Goal: Task Accomplishment & Management: Manage account settings

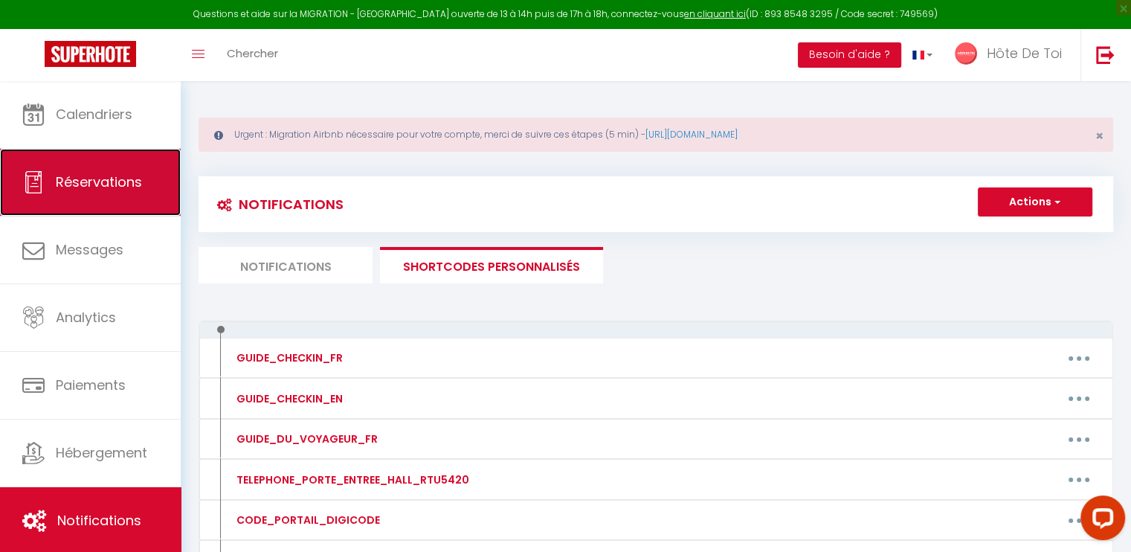
click at [85, 178] on span "Réservations" at bounding box center [99, 181] width 86 height 19
select select "not_cancelled"
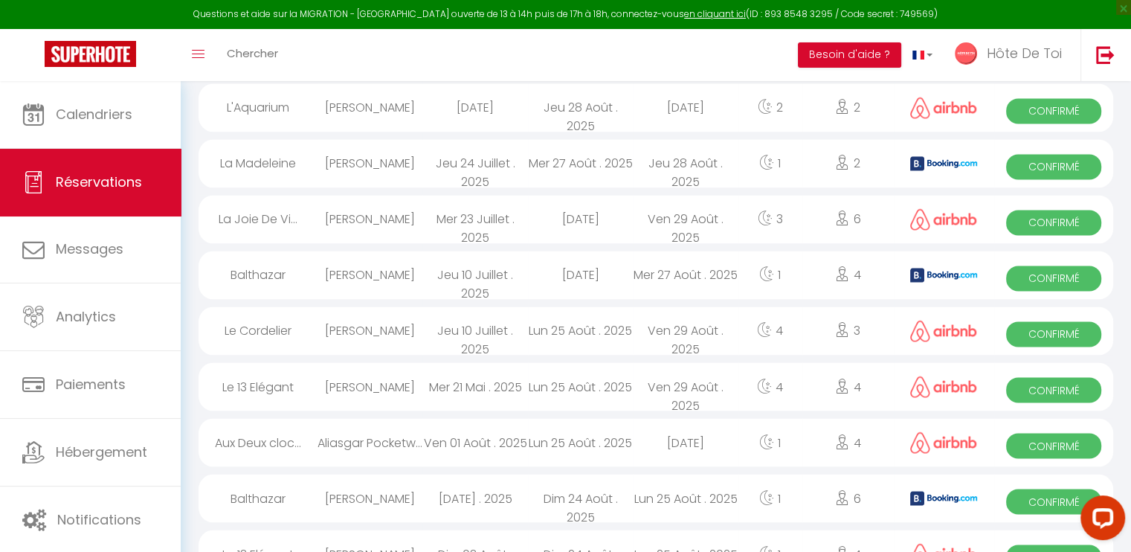
scroll to position [2584, 0]
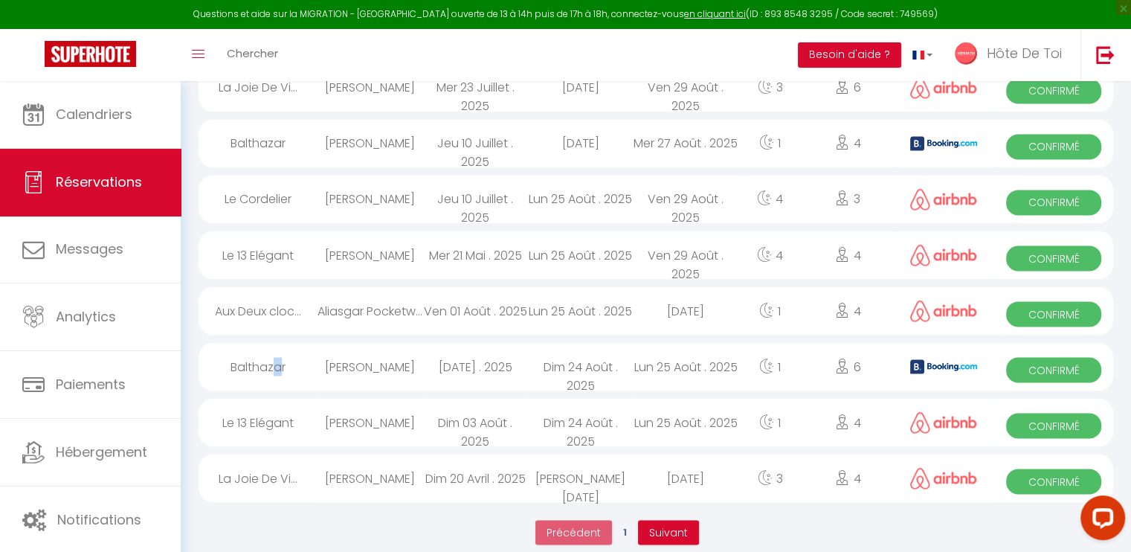
click at [277, 345] on div "Balthazar" at bounding box center [257, 366] width 119 height 48
select select "OK"
select select "0"
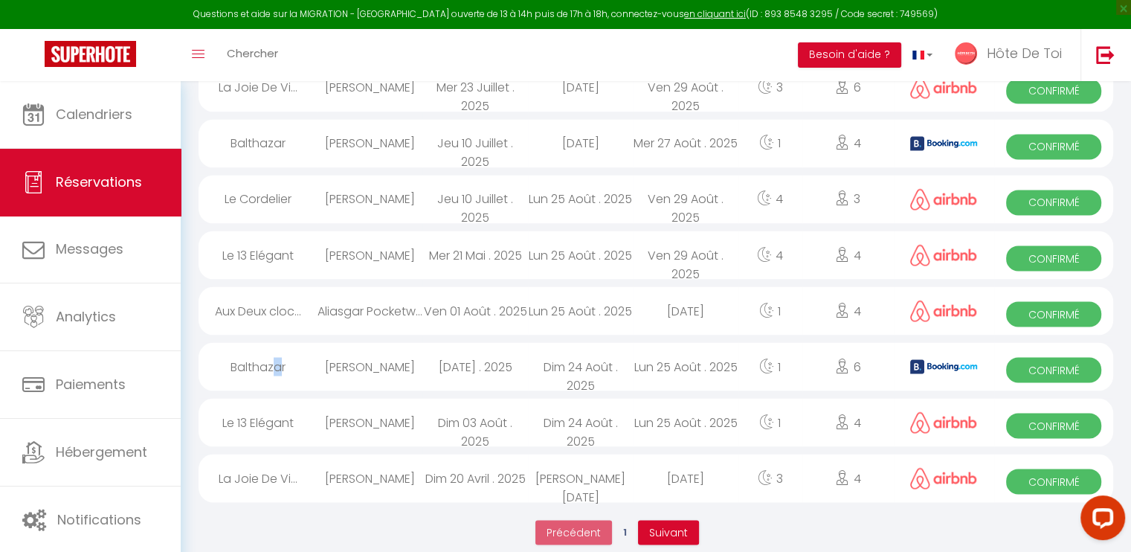
select select "1"
select select
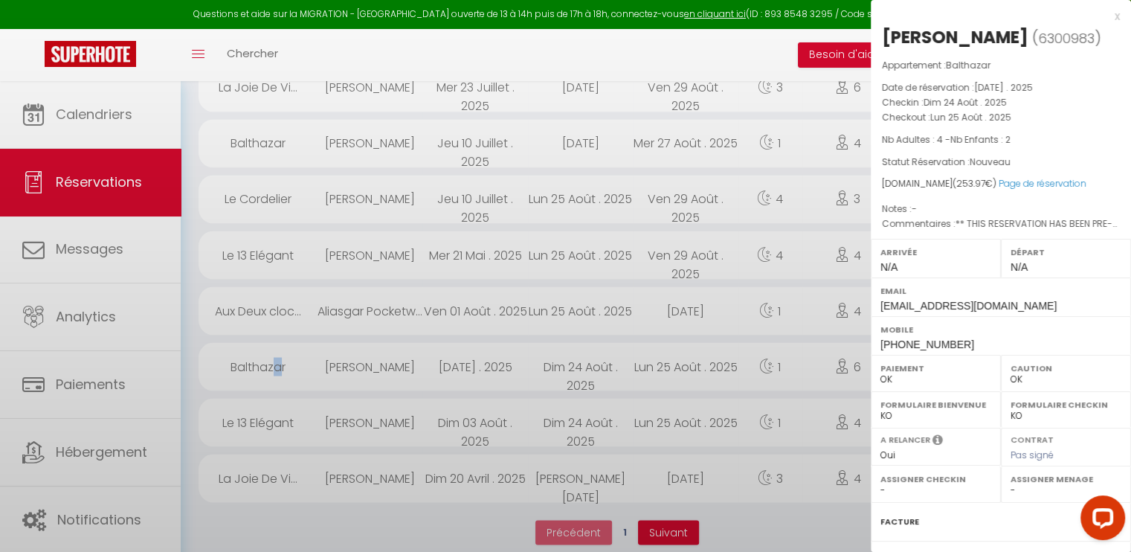
select select "25837"
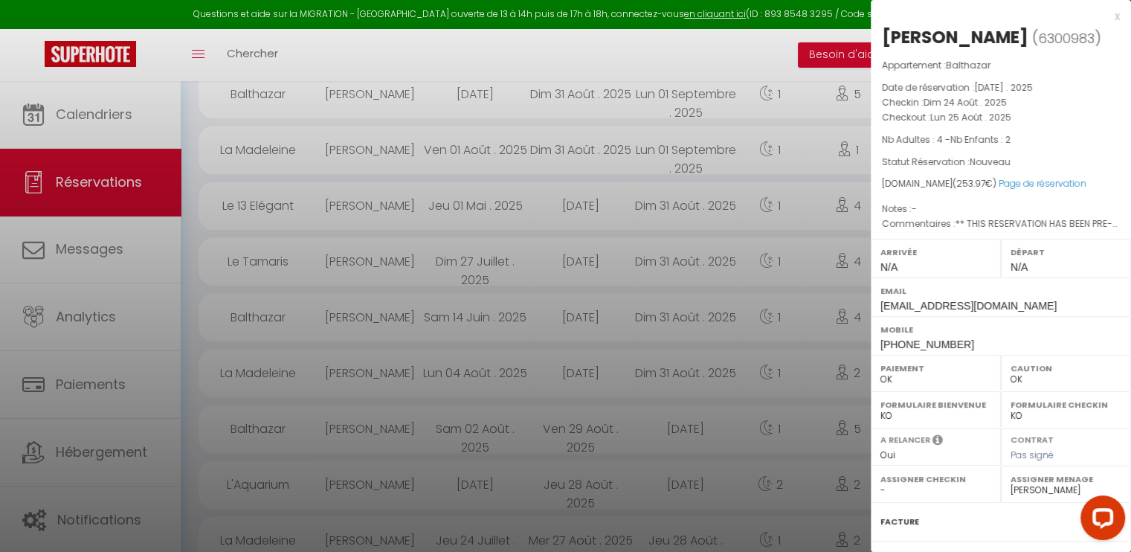
scroll to position [1965, 0]
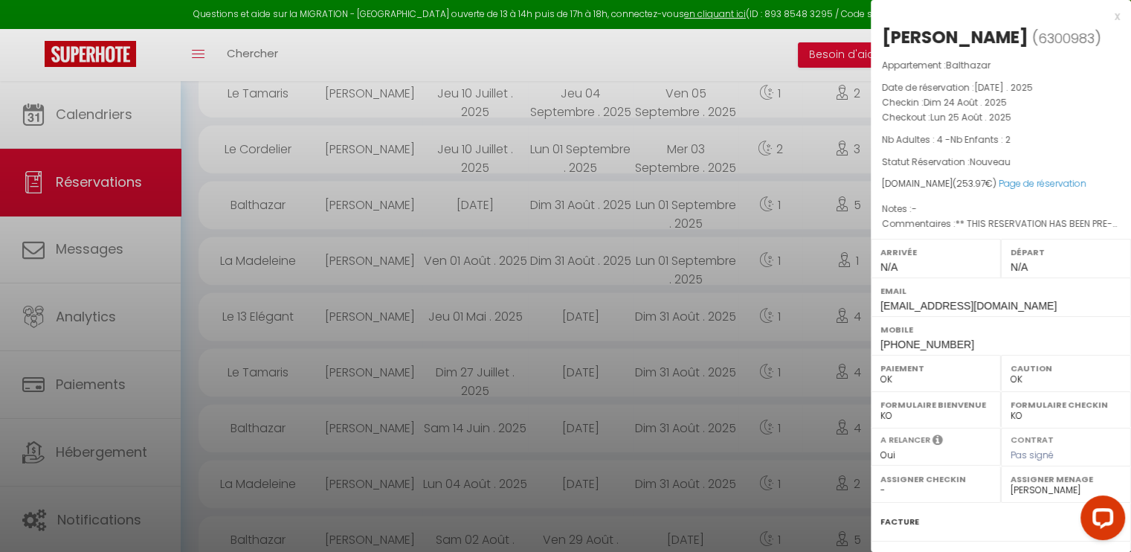
click at [1038, 36] on span "6300983" at bounding box center [1066, 38] width 56 height 19
copy span "6300983"
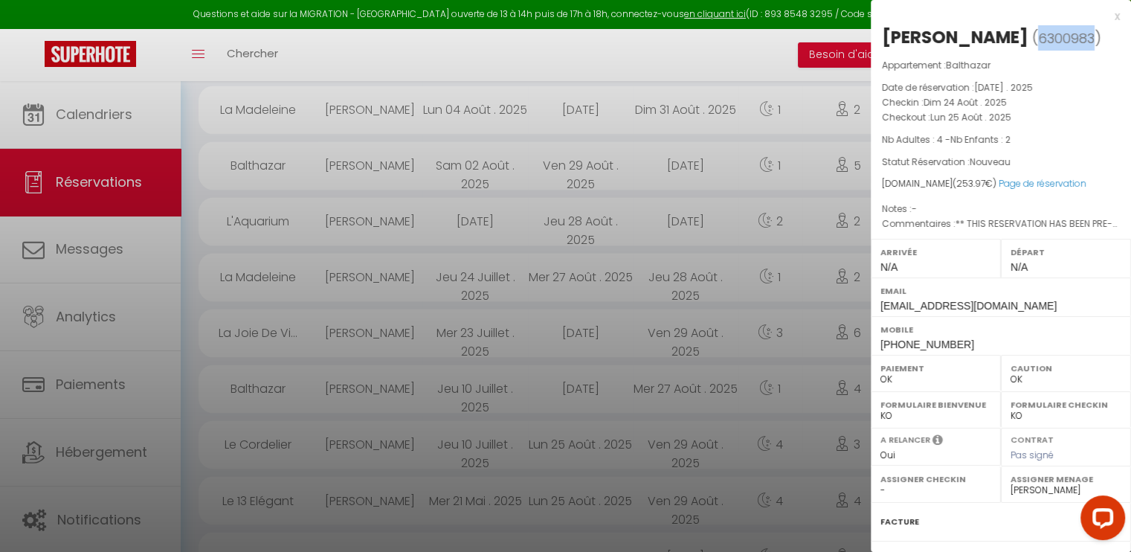
scroll to position [2584, 0]
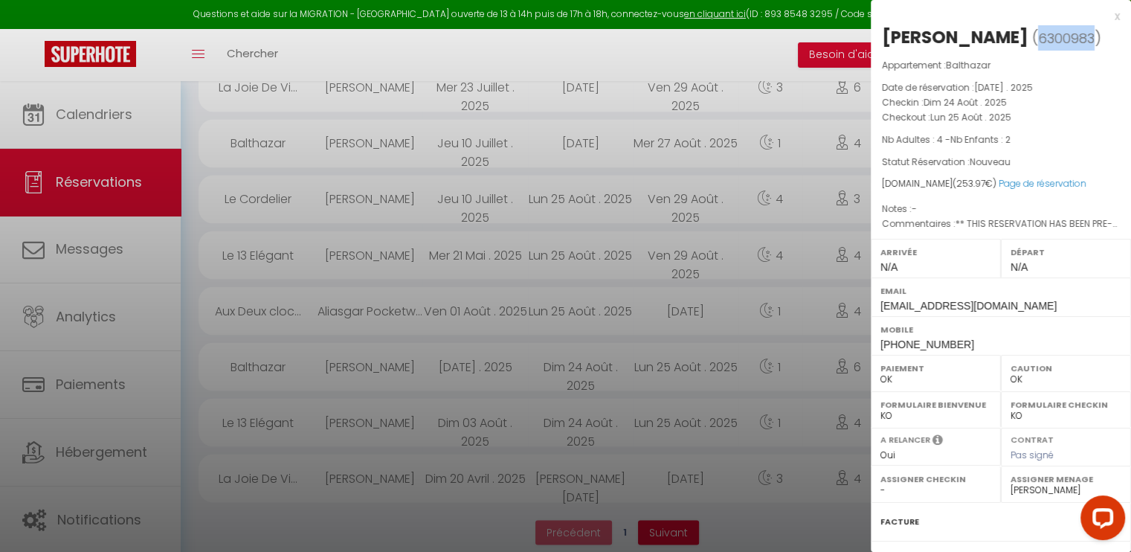
click at [1038, 31] on span "6300983" at bounding box center [1066, 38] width 56 height 19
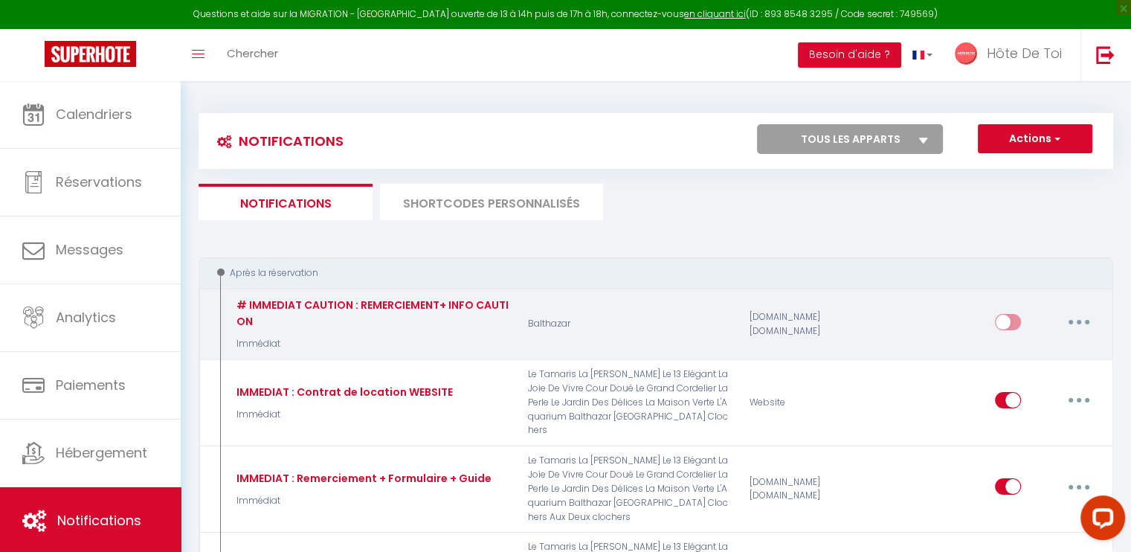
click at [1078, 323] on icon "button" at bounding box center [1078, 322] width 4 height 4
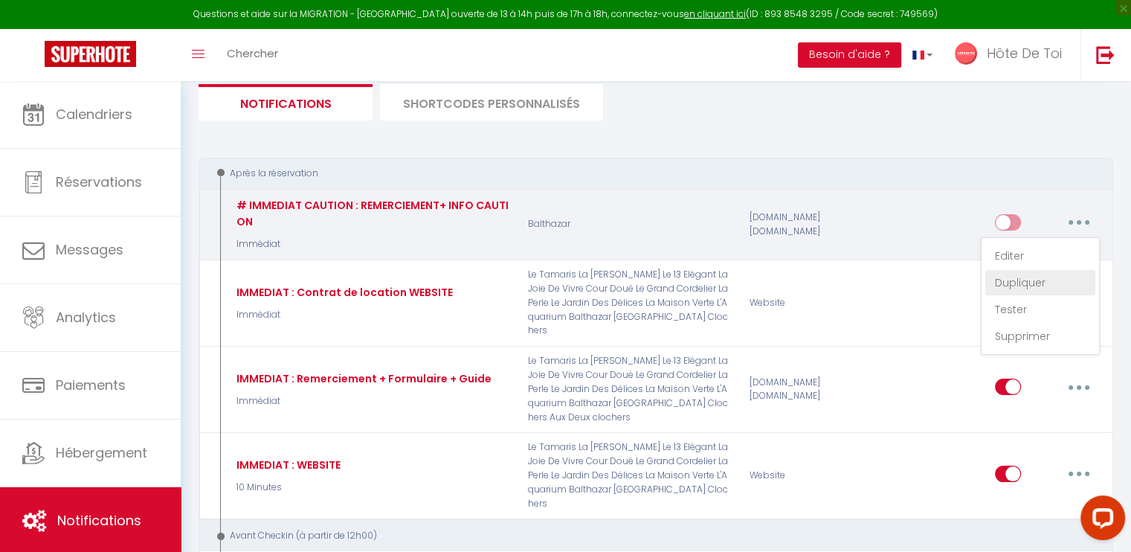
scroll to position [123, 0]
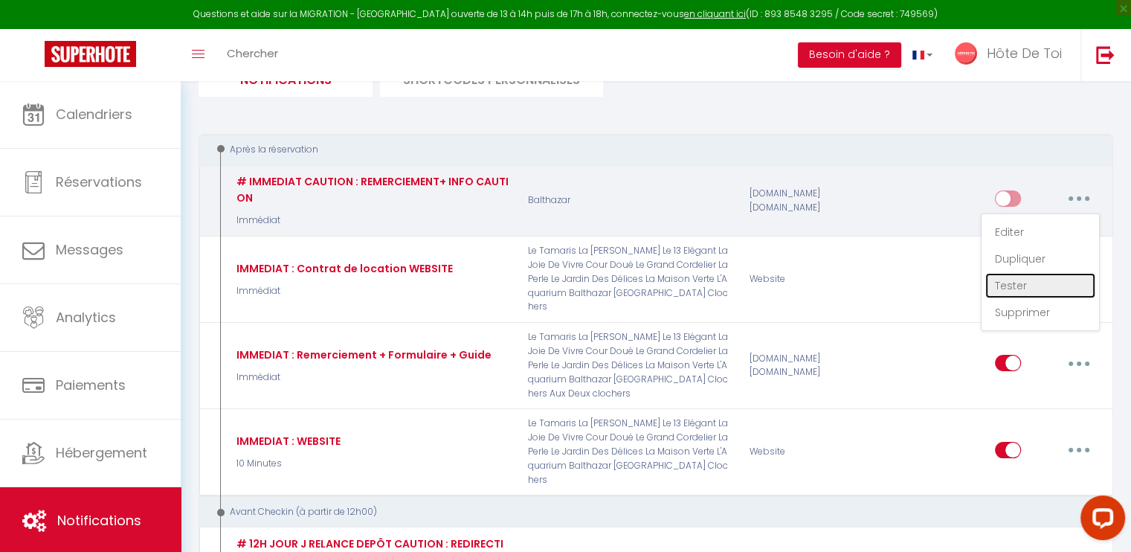
click at [1023, 286] on link "Tester" at bounding box center [1040, 285] width 110 height 25
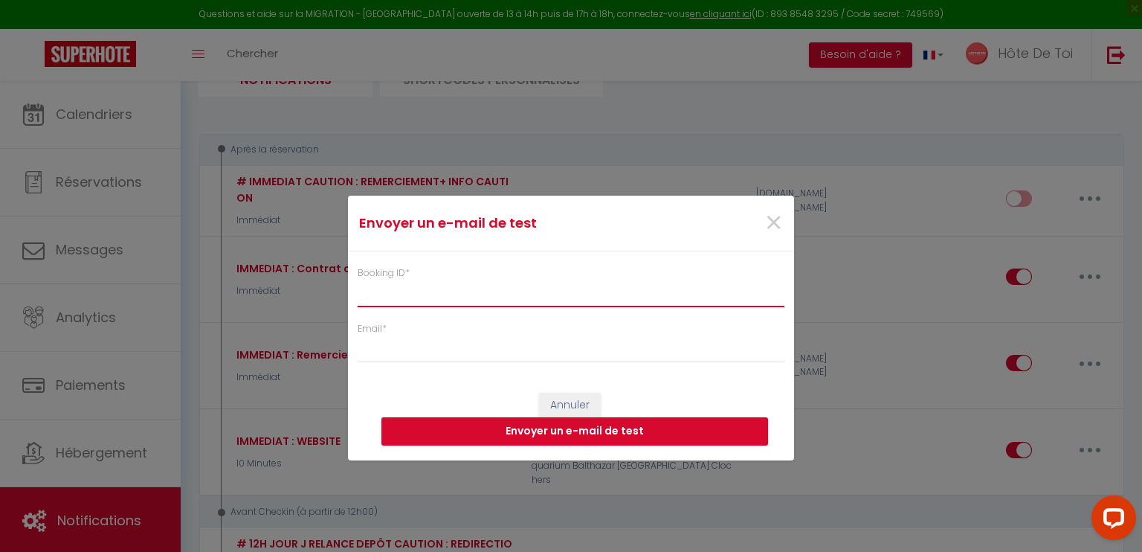
click at [392, 295] on input "Booking ID *" at bounding box center [571, 293] width 427 height 27
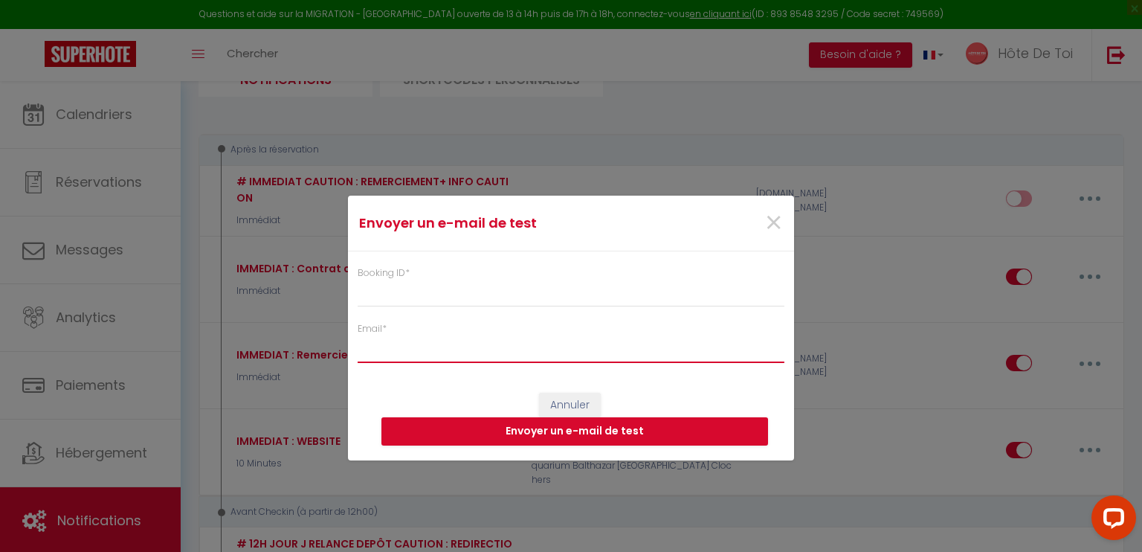
click at [382, 351] on input "Email *" at bounding box center [571, 349] width 427 height 27
type input "[EMAIL_ADDRESS][DOMAIN_NAME]"
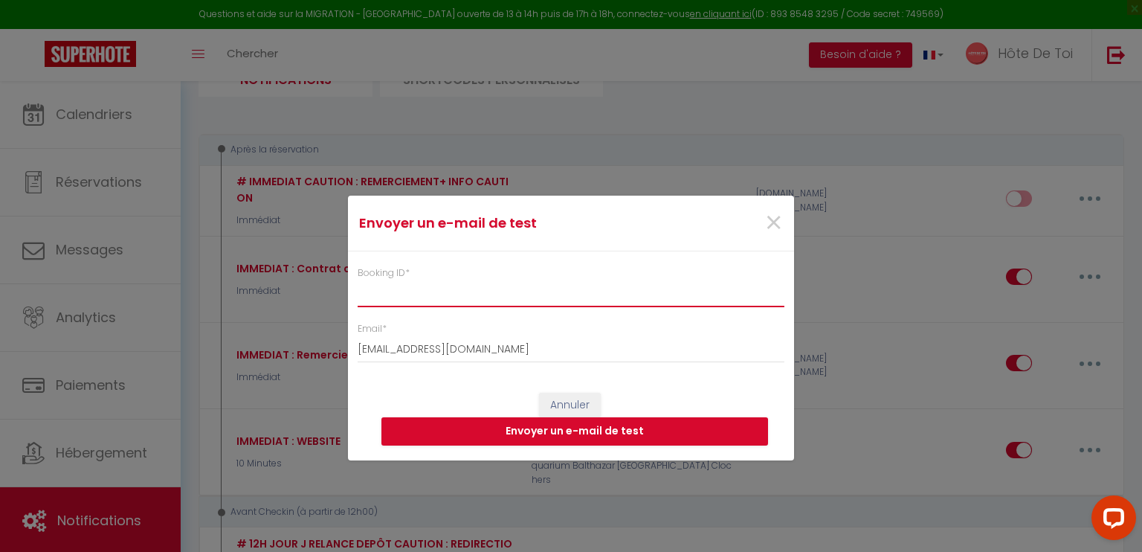
click at [417, 303] on input "Booking ID *" at bounding box center [571, 293] width 427 height 27
paste input "6300983"
type input "6300983"
click at [597, 433] on button "Envoyer un e-mail de test" at bounding box center [574, 431] width 387 height 28
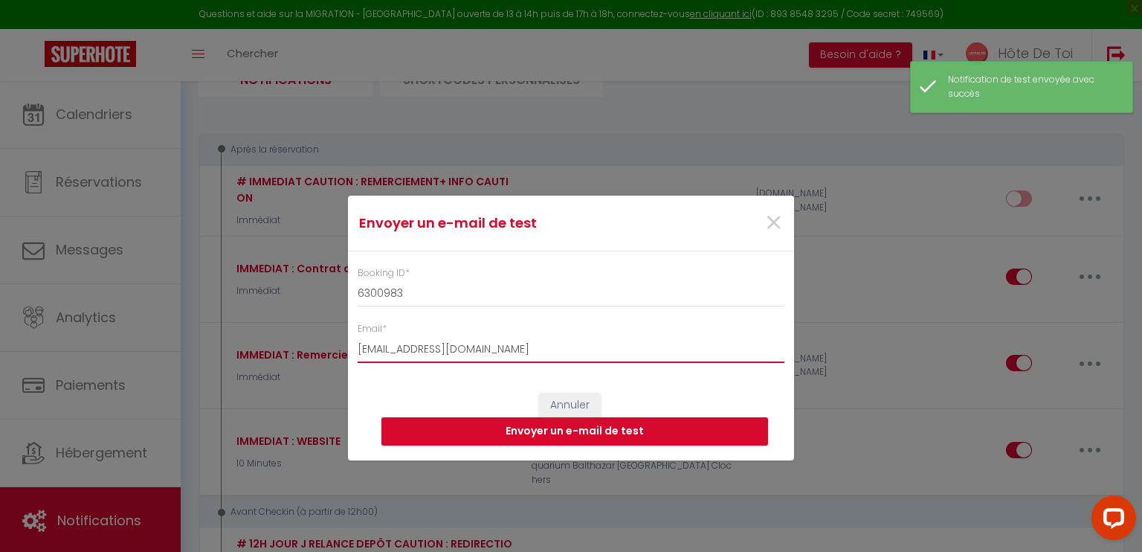
click at [505, 349] on input "[EMAIL_ADDRESS][DOMAIN_NAME]" at bounding box center [571, 349] width 427 height 27
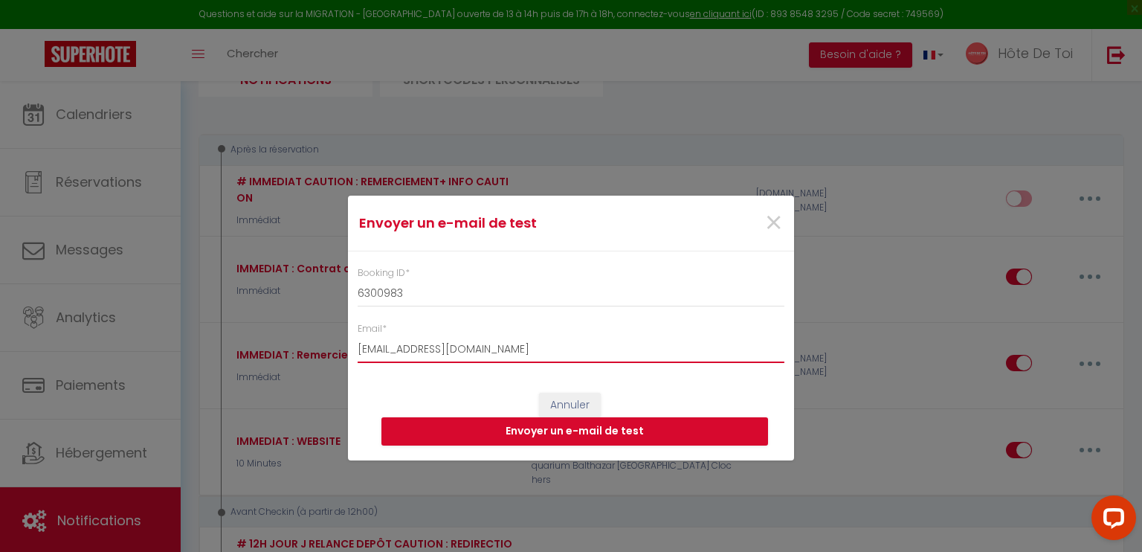
type input "randriantsara.claudio@gmail.com"
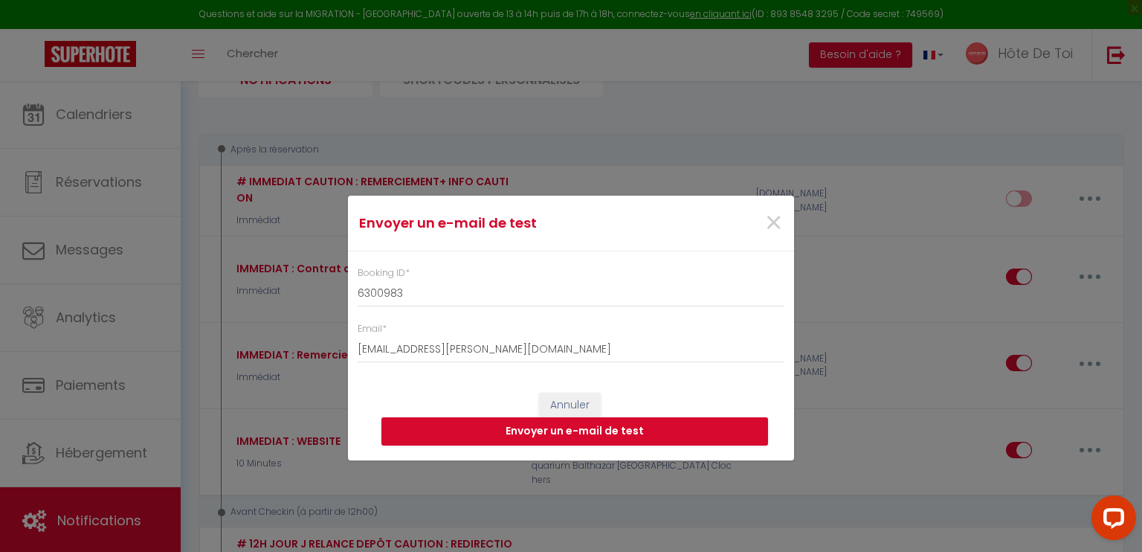
click at [603, 262] on div "Booking ID * 6300983 Email * randriantsara.claudio@gmail.com" at bounding box center [571, 306] width 446 height 111
click at [462, 303] on input "6300983" at bounding box center [571, 293] width 427 height 27
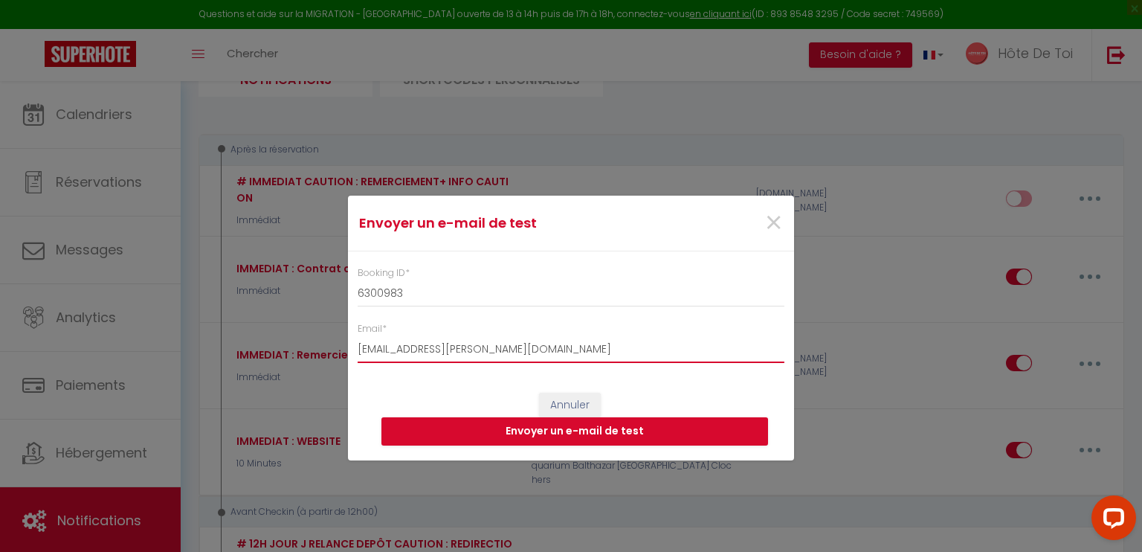
click at [551, 358] on input "randriantsara.claudio@gmail.com" at bounding box center [571, 349] width 427 height 27
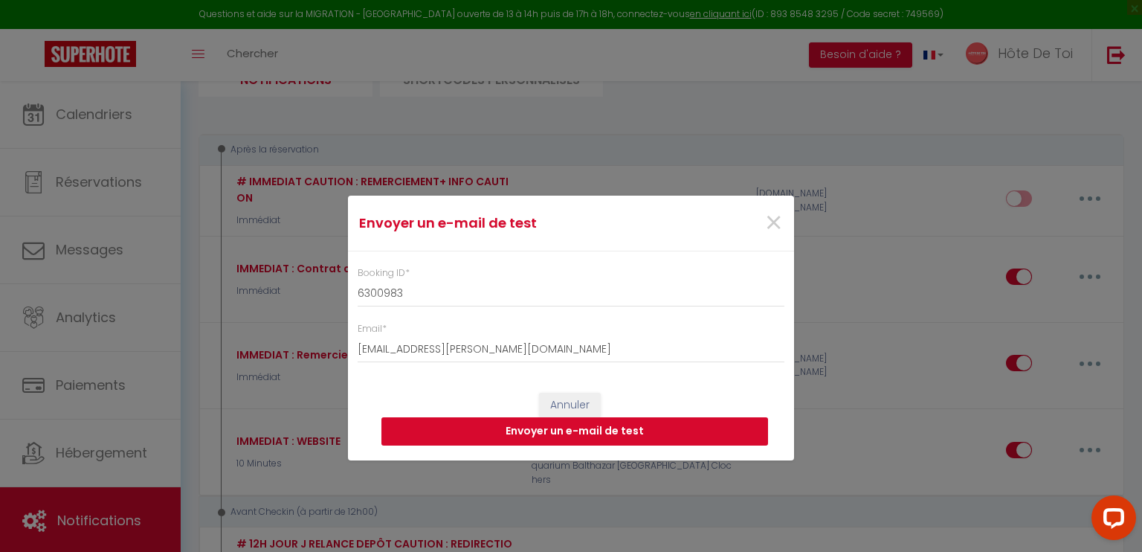
click at [578, 430] on button "Envoyer un e-mail de test" at bounding box center [574, 431] width 387 height 28
click at [581, 437] on button "Envoyer un e-mail de test" at bounding box center [574, 431] width 387 height 28
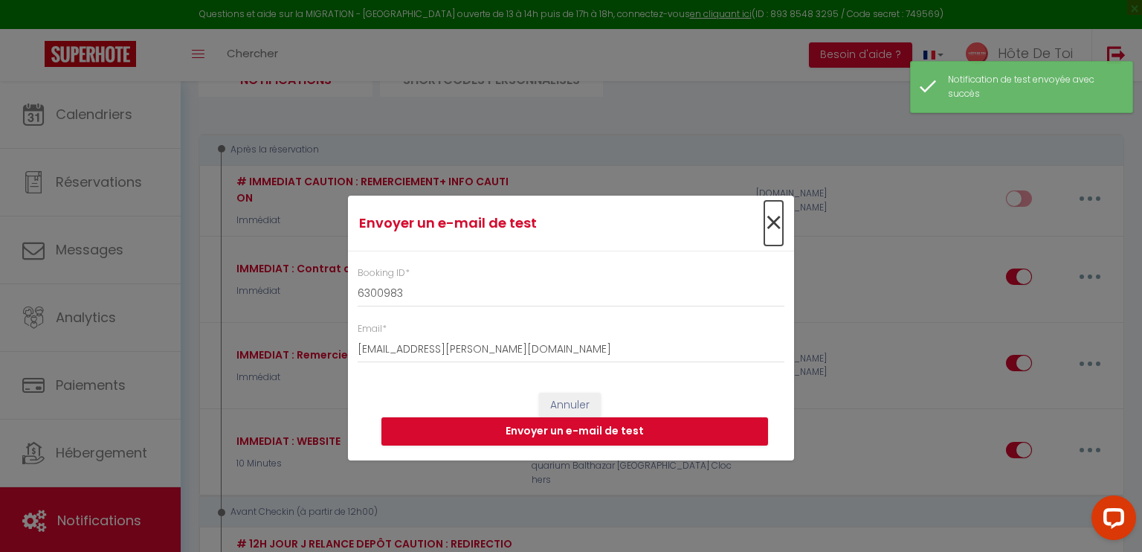
click at [767, 224] on span "×" at bounding box center [773, 223] width 19 height 45
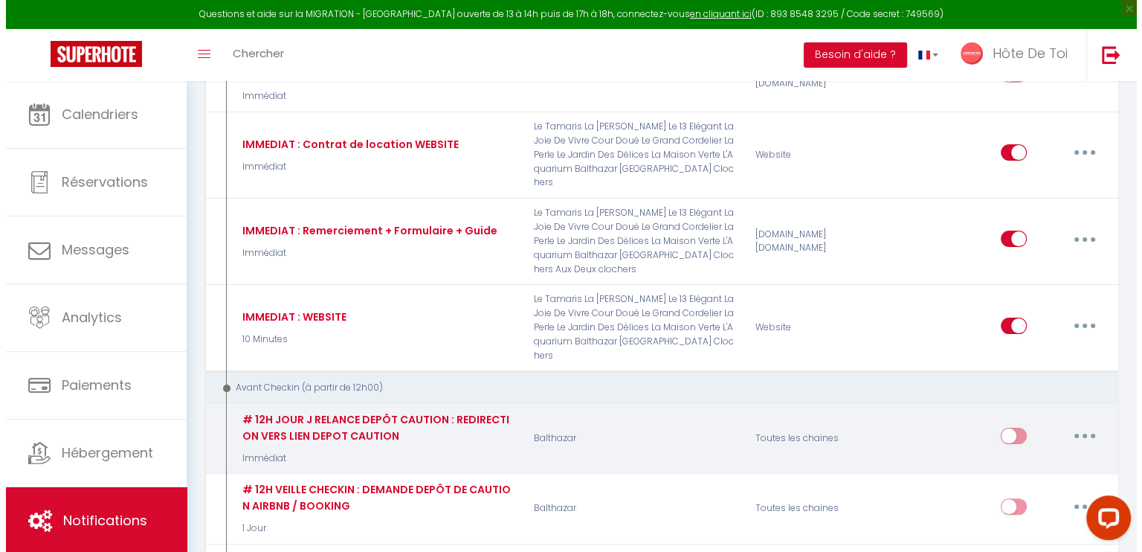
scroll to position [372, 0]
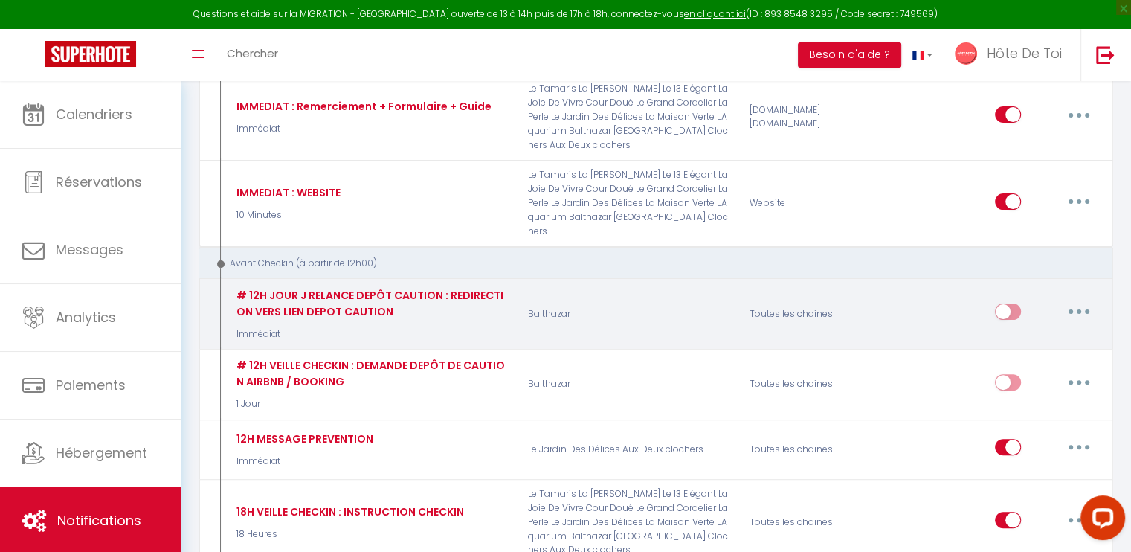
click at [1079, 309] on icon "button" at bounding box center [1078, 311] width 4 height 4
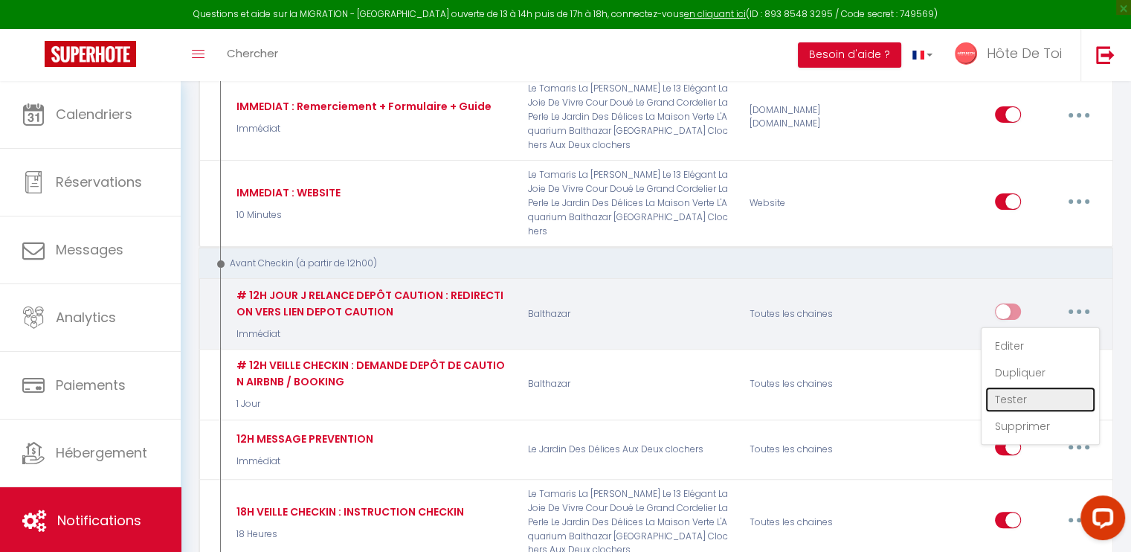
click at [1014, 387] on link "Tester" at bounding box center [1040, 399] width 110 height 25
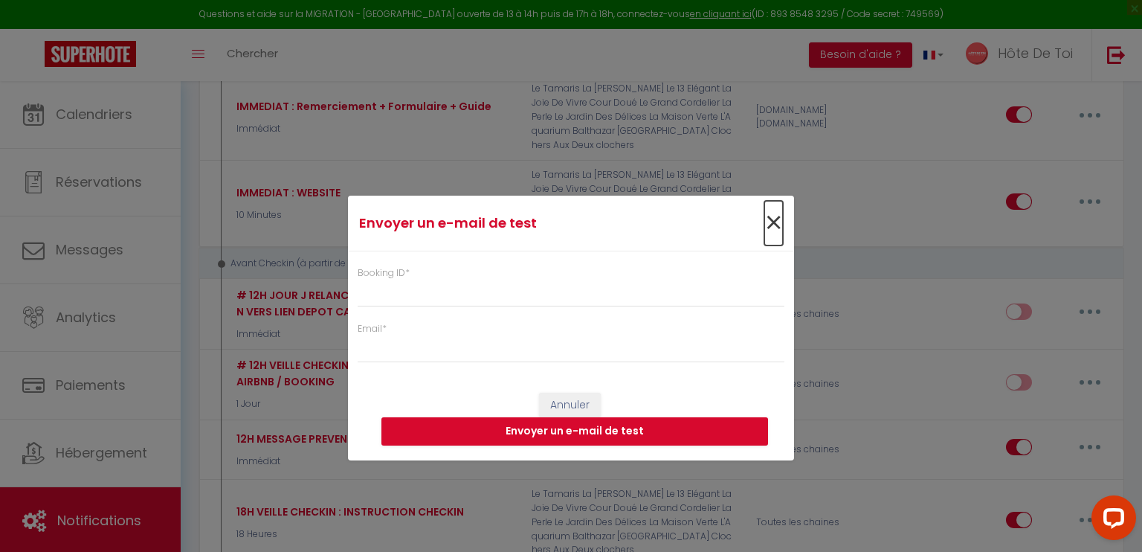
click at [777, 227] on span "×" at bounding box center [773, 223] width 19 height 45
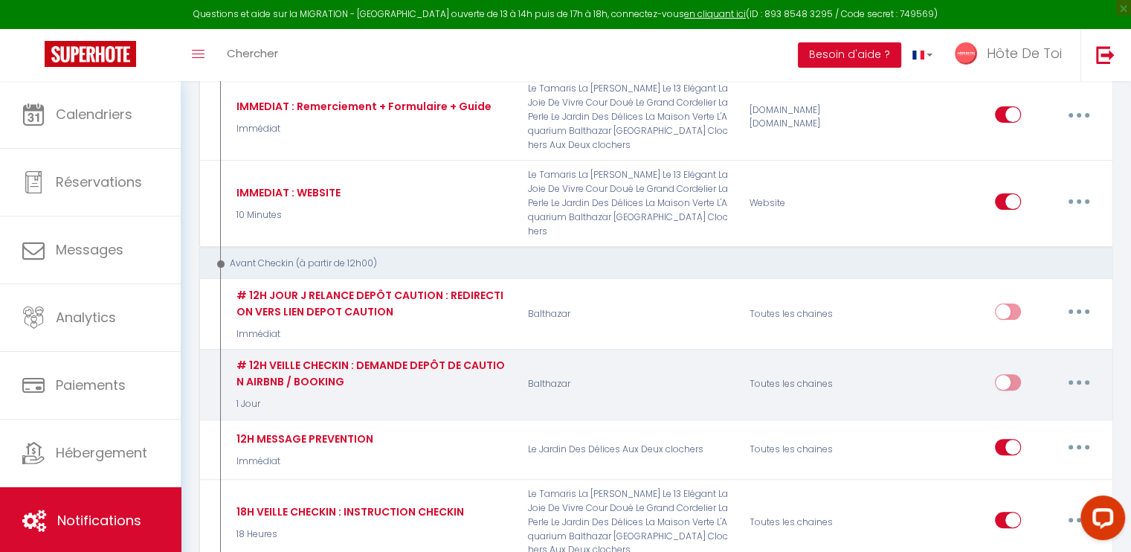
click at [1072, 370] on button "button" at bounding box center [1079, 382] width 42 height 24
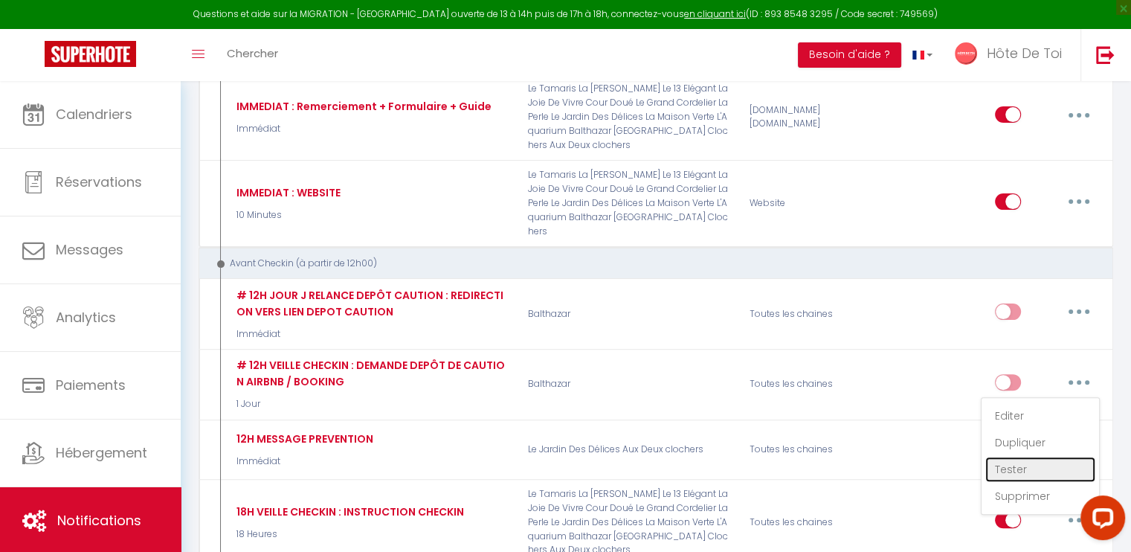
click at [1017, 456] on link "Tester" at bounding box center [1040, 468] width 110 height 25
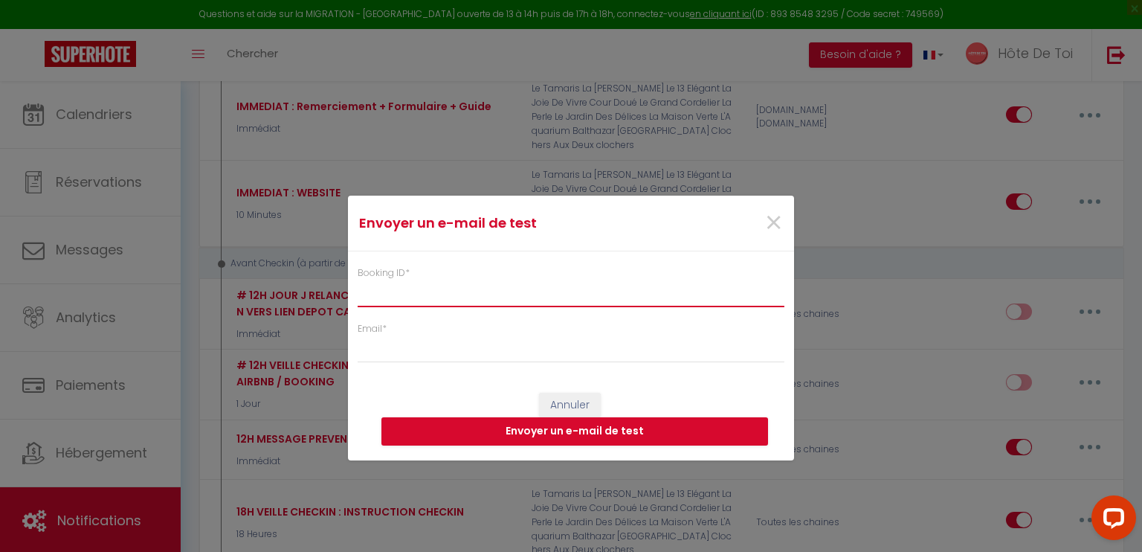
click at [470, 291] on input "Booking ID *" at bounding box center [571, 293] width 427 height 27
paste input "6300983"
type input "6300983"
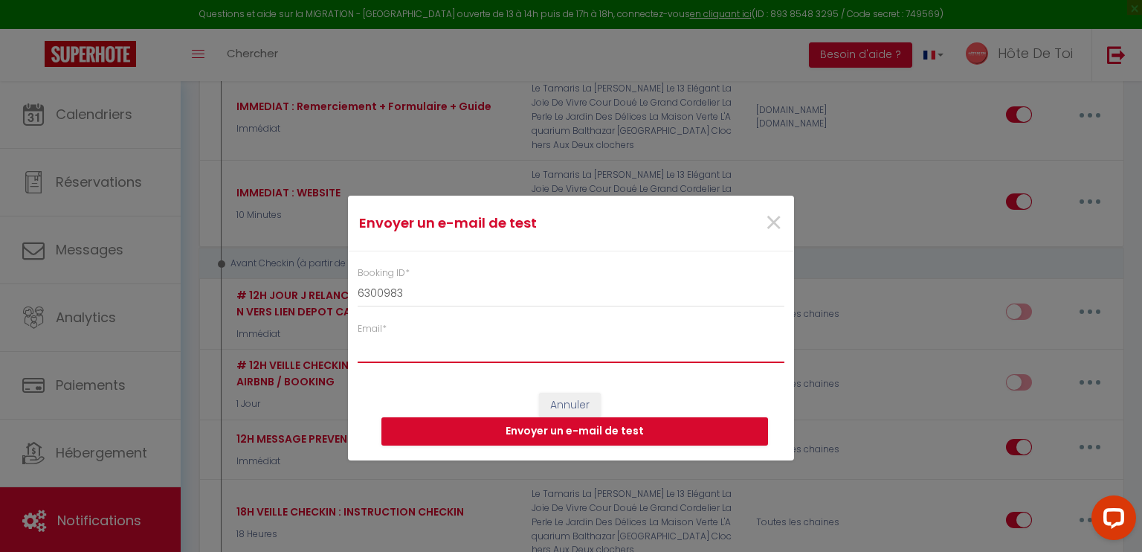
click at [447, 352] on input "Email *" at bounding box center [571, 349] width 427 height 27
type input "randriantsara.claudio@gmail.com"
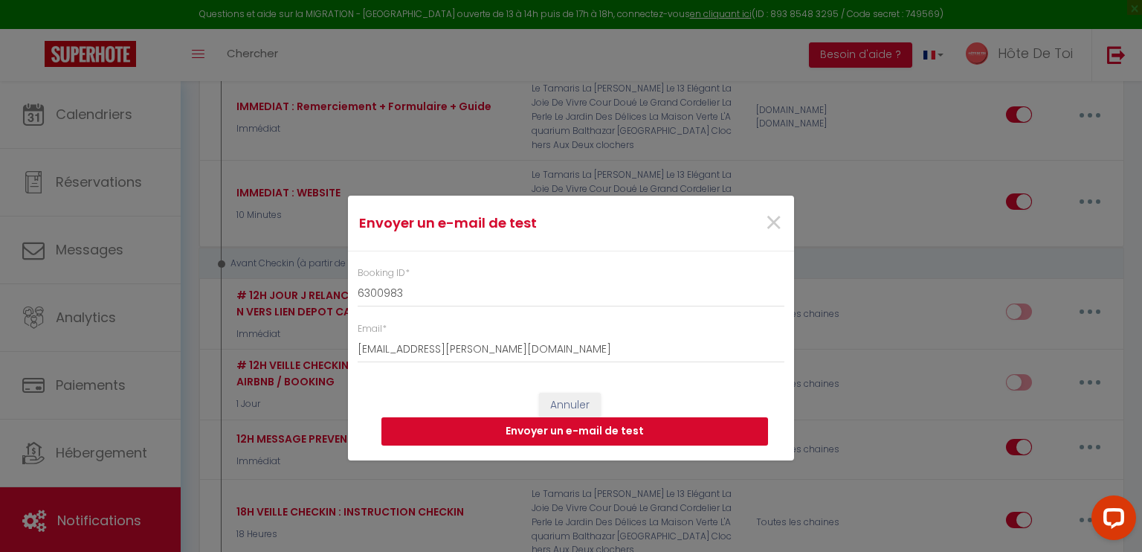
click at [557, 434] on button "Envoyer un e-mail de test" at bounding box center [574, 431] width 387 height 28
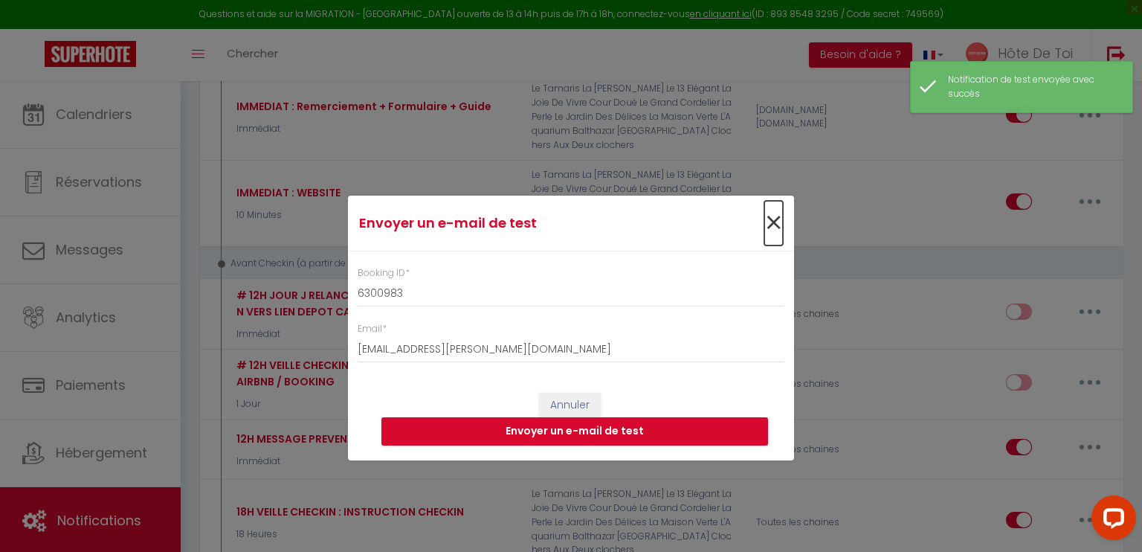
click at [769, 222] on span "×" at bounding box center [773, 223] width 19 height 45
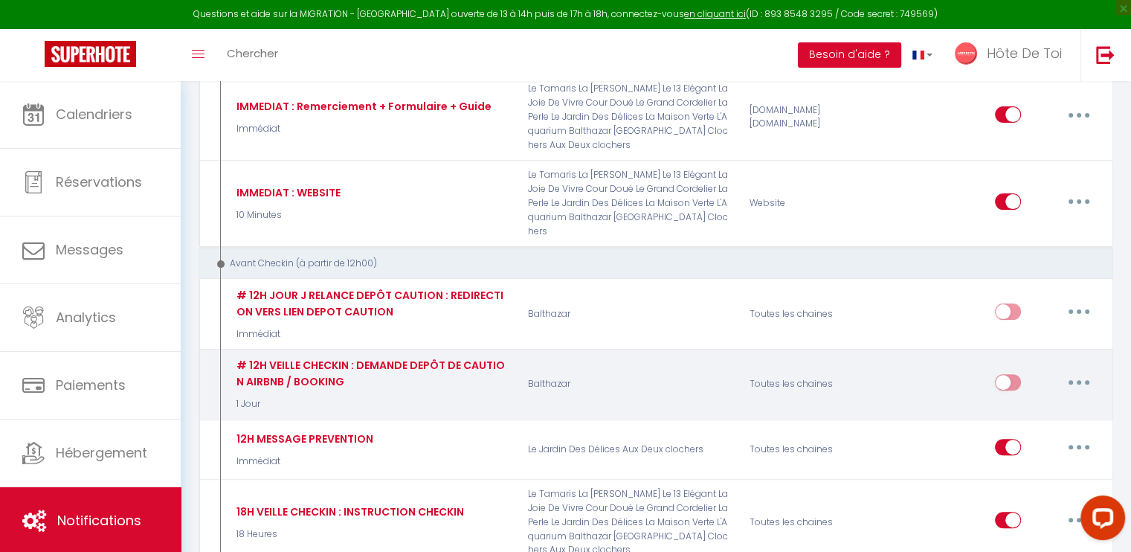
click at [1085, 370] on button "button" at bounding box center [1079, 382] width 42 height 24
click at [1005, 403] on link "Editer" at bounding box center [1040, 415] width 110 height 25
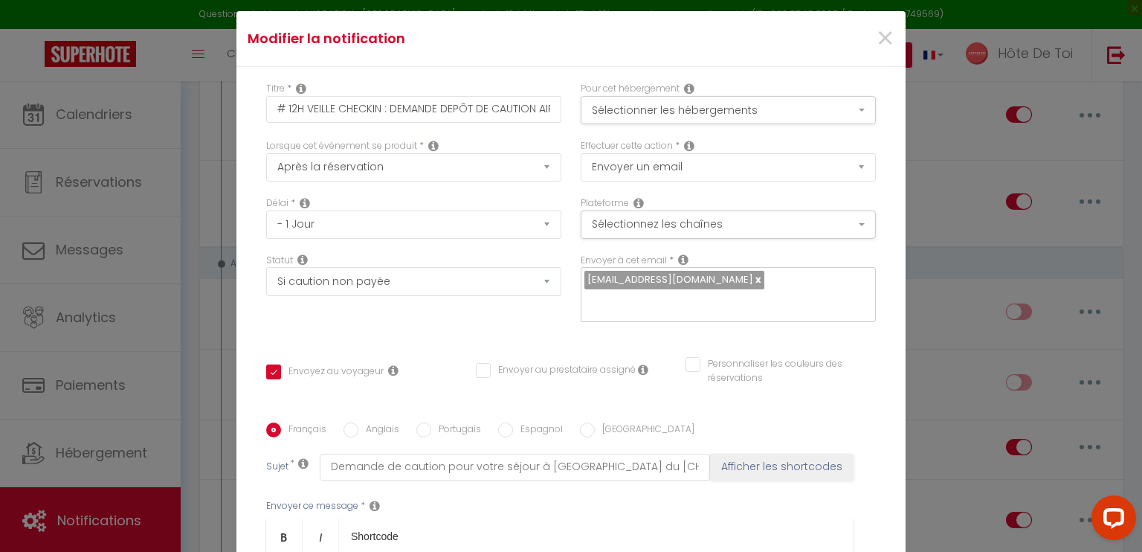
scroll to position [0, 0]
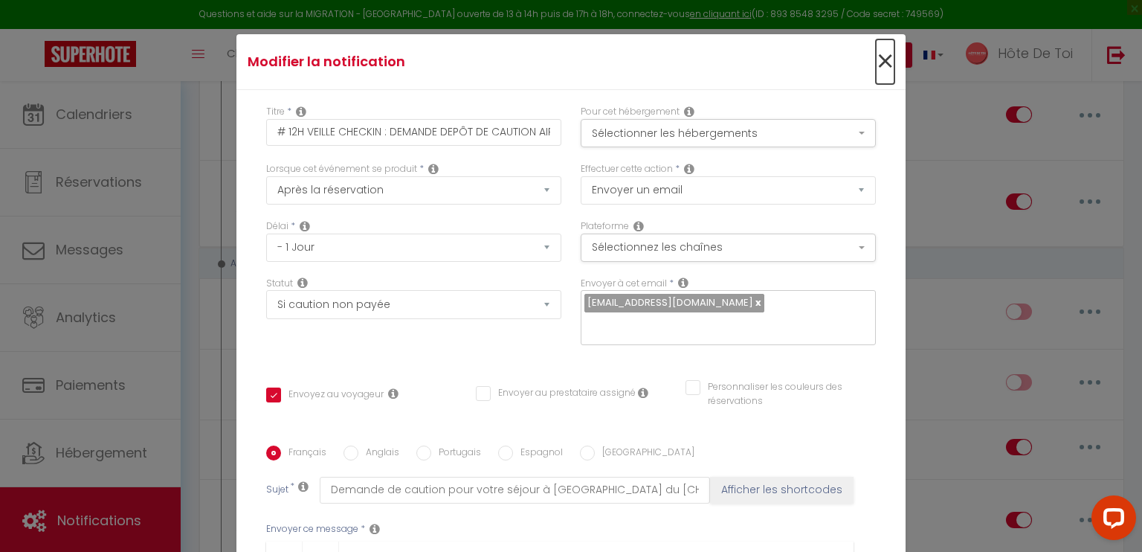
click at [876, 63] on span "×" at bounding box center [885, 61] width 19 height 45
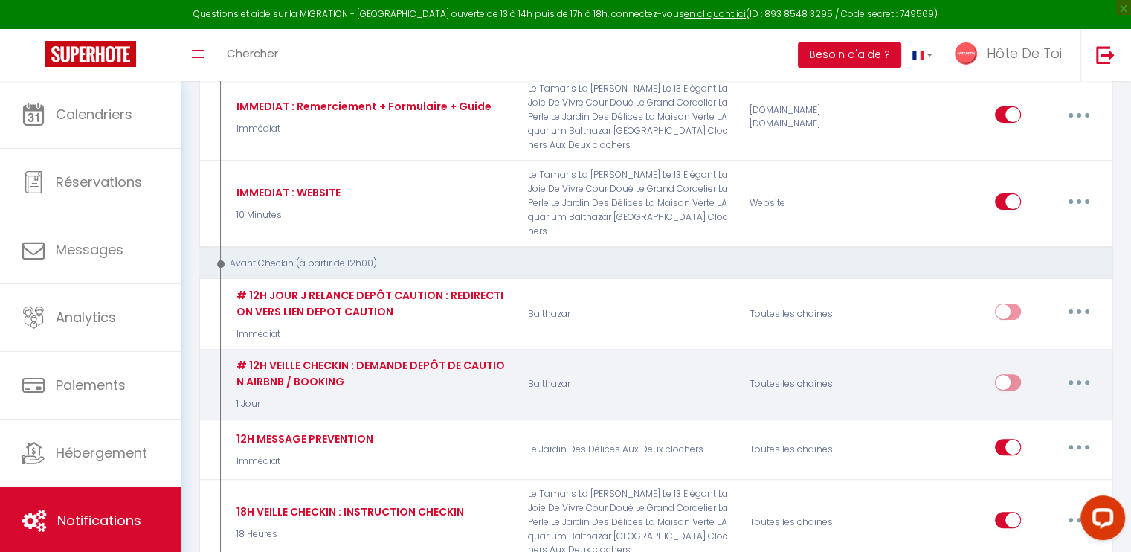
click at [1079, 380] on icon "button" at bounding box center [1078, 382] width 4 height 4
click at [1012, 456] on link "Tester" at bounding box center [1040, 468] width 110 height 25
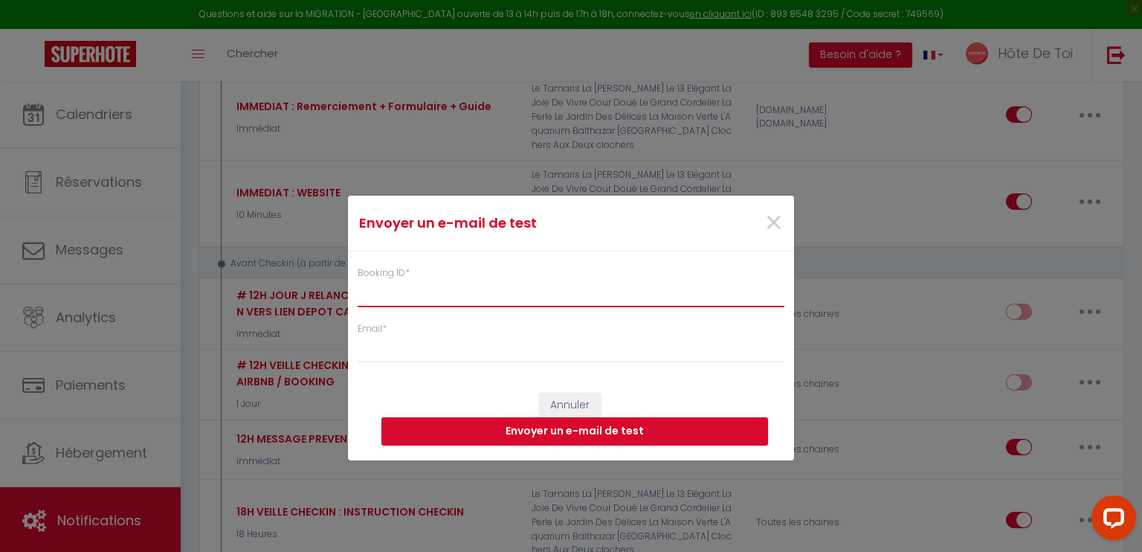
click at [522, 297] on input "Booking ID *" at bounding box center [571, 293] width 427 height 27
paste input "6300983"
type input "6300983"
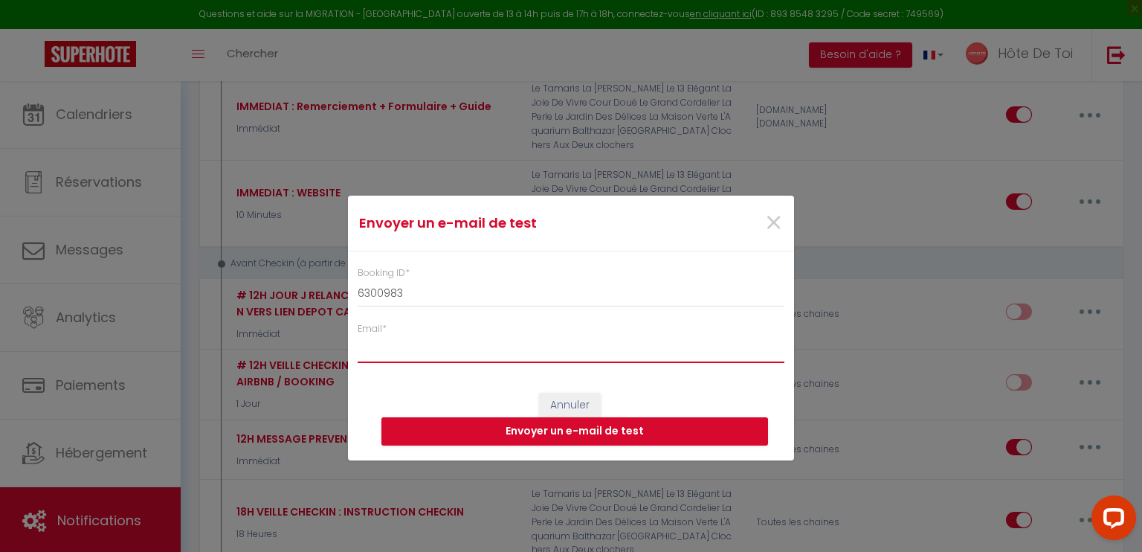
click at [494, 360] on input "Email *" at bounding box center [571, 349] width 427 height 27
type input "randriantsara.claudio@gmail.com"
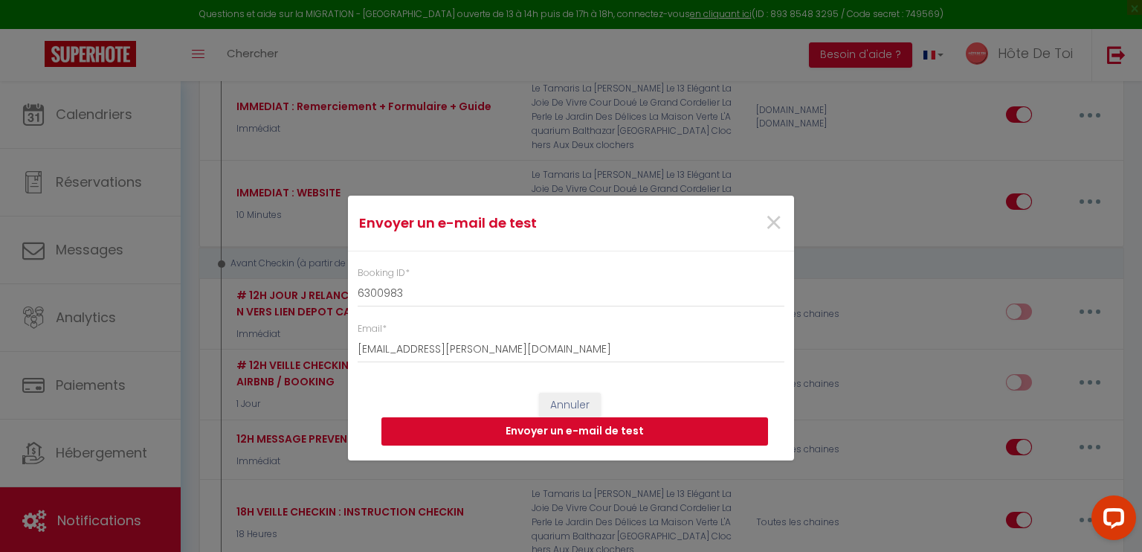
click at [560, 437] on button "Envoyer un e-mail de test" at bounding box center [574, 431] width 387 height 28
click at [770, 229] on span "×" at bounding box center [773, 223] width 19 height 45
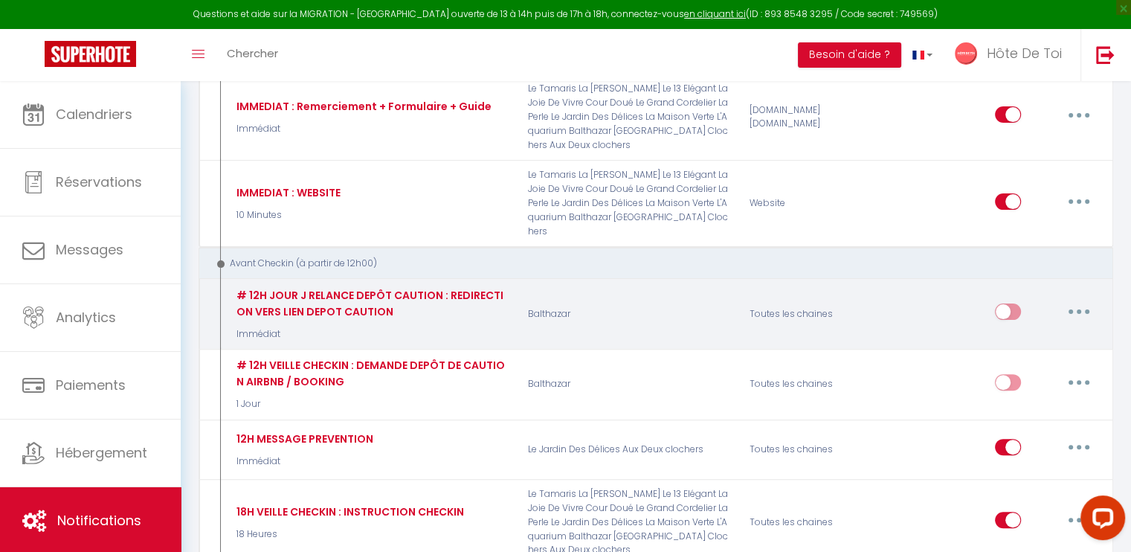
click at [1079, 300] on button "button" at bounding box center [1079, 312] width 42 height 24
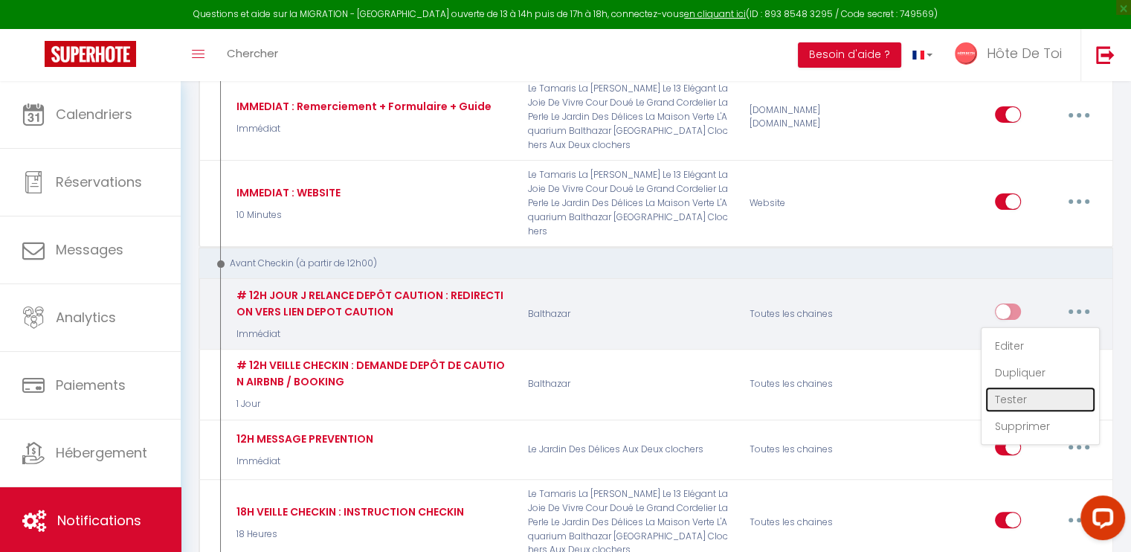
click at [1020, 387] on link "Tester" at bounding box center [1040, 399] width 110 height 25
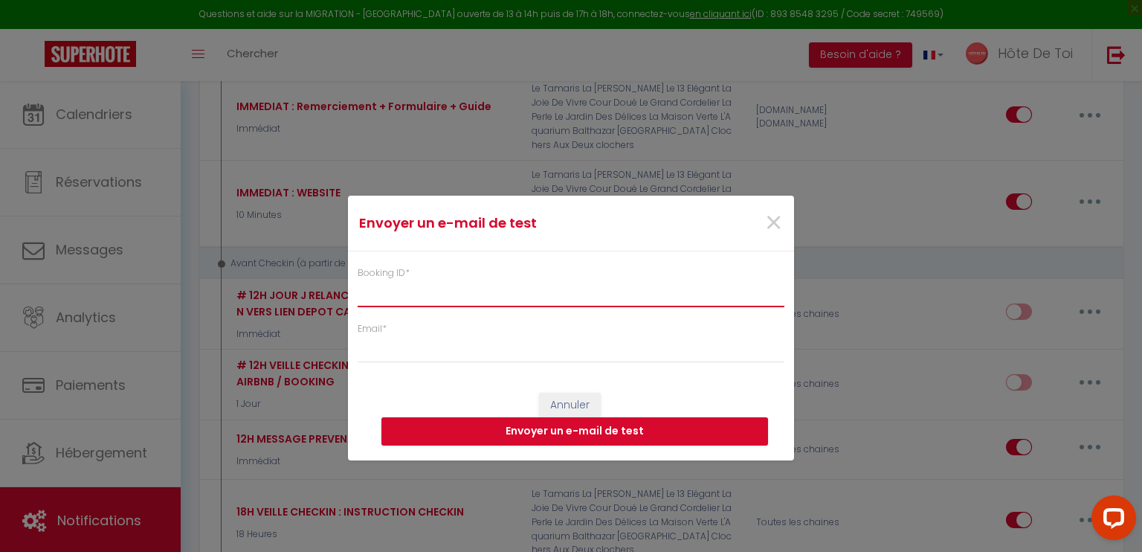
click at [566, 301] on input "Booking ID *" at bounding box center [571, 293] width 427 height 27
paste input "6300983"
type input "6300983"
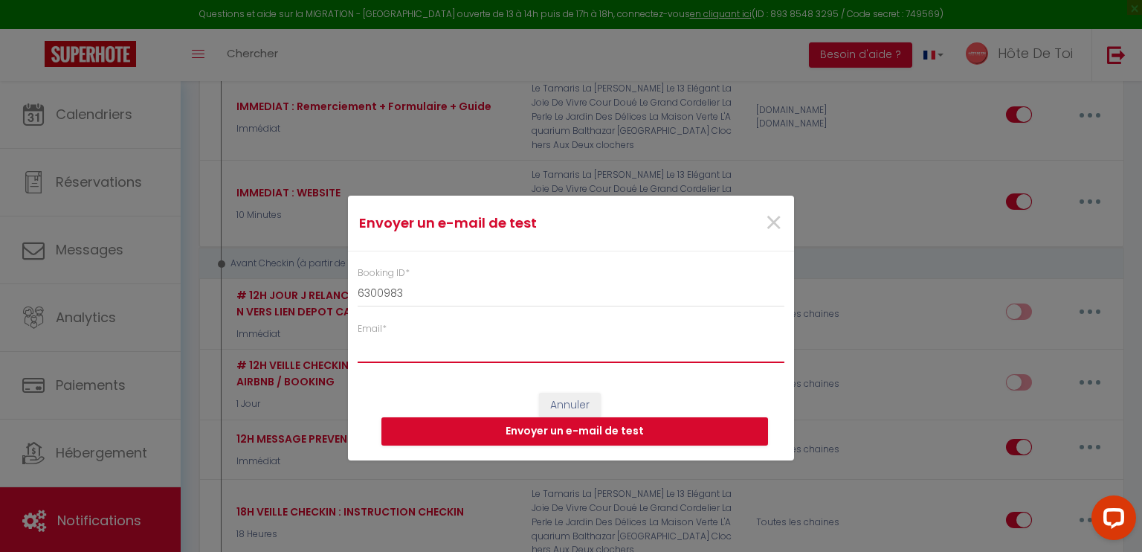
click at [531, 349] on input "Email *" at bounding box center [571, 349] width 427 height 27
type input "randriantsara.claudio@gmail.com"
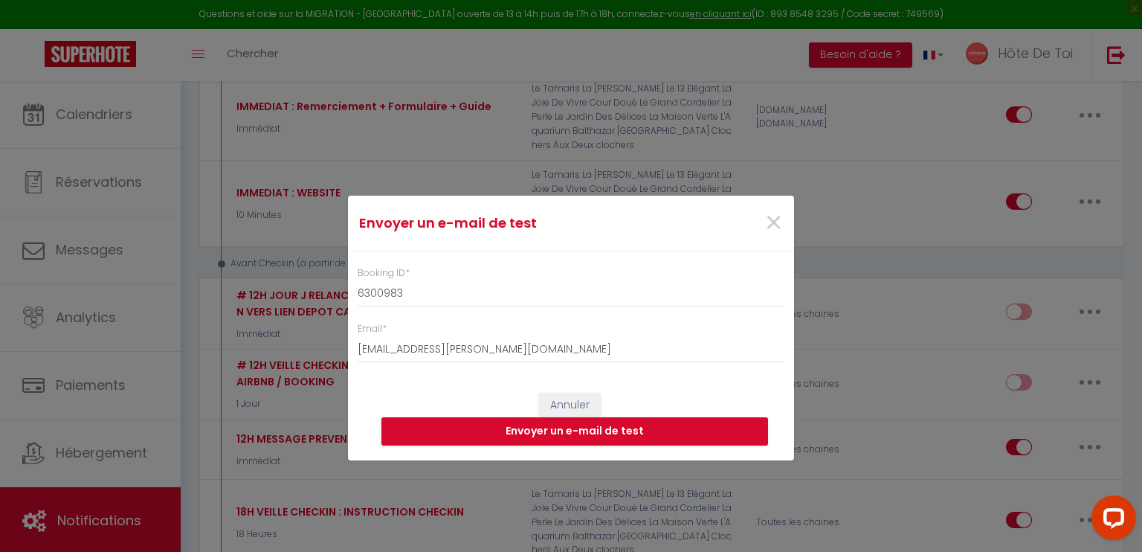
click at [640, 389] on div "Annuler Envoyer un e-mail de test" at bounding box center [571, 419] width 446 height 83
drag, startPoint x: 767, startPoint y: 226, endPoint x: 711, endPoint y: 281, distance: 78.8
click at [711, 281] on form "Envoyer un e-mail de test × Booking ID * 6300983 Email * randriantsara.claudio@…" at bounding box center [571, 327] width 446 height 265
click at [778, 217] on span "×" at bounding box center [773, 223] width 19 height 45
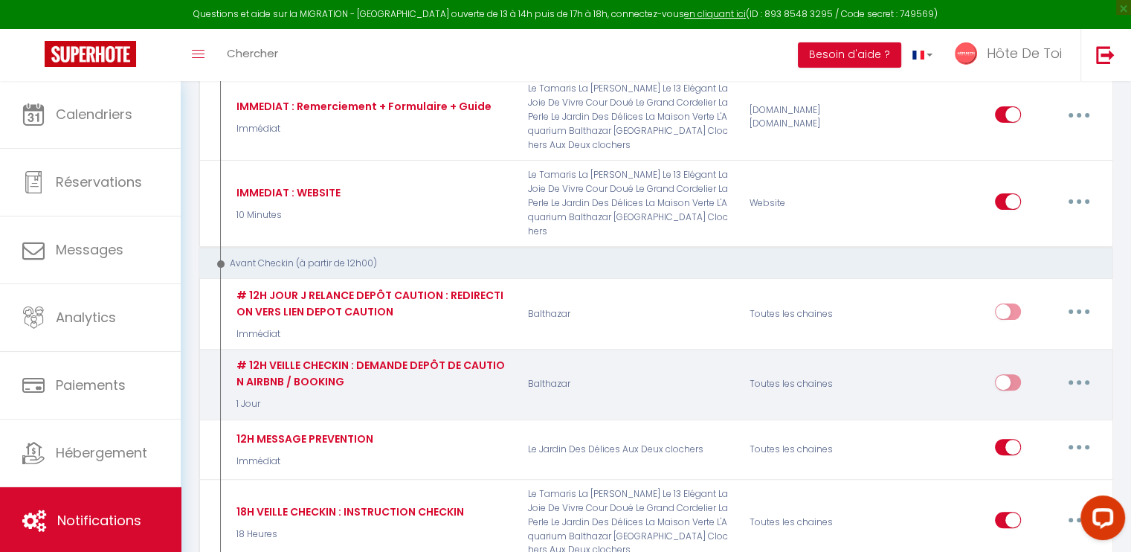
click at [1075, 370] on button "button" at bounding box center [1079, 382] width 42 height 24
click at [1018, 403] on link "Editer" at bounding box center [1040, 415] width 110 height 25
checkbox input "true"
checkbox input "false"
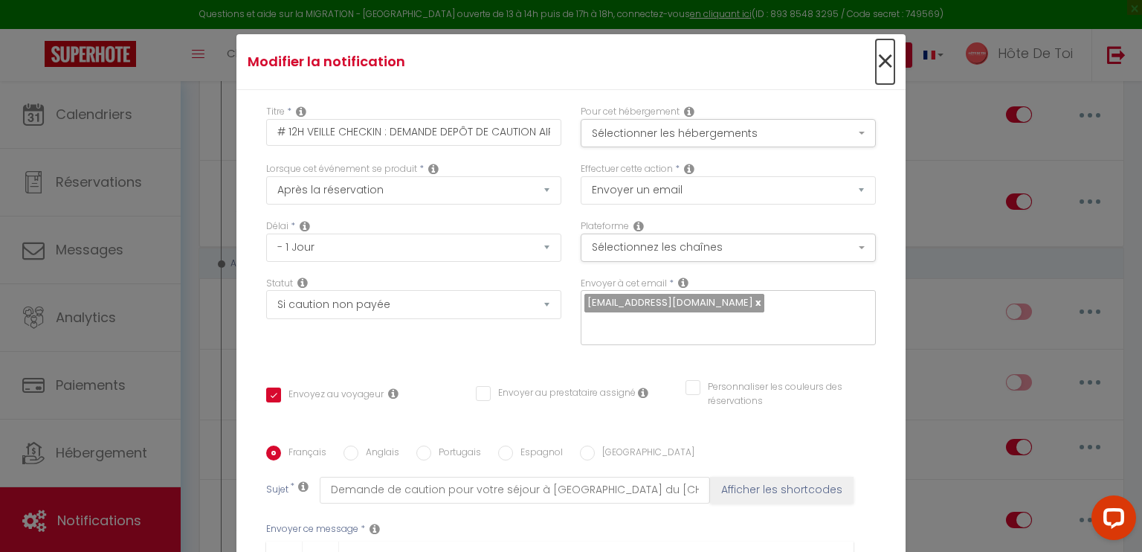
click at [876, 54] on span "×" at bounding box center [885, 61] width 19 height 45
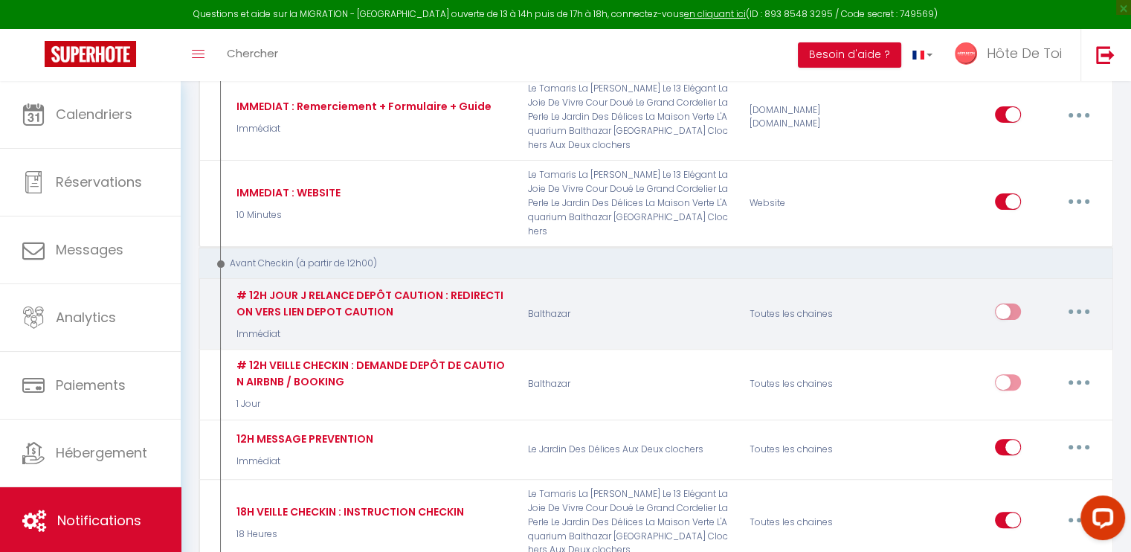
click at [1069, 300] on button "button" at bounding box center [1079, 312] width 42 height 24
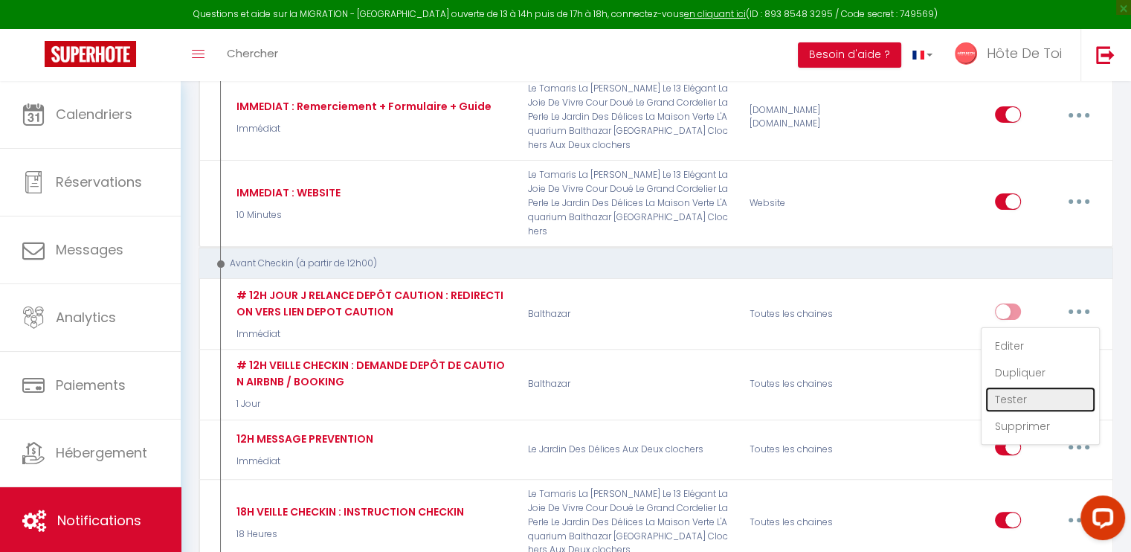
click at [1018, 387] on link "Tester" at bounding box center [1040, 399] width 110 height 25
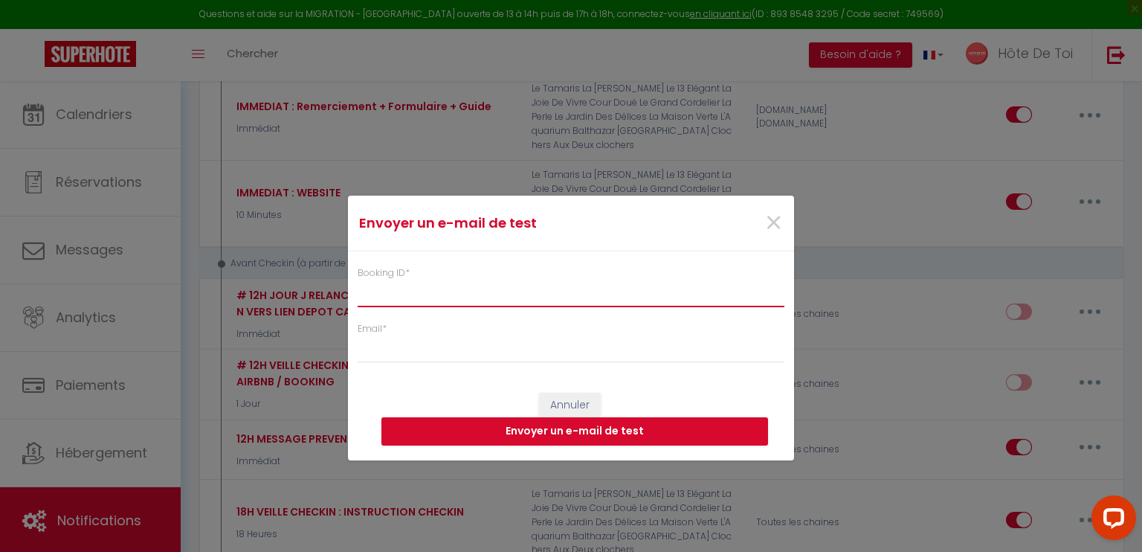
click at [468, 305] on input "Booking ID *" at bounding box center [571, 293] width 427 height 27
paste input "6300983"
type input "6300983"
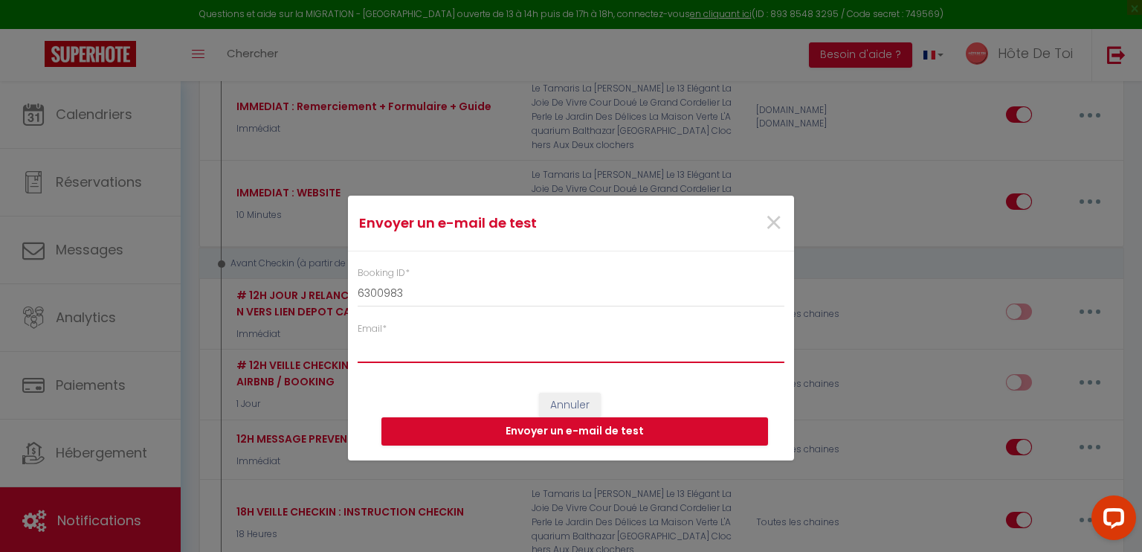
click at [486, 348] on input "Email *" at bounding box center [571, 349] width 427 height 27
type input "randriantsara.claudio@gmail.com"
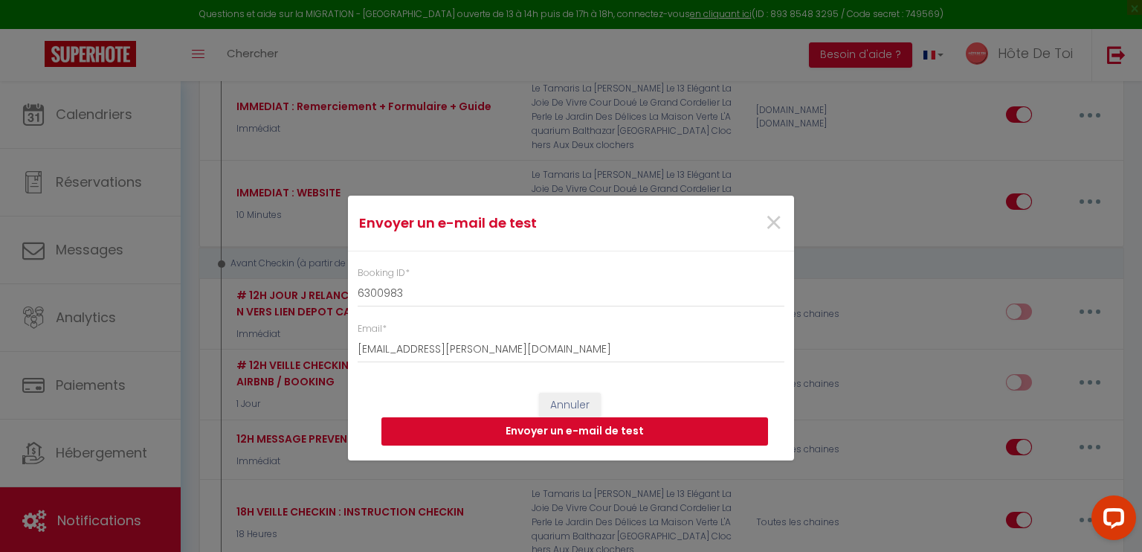
click at [589, 433] on button "Envoyer un e-mail de test" at bounding box center [574, 431] width 387 height 28
click at [773, 231] on span "×" at bounding box center [773, 223] width 19 height 45
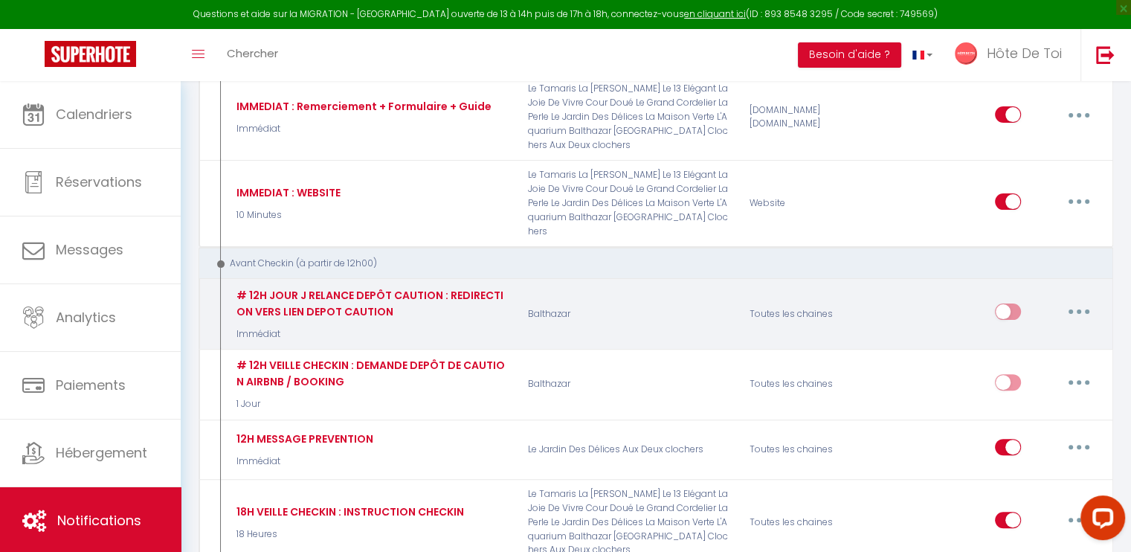
click at [1087, 300] on button "button" at bounding box center [1079, 312] width 42 height 24
click at [1029, 333] on link "Editer" at bounding box center [1040, 345] width 110 height 25
type input "# 12H JOUR J RELANCE DEPÔT CAUTION : REDIRECTION VERS LIEN DEPOT CAUTION"
select select "Immédiat"
checkbox input "true"
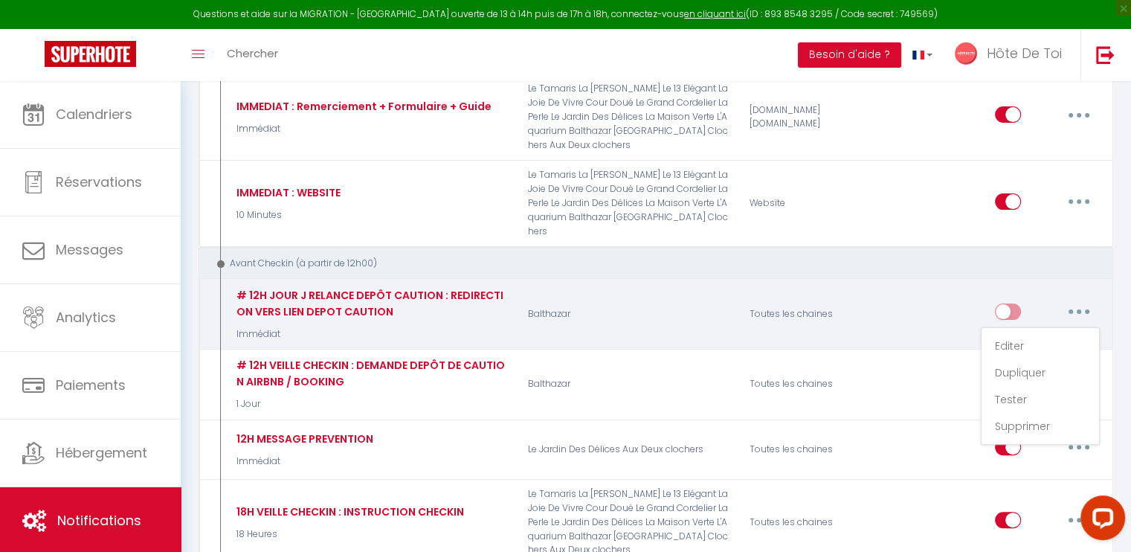
checkbox input "false"
checkbox input "true"
type input "Relance dépôt de caution pour votre séjour - [RENTAL:NAME] [RENTAL:CITY]"
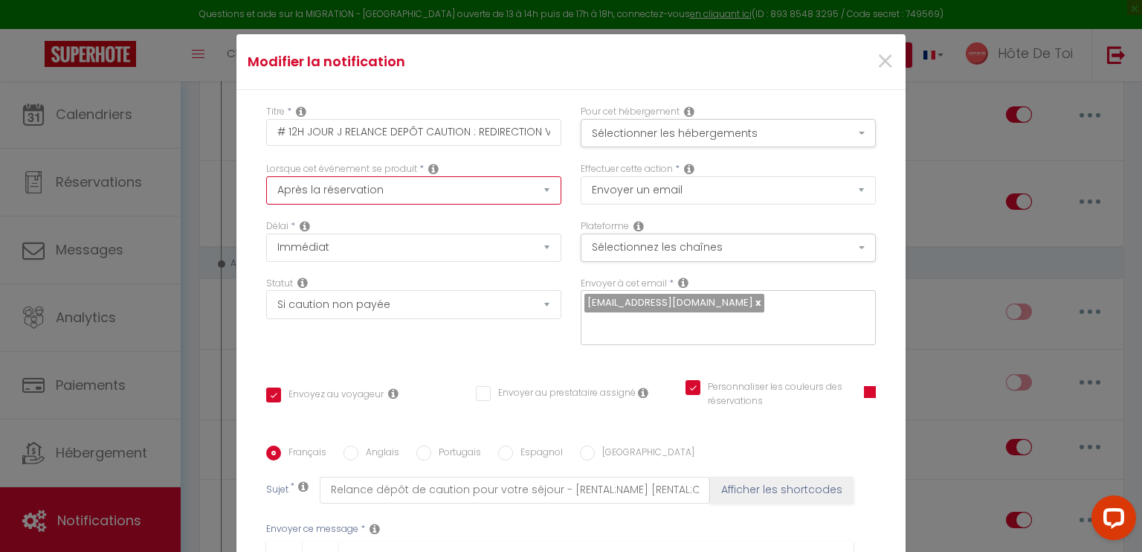
click at [489, 194] on select "Après la réservation Avant Checkin (à partir de 12h00) Après Checkin (à partir …" at bounding box center [413, 190] width 295 height 28
click at [526, 169] on div "Lorsque cet événement se produit * Après la réservation Avant Checkin (à partir…" at bounding box center [413, 183] width 295 height 42
click at [876, 68] on span "×" at bounding box center [885, 61] width 19 height 45
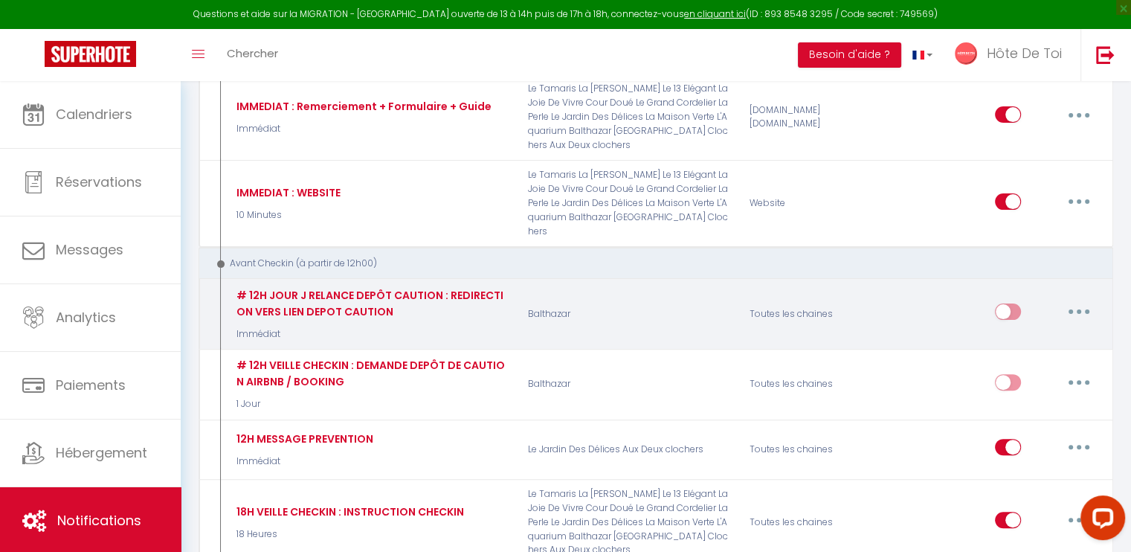
click at [1084, 300] on button "button" at bounding box center [1079, 312] width 42 height 24
click at [1018, 333] on link "Editer" at bounding box center [1040, 345] width 110 height 25
type input "# 12H JOUR J RELANCE DEPÔT CAUTION : REDIRECTION VERS LIEN DEPOT CAUTION"
checkbox input "true"
checkbox input "false"
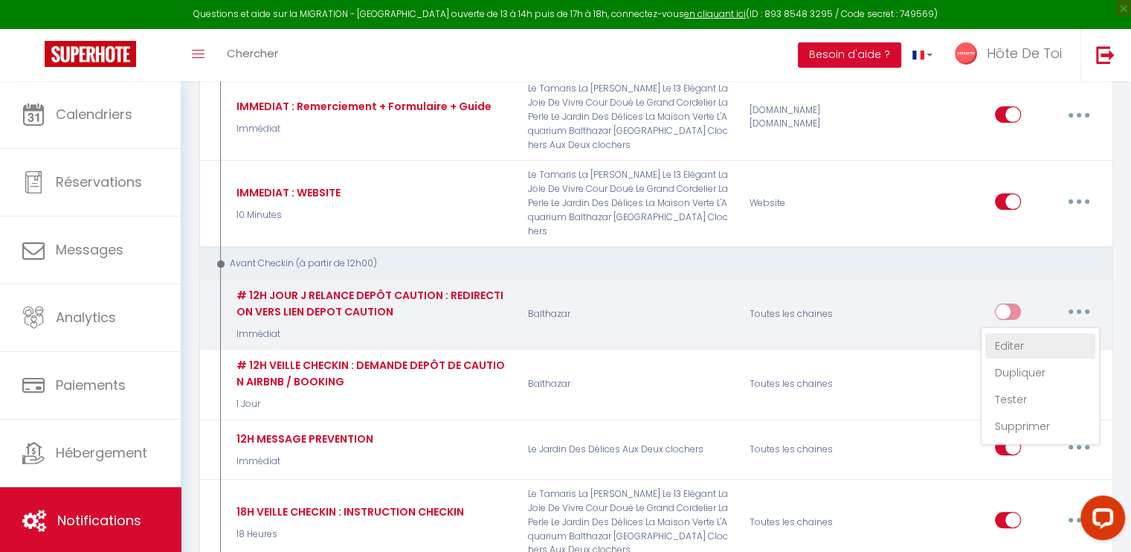
checkbox input "true"
type input "Relance dépôt de caution pour votre séjour - [RENTAL:NAME] [RENTAL:CITY]"
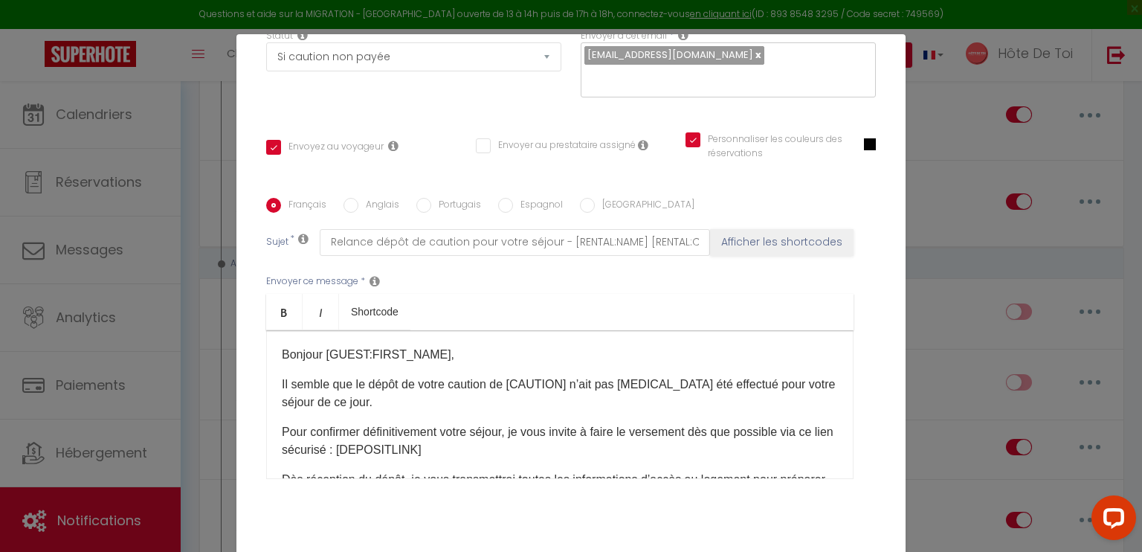
click at [369, 453] on p "Pour confirmer définitivement votre séjour, je vous invite à faire le versement…" at bounding box center [560, 441] width 556 height 36
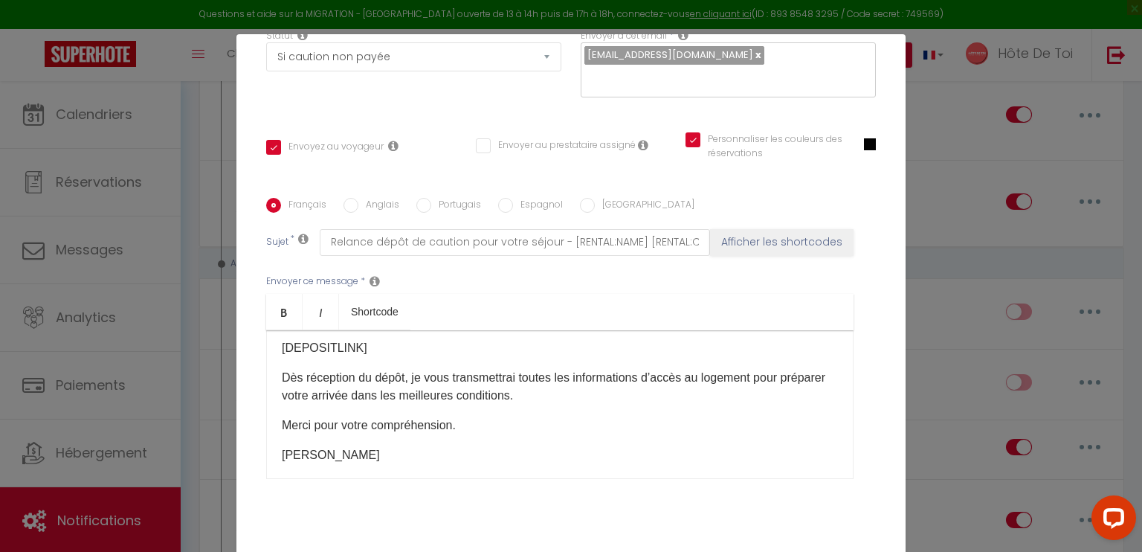
scroll to position [8, 0]
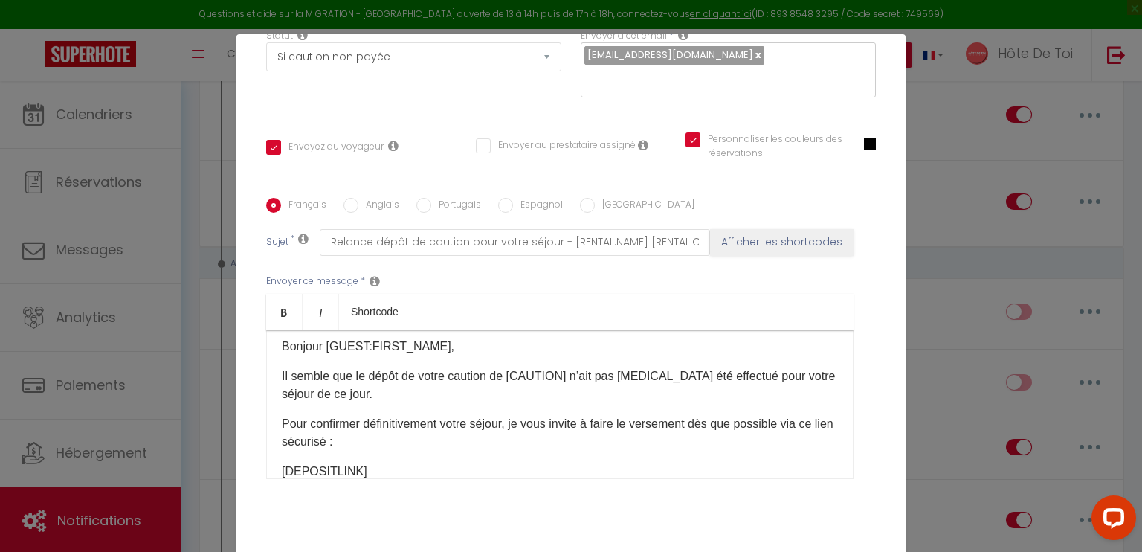
click at [381, 448] on p "Pour confirmer définitivement votre séjour, je vous invite à faire le versement…" at bounding box center [560, 433] width 556 height 36
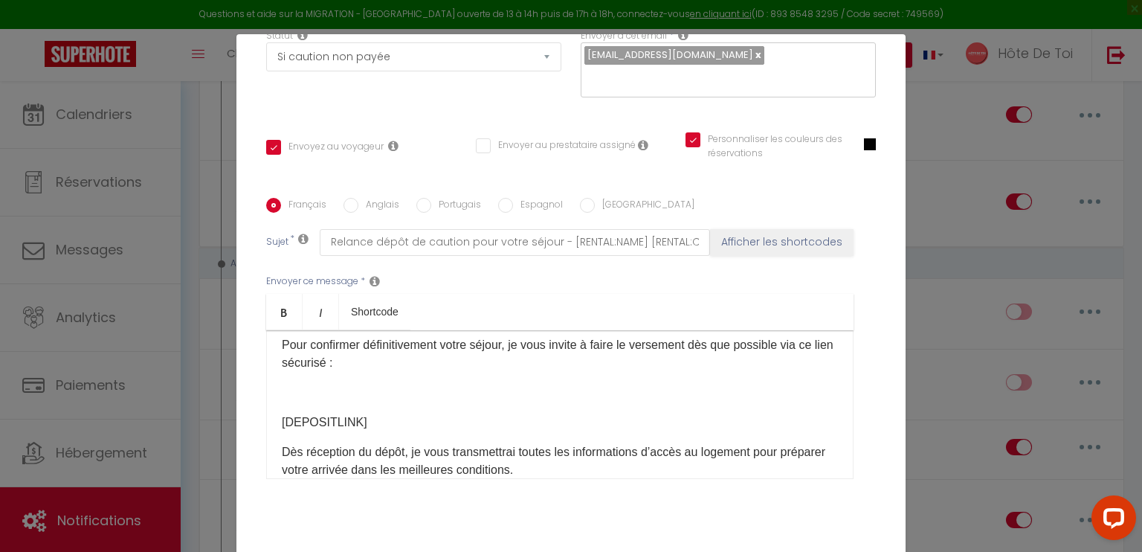
scroll to position [132, 0]
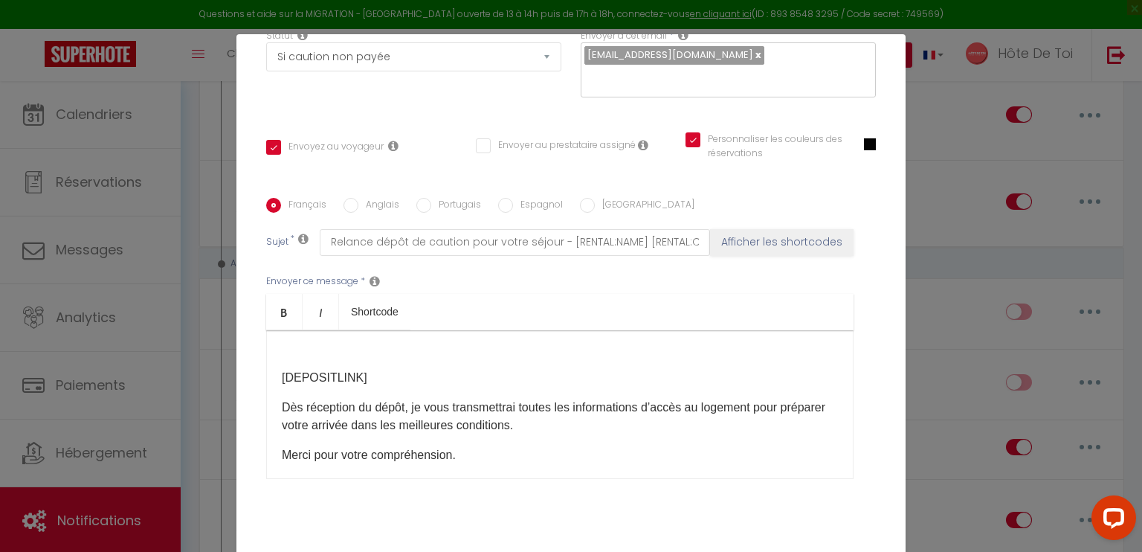
click at [365, 380] on p "[DEPOSITLINK]" at bounding box center [560, 378] width 556 height 18
click at [335, 392] on div "Bonjour [GUEST:FIRST_NAME], Il semble que le dépôt de votre caution de [CAUTION…" at bounding box center [559, 404] width 587 height 149
click at [375, 382] on p "[DEPOSITLINK]" at bounding box center [560, 378] width 556 height 18
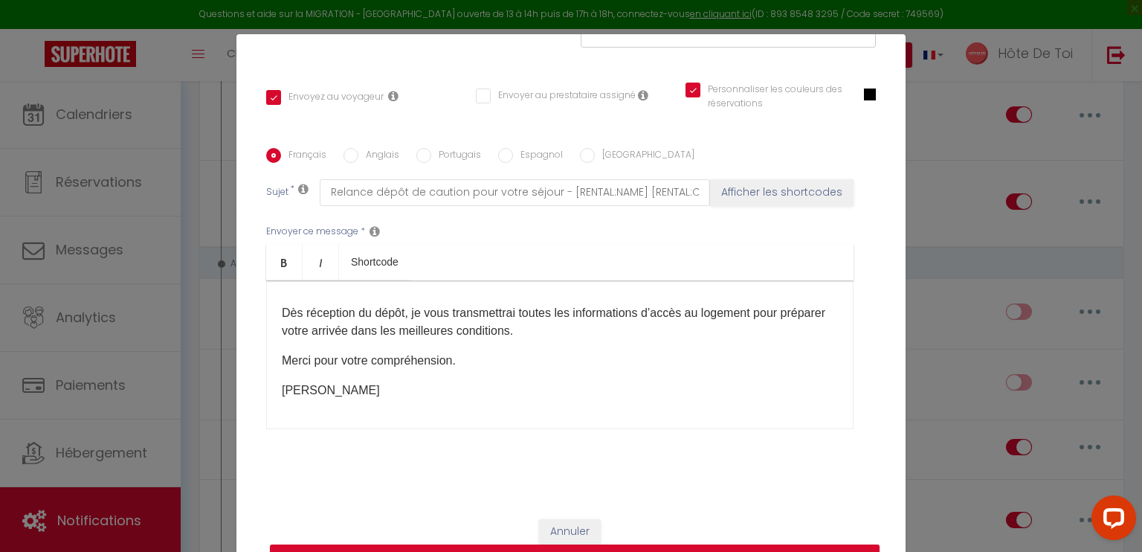
scroll to position [68, 0]
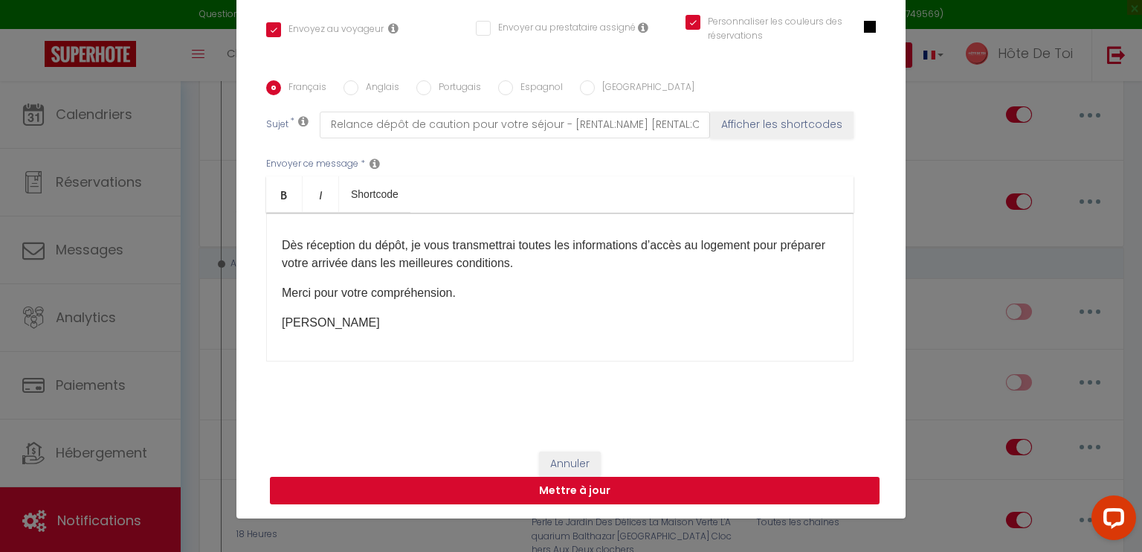
click at [584, 494] on button "Mettre à jour" at bounding box center [575, 490] width 610 height 28
checkbox input "true"
checkbox input "false"
checkbox input "true"
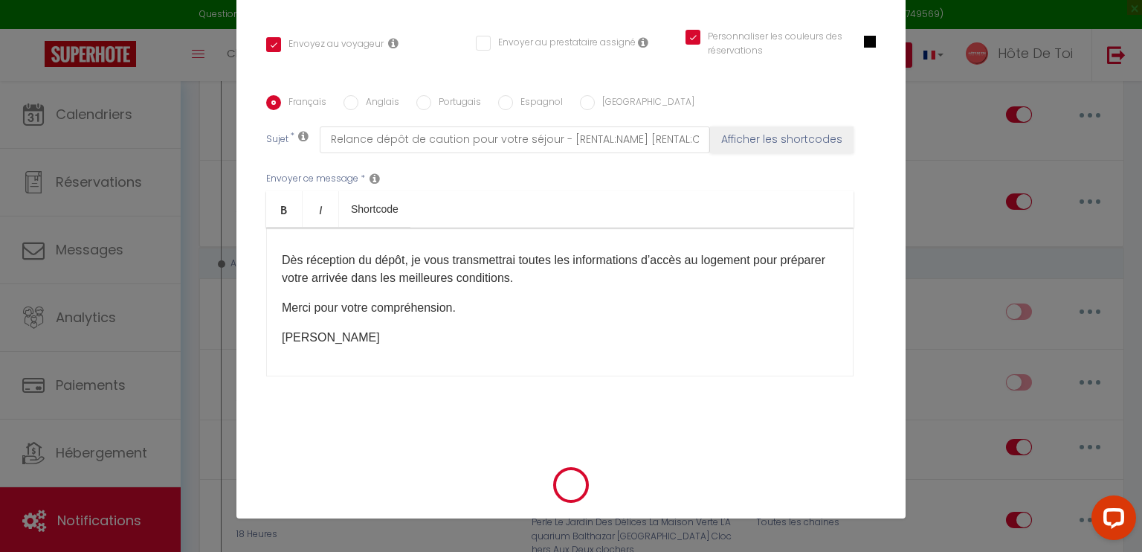
scroll to position [282, 0]
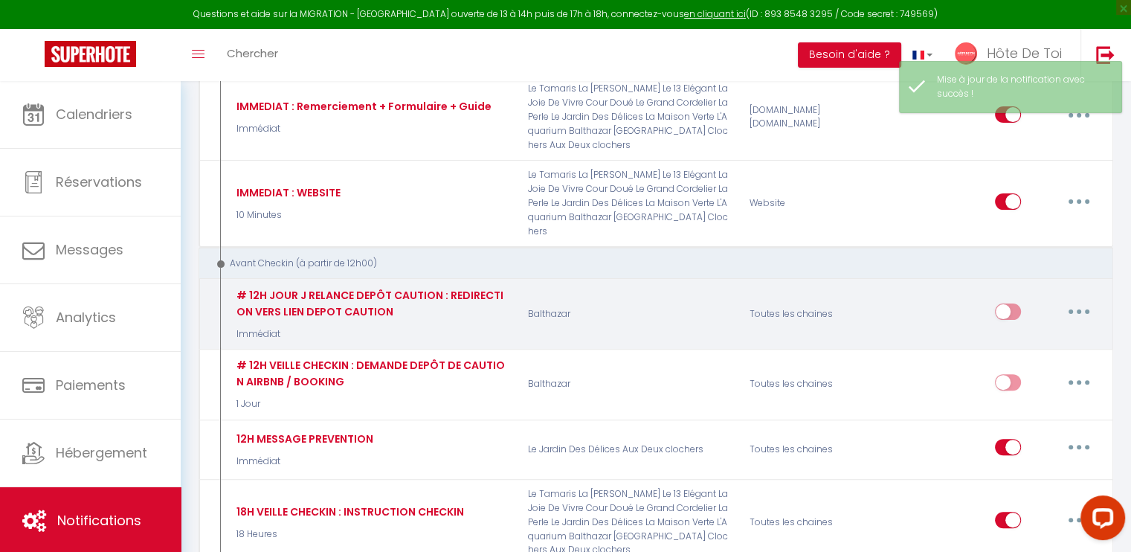
click at [1079, 300] on button "button" at bounding box center [1079, 312] width 42 height 24
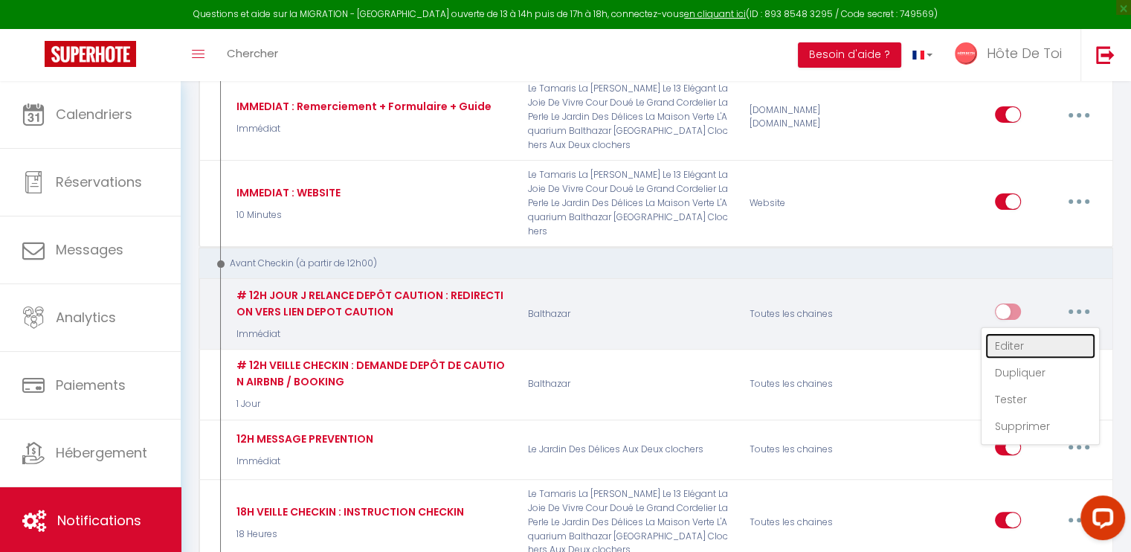
click at [1023, 333] on link "Editer" at bounding box center [1040, 345] width 110 height 25
type input "# 12H JOUR J RELANCE DEPÔT CAUTION : REDIRECTION VERS LIEN DEPOT CAUTION"
select select "Immédiat"
select select "if_deposit_not_paid"
checkbox input "true"
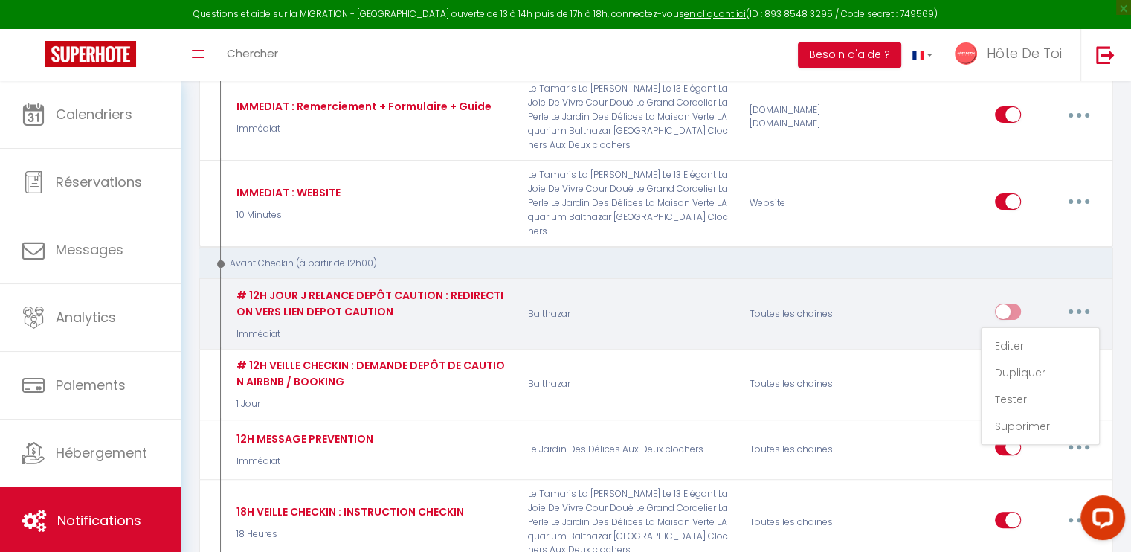
checkbox input "false"
checkbox input "true"
radio input "true"
type input "Relance dépôt de caution pour votre séjour - [RENTAL:NAME] [RENTAL:CITY]"
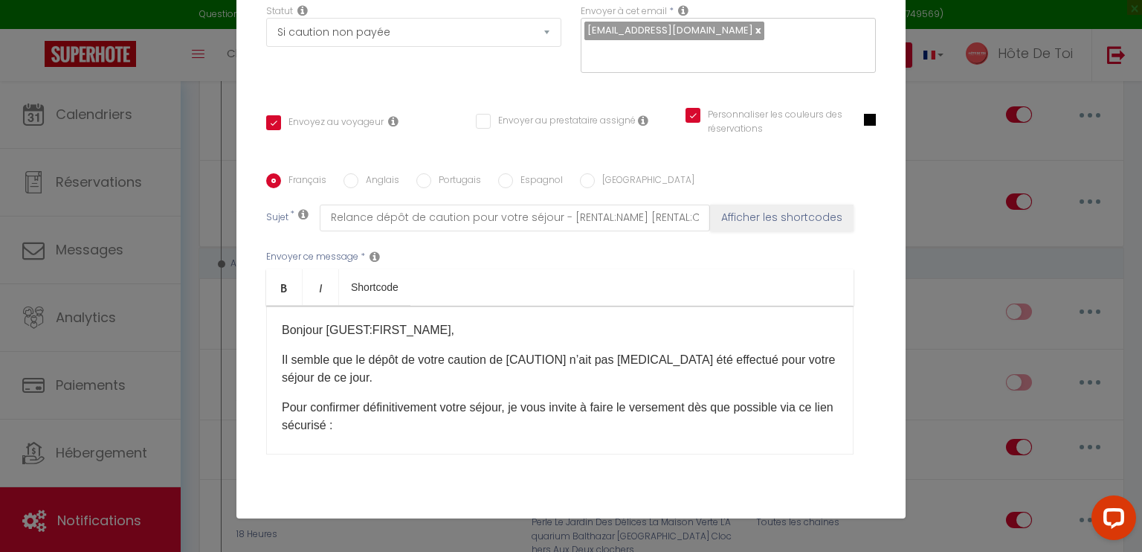
scroll to position [297, 0]
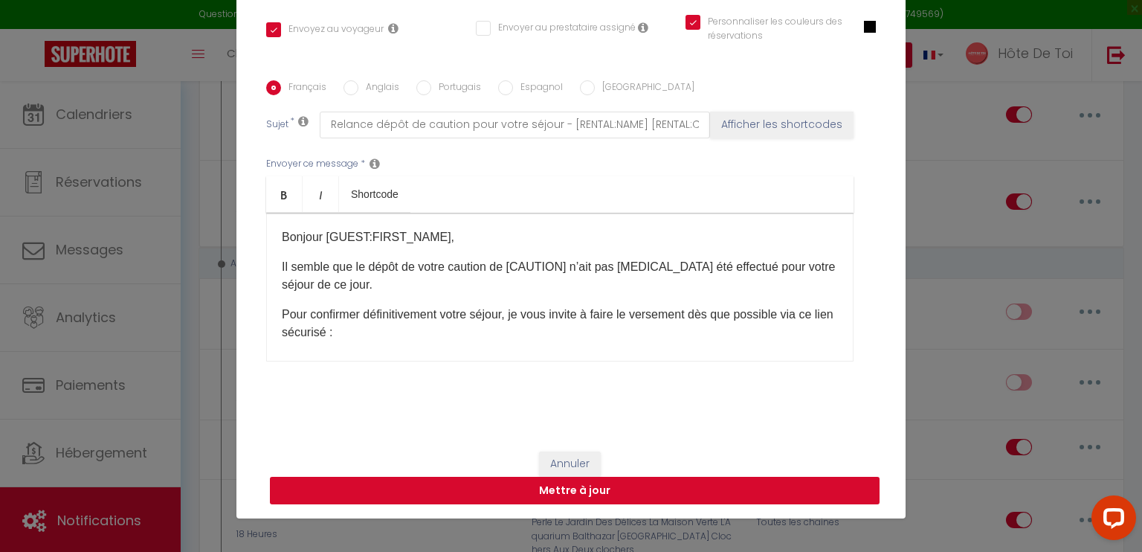
click at [548, 496] on button "Mettre à jour" at bounding box center [575, 490] width 610 height 28
checkbox input "true"
checkbox input "false"
checkbox input "true"
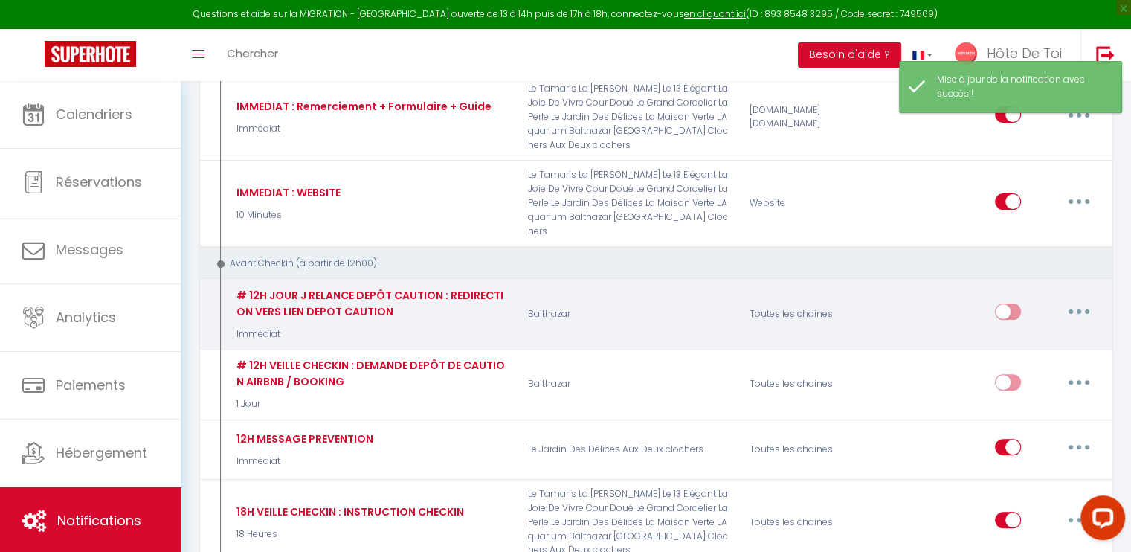
click at [1084, 300] on button "button" at bounding box center [1079, 312] width 42 height 24
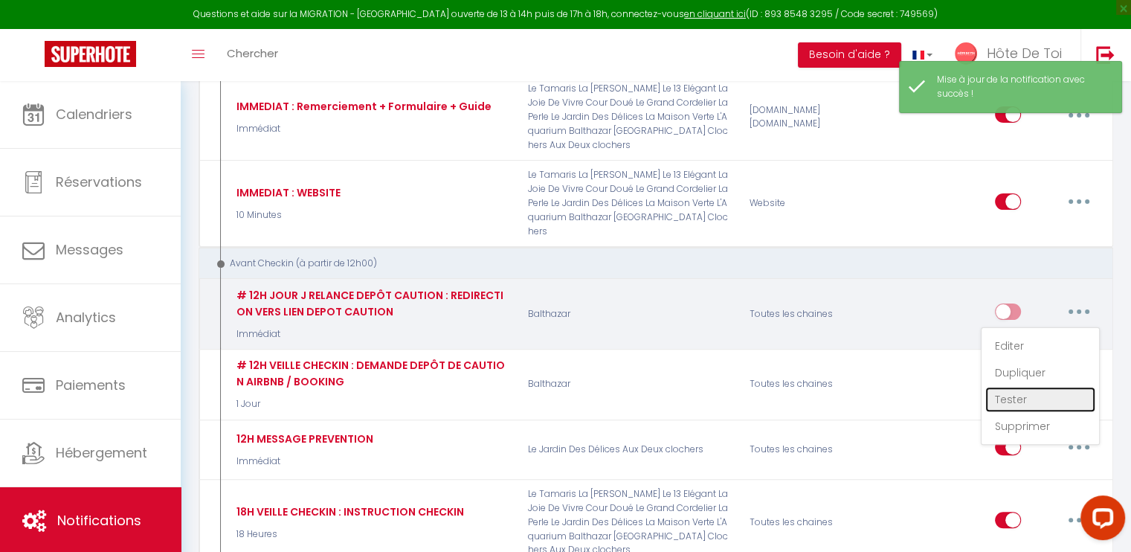
click at [1017, 387] on link "Tester" at bounding box center [1040, 399] width 110 height 25
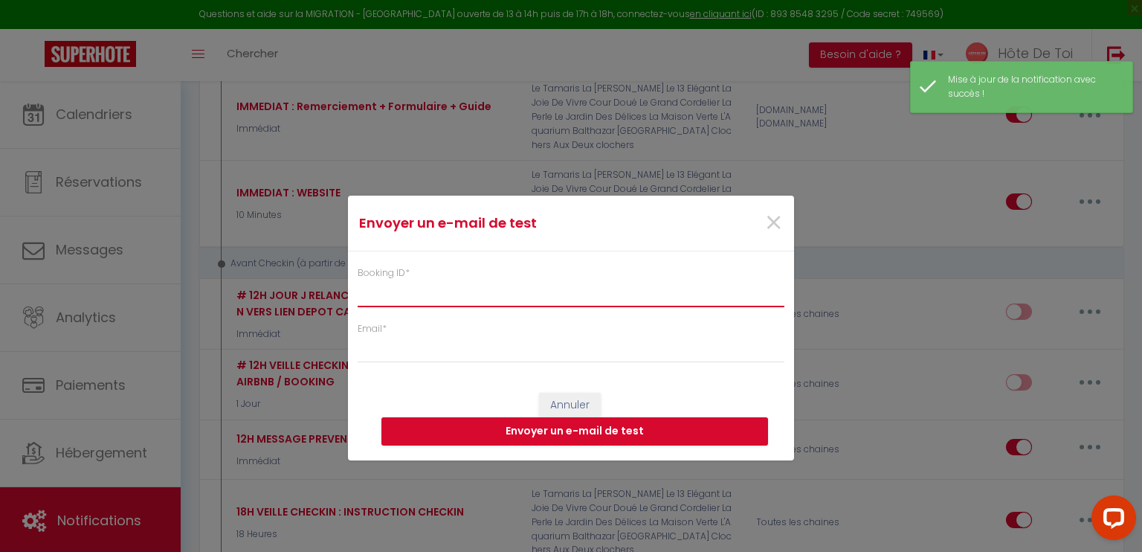
click at [556, 303] on input "Booking ID *" at bounding box center [571, 293] width 427 height 27
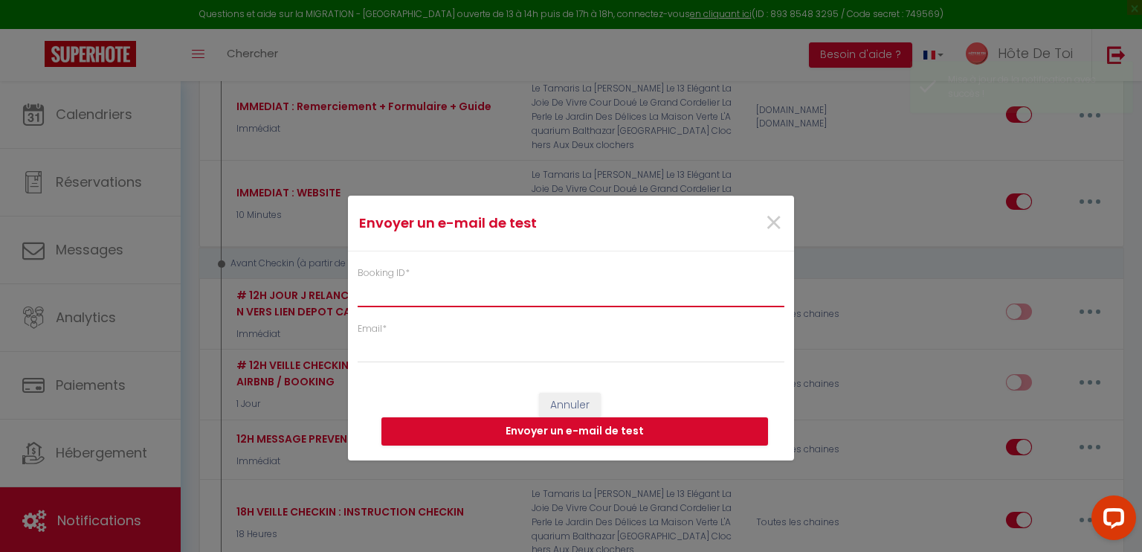
paste input "6300983"
type input "6300983"
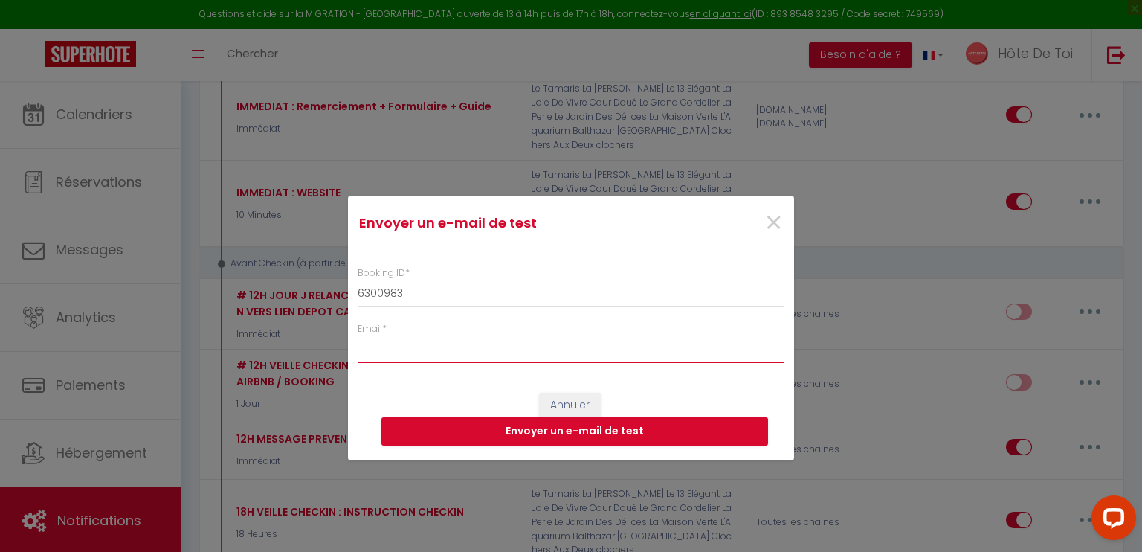
click at [545, 352] on input "Email *" at bounding box center [571, 349] width 427 height 27
type input "randriantsara.claudio@gmail.com"
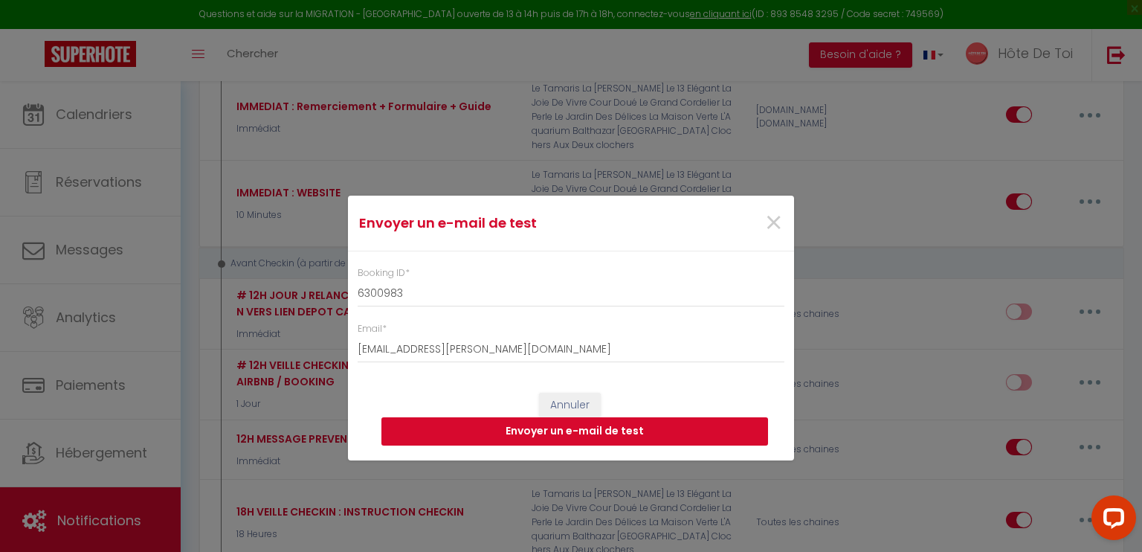
click at [555, 432] on button "Envoyer un e-mail de test" at bounding box center [574, 431] width 387 height 28
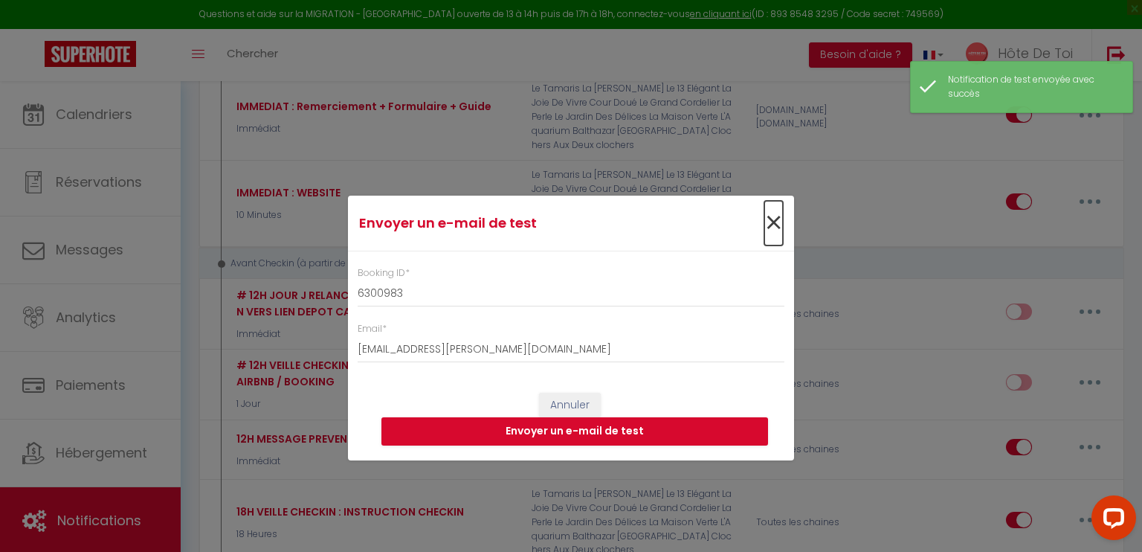
click at [777, 226] on span "×" at bounding box center [773, 223] width 19 height 45
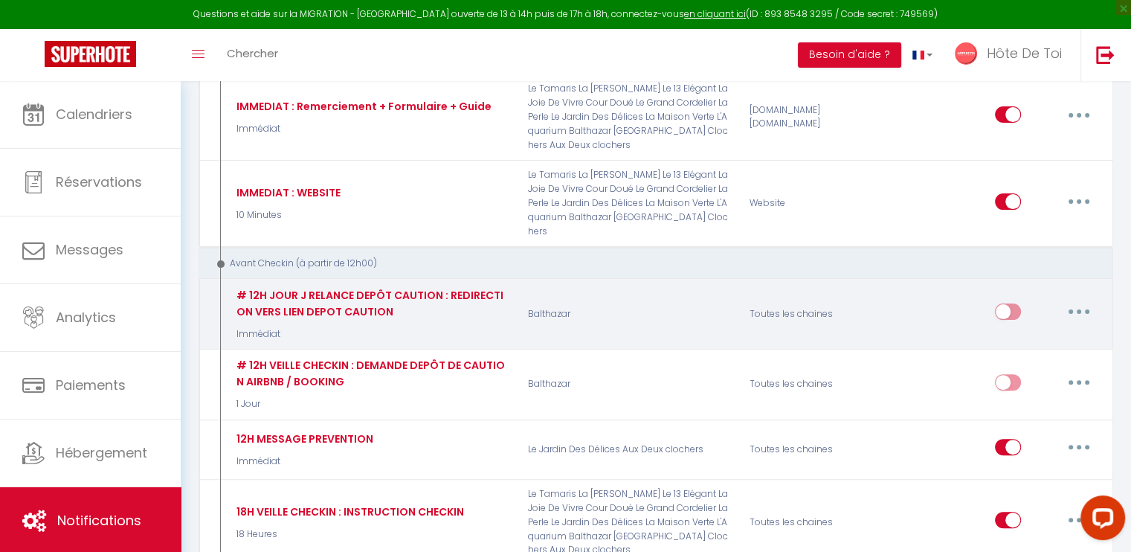
click at [1079, 300] on button "button" at bounding box center [1079, 312] width 42 height 24
click at [1003, 333] on link "Editer" at bounding box center [1040, 345] width 110 height 25
type input "# 12H JOUR J RELANCE DEPÔT CAUTION : REDIRECTION VERS LIEN DEPOT CAUTION"
select select "Immédiat"
select select "if_deposit_not_paid"
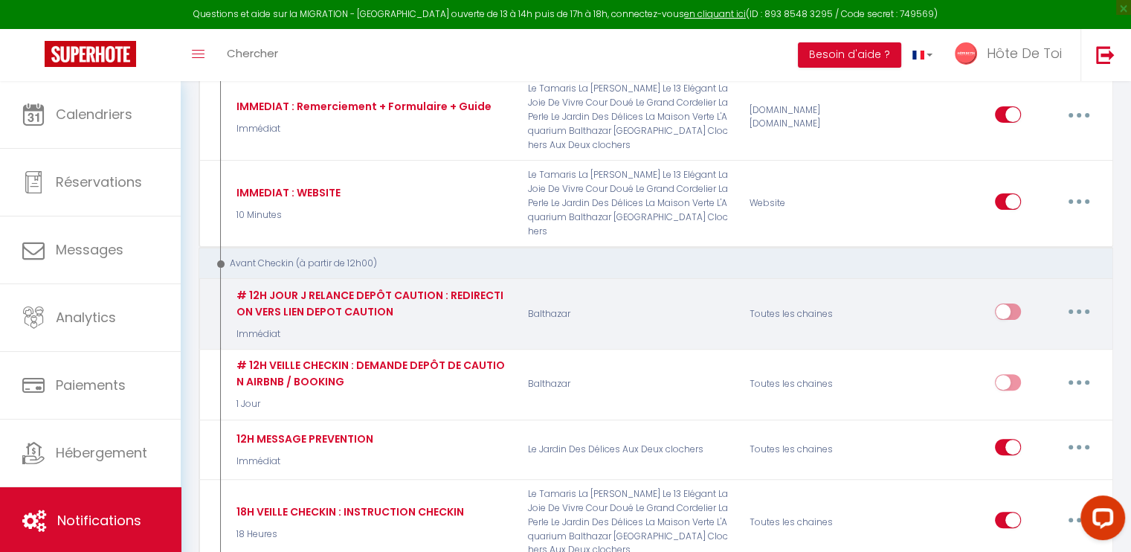
checkbox input "true"
checkbox input "false"
checkbox input "true"
radio input "true"
type input "Relance dépôt de caution pour votre séjour - [RENTAL:NAME] [RENTAL:CITY]"
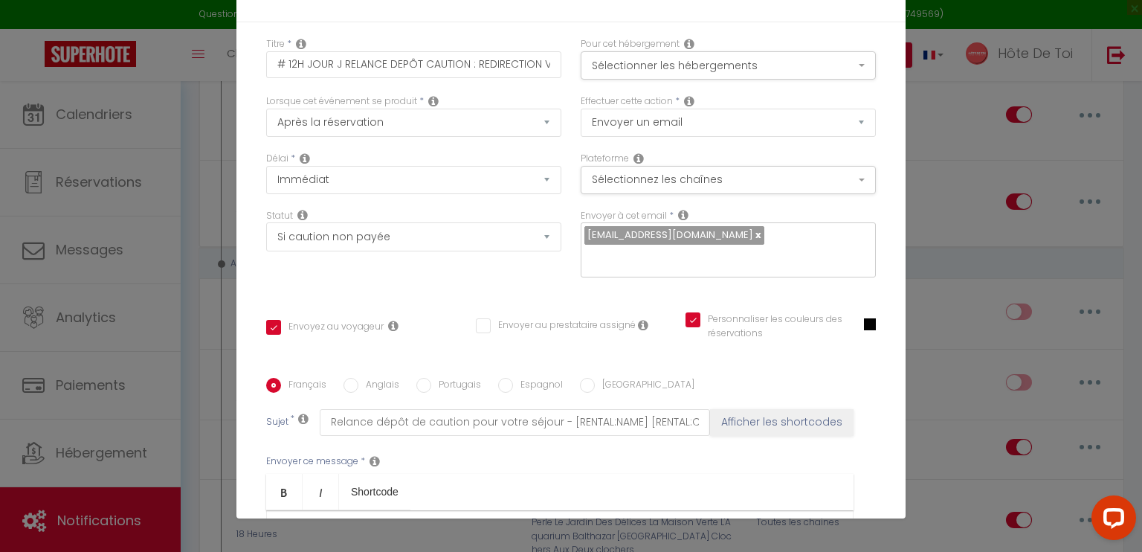
scroll to position [83, 0]
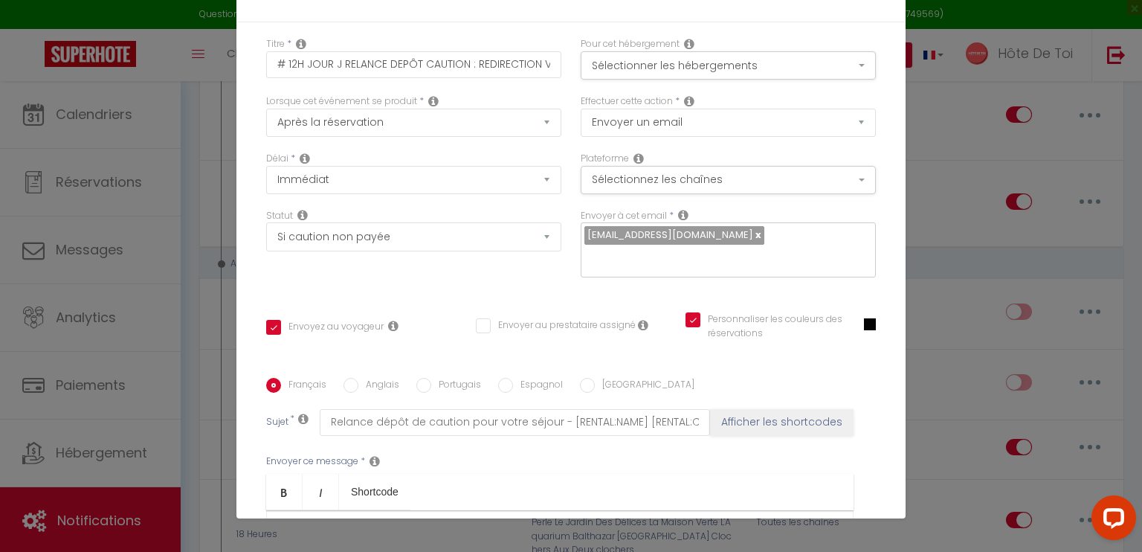
click at [330, 515] on p at bounding box center [560, 524] width 556 height 18
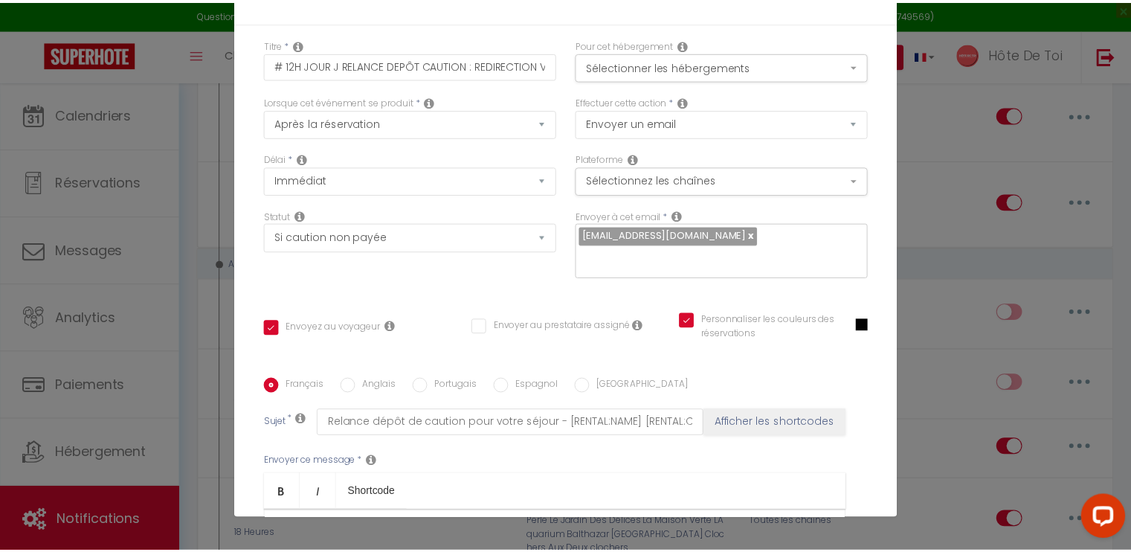
scroll to position [123, 0]
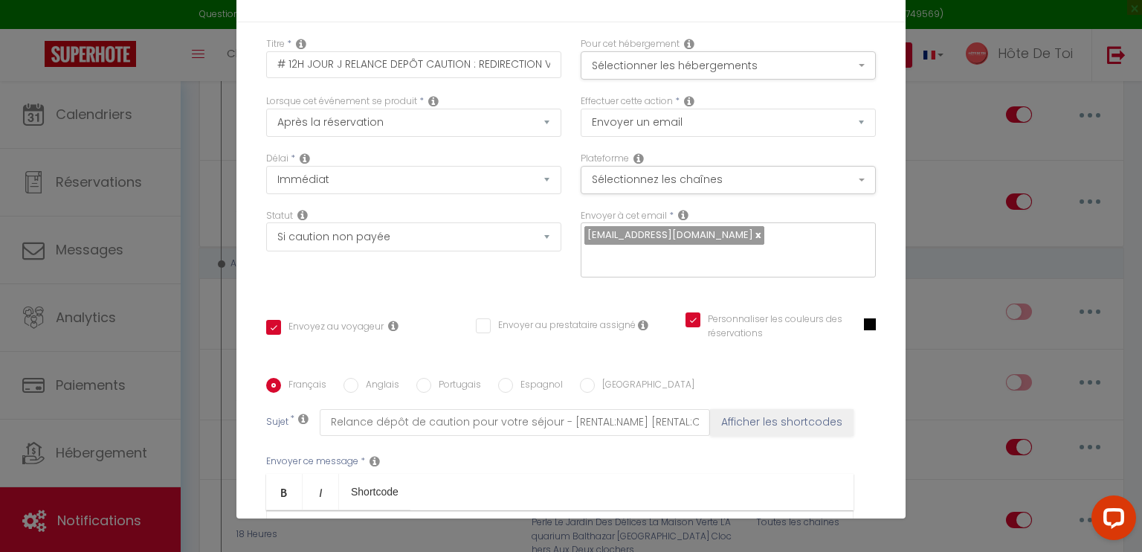
click at [385, 527] on p "[DEPOSITLINK]" at bounding box center [560, 536] width 556 height 18
checkbox input "true"
checkbox input "false"
checkbox input "true"
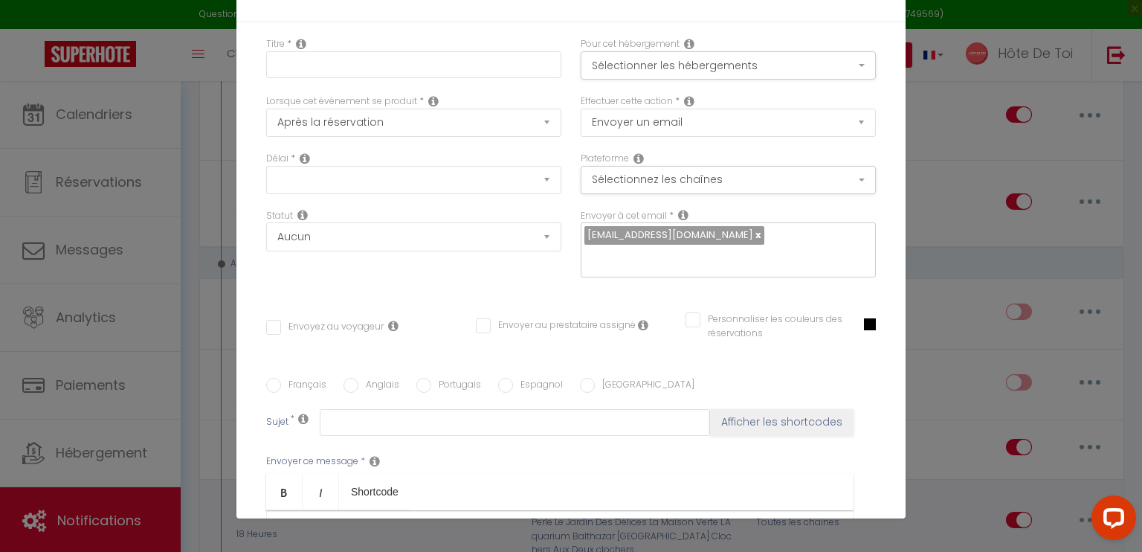
scroll to position [0, 0]
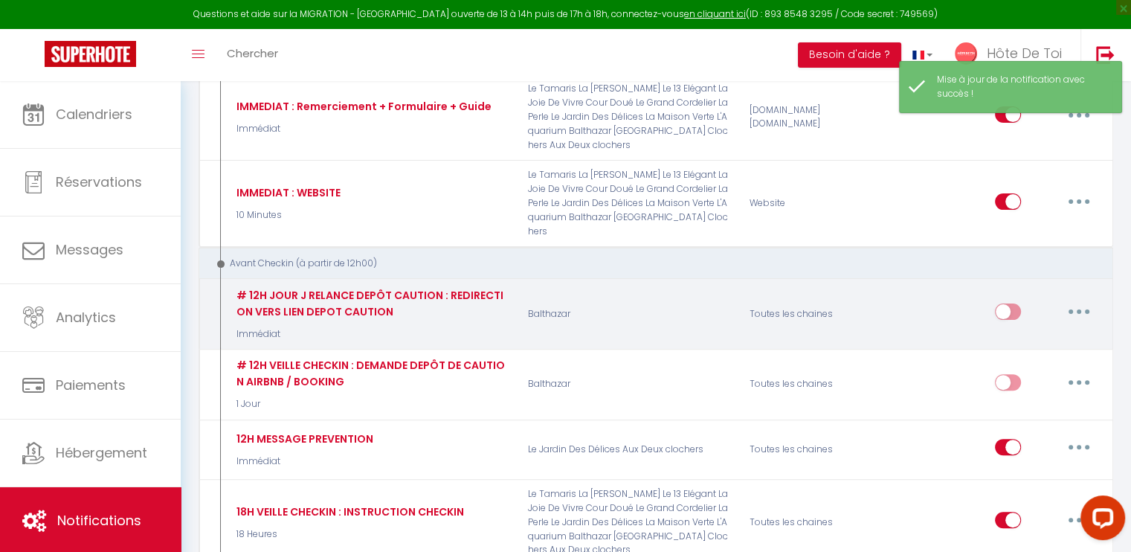
click at [1074, 300] on button "button" at bounding box center [1079, 312] width 42 height 24
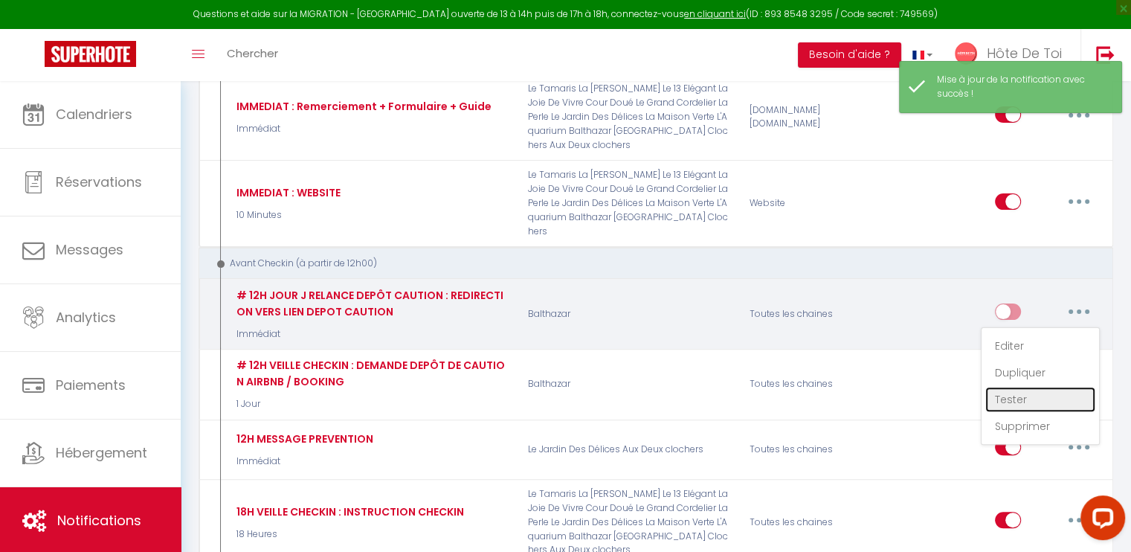
click at [1017, 387] on link "Tester" at bounding box center [1040, 399] width 110 height 25
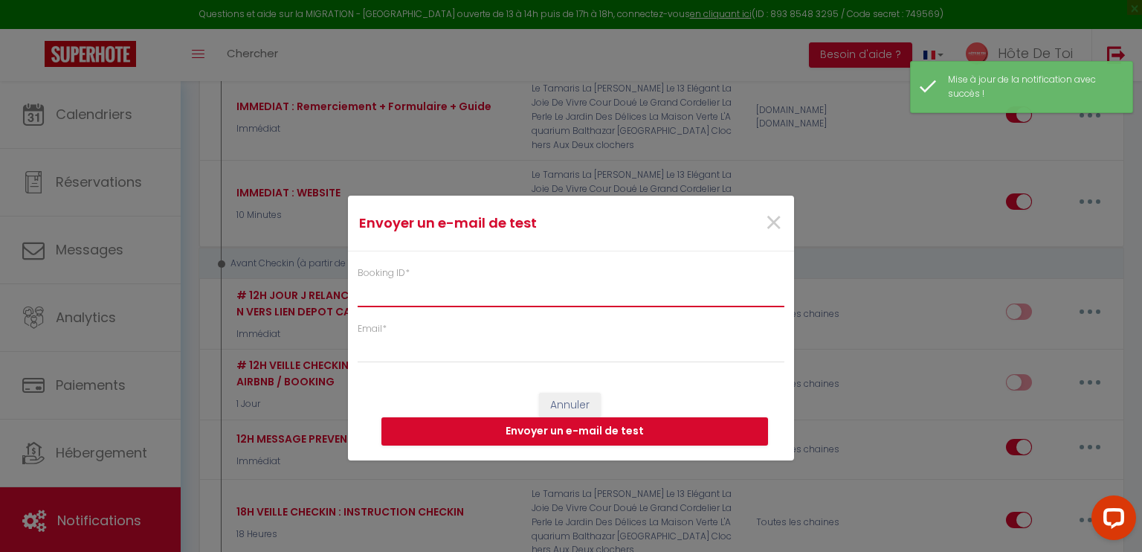
click at [449, 285] on input "Booking ID *" at bounding box center [571, 293] width 427 height 27
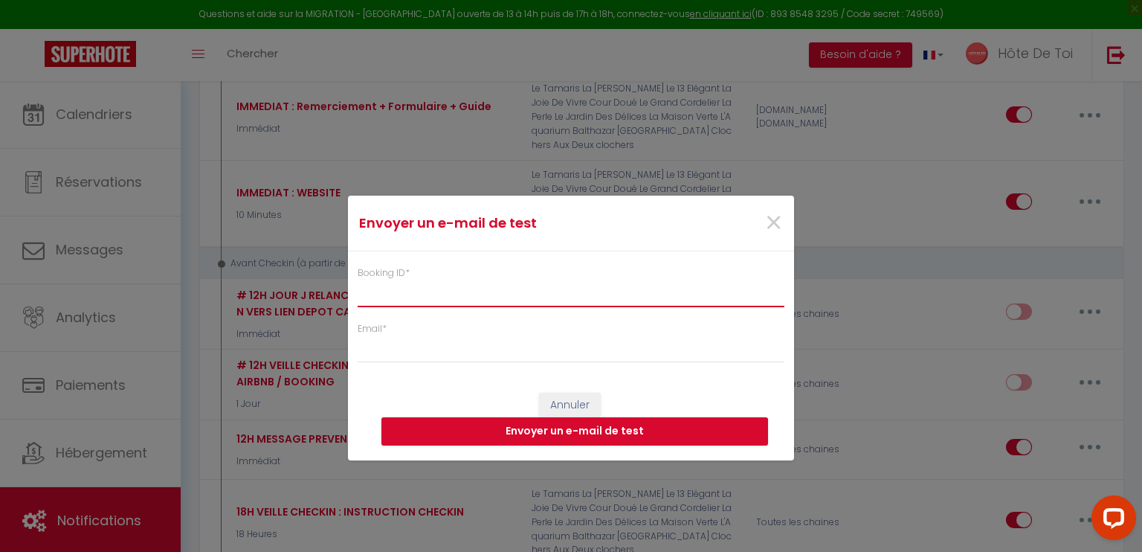
paste input "6300983"
type input "6300983"
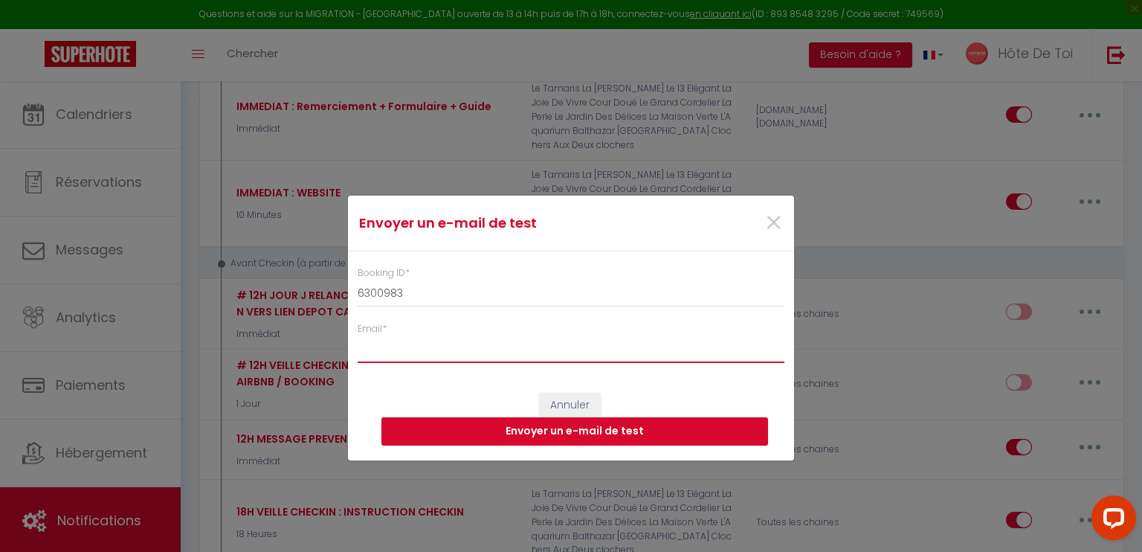
click at [416, 352] on input "Email *" at bounding box center [571, 349] width 427 height 27
type input "randriantsara.claudio@gmail.com"
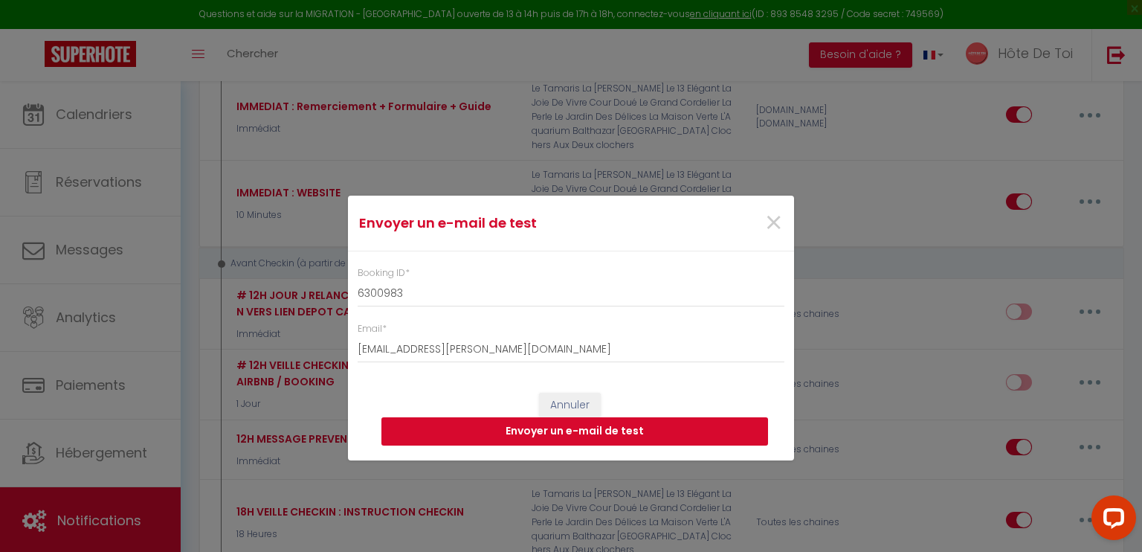
click at [576, 427] on button "Envoyer un e-mail de test" at bounding box center [574, 431] width 387 height 28
click at [774, 220] on span "×" at bounding box center [773, 223] width 19 height 45
select select
checkbox input "false"
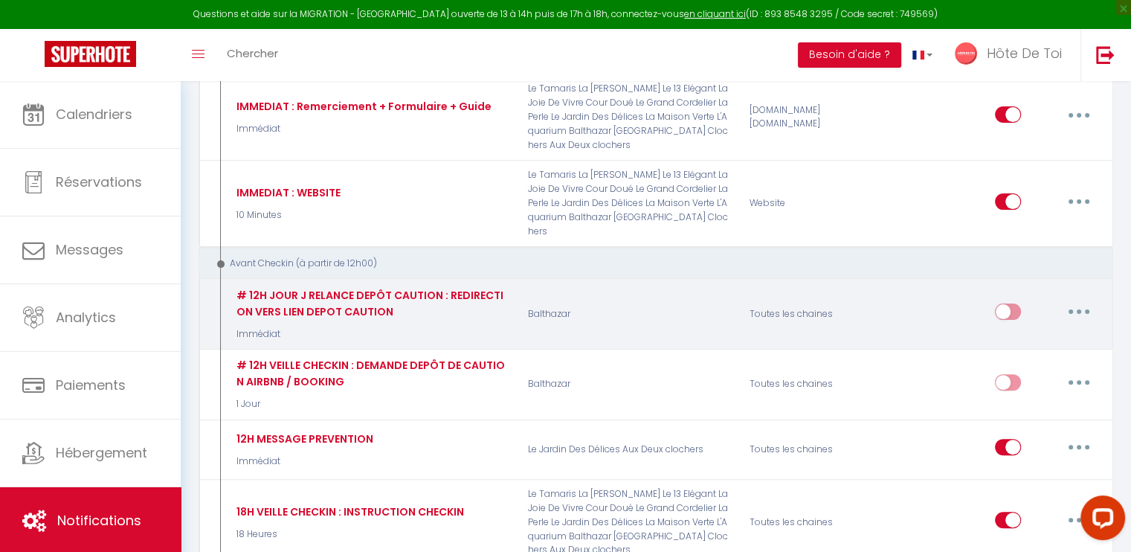
click at [1070, 300] on button "button" at bounding box center [1079, 312] width 42 height 24
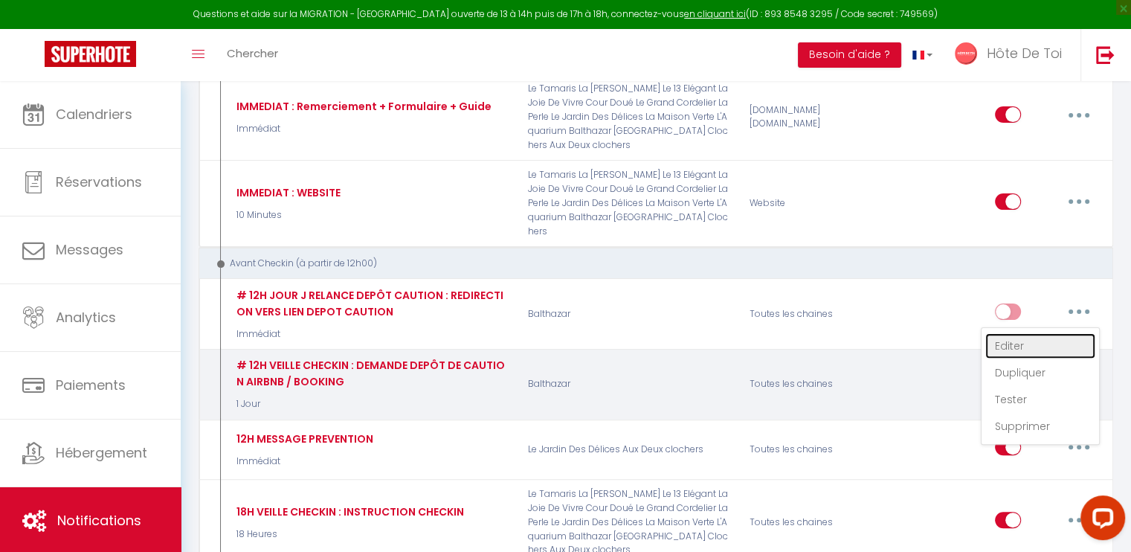
click at [1027, 333] on link "Editer" at bounding box center [1040, 345] width 110 height 25
type input "# 12H JOUR J RELANCE DEPÔT CAUTION : REDIRECTION VERS LIEN DEPOT CAUTION"
select select "Immédiat"
select select "if_deposit_not_paid"
checkbox input "true"
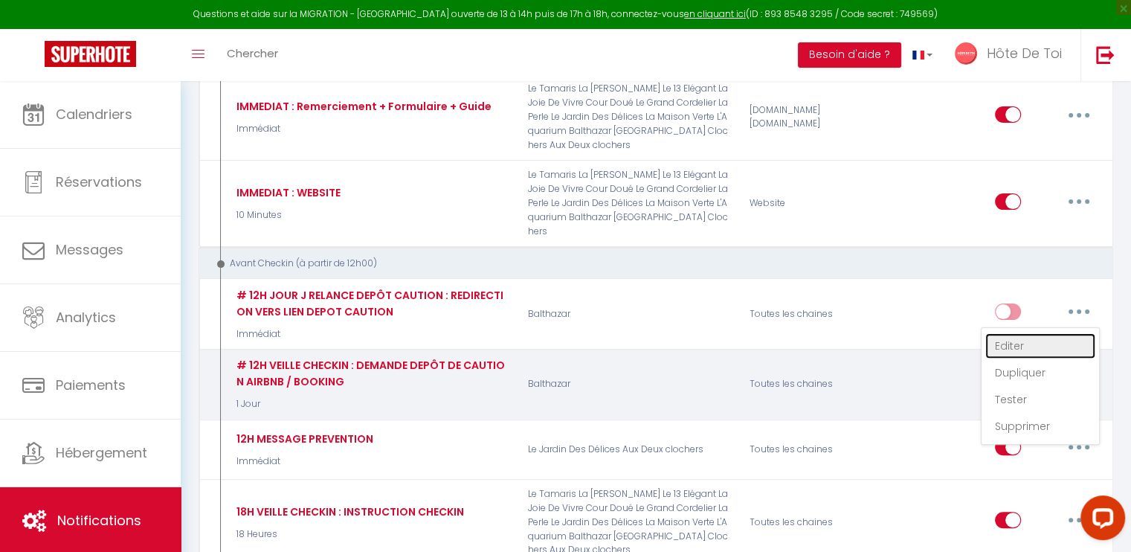
checkbox input "false"
checkbox input "true"
radio input "true"
type input "Relance dépôt de caution pour votre séjour - [RENTAL:NAME] [RENTAL:CITY]"
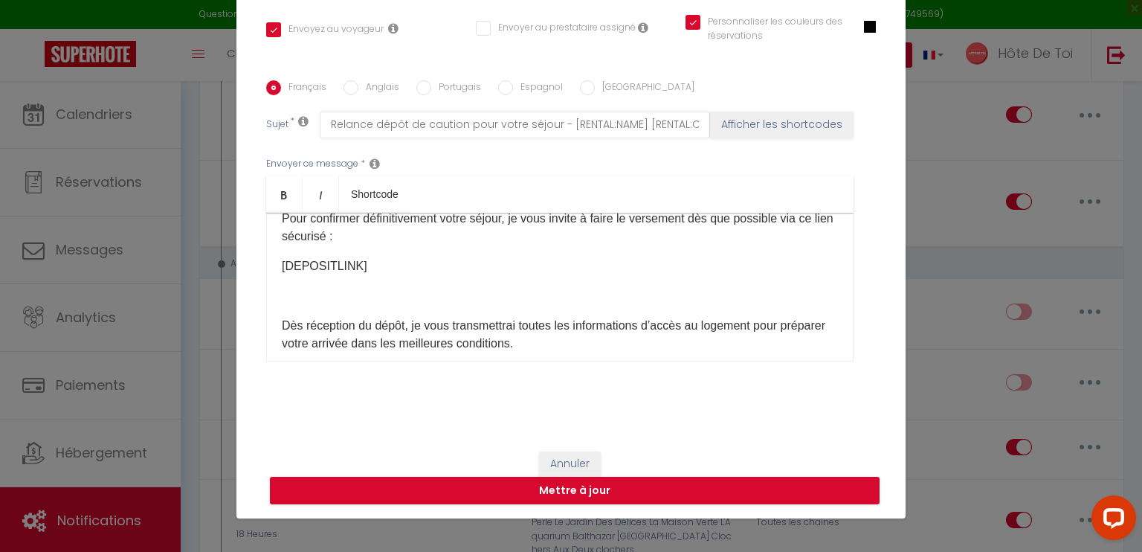
scroll to position [53, 0]
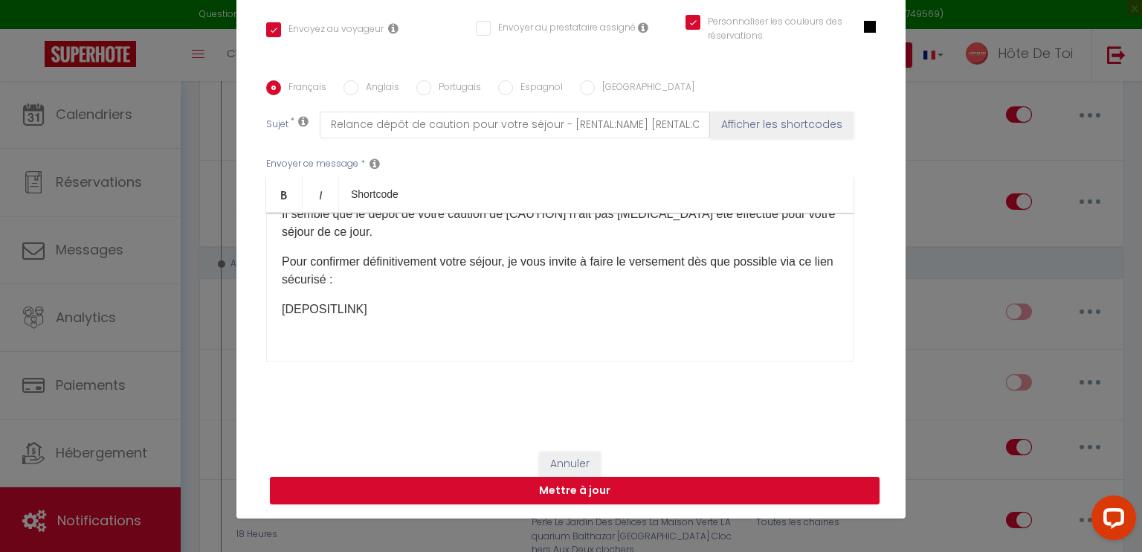
click at [343, 337] on p at bounding box center [560, 339] width 556 height 18
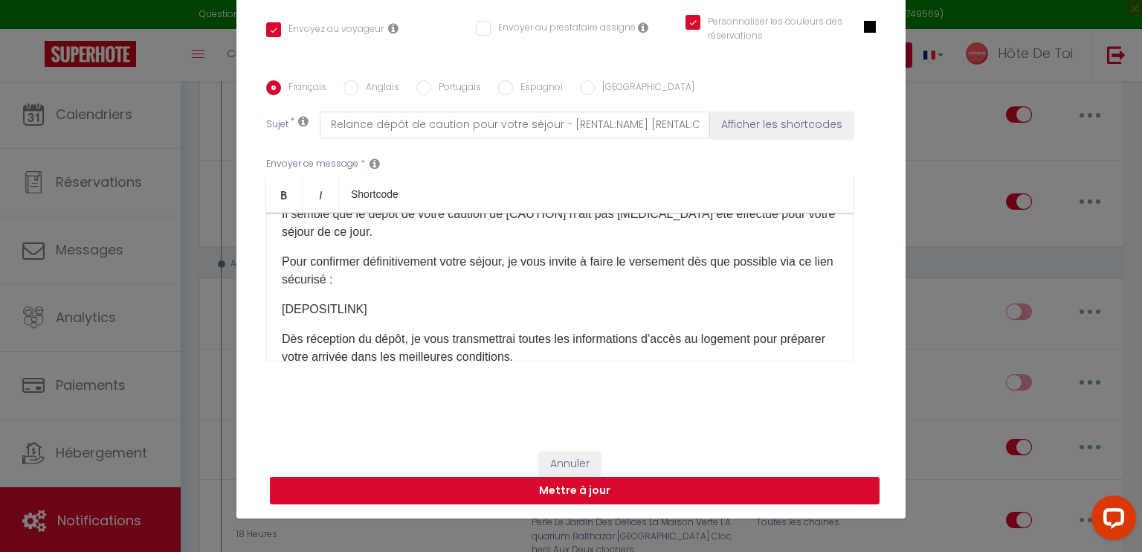
click at [571, 489] on button "Mettre à jour" at bounding box center [575, 490] width 610 height 28
checkbox input "true"
checkbox input "false"
checkbox input "true"
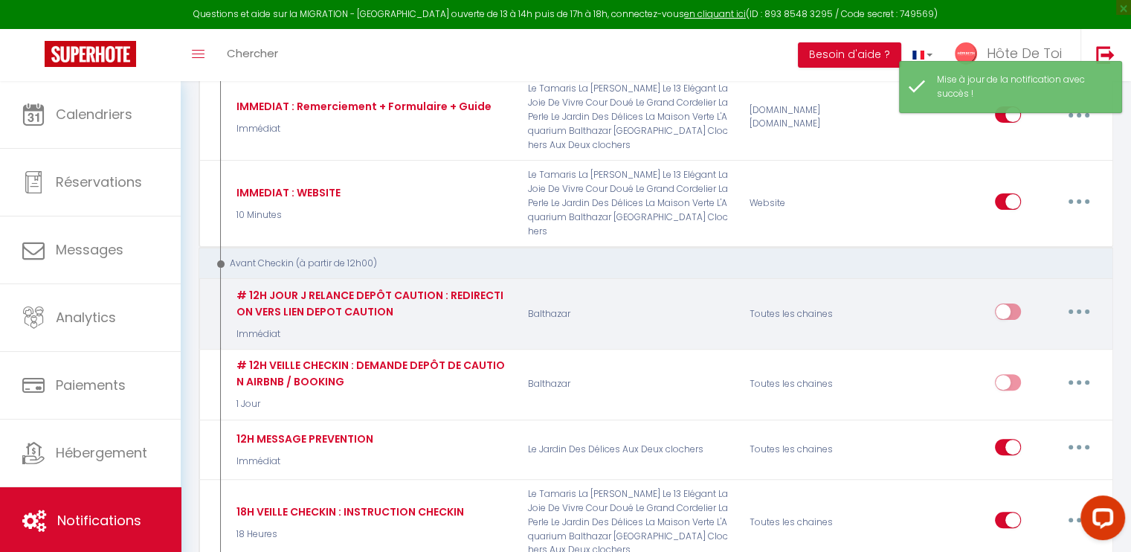
click at [1069, 300] on button "button" at bounding box center [1079, 312] width 42 height 24
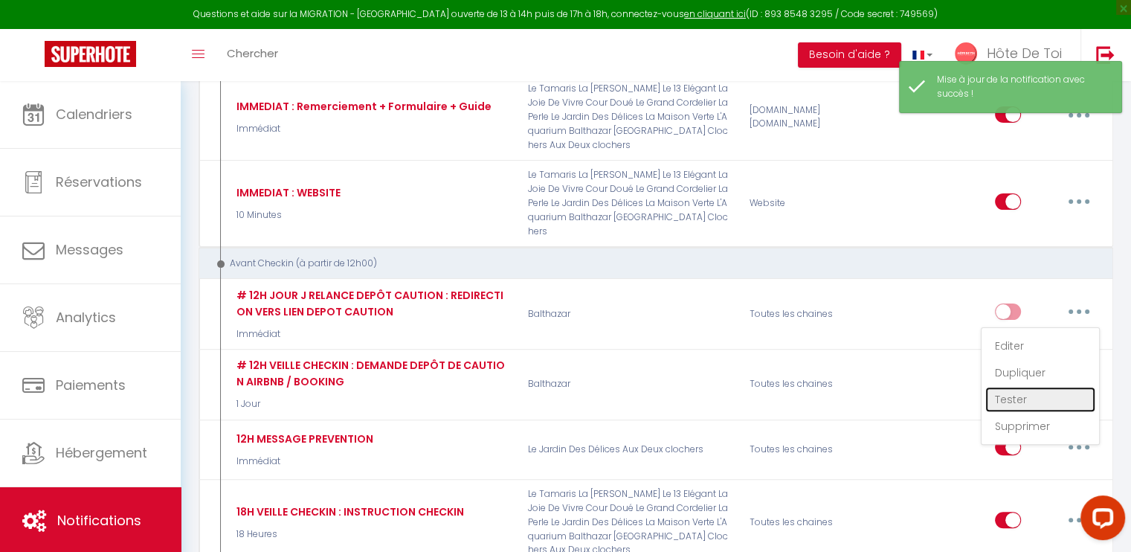
click at [1034, 387] on link "Tester" at bounding box center [1040, 399] width 110 height 25
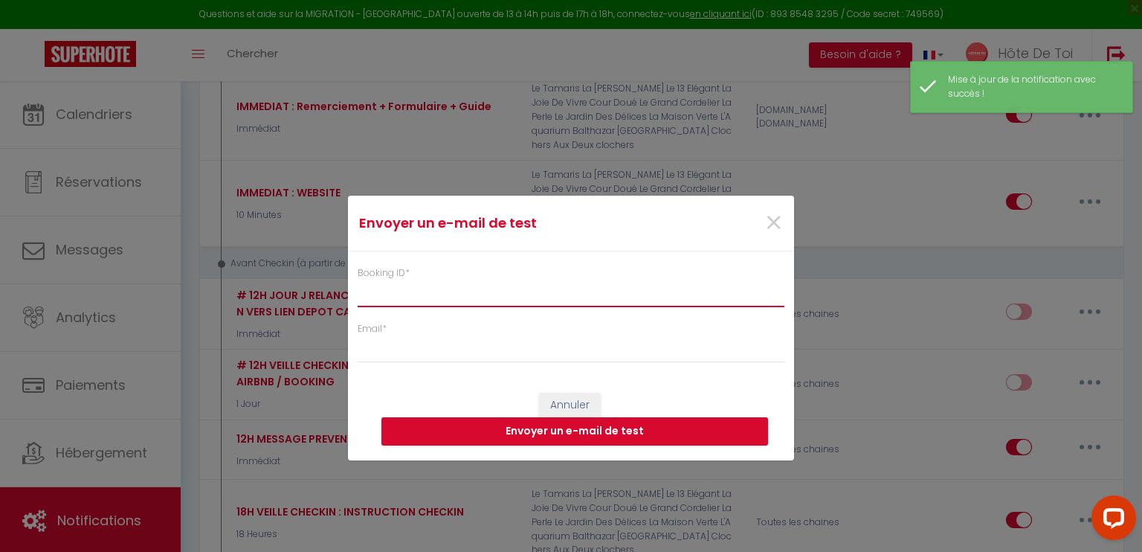
click at [449, 294] on input "Booking ID *" at bounding box center [571, 293] width 427 height 27
paste input "6300983"
type input "6300983"
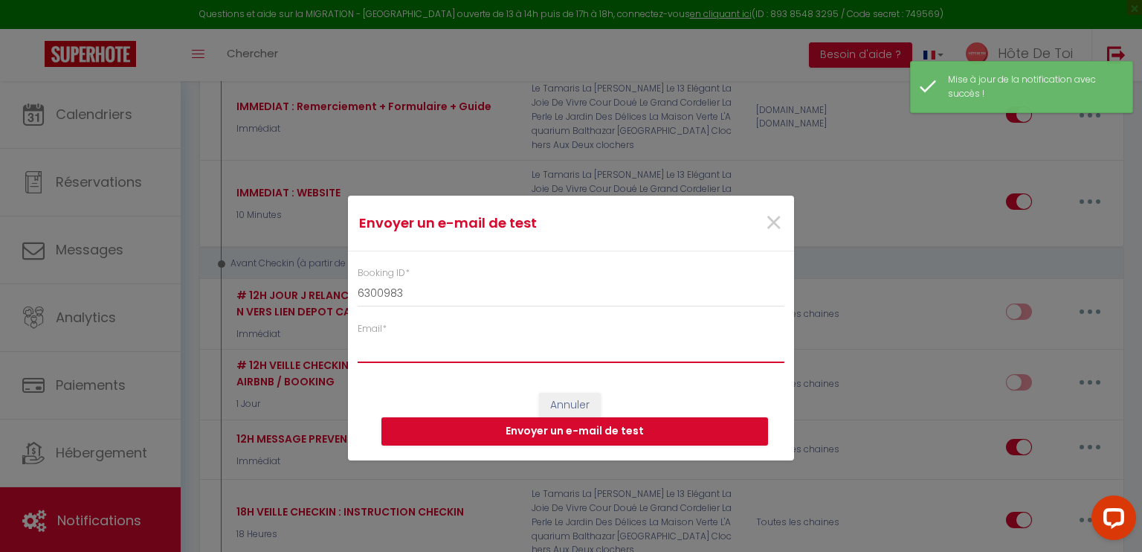
click at [475, 353] on input "Email *" at bounding box center [571, 349] width 427 height 27
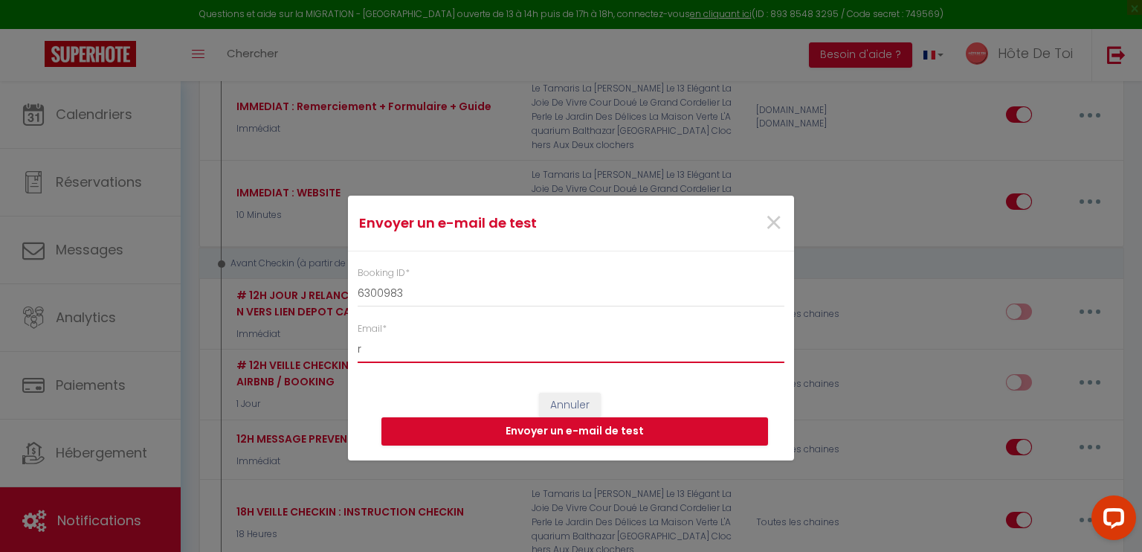
type input "randriantsara.claudio@gmail.com"
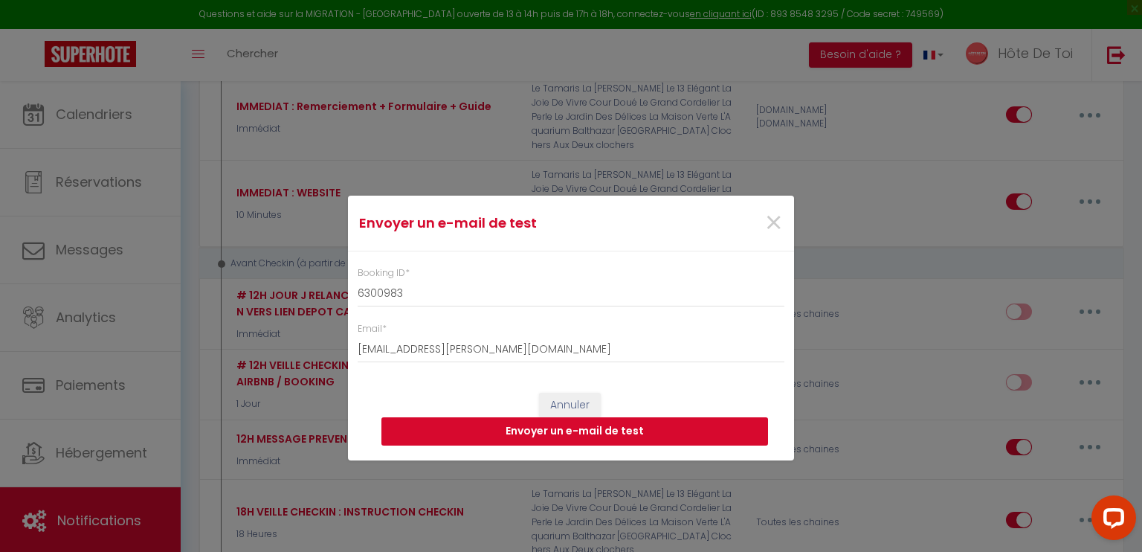
click at [589, 436] on button "Envoyer un e-mail de test" at bounding box center [574, 431] width 387 height 28
click at [779, 219] on span "×" at bounding box center [773, 223] width 19 height 45
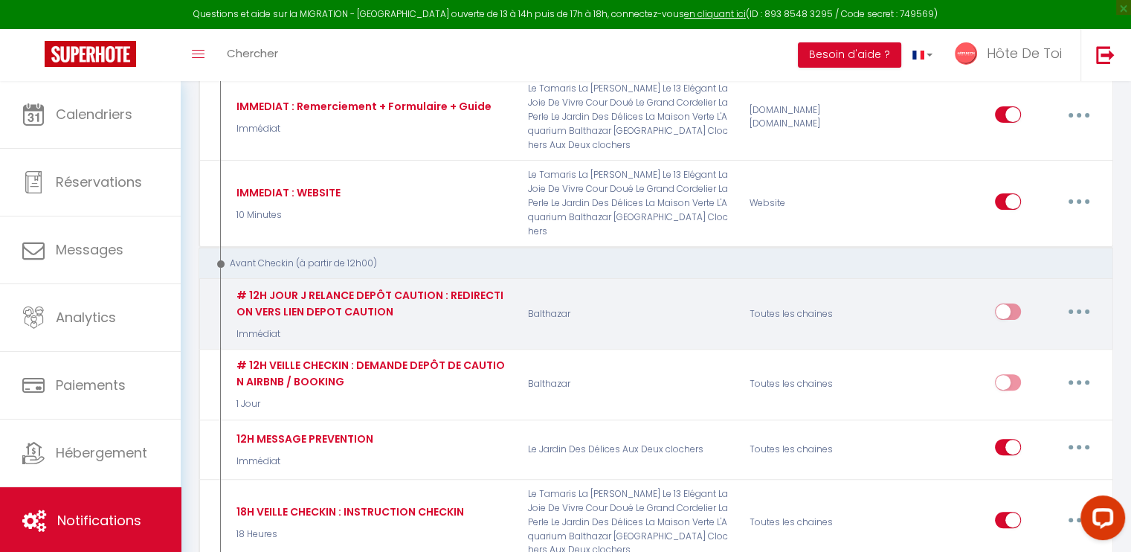
click at [1079, 309] on icon "button" at bounding box center [1078, 311] width 4 height 4
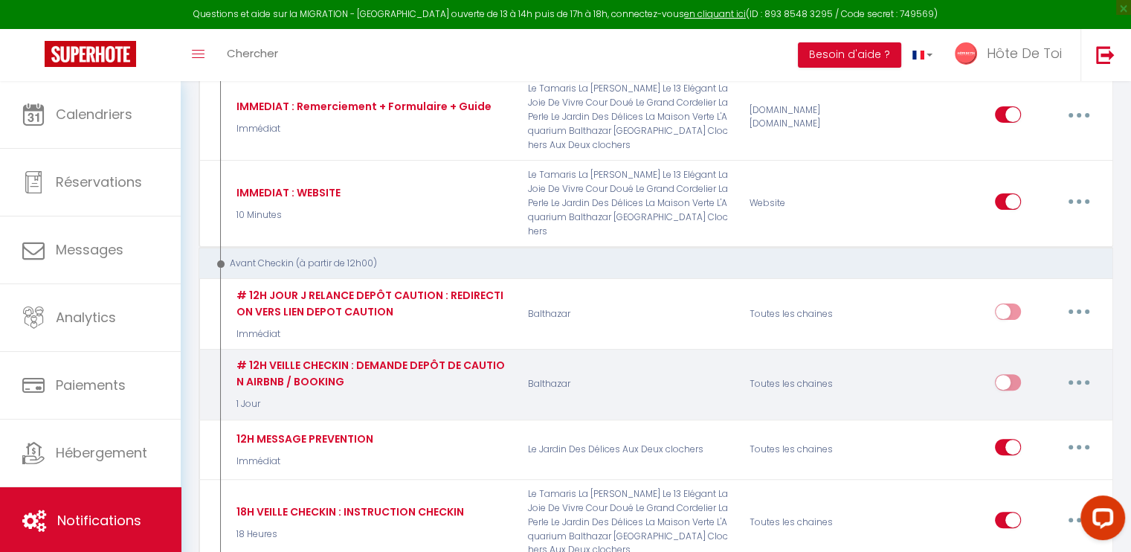
click at [1083, 370] on button "button" at bounding box center [1079, 382] width 42 height 24
click at [1044, 403] on link "Editer" at bounding box center [1040, 415] width 110 height 25
type input "# 12H VEILLE CHECKIN : DEMANDE DEPÔT DE CAUTION AIRBNB / BOOKING"
select select "1 Jour"
select select "if_deposit_not_paid"
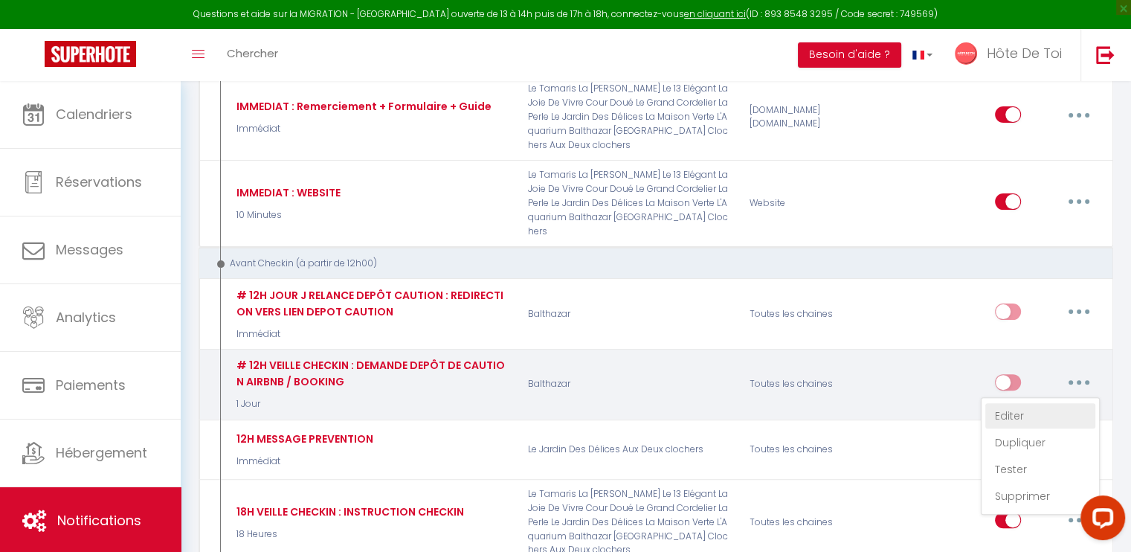
checkbox input "true"
checkbox input "false"
radio input "true"
type input "Demande de caution pour votre séjour à Troyes du [CHECKING:DD-MM-YYYY] au [CHEC…"
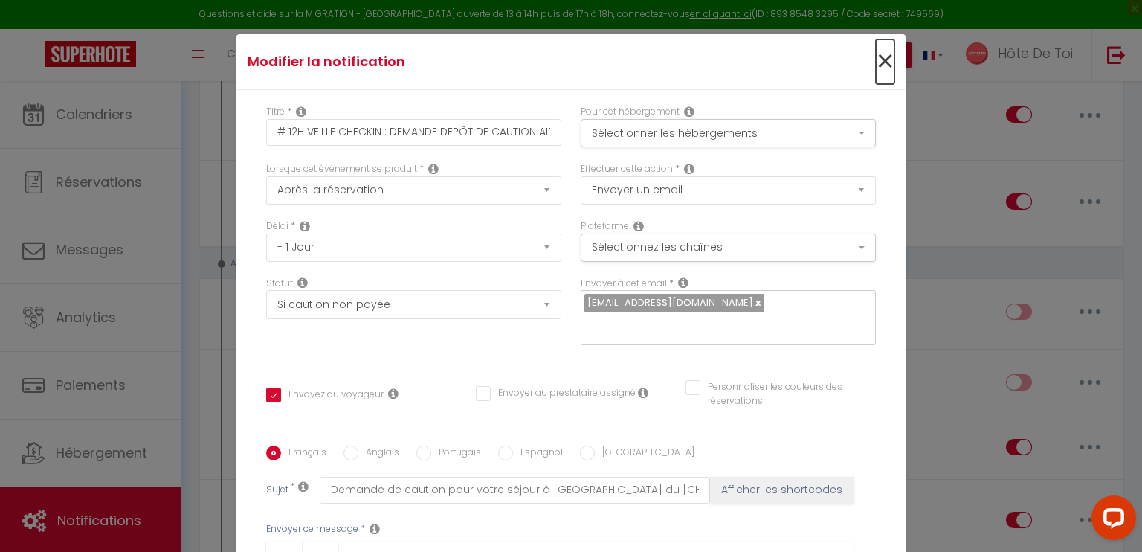
click at [876, 56] on span "×" at bounding box center [885, 61] width 19 height 45
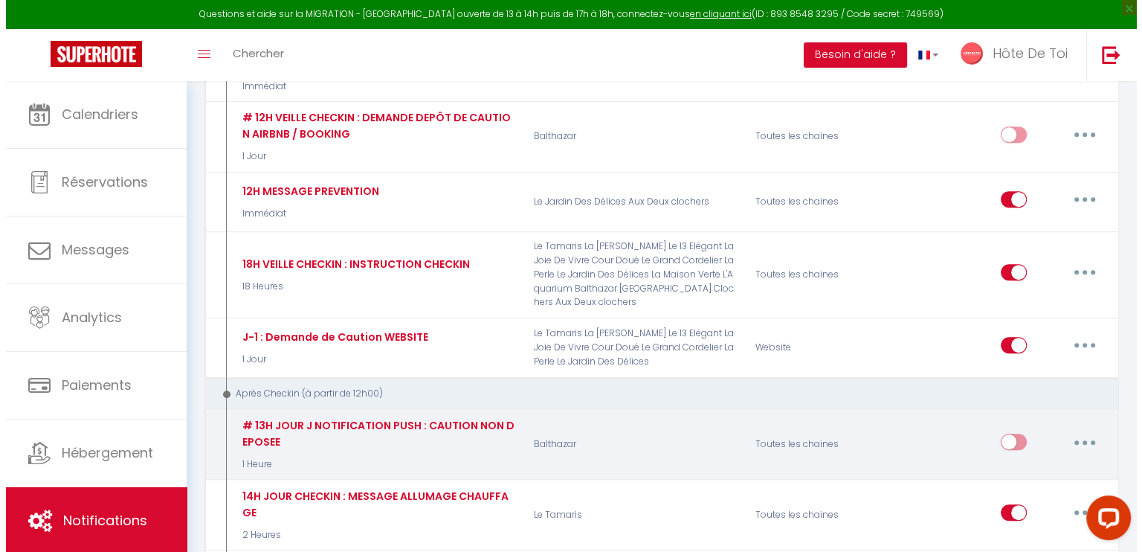
scroll to position [743, 0]
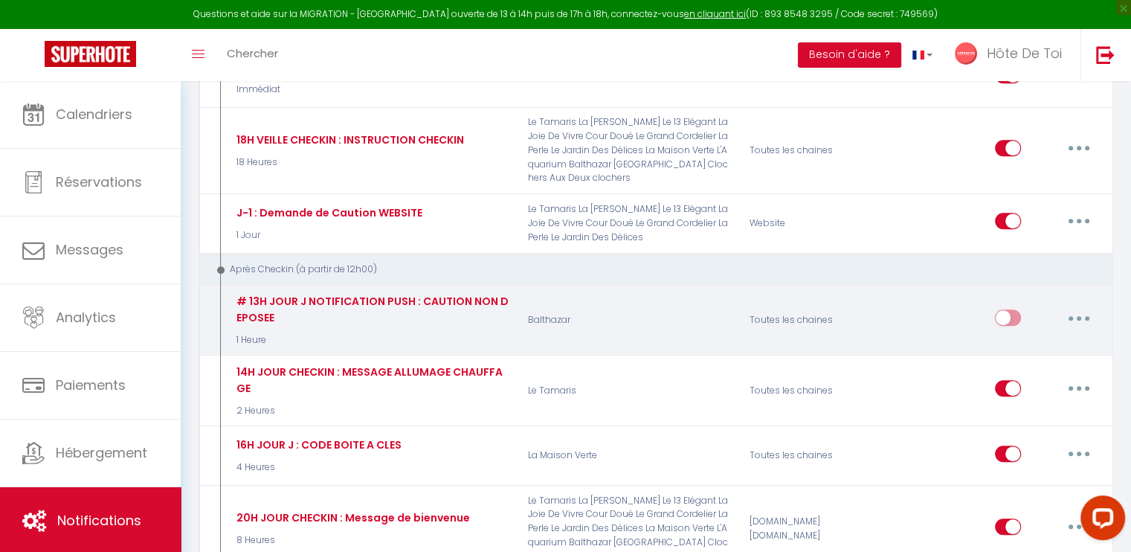
click at [1081, 305] on button "button" at bounding box center [1079, 317] width 42 height 24
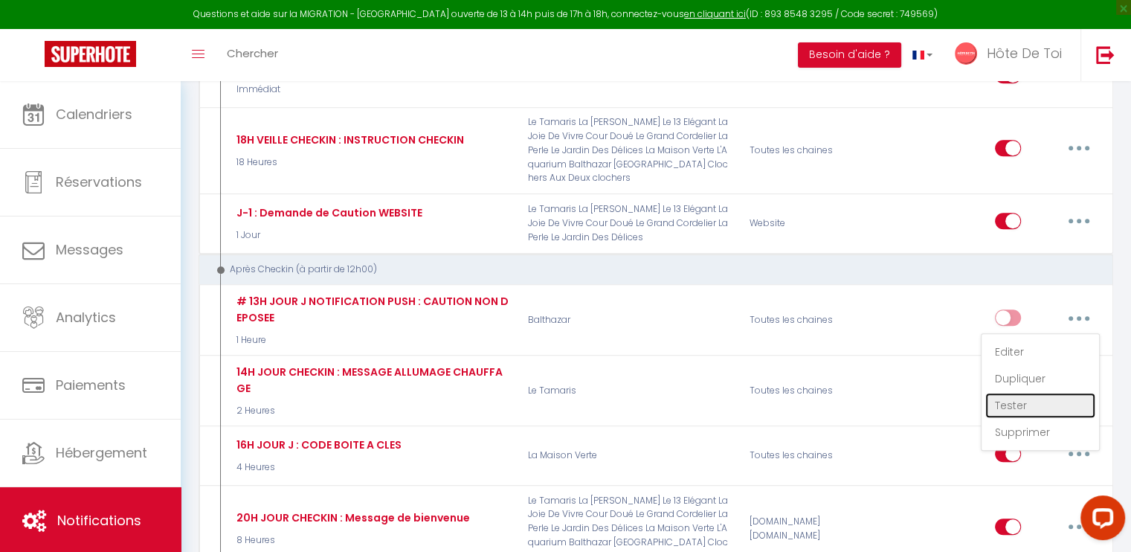
click at [1022, 392] on link "Tester" at bounding box center [1040, 404] width 110 height 25
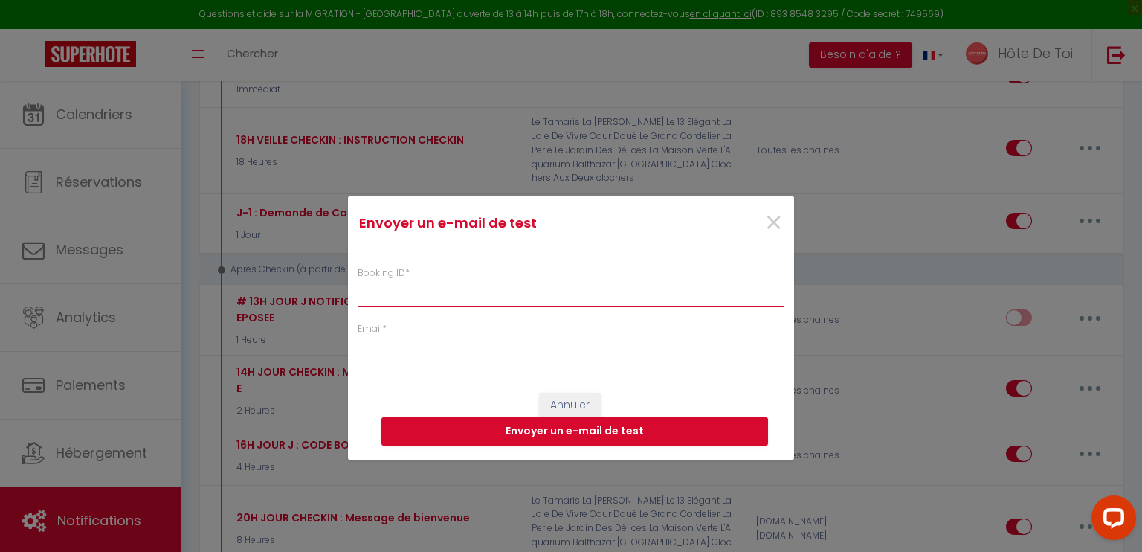
click at [536, 282] on input "Booking ID *" at bounding box center [571, 293] width 427 height 27
paste input "6300983"
type input "6300983"
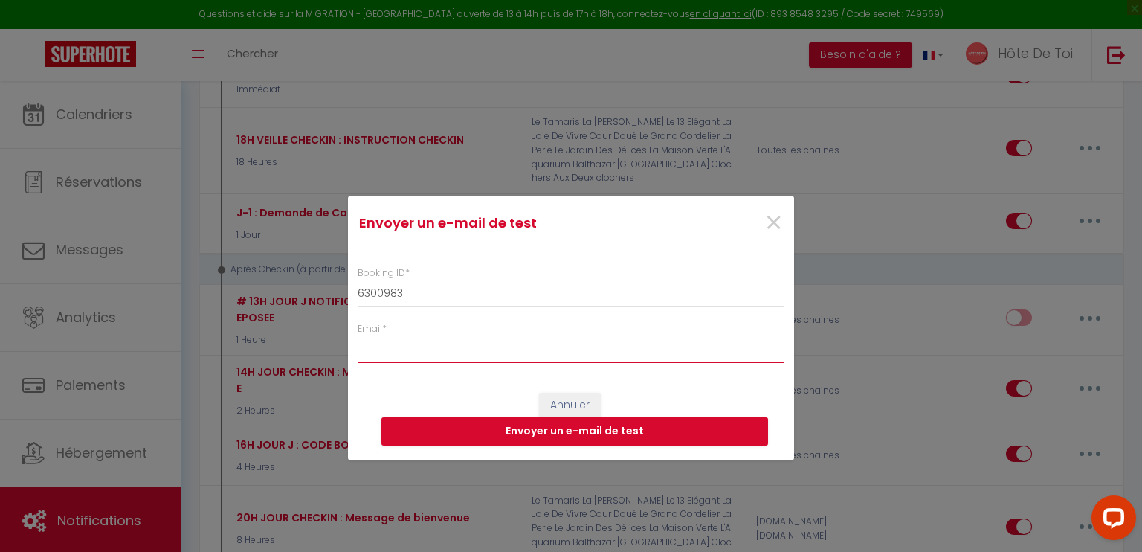
click at [491, 355] on input "Email *" at bounding box center [571, 349] width 427 height 27
type input "randriantsara.claudio@gmail.com"
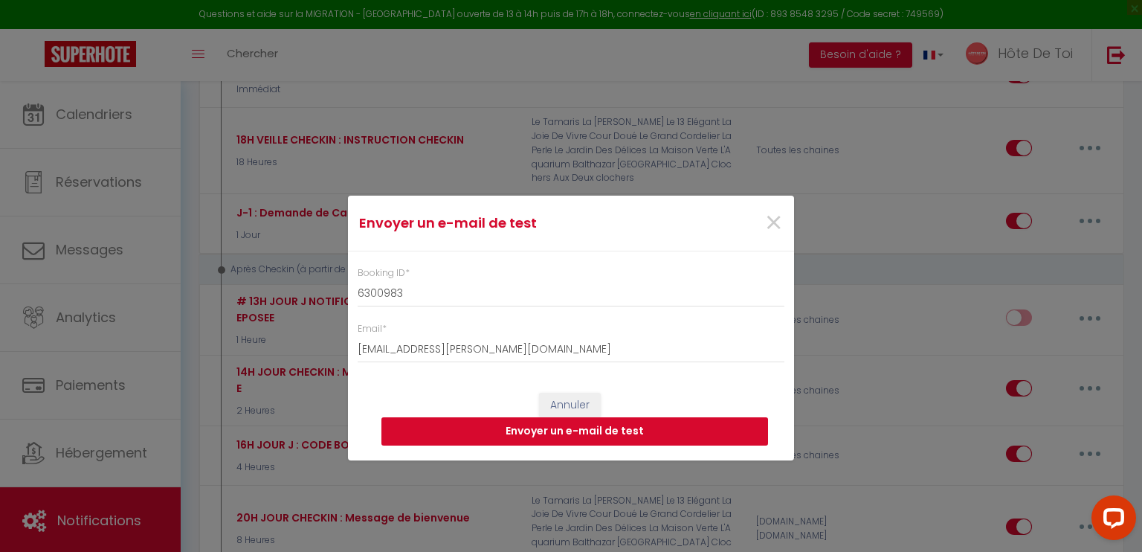
click at [549, 430] on button "Envoyer un e-mail de test" at bounding box center [574, 431] width 387 height 28
click at [768, 224] on span "×" at bounding box center [773, 223] width 19 height 45
checkbox input "true"
checkbox input "false"
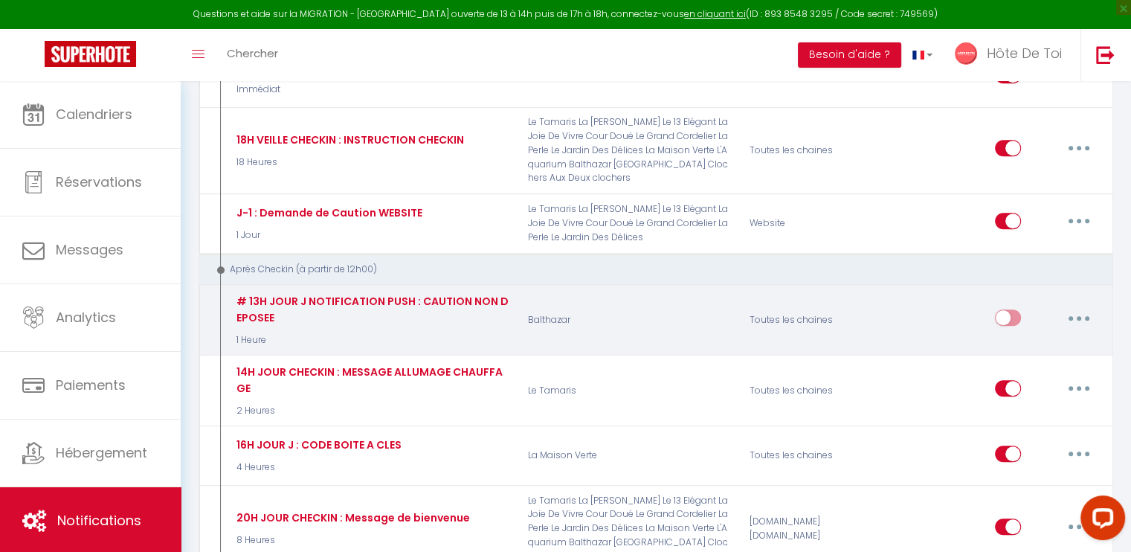
click at [1079, 305] on button "button" at bounding box center [1079, 317] width 42 height 24
click at [1031, 339] on link "Editer" at bounding box center [1040, 351] width 110 height 25
type input "# 13H JOUR J NOTIFICATION PUSH : CAUTION NON DEPOSEE"
select select "3"
select select "notification"
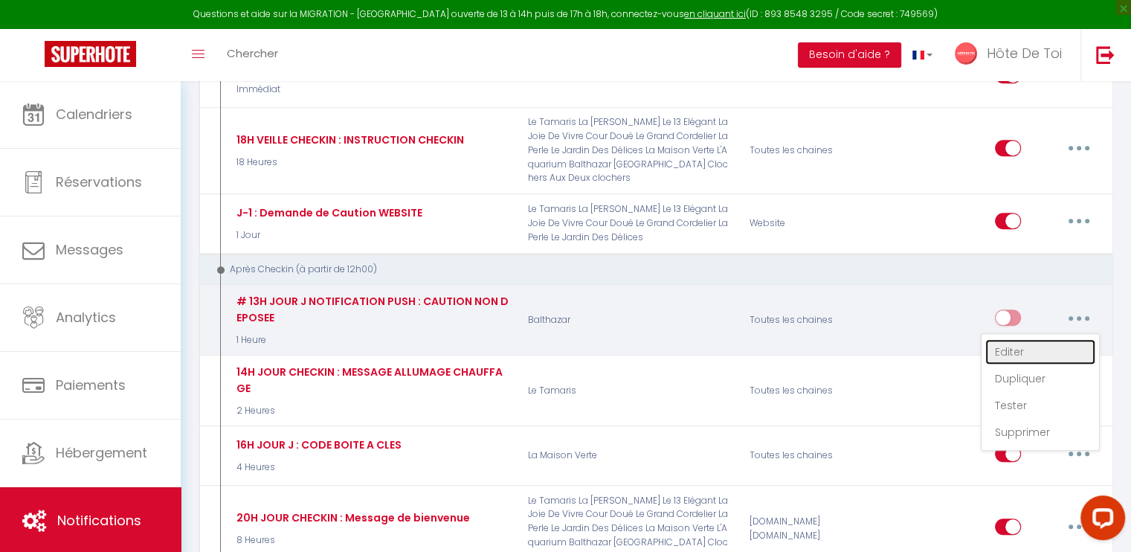
select select "1 Heure"
checkbox input "false"
checkbox input "true"
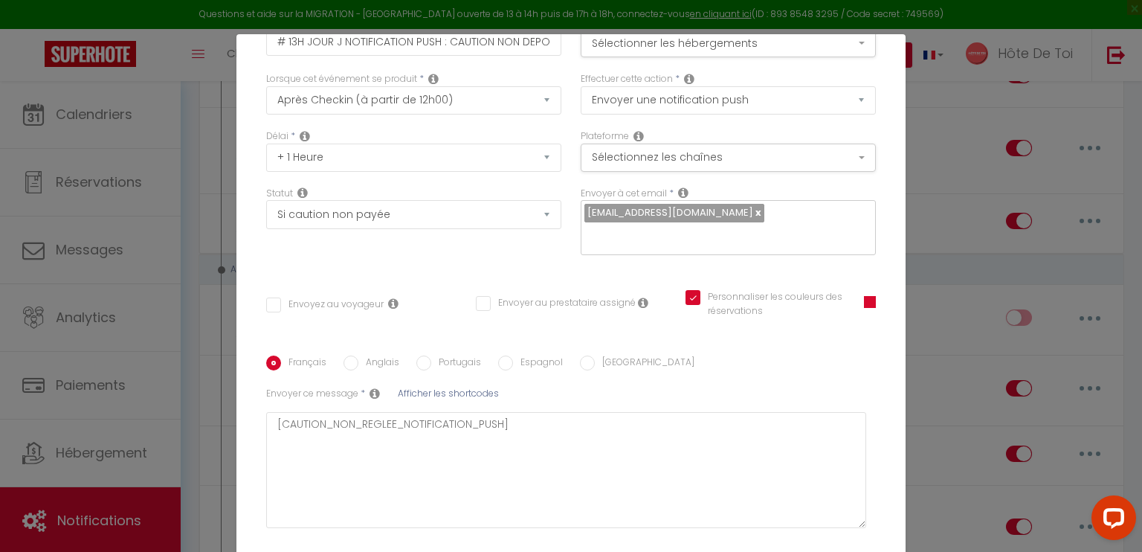
scroll to position [186, 0]
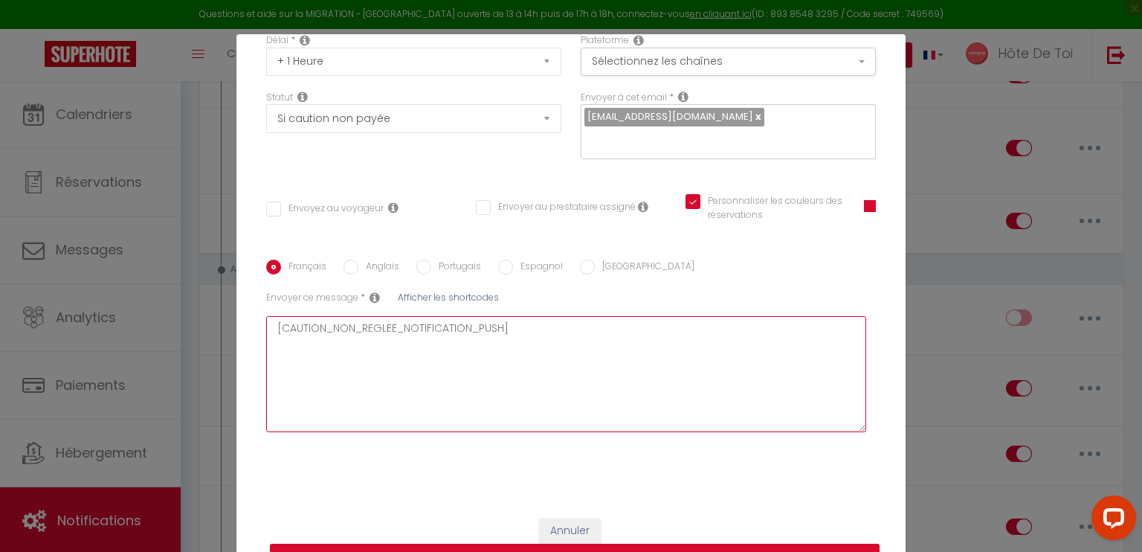
click at [358, 326] on textarea "[CAUTION_NON_REGLEE_NOTIFICATION_PUSH]" at bounding box center [566, 374] width 600 height 116
click at [400, 360] on textarea "[CAUTION_NON_REGLEE_NOTIFICATION_PUSH]" at bounding box center [566, 374] width 600 height 116
click at [442, 329] on textarea "[CAUTION_NON_REGLEE_NOTIFICATION_PUSH]" at bounding box center [566, 374] width 600 height 116
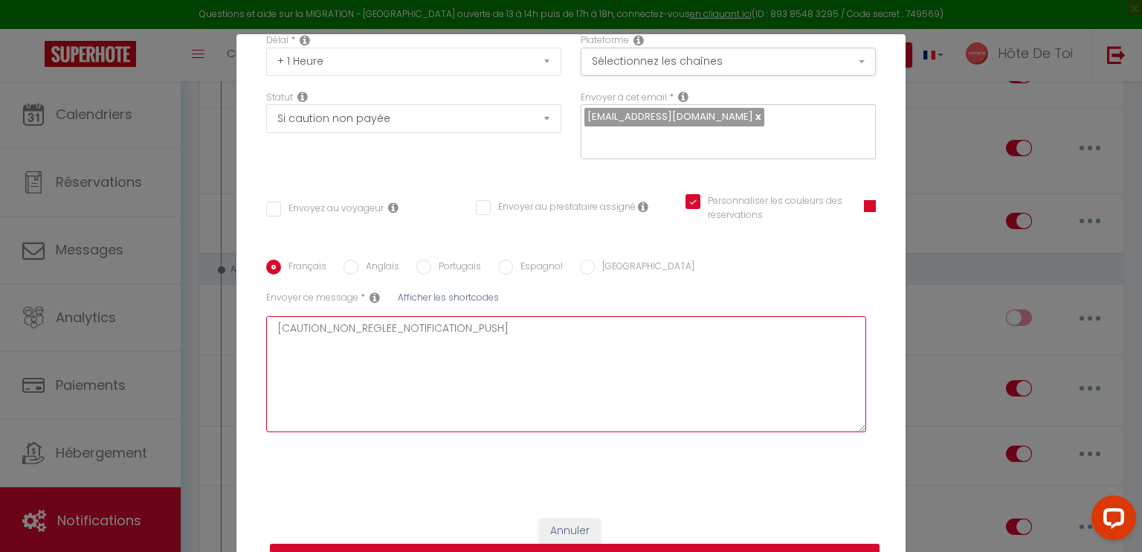
click at [442, 329] on textarea "[CAUTION_NON_REGLEE_NOTIFICATION_PUSH]" at bounding box center [566, 374] width 600 height 116
type textarea "C"
checkbox input "false"
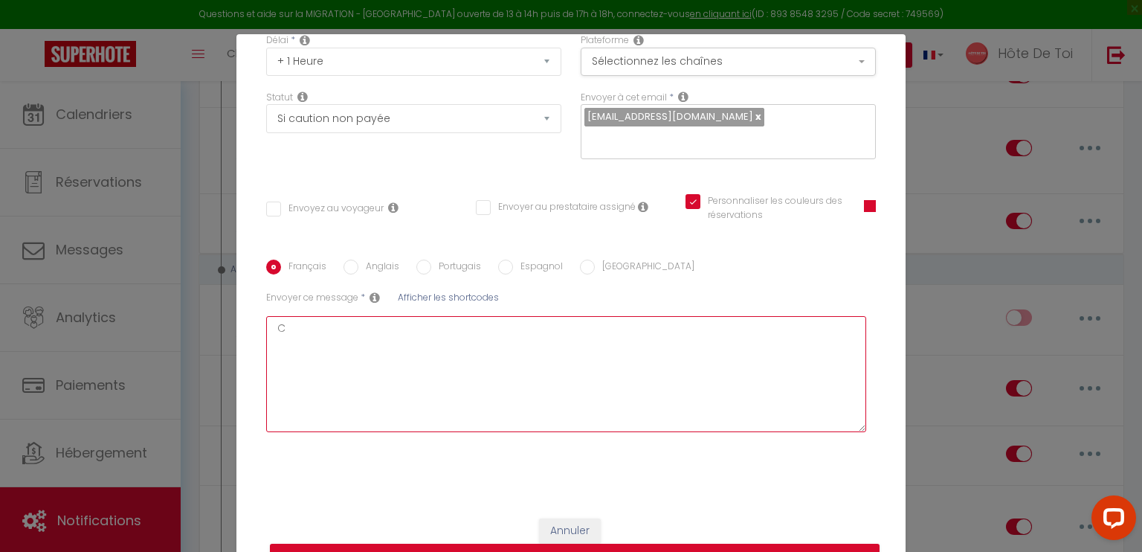
checkbox input "true"
type textarea "Ca"
checkbox input "false"
checkbox input "true"
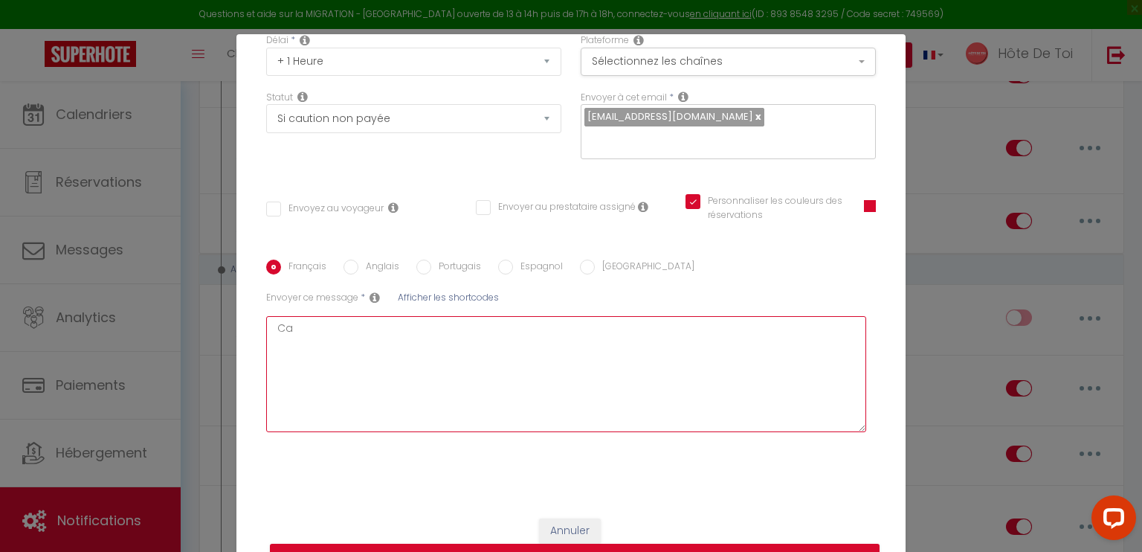
type textarea "Cau"
checkbox input "false"
checkbox input "true"
type textarea "Caut"
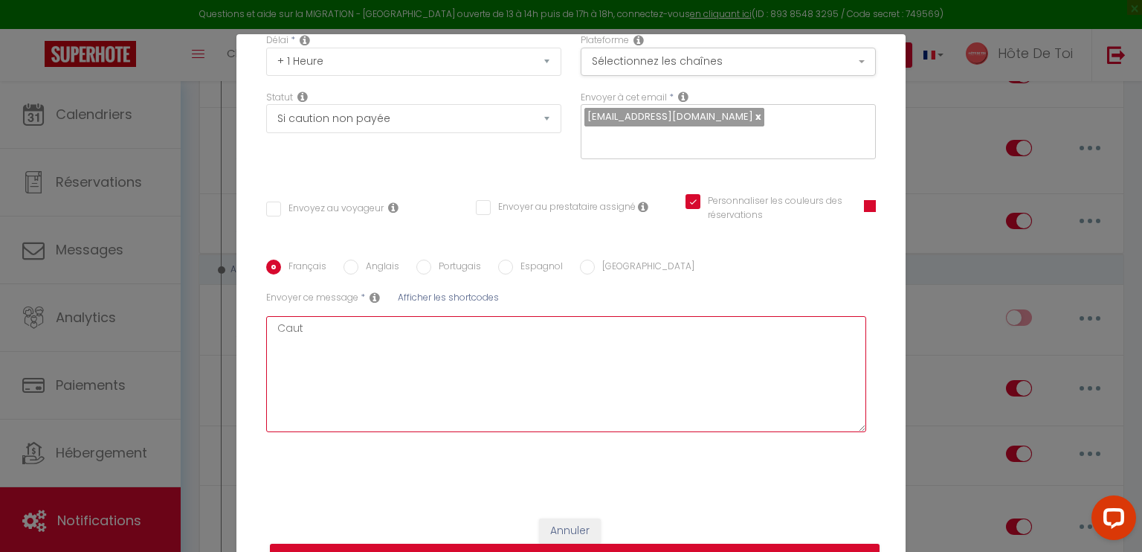
checkbox input "false"
checkbox input "true"
type textarea "Cauti"
checkbox input "false"
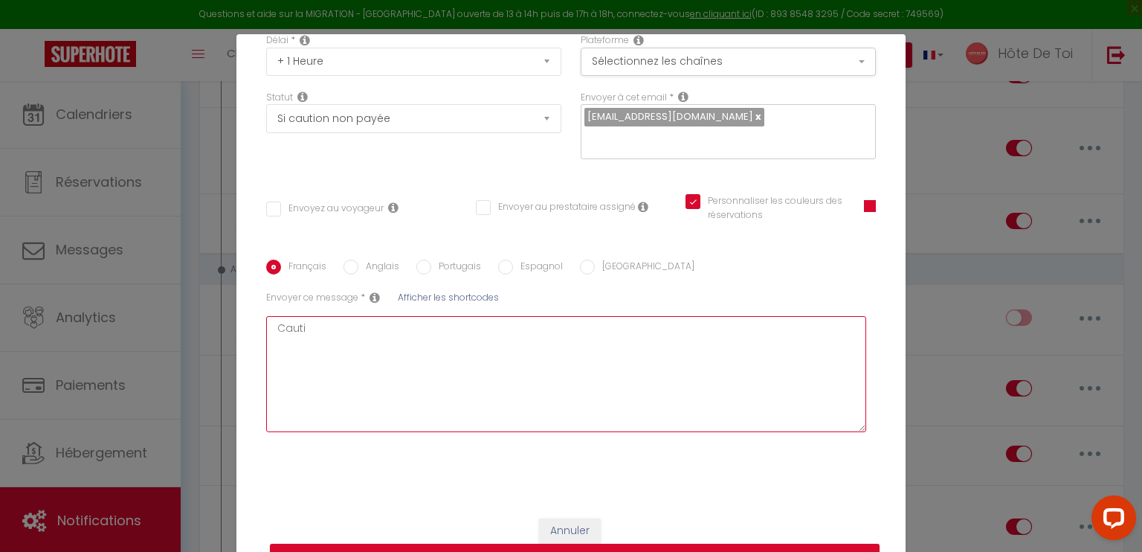
checkbox input "false"
checkbox input "true"
type textarea "Cautio"
checkbox input "false"
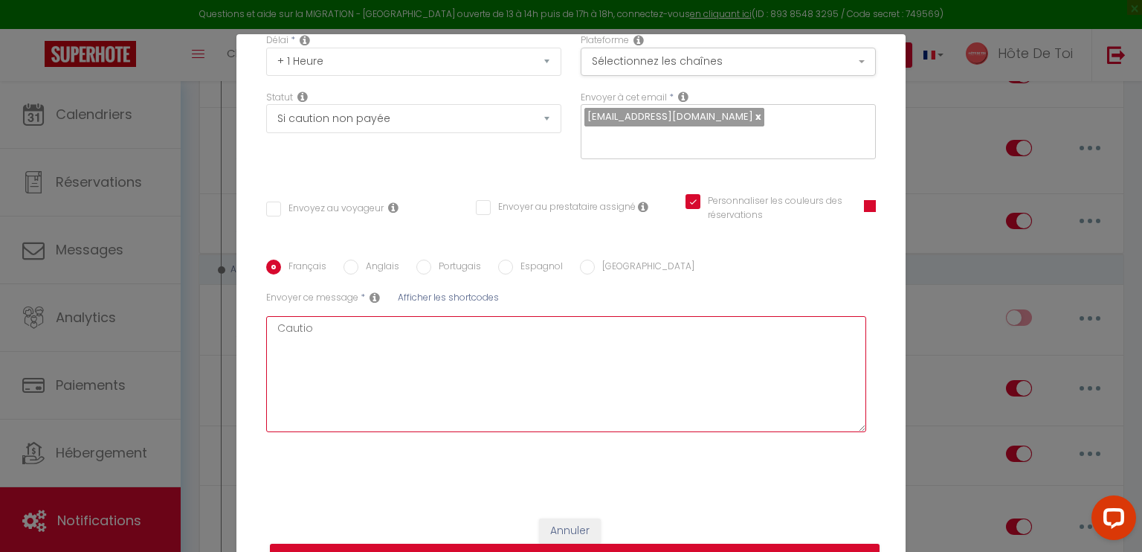
checkbox input "true"
type textarea "Caution"
checkbox input "false"
checkbox input "true"
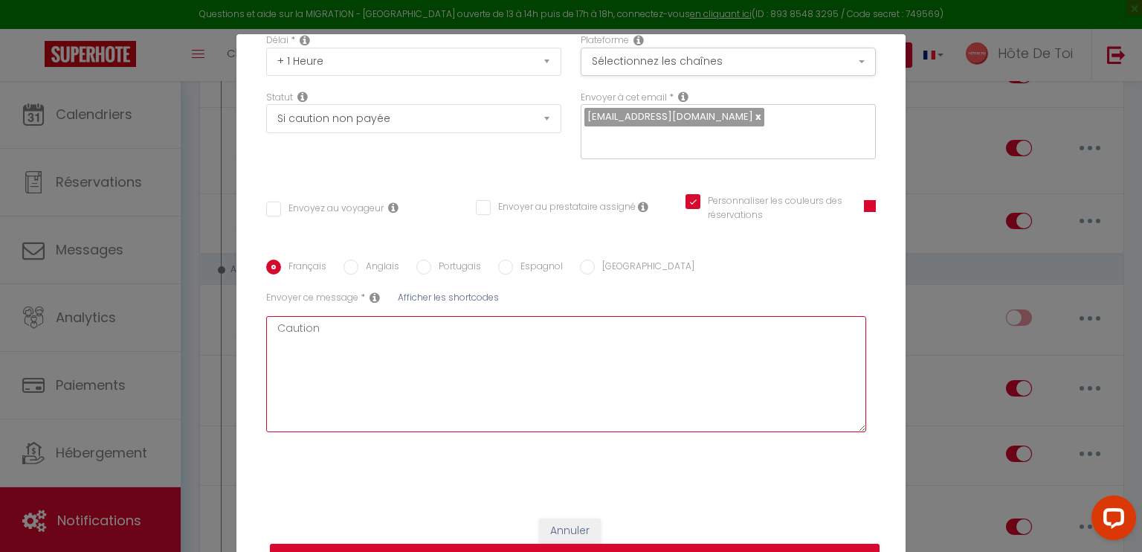
type textarea "Caution"
checkbox input "false"
checkbox input "true"
type textarea "Caution"
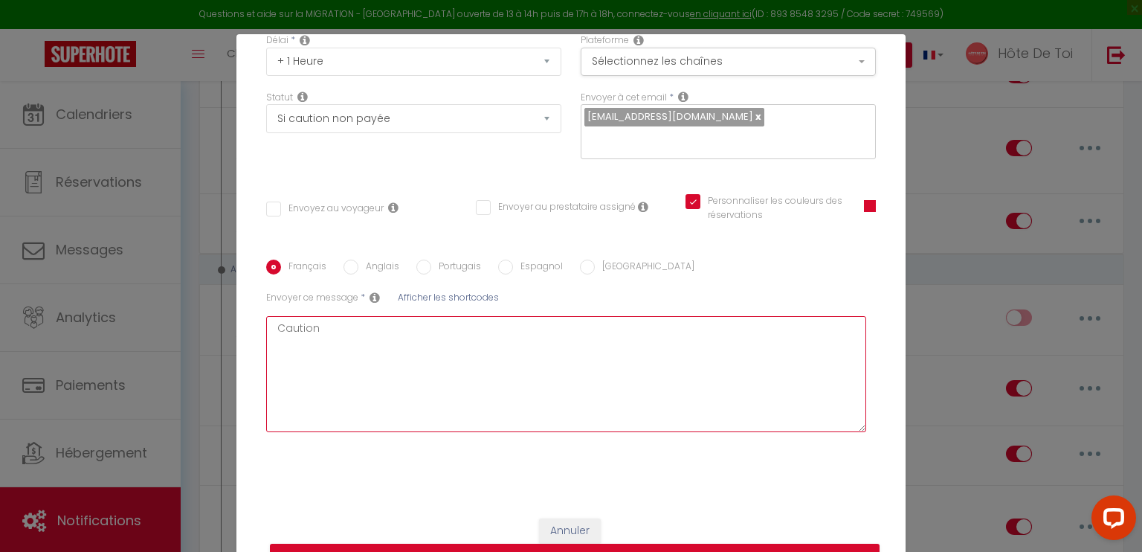
checkbox input "false"
checkbox input "true"
type textarea "Cautio"
checkbox input "false"
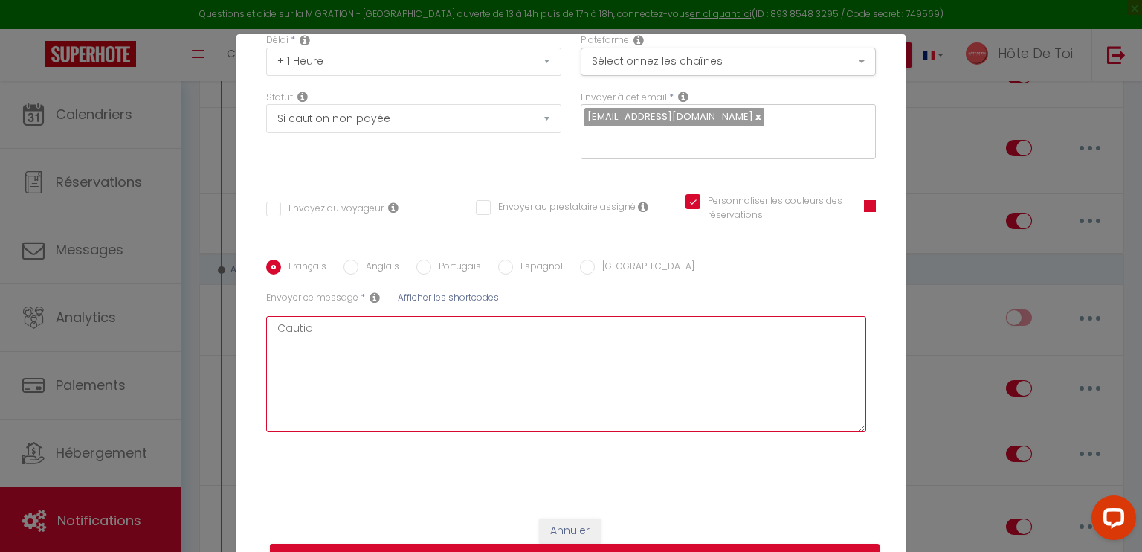
checkbox input "false"
checkbox input "true"
type textarea "Cauti"
checkbox input "false"
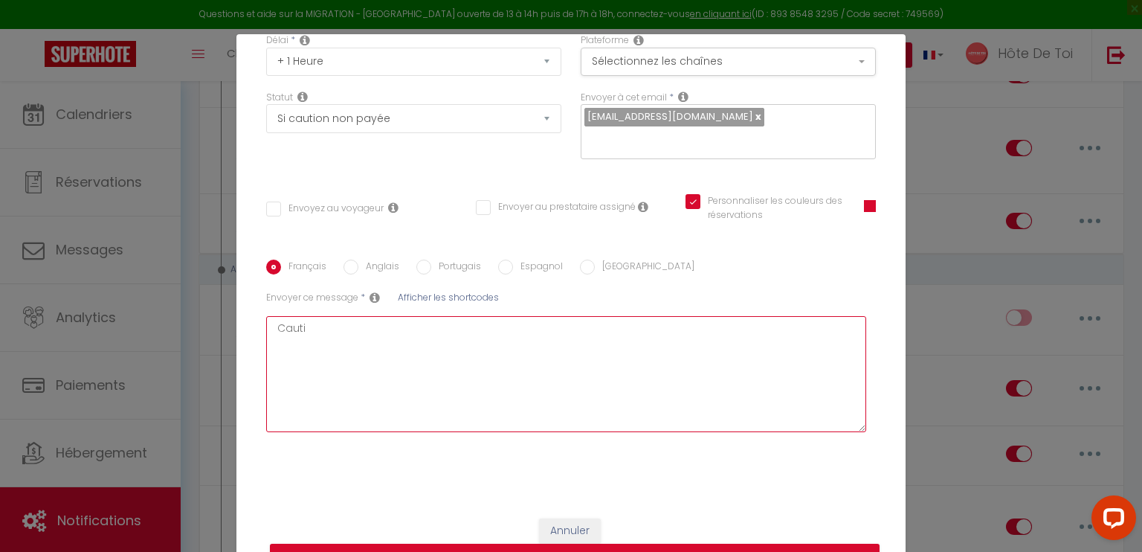
checkbox input "true"
type textarea "Caut"
checkbox input "false"
checkbox input "true"
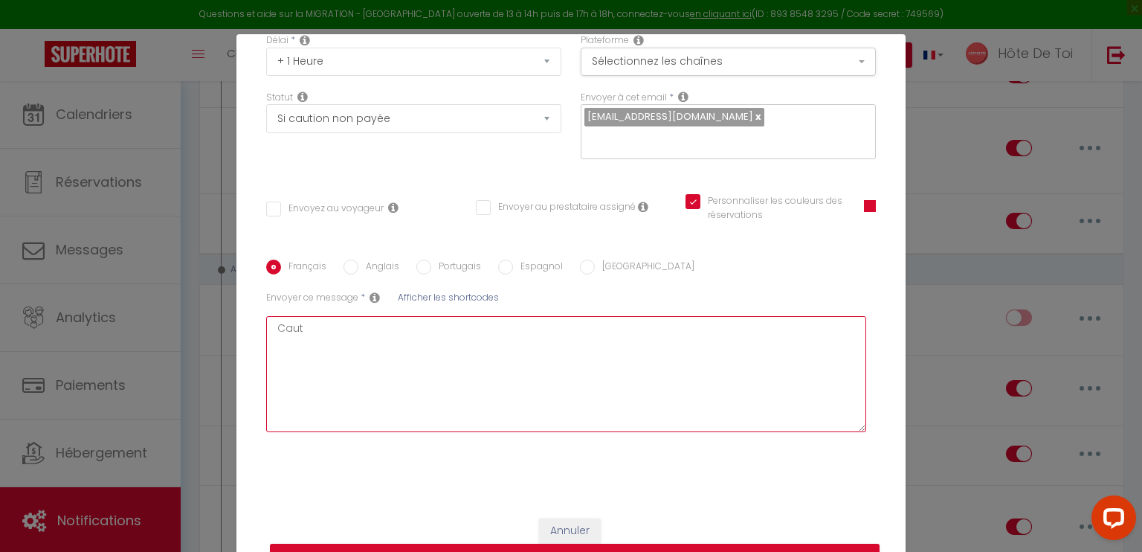
type textarea "Cau"
checkbox input "false"
checkbox input "true"
type textarea "Ca"
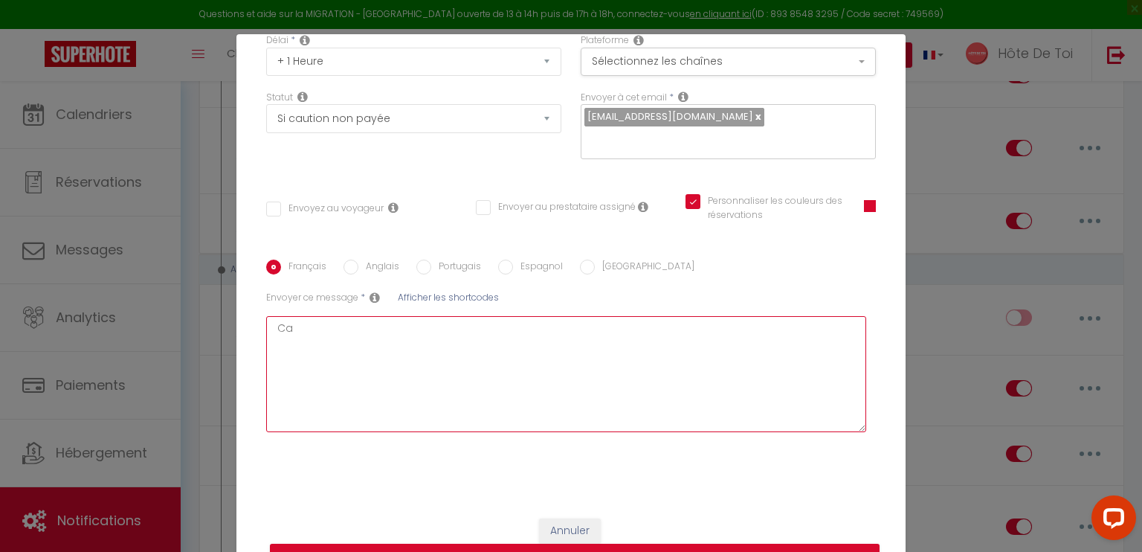
checkbox input "false"
checkbox input "true"
type textarea "C"
checkbox input "false"
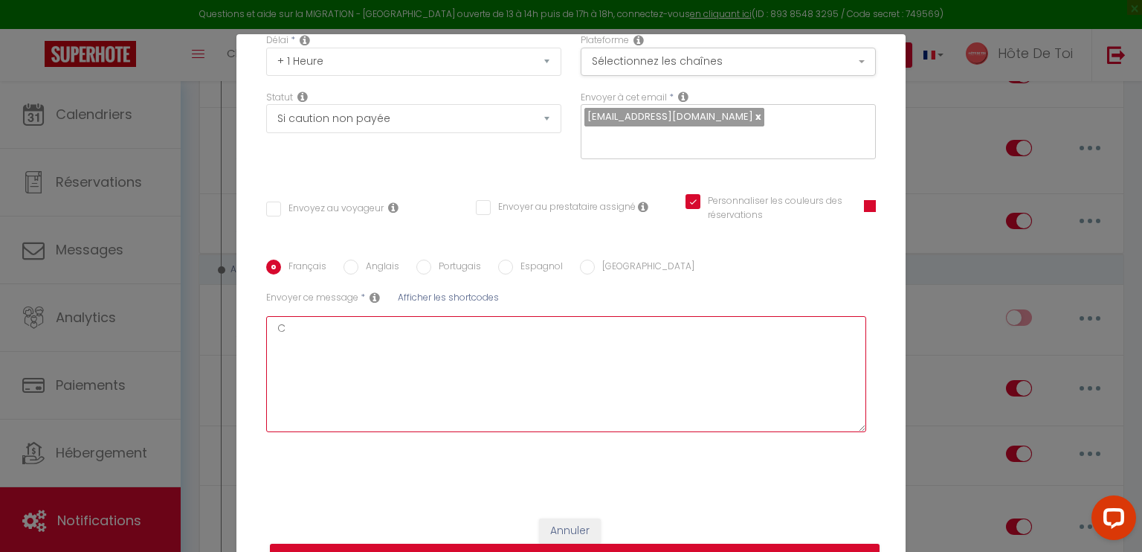
checkbox input "false"
checkbox input "true"
checkbox input "false"
checkbox input "true"
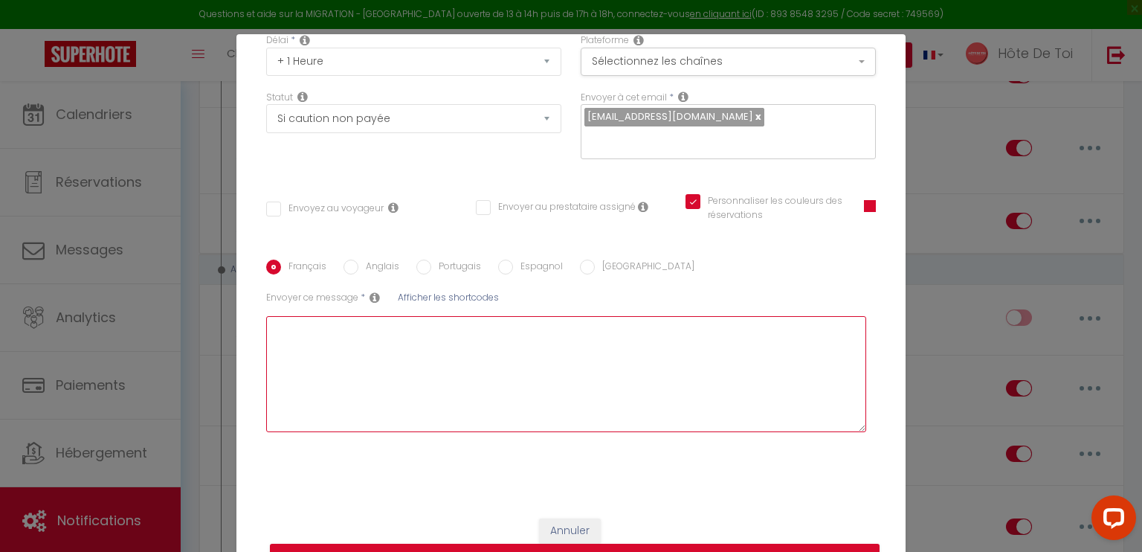
type textarea "d"
checkbox input "false"
checkbox input "true"
type textarea "d2"
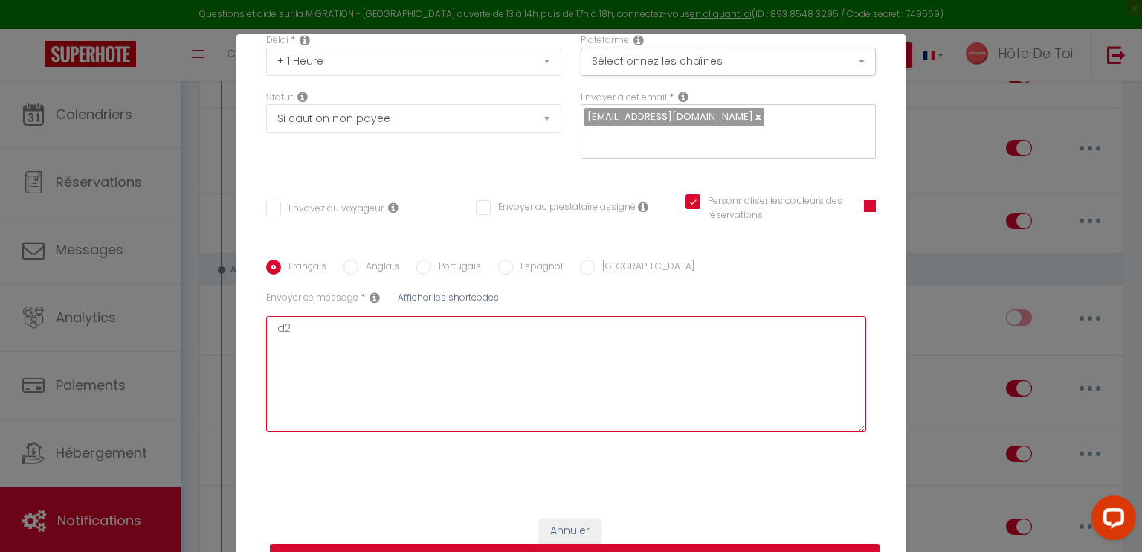
checkbox input "false"
checkbox input "true"
type textarea "d"
checkbox input "false"
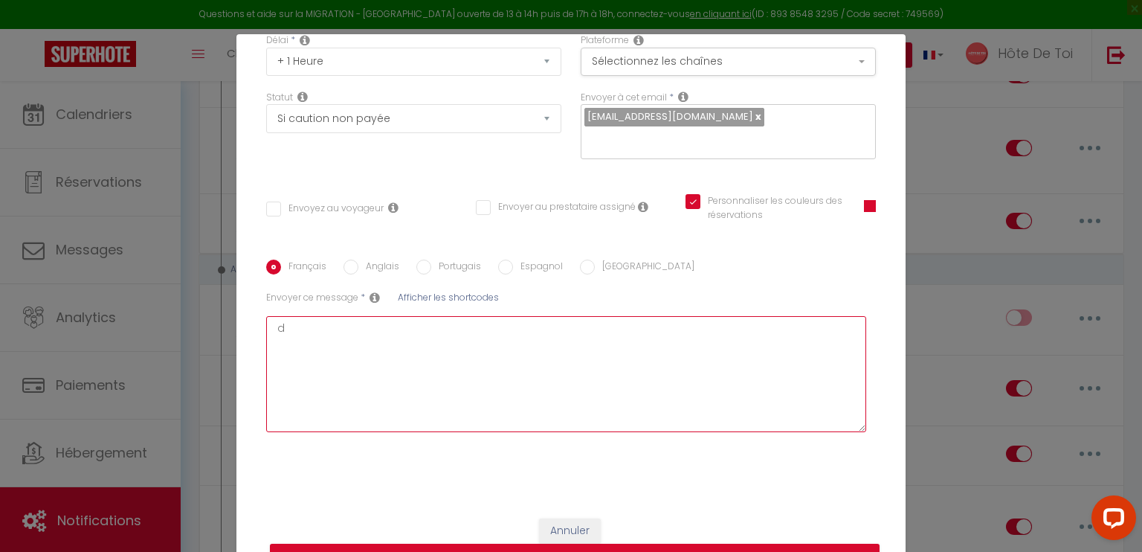
checkbox input "false"
checkbox input "true"
checkbox input "false"
checkbox input "true"
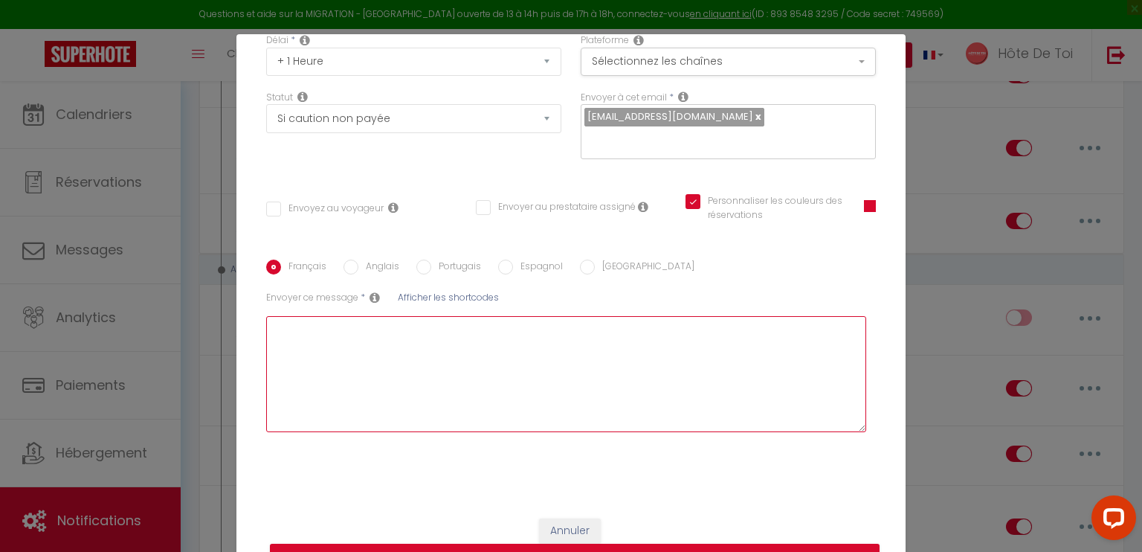
type textarea "D"
checkbox input "false"
checkbox input "true"
type textarea "Dé"
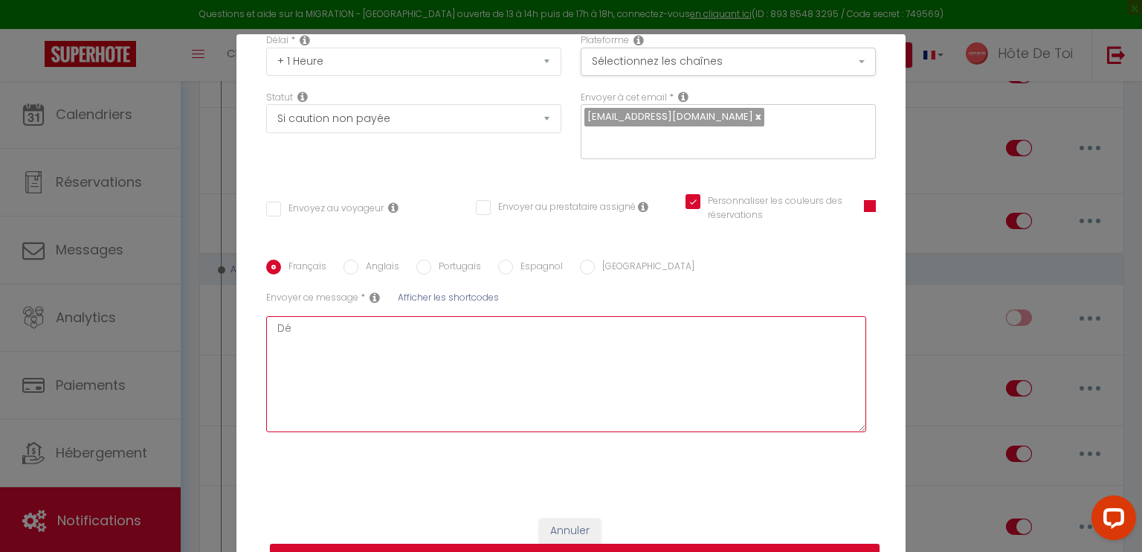
checkbox input "false"
checkbox input "true"
type textarea "Dép"
checkbox input "false"
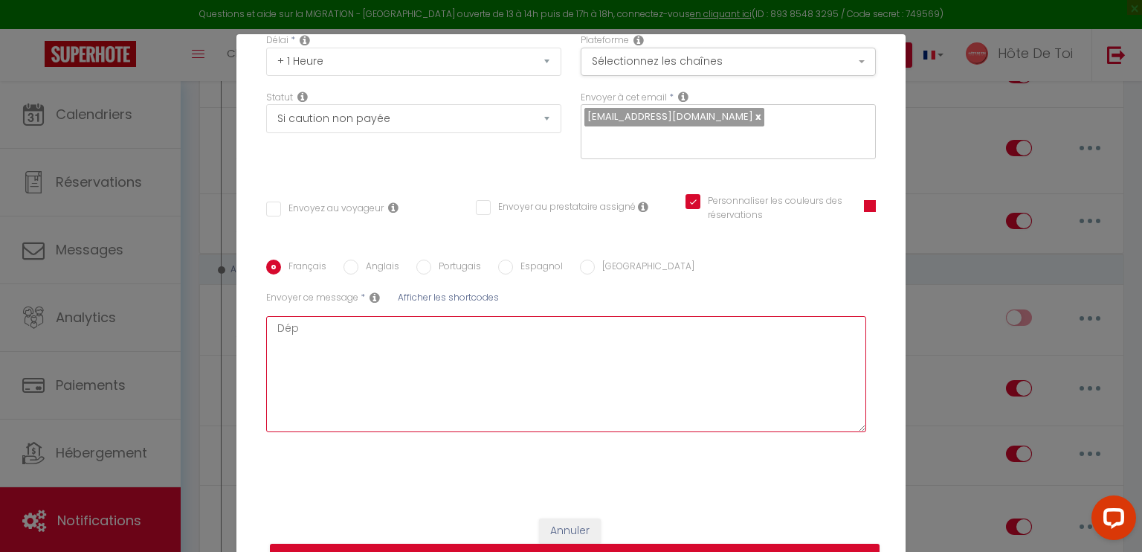
checkbox input "false"
checkbox input "true"
type textarea "Dépo"
checkbox input "false"
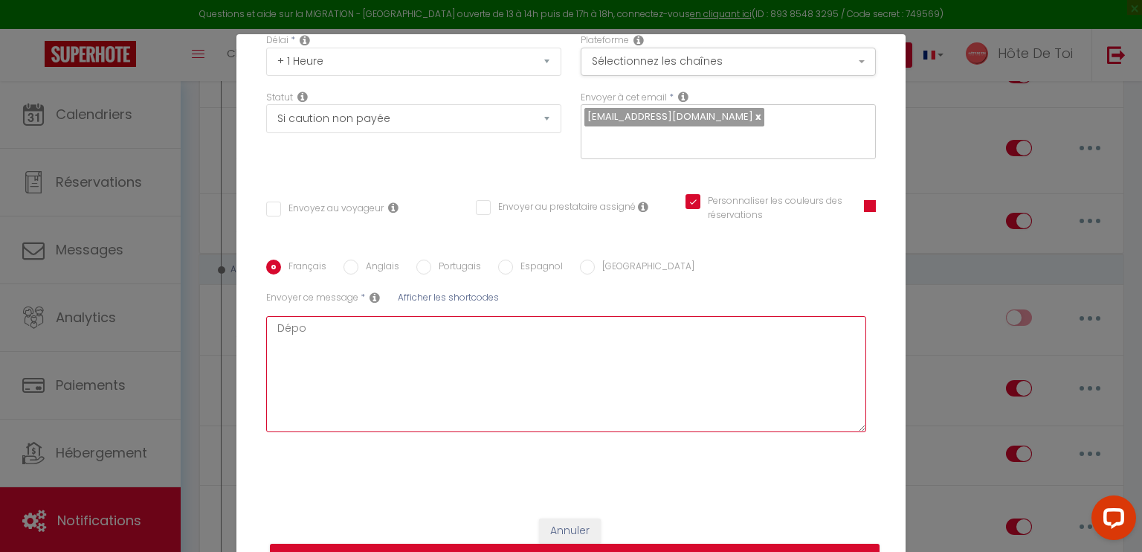
checkbox input "true"
type textarea "Dépon"
checkbox input "false"
checkbox input "true"
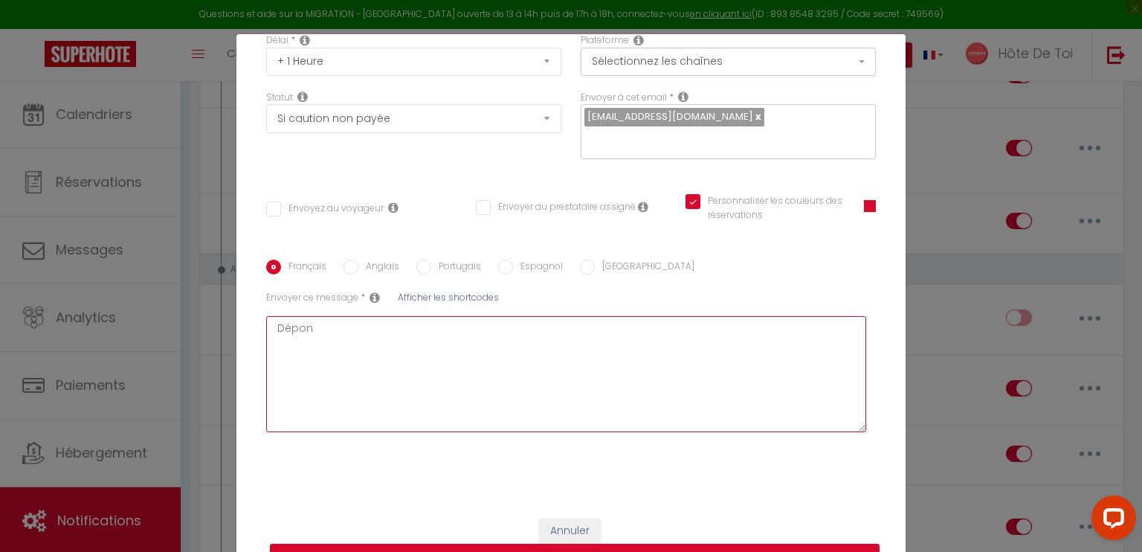
type textarea "Dépo"
checkbox input "false"
checkbox input "true"
type textarea "Dép"
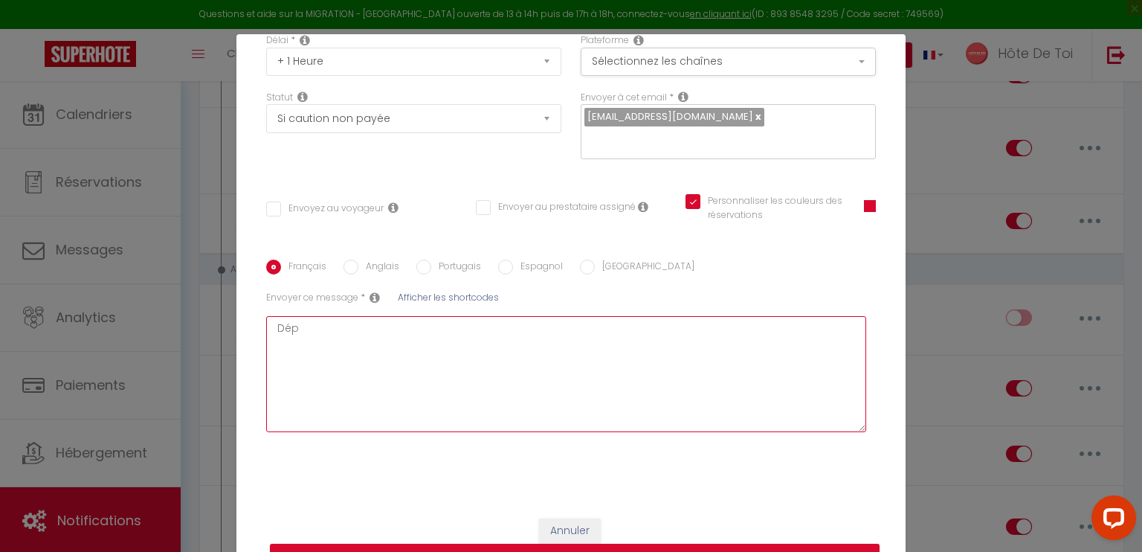
checkbox input "false"
checkbox input "true"
type textarea "Dépô"
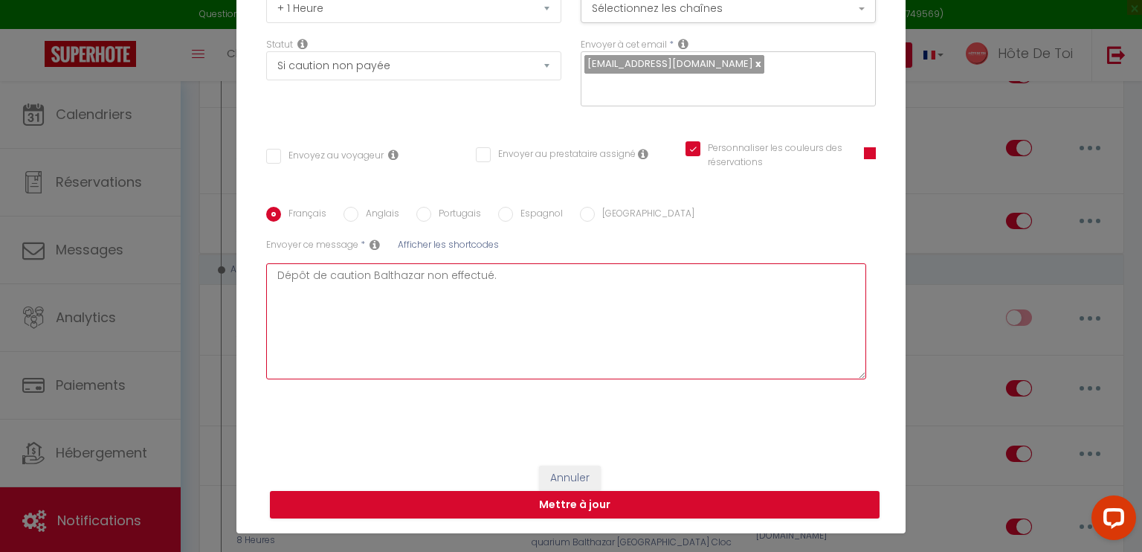
scroll to position [68, 0]
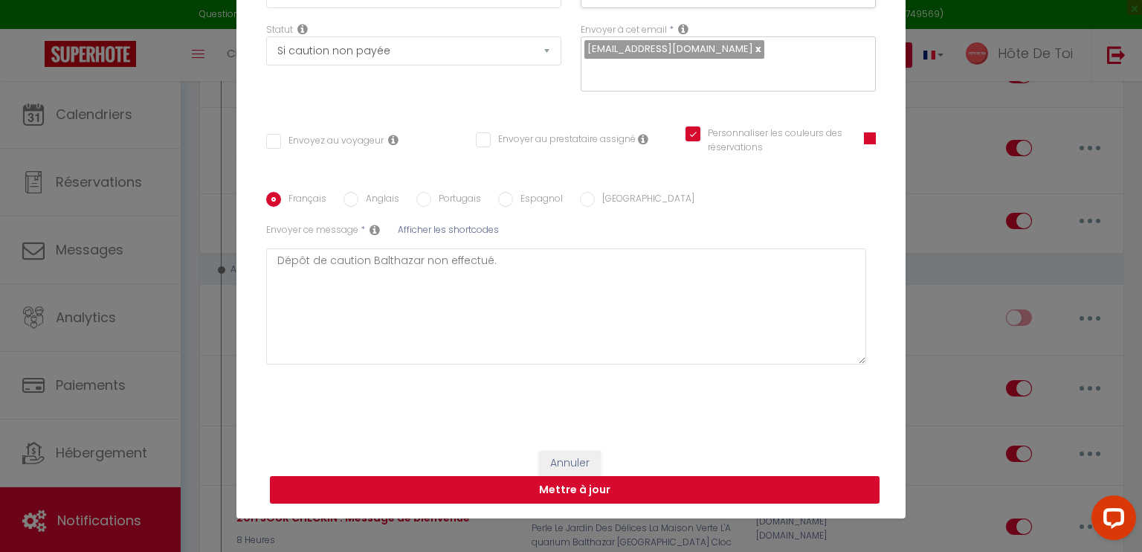
click at [601, 486] on button "Mettre à jour" at bounding box center [575, 490] width 610 height 28
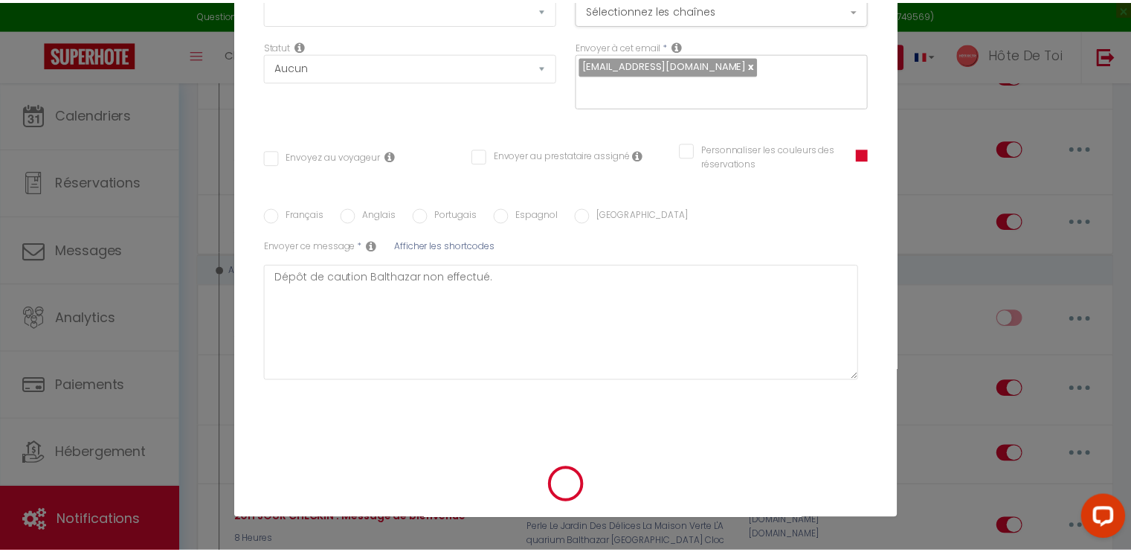
scroll to position [0, 0]
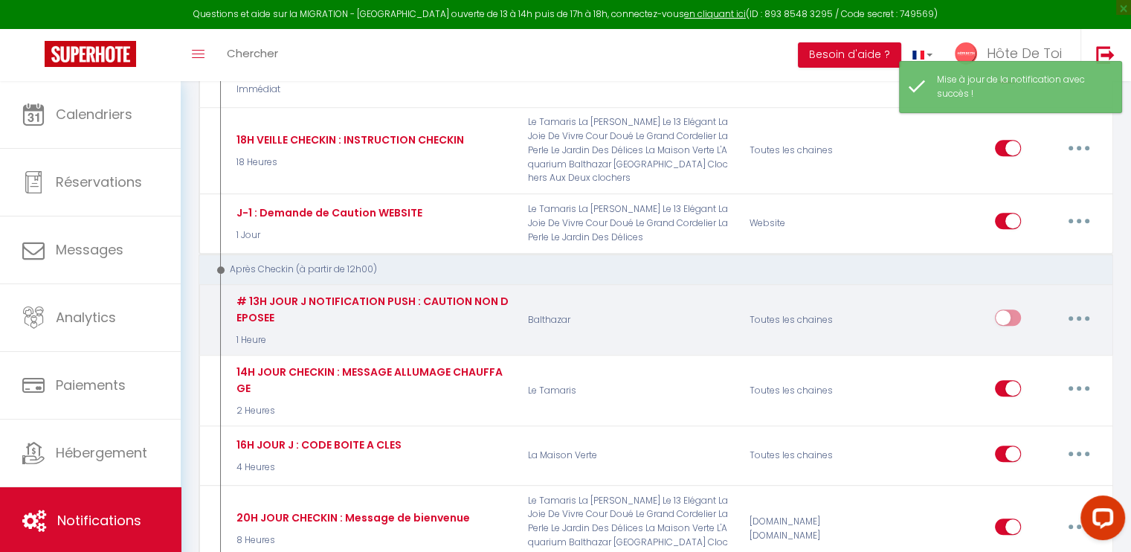
click at [1097, 305] on button "button" at bounding box center [1079, 317] width 42 height 24
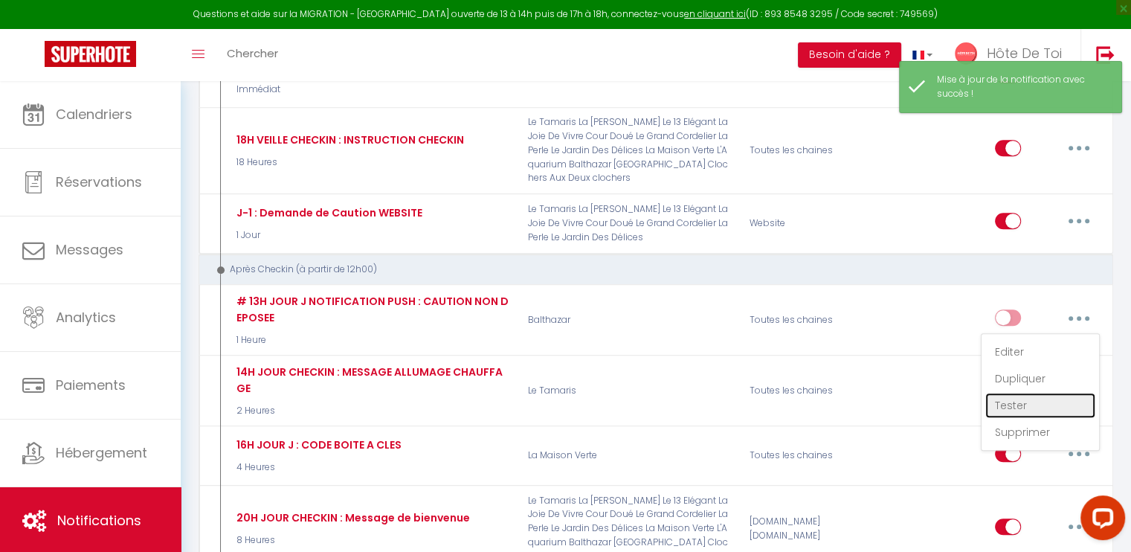
click at [999, 392] on link "Tester" at bounding box center [1040, 404] width 110 height 25
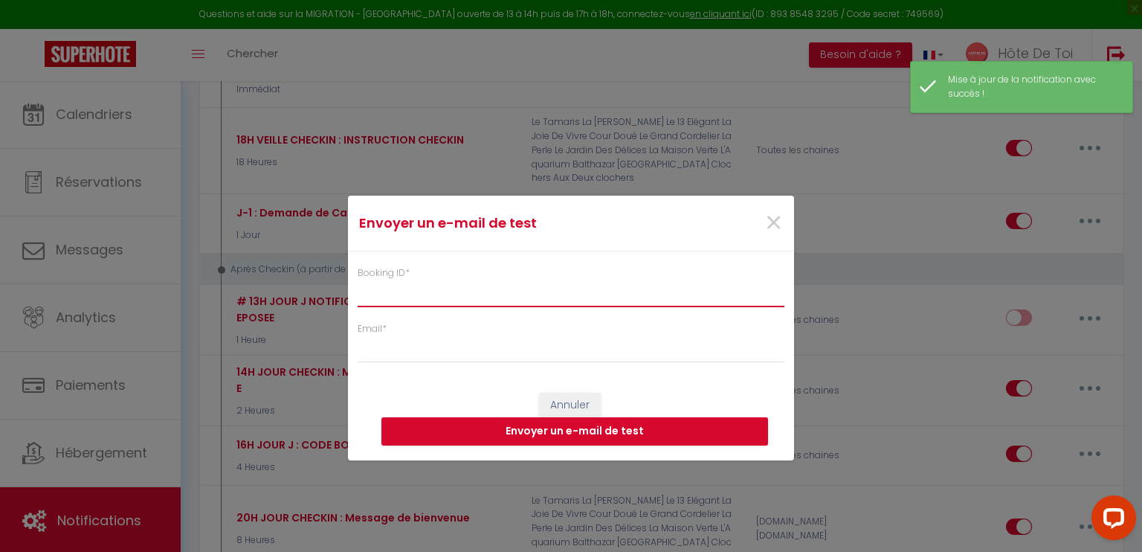
click at [473, 287] on input "Booking ID *" at bounding box center [571, 293] width 427 height 27
paste input "6300983"
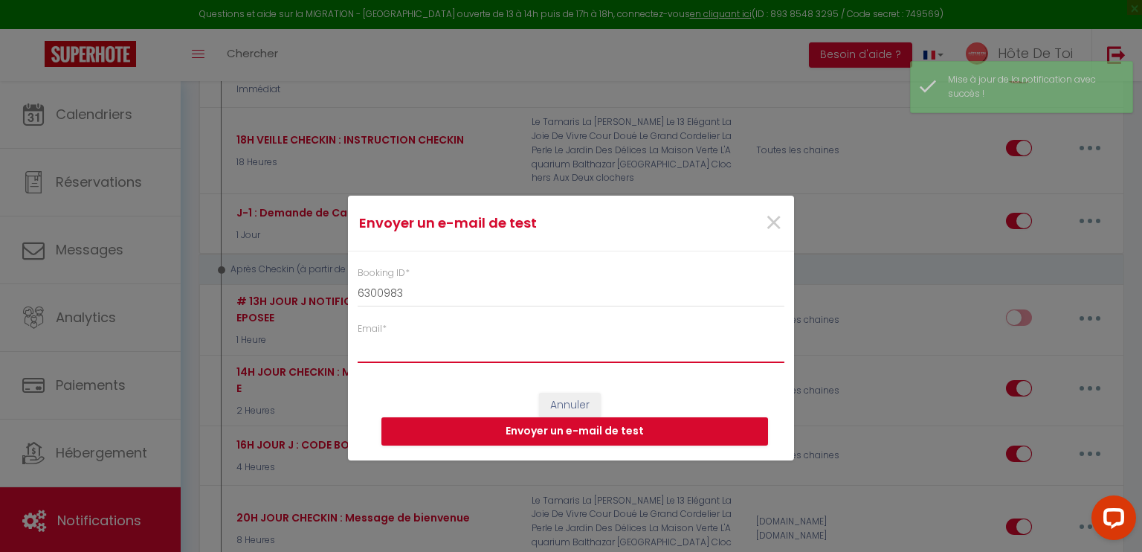
click at [459, 357] on input "Email *" at bounding box center [571, 349] width 427 height 27
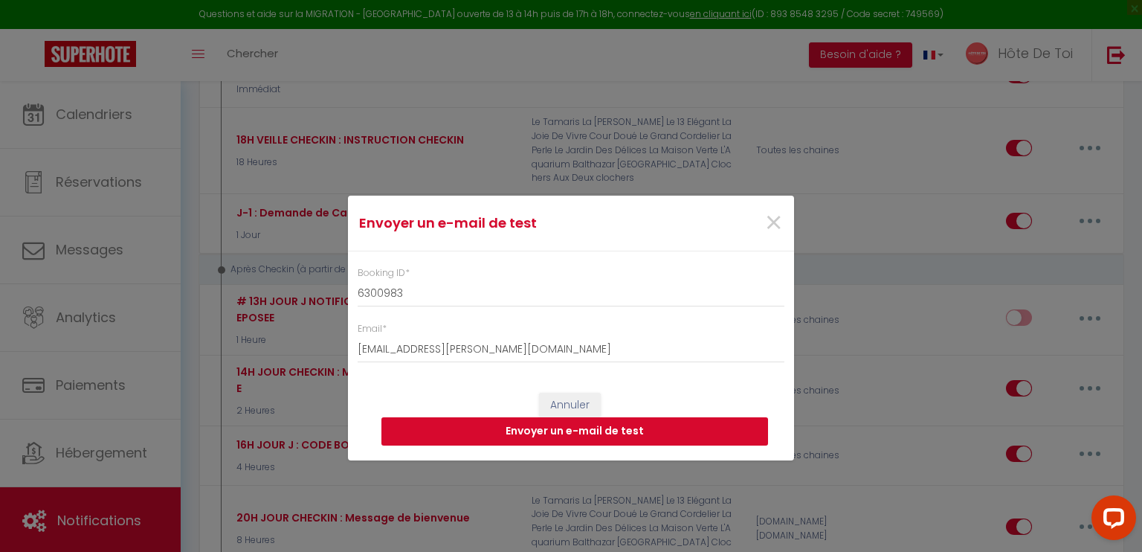
click at [535, 435] on button "Envoyer un e-mail de test" at bounding box center [574, 431] width 387 height 28
click at [764, 230] on span "×" at bounding box center [773, 223] width 19 height 45
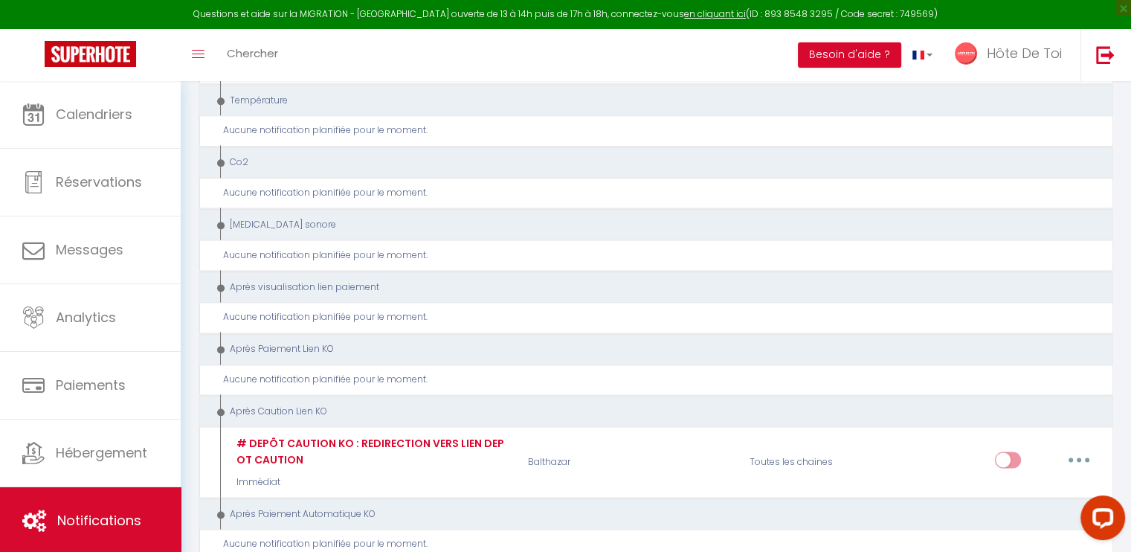
scroll to position [1982, 0]
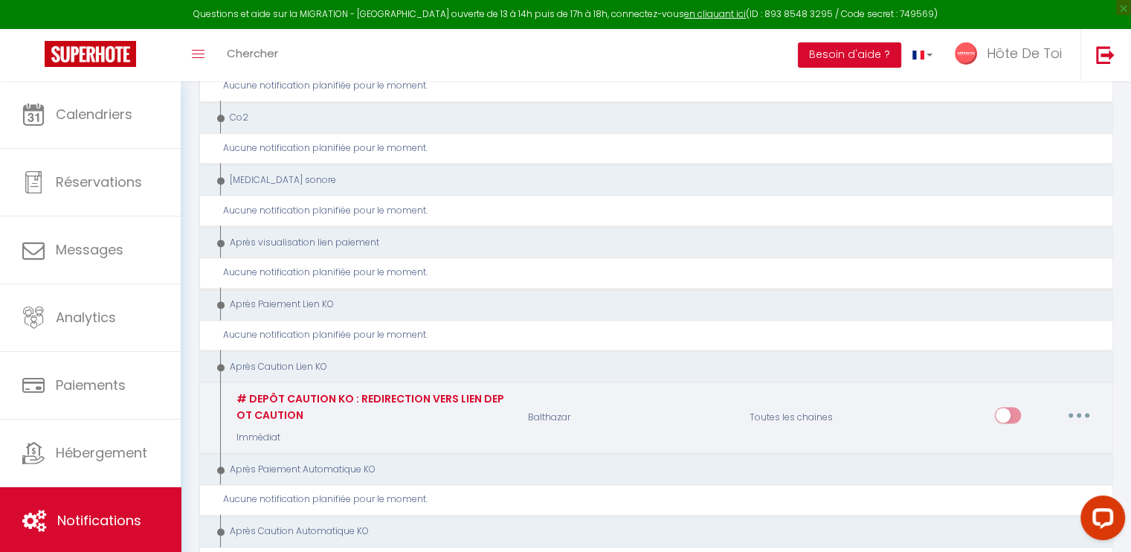
click at [1067, 403] on button "button" at bounding box center [1079, 415] width 42 height 24
click at [1020, 436] on link "Editer" at bounding box center [1040, 448] width 110 height 25
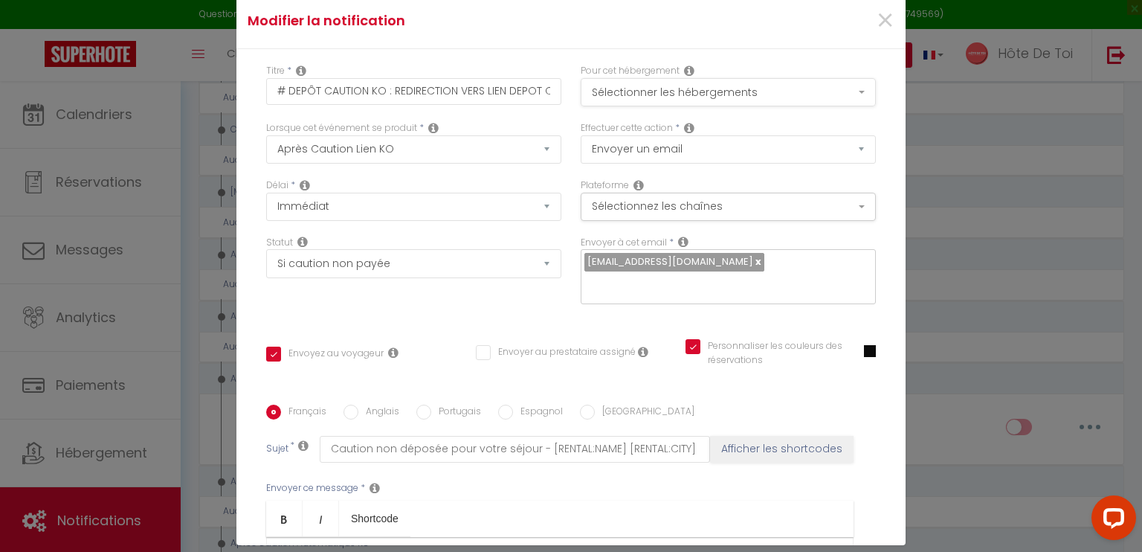
scroll to position [0, 0]
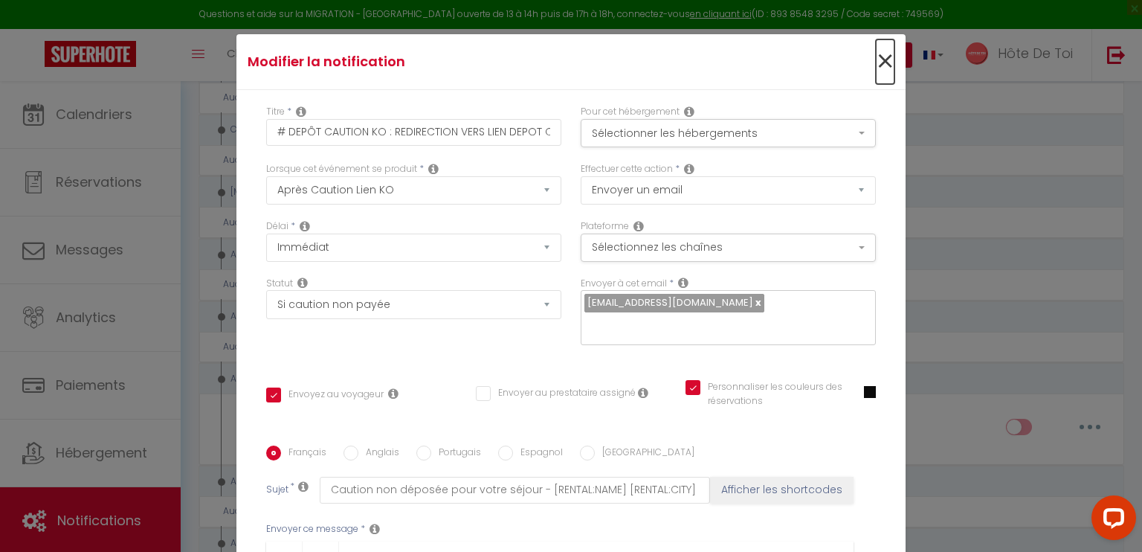
click at [876, 58] on span "×" at bounding box center [885, 61] width 19 height 45
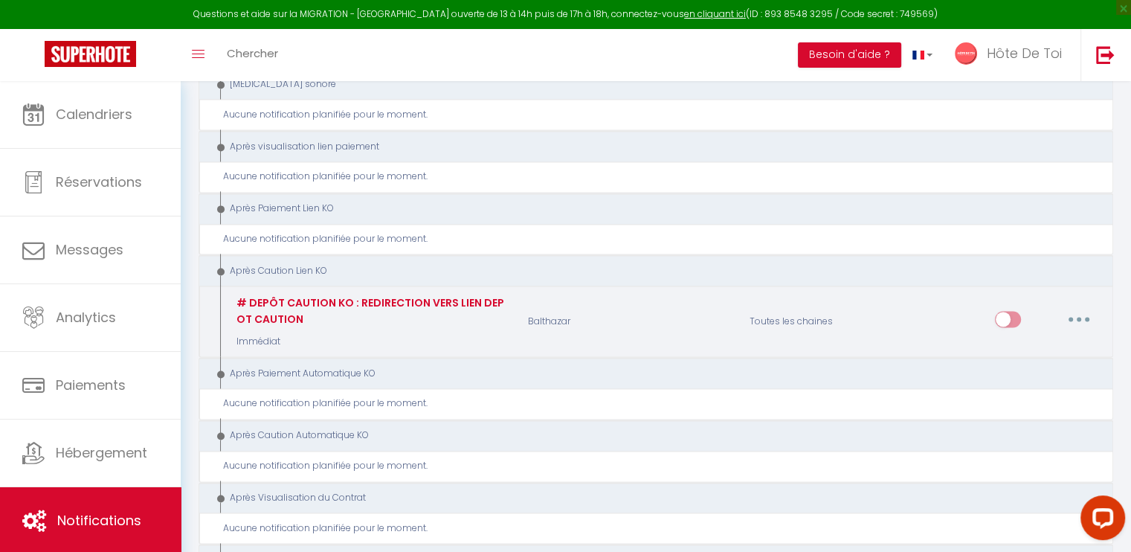
scroll to position [2105, 0]
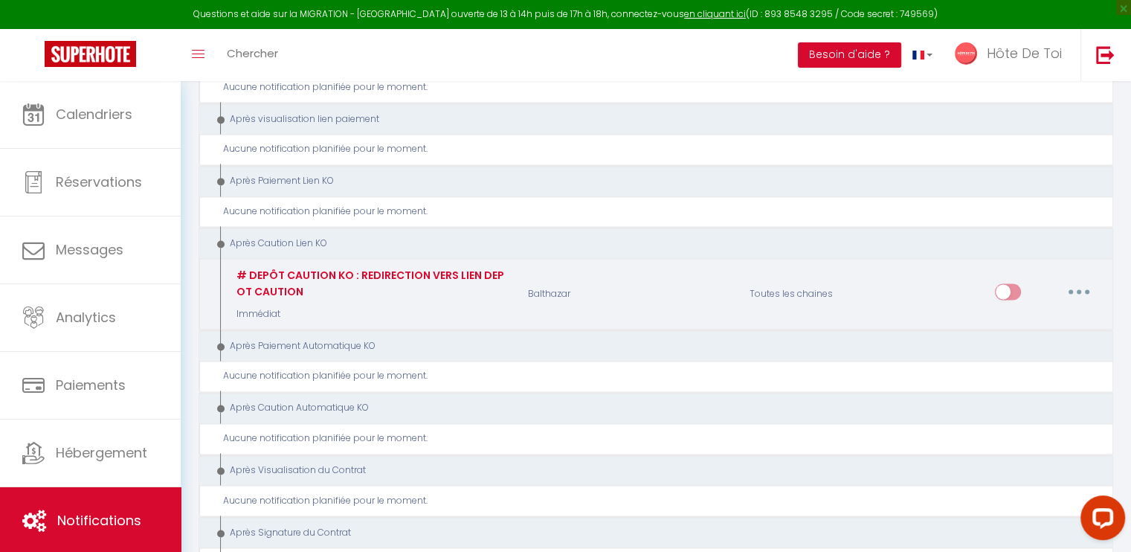
click at [1070, 279] on button "button" at bounding box center [1079, 291] width 42 height 24
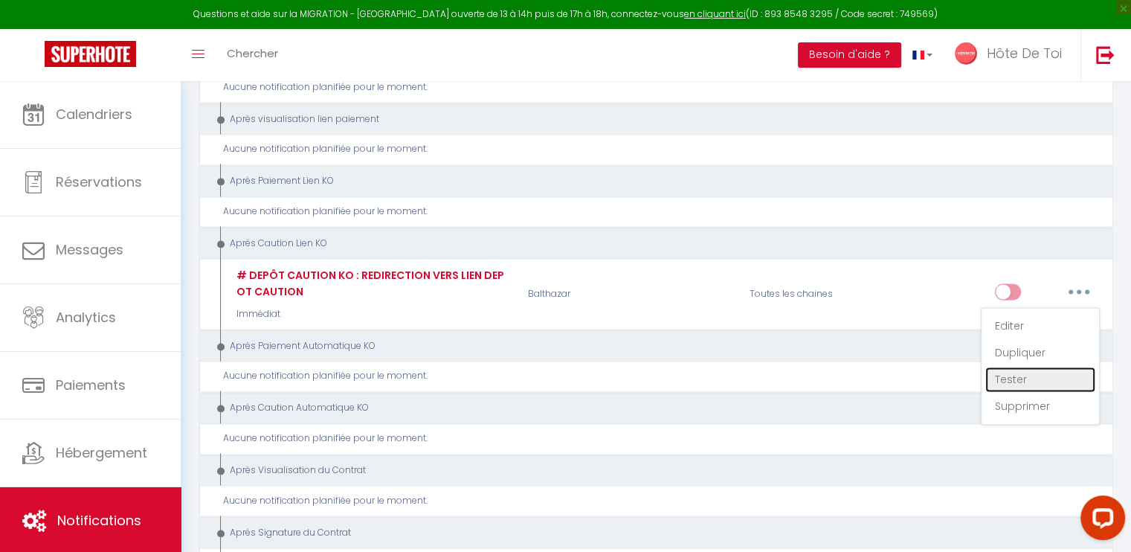
click at [1016, 366] on link "Tester" at bounding box center [1040, 378] width 110 height 25
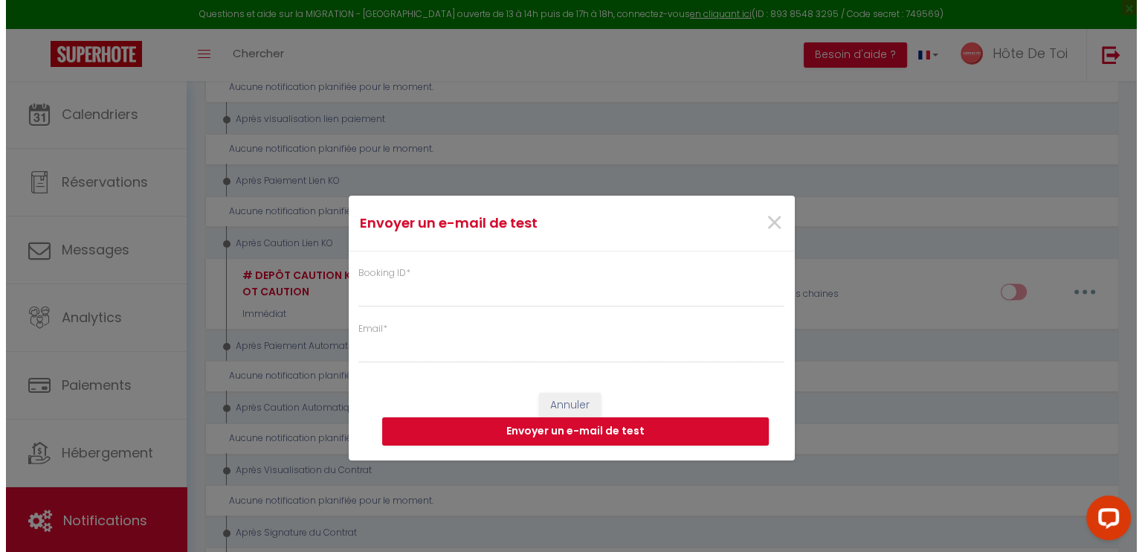
scroll to position [2093, 0]
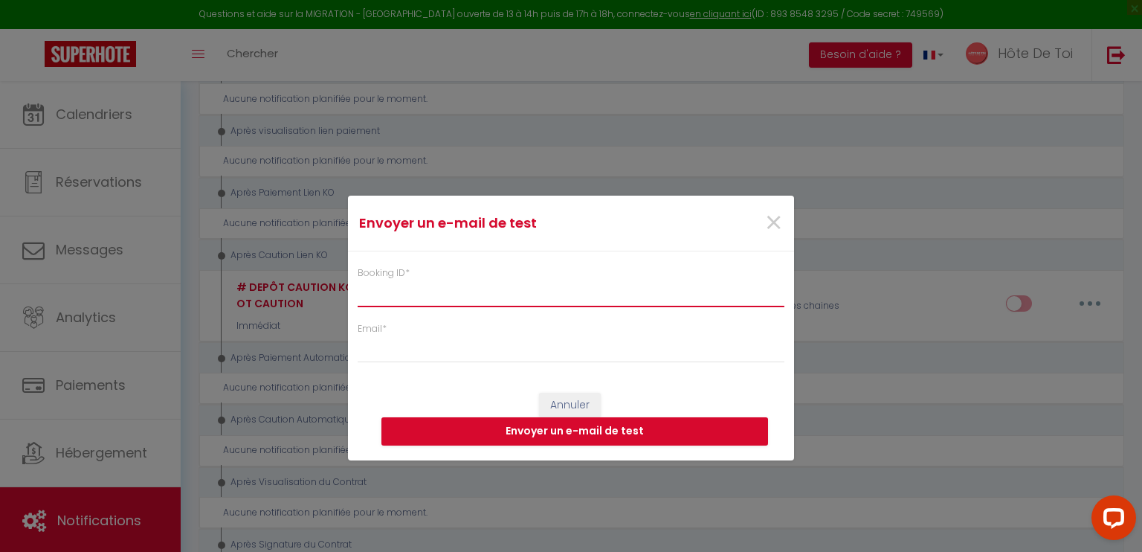
click at [491, 301] on input "Booking ID *" at bounding box center [571, 293] width 427 height 27
paste input "6300983"
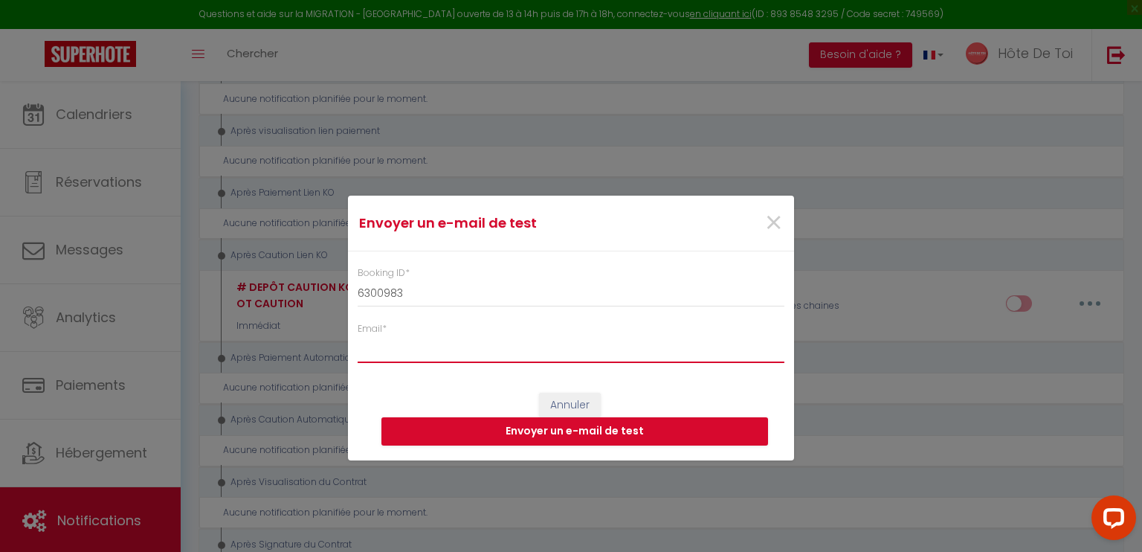
click at [473, 351] on input "Email *" at bounding box center [571, 349] width 427 height 27
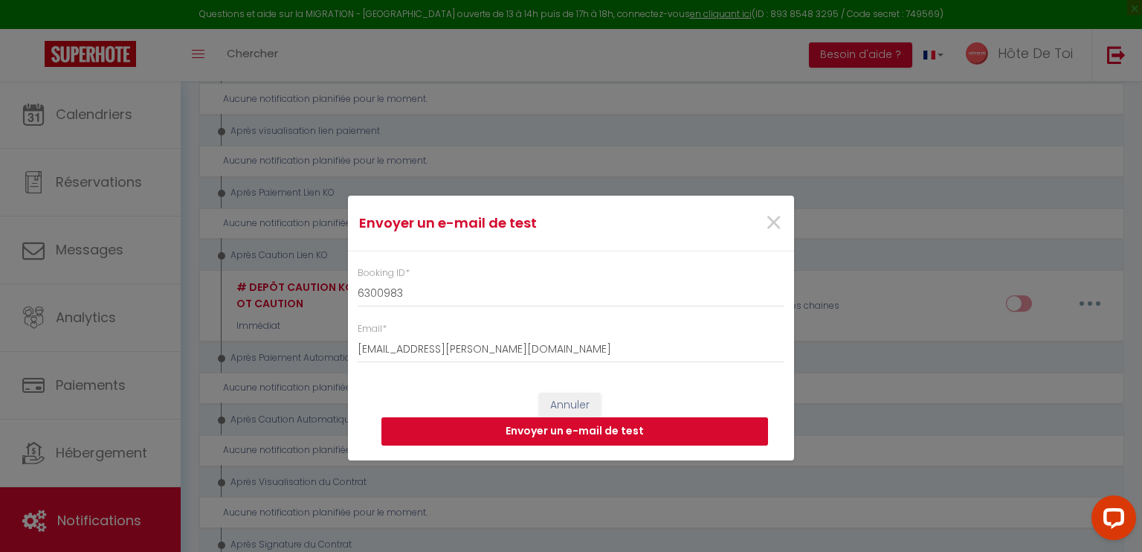
click at [560, 421] on button "Envoyer un e-mail de test" at bounding box center [574, 431] width 387 height 28
click at [781, 228] on span "×" at bounding box center [773, 223] width 19 height 45
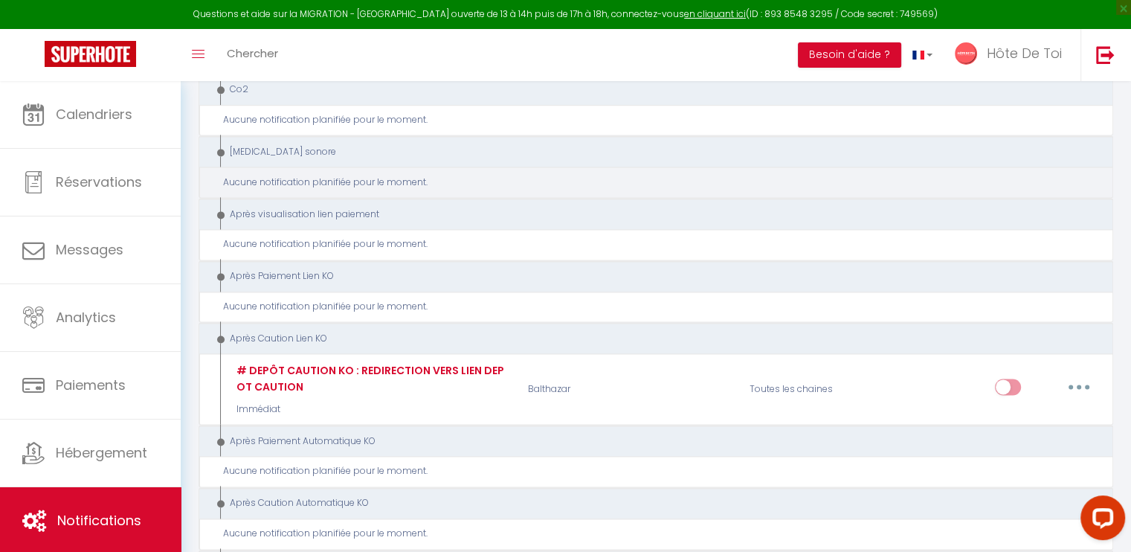
scroll to position [1981, 0]
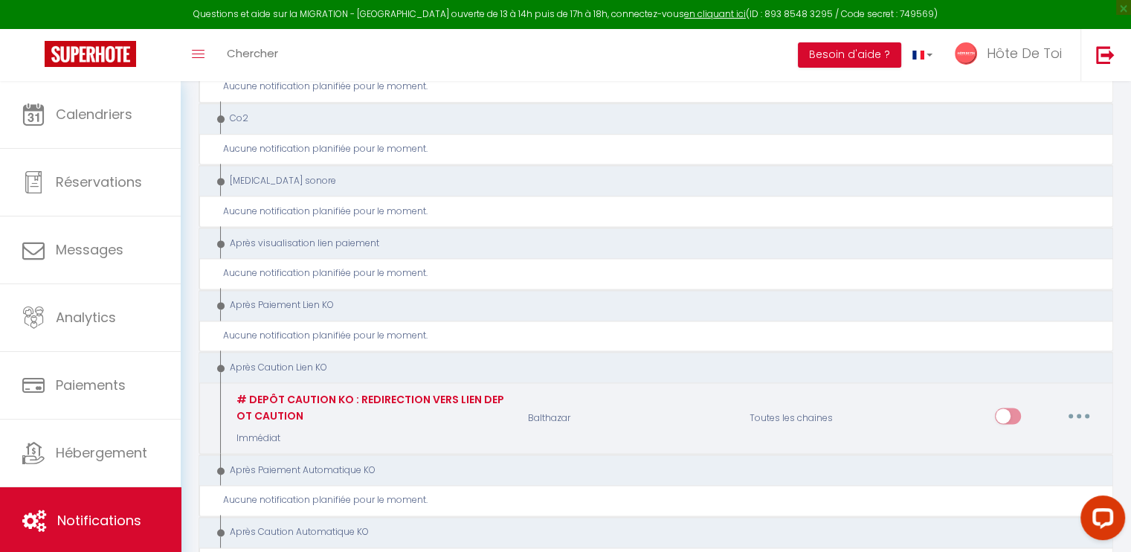
click at [1072, 404] on button "button" at bounding box center [1079, 416] width 42 height 24
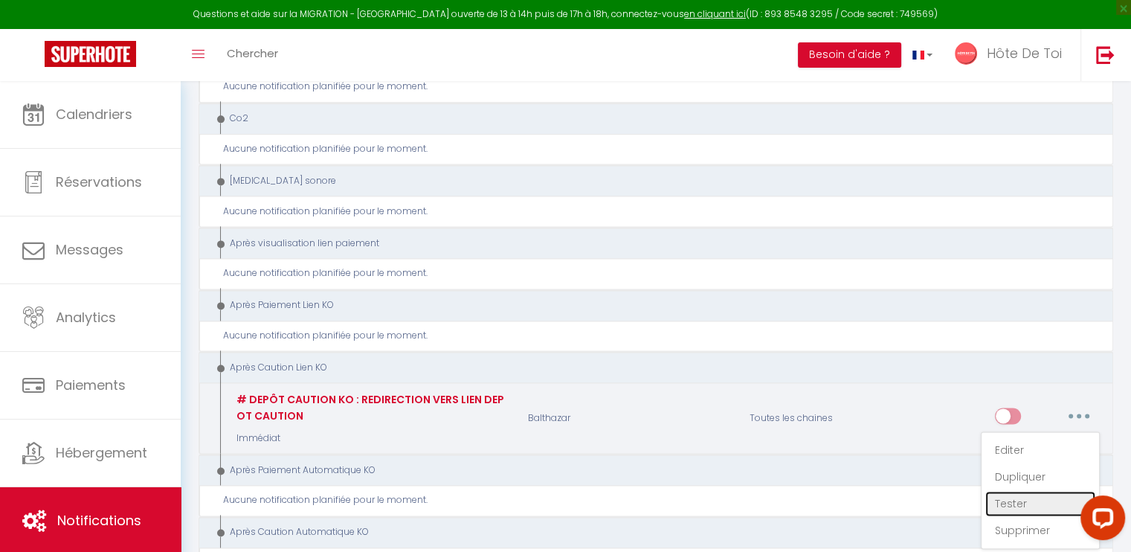
click at [1002, 491] on link "Tester" at bounding box center [1040, 503] width 110 height 25
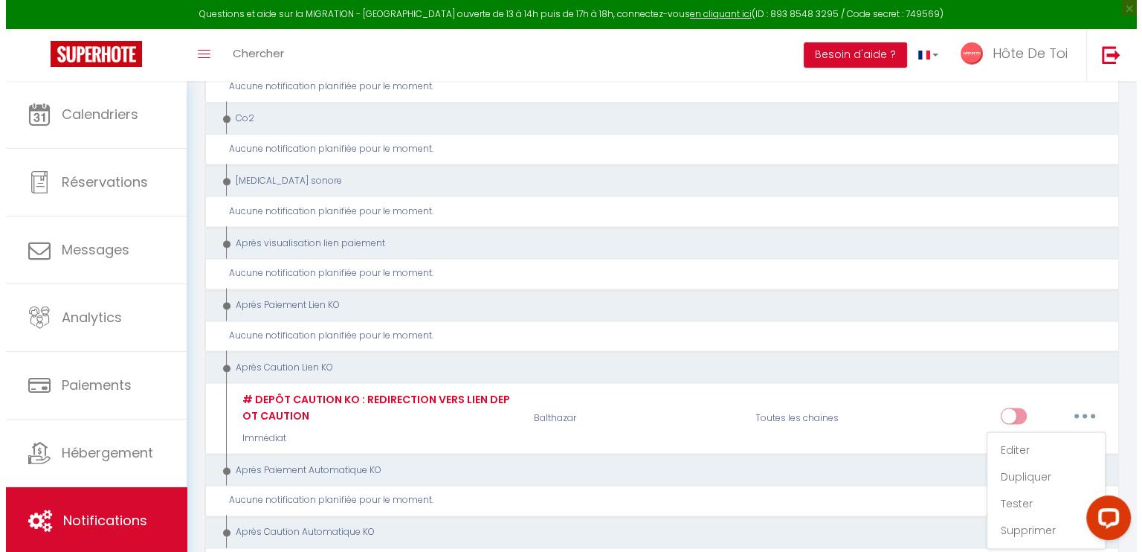
scroll to position [1970, 0]
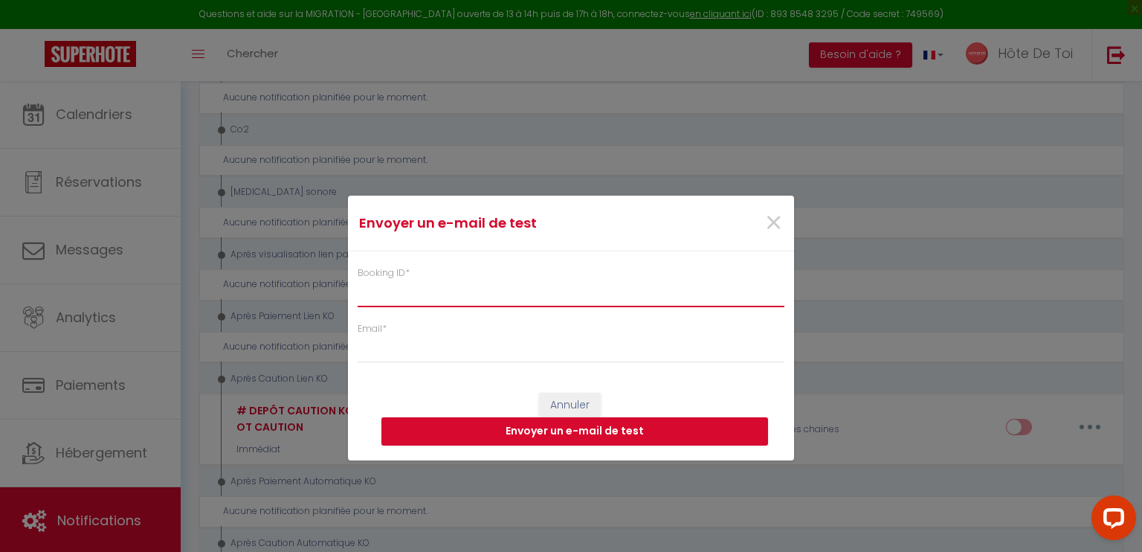
click at [439, 289] on input "Booking ID *" at bounding box center [571, 293] width 427 height 27
paste input "6300983"
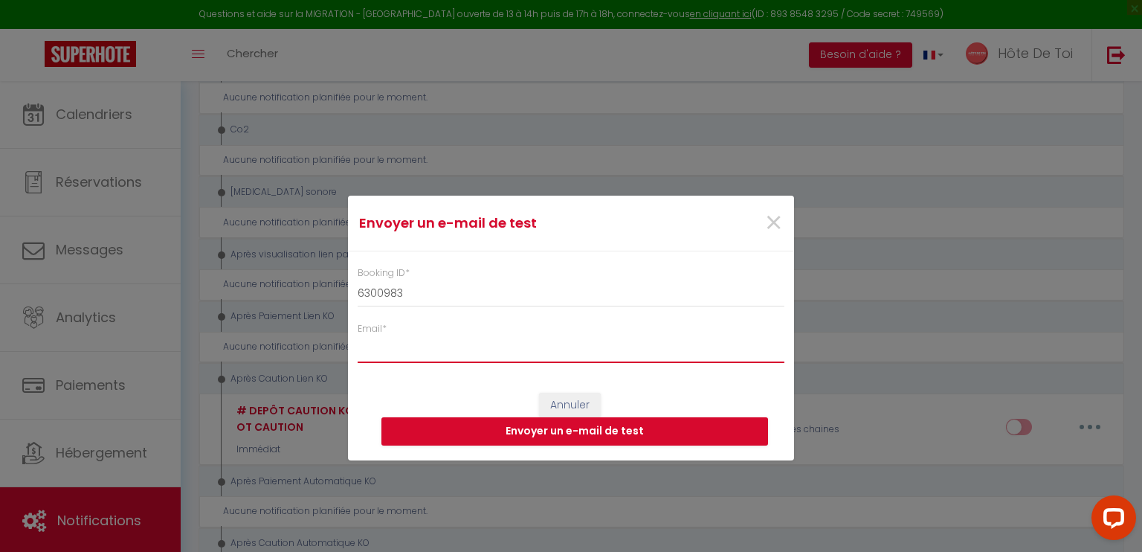
click at [530, 354] on input "Email *" at bounding box center [571, 349] width 427 height 27
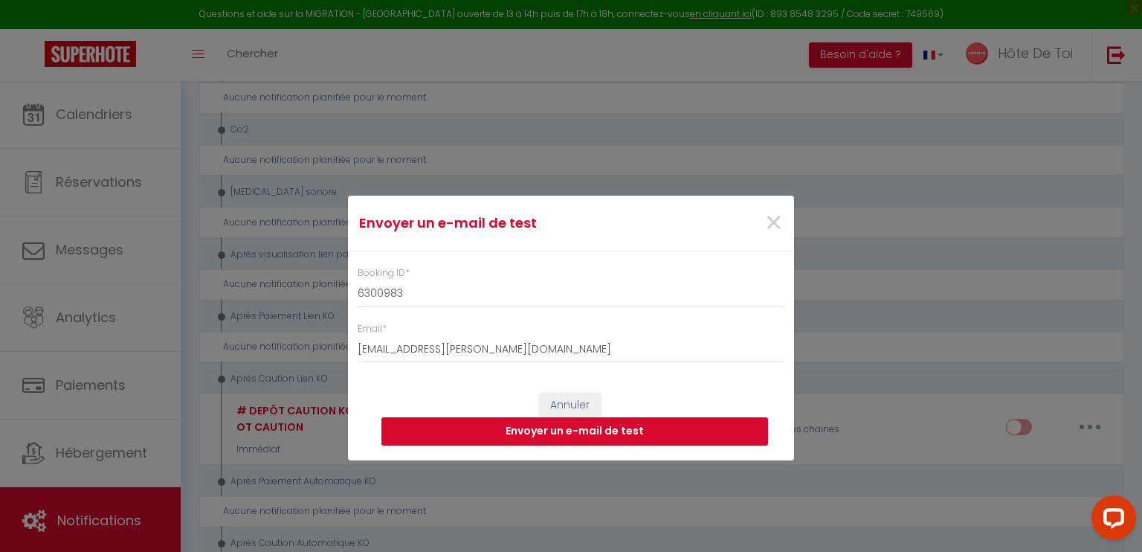
click at [562, 430] on button "Envoyer un e-mail de test" at bounding box center [574, 431] width 387 height 28
click at [767, 227] on span "×" at bounding box center [773, 223] width 19 height 45
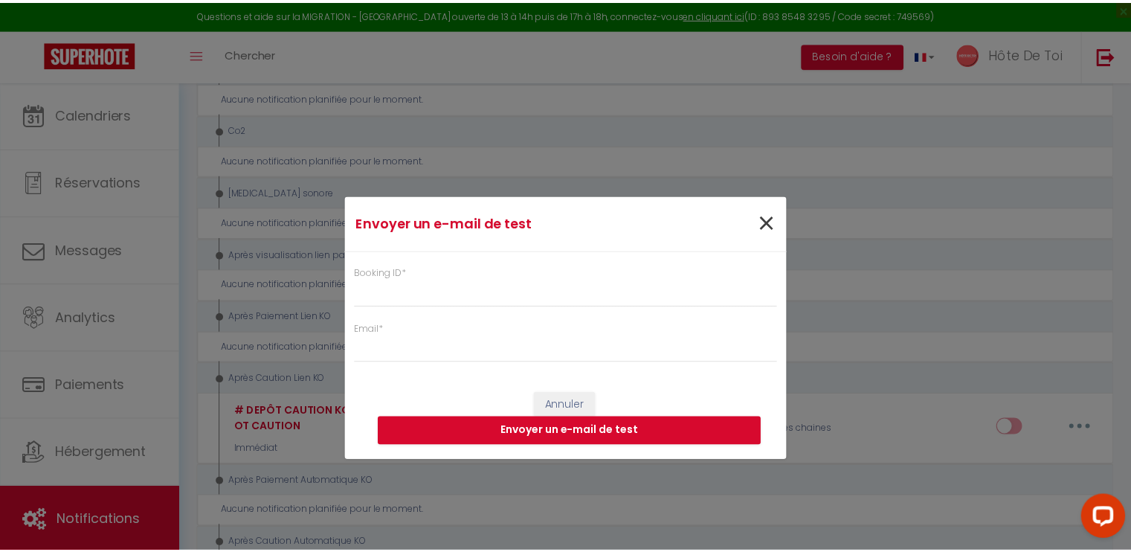
scroll to position [1981, 0]
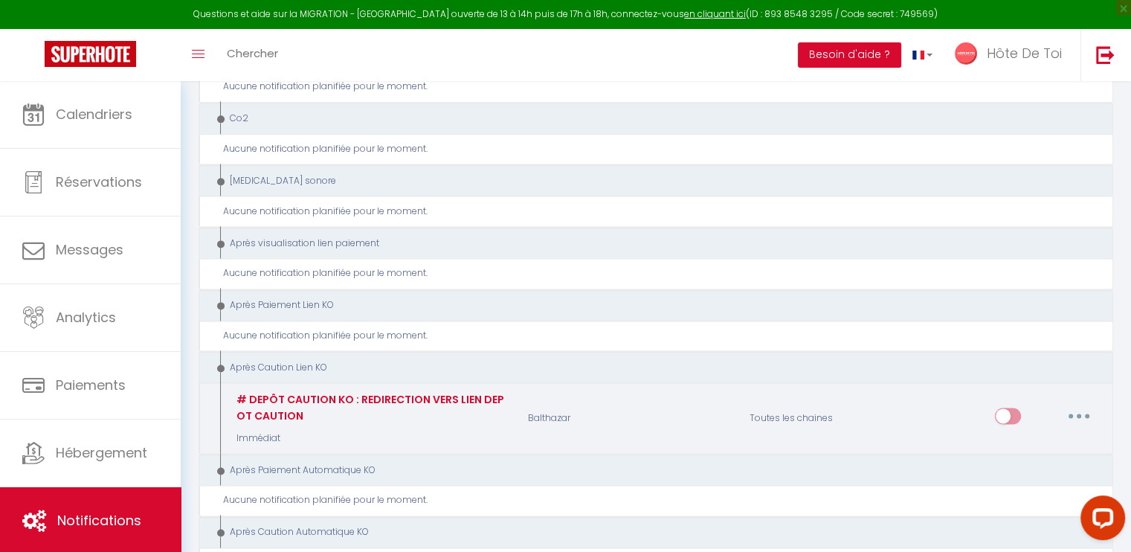
click at [1067, 404] on button "button" at bounding box center [1079, 416] width 42 height 24
click at [1016, 437] on link "Editer" at bounding box center [1040, 449] width 110 height 25
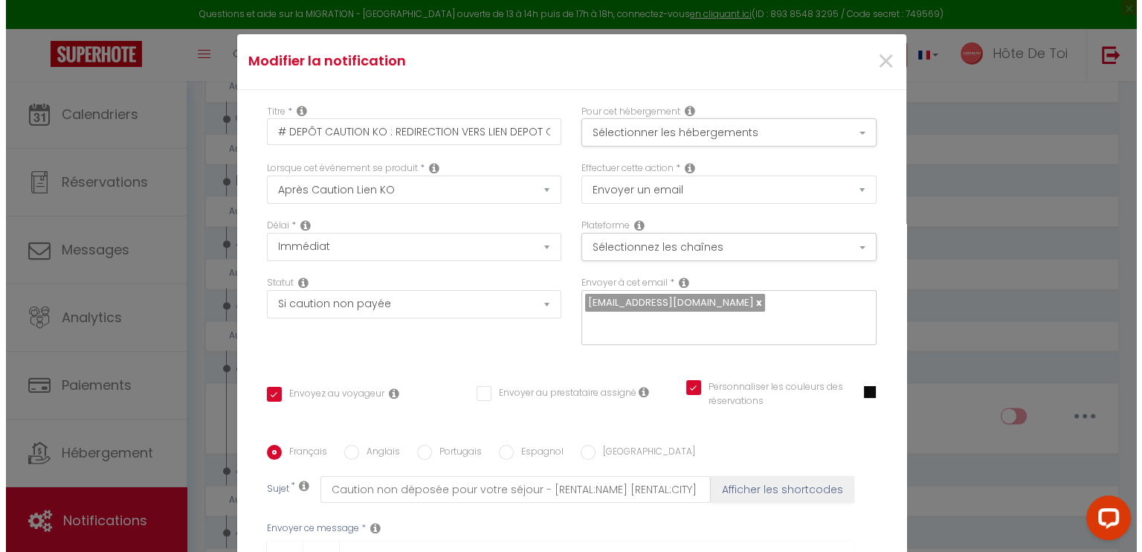
scroll to position [1970, 0]
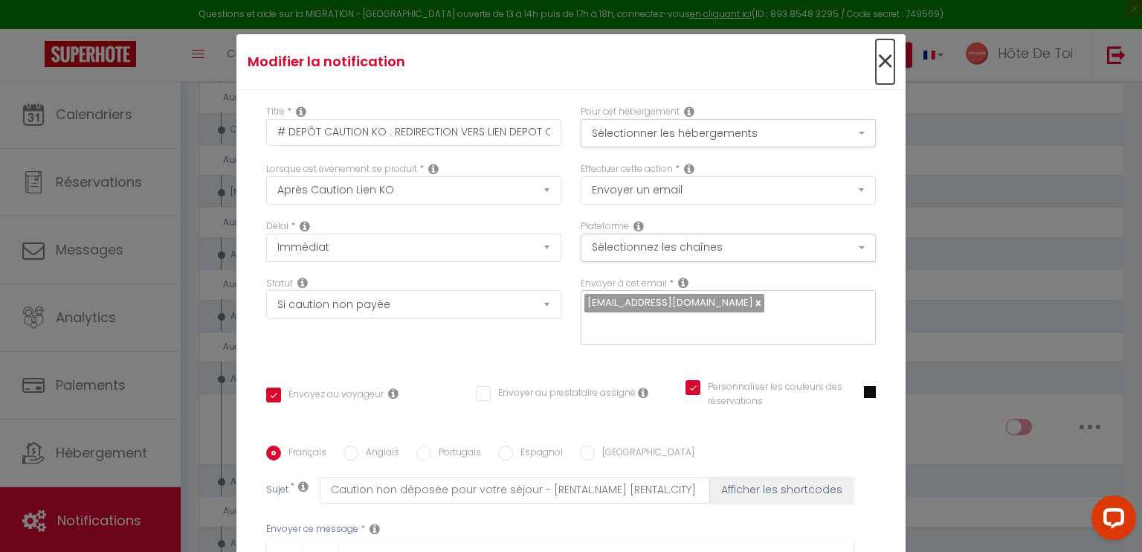
click at [876, 59] on span "×" at bounding box center [885, 61] width 19 height 45
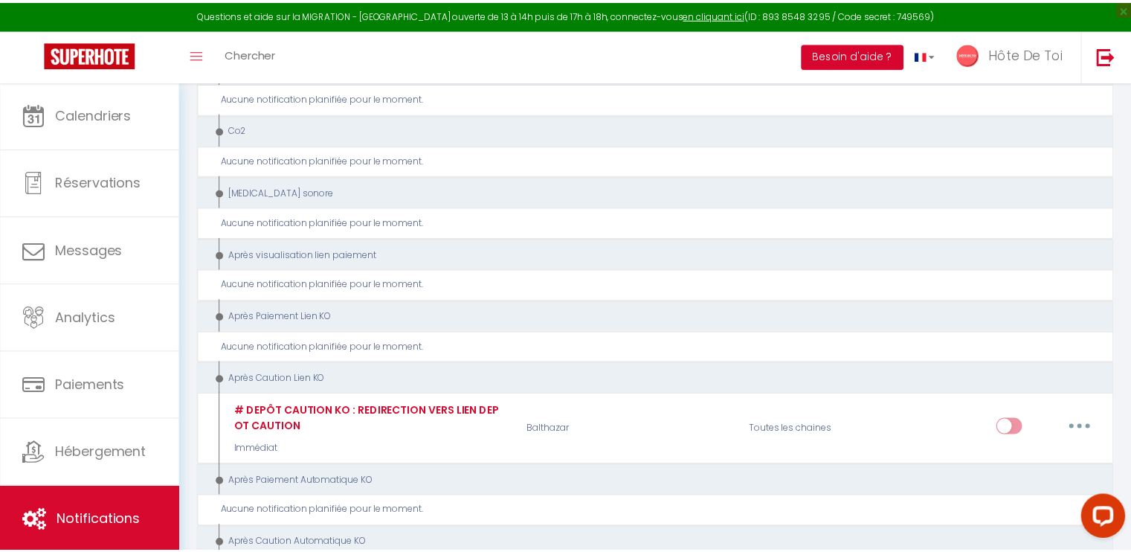
scroll to position [1981, 0]
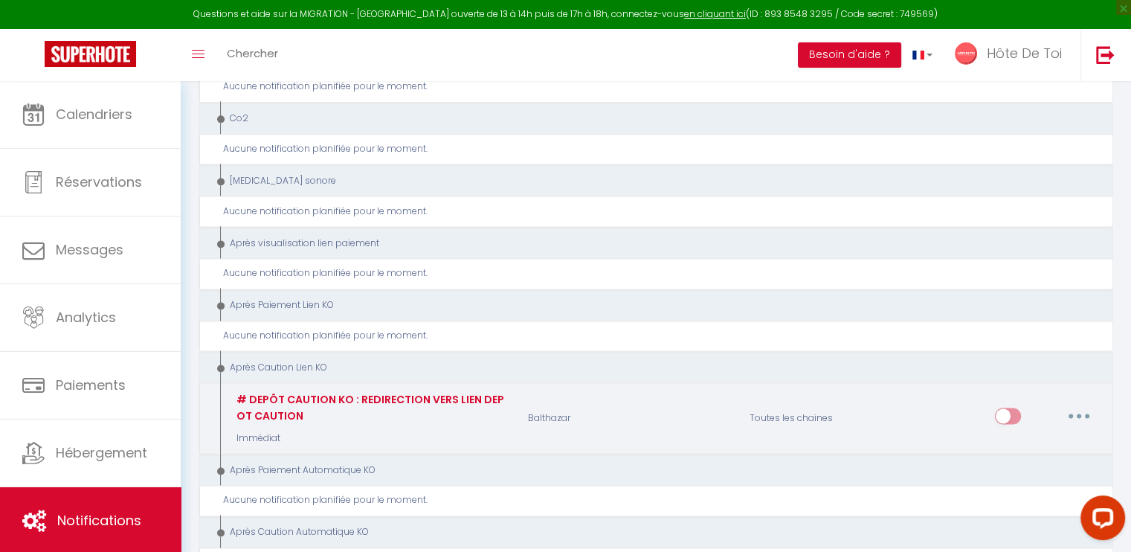
click at [1068, 404] on button "button" at bounding box center [1079, 416] width 42 height 24
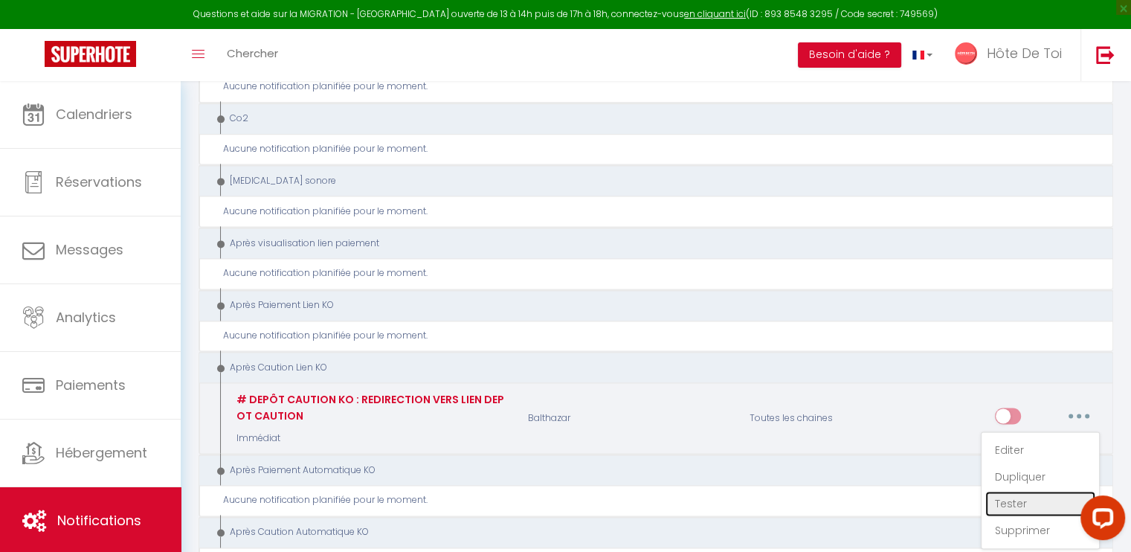
click at [1009, 491] on link "Tester" at bounding box center [1040, 503] width 110 height 25
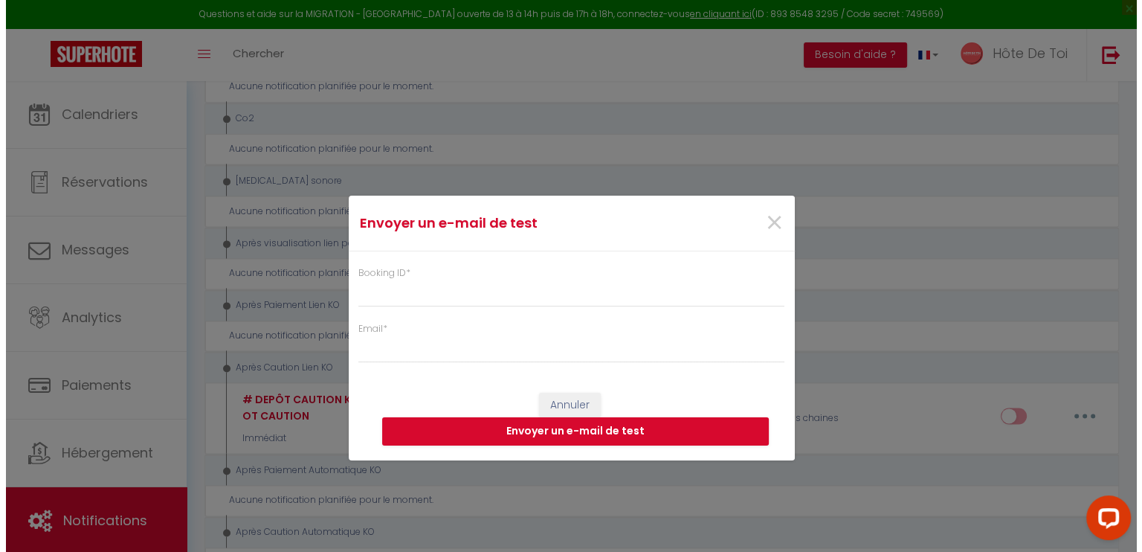
scroll to position [1970, 0]
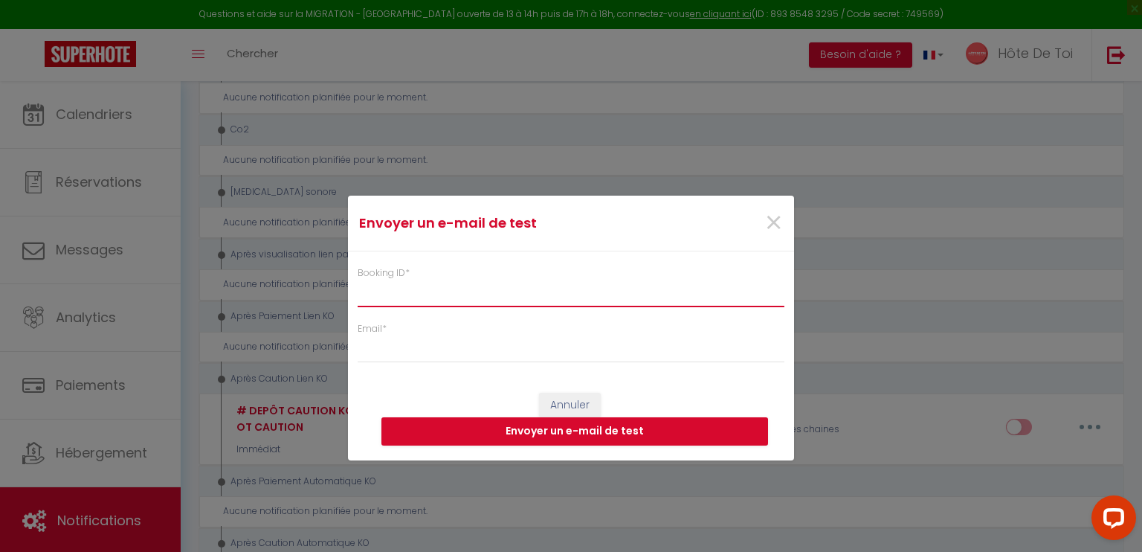
click at [386, 293] on input "Booking ID *" at bounding box center [571, 293] width 427 height 27
paste input "6300983"
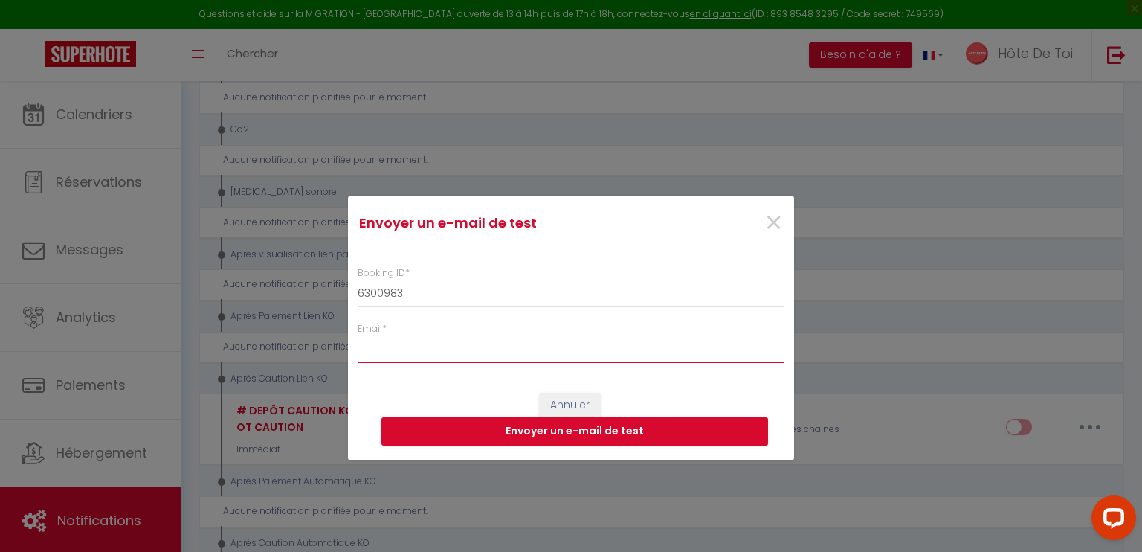
click at [416, 362] on input "Email *" at bounding box center [571, 349] width 427 height 27
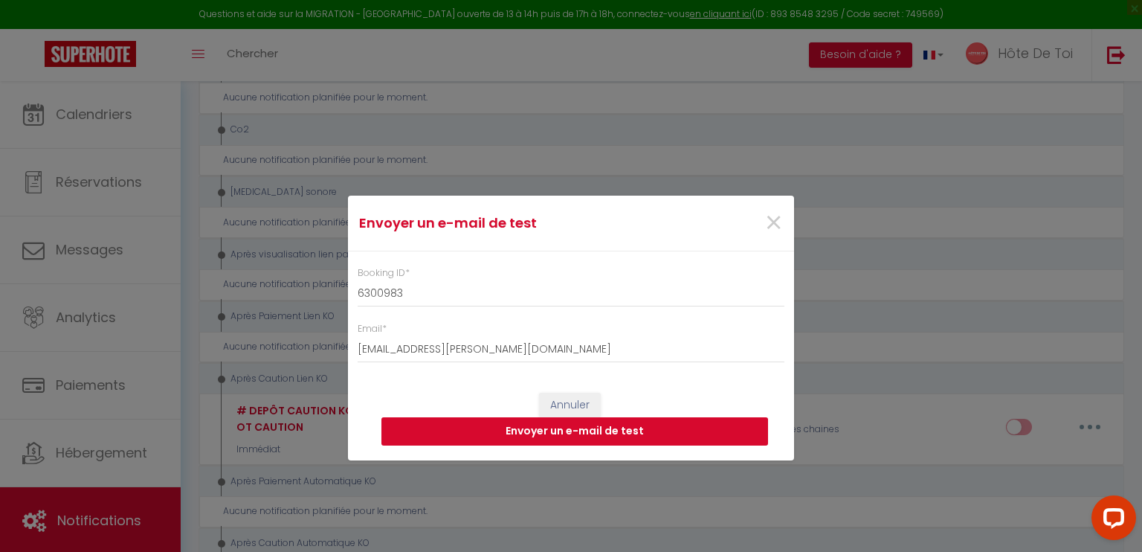
click at [561, 436] on button "Envoyer un e-mail de test" at bounding box center [574, 431] width 387 height 28
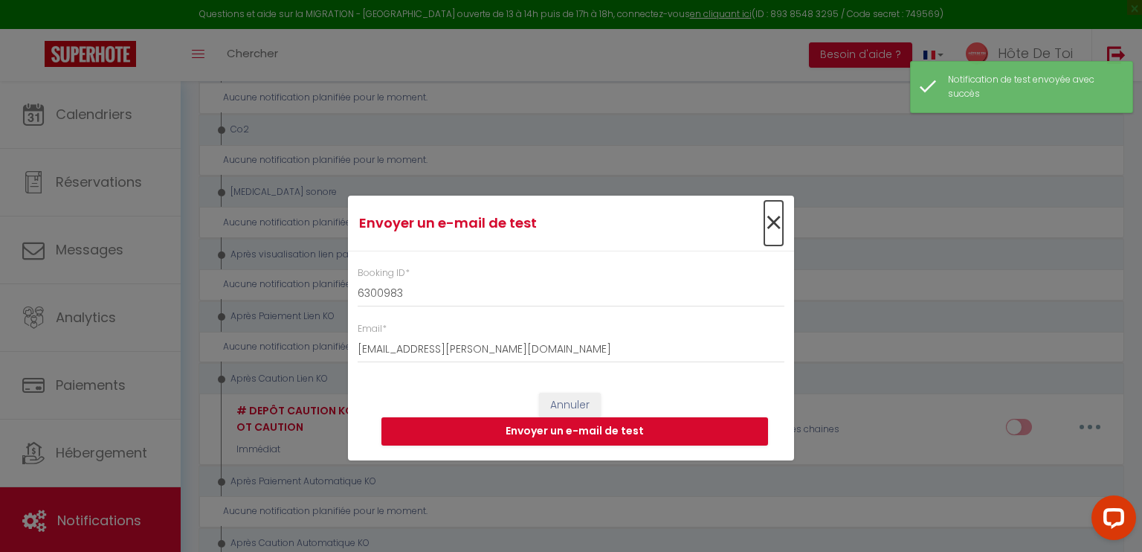
click at [777, 227] on span "×" at bounding box center [773, 223] width 19 height 45
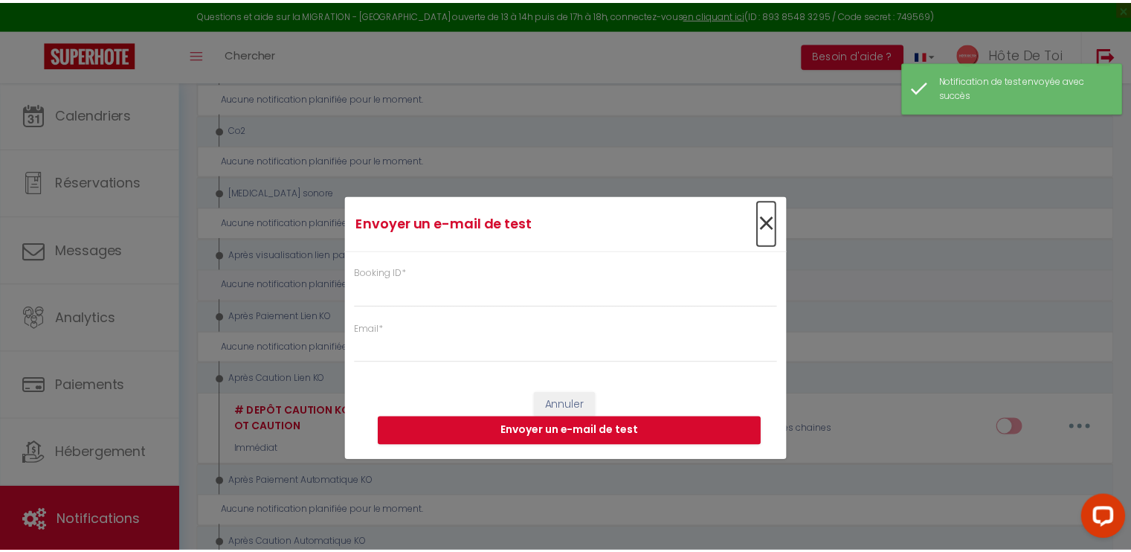
scroll to position [1981, 0]
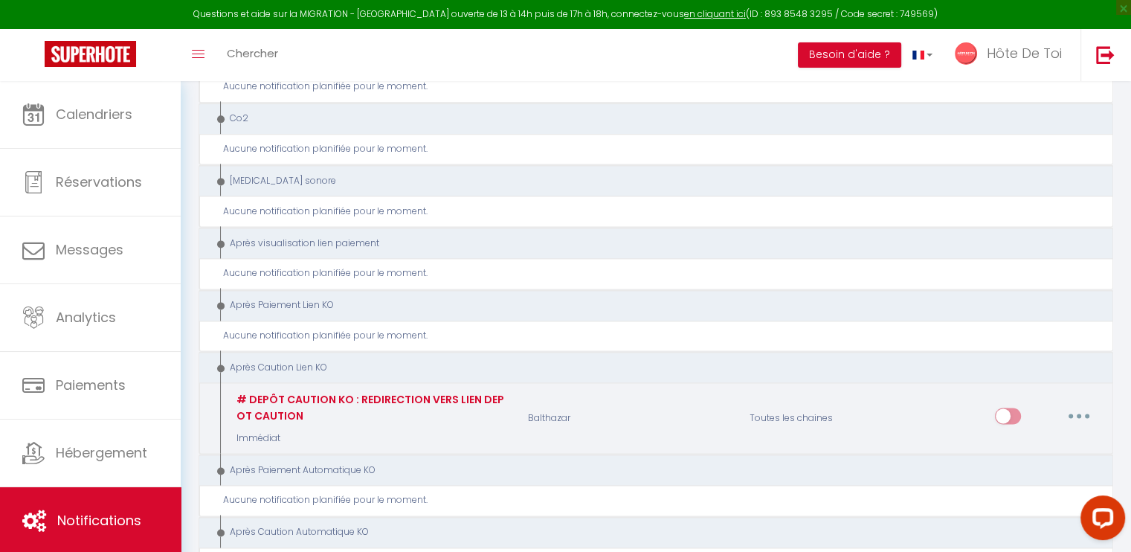
click at [1082, 404] on button "button" at bounding box center [1079, 416] width 42 height 24
click at [1022, 437] on link "Editer" at bounding box center [1040, 449] width 110 height 25
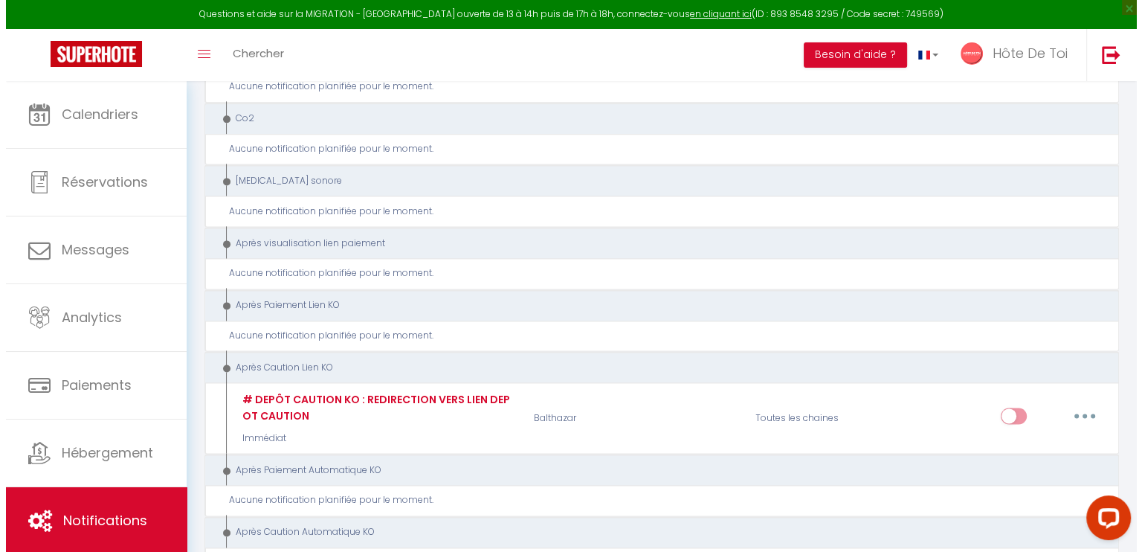
scroll to position [1970, 0]
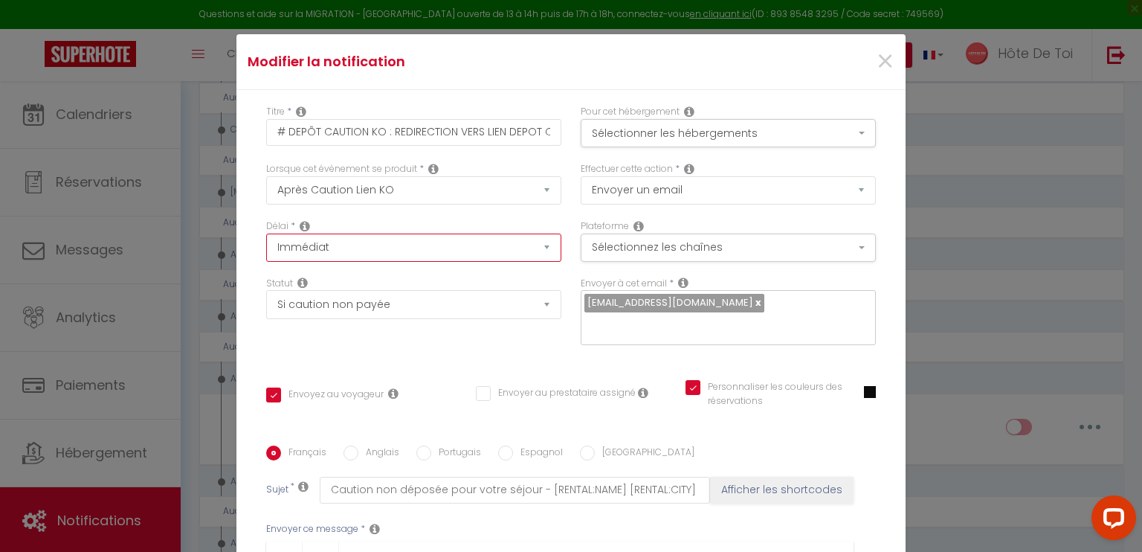
click at [372, 254] on select "Immédiat + 10 Minutes + 1 Heure + 2 Heures + 3 Heures + 4 Heures + 5 Heures + 6…" at bounding box center [413, 247] width 295 height 28
click at [482, 282] on div "Statut Aucun Si la réservation est payée Si réservation non payée Si la caution…" at bounding box center [413, 298] width 295 height 42
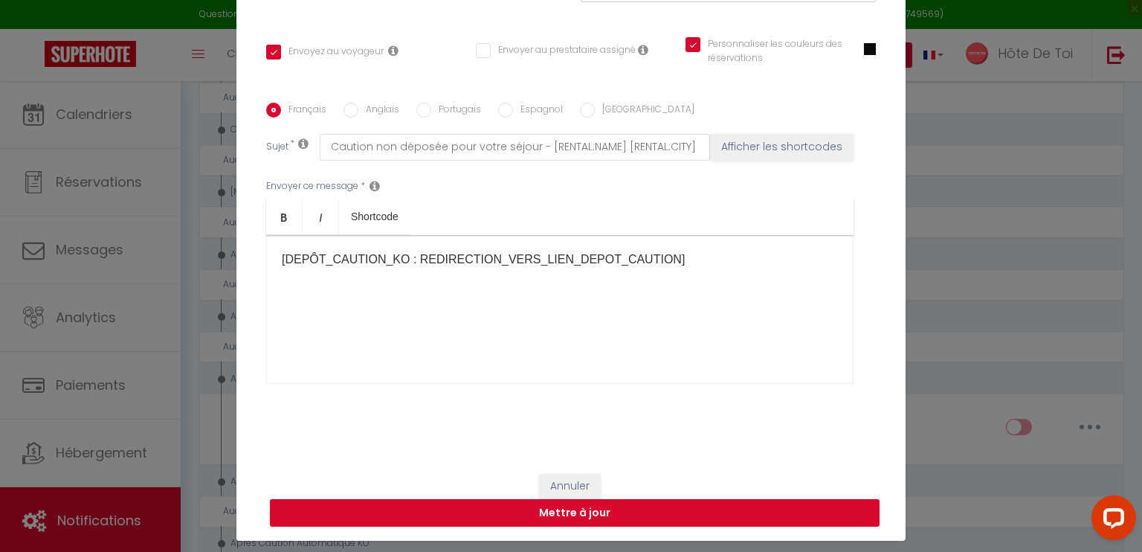
scroll to position [68, 0]
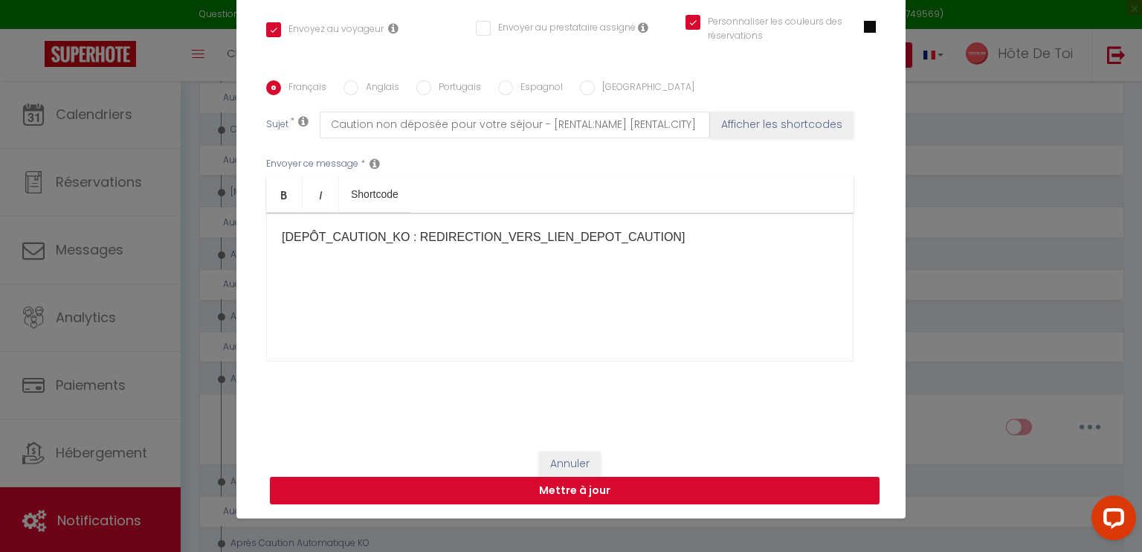
click at [562, 493] on button "Mettre à jour" at bounding box center [575, 490] width 610 height 28
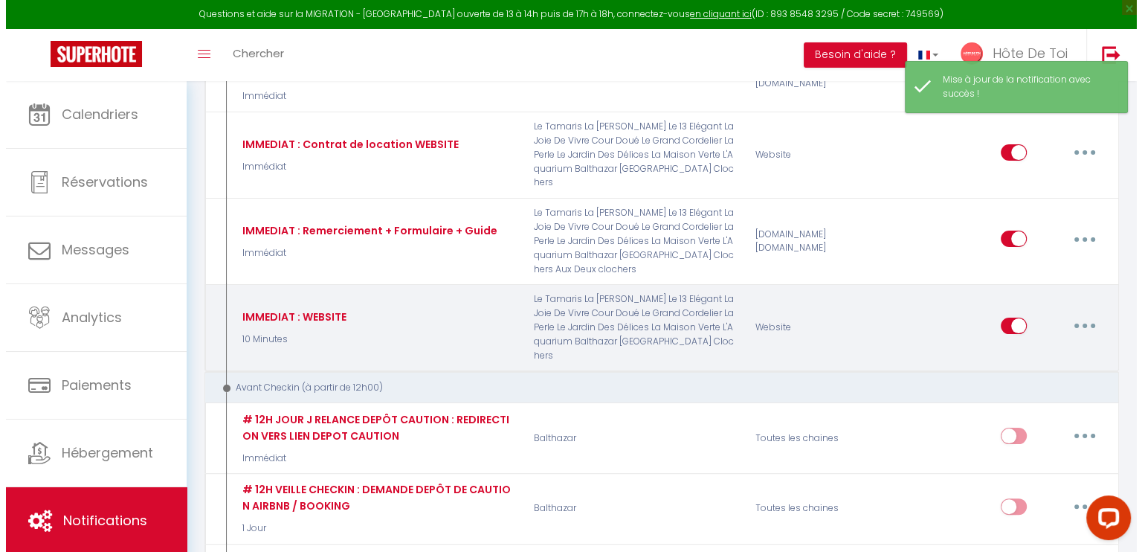
scroll to position [123, 0]
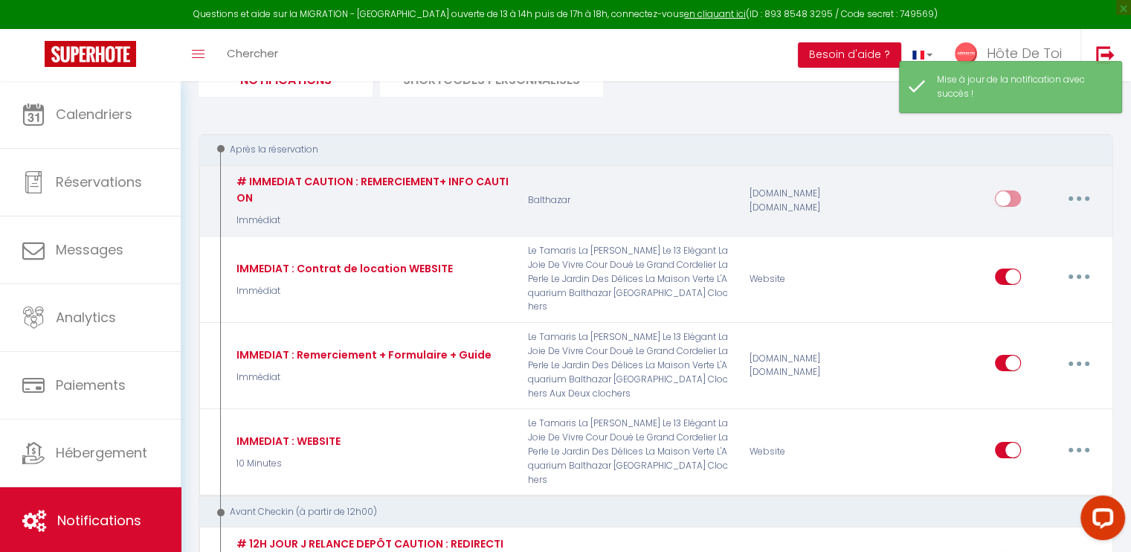
click at [1067, 197] on button "button" at bounding box center [1079, 199] width 42 height 24
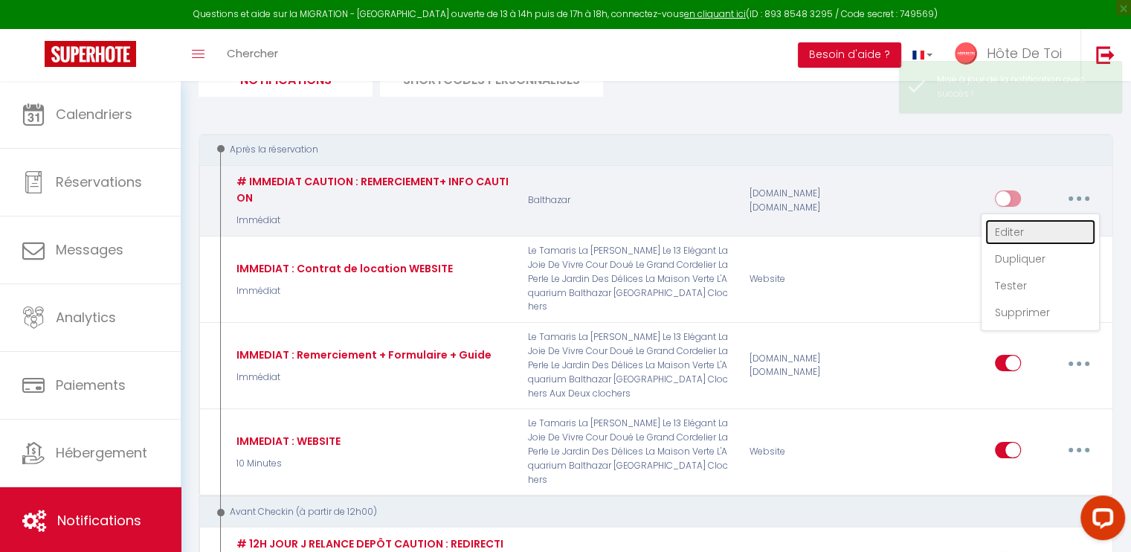
click at [1018, 231] on link "Editer" at bounding box center [1040, 231] width 110 height 25
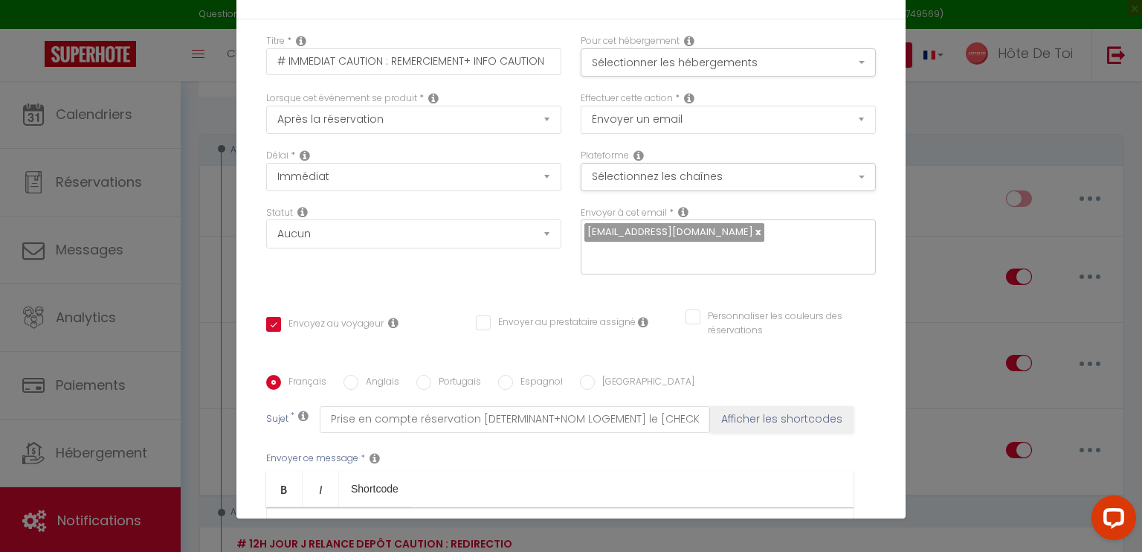
scroll to position [0, 0]
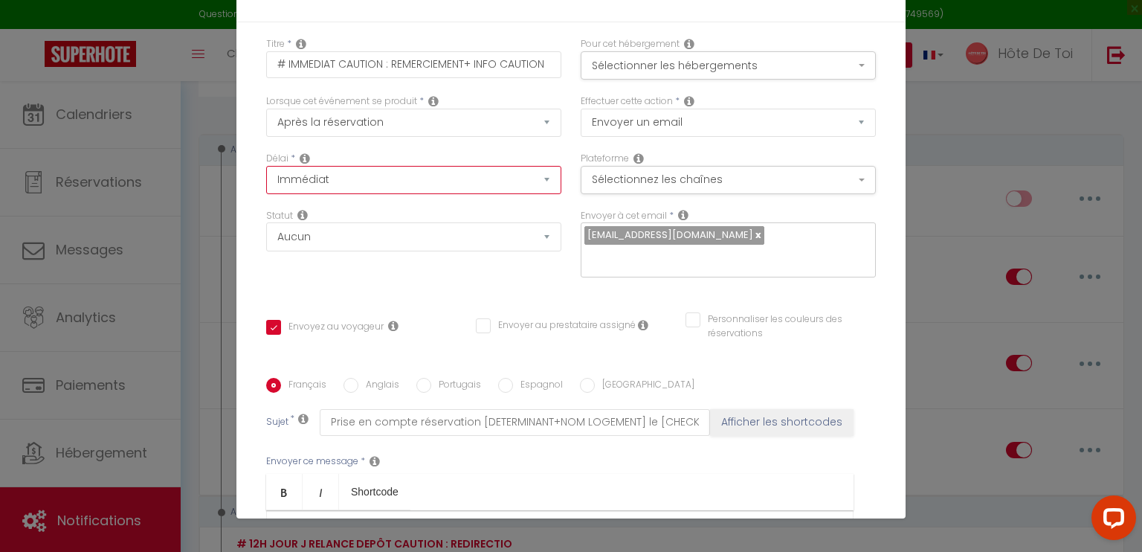
click at [375, 187] on select "Immédiat + 10 Minutes + 1 Heure + 2 Heures + 3 Heures + 4 Heures + 5 Heures + 6…" at bounding box center [413, 180] width 295 height 28
click at [552, 149] on div "Lorsque cet événement se produit * Après la réservation Avant Checkin (à partir…" at bounding box center [413, 122] width 314 height 57
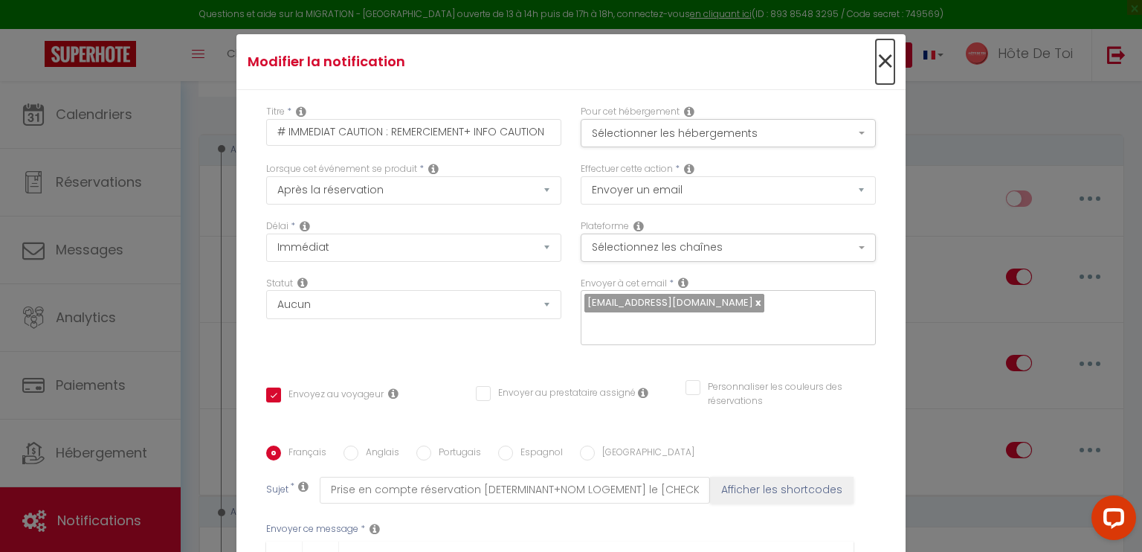
click at [876, 59] on span "×" at bounding box center [885, 61] width 19 height 45
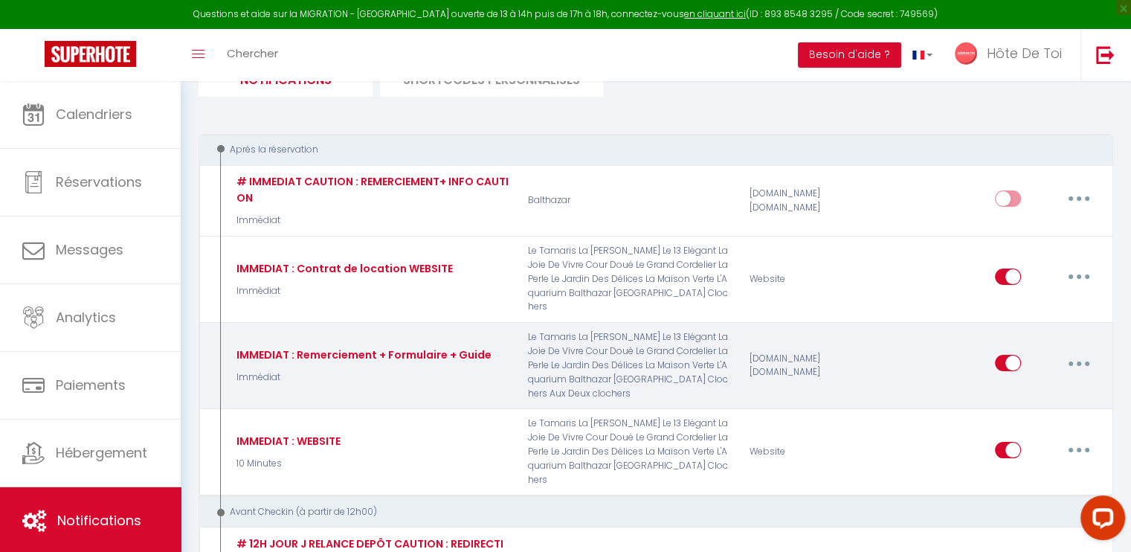
scroll to position [372, 0]
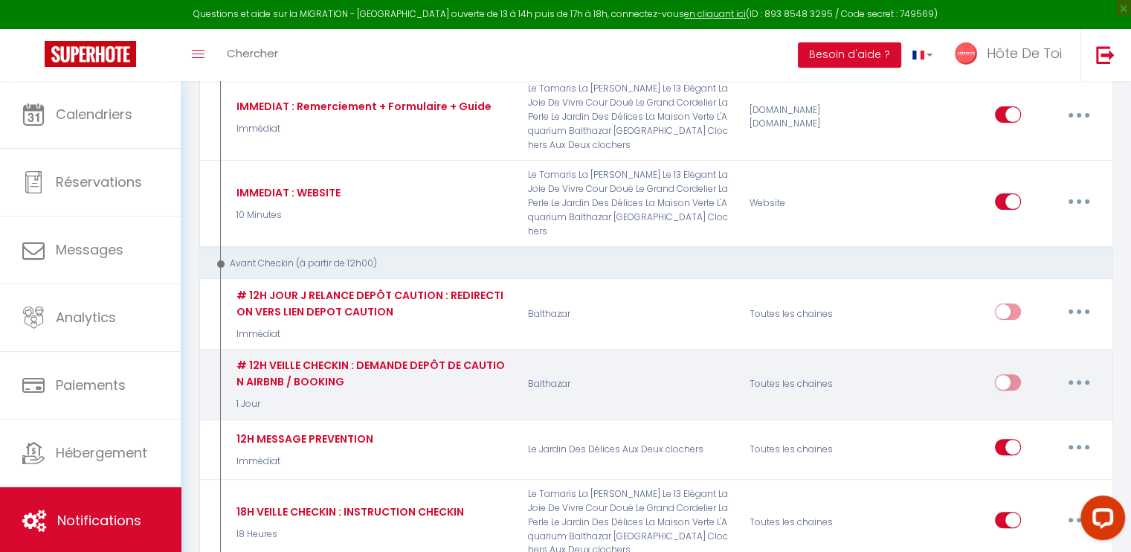
click at [1078, 370] on button "button" at bounding box center [1079, 382] width 42 height 24
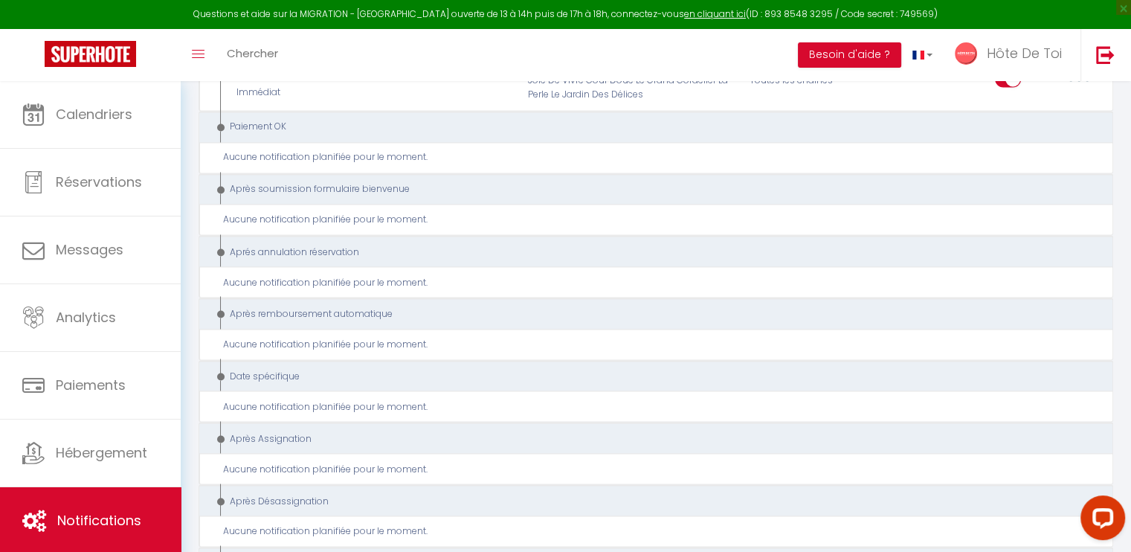
scroll to position [2772, 0]
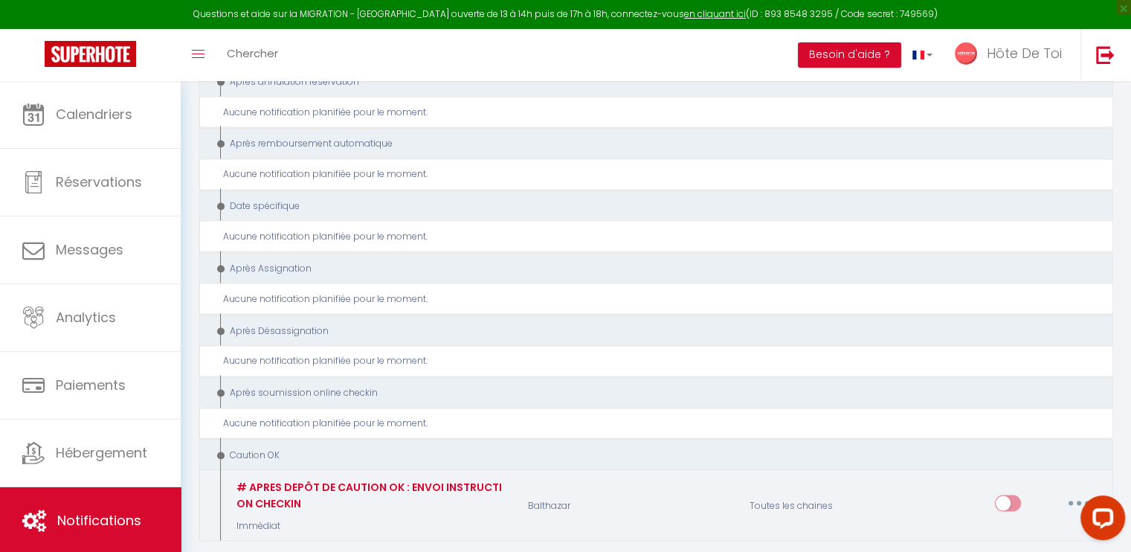
click at [1086, 491] on button "button" at bounding box center [1079, 503] width 42 height 24
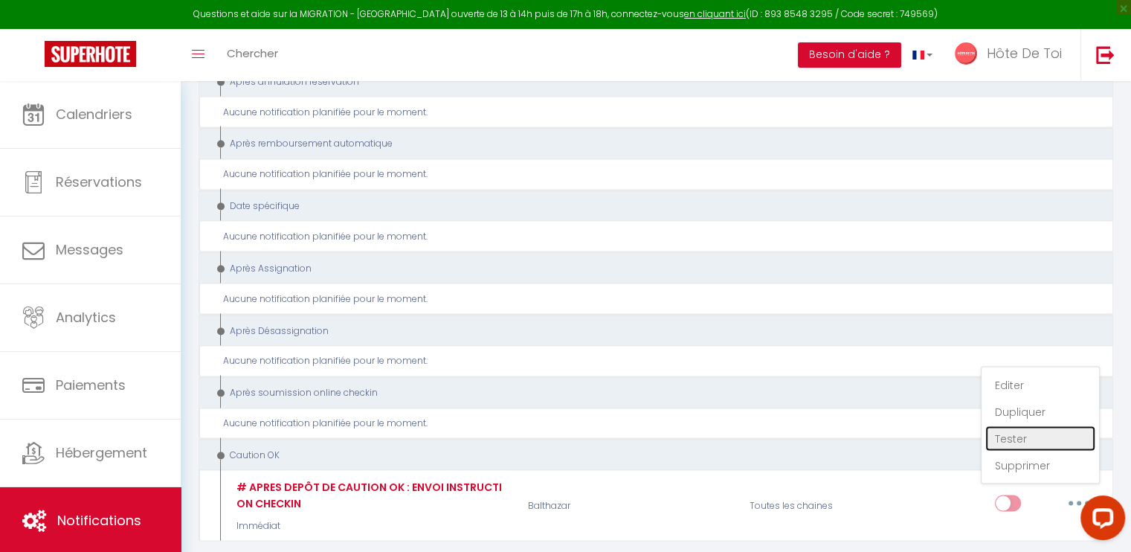
click at [1018, 425] on link "Tester" at bounding box center [1040, 437] width 110 height 25
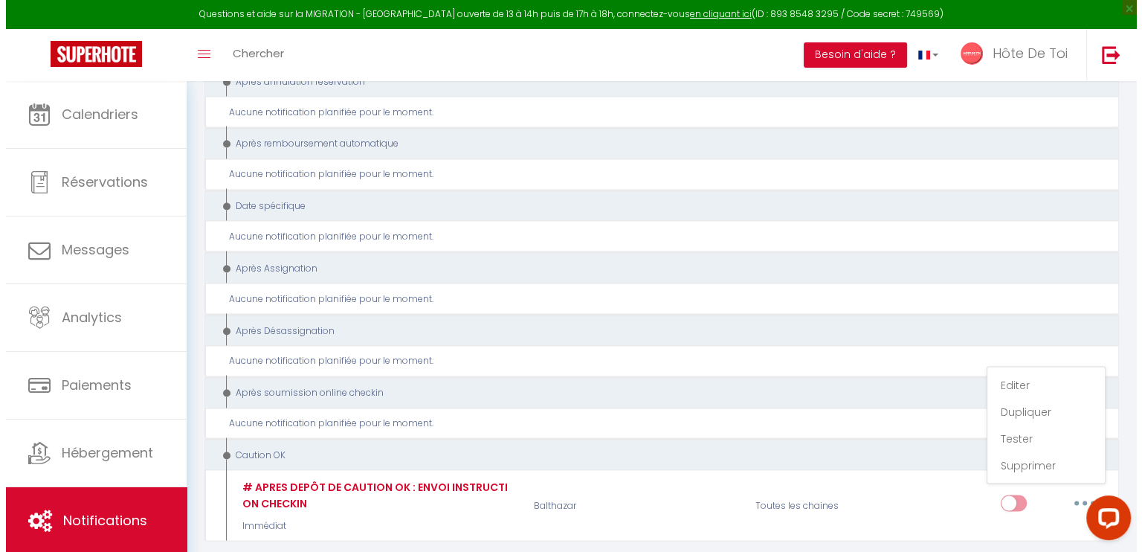
scroll to position [2760, 0]
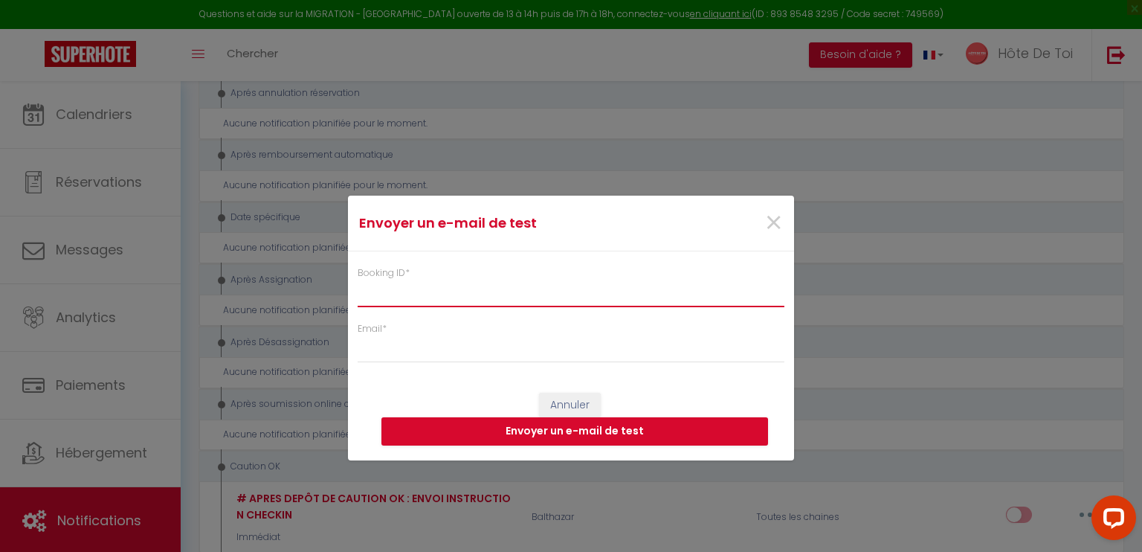
click at [538, 280] on input "Booking ID *" at bounding box center [571, 293] width 427 height 27
paste input "6300983"
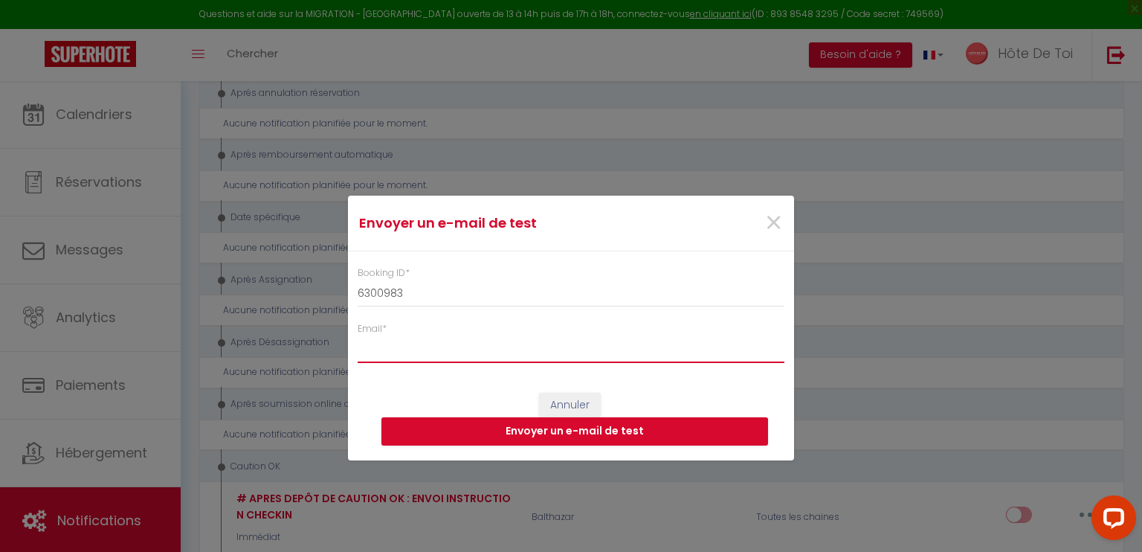
click at [492, 356] on input "Email *" at bounding box center [571, 349] width 427 height 27
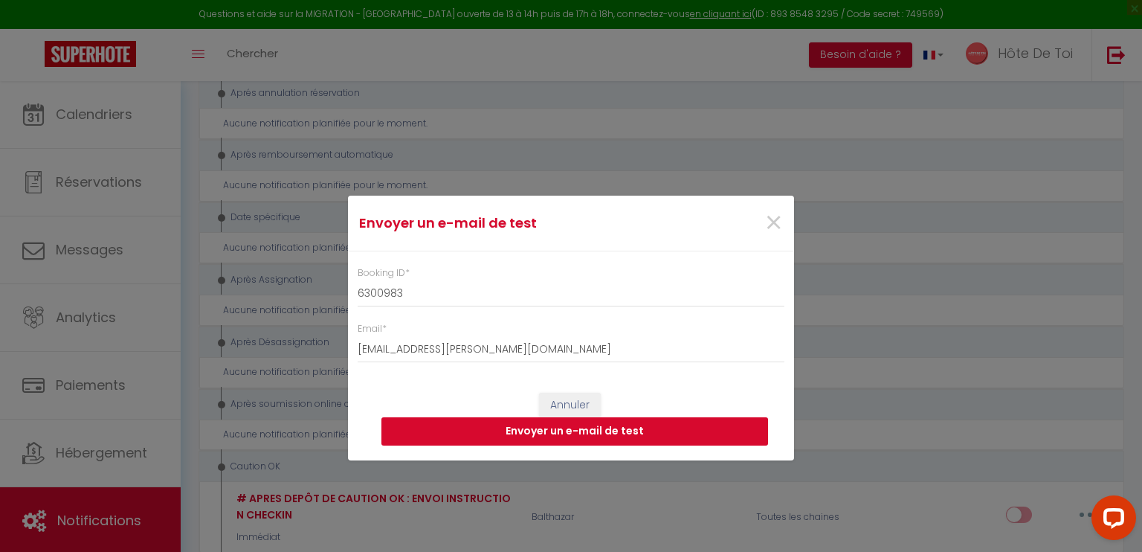
click at [568, 436] on button "Envoyer un e-mail de test" at bounding box center [574, 431] width 387 height 28
click at [764, 219] on span "×" at bounding box center [773, 223] width 19 height 45
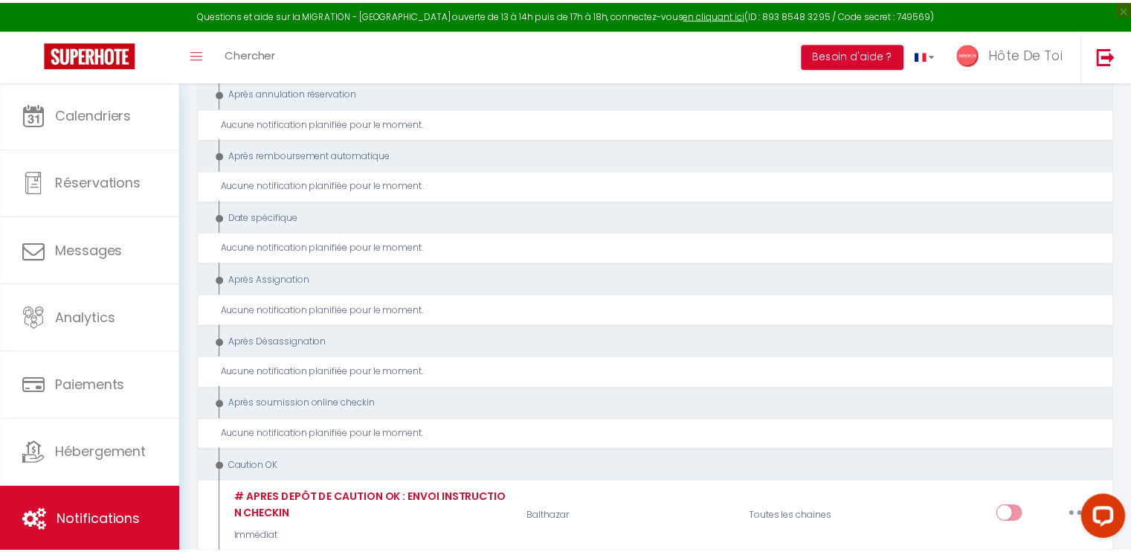
scroll to position [2771, 0]
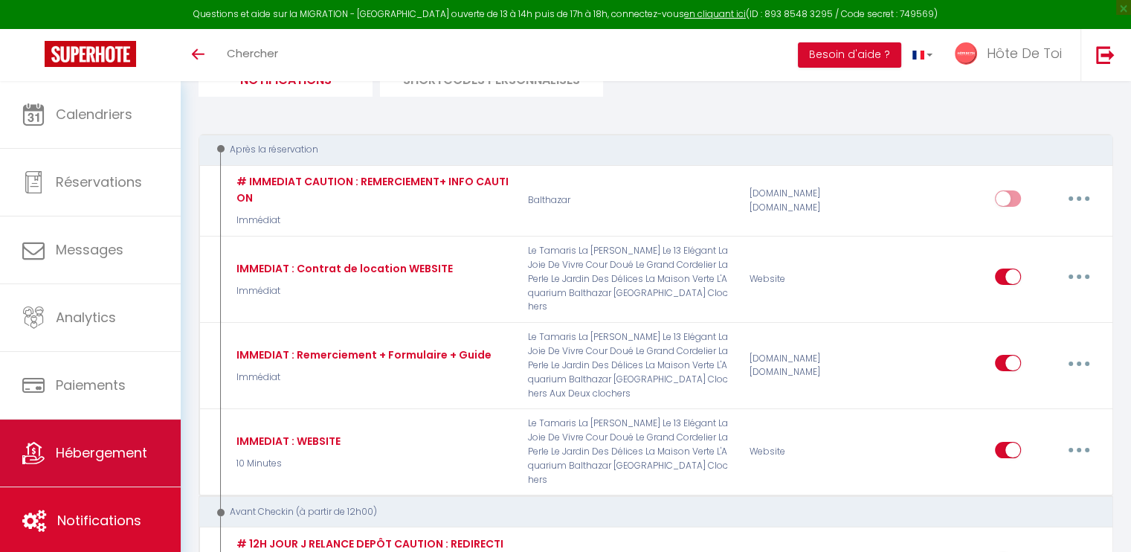
scroll to position [123, 0]
click at [116, 463] on link "Hébergement" at bounding box center [90, 452] width 181 height 67
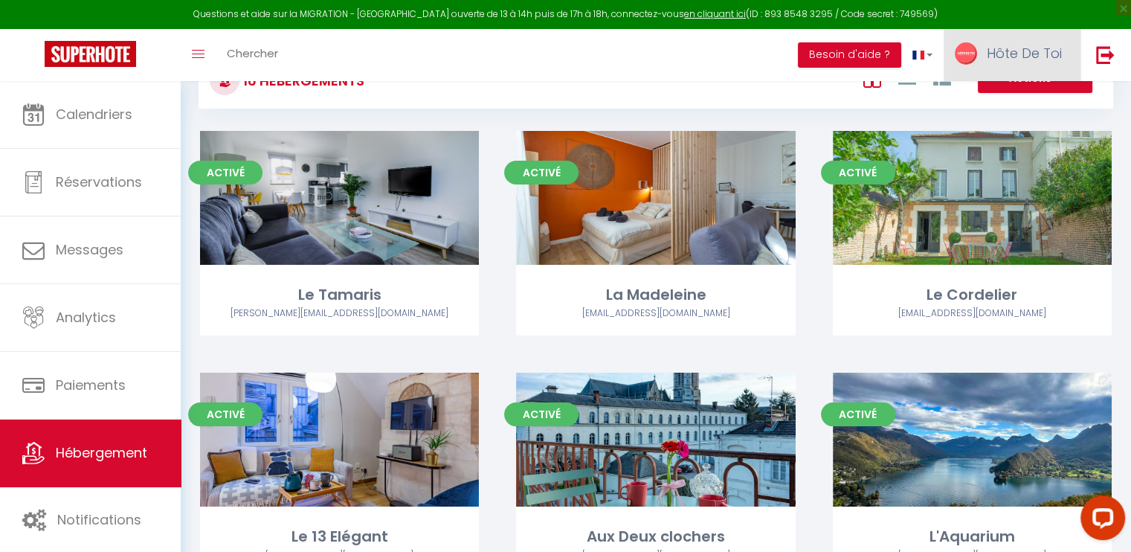
click at [1039, 62] on span "Hôte De Toi" at bounding box center [1023, 53] width 75 height 19
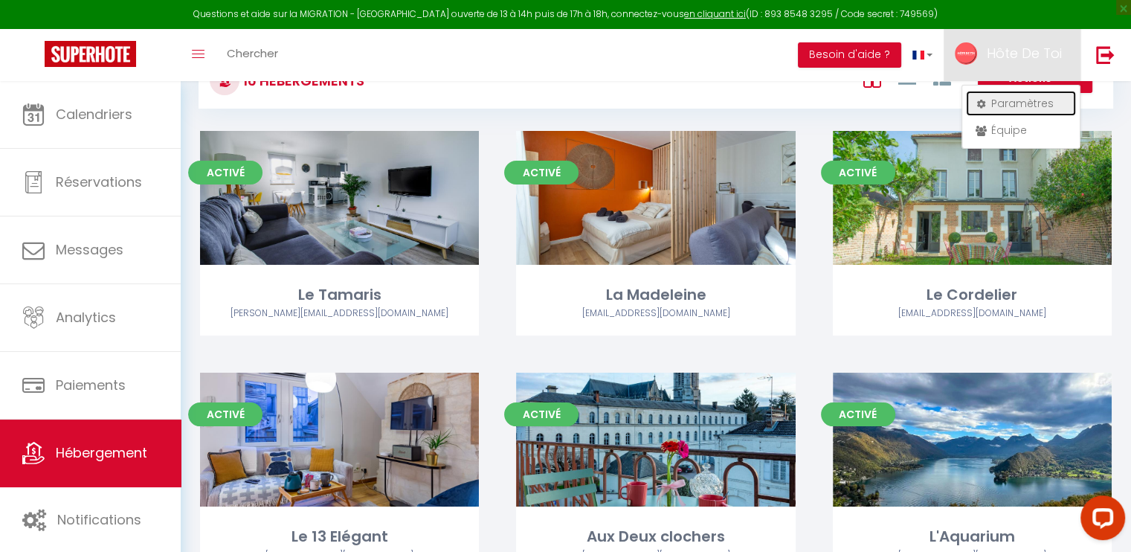
click at [996, 100] on link "Paramètres" at bounding box center [1021, 103] width 110 height 25
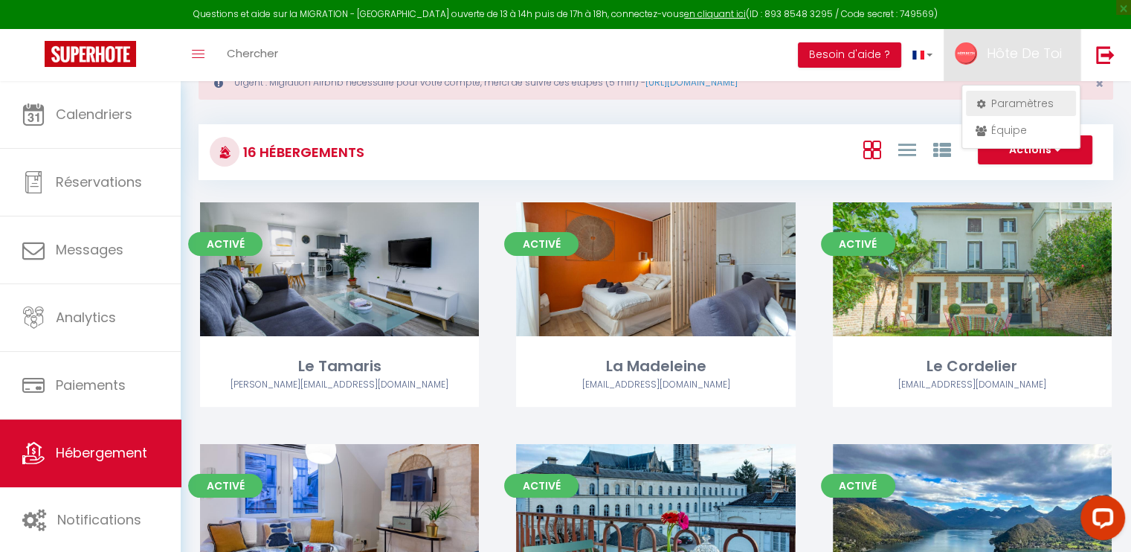
select select "fr"
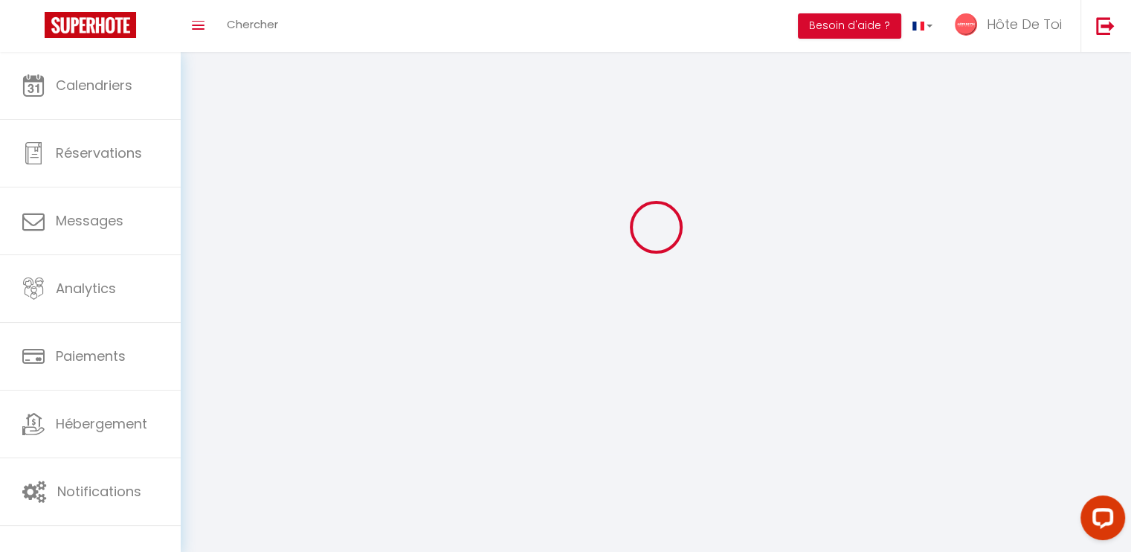
type input "Hôte De Toi"
type input "Conciergerie"
type input "0641450604"
type input "68 AVENUE PASTEUR"
type input "10000"
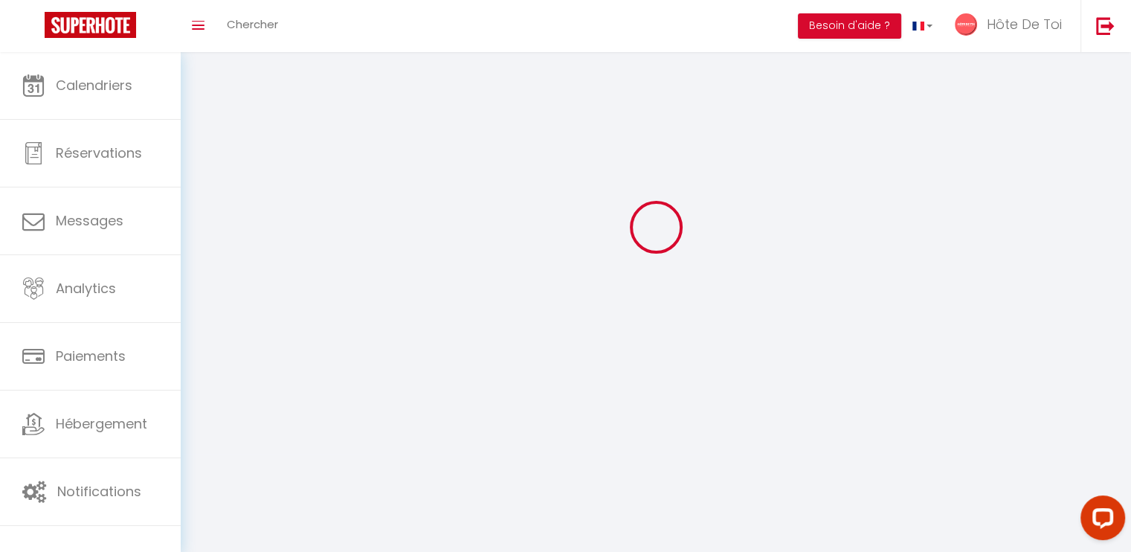
type input "Troyes"
type input "vZRKZRKtGqCdeFZcFLs4OBSYe"
type input "AF8eEIiRjMn655s60NEPiDAdt"
type input "https://app.superhote.com/#/get-available-rentals/AF8eEIiRjMn655s60NEPiDAdt"
select select "28"
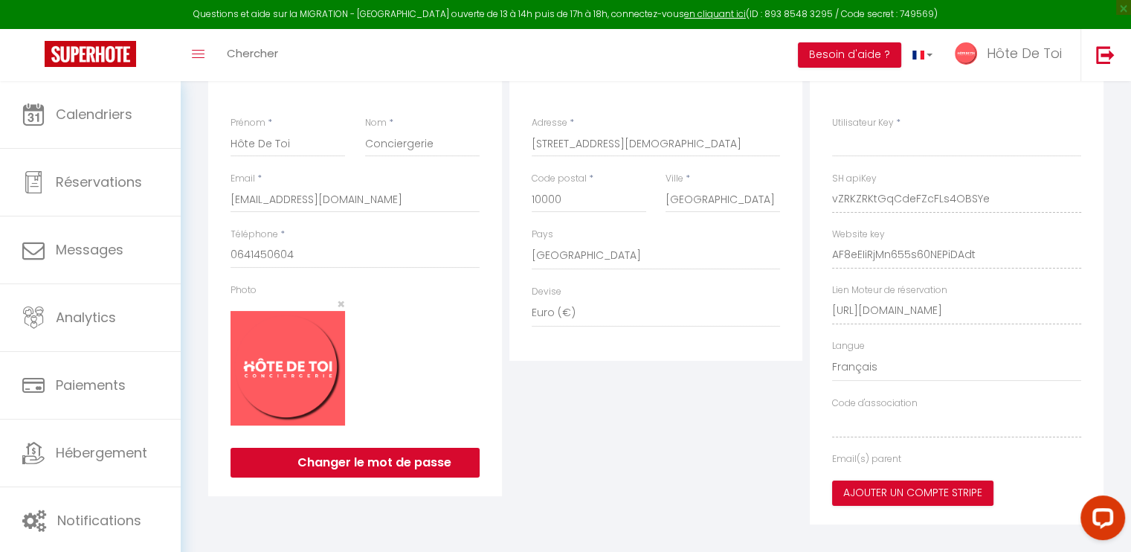
type input "vZRKZRKtGqCdeFZcFLs4OBSYe"
type input "AF8eEIiRjMn655s60NEPiDAdt"
type input "https://app.superhote.com/#/get-available-rentals/AF8eEIiRjMn655s60NEPiDAdt"
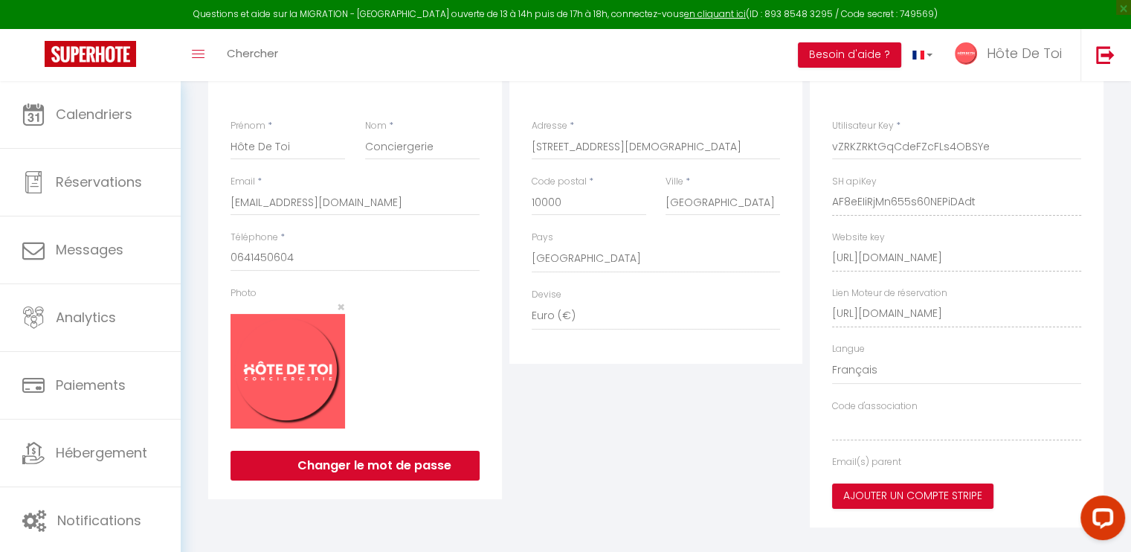
select select "fr"
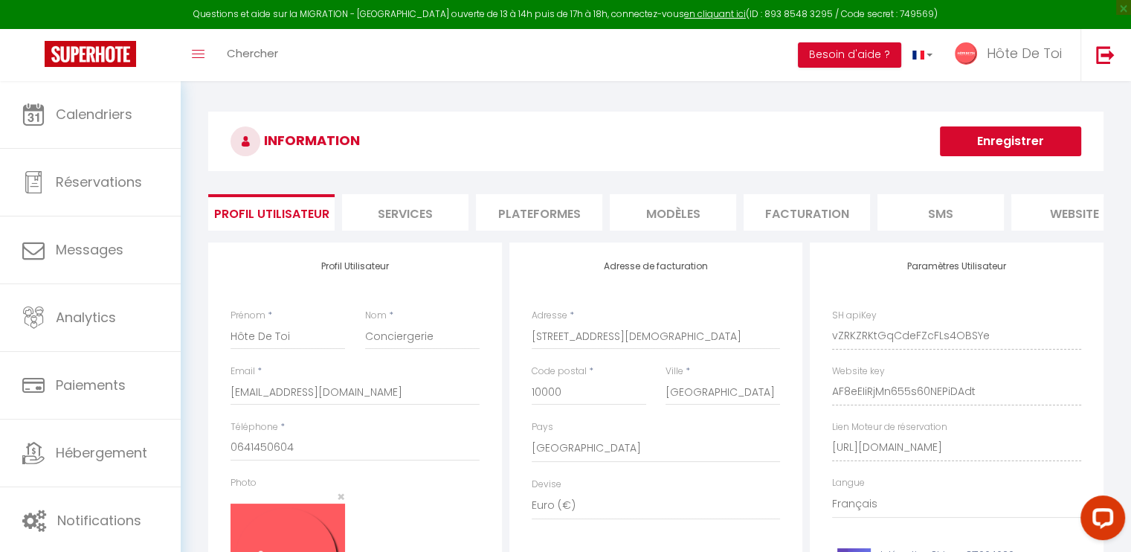
click at [577, 204] on li "Plateformes" at bounding box center [539, 212] width 126 height 36
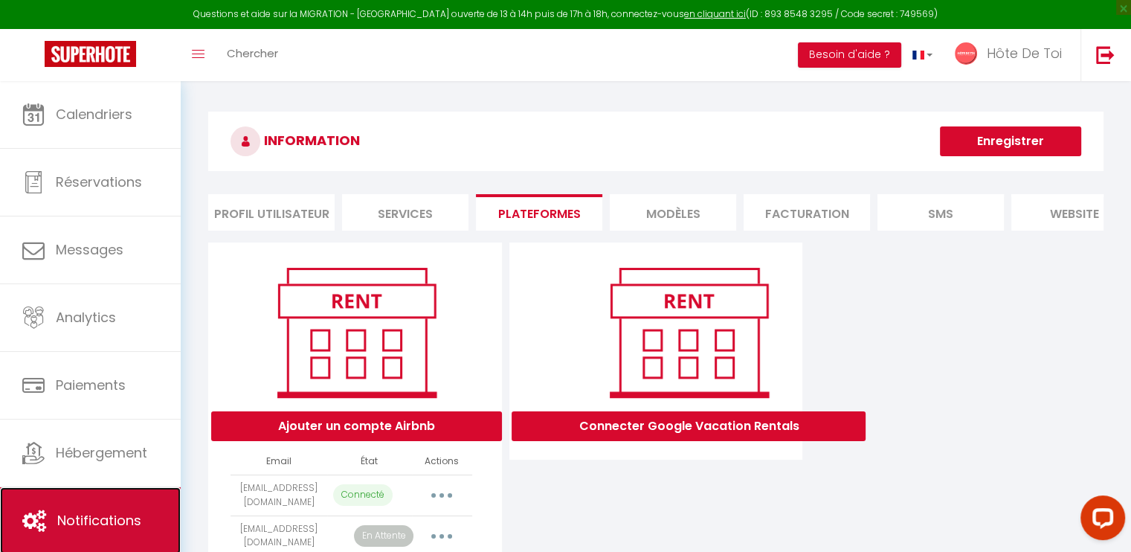
click at [123, 517] on span "Notifications" at bounding box center [99, 520] width 84 height 19
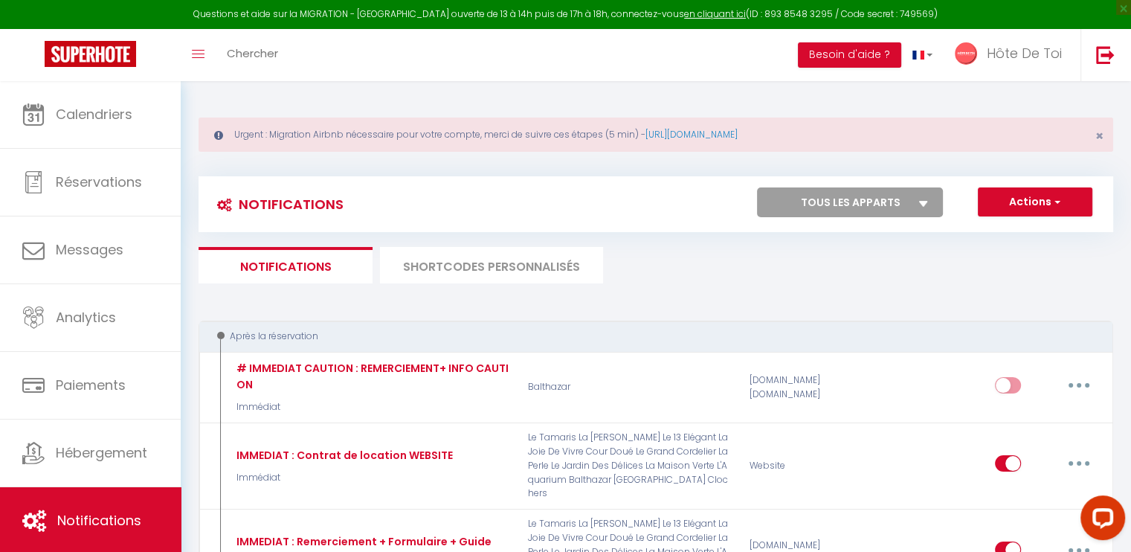
click at [458, 264] on li "SHORTCODES PERSONNALISÉS" at bounding box center [491, 265] width 223 height 36
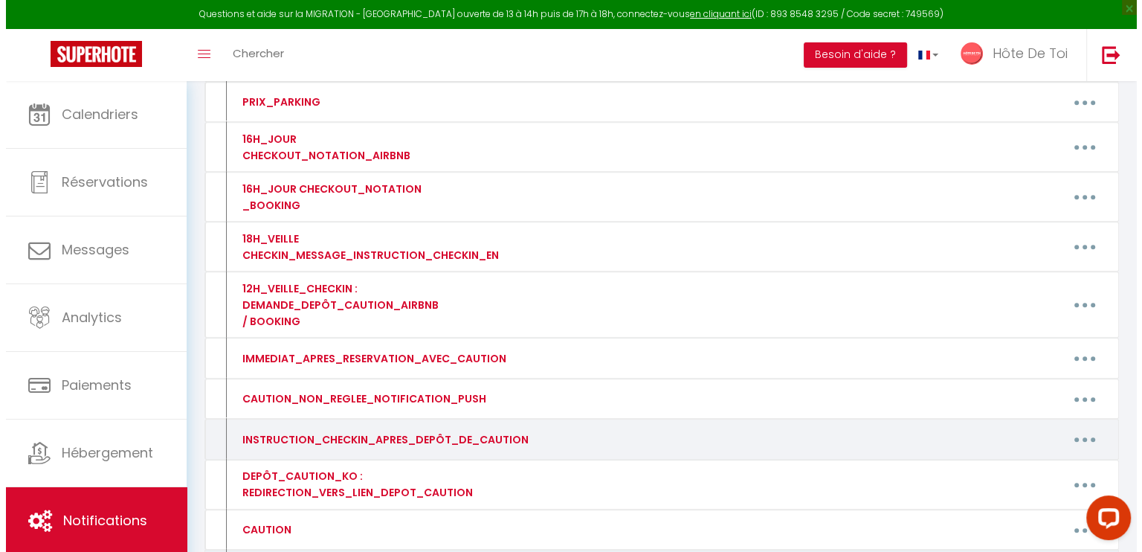
scroll to position [966, 0]
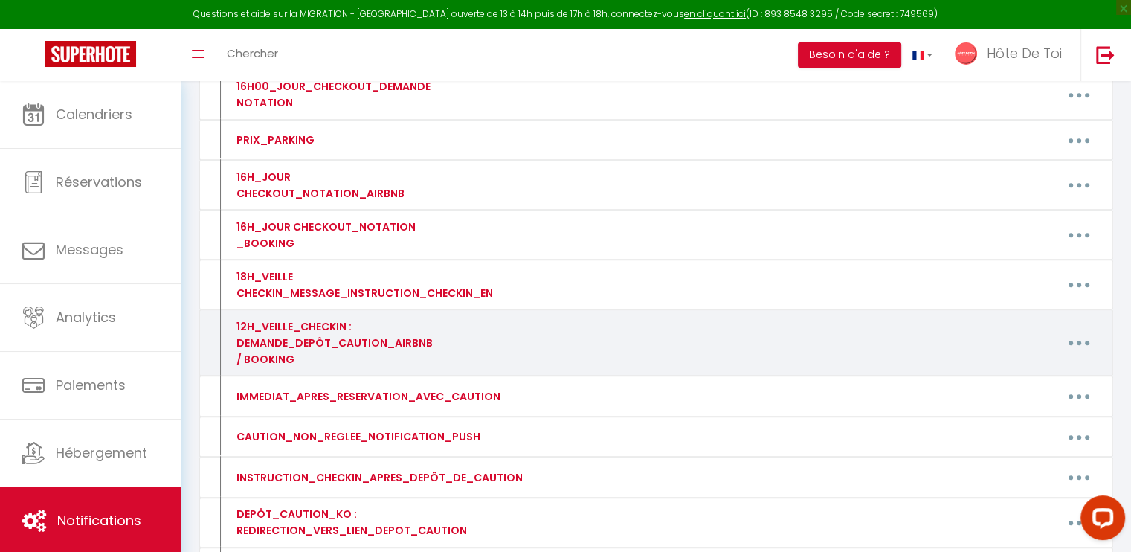
click at [1080, 337] on button "button" at bounding box center [1079, 343] width 42 height 24
click at [1027, 365] on link "Editer" at bounding box center [1040, 376] width 110 height 25
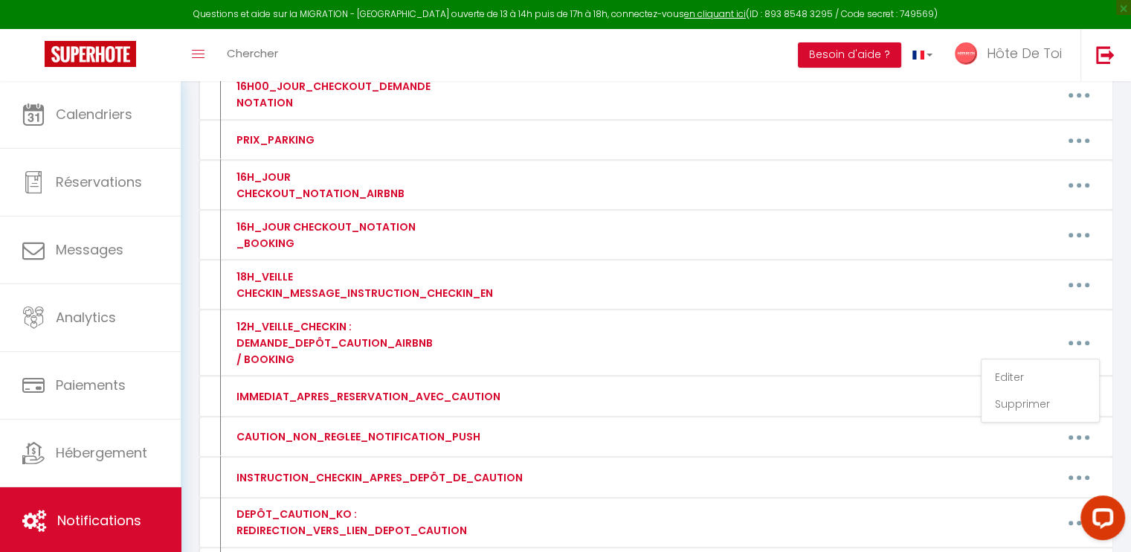
type input "12H_VEILLE_CHECKIN : DEMANDE_DEPÔT_CAUTION_AIRBNB / BOOKING"
type textarea "12H_VEILLE_CHECKIN : DEMANDE_DEPÔT_CAUTION_AIRBNB / BOOKING"
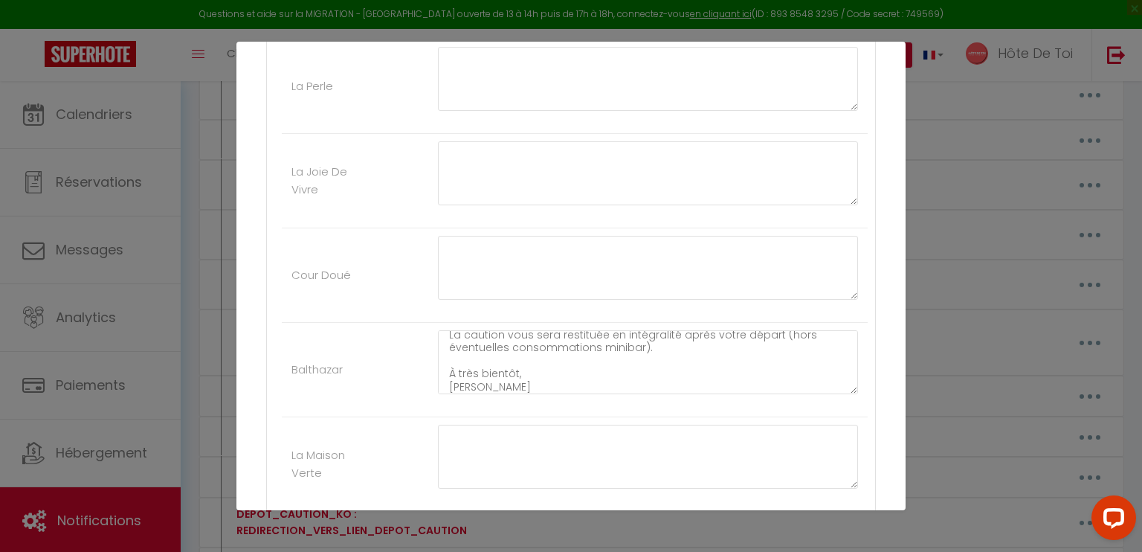
scroll to position [143, 0]
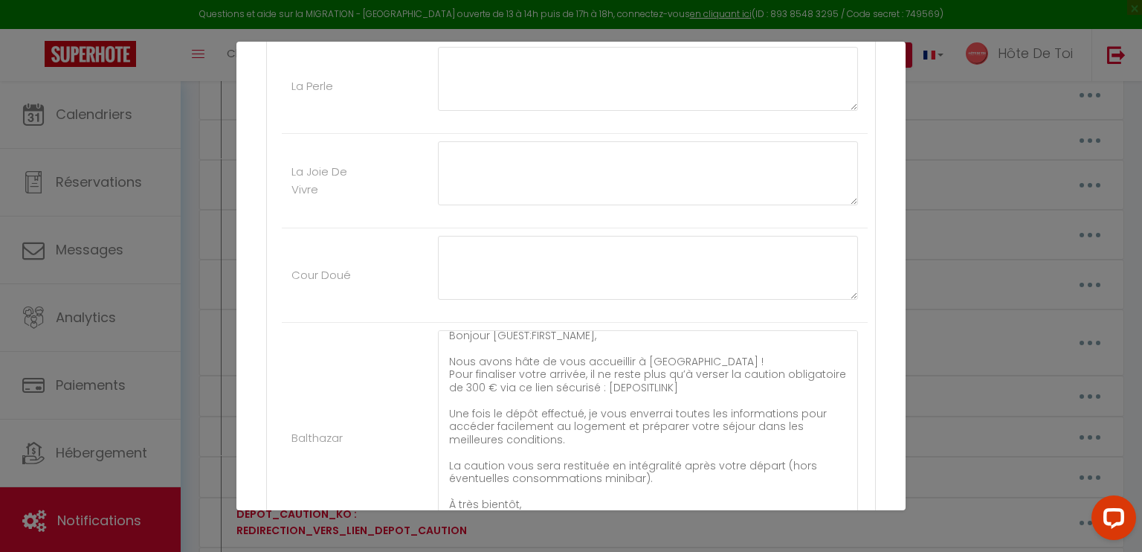
drag, startPoint x: 835, startPoint y: 386, endPoint x: 845, endPoint y: 523, distance: 137.8
click at [845, 523] on div "Mettre à jour le code court personnalisé × Nom * 12H_VEILLE_CHECKIN : DEMANDE_D…" at bounding box center [570, 276] width 669 height 552
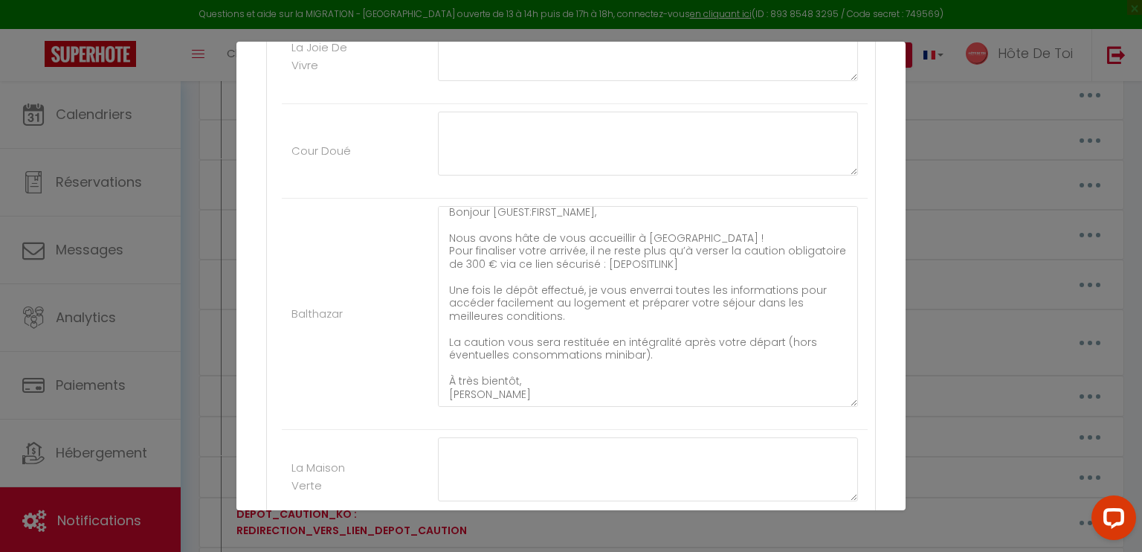
scroll to position [0, 0]
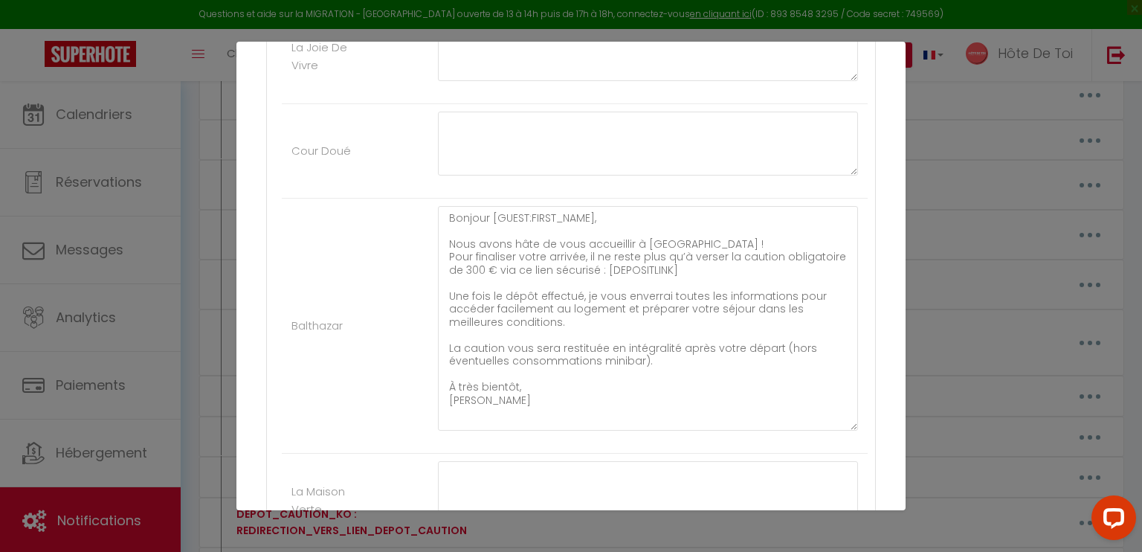
drag, startPoint x: 839, startPoint y: 394, endPoint x: 835, endPoint y: 418, distance: 24.8
click at [835, 418] on textarea "Bonjour [GUEST:FIRST_NAME], Nous avons hâte de vous accueillir à Troyes ! Pour …" at bounding box center [648, 318] width 420 height 224
click at [602, 269] on textarea "Bonjour [GUEST:FIRST_NAME], Nous avons hâte de vous accueillir à Troyes ! Pour …" at bounding box center [648, 318] width 420 height 224
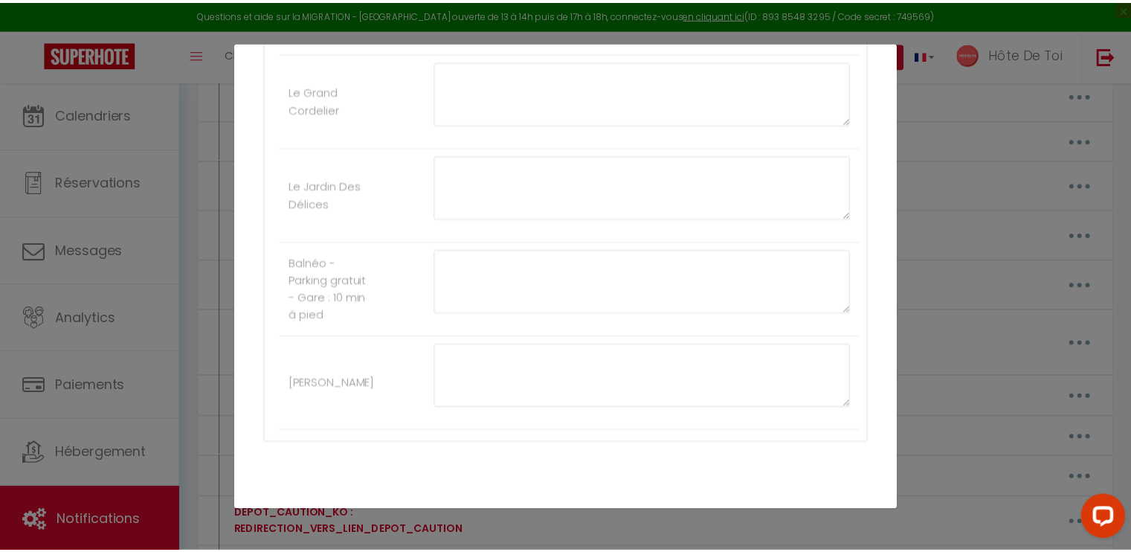
scroll to position [1654, 0]
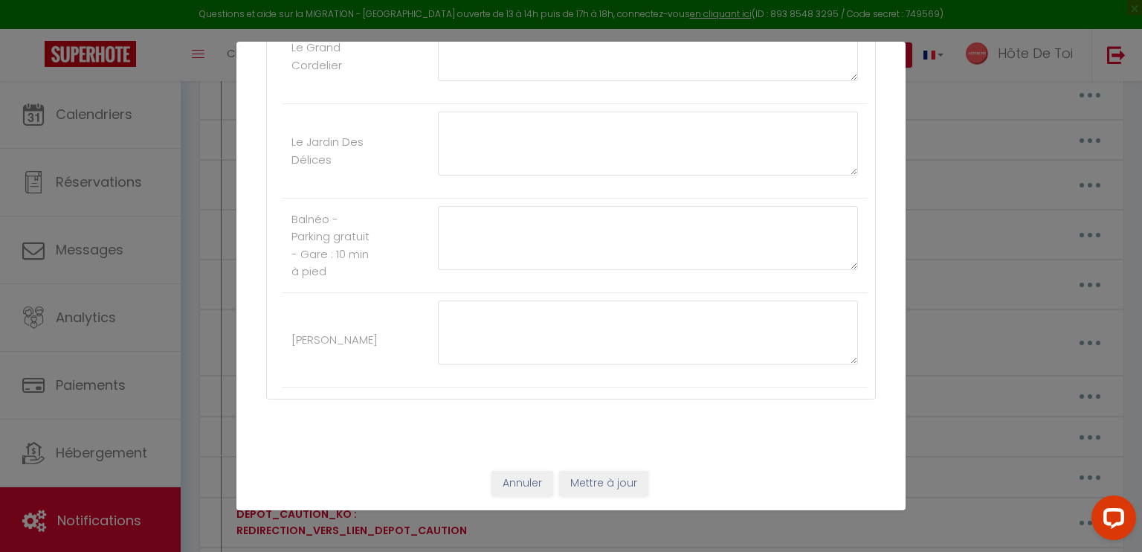
type textarea "Bonjour [GUEST:FIRST_NAME], Nous avons hâte de vous accueillir à Troyes ! Pour …"
click at [604, 484] on button "Mettre à jour" at bounding box center [603, 483] width 89 height 25
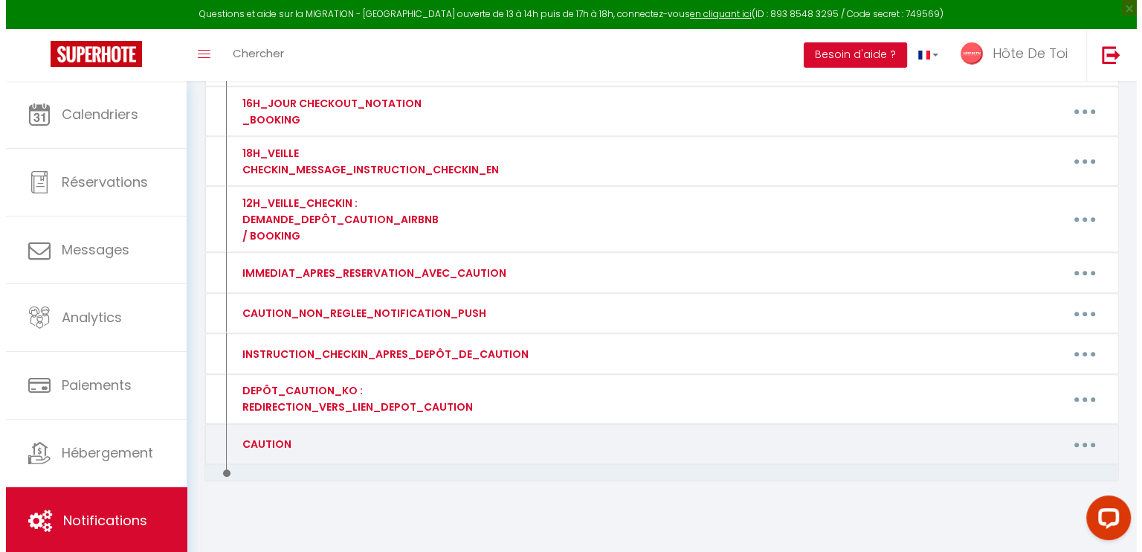
scroll to position [966, 0]
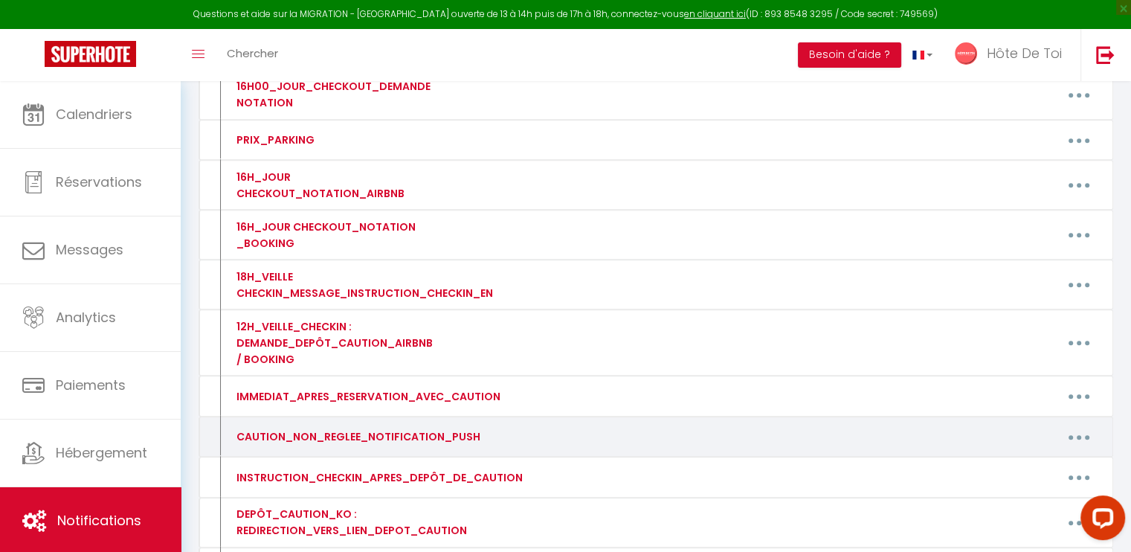
click at [1084, 430] on button "button" at bounding box center [1079, 436] width 42 height 24
click at [1013, 460] on link "Editer" at bounding box center [1040, 470] width 110 height 25
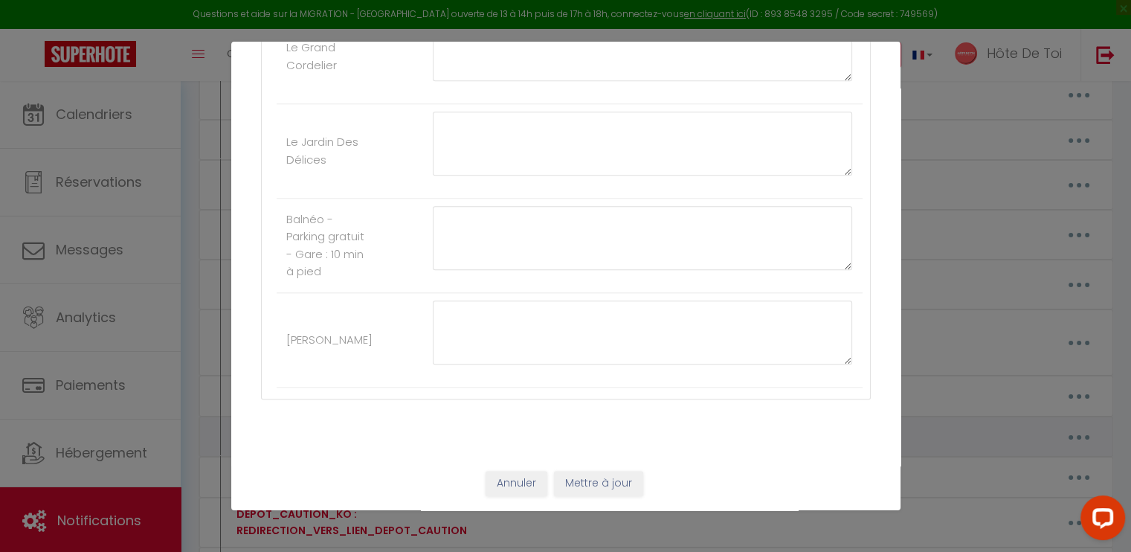
type input "CAUTION_NON_REGLEE_NOTIFICATION_PUSH"
type textarea "CAUTION_NON_REGLEE_NOTIFICATION_PUSH"
type textarea "Caution Bathazar non réglée"
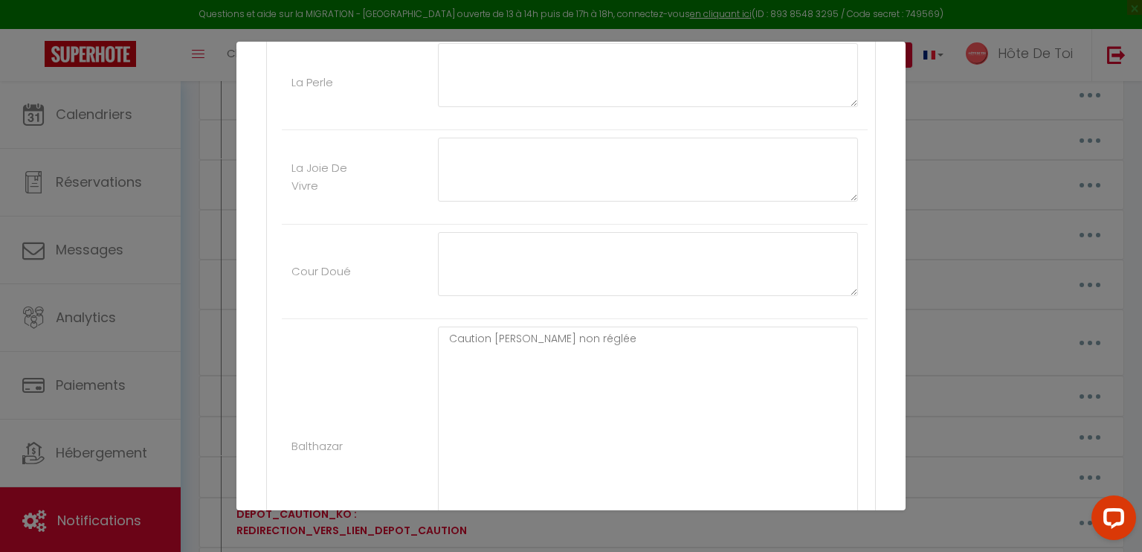
scroll to position [1035, 0]
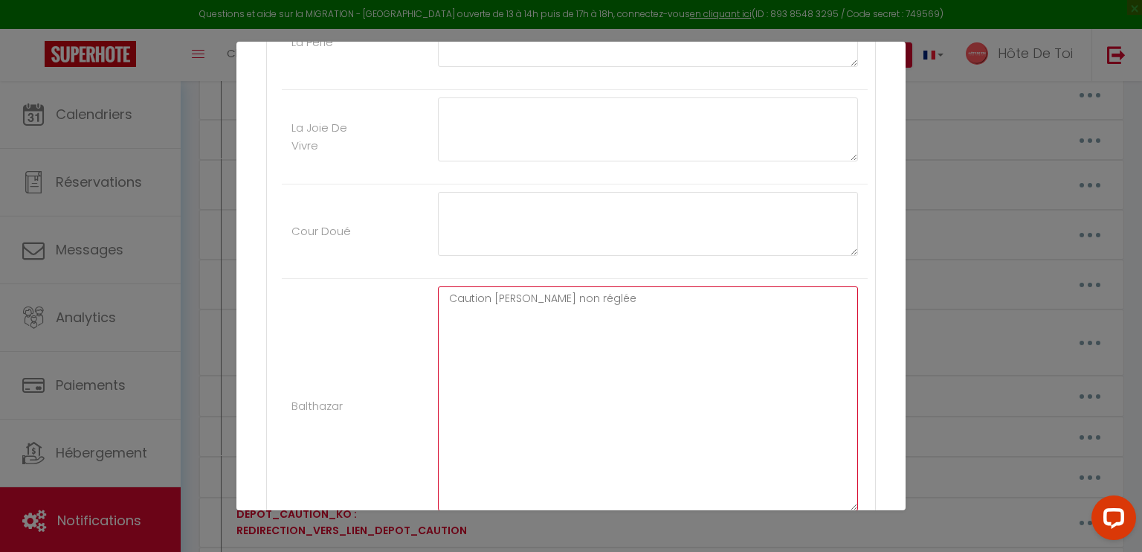
click at [471, 298] on textarea "Caution Bathazar non réglée" at bounding box center [648, 398] width 420 height 224
click at [588, 344] on textarea "Caution Bathazar non réglée" at bounding box center [648, 398] width 420 height 224
click at [458, 301] on textarea "Caution Bathazar non réglée" at bounding box center [648, 398] width 420 height 224
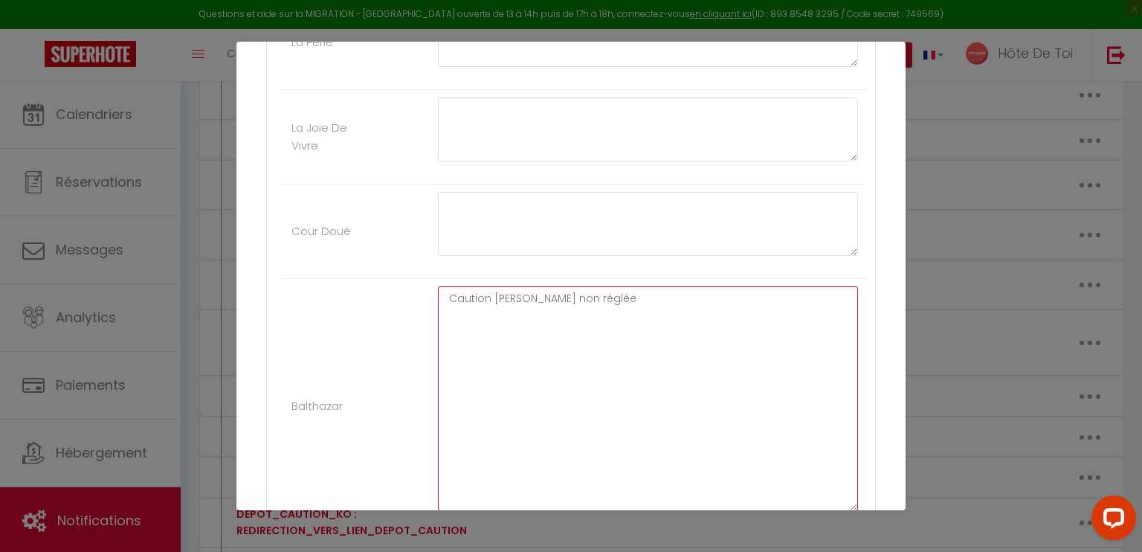
click at [517, 366] on textarea "Caution Bathazar non réglée" at bounding box center [648, 398] width 420 height 224
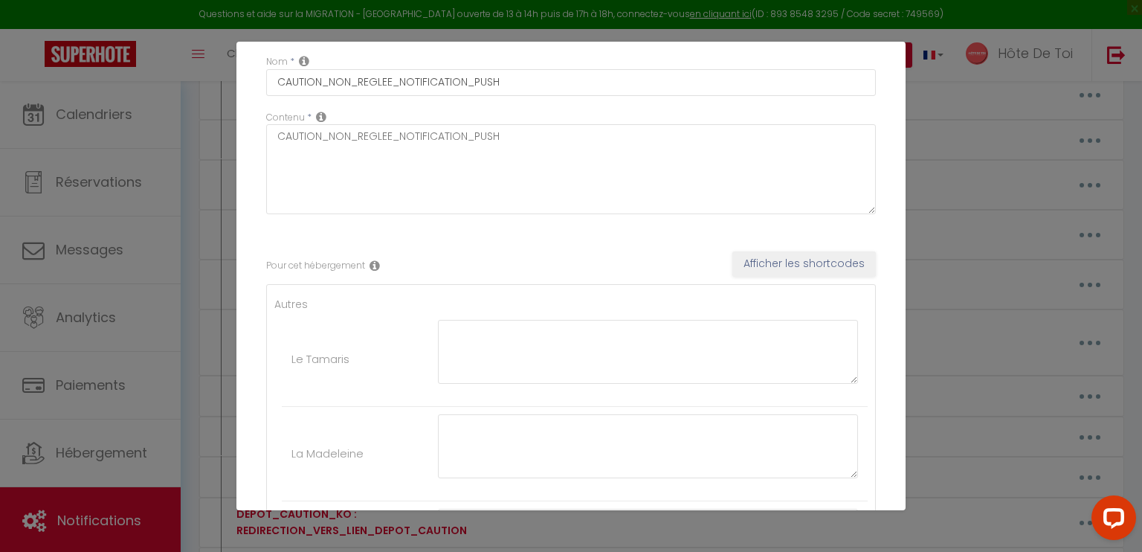
scroll to position [0, 0]
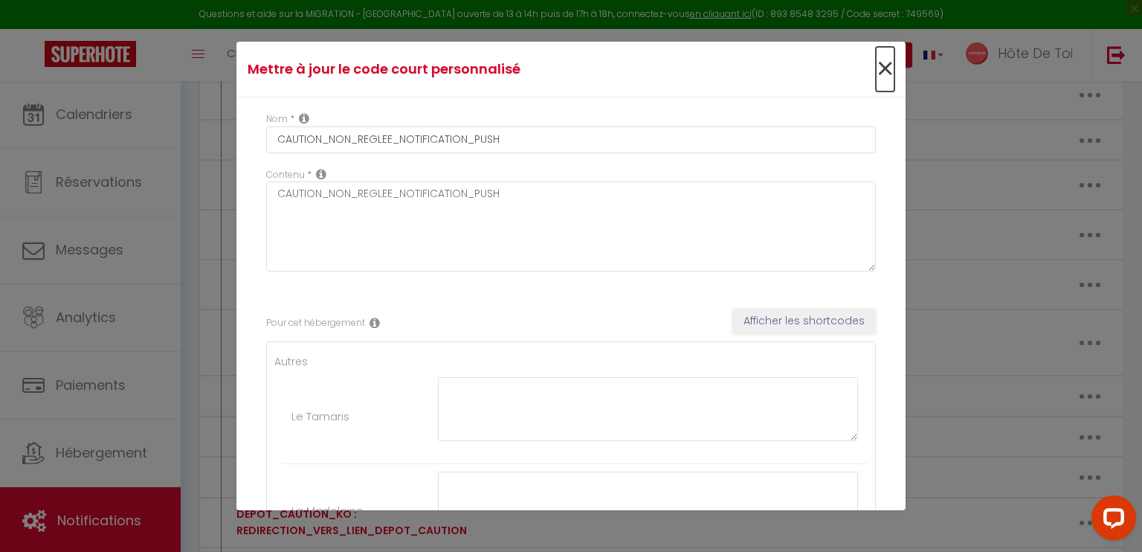
click at [876, 79] on span "×" at bounding box center [885, 69] width 19 height 45
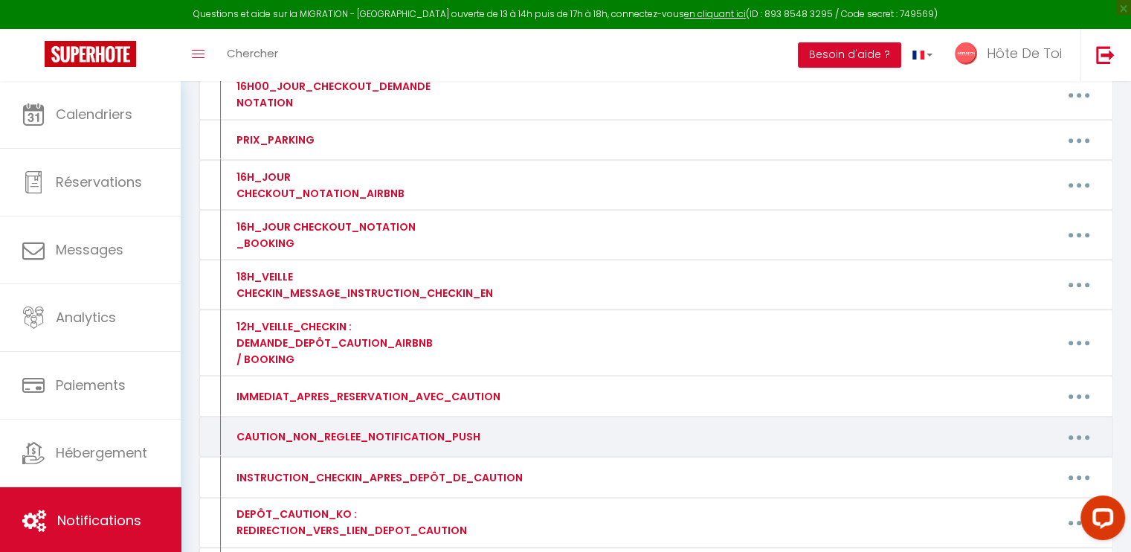
click at [1076, 424] on button "button" at bounding box center [1079, 436] width 42 height 24
click at [1025, 486] on link "Supprimer" at bounding box center [1040, 497] width 110 height 25
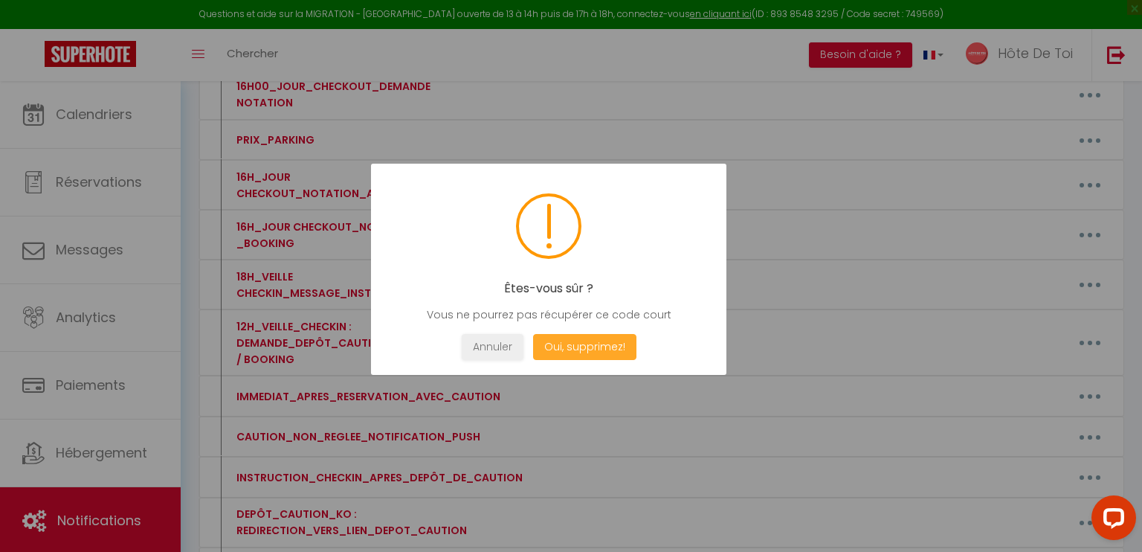
click at [589, 348] on button "Oui, supprimez!" at bounding box center [584, 347] width 103 height 26
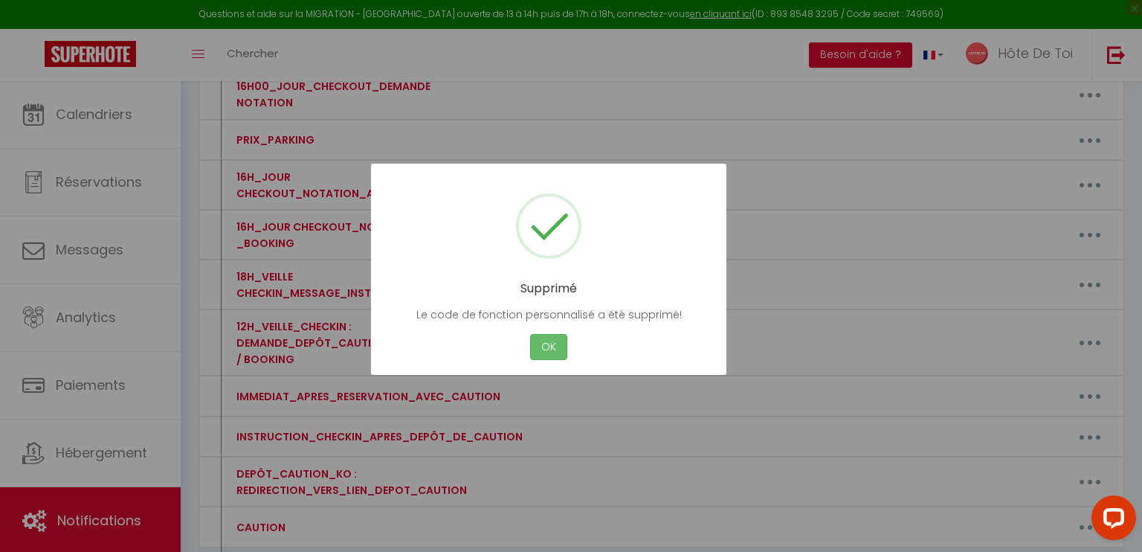
click at [550, 344] on button "OK" at bounding box center [548, 347] width 37 height 26
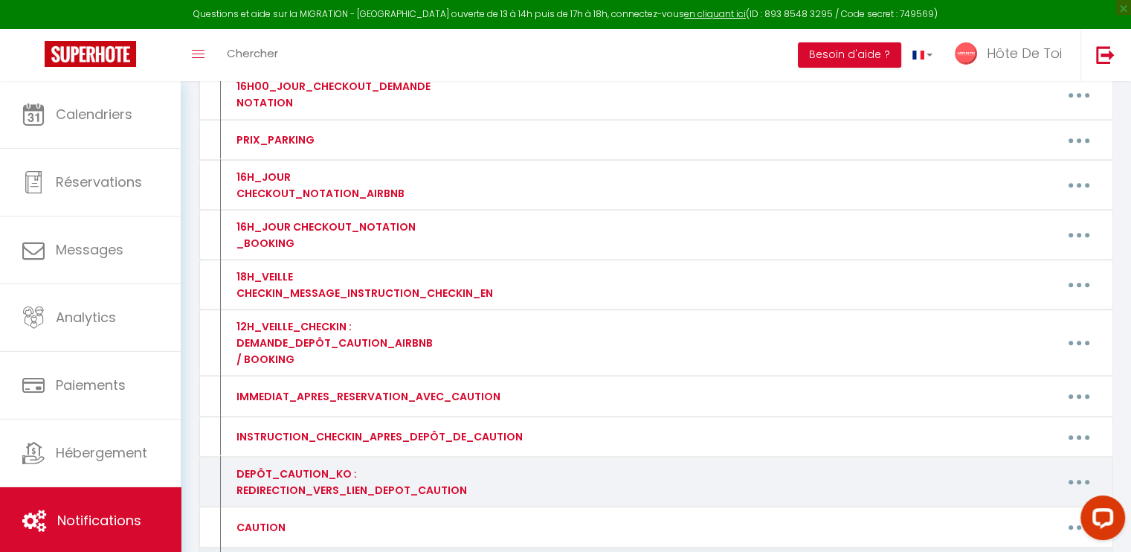
click at [1073, 476] on button "button" at bounding box center [1079, 482] width 42 height 24
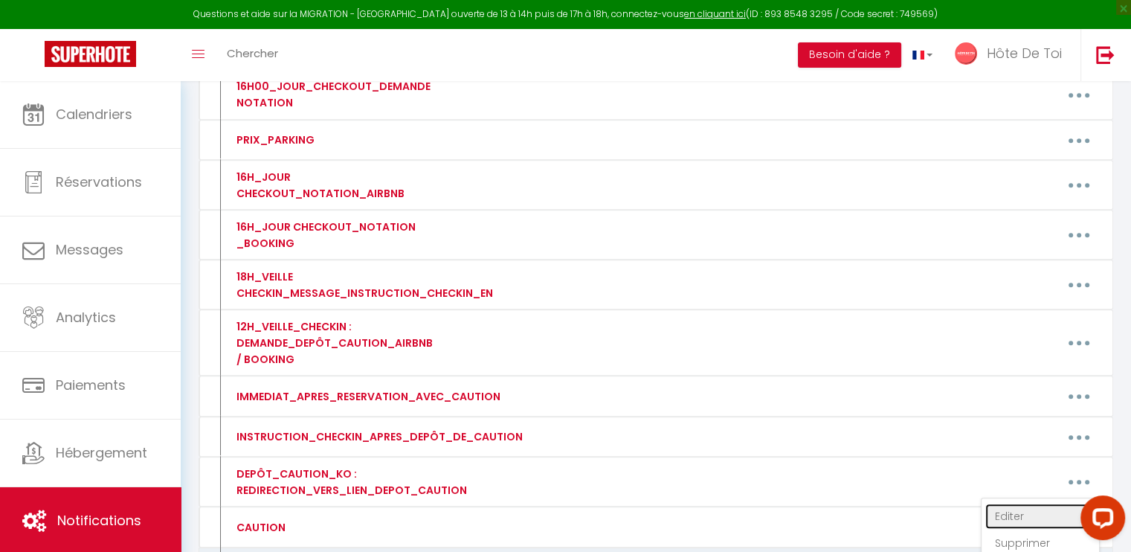
drag, startPoint x: 1014, startPoint y: 502, endPoint x: 991, endPoint y: 488, distance: 27.4
click at [1014, 503] on link "Editer" at bounding box center [1040, 515] width 110 height 25
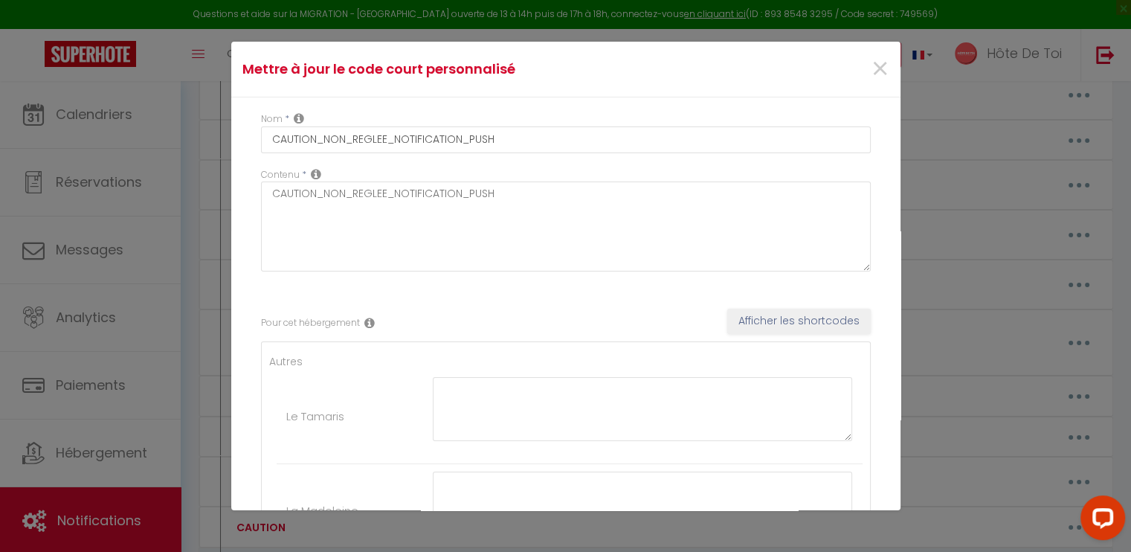
type input "DEPÔT_CAUTION_KO : REDIRECTION_VERS_LIEN_DEPOT_CAUTION"
type textarea "DEPÔT_CAUTION_KO : REDIRECTION_VERS_LIEN_DEPOT_CAUTION"
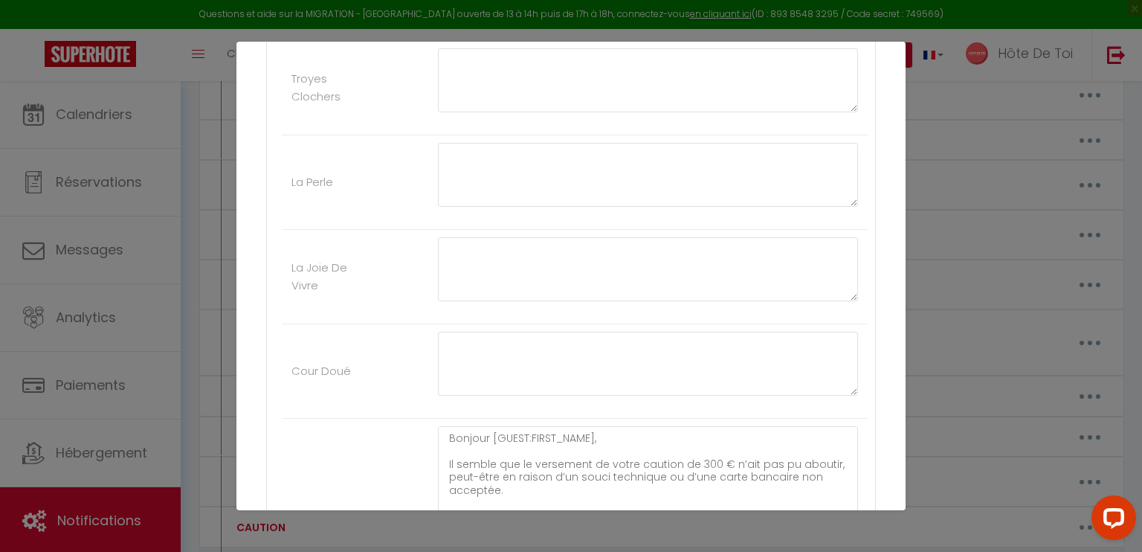
scroll to position [1115, 0]
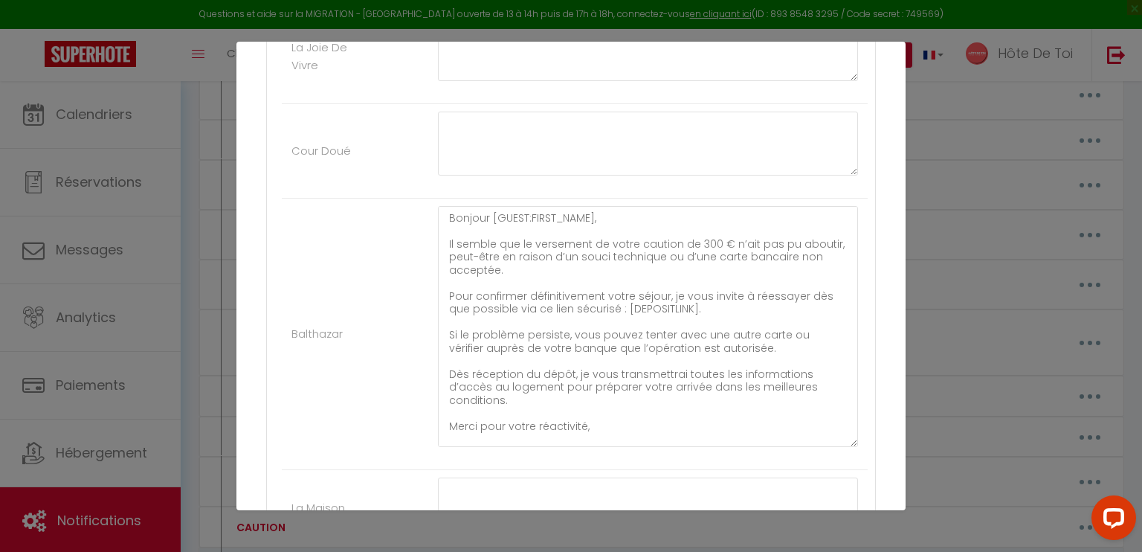
drag, startPoint x: 838, startPoint y: 416, endPoint x: 704, endPoint y: 361, distance: 145.3
click at [839, 433] on textarea "Bonjour [GUEST:FIRST_NAME], Il semble que le versement de votre caution de 300 …" at bounding box center [648, 326] width 420 height 241
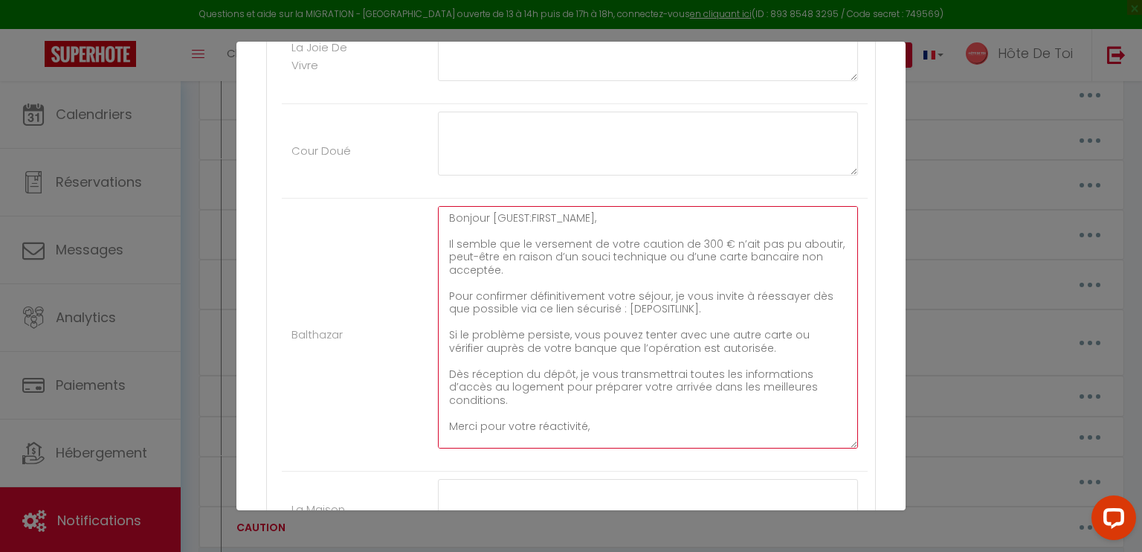
click at [618, 300] on textarea "Bonjour [GUEST:FIRST_NAME], Il semble que le versement de votre caution de 300 …" at bounding box center [648, 327] width 420 height 242
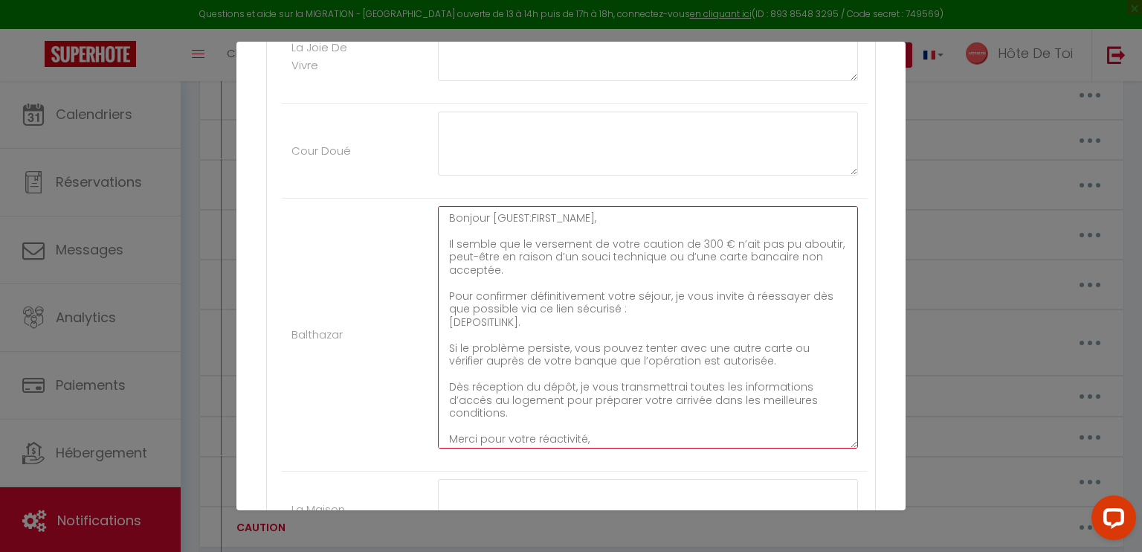
click at [516, 332] on textarea "Bonjour [GUEST:FIRST_NAME], Il semble que le versement de votre caution de 300 …" at bounding box center [648, 327] width 420 height 242
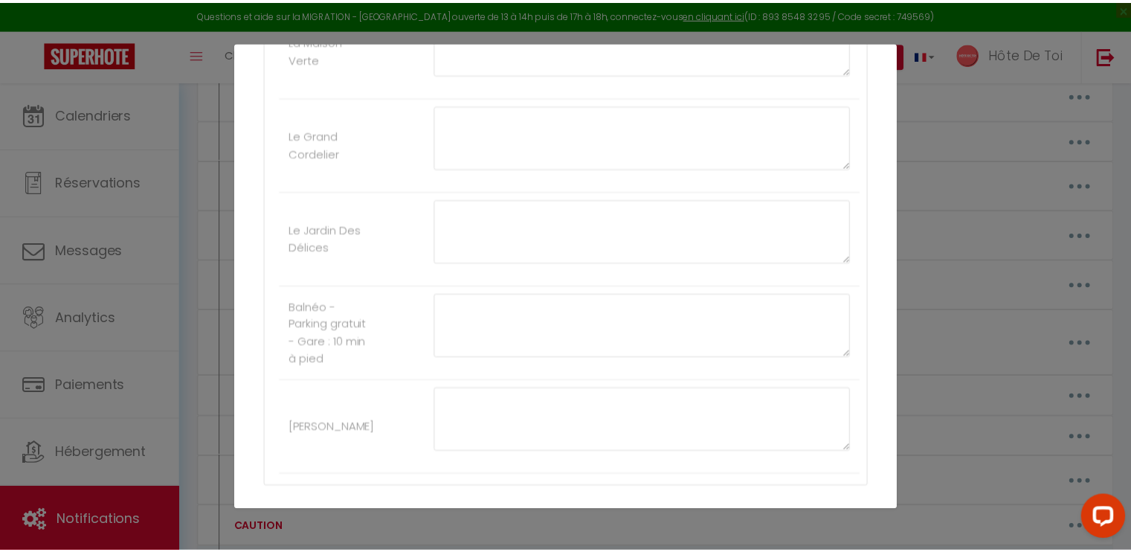
scroll to position [1672, 0]
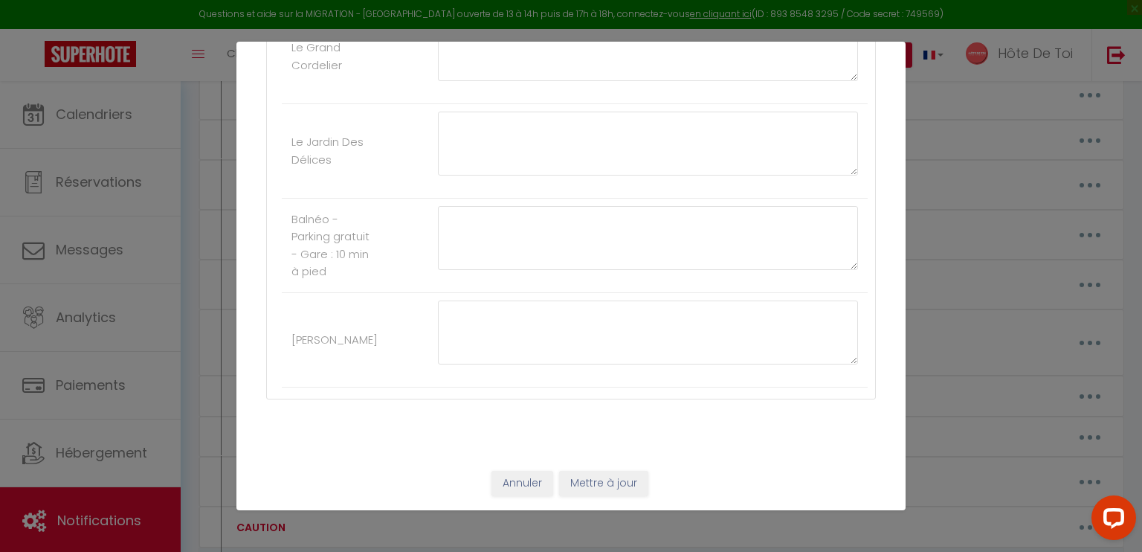
type textarea "Bonjour [GUEST:FIRST_NAME], Il semble que le versement de votre caution de 300 …"
click at [621, 473] on button "Mettre à jour" at bounding box center [603, 483] width 89 height 25
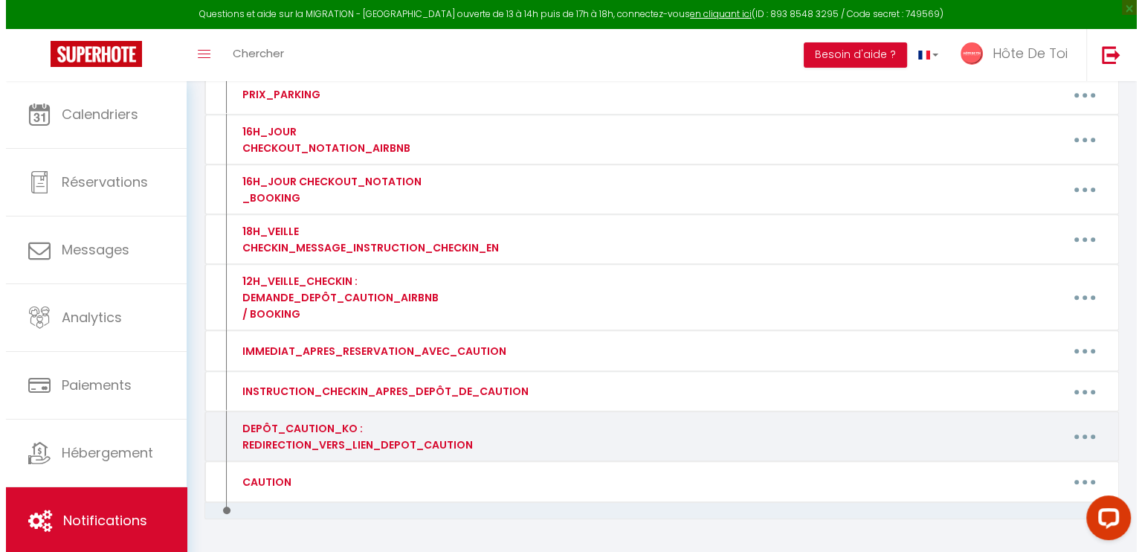
scroll to position [1049, 0]
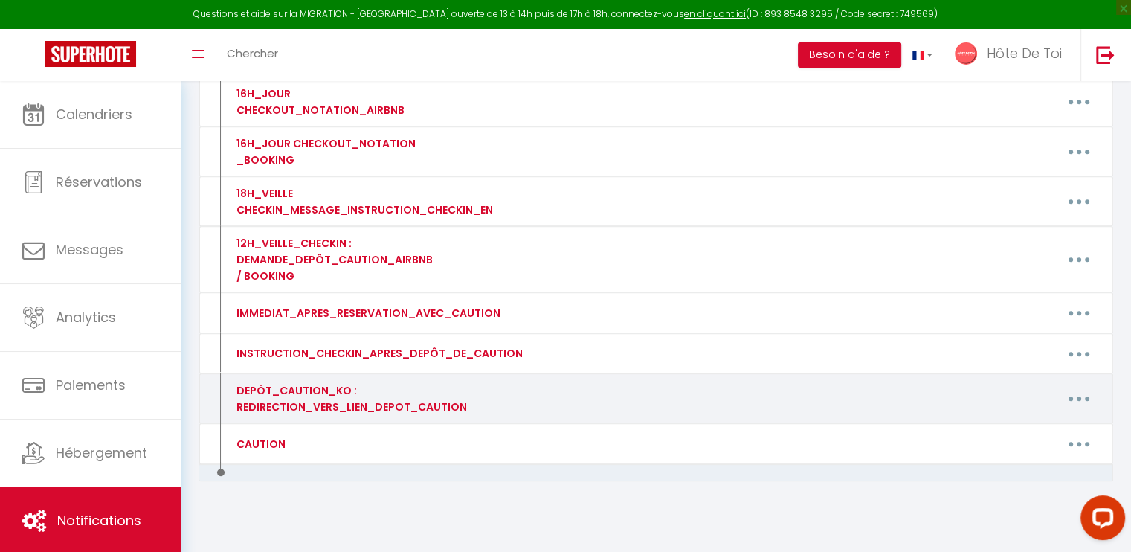
click at [1076, 387] on button "button" at bounding box center [1079, 399] width 42 height 24
click at [1019, 420] on link "Editer" at bounding box center [1040, 432] width 110 height 25
type input "DEPÔT_CAUTION_KO : REDIRECTION_VERS_LIEN_DEPOT_CAUTION"
type textarea "DEPÔT_CAUTION_KO : REDIRECTION_VERS_LIEN_DEPOT_CAUTION"
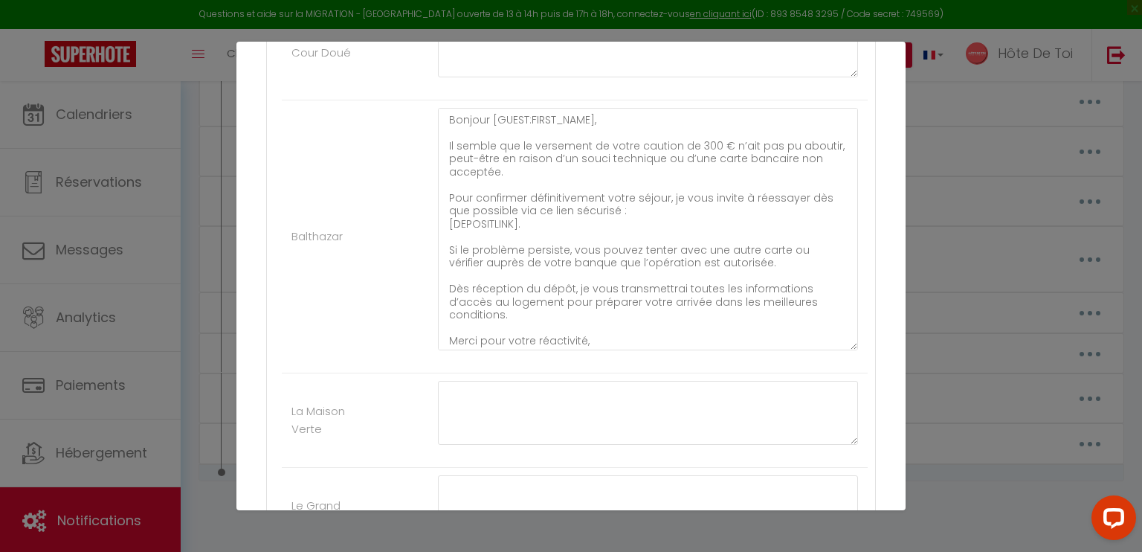
scroll to position [1177, 0]
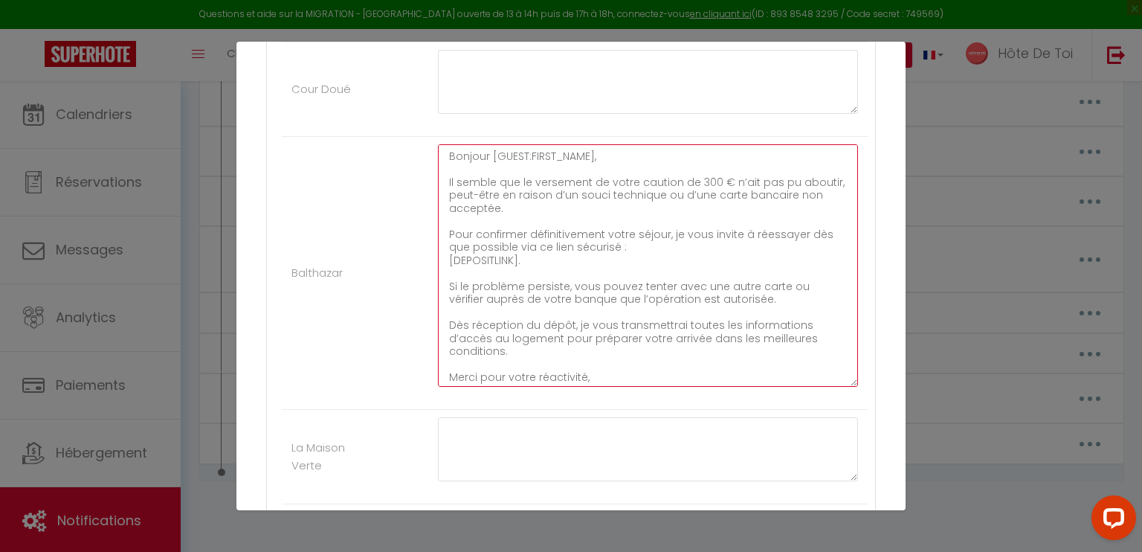
click at [633, 237] on textarea "Bonjour [GUEST:FIRST_NAME], Il semble que le versement de votre caution de 300 …" at bounding box center [648, 265] width 420 height 242
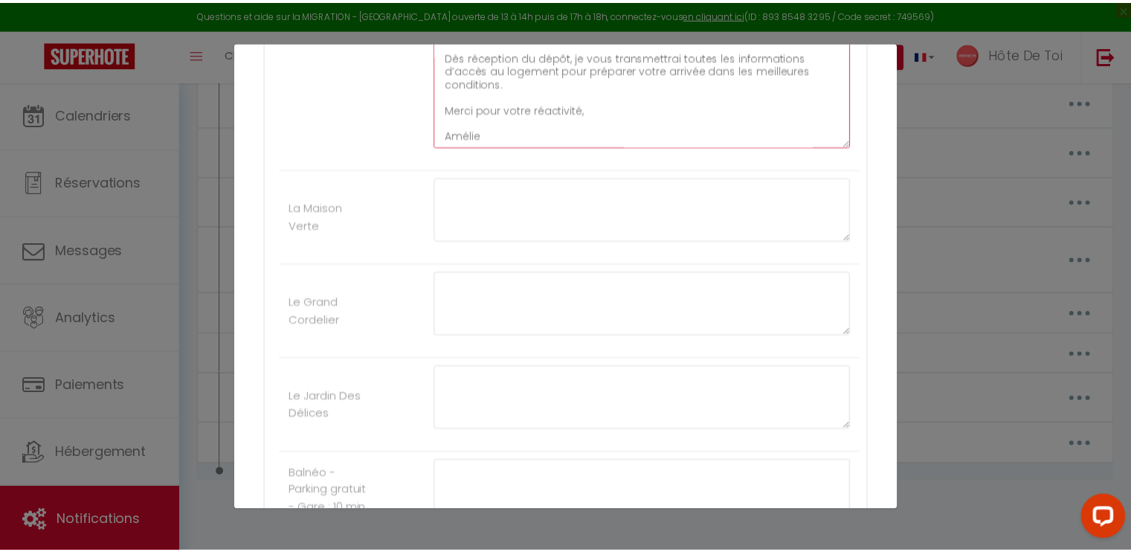
scroll to position [1672, 0]
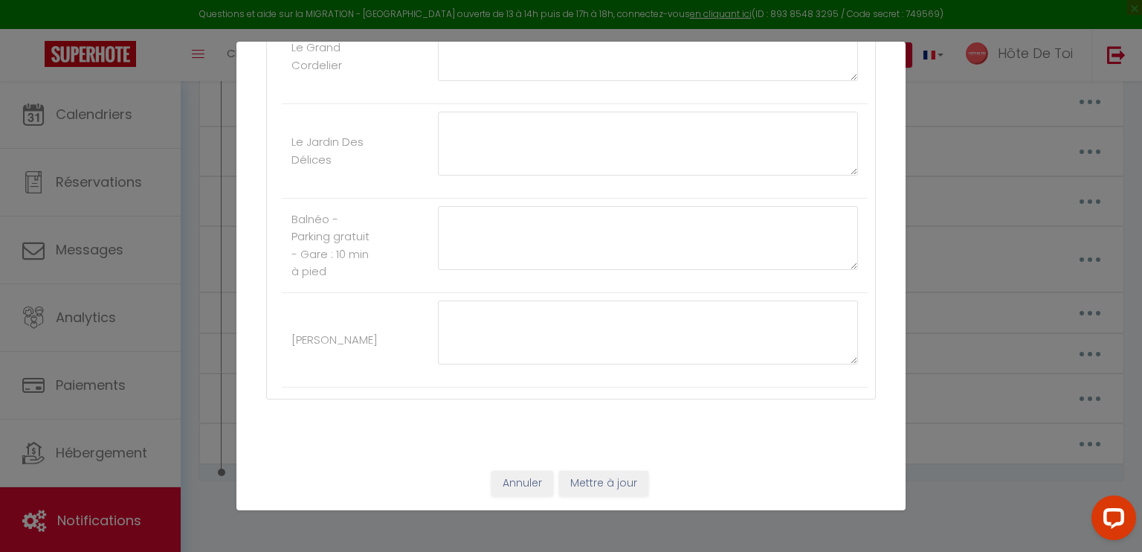
type textarea "Bonjour [GUEST:FIRST_NAME], Il semble que le versement de votre caution de 300 …"
click at [571, 487] on button "Mettre à jour" at bounding box center [603, 483] width 89 height 25
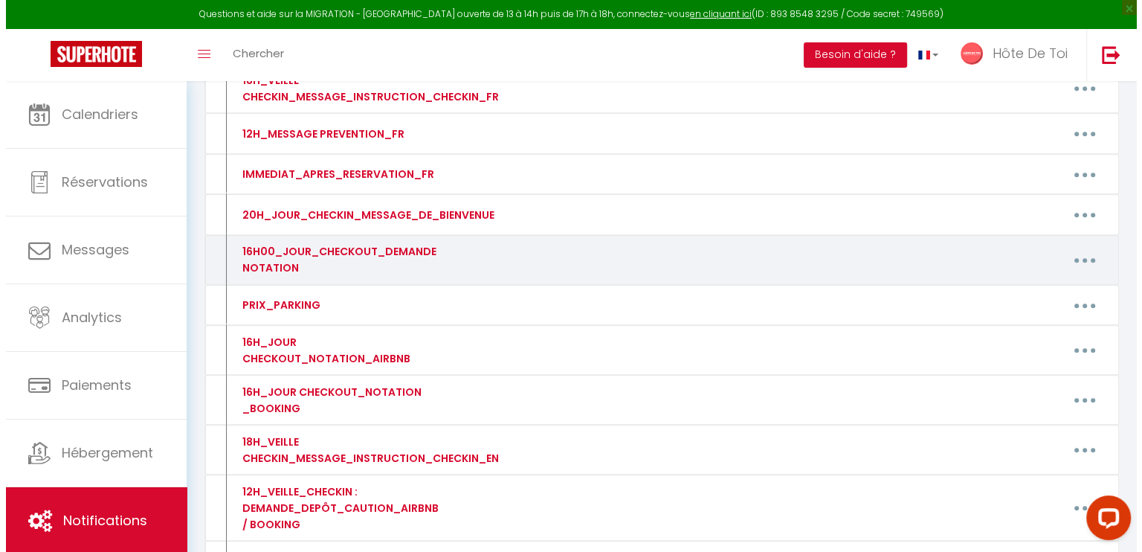
scroll to position [677, 0]
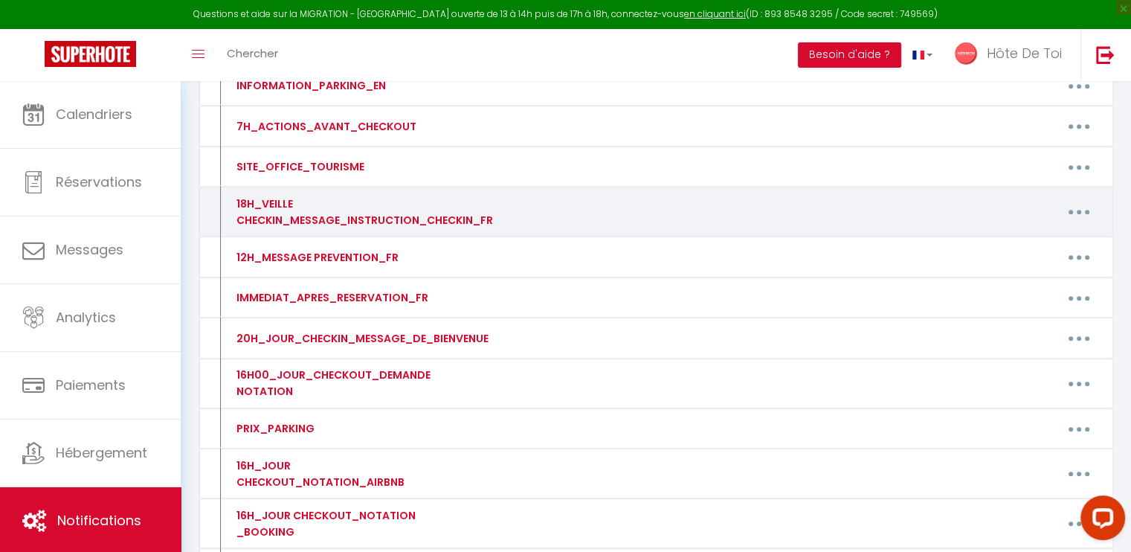
click at [1072, 213] on button "button" at bounding box center [1079, 212] width 42 height 24
click at [1029, 236] on link "Editer" at bounding box center [1040, 245] width 110 height 25
type input "18H_VEILLE CHECKIN_MESSAGE_INSTRUCTION_CHECKIN_FR"
type textarea "18H_VEILLE CHECKIN_MESSAGE_INSTRUCTION_CHECKIN_FR"
type textarea "Bonjour [GUEST:FIRST_NAME],​ Afin de faciliter votre arrivée au Tamaris, veuill…"
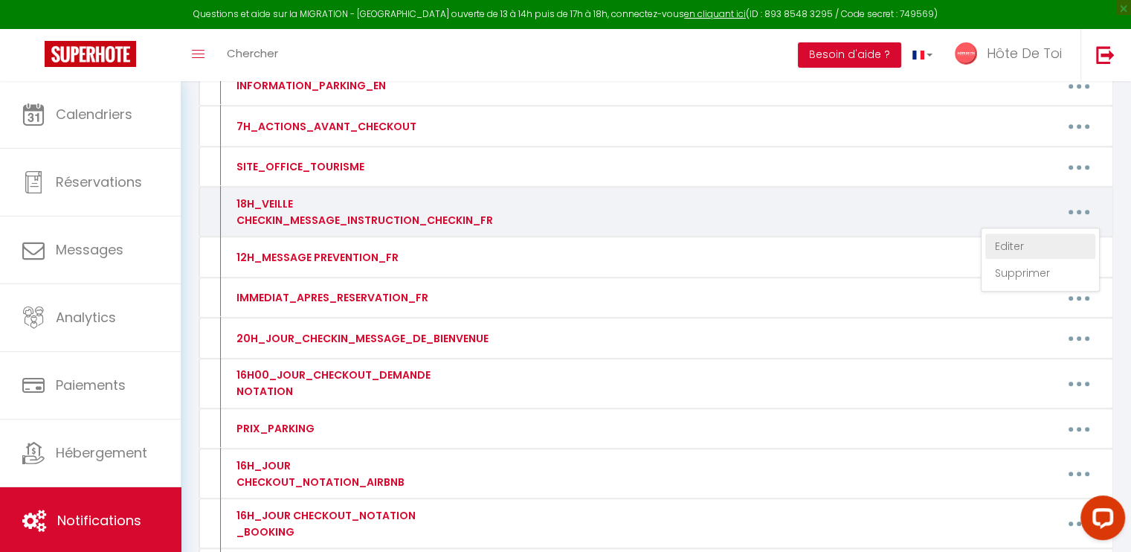
type textarea "Bonjour [GUEST:FIRST_NAME],​ Afin de faciliter votre arrivée à La Madeleine​​, …"
type textarea "​Bonjour [GUEST:FIRST_NAME],​ Afin de faciliter votre arrivée au Cordelier, veu…"
type textarea "Bonjour [GUEST:FIRST_NAME],​ Afin de faciliter votre arrivée au 13 Elégant, veu…"
type textarea "Bonjour [GUEST:FIRST_NAME],​ Afin de faciliter votre arrivée aux Deux Clochers …"
type textarea "Bonjour [GUEST:FIRST_NAME],​ Afin de faciliter votre arrivée à L'Aquarium, veui…"
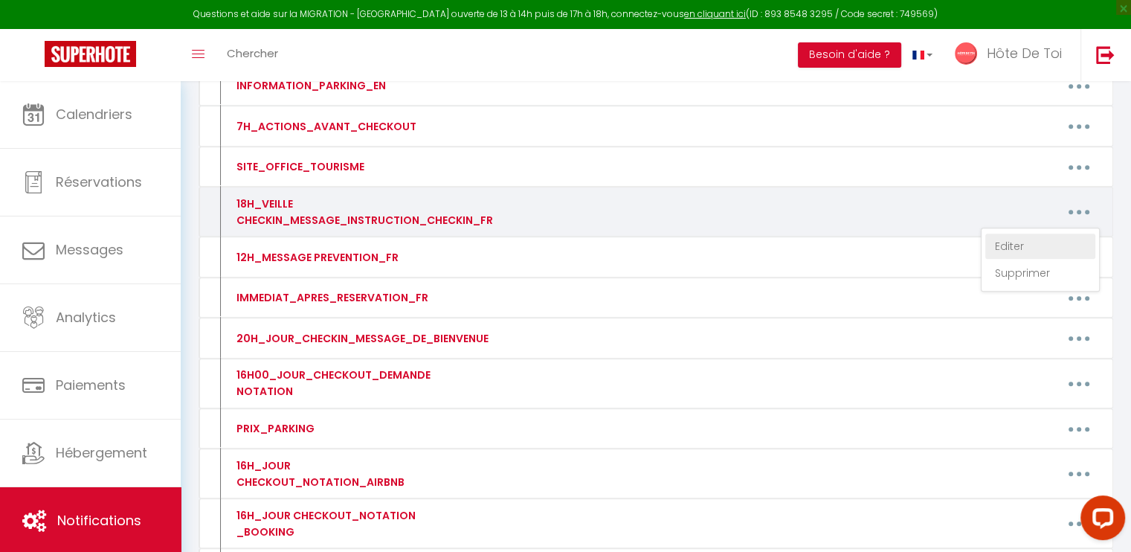
type textarea "Bonjour [GUEST:FIRST_NAME],​ Afin de faciliter votre arrivée au Troyes Clochers…"
type textarea "Bonjour [GUEST:FIRST_NAME],​ Afin de faciliter votre arrivée à La Perle​​, veui…"
type textarea "Bonjour [GUEST:FIRST_NAME],​ Afin de faciliter votre arrivée à La Joie de Vivre…"
type textarea "Bonjour [GUEST:FIRST_NAME],​ Afin de faciliter votre arrivée à Cour Doué, veuil…"
type textarea "Bonjour [GUEST:FIRST_NAME],​ Afin de faciliter votre arrivée à Balthazar, veuil…"
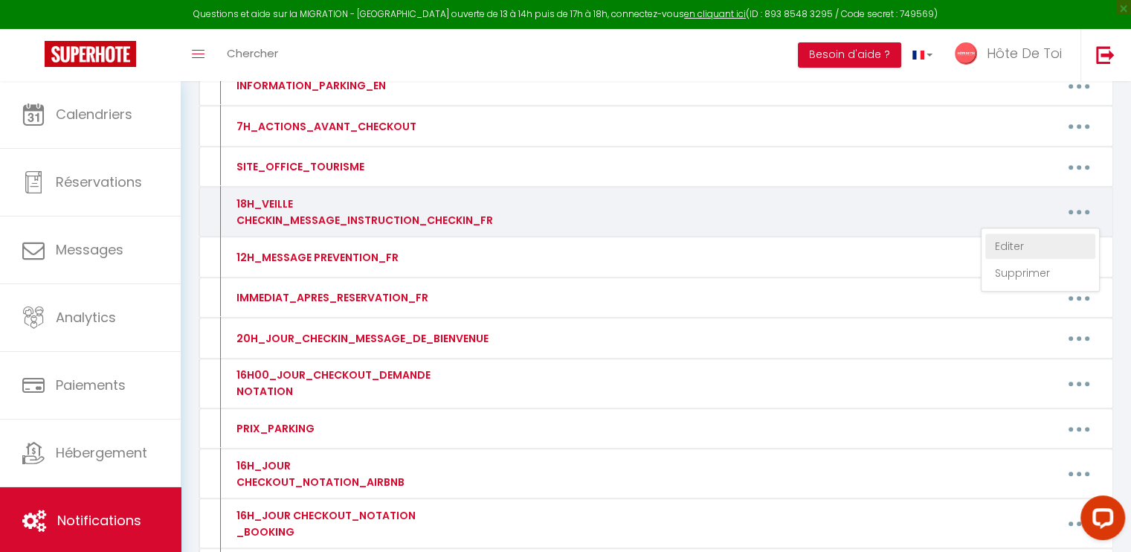
type textarea "​Bonjour [GUEST:FIRST_NAME],​ Afin de faciliter votre arrivée à La Maison Verte…"
type textarea "​Bonjour [GUEST:FIRST_NAME],​ Afin de faciliter votre arrivée au Grand Cordelie…"
type textarea "Bonjour [GUEST:FIRST_NAME],​ Afin de faciliter votre arrivée au Jardin Des Déli…"
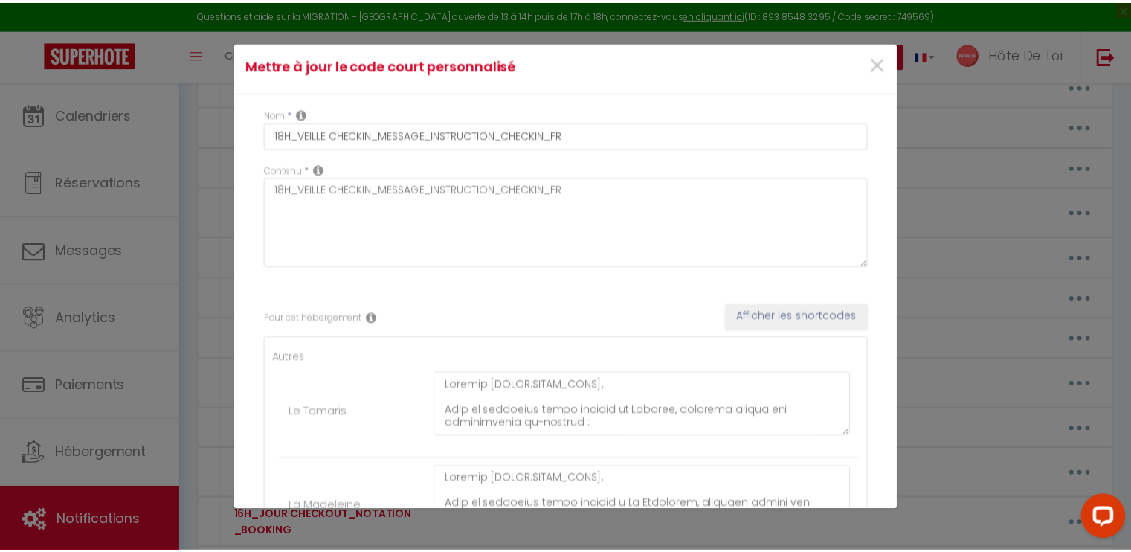
scroll to position [0, 0]
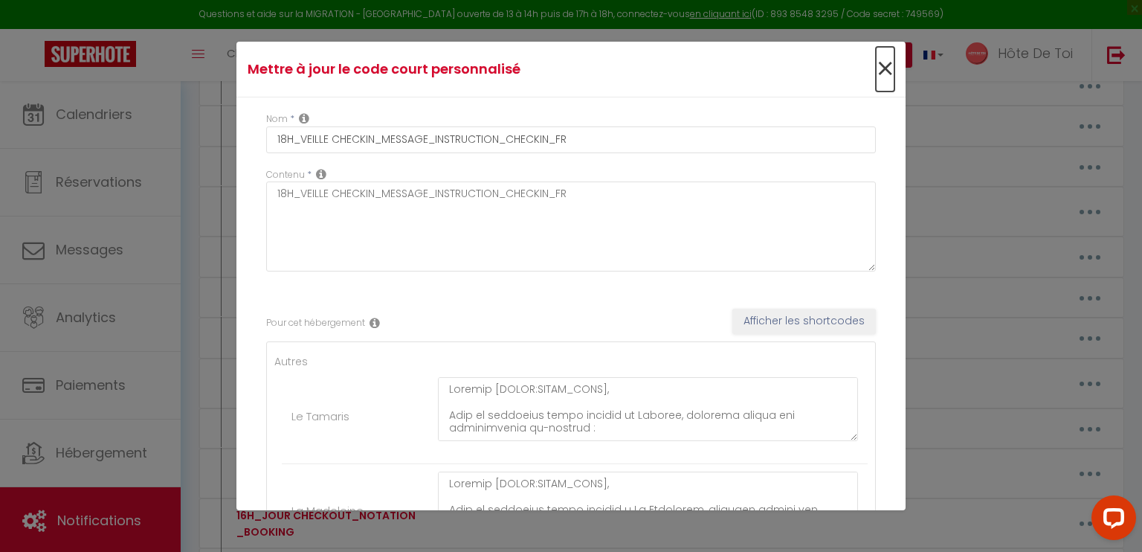
click at [876, 72] on span "×" at bounding box center [885, 69] width 19 height 45
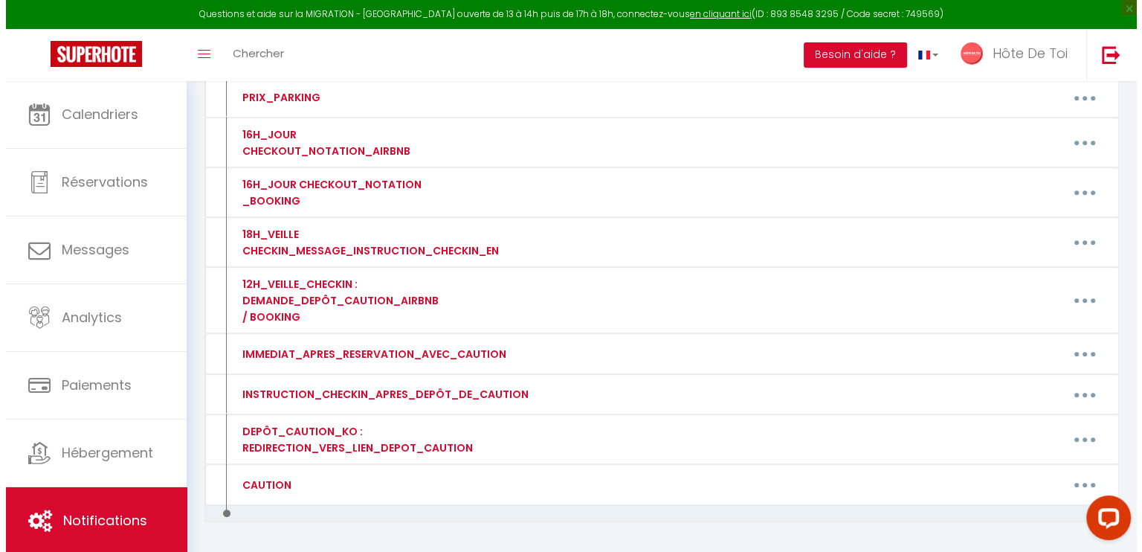
scroll to position [1049, 0]
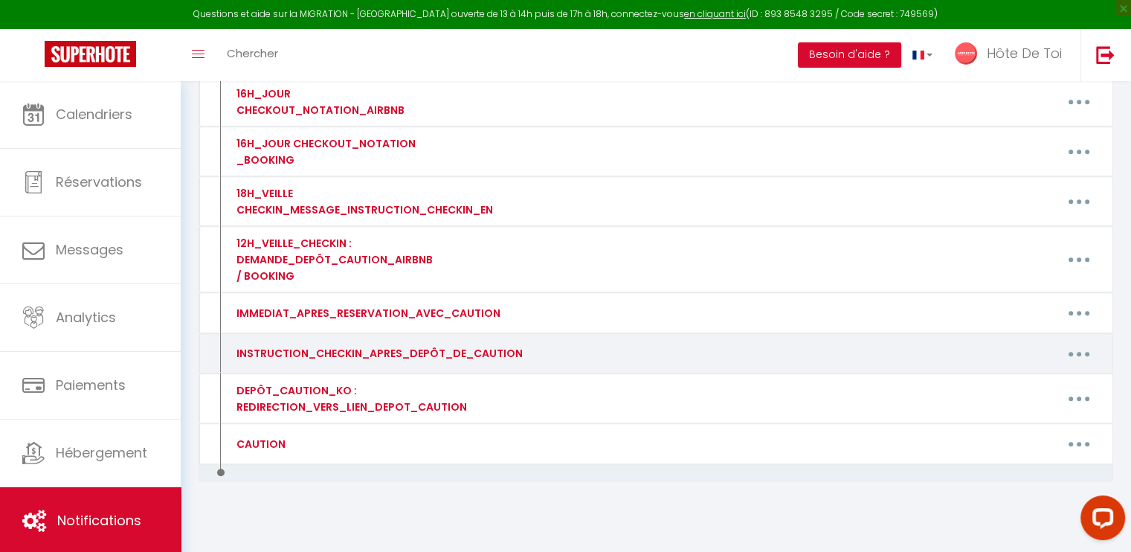
click at [1069, 347] on button "button" at bounding box center [1079, 353] width 42 height 24
click at [1017, 379] on link "Editer" at bounding box center [1040, 387] width 110 height 25
type input "INSTRUCTION_CHECKIN_APRES_DEPÔT_DE_CAUTION"
type textarea "INSTRUCTION_CHECKIN_APRES_DEPÔT_DE_CAUTION"
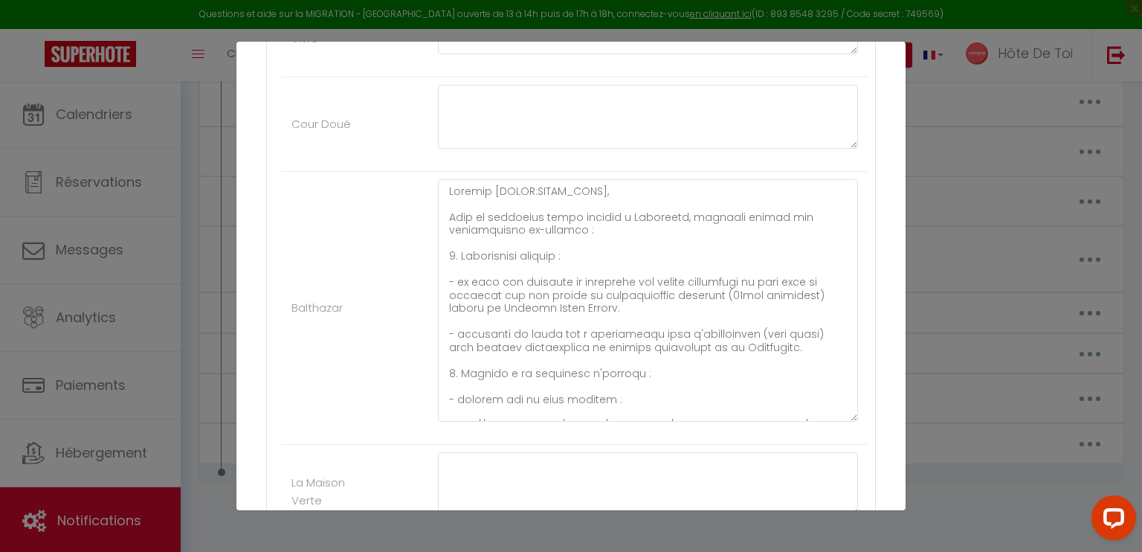
scroll to position [1115, 0]
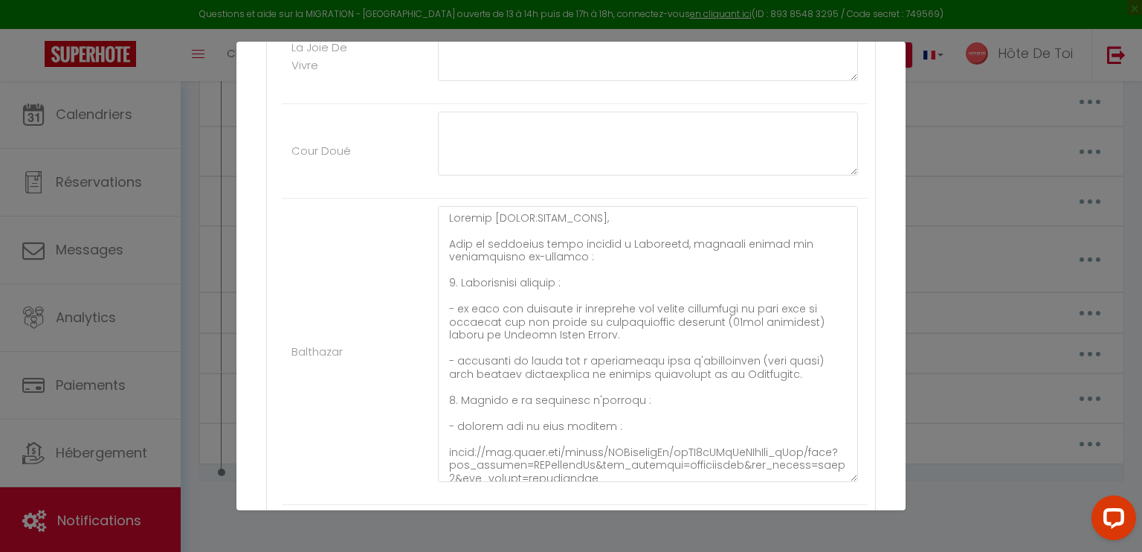
drag, startPoint x: 839, startPoint y: 439, endPoint x: 850, endPoint y: 478, distance: 40.0
click at [854, 482] on div at bounding box center [647, 351] width 439 height 291
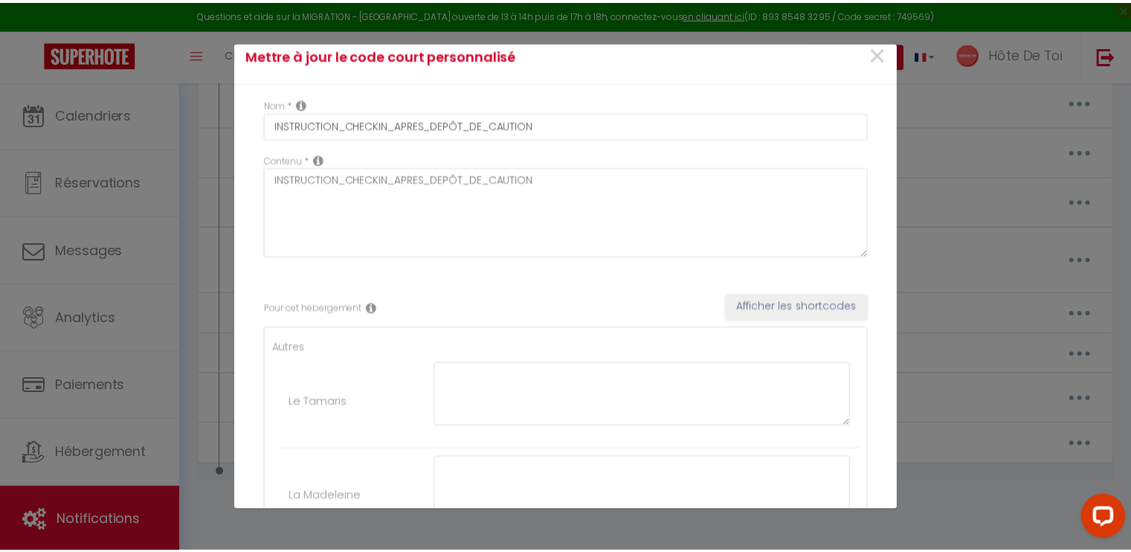
scroll to position [0, 0]
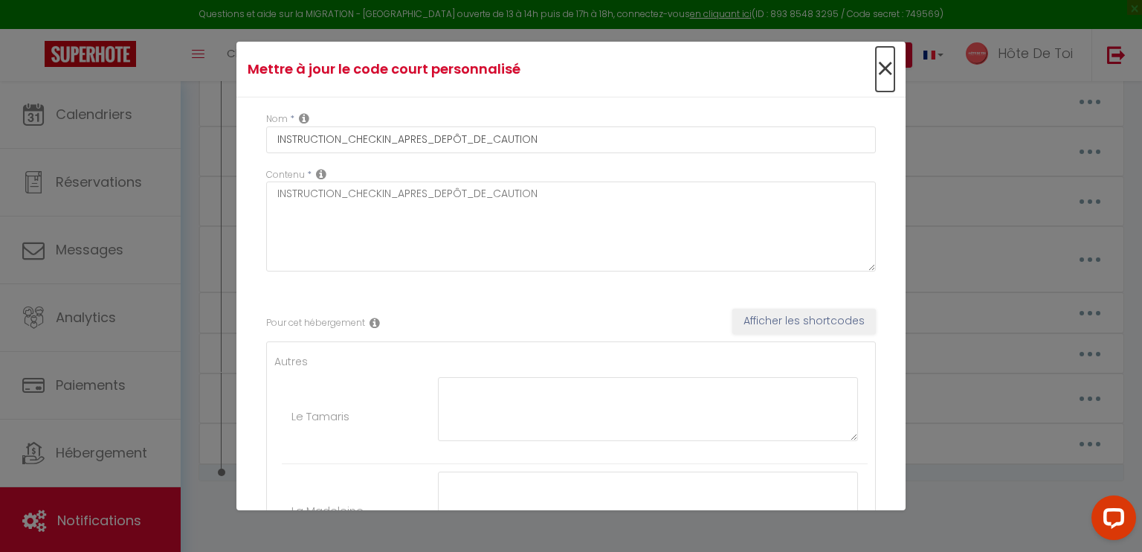
click at [876, 72] on span "×" at bounding box center [885, 69] width 19 height 45
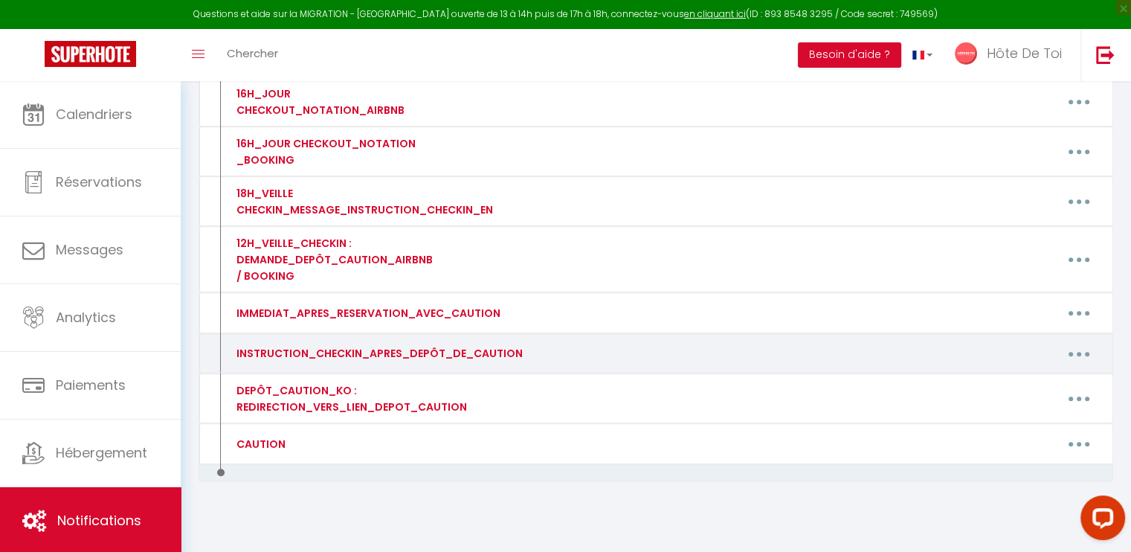
click at [1081, 344] on button "button" at bounding box center [1079, 353] width 42 height 24
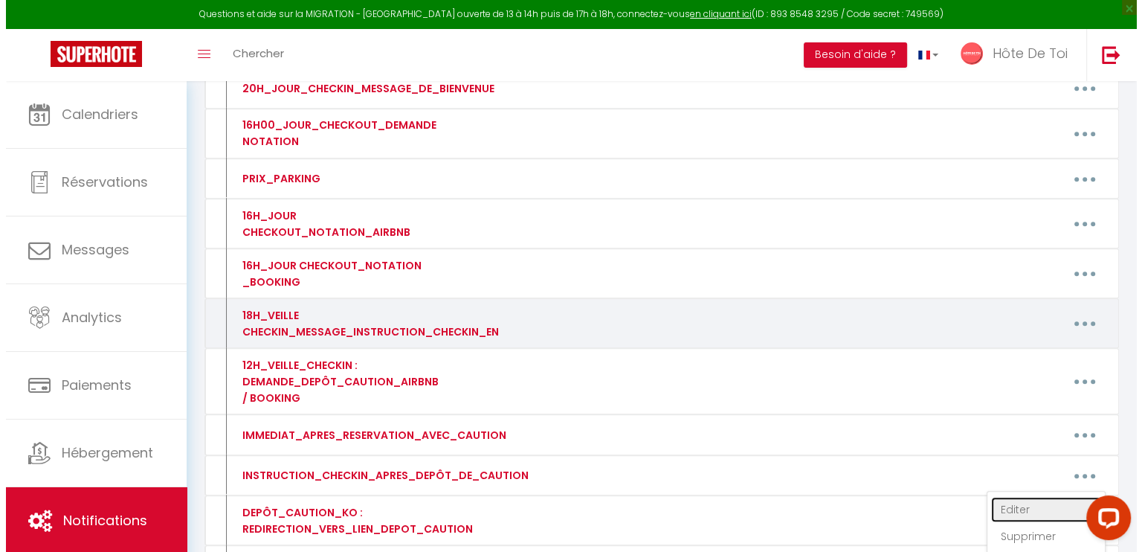
scroll to position [1049, 0]
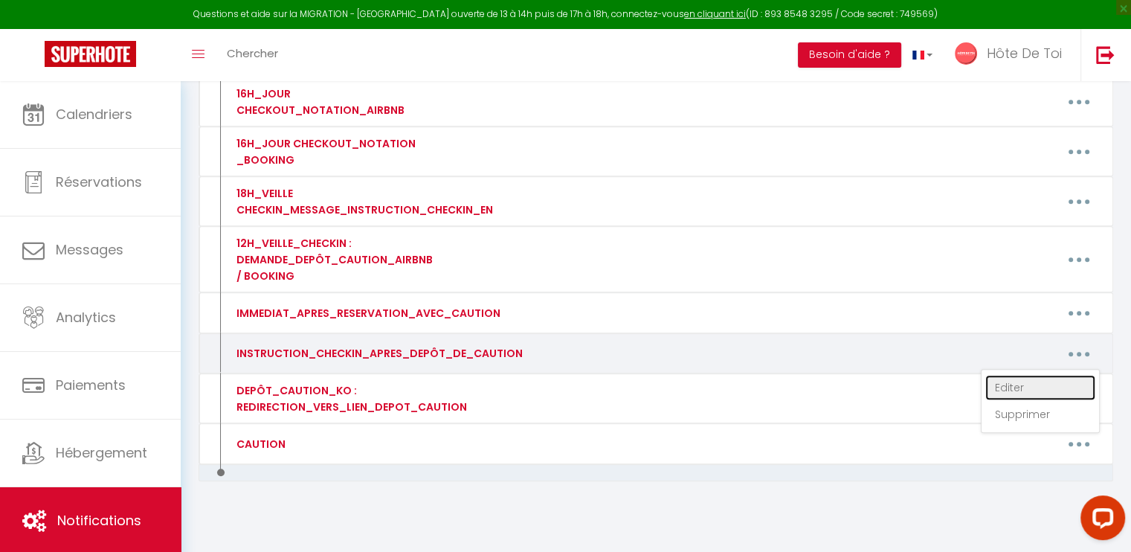
click at [1006, 375] on link "Editer" at bounding box center [1040, 387] width 110 height 25
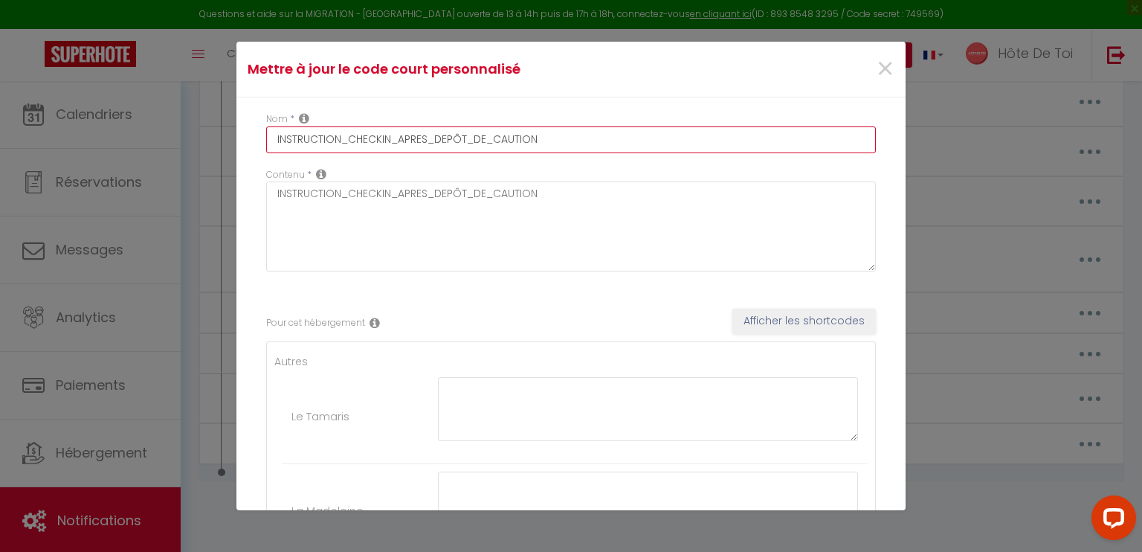
click at [610, 136] on input "INSTRUCTION_CHECKIN_APRES_DEPÔT_DE_CAUTION" at bounding box center [571, 139] width 610 height 27
type input "INSTRUCTION_CHECKIN_APRES_DEPÔT_DE_CAUTION_OK"
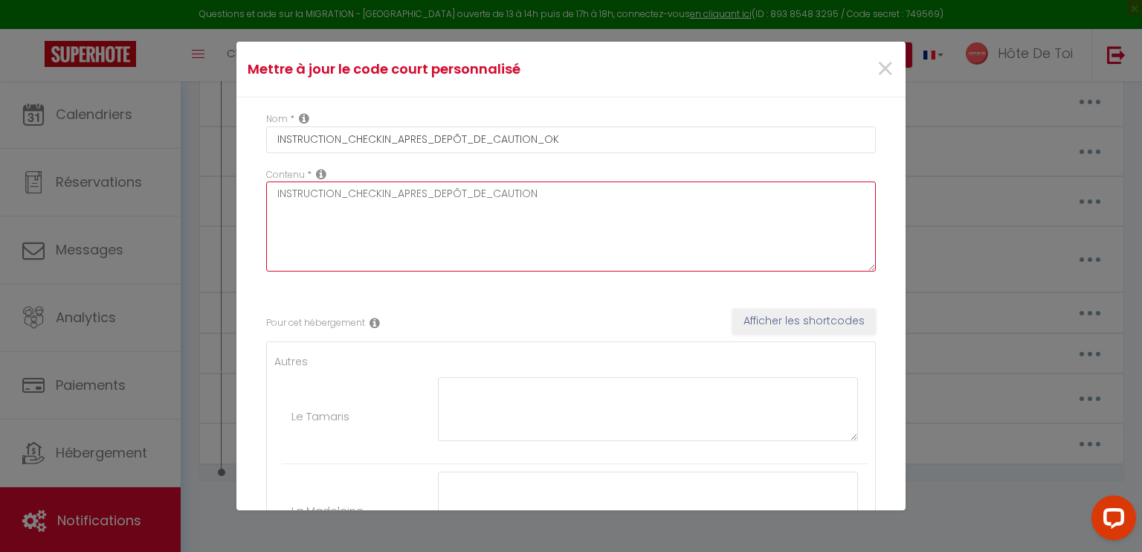
click at [618, 186] on textarea "INSTRUCTION_CHECKIN_APRES_DEPÔT_DE_CAUTION" at bounding box center [571, 226] width 610 height 90
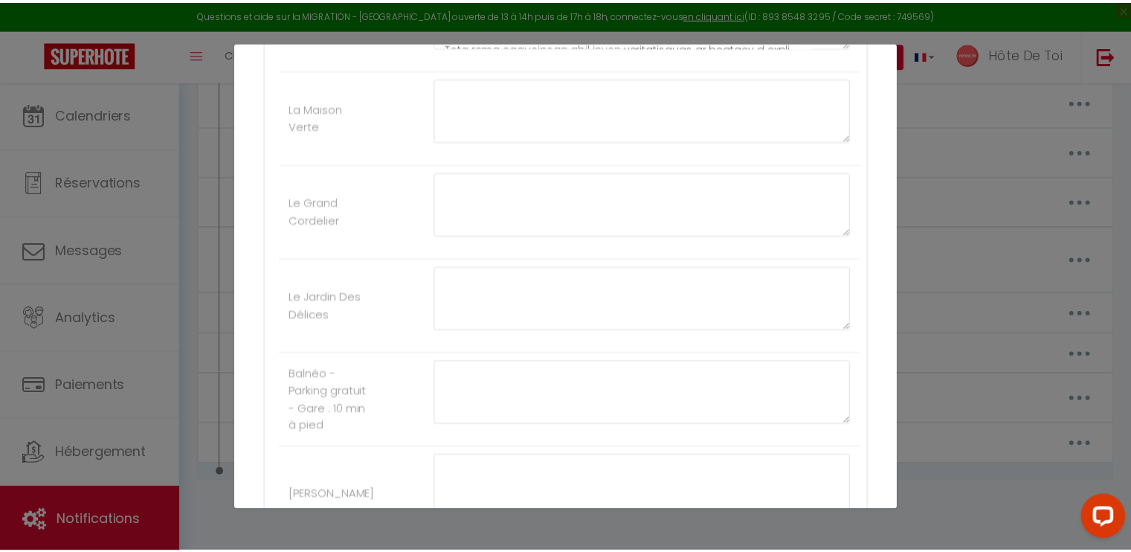
scroll to position [1713, 0]
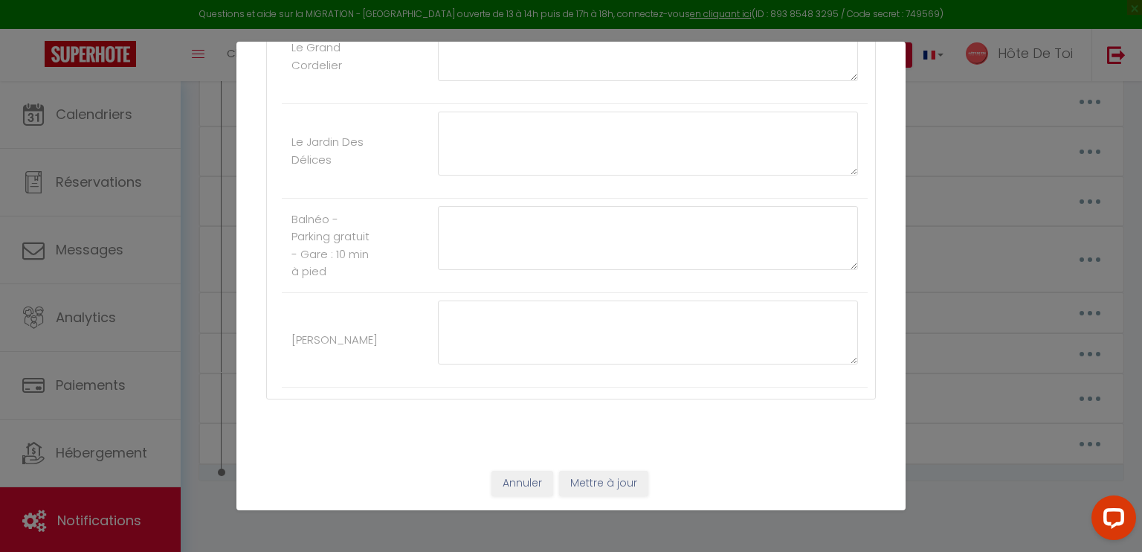
type textarea "INSTRUCTION_CHECKIN_APRES_DEPÔT_DE_CAUTION_OK"
click at [598, 480] on button "Mettre à jour" at bounding box center [603, 483] width 89 height 25
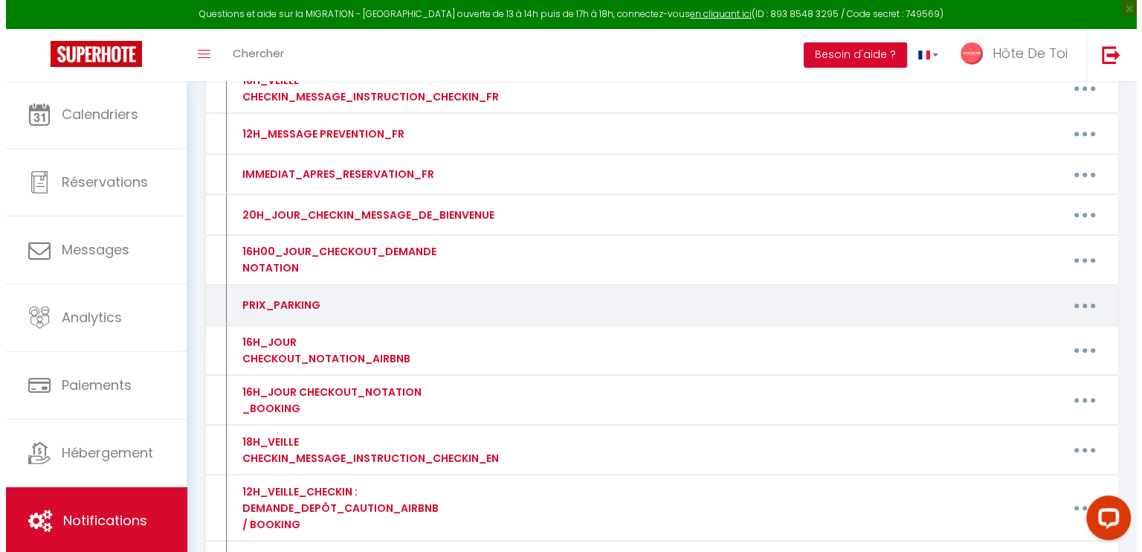
scroll to position [677, 0]
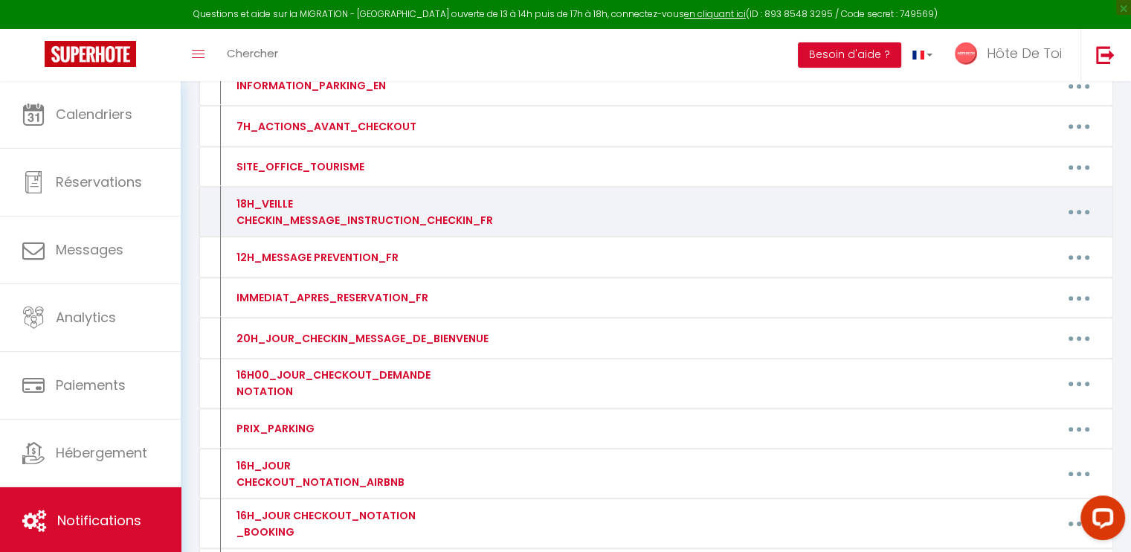
click at [1073, 207] on button "button" at bounding box center [1079, 212] width 42 height 24
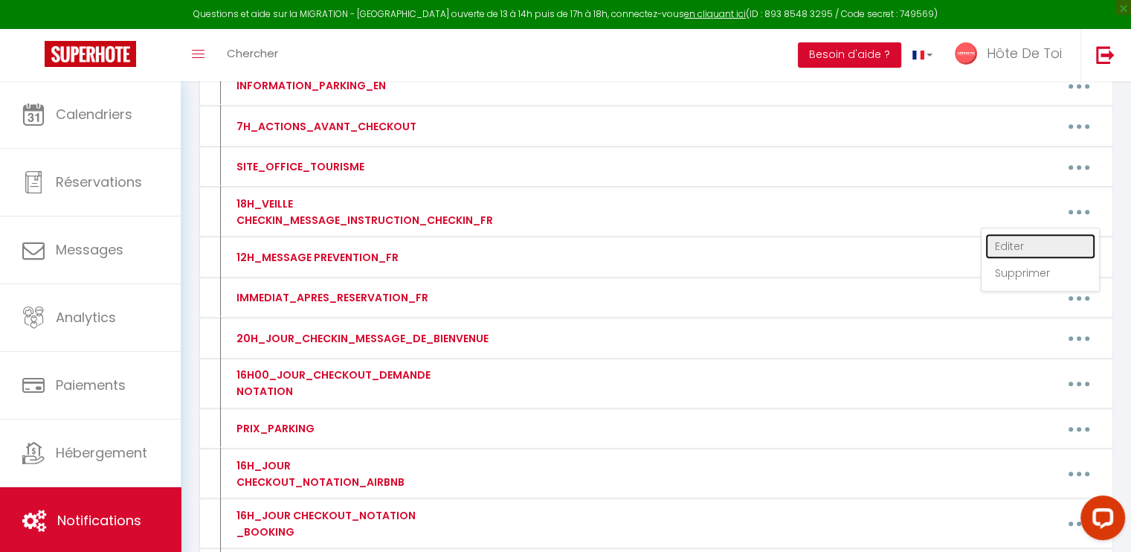
click at [997, 239] on link "Editer" at bounding box center [1040, 245] width 110 height 25
type input "18H_VEILLE CHECKIN_MESSAGE_INSTRUCTION_CHECKIN_FR"
type textarea "18H_VEILLE CHECKIN_MESSAGE_INSTRUCTION_CHECKIN_FR"
type textarea "Bonjour [GUEST:FIRST_NAME],​ Afin de faciliter votre arrivée au Tamaris, veuill…"
type textarea "Bonjour [GUEST:FIRST_NAME],​ Afin de faciliter votre arrivée à La Madeleine​​, …"
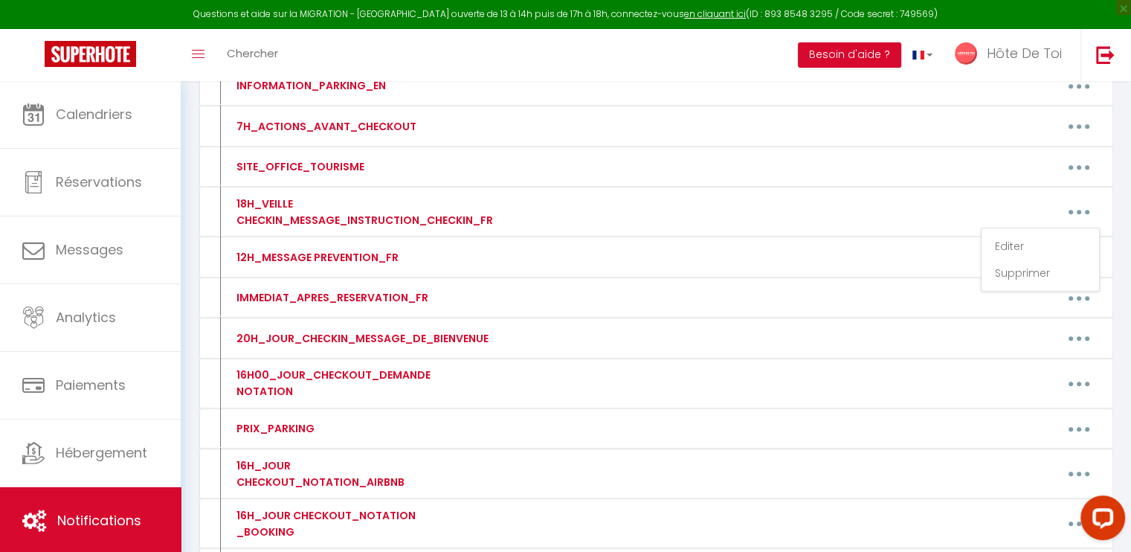
type textarea "​Bonjour [GUEST:FIRST_NAME],​ Afin de faciliter votre arrivée au Cordelier, veu…"
type textarea "Bonjour [GUEST:FIRST_NAME],​ Afin de faciliter votre arrivée au 13 Elégant, veu…"
type textarea "Bonjour [GUEST:FIRST_NAME],​ Afin de faciliter votre arrivée aux Deux Clochers …"
type textarea "Bonjour [GUEST:FIRST_NAME],​ Afin de faciliter votre arrivée à L'Aquarium, veui…"
type textarea "Bonjour [GUEST:FIRST_NAME],​ Afin de faciliter votre arrivée au Troyes Clochers…"
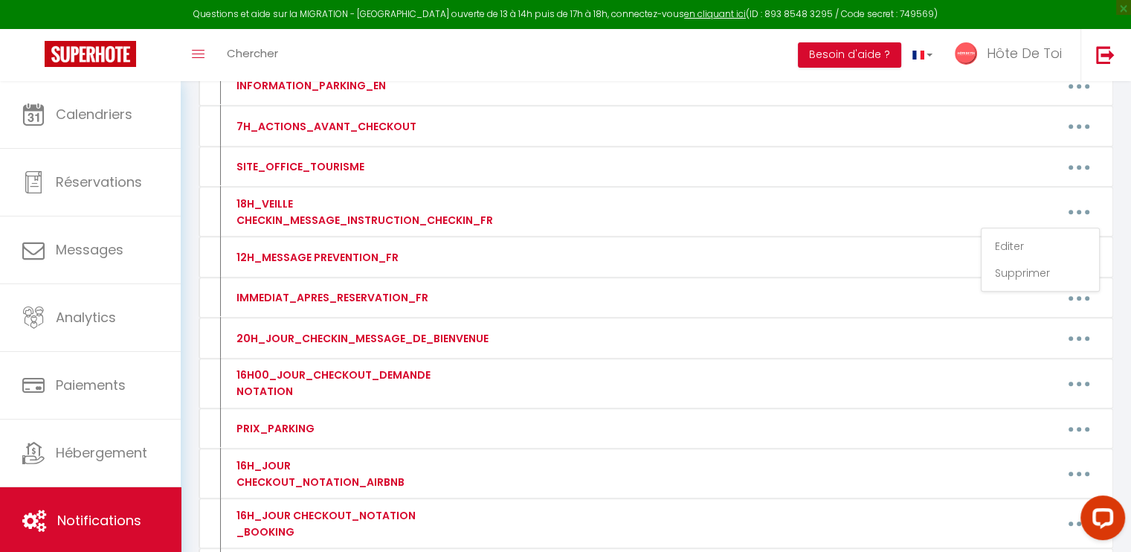
type textarea "Bonjour [GUEST:FIRST_NAME],​ Afin de faciliter votre arrivée à La Perle​​, veui…"
type textarea "Bonjour [GUEST:FIRST_NAME],​ Afin de faciliter votre arrivée à La Joie de Vivre…"
type textarea "Bonjour [GUEST:FIRST_NAME],​ Afin de faciliter votre arrivée à Cour Doué, veuil…"
type textarea "Bonjour [GUEST:FIRST_NAME],​ Afin de faciliter votre arrivée à Balthazar, veuil…"
type textarea "​Bonjour [GUEST:FIRST_NAME],​ Afin de faciliter votre arrivée à La Maison Verte…"
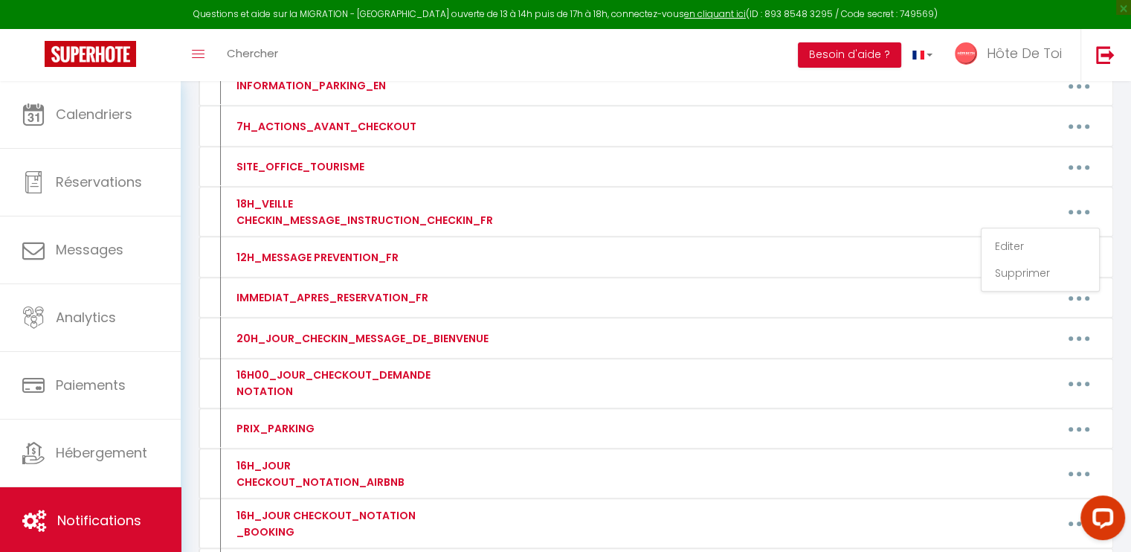
type textarea "​Bonjour [GUEST:FIRST_NAME],​ Afin de faciliter votre arrivée au Grand Cordelie…"
type textarea "Bonjour [GUEST:FIRST_NAME],​ Afin de faciliter votre arrivée au Jardin Des Déli…"
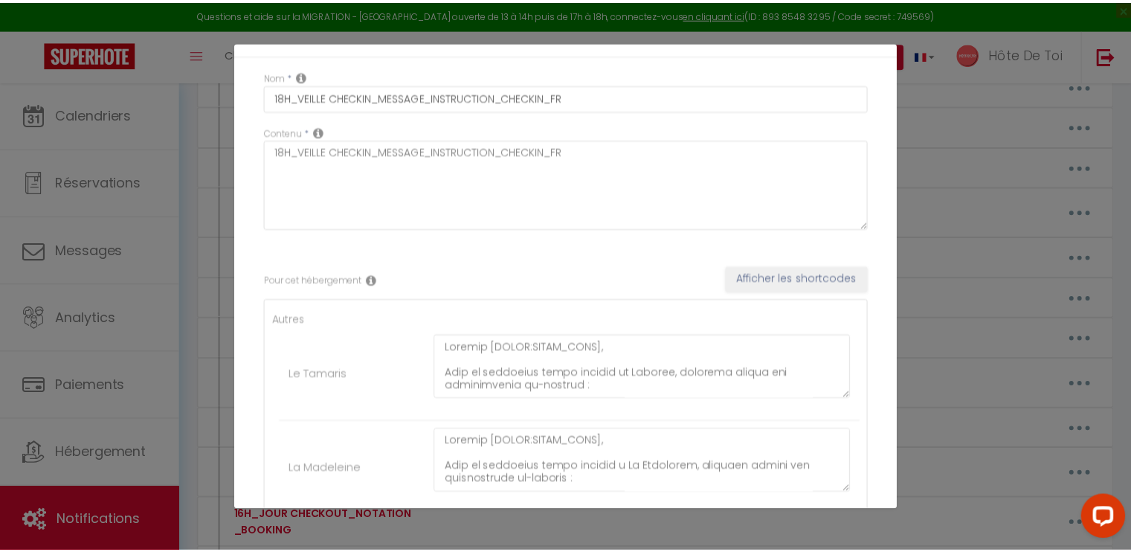
scroll to position [0, 0]
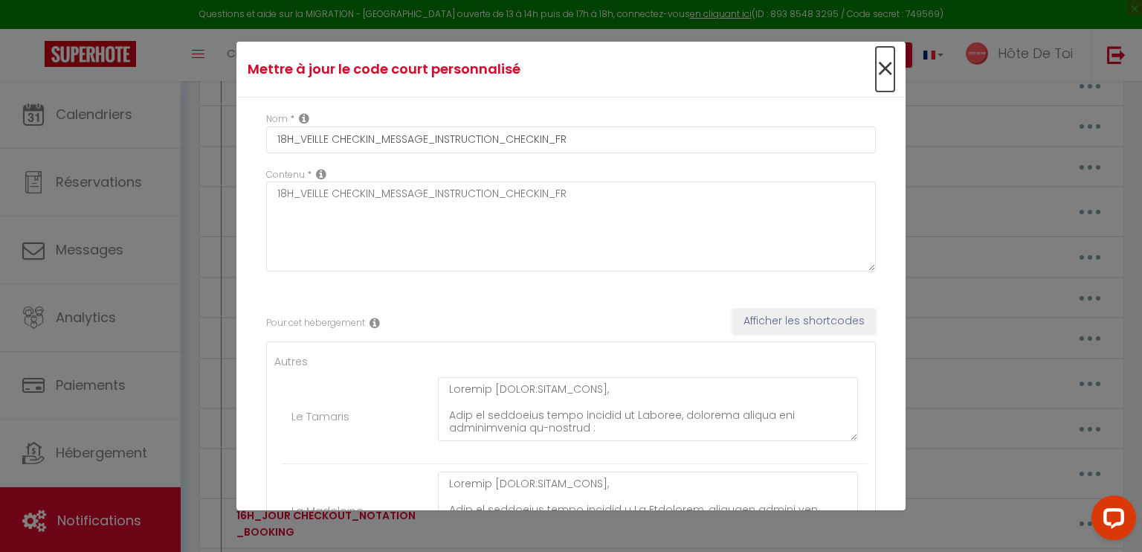
click at [876, 74] on span "×" at bounding box center [885, 69] width 19 height 45
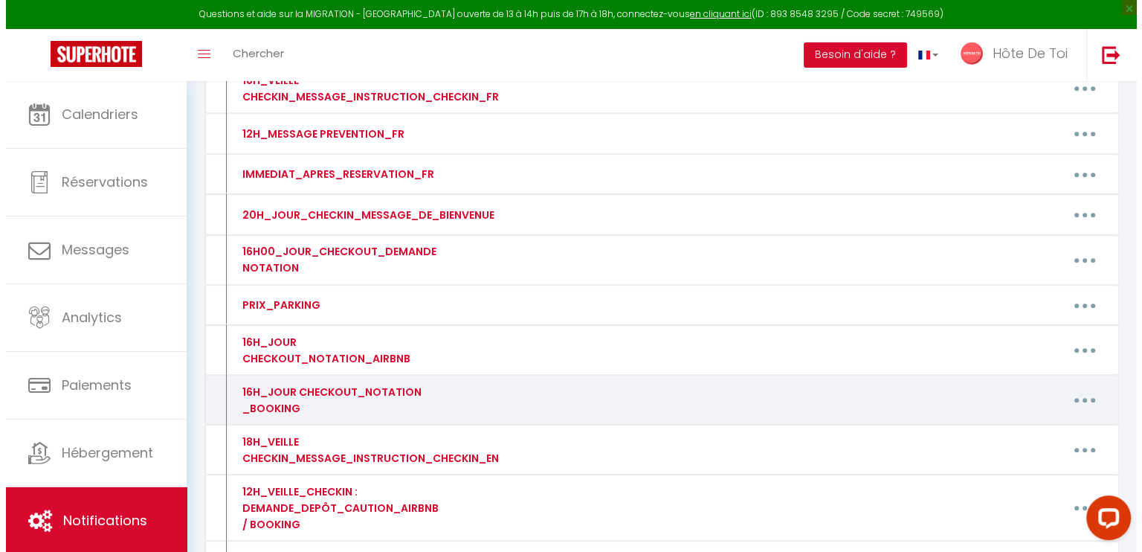
scroll to position [1049, 0]
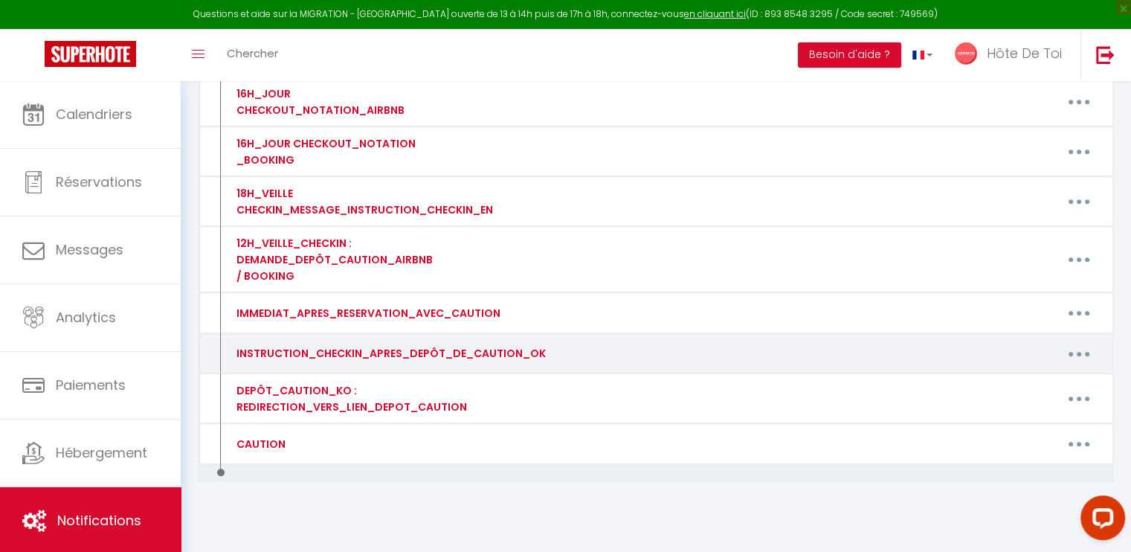
click at [1082, 345] on button "button" at bounding box center [1079, 353] width 42 height 24
click at [1020, 375] on link "Editer" at bounding box center [1040, 387] width 110 height 25
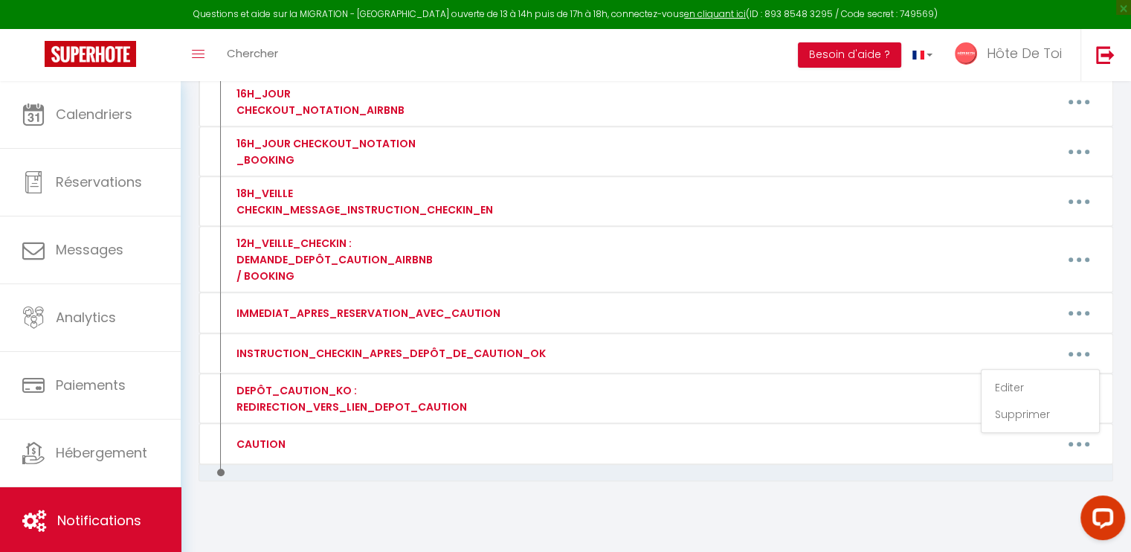
type input "INSTRUCTION_CHECKIN_APRES_DEPÔT_DE_CAUTION_OK"
type textarea "INSTRUCTION_CHECKIN_APRES_DEPÔT_DE_CAUTION_OK"
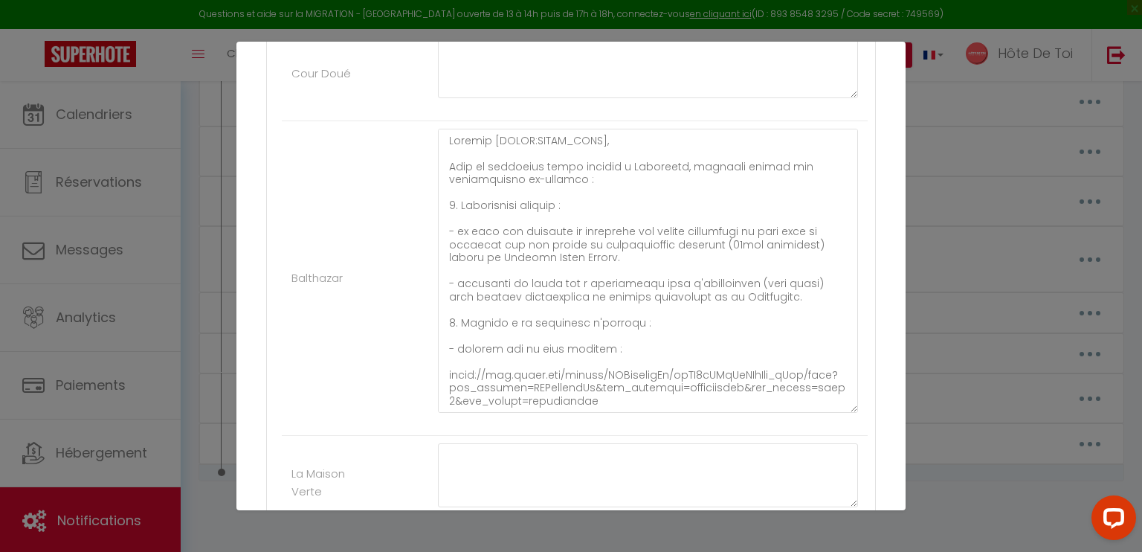
scroll to position [1238, 0]
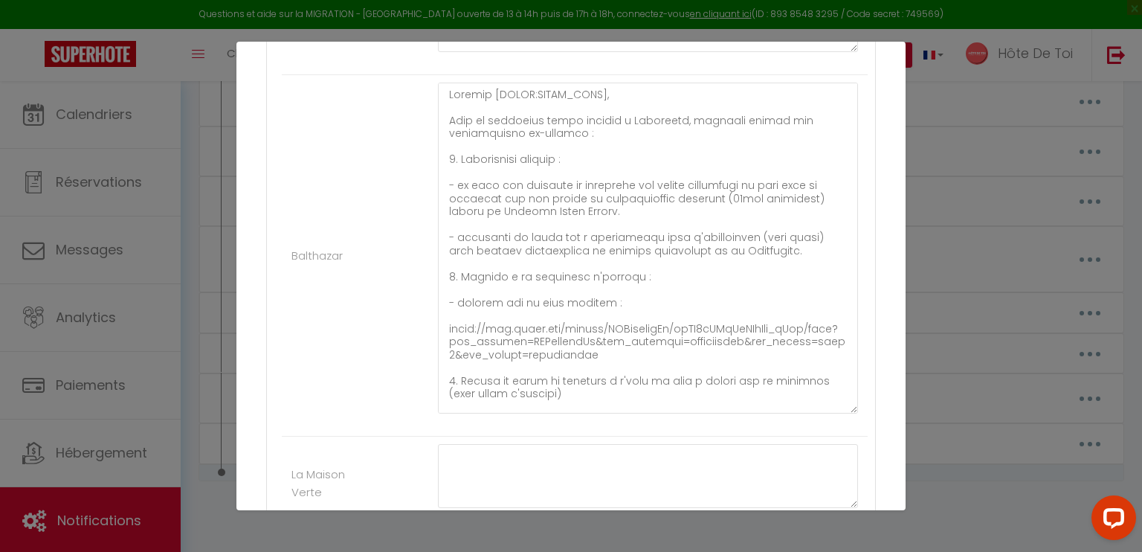
drag, startPoint x: 844, startPoint y: 356, endPoint x: 843, endPoint y: 414, distance: 58.0
click at [841, 413] on textarea at bounding box center [648, 248] width 420 height 331
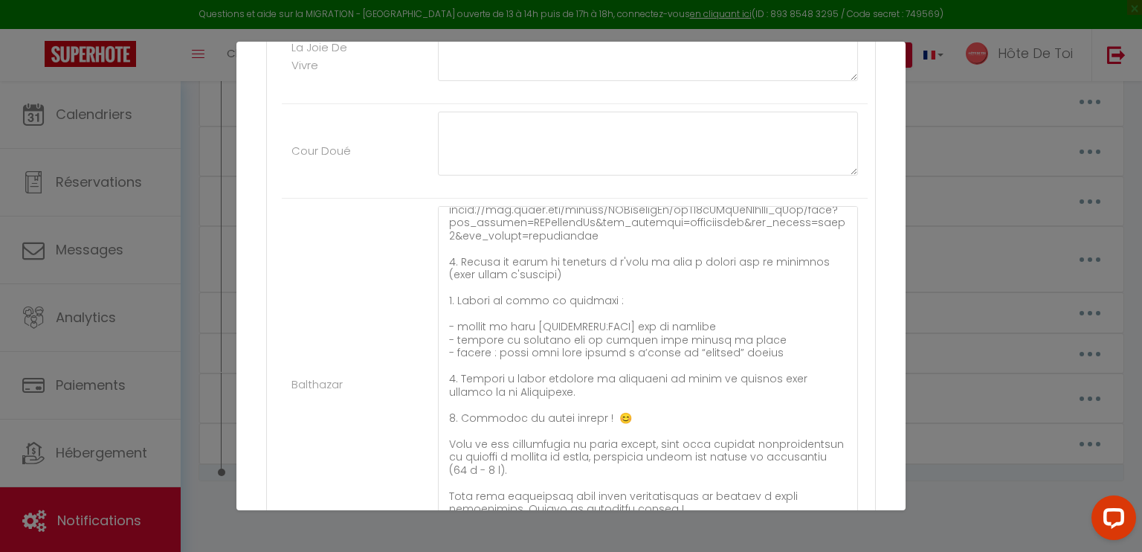
scroll to position [248, 0]
drag, startPoint x: 630, startPoint y: 329, endPoint x: 482, endPoint y: 331, distance: 147.9
click at [482, 331] on textarea at bounding box center [648, 377] width 420 height 342
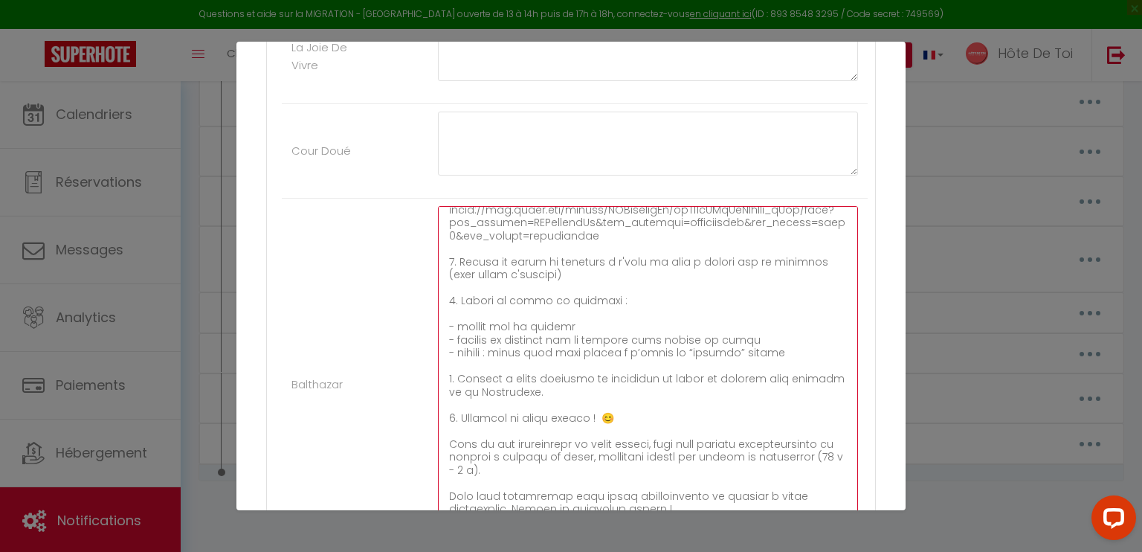
click at [566, 329] on textarea at bounding box center [648, 377] width 420 height 342
paste textarea "le code [RENTALDOOR:CODE]"
click at [590, 326] on textarea at bounding box center [648, 377] width 420 height 342
click at [717, 323] on textarea at bounding box center [648, 377] width 420 height 342
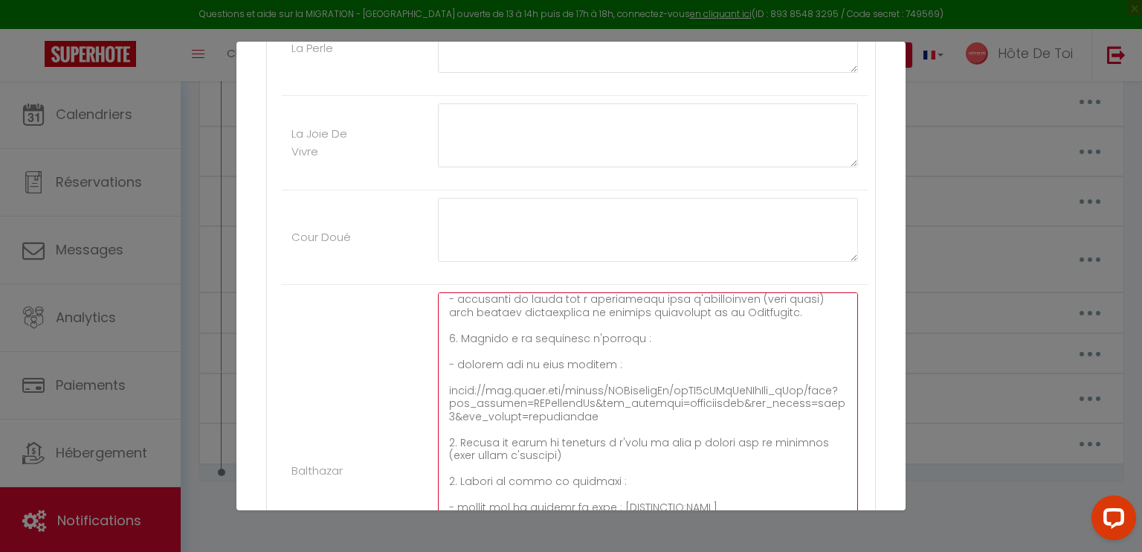
scroll to position [268, 0]
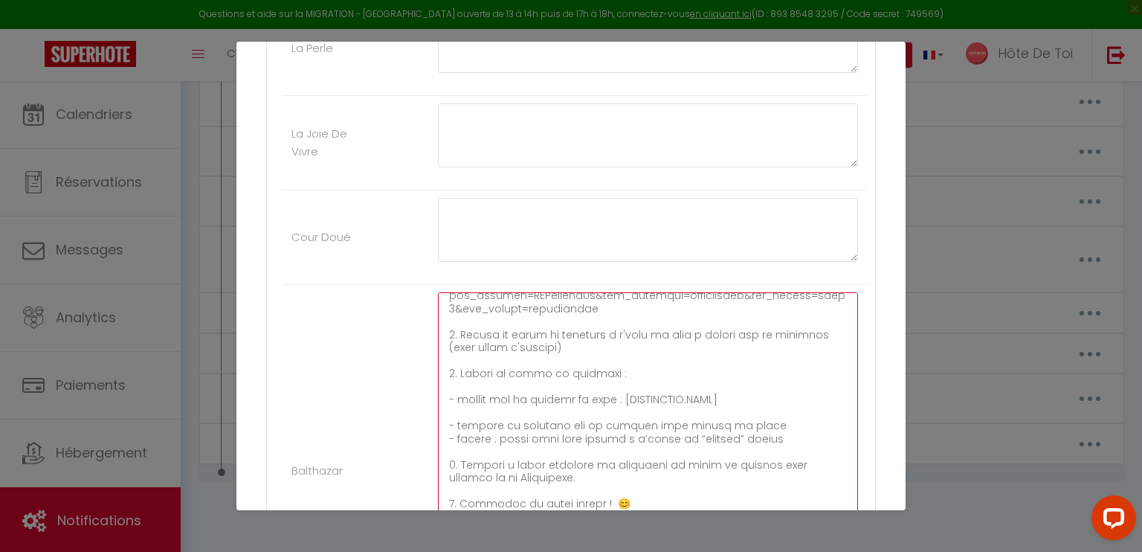
click at [756, 421] on textarea at bounding box center [648, 463] width 420 height 342
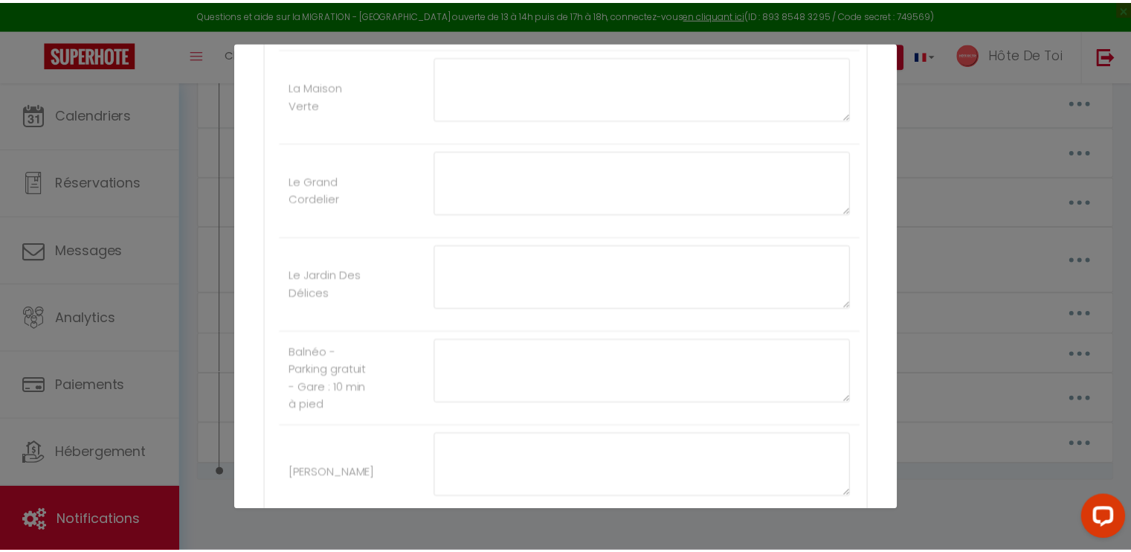
scroll to position [1772, 0]
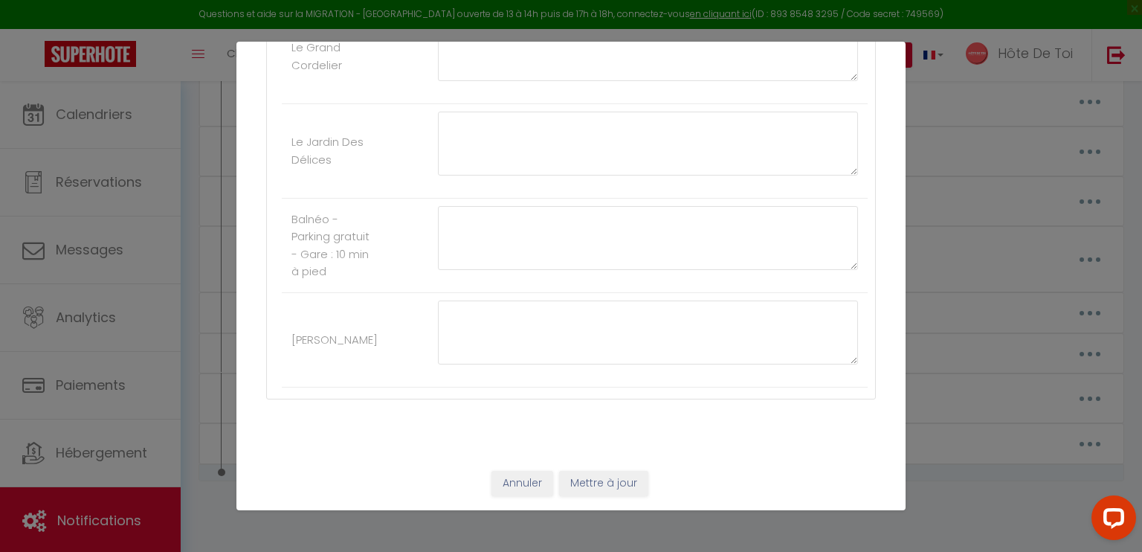
type textarea "Bonjour [GUEST:FIRST_NAME],​ Afin de faciliter votre arrivée à Balthazar, veuil…"
click at [607, 473] on button "Mettre à jour" at bounding box center [603, 483] width 89 height 25
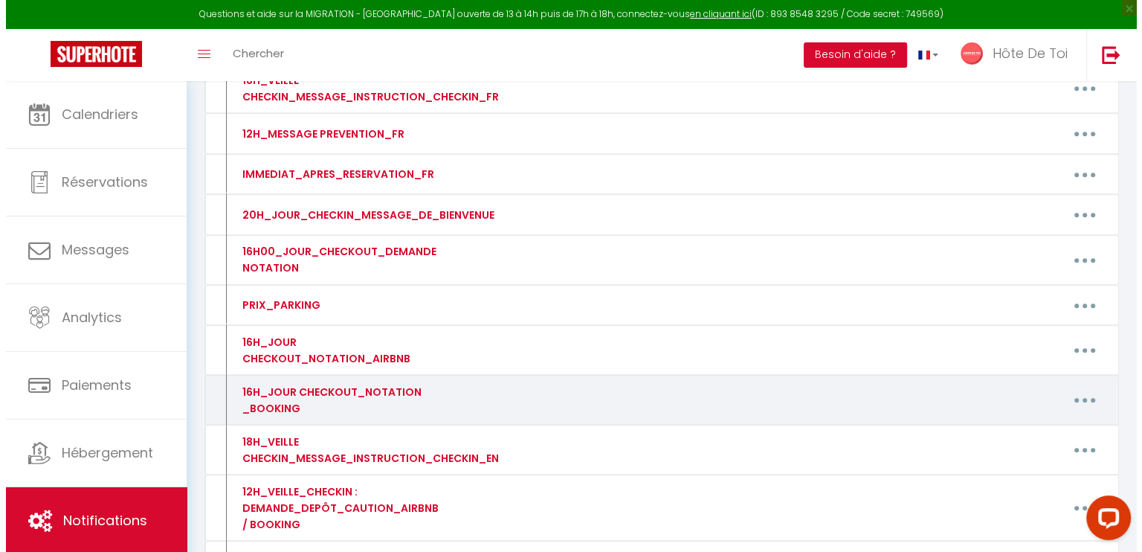
scroll to position [1049, 0]
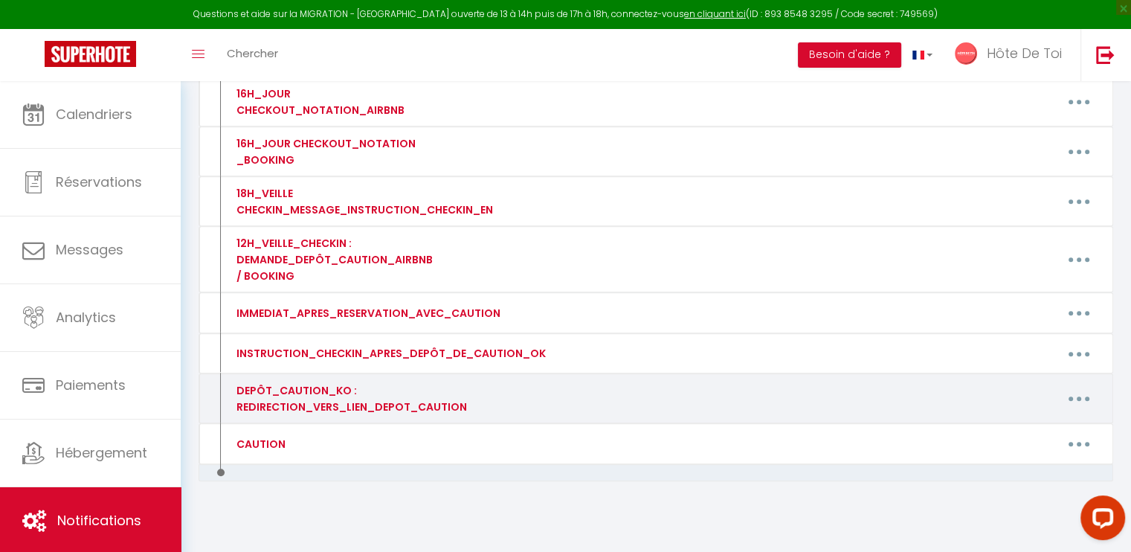
click at [1083, 394] on button "button" at bounding box center [1079, 399] width 42 height 24
click at [1017, 427] on link "Editer" at bounding box center [1040, 432] width 110 height 25
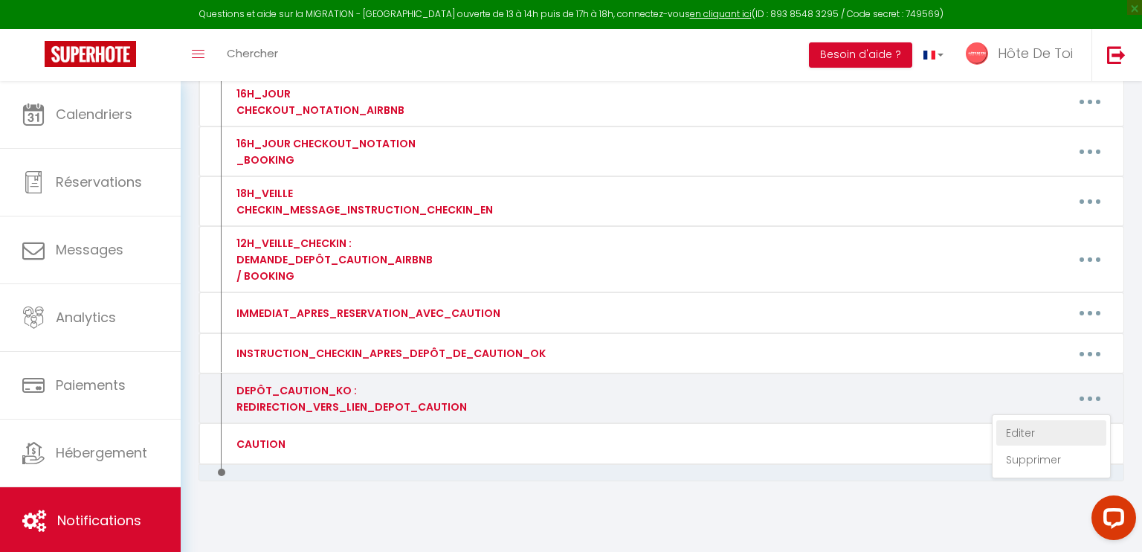
type input "DEPÔT_CAUTION_KO : REDIRECTION_VERS_LIEN_DEPOT_CAUTION"
type textarea "DEPÔT_CAUTION_KO : REDIRECTION_VERS_LIEN_DEPOT_CAUTION"
type textarea "Bonjour [GUEST:FIRST_NAME], Il semble que le versement de votre caution de 300 …"
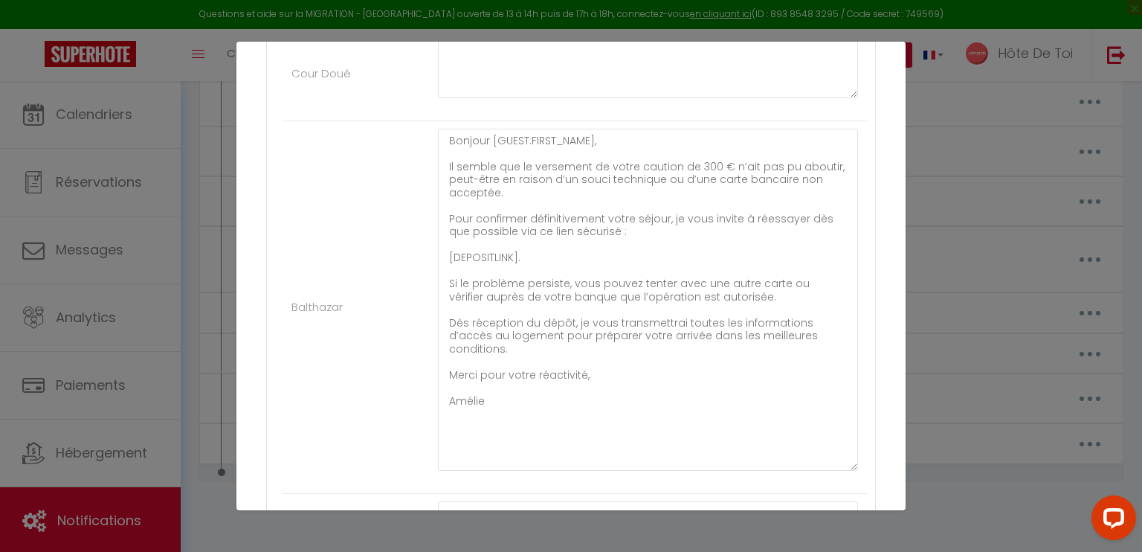
scroll to position [1153, 0]
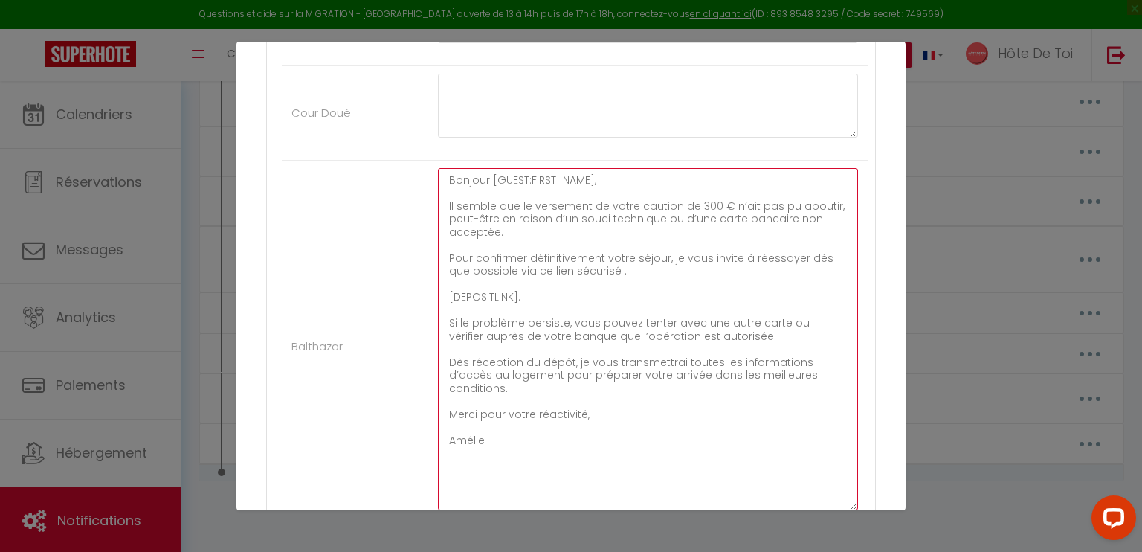
click at [514, 270] on textarea "Bonjour [GUEST:FIRST_NAME], Il semble que le versement de votre caution de 300 …" at bounding box center [648, 339] width 420 height 342
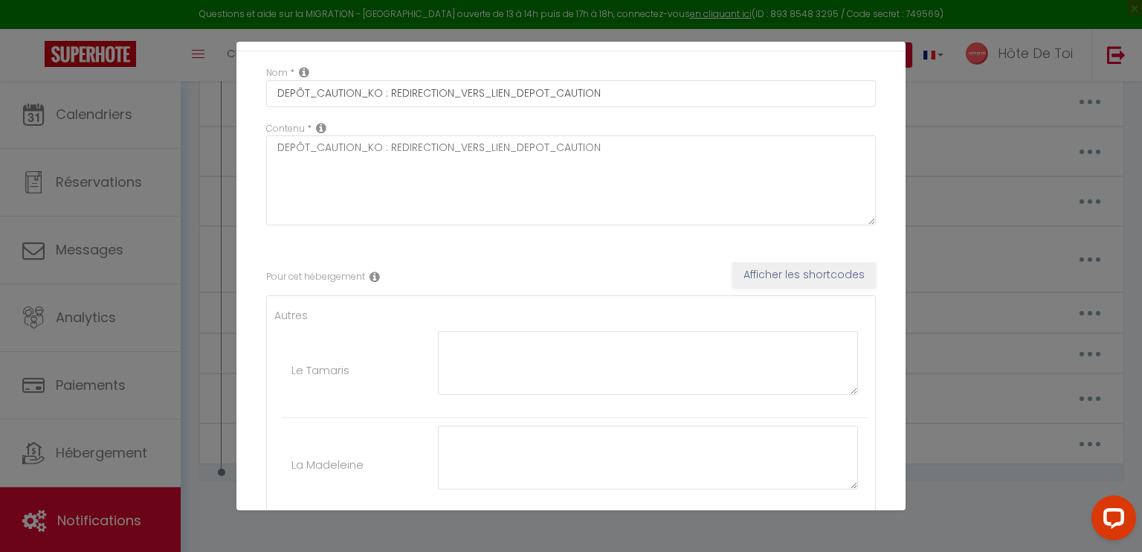
scroll to position [0, 0]
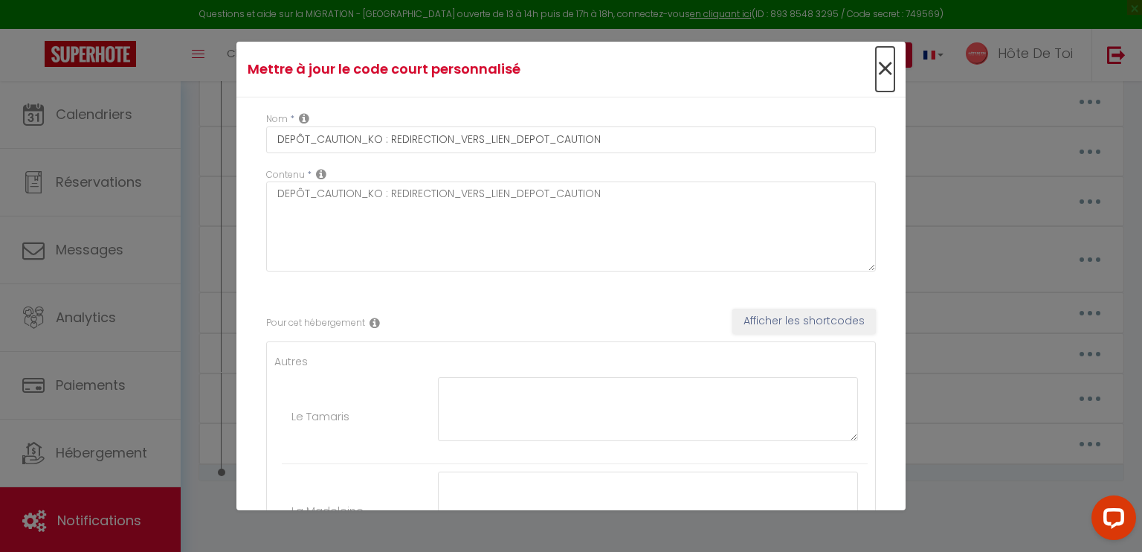
click at [880, 68] on span "×" at bounding box center [885, 69] width 19 height 45
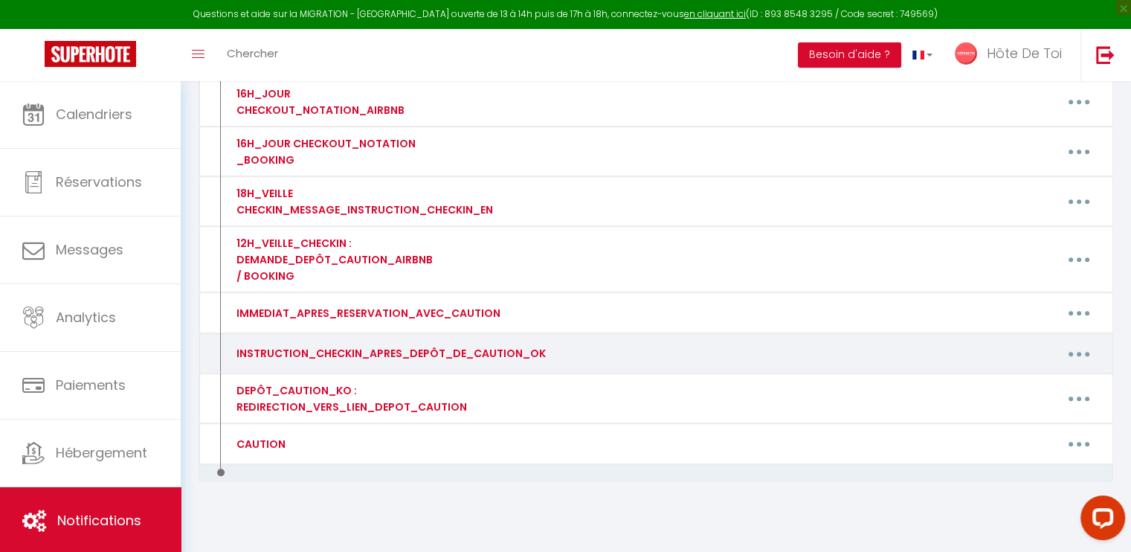
click at [1066, 344] on button "button" at bounding box center [1079, 353] width 42 height 24
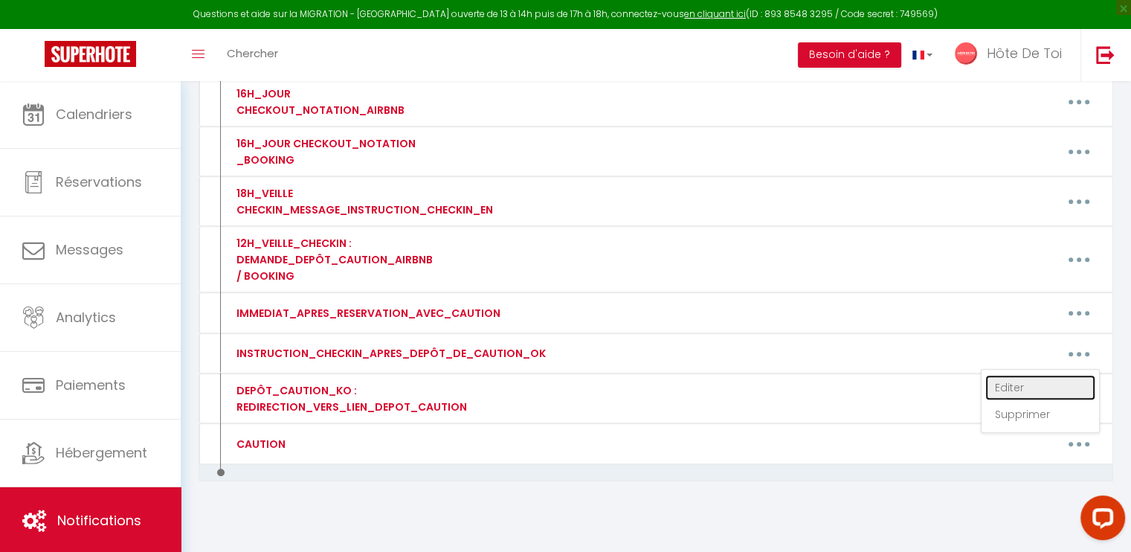
drag, startPoint x: 1015, startPoint y: 381, endPoint x: 951, endPoint y: 355, distance: 68.3
click at [1015, 381] on link "Editer" at bounding box center [1040, 387] width 110 height 25
type input "INSTRUCTION_CHECKIN_APRES_DEPÔT_DE_CAUTION_OK"
type textarea "INSTRUCTION_CHECKIN_APRES_DEPÔT_DE_CAUTION_OK"
type textarea "Bonjour [GUEST:FIRST_NAME],​ Afin de faciliter votre arrivée à Balthazar, veuil…"
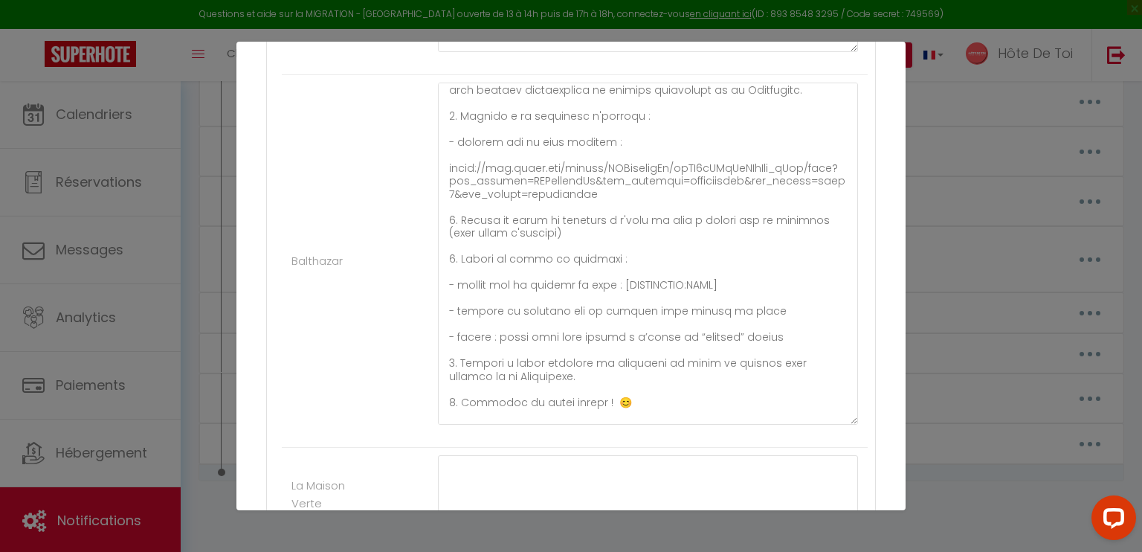
scroll to position [248, 0]
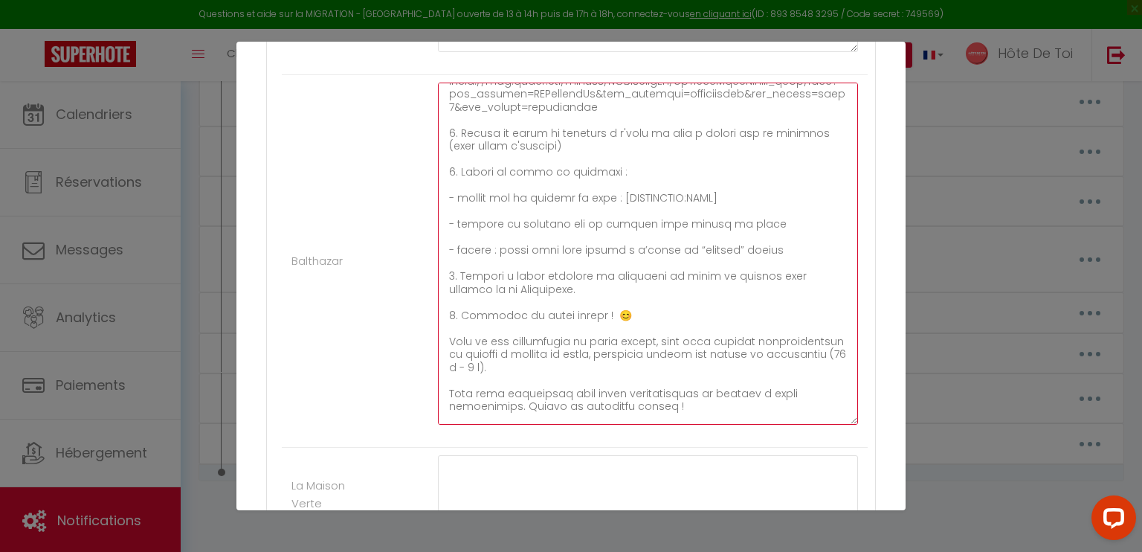
click at [641, 207] on textarea at bounding box center [648, 254] width 420 height 342
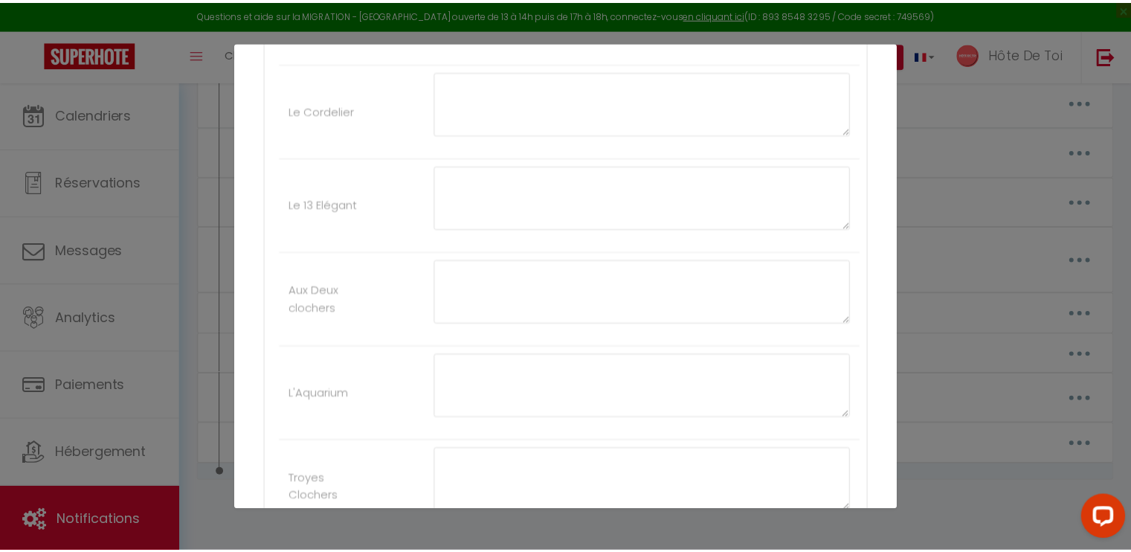
scroll to position [0, 0]
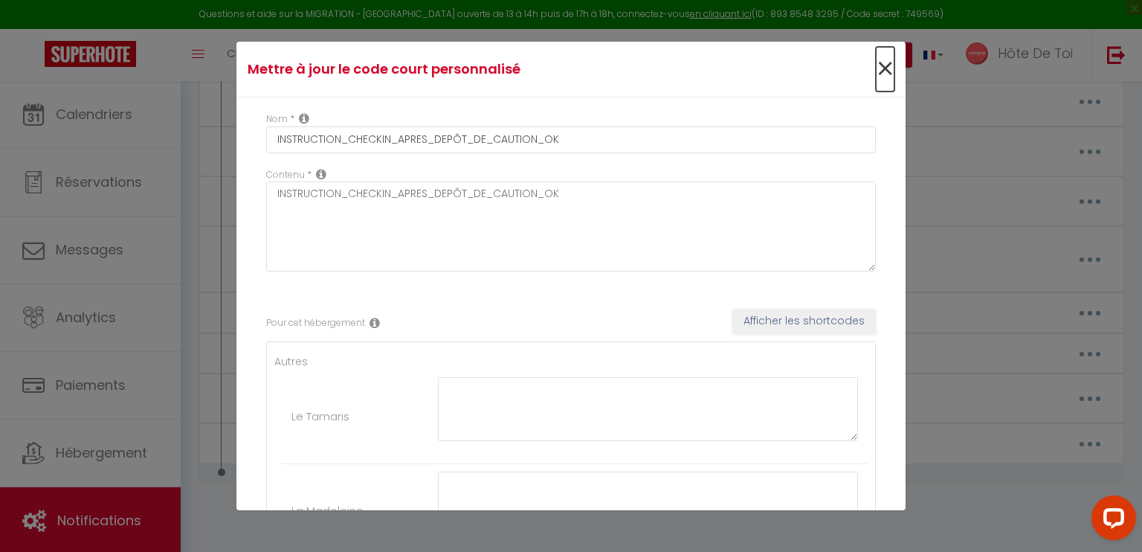
click at [876, 77] on span "×" at bounding box center [885, 69] width 19 height 45
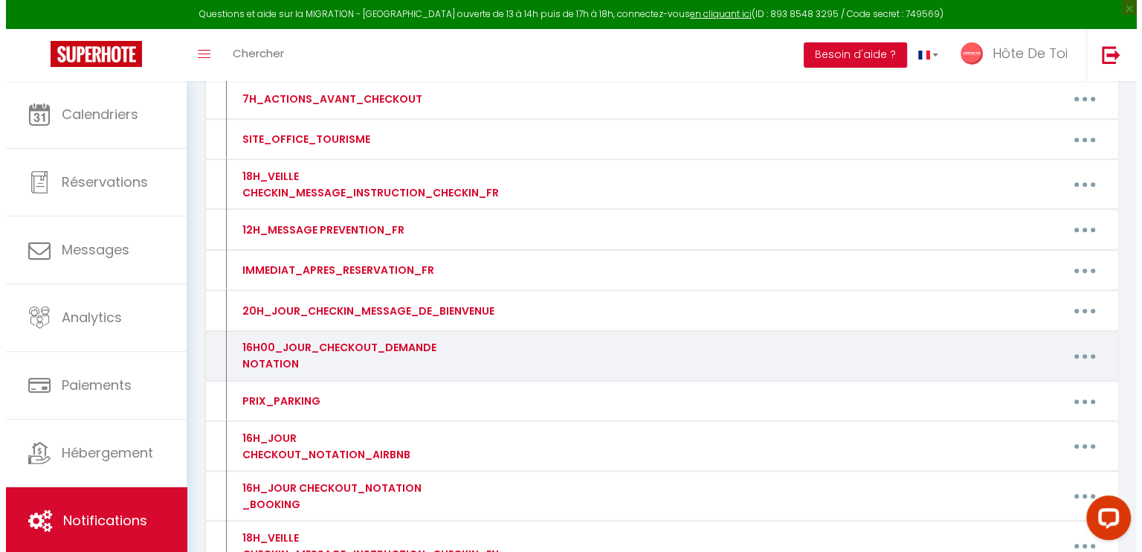
scroll to position [677, 0]
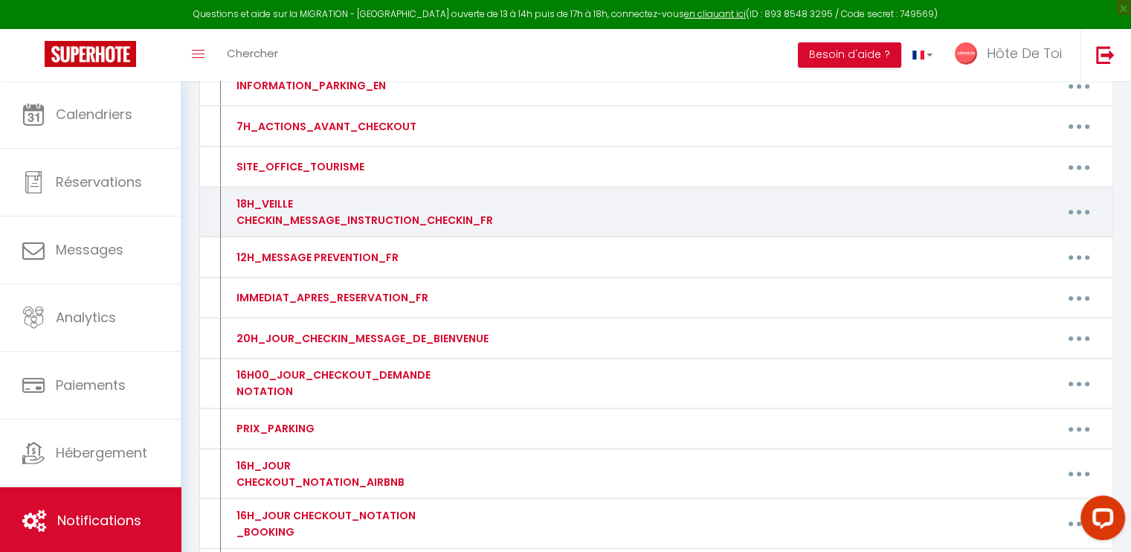
click at [1080, 210] on button "button" at bounding box center [1079, 212] width 42 height 24
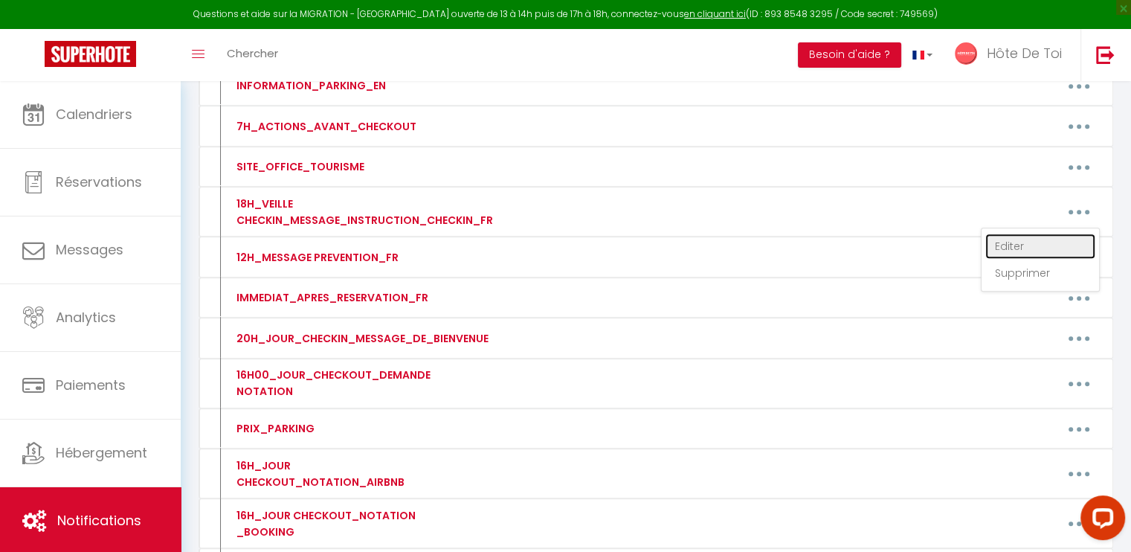
click at [1038, 242] on link "Editer" at bounding box center [1040, 245] width 110 height 25
type input "18H_VEILLE CHECKIN_MESSAGE_INSTRUCTION_CHECKIN_FR"
type textarea "18H_VEILLE CHECKIN_MESSAGE_INSTRUCTION_CHECKIN_FR"
type textarea "Bonjour [GUEST:FIRST_NAME],​ Afin de faciliter votre arrivée au Tamaris, veuill…"
type textarea "Bonjour [GUEST:FIRST_NAME],​ Afin de faciliter votre arrivée à La Madeleine​​, …"
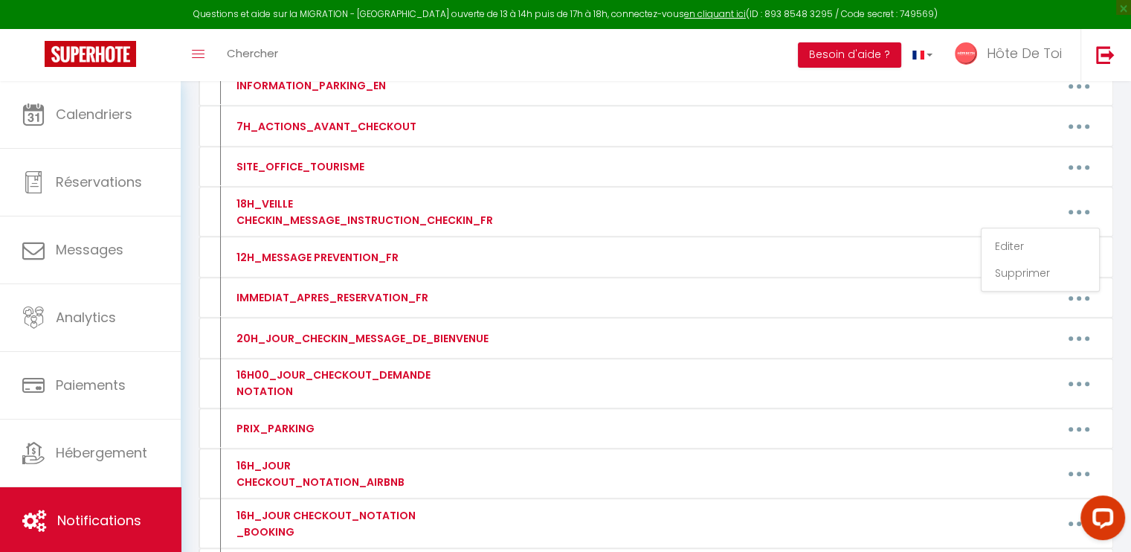
type textarea "​Bonjour [GUEST:FIRST_NAME],​ Afin de faciliter votre arrivée au Cordelier, veu…"
type textarea "Bonjour [GUEST:FIRST_NAME],​ Afin de faciliter votre arrivée au 13 Elégant, veu…"
type textarea "Bonjour [GUEST:FIRST_NAME],​ Afin de faciliter votre arrivée aux Deux Clochers …"
type textarea "Bonjour [GUEST:FIRST_NAME],​ Afin de faciliter votre arrivée à L'Aquarium, veui…"
type textarea "Bonjour [GUEST:FIRST_NAME],​ Afin de faciliter votre arrivée au Troyes Clochers…"
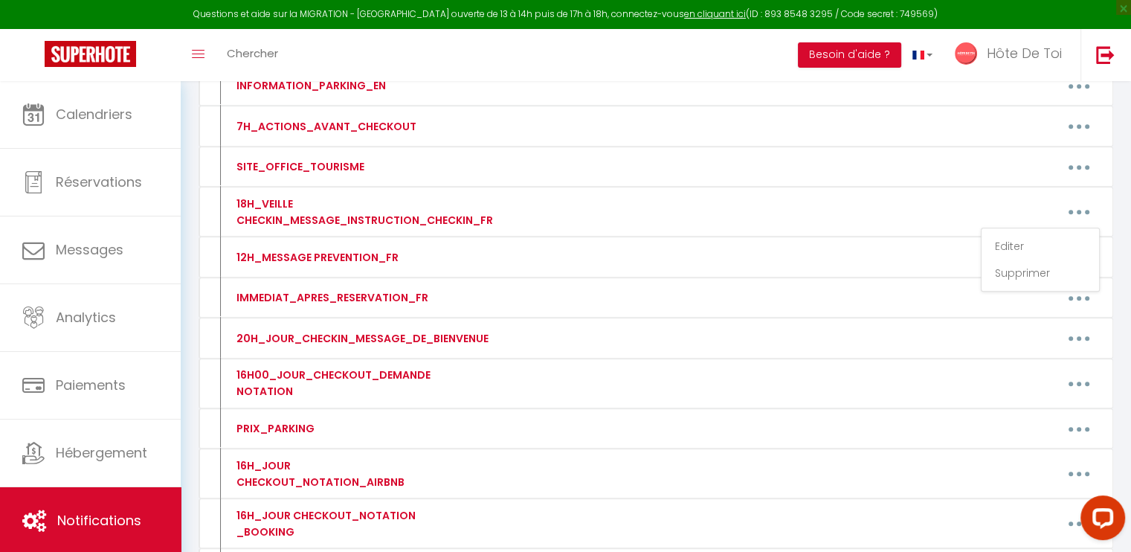
type textarea "Bonjour [GUEST:FIRST_NAME],​ Afin de faciliter votre arrivée à La Perle​​, veui…"
type textarea "Bonjour [GUEST:FIRST_NAME],​ Afin de faciliter votre arrivée à La Joie de Vivre…"
type textarea "Bonjour [GUEST:FIRST_NAME],​ Afin de faciliter votre arrivée à Cour Doué, veuil…"
type textarea "Bonjour [GUEST:FIRST_NAME],​ Afin de faciliter votre arrivée à Balthazar, veuil…"
type textarea "​Bonjour [GUEST:FIRST_NAME],​ Afin de faciliter votre arrivée à La Maison Verte…"
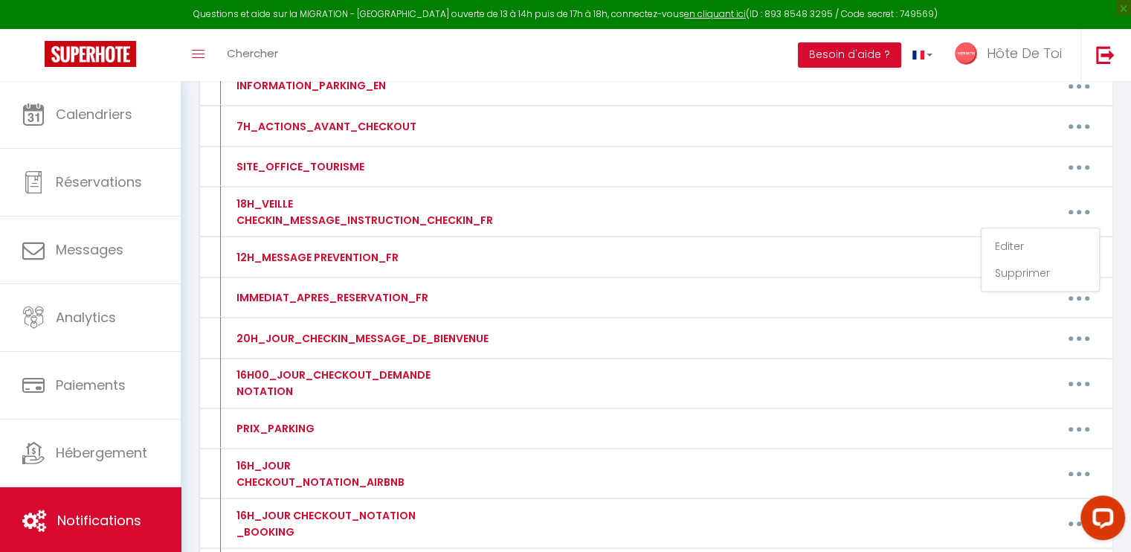
type textarea "​Bonjour [GUEST:FIRST_NAME],​ Afin de faciliter votre arrivée au Grand Cordelie…"
type textarea "Bonjour [GUEST:FIRST_NAME],​ Afin de faciliter votre arrivée au Jardin Des Déli…"
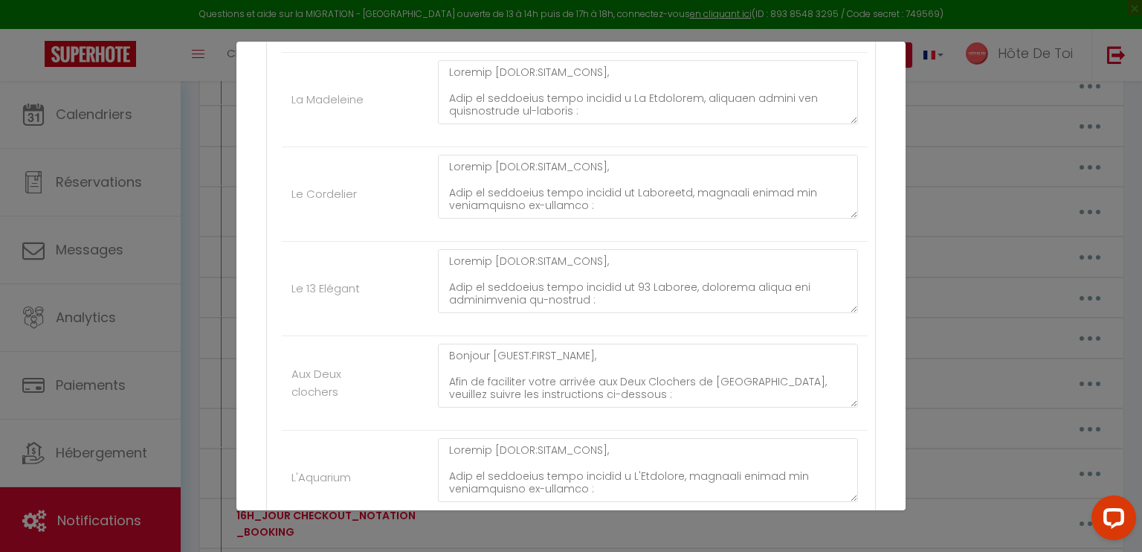
scroll to position [372, 0]
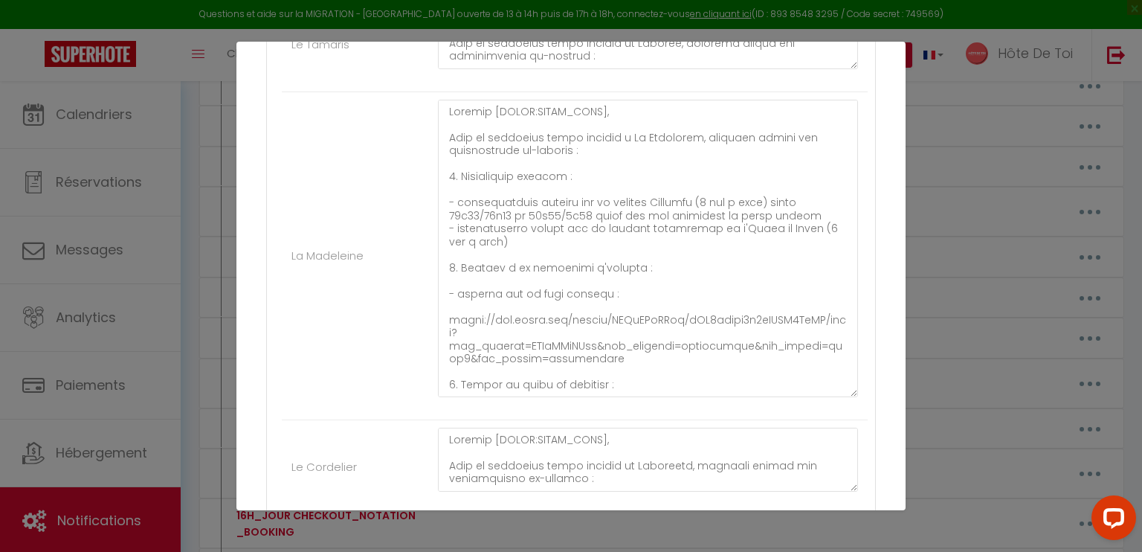
drag, startPoint x: 838, startPoint y: 159, endPoint x: 839, endPoint y: 416, distance: 257.2
click at [839, 397] on textarea at bounding box center [648, 248] width 420 height 297
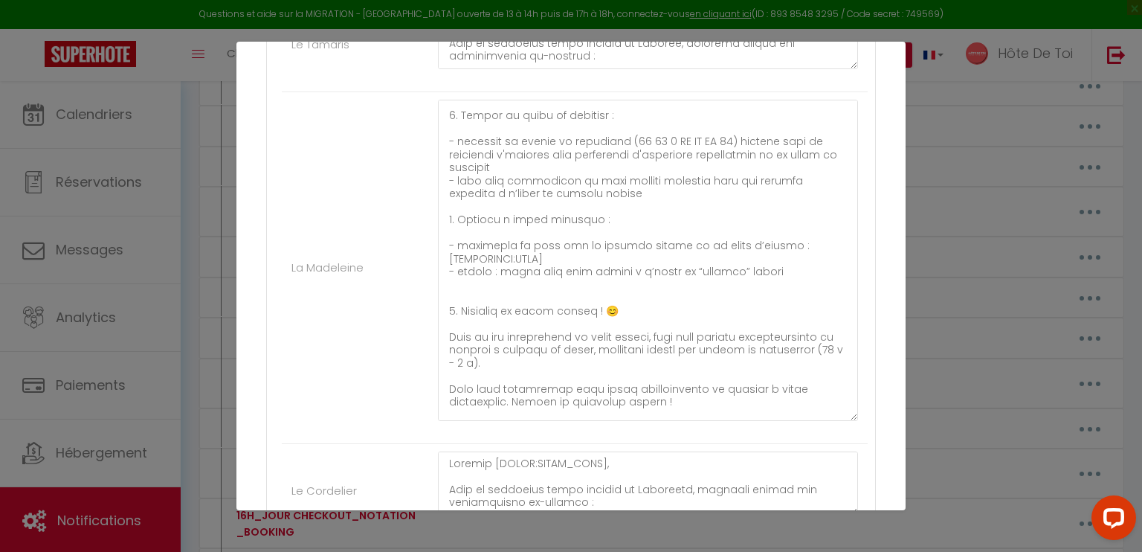
scroll to position [288, 0]
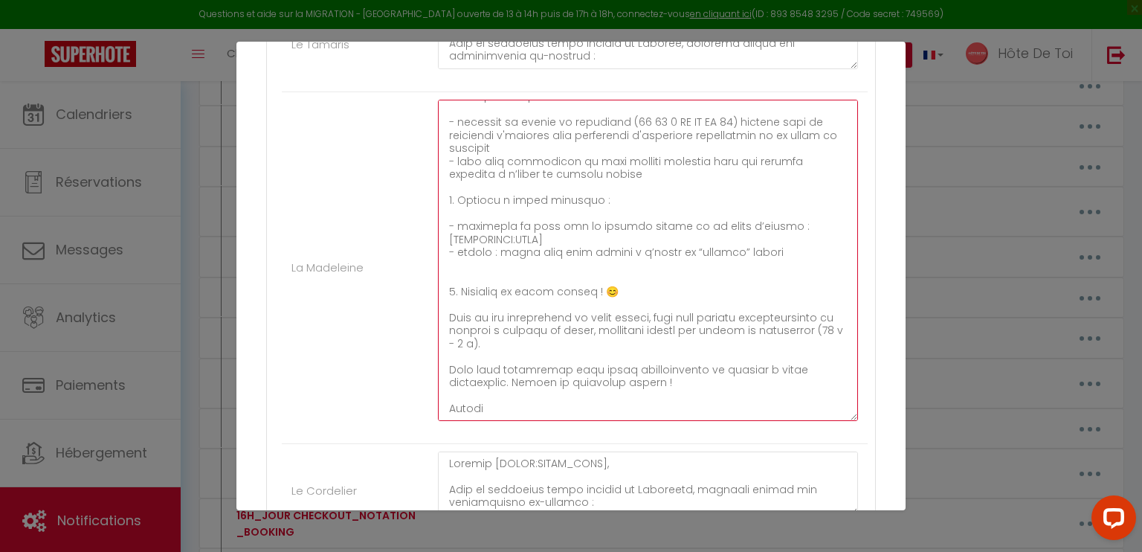
click at [575, 242] on textarea at bounding box center [648, 260] width 420 height 321
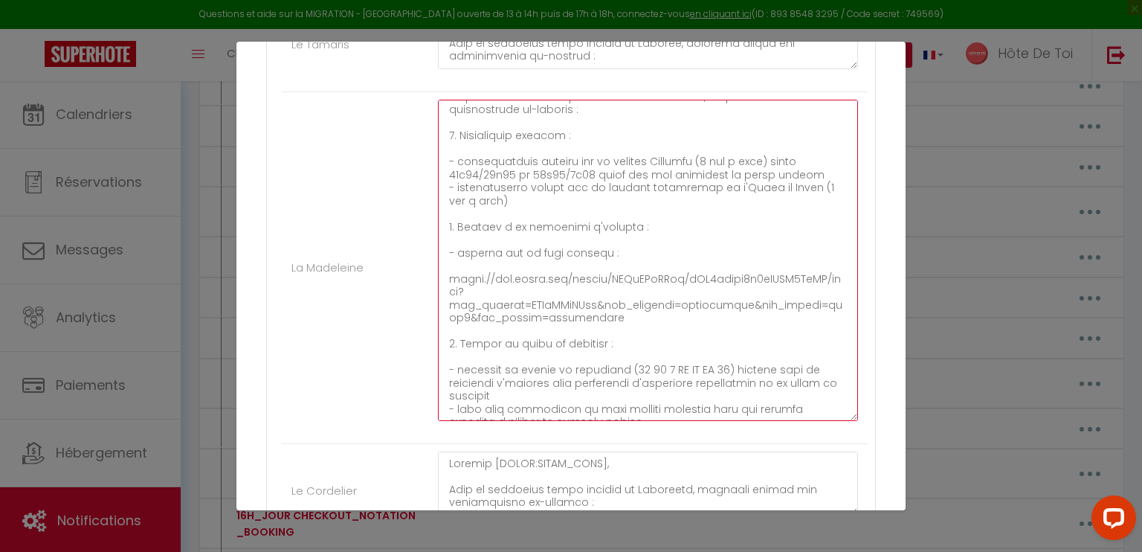
scroll to position [165, 0]
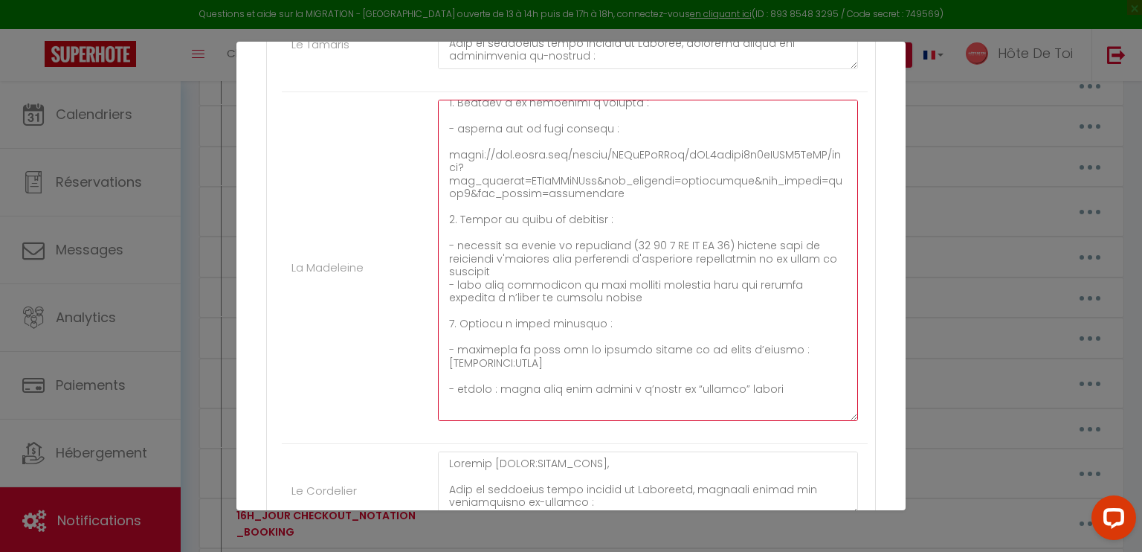
click at [583, 274] on textarea at bounding box center [648, 260] width 420 height 321
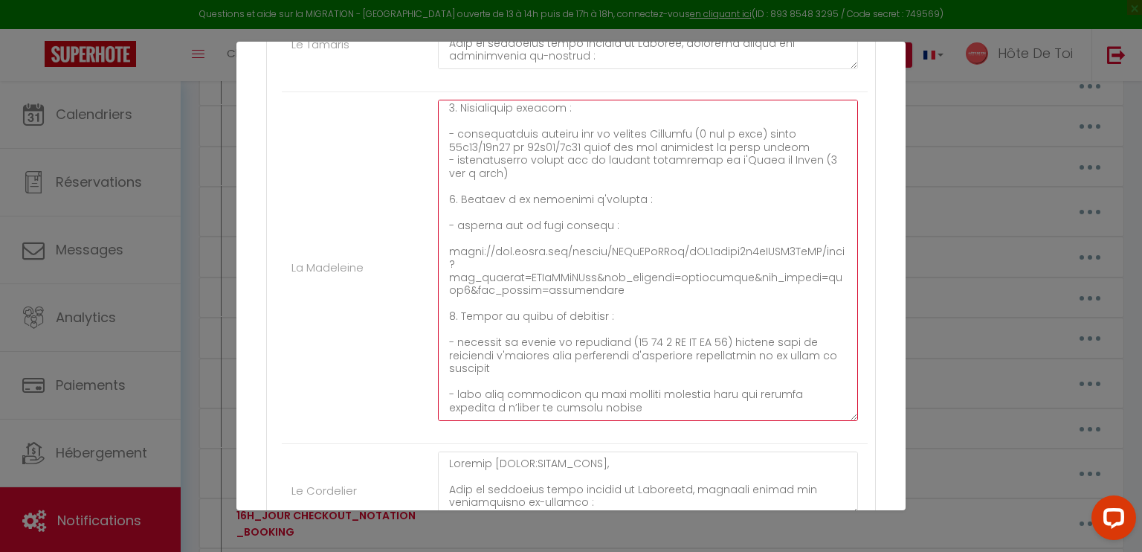
scroll to position [41, 0]
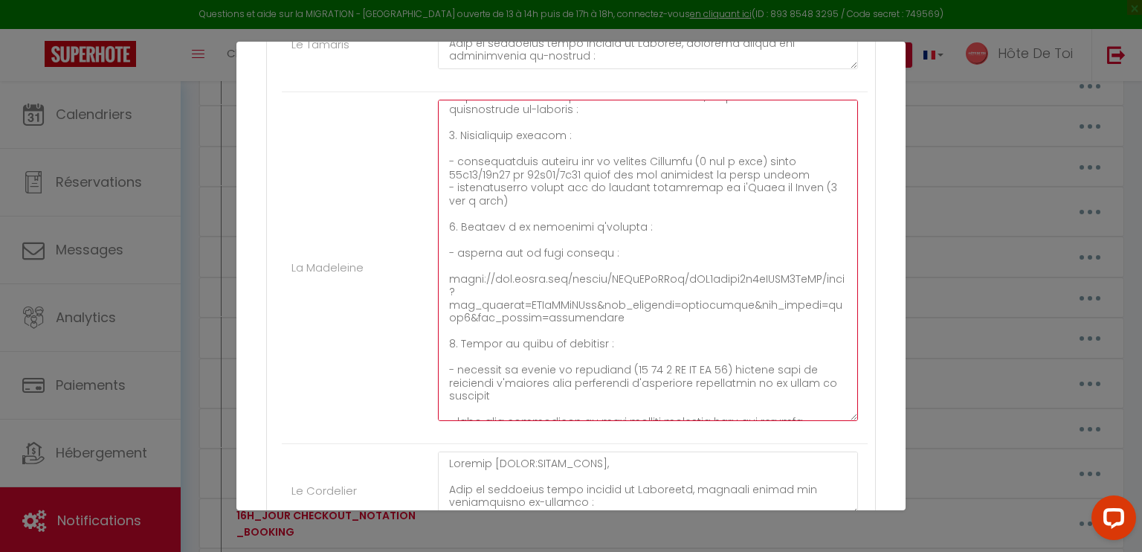
click at [806, 174] on textarea at bounding box center [648, 260] width 420 height 321
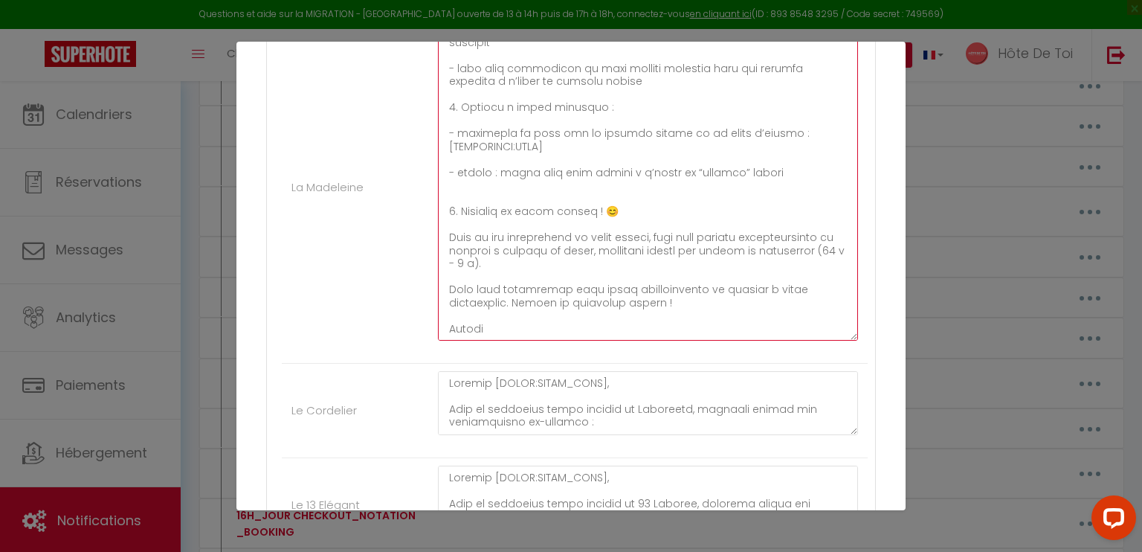
scroll to position [619, 0]
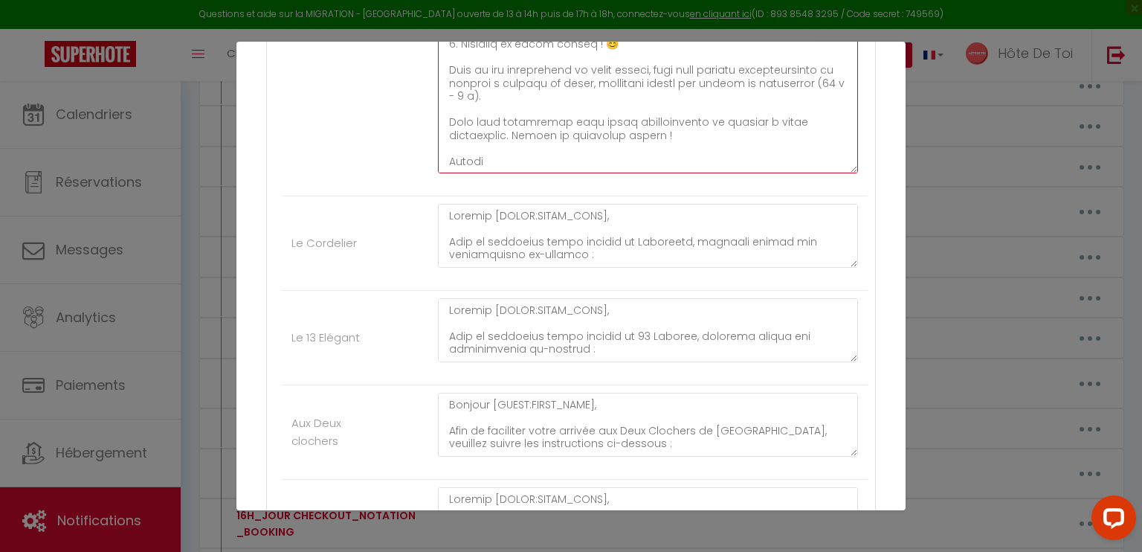
type textarea "Bonjour [GUEST:FIRST_NAME],​ Afin de faciliter votre arrivée à La Madeleine​​, …"
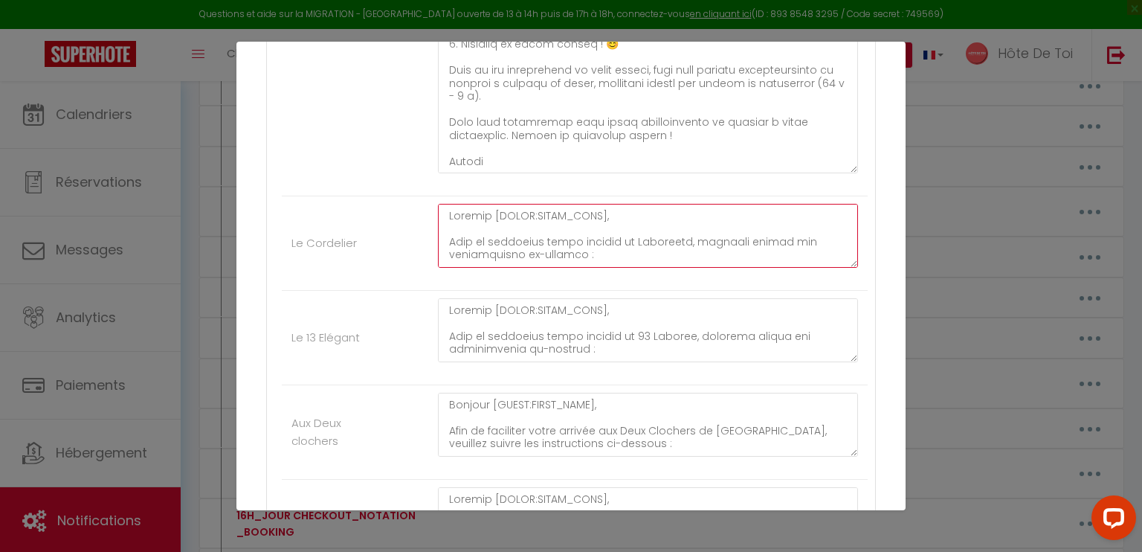
click at [841, 270] on div at bounding box center [647, 243] width 439 height 79
click at [841, 265] on textarea at bounding box center [648, 236] width 420 height 64
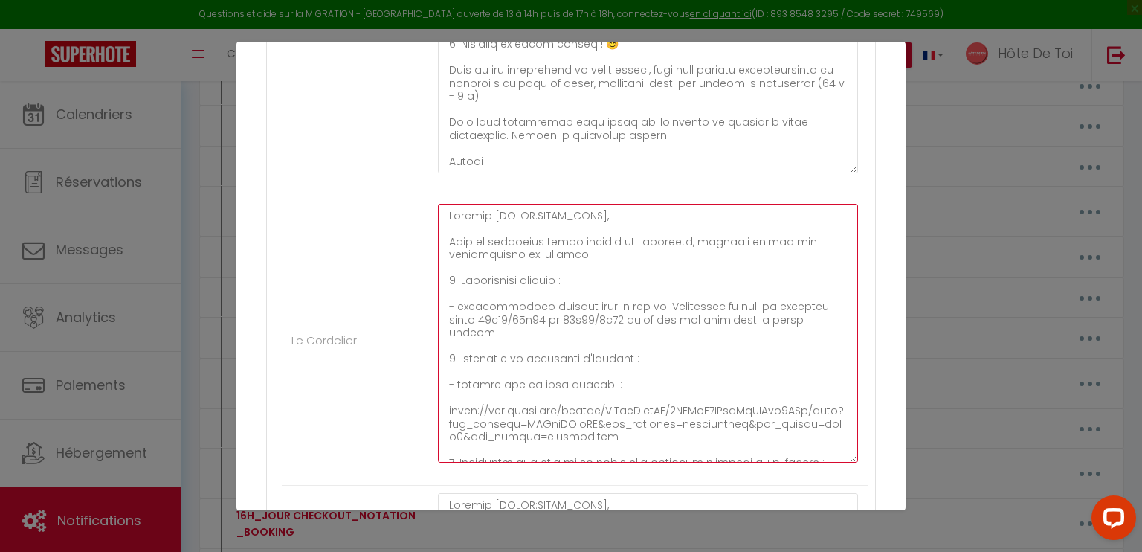
drag, startPoint x: 841, startPoint y: 260, endPoint x: 837, endPoint y: 500, distance: 240.1
click at [837, 462] on textarea at bounding box center [648, 333] width 420 height 259
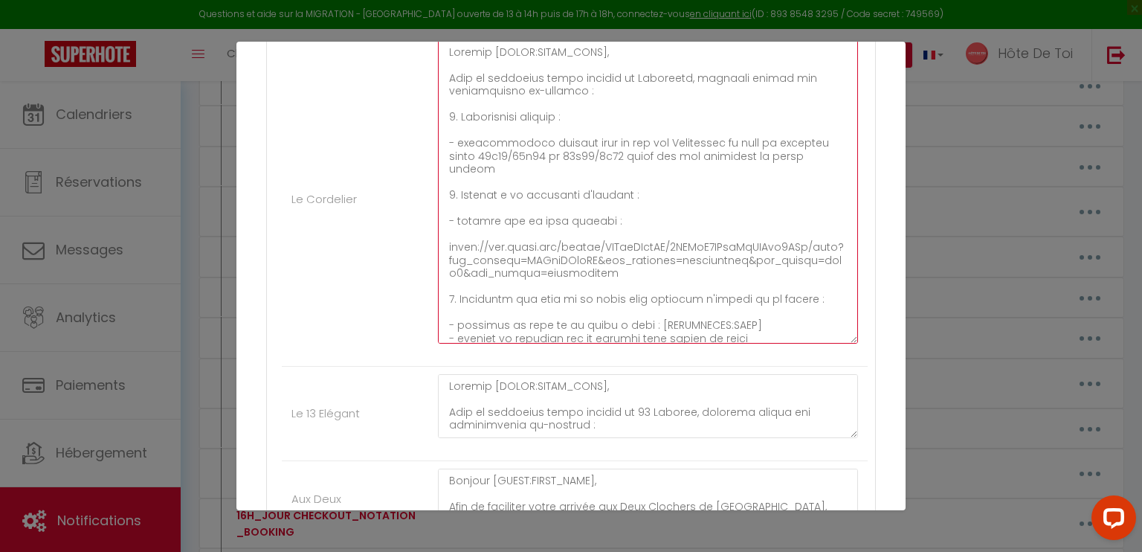
scroll to position [867, 0]
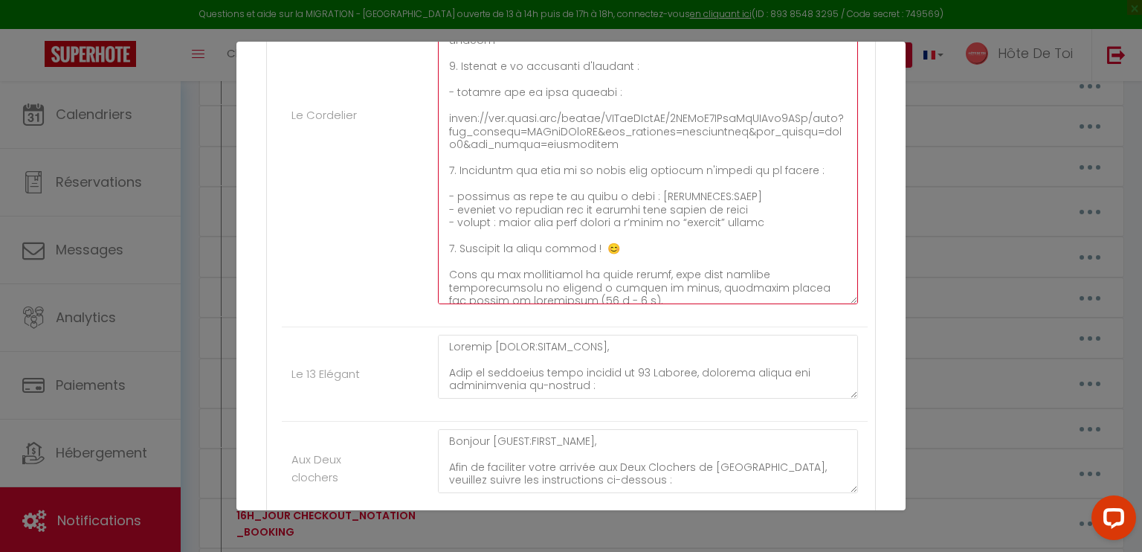
drag, startPoint x: 844, startPoint y: 255, endPoint x: 857, endPoint y: 345, distance: 90.8
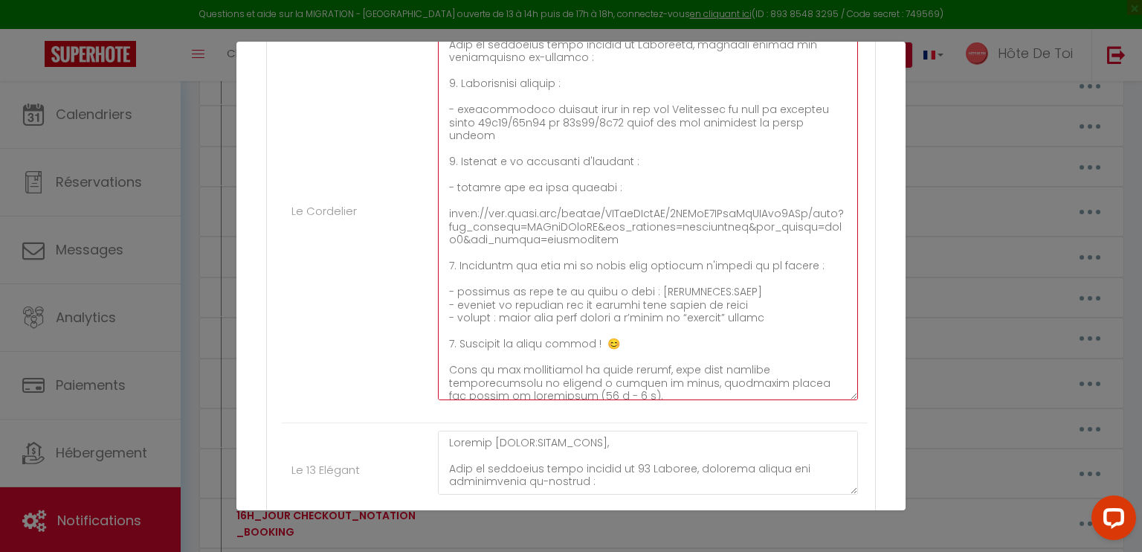
scroll to position [788, 0]
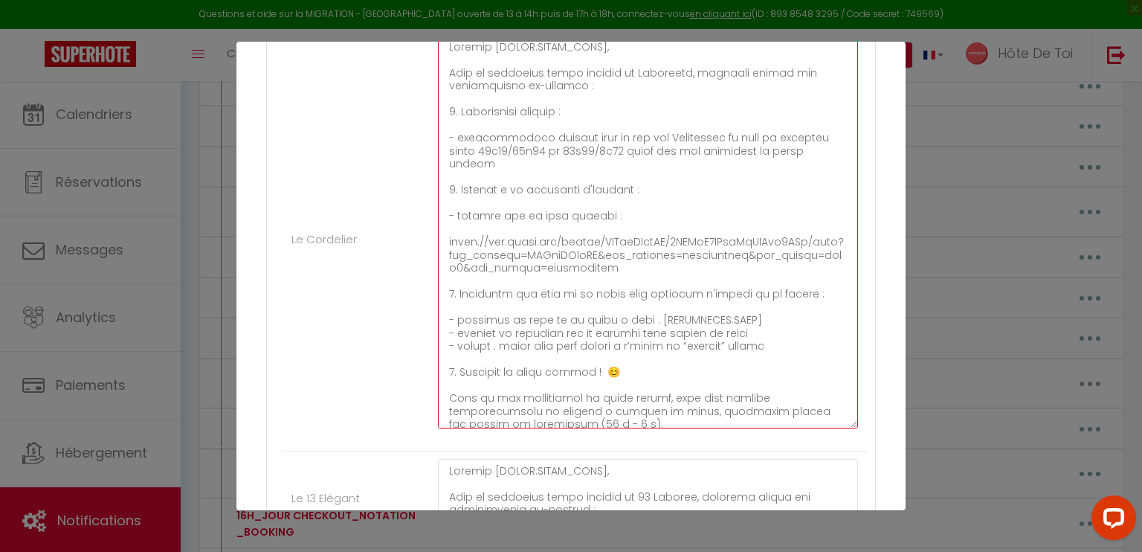
click at [735, 316] on textarea at bounding box center [648, 231] width 420 height 393
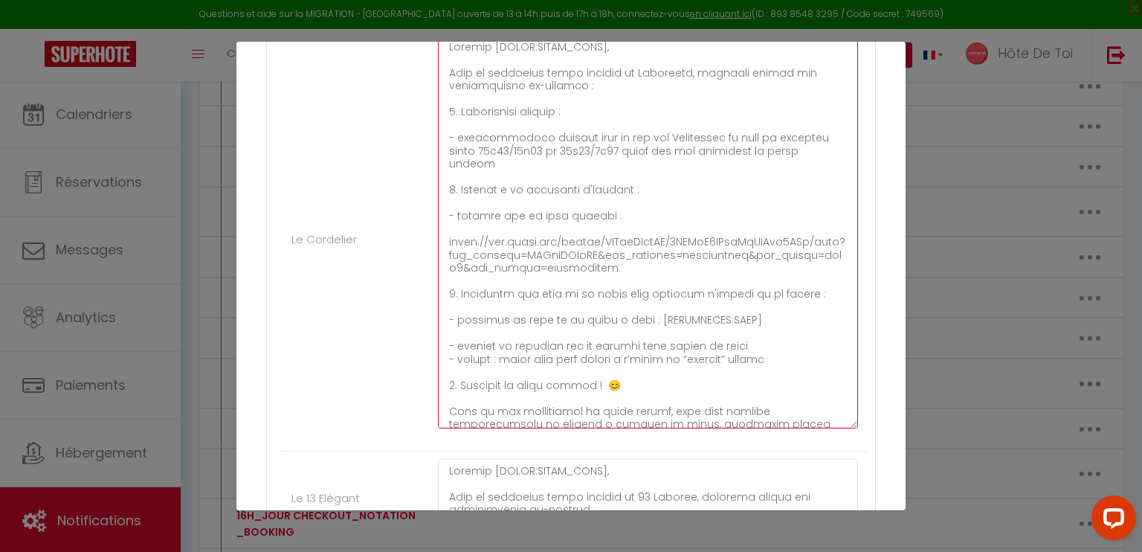
click at [761, 343] on textarea at bounding box center [648, 231] width 420 height 393
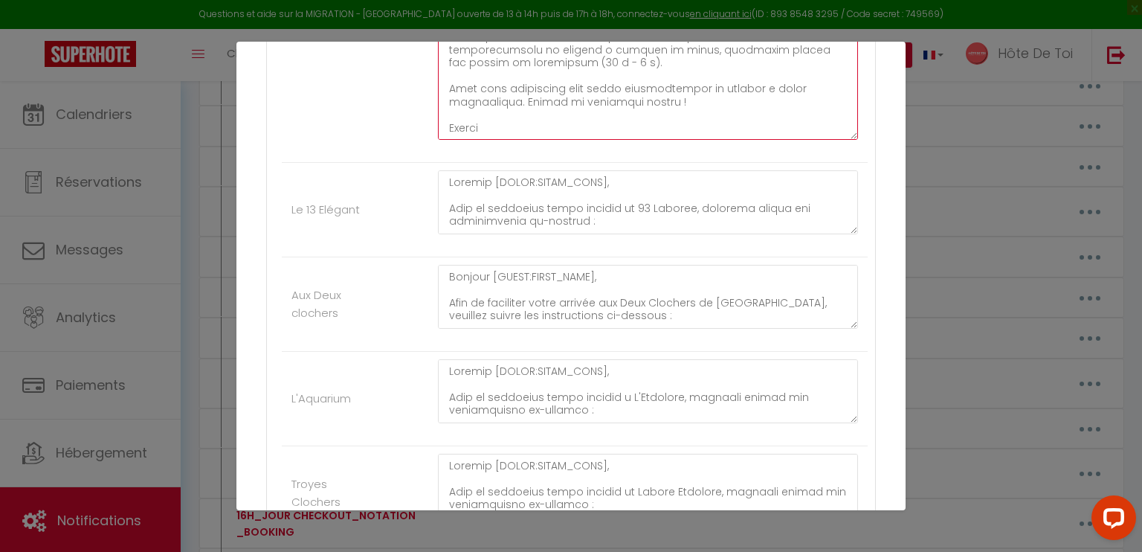
scroll to position [1036, 0]
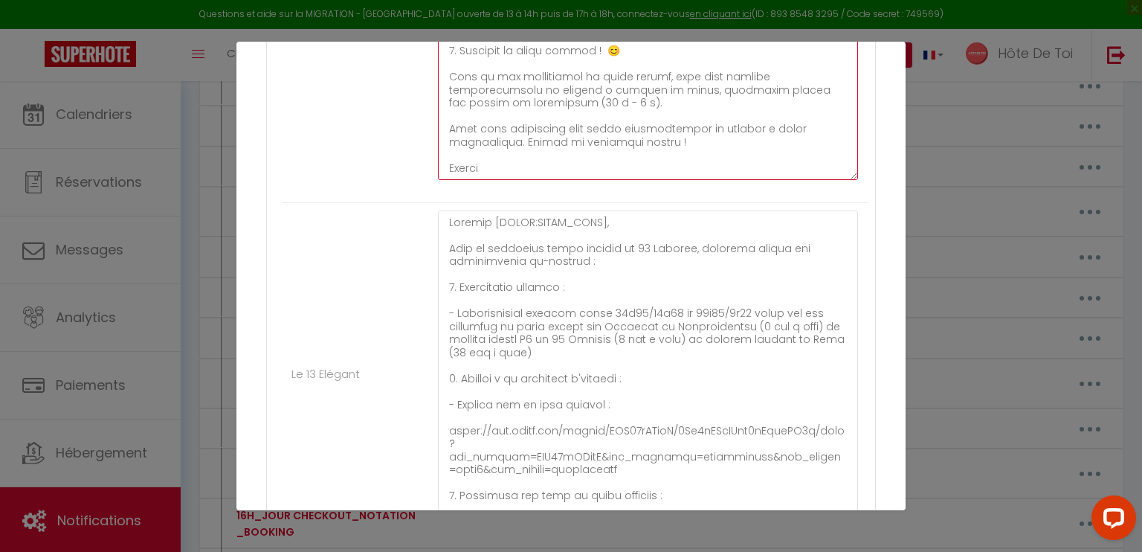
drag, startPoint x: 844, startPoint y: 265, endPoint x: 870, endPoint y: 518, distance: 254.7
click at [870, 518] on div "Mettre à jour le code court personnalisé × Nom * 18H_VEILLE CHECKIN_MESSAGE_INS…" at bounding box center [570, 276] width 669 height 552
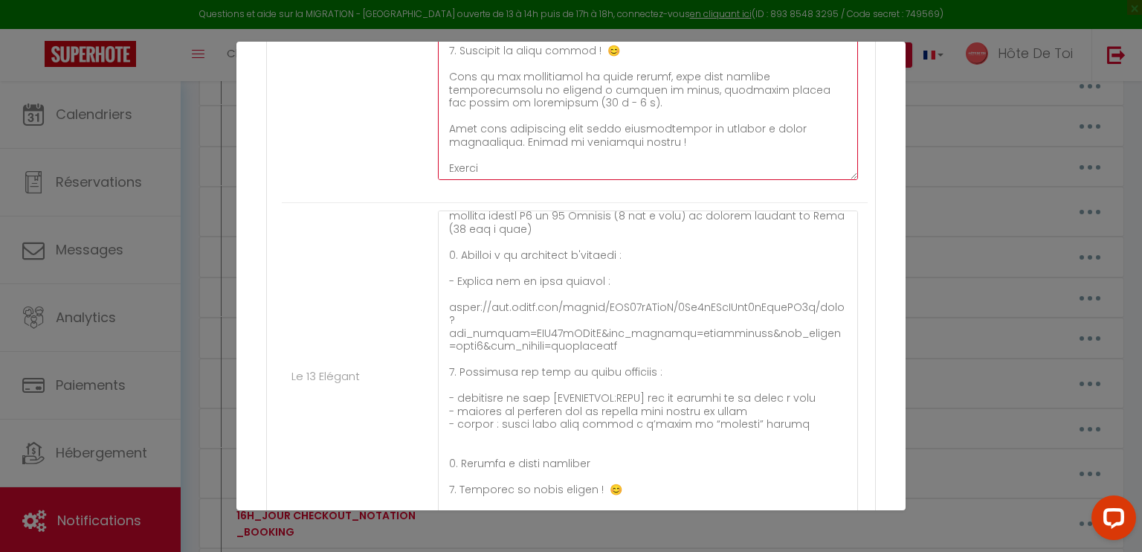
scroll to position [1160, 0]
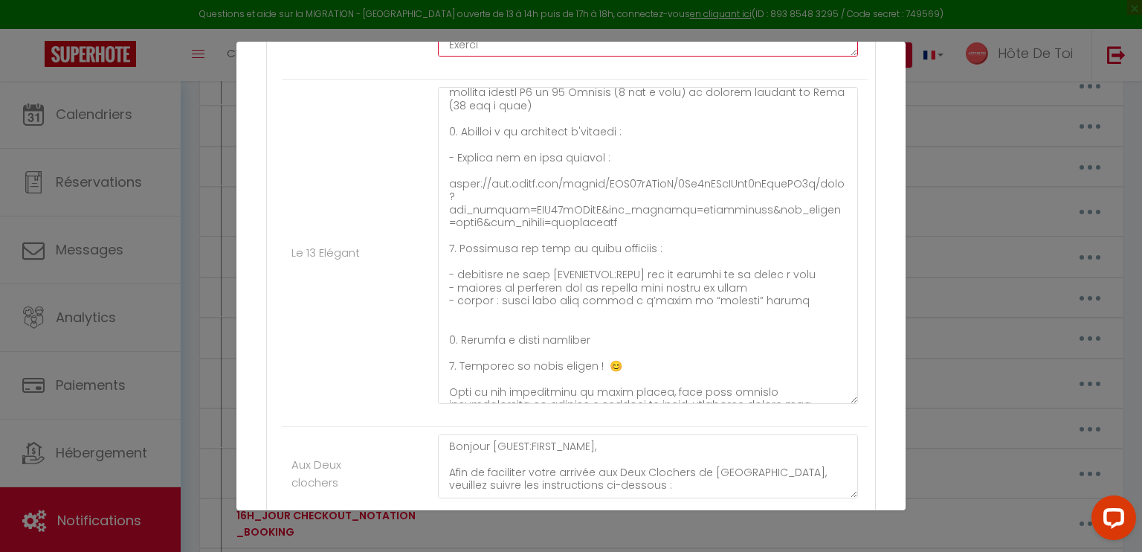
type textarea "​Bonjour [GUEST:FIRST_NAME],​ Afin de faciliter votre arrivée au Cordelier, veu…"
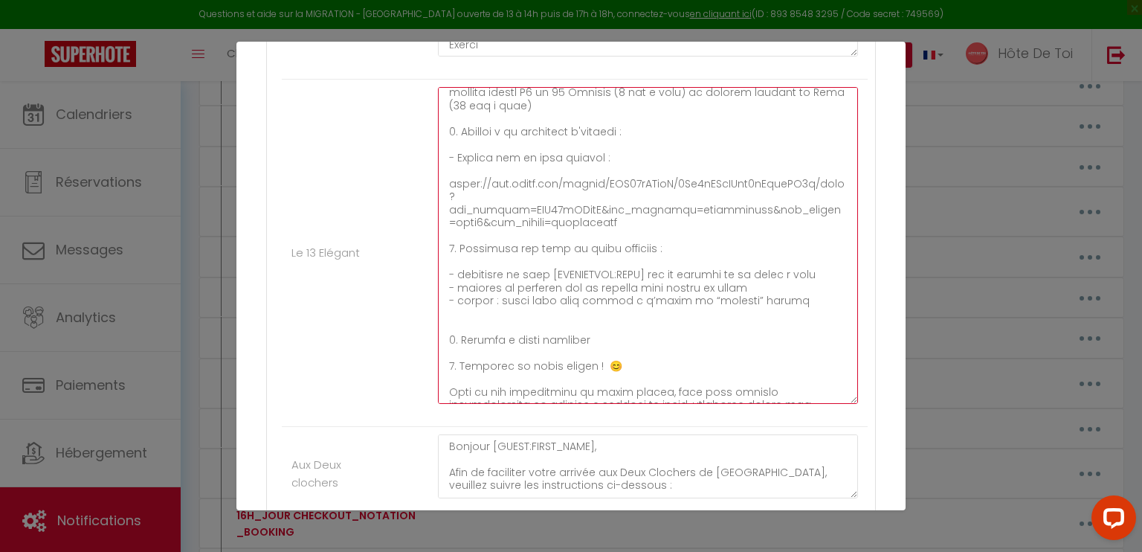
click at [820, 268] on textarea at bounding box center [648, 245] width 420 height 317
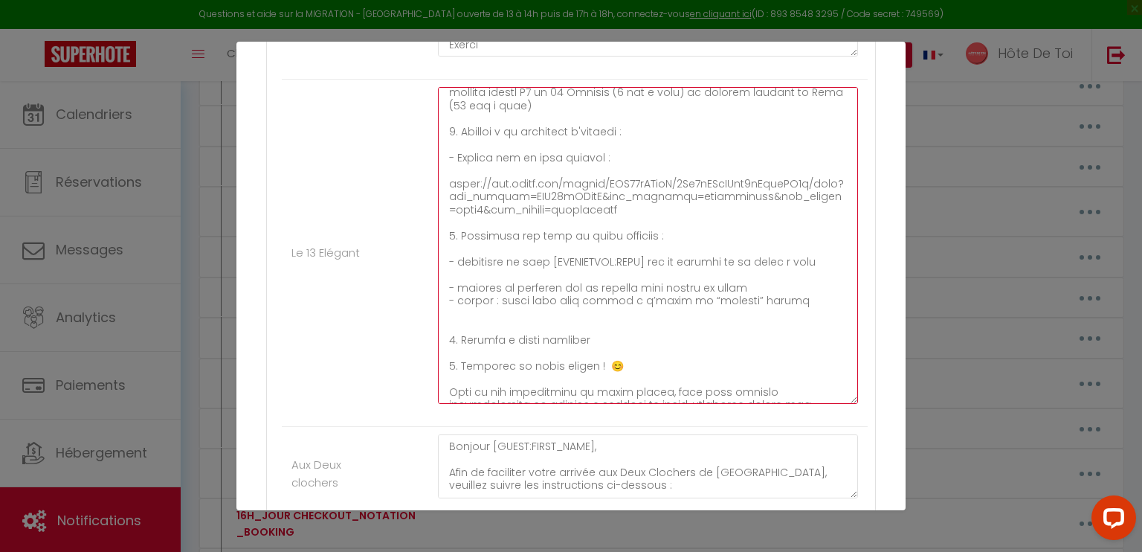
click at [650, 268] on textarea at bounding box center [648, 245] width 420 height 317
paste textarea "r sur le clavier le code : [RENTALDOOR:CODE]"
click at [758, 297] on textarea at bounding box center [648, 245] width 420 height 317
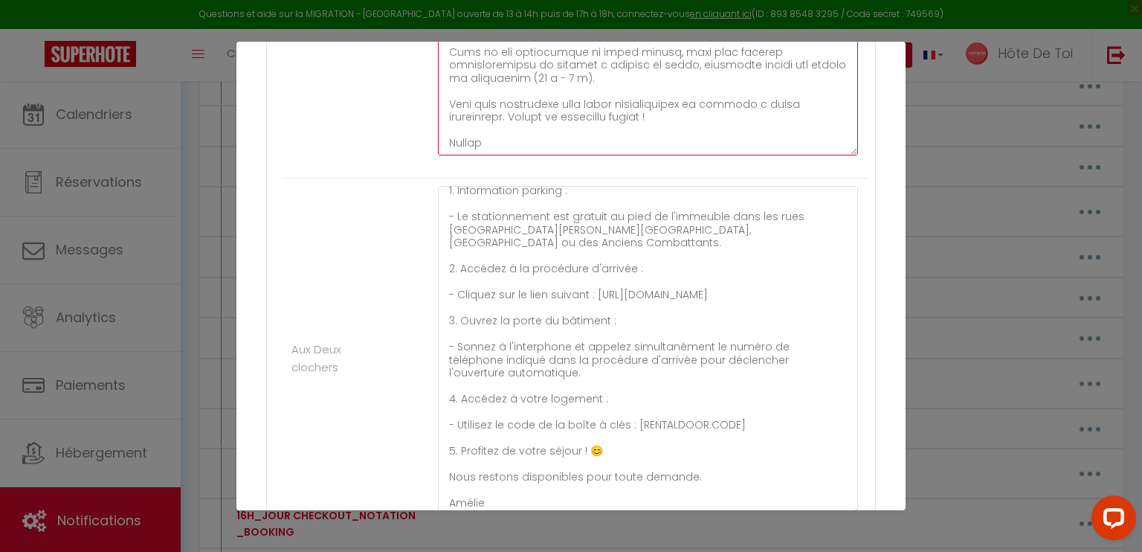
scroll to position [89, 0]
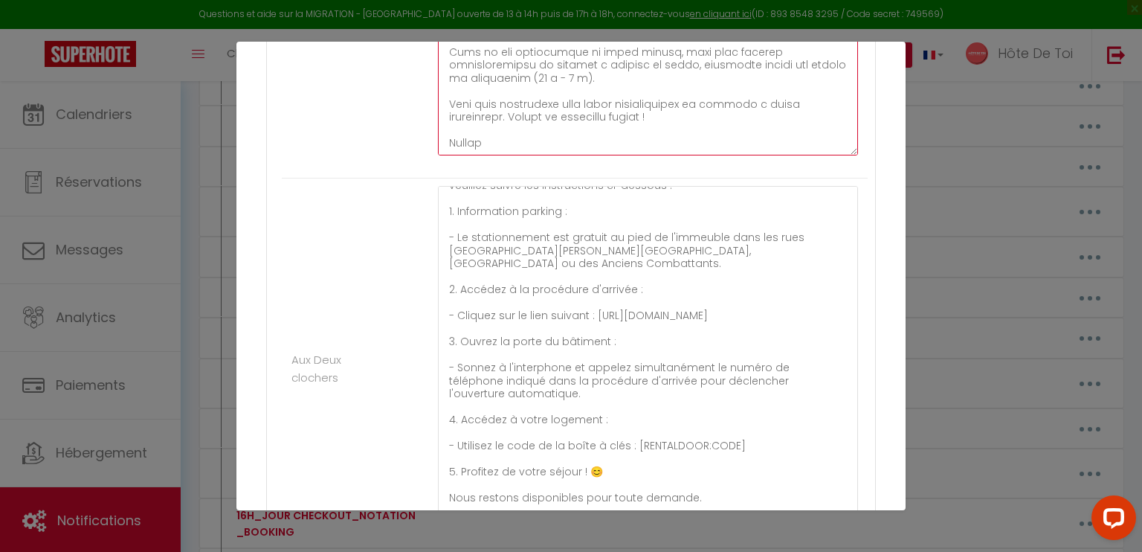
drag, startPoint x: 841, startPoint y: 244, endPoint x: 794, endPoint y: 531, distance: 291.6
click at [794, 531] on div "Mettre à jour le code court personnalisé × Nom * 18H_VEILLE CHECKIN_MESSAGE_INS…" at bounding box center [570, 276] width 669 height 552
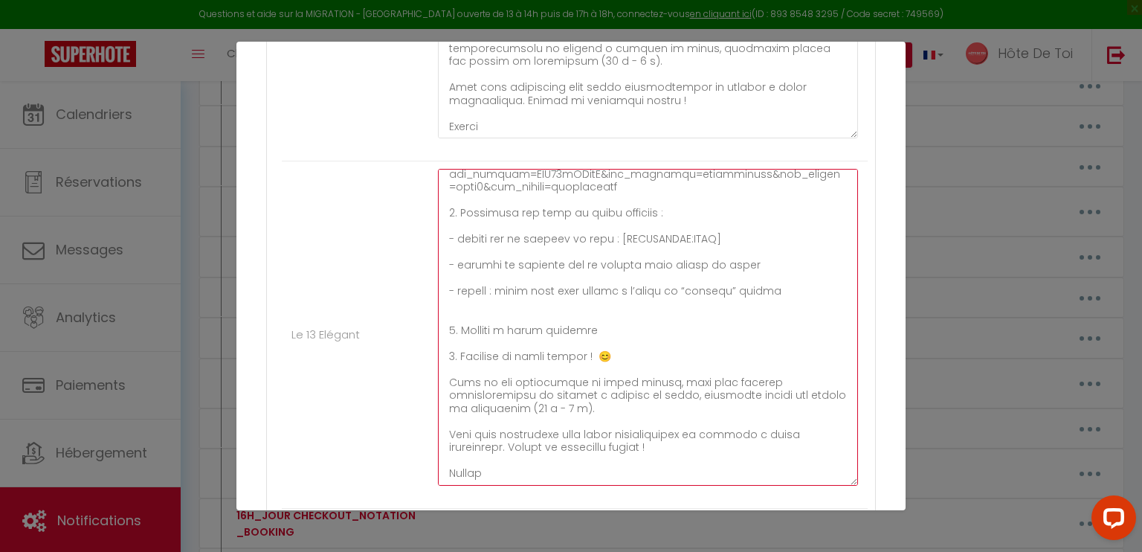
scroll to position [1036, 0]
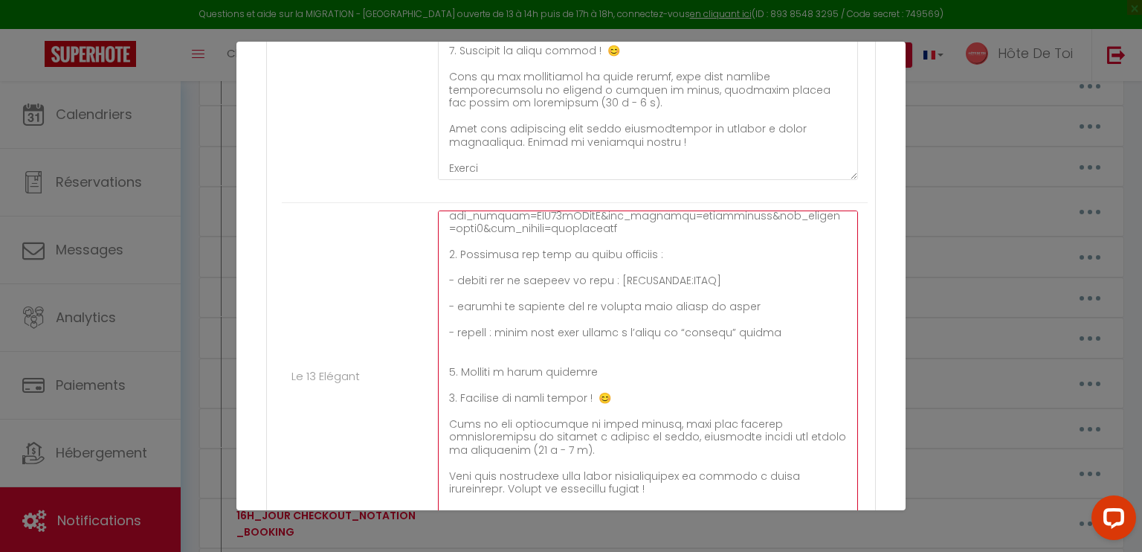
click at [491, 304] on textarea at bounding box center [648, 368] width 420 height 317
click at [499, 372] on textarea at bounding box center [648, 368] width 420 height 317
click at [491, 303] on textarea at bounding box center [648, 368] width 420 height 317
click at [479, 273] on textarea at bounding box center [648, 368] width 420 height 317
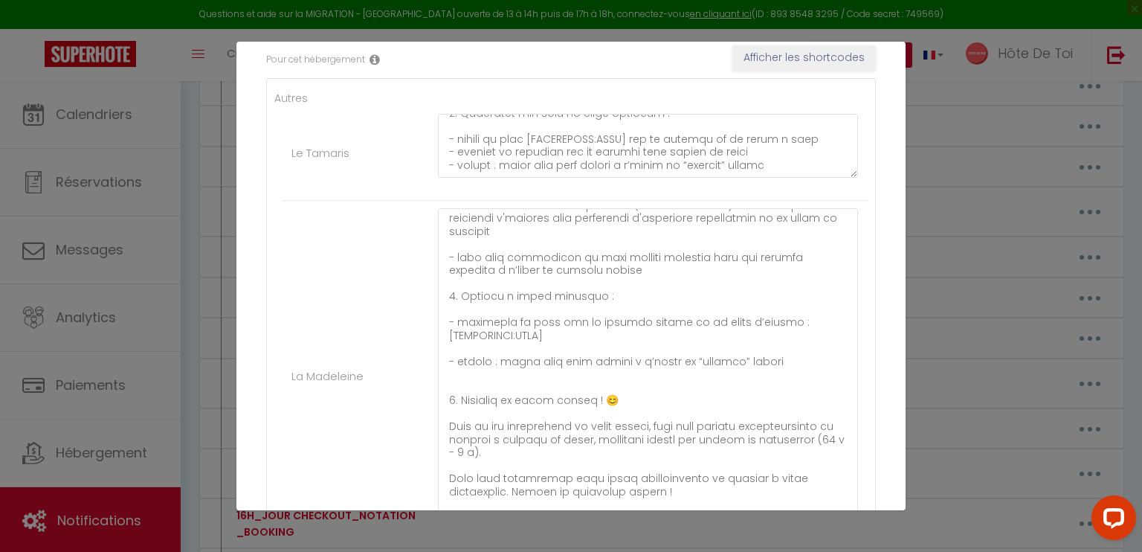
scroll to position [271, 0]
type textarea "Bonjour [GUEST:FIRST_NAME],​ Afin de faciliter votre arrivée au 13 Elégant, veu…"
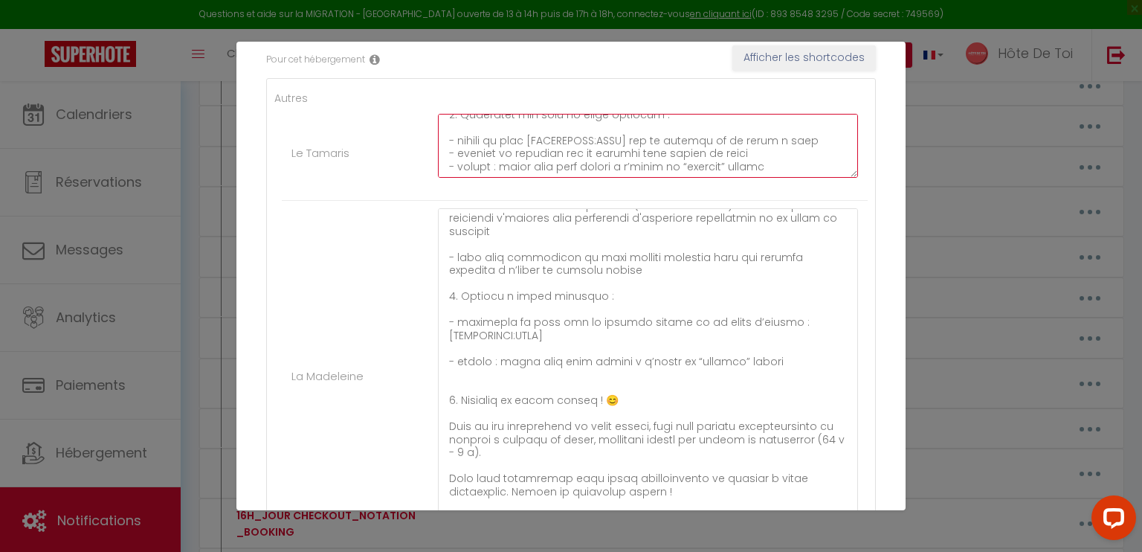
click at [482, 150] on textarea at bounding box center [648, 146] width 420 height 64
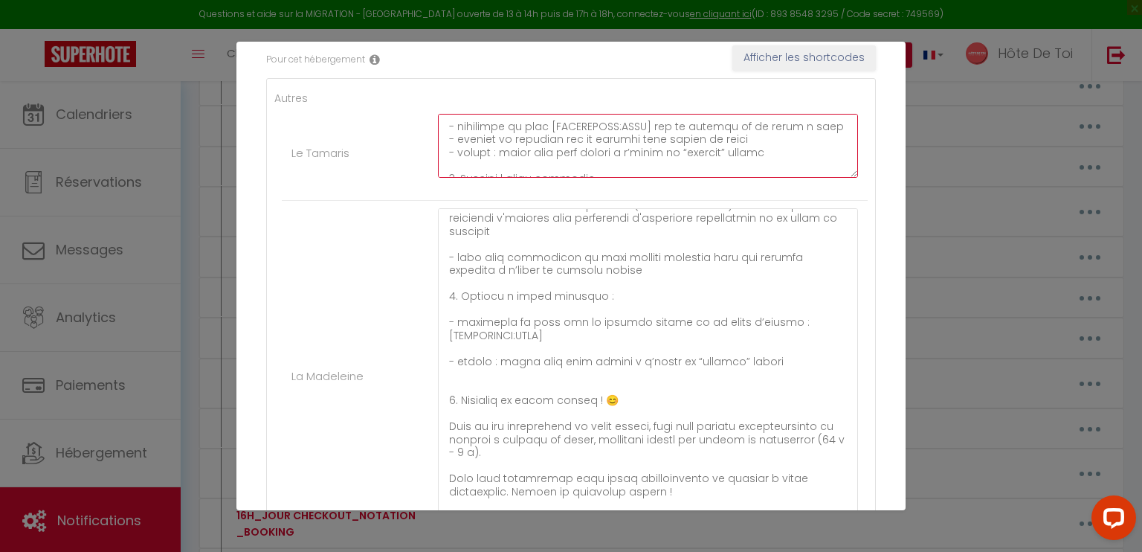
scroll to position [287, 0]
click at [491, 148] on textarea at bounding box center [648, 146] width 420 height 64
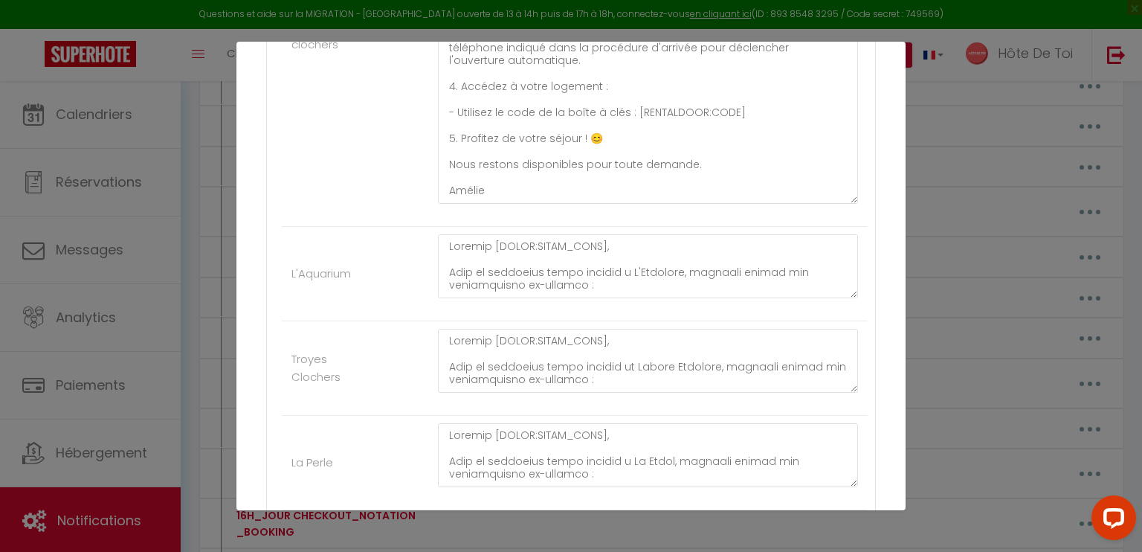
scroll to position [1705, 0]
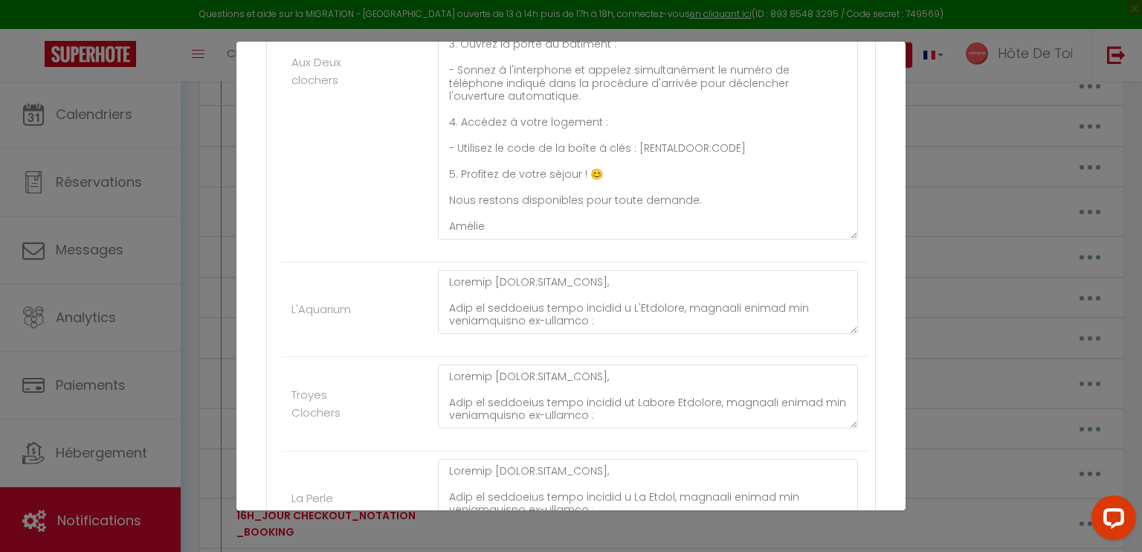
click at [844, 324] on textarea at bounding box center [648, 302] width 420 height 64
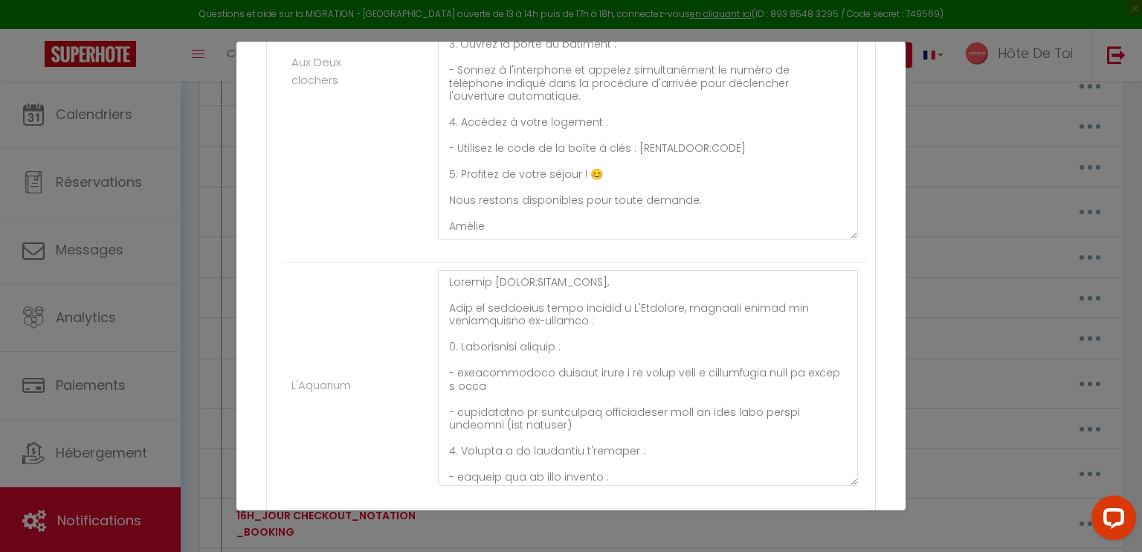
drag, startPoint x: 843, startPoint y: 329, endPoint x: 830, endPoint y: 481, distance: 152.2
click at [830, 481] on textarea at bounding box center [648, 378] width 420 height 216
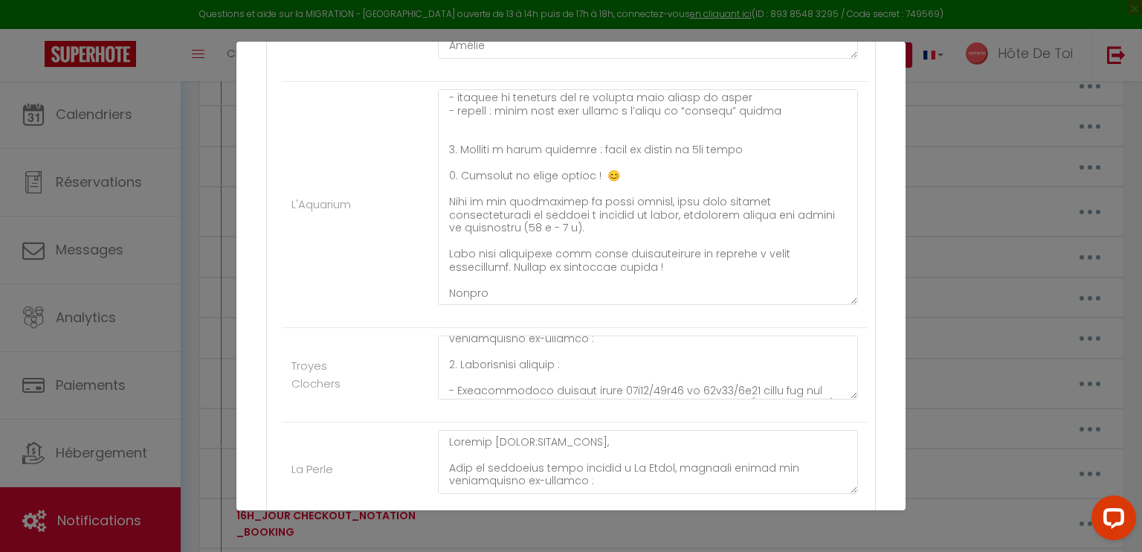
scroll to position [65, 0]
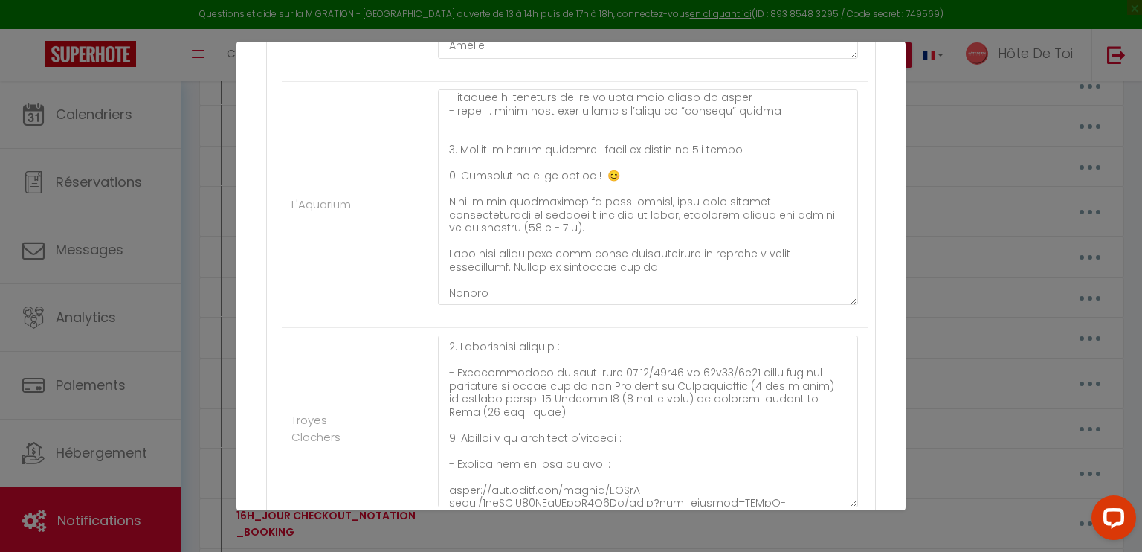
drag, startPoint x: 842, startPoint y: 388, endPoint x: 875, endPoint y: 496, distance: 112.6
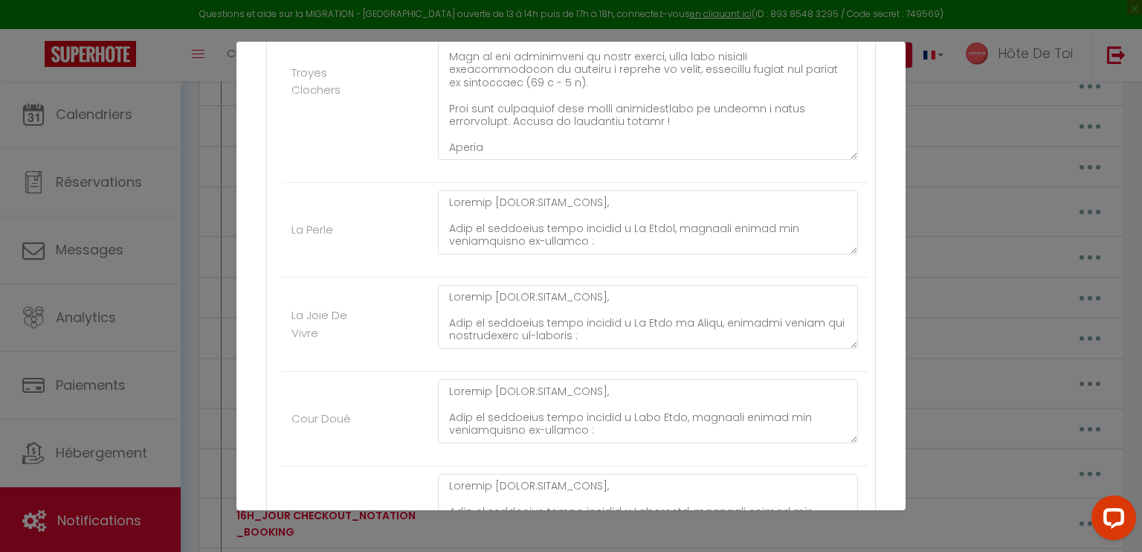
scroll to position [2251, 0]
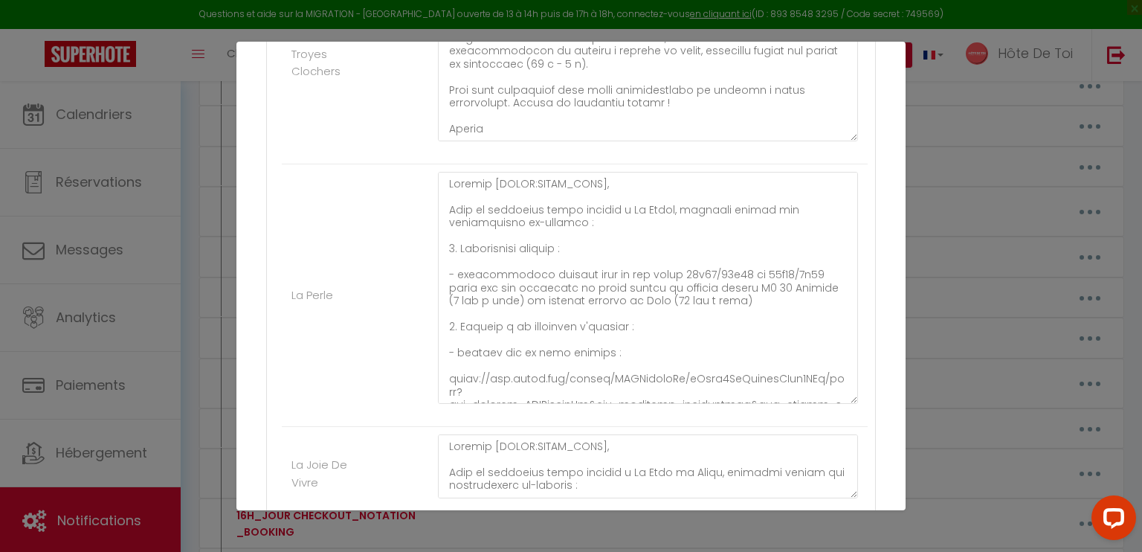
drag, startPoint x: 840, startPoint y: 230, endPoint x: 853, endPoint y: 398, distance: 168.5
click at [853, 398] on div at bounding box center [647, 295] width 439 height 247
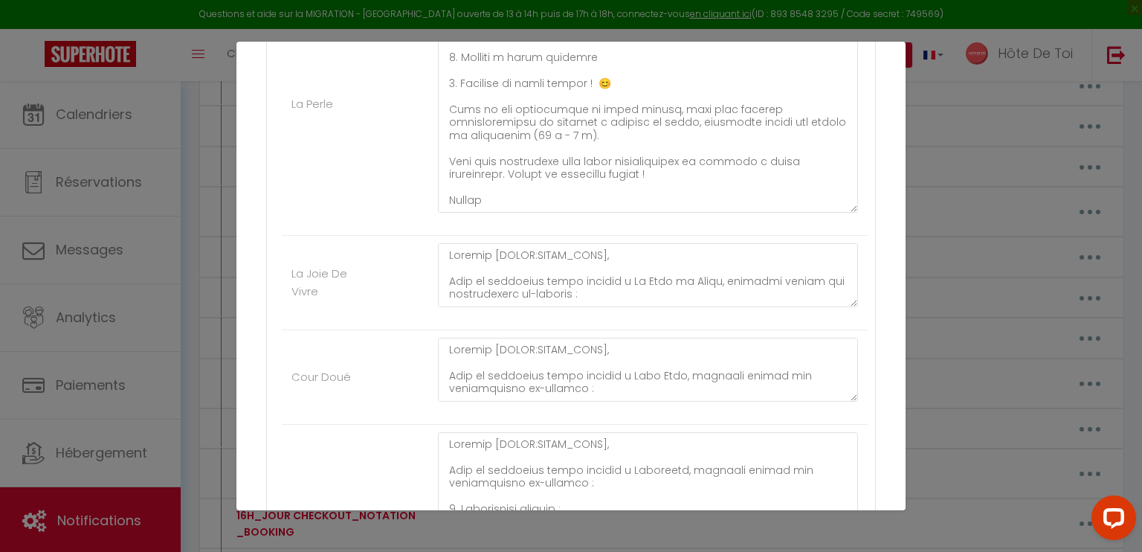
scroll to position [2474, 0]
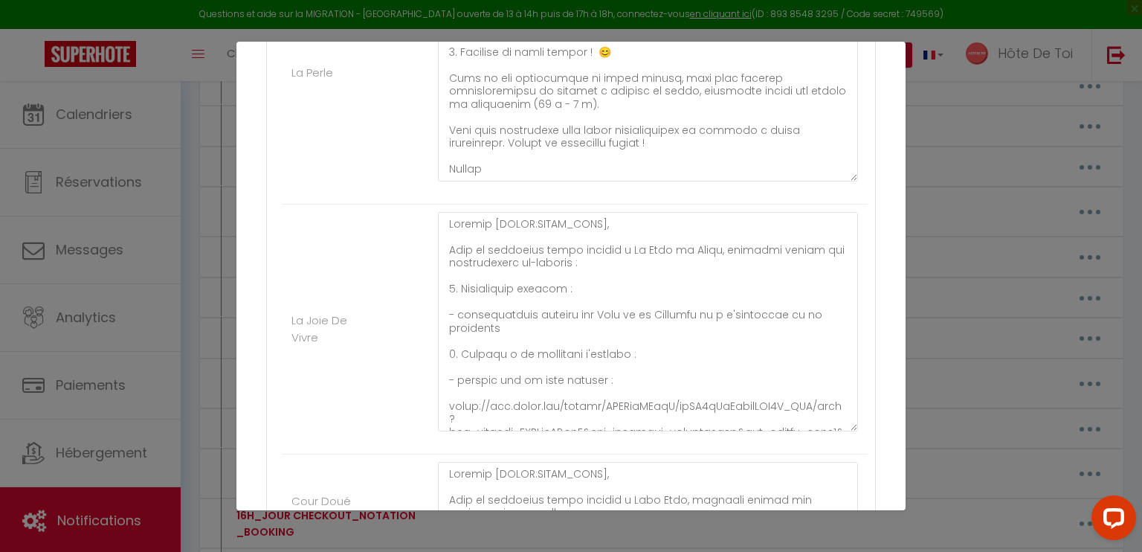
drag, startPoint x: 843, startPoint y: 267, endPoint x: 836, endPoint y: 451, distance: 184.5
click at [836, 431] on textarea at bounding box center [648, 321] width 420 height 219
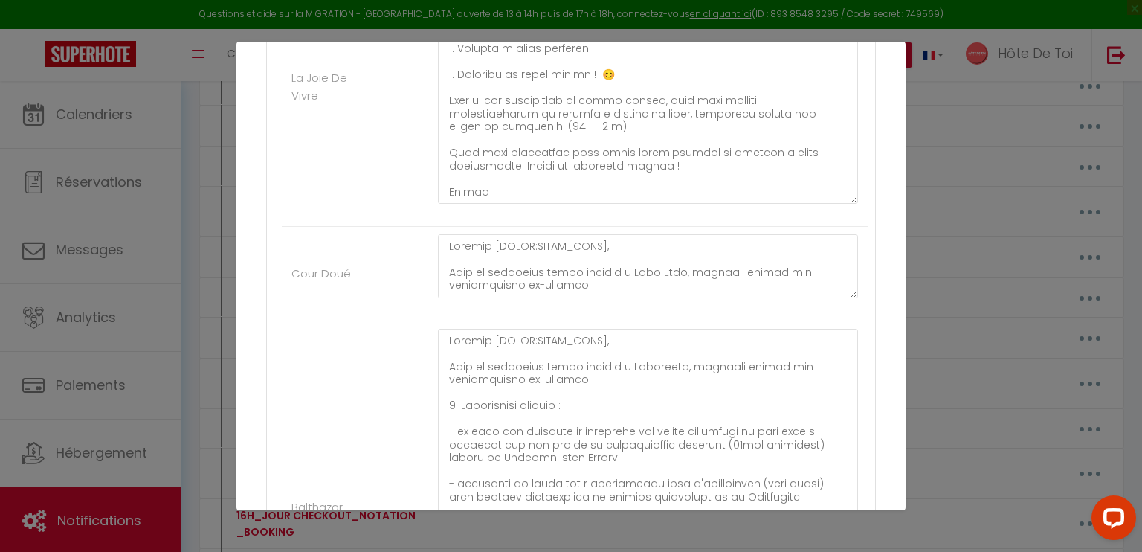
scroll to position [2773, 0]
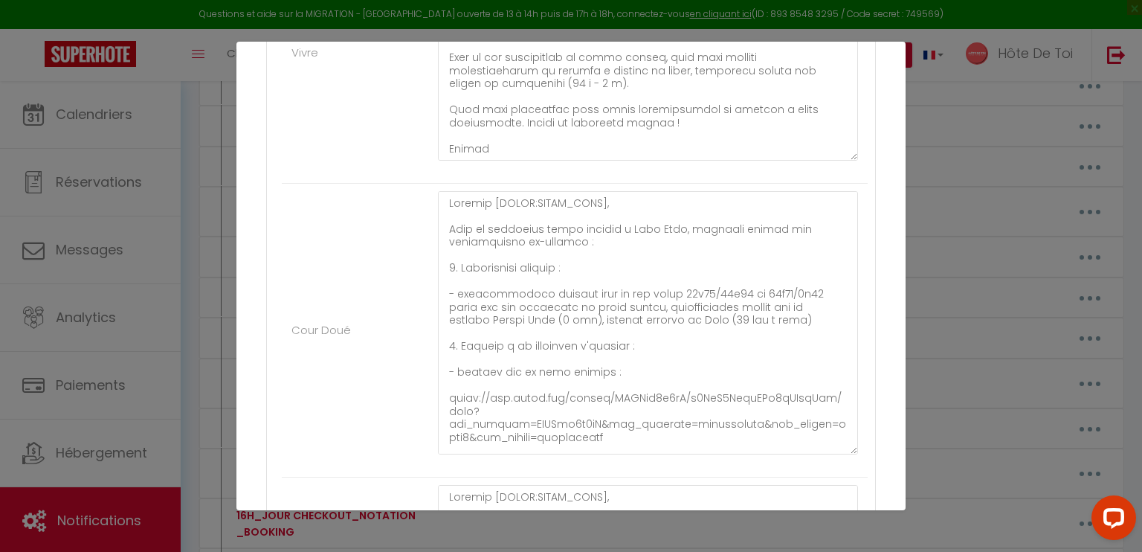
drag, startPoint x: 838, startPoint y: 246, endPoint x: 832, endPoint y: 446, distance: 200.0
click at [832, 446] on textarea at bounding box center [648, 322] width 420 height 263
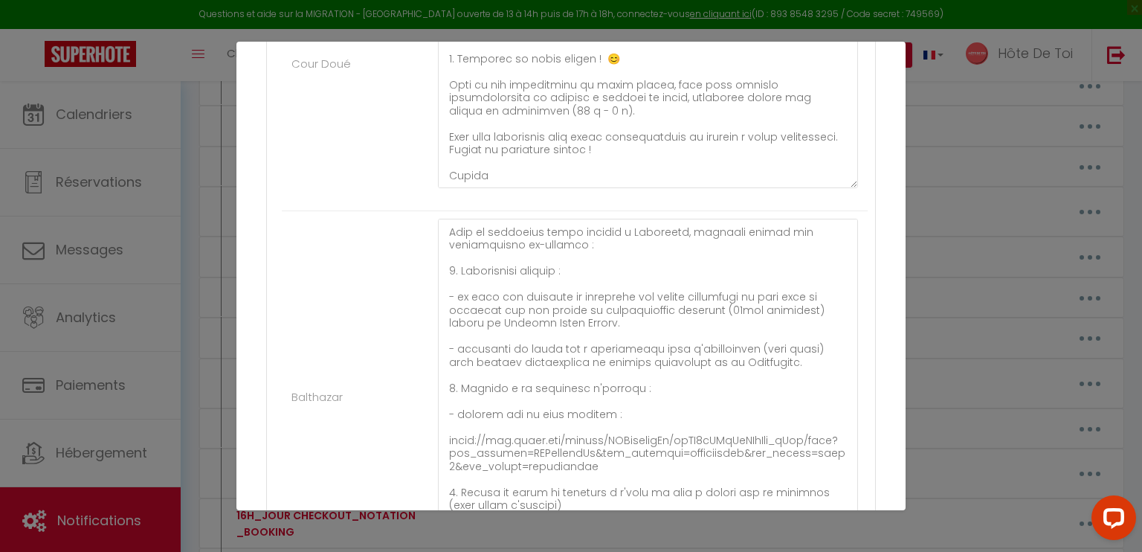
scroll to position [27, 0]
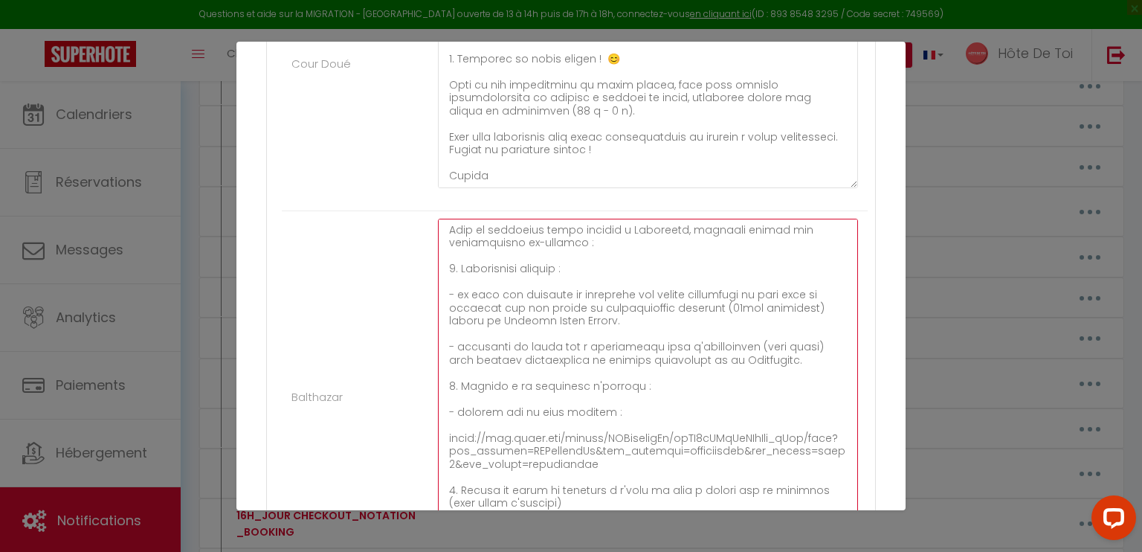
click at [505, 346] on textarea at bounding box center [648, 390] width 420 height 342
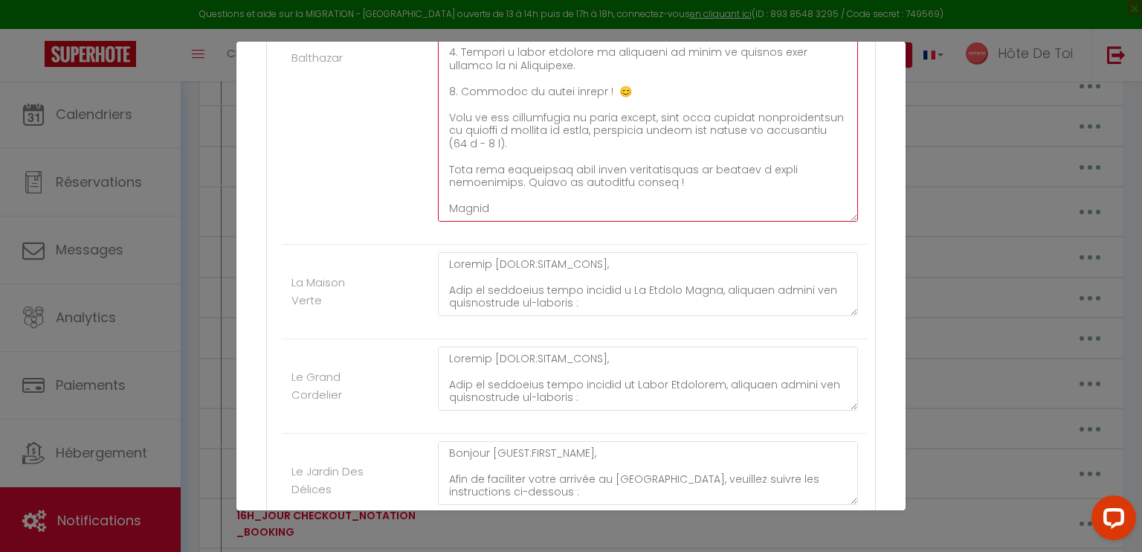
scroll to position [3395, 0]
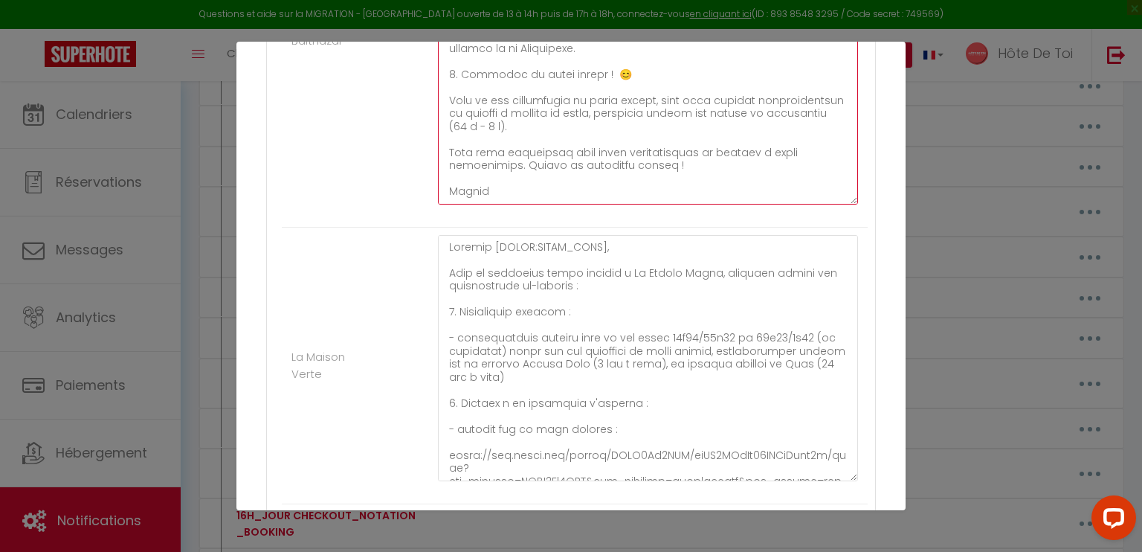
drag, startPoint x: 842, startPoint y: 288, endPoint x: 845, endPoint y: 472, distance: 184.4
click at [845, 472] on textarea at bounding box center [648, 358] width 420 height 246
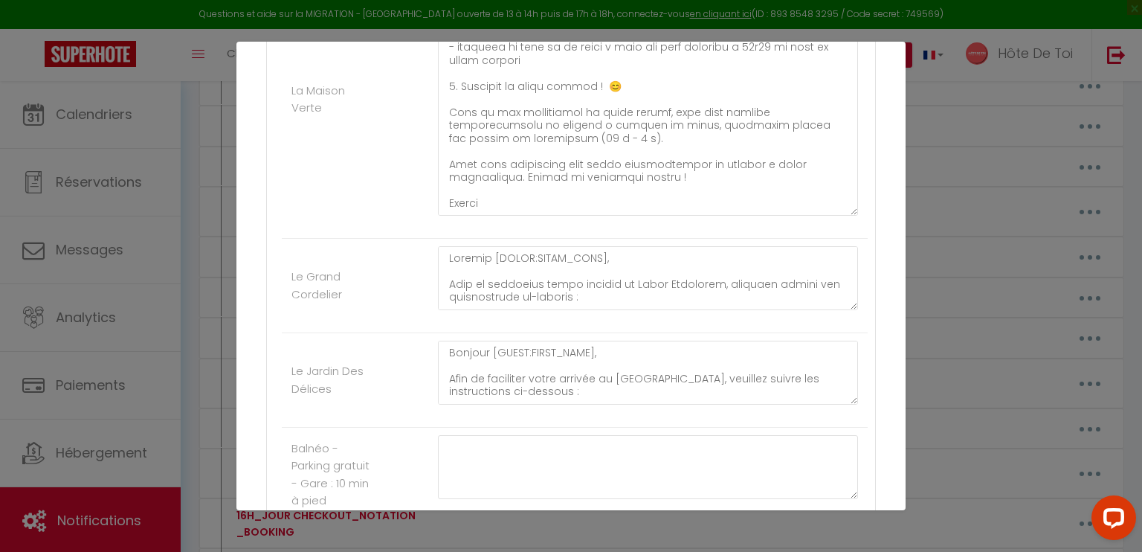
scroll to position [3667, 0]
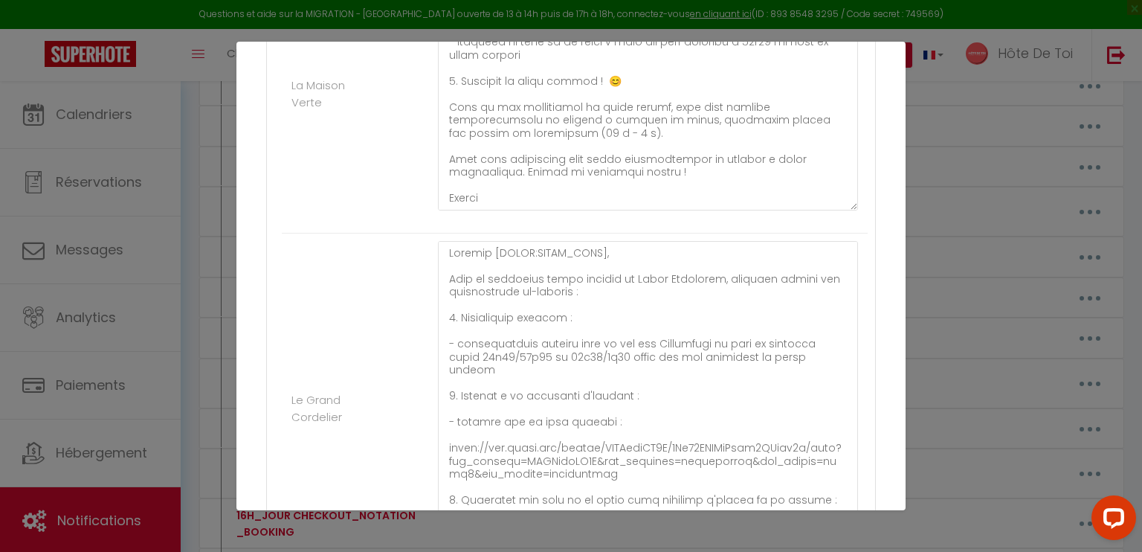
drag, startPoint x: 841, startPoint y: 294, endPoint x: 850, endPoint y: 550, distance: 255.9
click at [850, 550] on div "Mettre à jour le code court personnalisé × Nom * 18H_VEILLE CHECKIN_MESSAGE_INS…" at bounding box center [570, 276] width 669 height 552
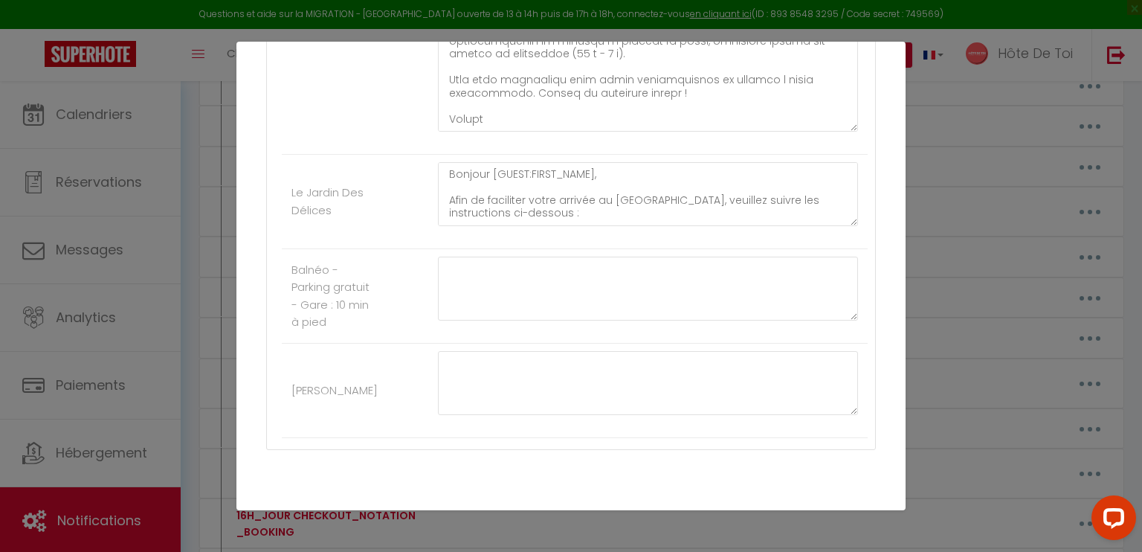
scroll to position [4064, 0]
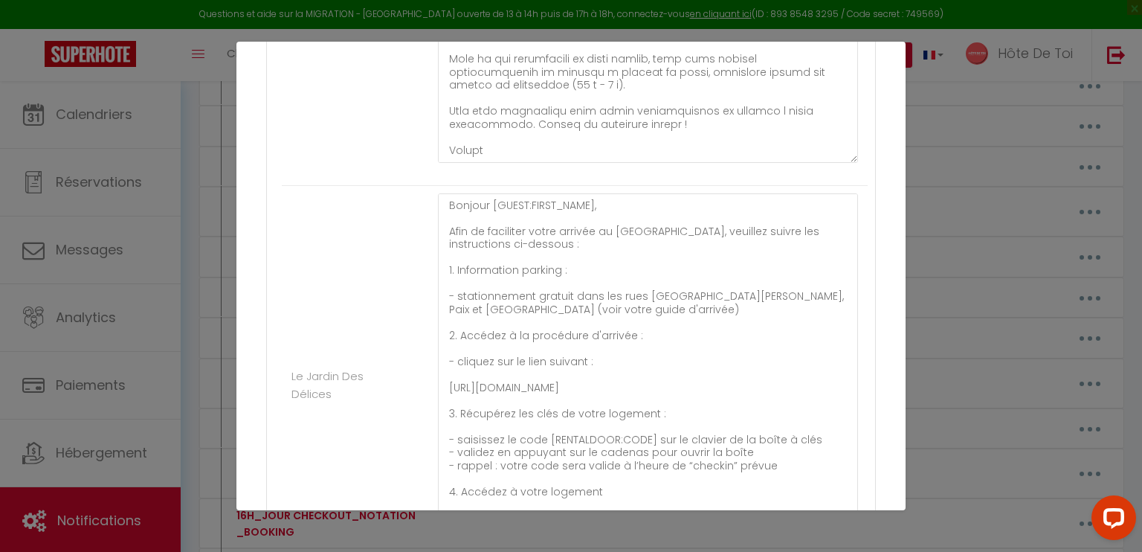
drag, startPoint x: 840, startPoint y: 246, endPoint x: 815, endPoint y: 552, distance: 306.5
click at [815, 551] on div "Mettre à jour le code court personnalisé × Nom * 18H_VEILLE CHECKIN_MESSAGE_INS…" at bounding box center [570, 276] width 669 height 552
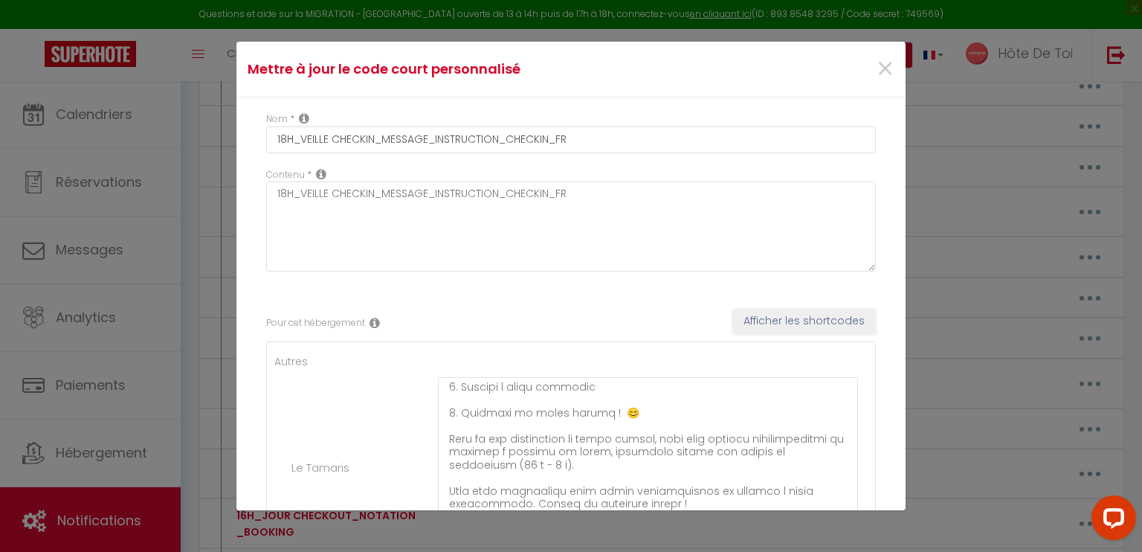
scroll to position [337, 0]
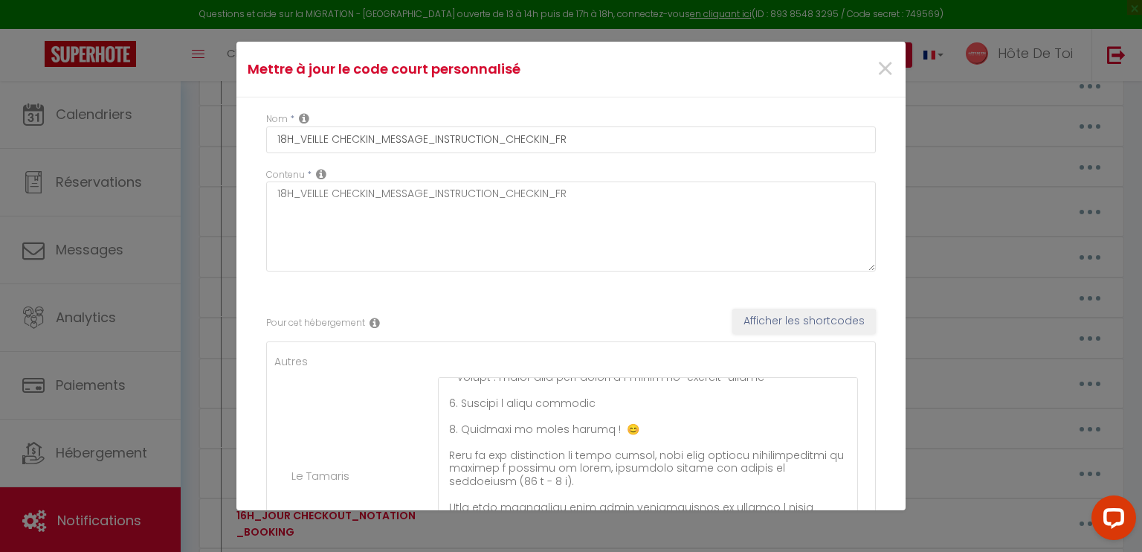
drag, startPoint x: 844, startPoint y: 433, endPoint x: 868, endPoint y: 552, distance: 121.4
click at [868, 551] on div "Mettre à jour le code court personnalisé × Nom * 18H_VEILLE CHECKIN_MESSAGE_INS…" at bounding box center [570, 276] width 669 height 552
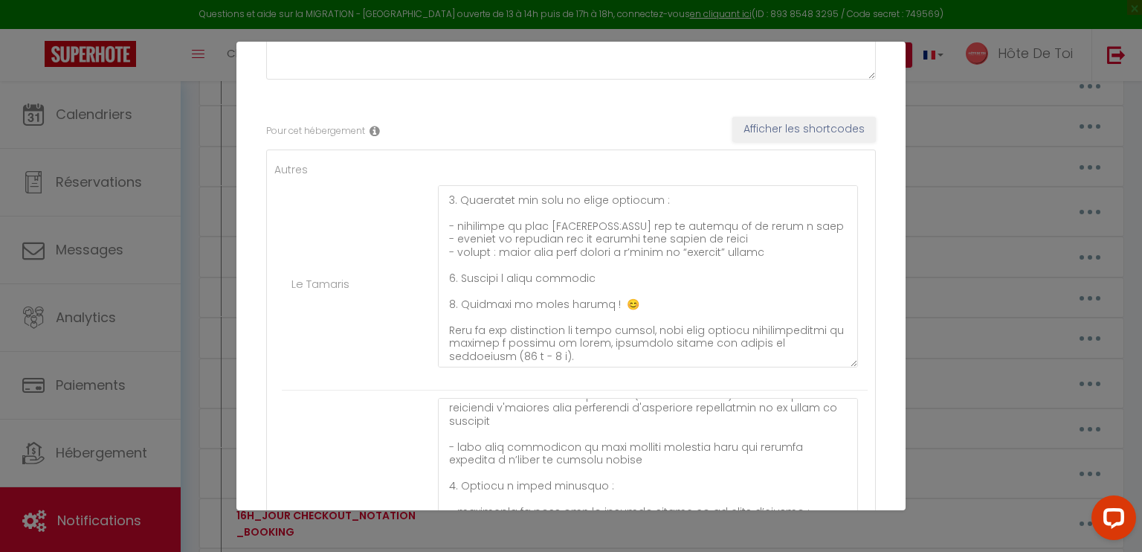
scroll to position [212, 0]
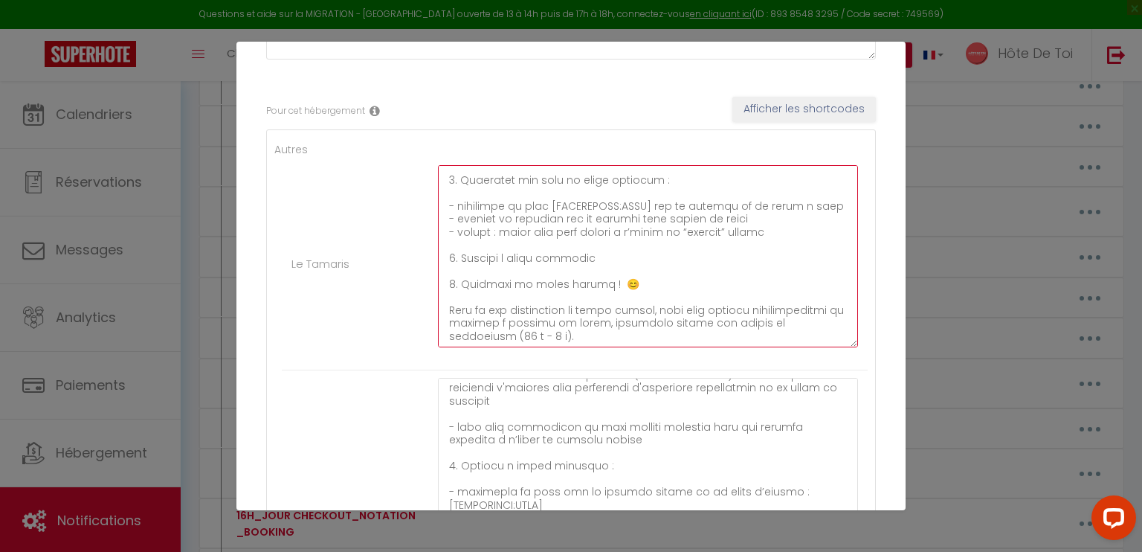
drag, startPoint x: 815, startPoint y: 216, endPoint x: 648, endPoint y: 223, distance: 166.6
click at [648, 223] on textarea at bounding box center [648, 256] width 420 height 182
click at [498, 217] on textarea at bounding box center [648, 256] width 420 height 182
paste textarea "sur le clavier de la boîte à clés"
click at [569, 213] on textarea at bounding box center [648, 256] width 420 height 182
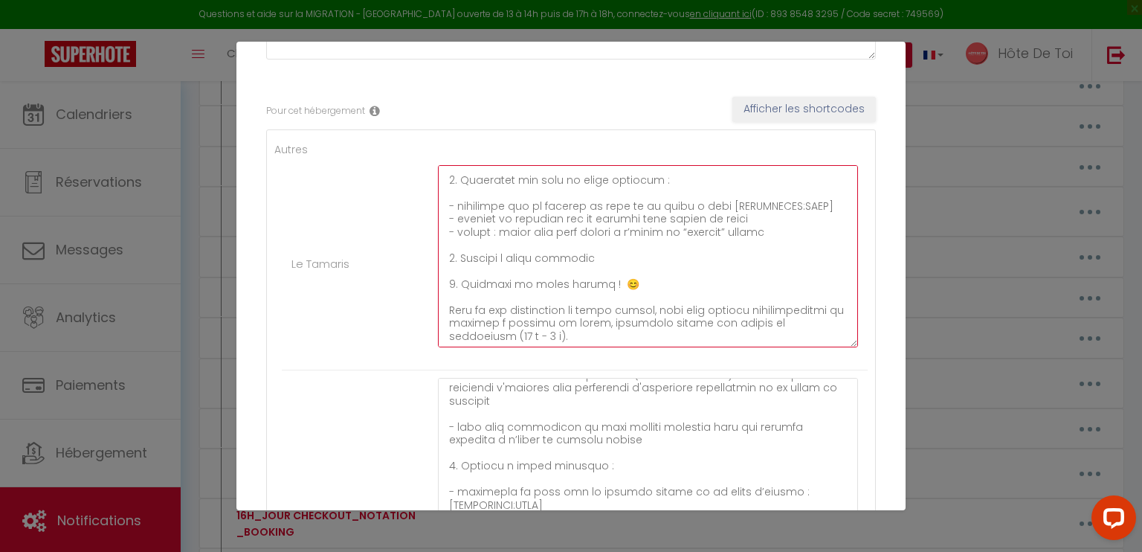
click at [698, 213] on textarea at bounding box center [648, 256] width 420 height 182
click at [811, 213] on textarea at bounding box center [648, 256] width 420 height 182
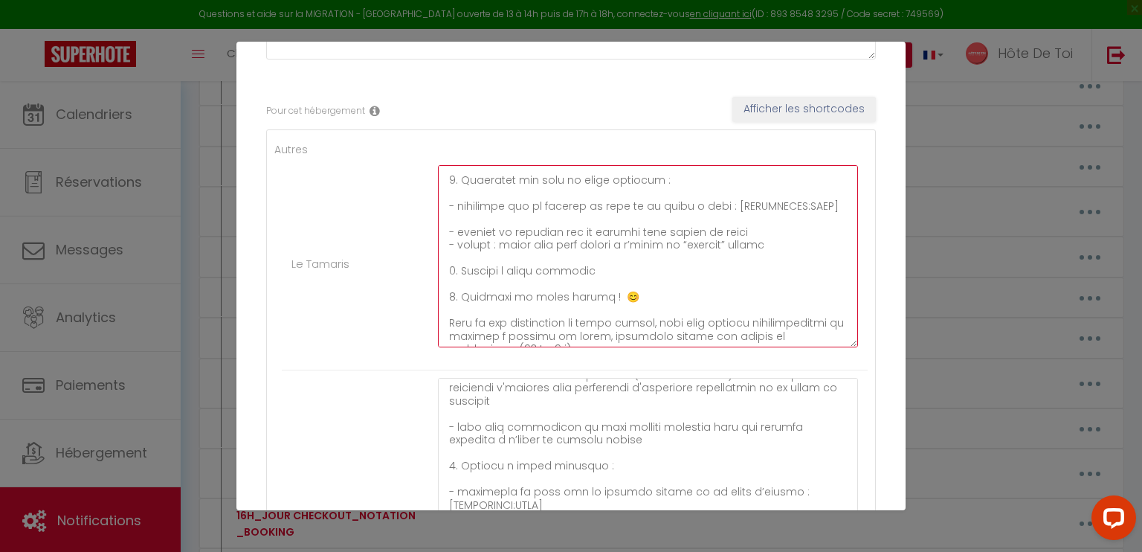
click at [749, 247] on textarea at bounding box center [648, 256] width 420 height 182
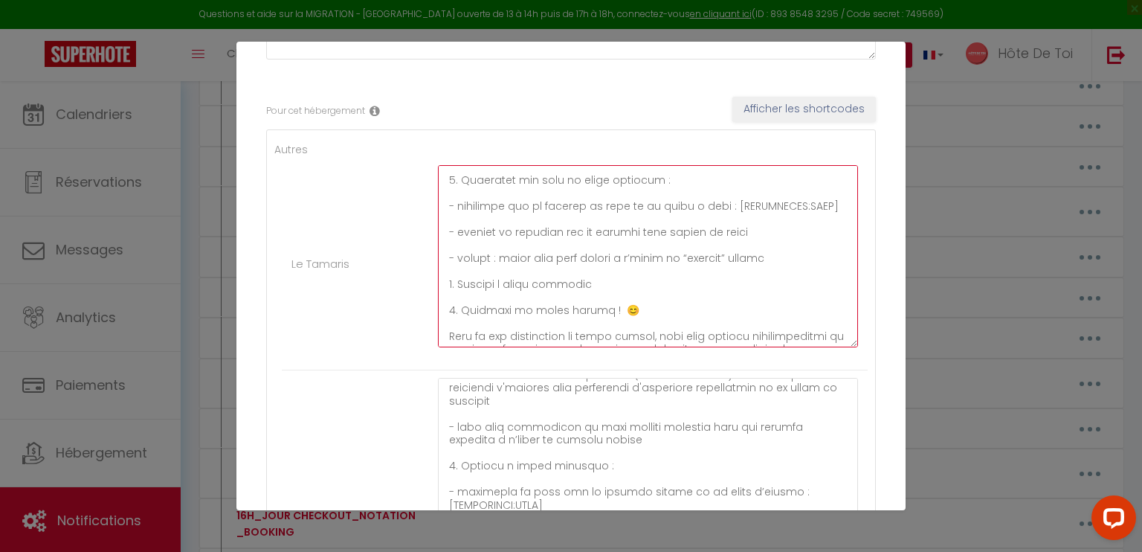
drag, startPoint x: 817, startPoint y: 217, endPoint x: 447, endPoint y: 216, distance: 370.2
click at [447, 216] on textarea at bounding box center [648, 256] width 420 height 182
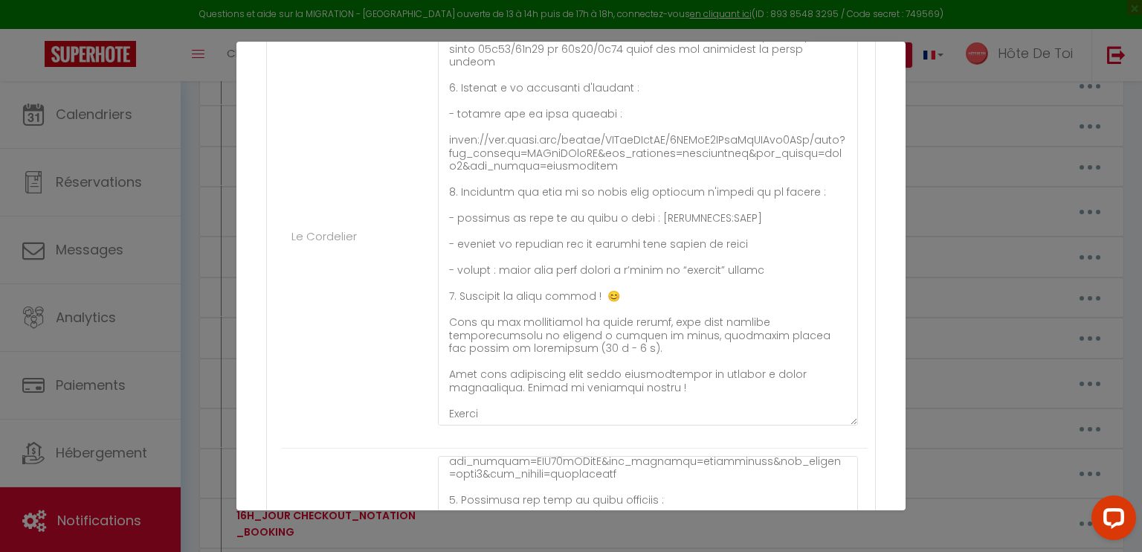
scroll to position [929, 0]
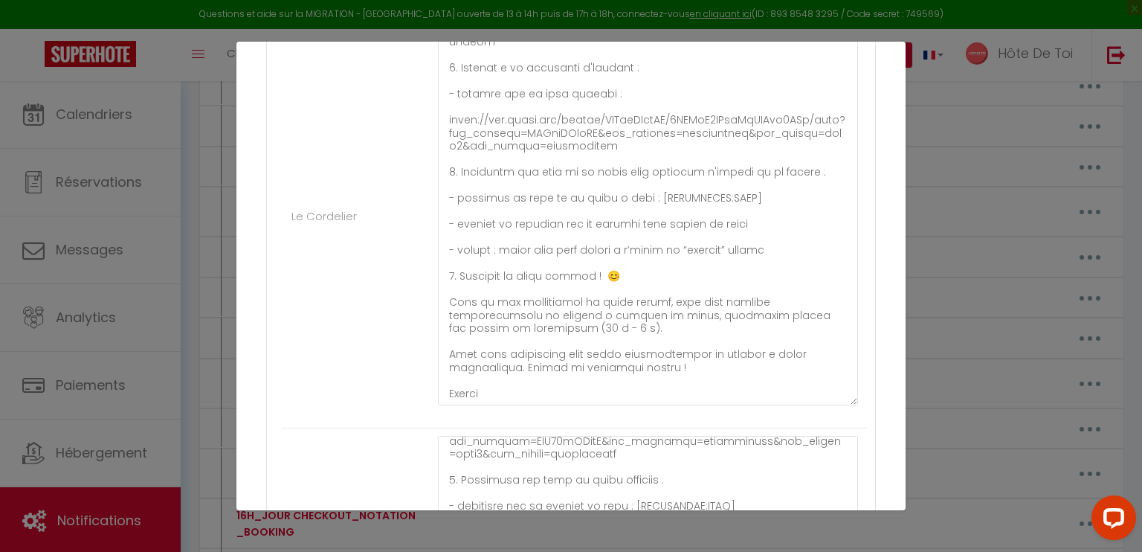
type textarea "Bonjour [GUEST:FIRST_NAME],​ Afin de faciliter votre arrivée au Tamaris, veuill…"
click at [610, 194] on textarea at bounding box center [648, 208] width 420 height 393
paste textarea "saisissez sur le clavier le code de la boîte à clés : [RENTALDOOR:CODE]"
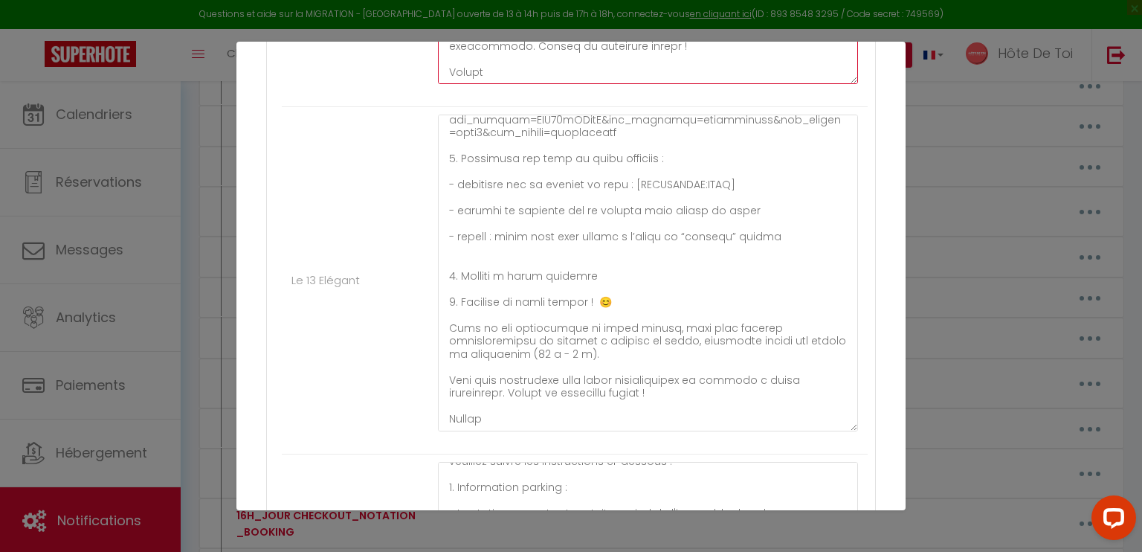
scroll to position [1264, 0]
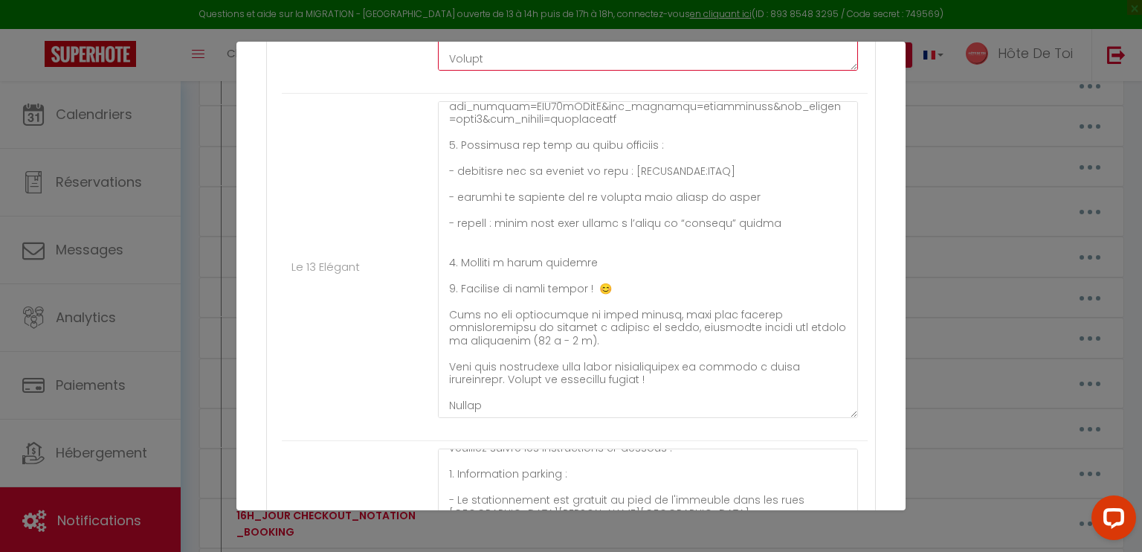
type textarea "​Bonjour [GUEST:FIRST_NAME],​ Afin de faciliter votre arrivée au Cordelier, veu…"
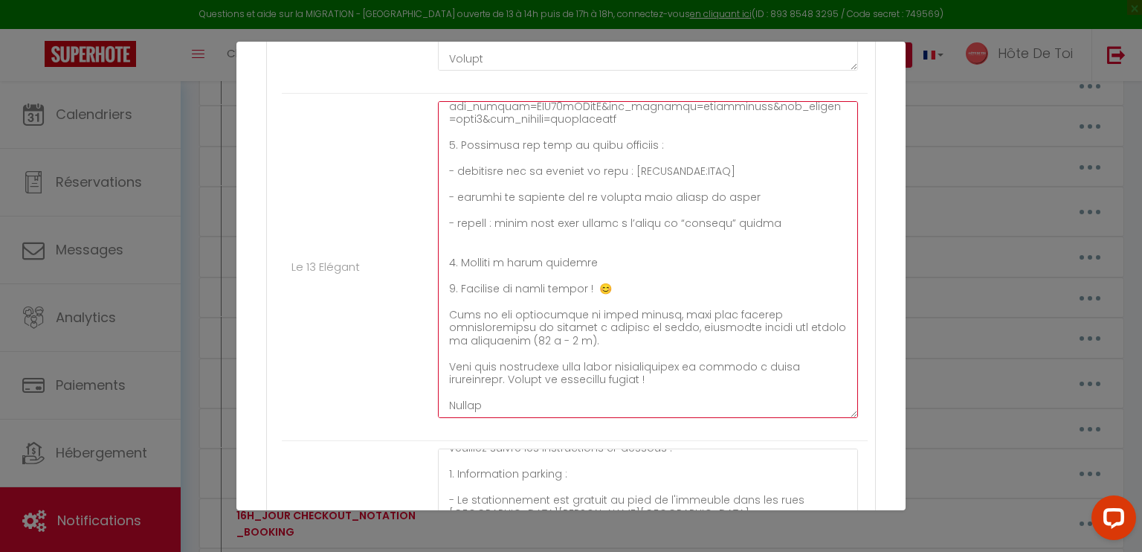
drag, startPoint x: 720, startPoint y: 166, endPoint x: 446, endPoint y: 172, distance: 273.6
click at [446, 172] on textarea at bounding box center [648, 259] width 420 height 317
paste textarea "de la boîte à clés"
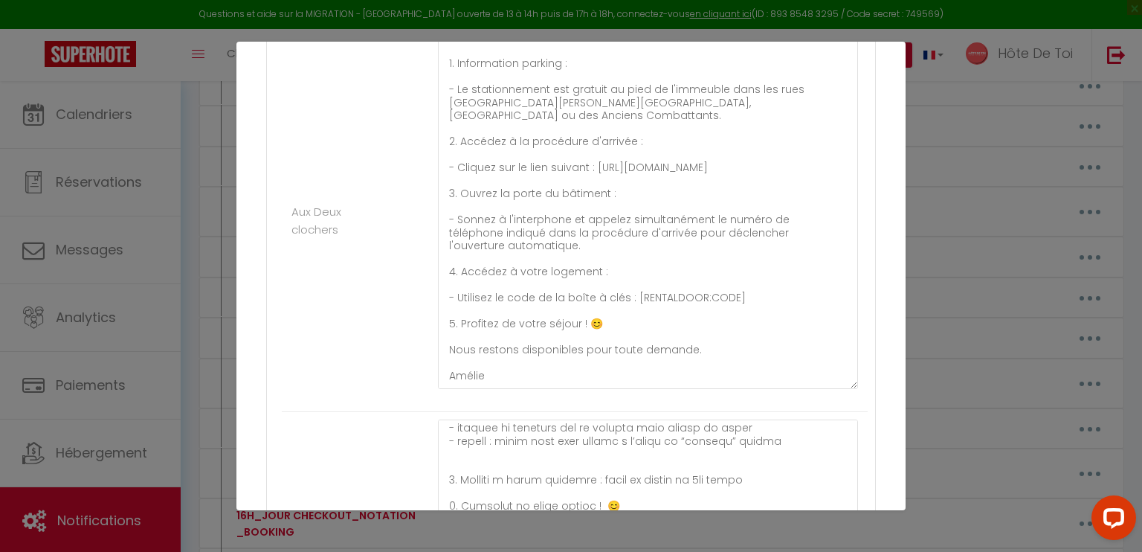
scroll to position [1701, 0]
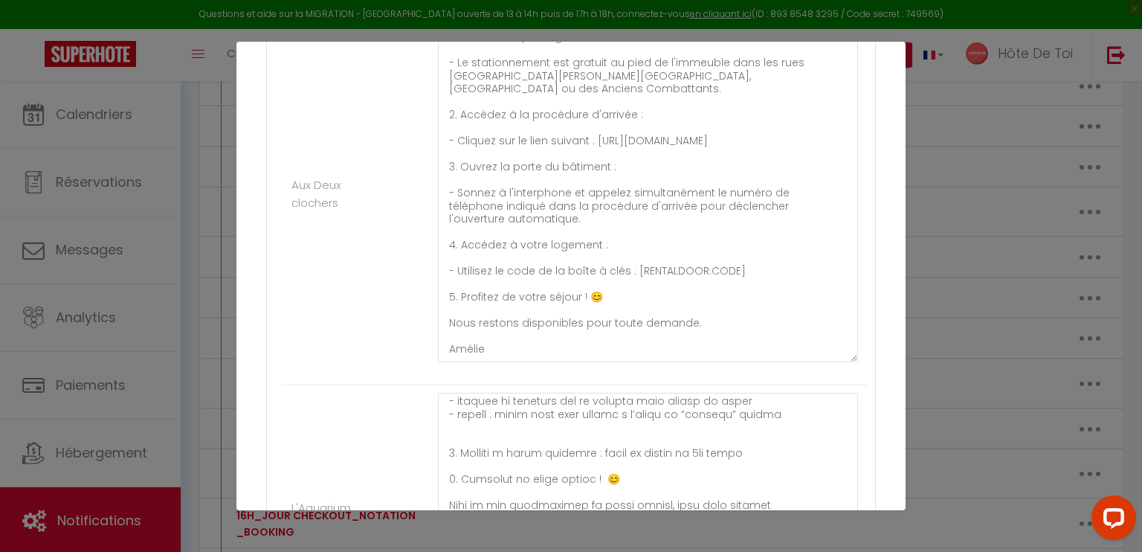
type textarea "Bonjour [GUEST:FIRST_NAME],​ Afin de faciliter votre arrivée au 13 Elégant, veu…"
click at [722, 268] on textarea "Bonjour [GUEST:FIRST_NAME],​ Afin de faciliter votre arrivée aux Deux Clochers …" at bounding box center [648, 186] width 420 height 351
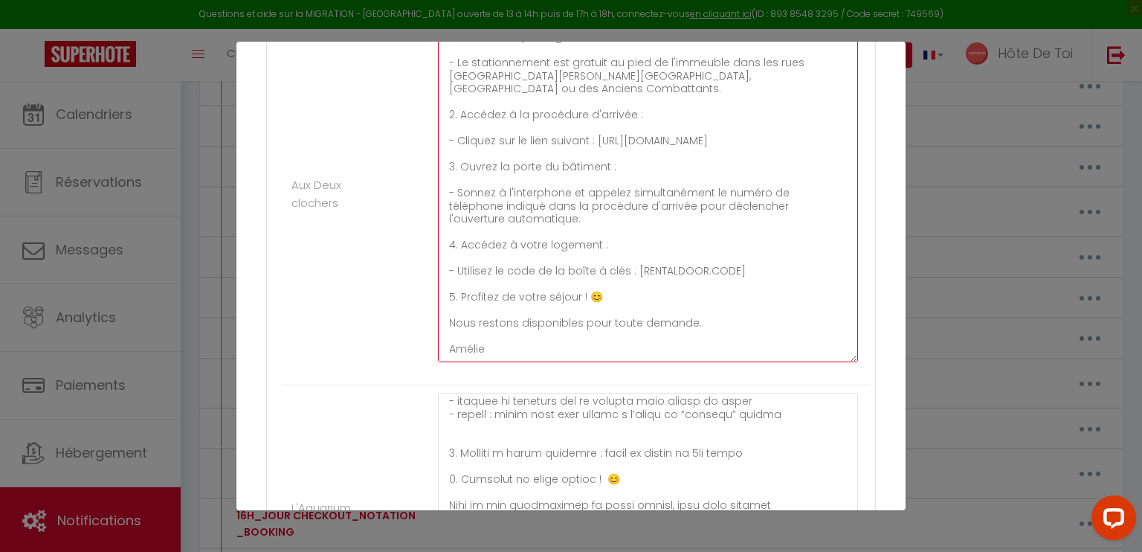
click at [722, 268] on textarea "Bonjour [GUEST:FIRST_NAME],​ Afin de faciliter votre arrivée aux Deux Clochers …" at bounding box center [648, 186] width 420 height 351
paste textarea "saisissez sur le clavier le code de la boîte à clés : [RENTALDOOR:CODE]"
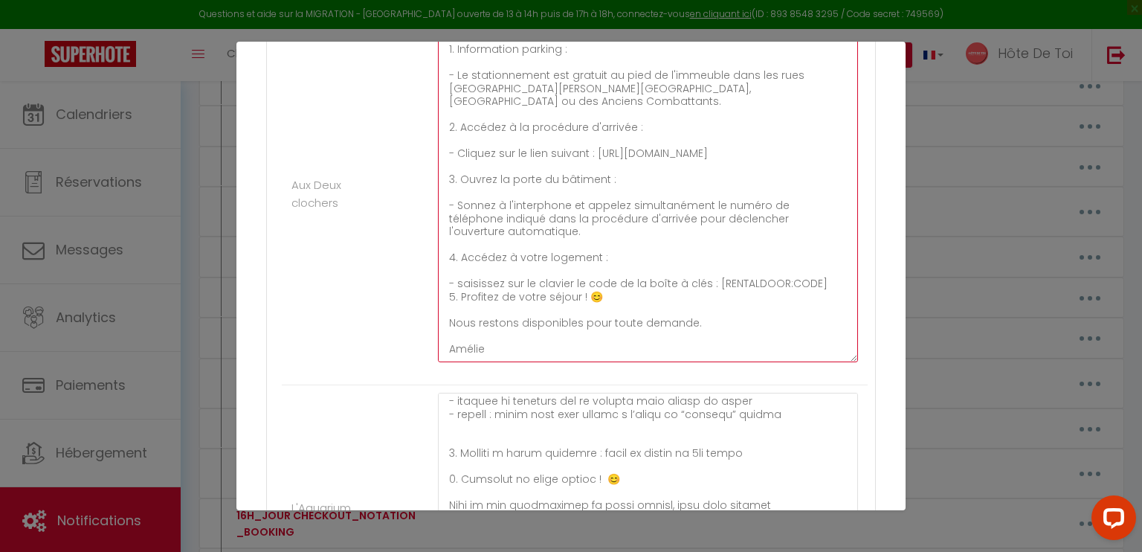
scroll to position [77, 0]
click at [815, 280] on textarea "Bonjour [GUEST:FIRST_NAME],​ Afin de faciliter votre arrivée aux Deux Clochers …" at bounding box center [648, 186] width 420 height 351
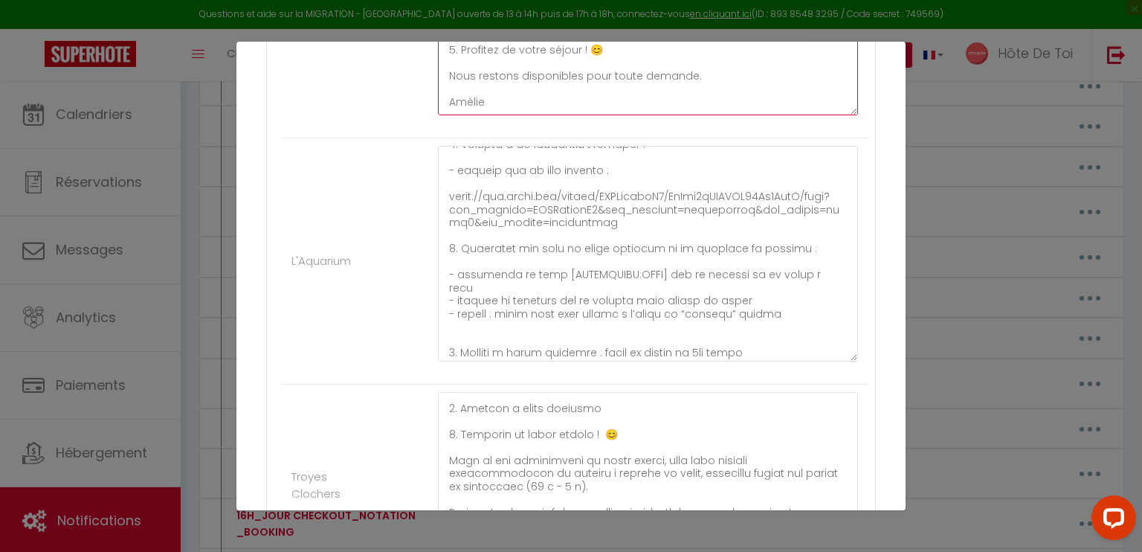
scroll to position [185, 0]
type textarea "Bonjour [GUEST:FIRST_NAME],​ Afin de faciliter votre arrivée aux Deux Clochers …"
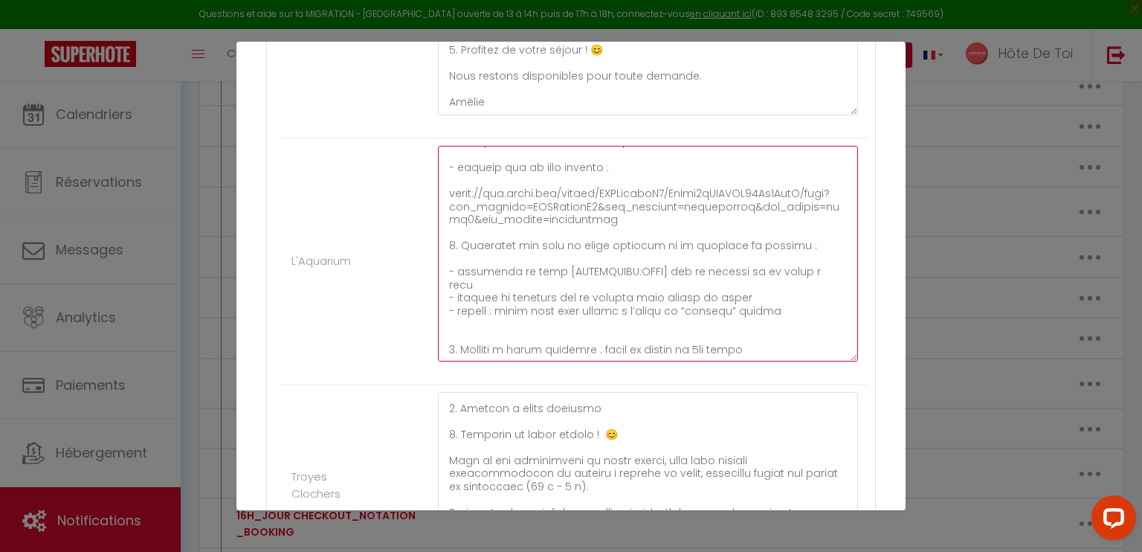
click at [821, 279] on textarea at bounding box center [648, 254] width 420 height 216
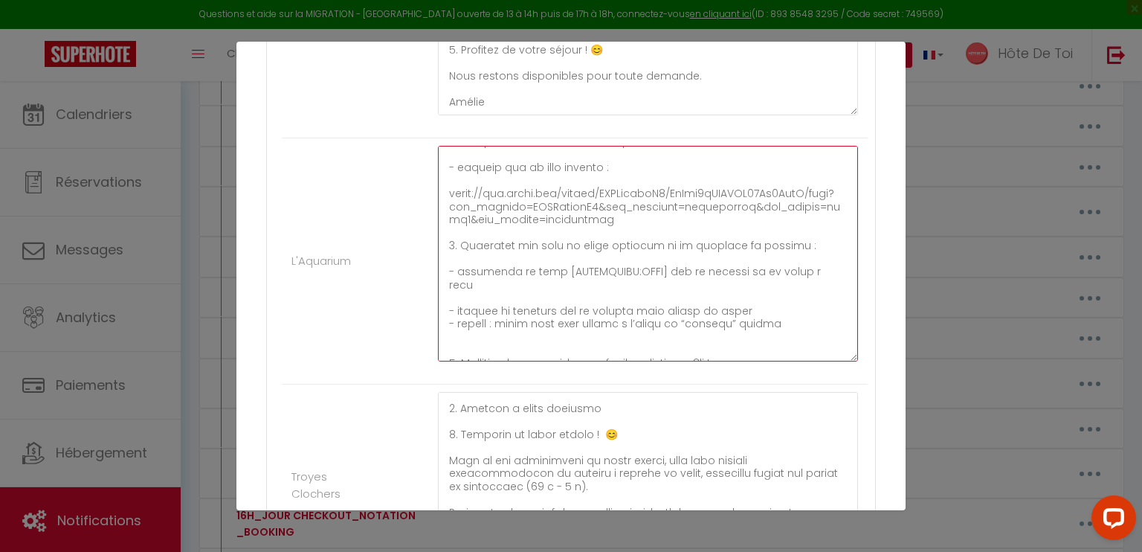
click at [752, 306] on textarea at bounding box center [648, 254] width 420 height 216
click at [776, 279] on textarea at bounding box center [648, 254] width 420 height 216
paste textarea "- saisissez sur le clavier le code de la boîte à clés : [RENTALDOOR:CODE]"
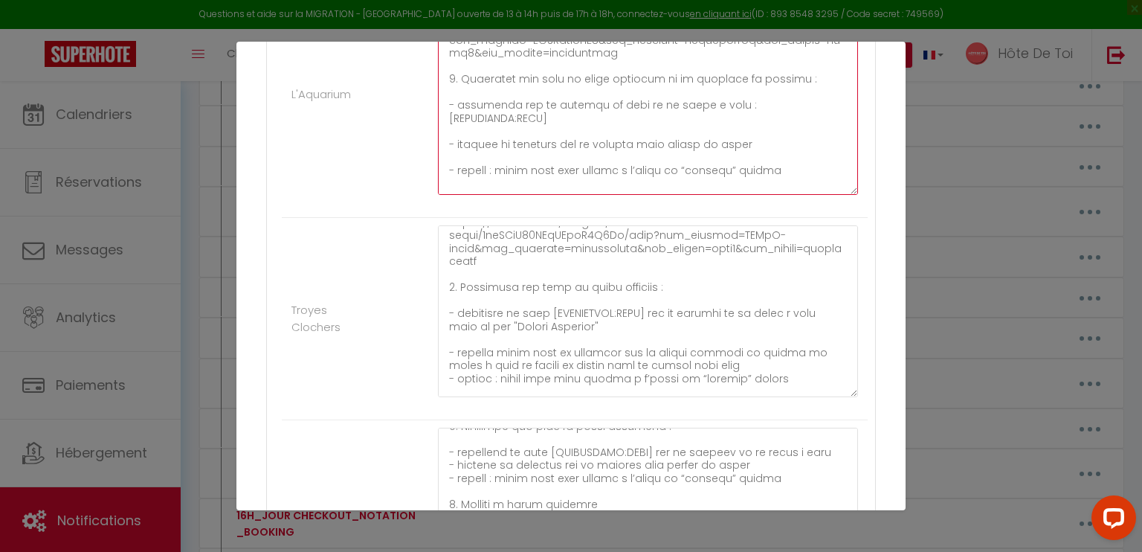
scroll to position [223, 0]
type textarea "Bonjour [GUEST:FIRST_NAME],​ Afin de faciliter votre arrivée à L'Aquarium, veui…"
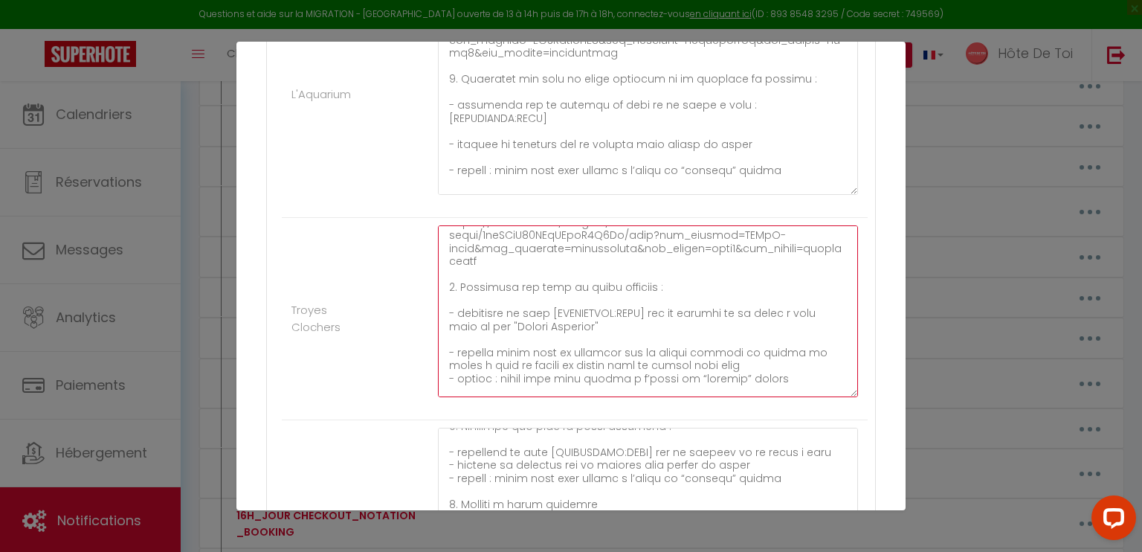
drag, startPoint x: 604, startPoint y: 322, endPoint x: 419, endPoint y: 309, distance: 185.5
click at [419, 309] on li "Troyes Clochers" at bounding box center [575, 319] width 586 height 202
paste textarea "sur le clavier le code de la boîte à clés : [RENTALDOOR:CODE]"
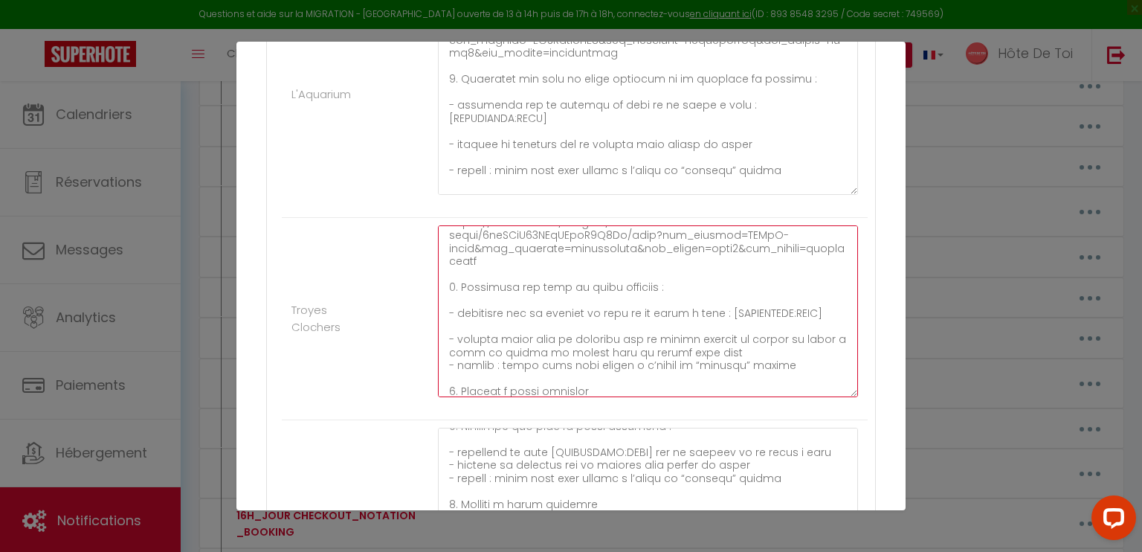
click at [696, 311] on textarea at bounding box center [648, 311] width 420 height 172
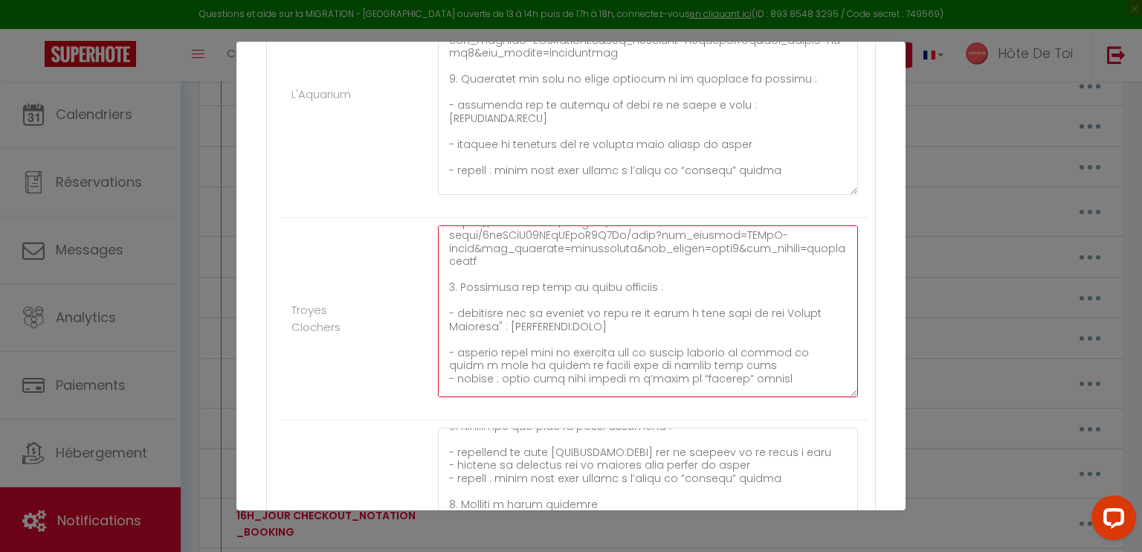
click at [766, 308] on textarea at bounding box center [648, 311] width 420 height 172
click at [499, 323] on textarea at bounding box center [648, 311] width 420 height 172
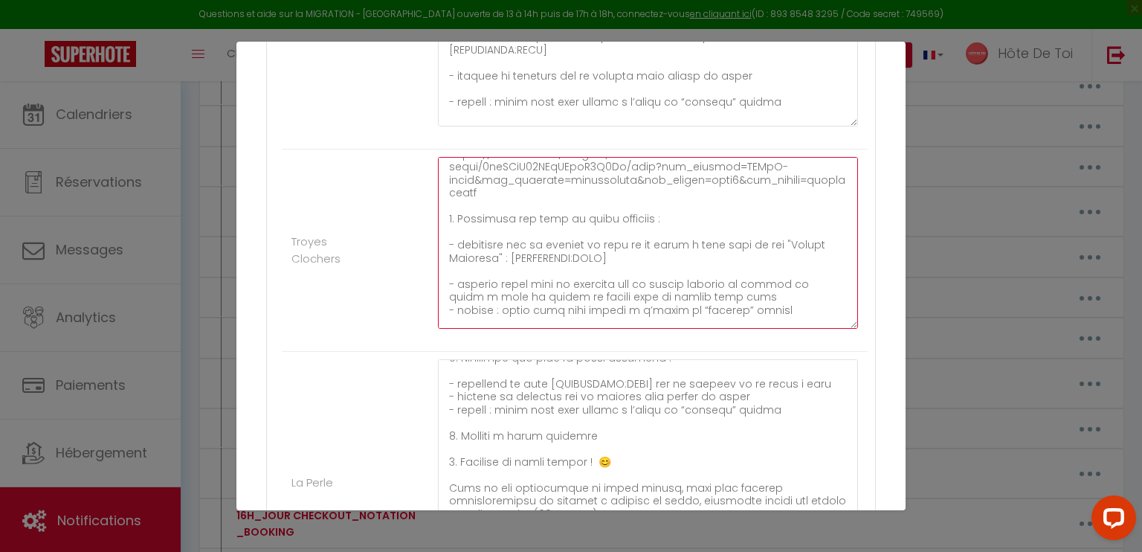
scroll to position [2202, 0]
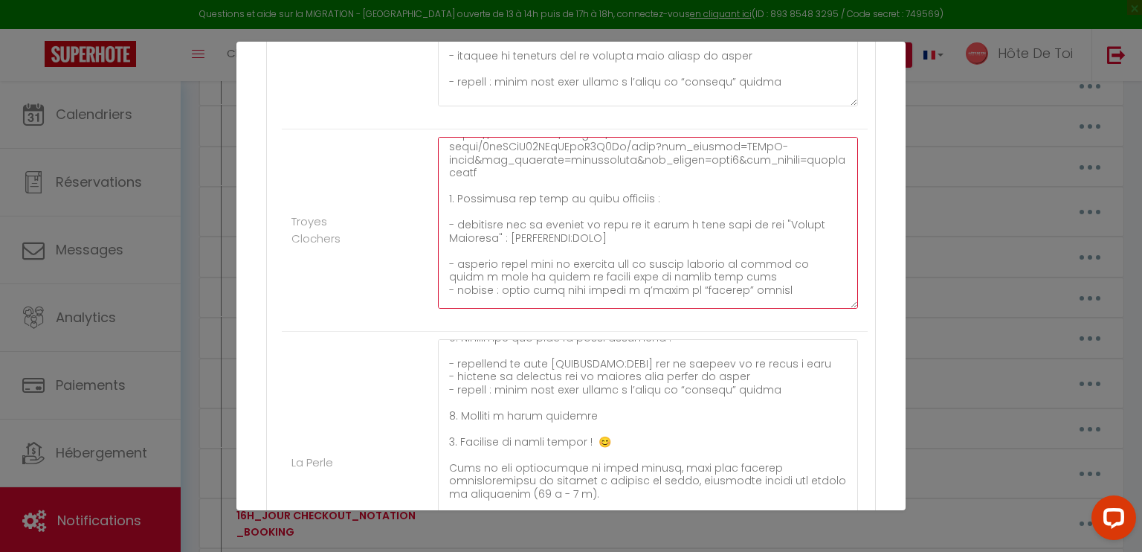
click at [752, 272] on textarea at bounding box center [648, 223] width 420 height 172
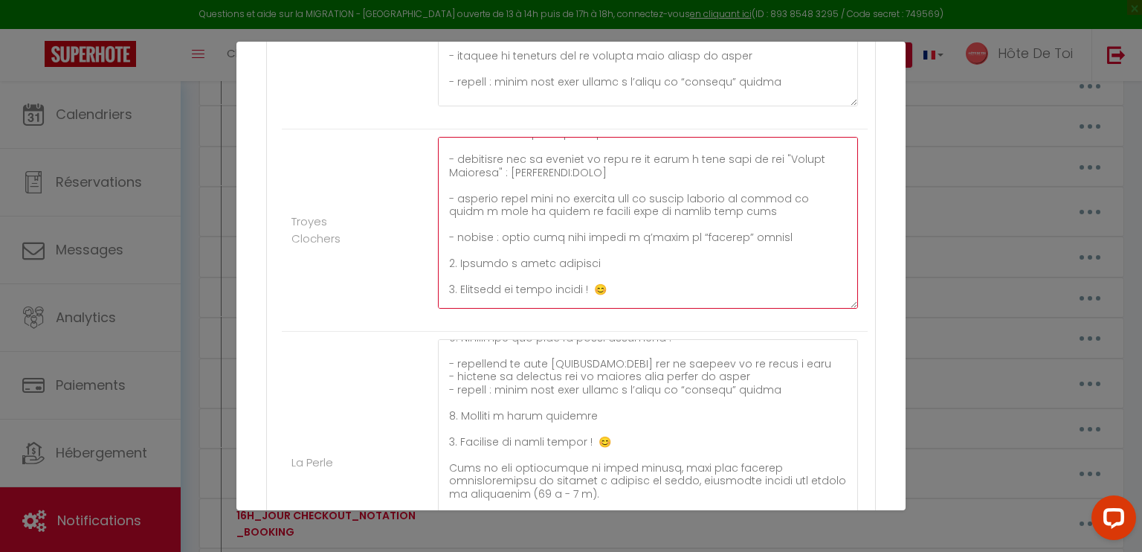
scroll to position [290, 0]
type textarea "Bonjour [GUEST:FIRST_NAME],​ Afin de faciliter votre arrivée au Troyes Clochers…"
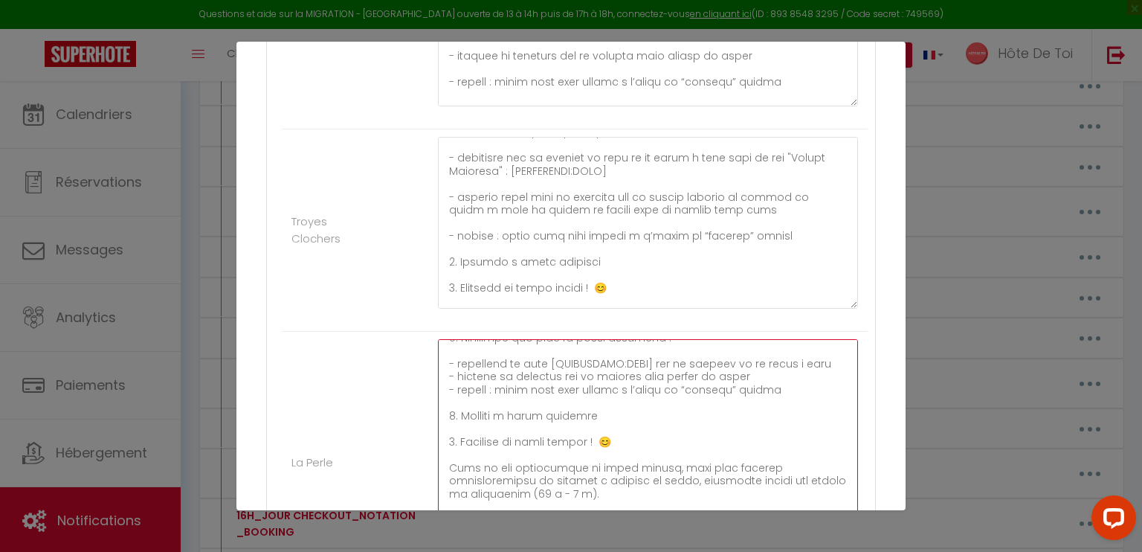
click at [821, 362] on textarea at bounding box center [648, 455] width 420 height 232
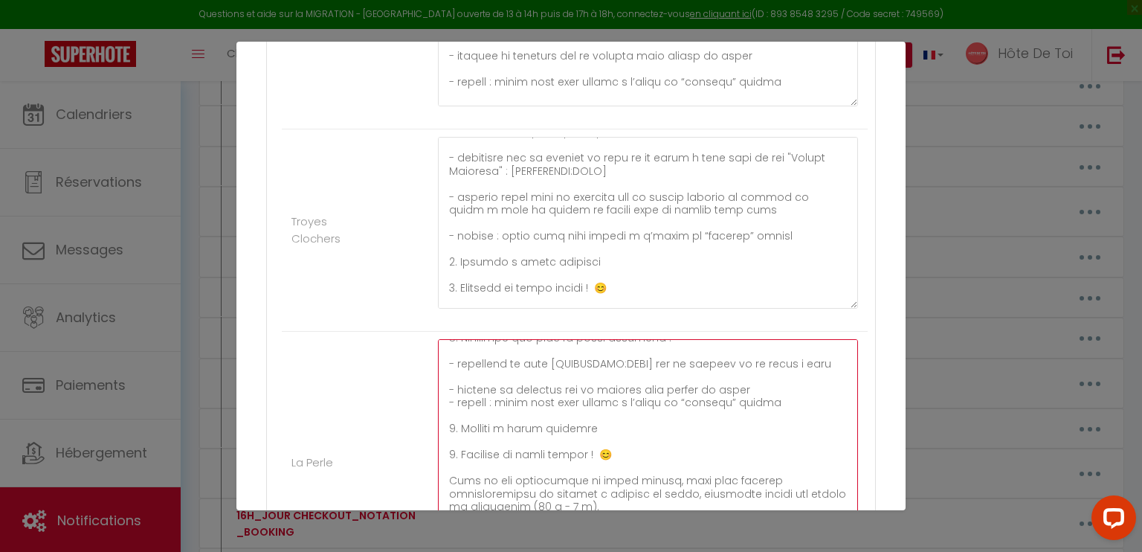
click at [751, 386] on textarea at bounding box center [648, 455] width 420 height 232
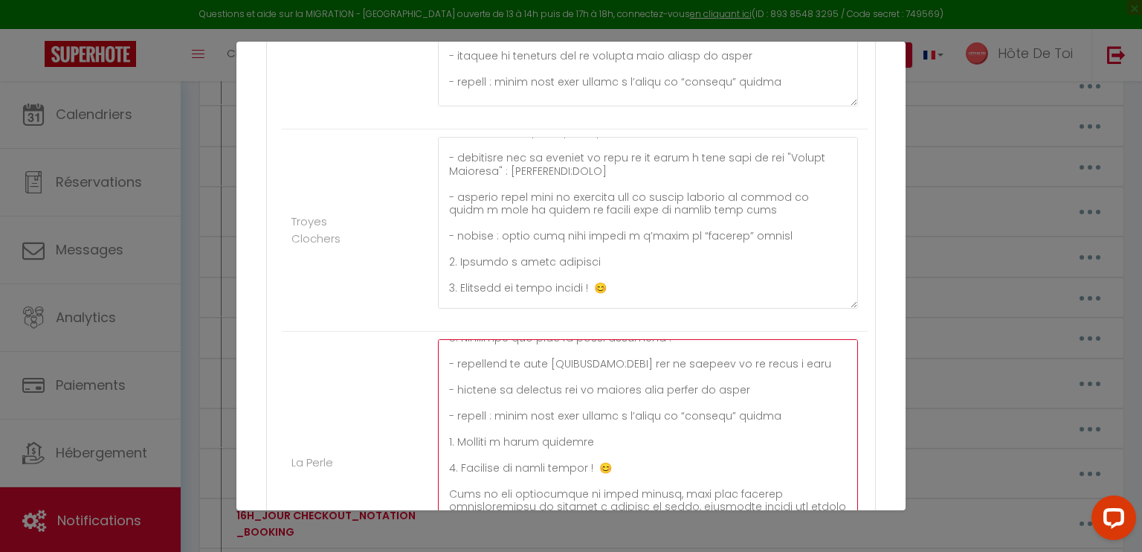
drag, startPoint x: 812, startPoint y: 363, endPoint x: 509, endPoint y: 366, distance: 302.5
click at [509, 366] on textarea at bounding box center [648, 455] width 420 height 232
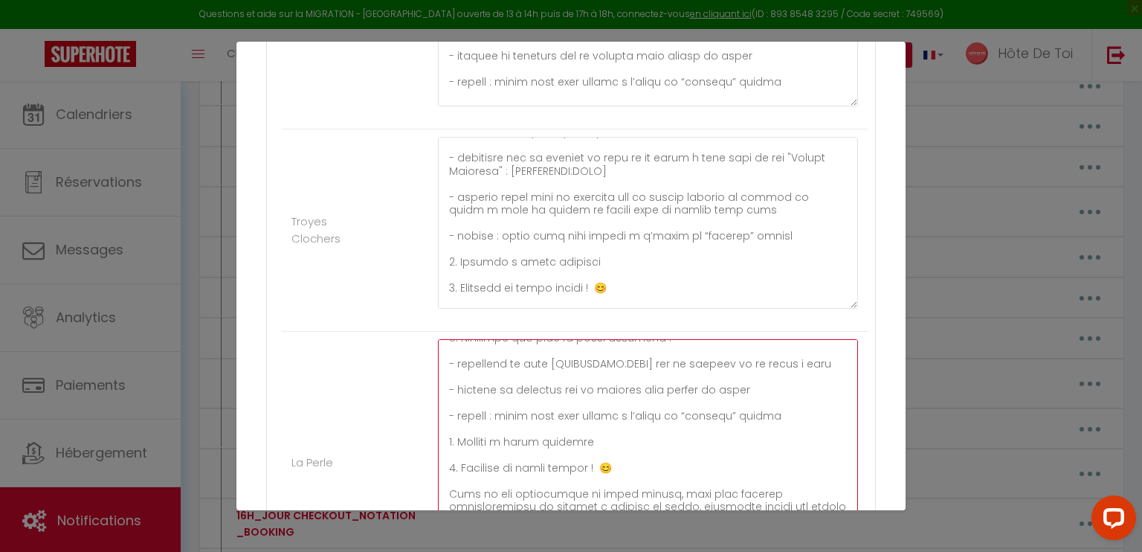
paste textarea "- saisissez sur le clavier le code de la boîte à clés : [RENTALDOOR:CODE]"
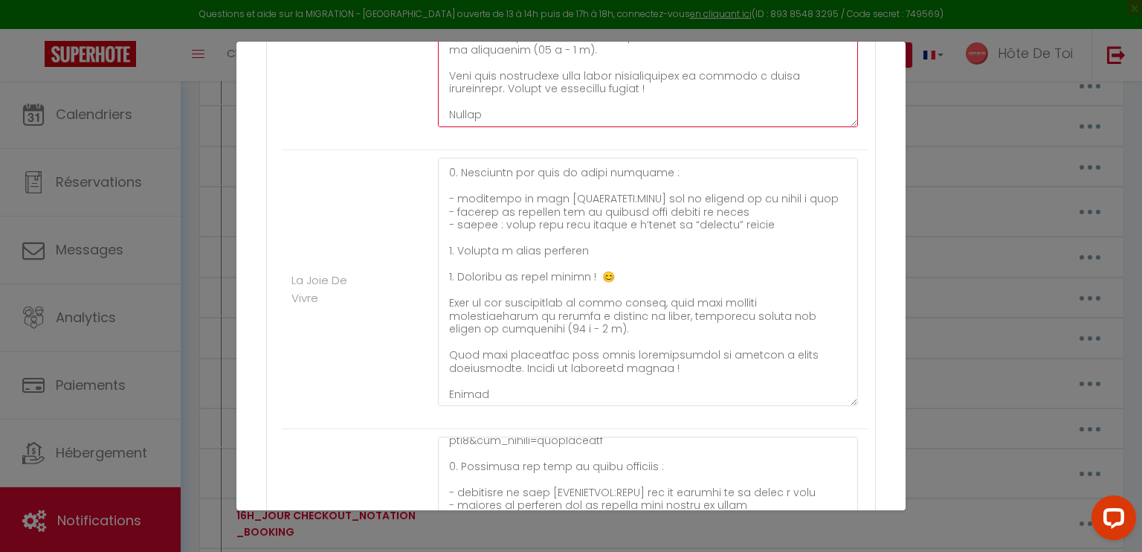
scroll to position [2666, 0]
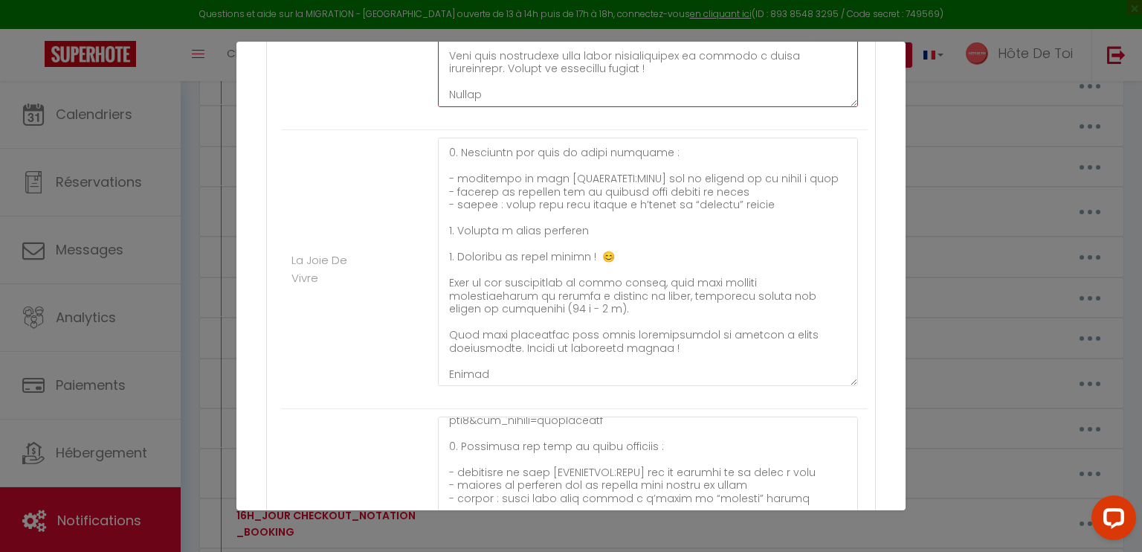
type textarea "Bonjour [GUEST:FIRST_NAME],​ Afin de faciliter votre arrivée à La Perle​​, veui…"
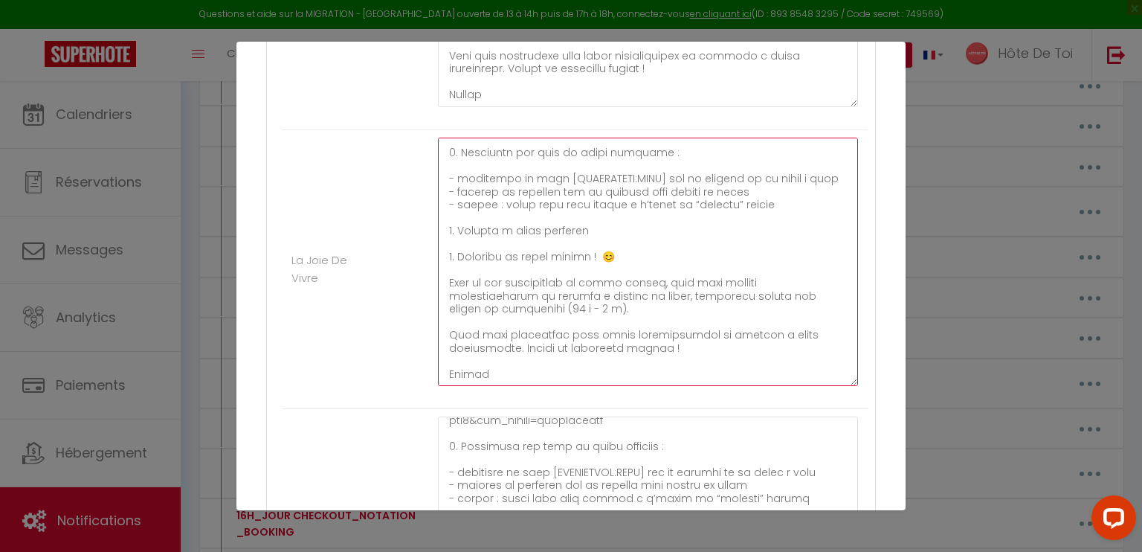
click at [824, 184] on textarea at bounding box center [648, 262] width 420 height 248
click at [806, 175] on textarea at bounding box center [648, 262] width 420 height 248
click at [780, 175] on textarea at bounding box center [648, 262] width 420 height 248
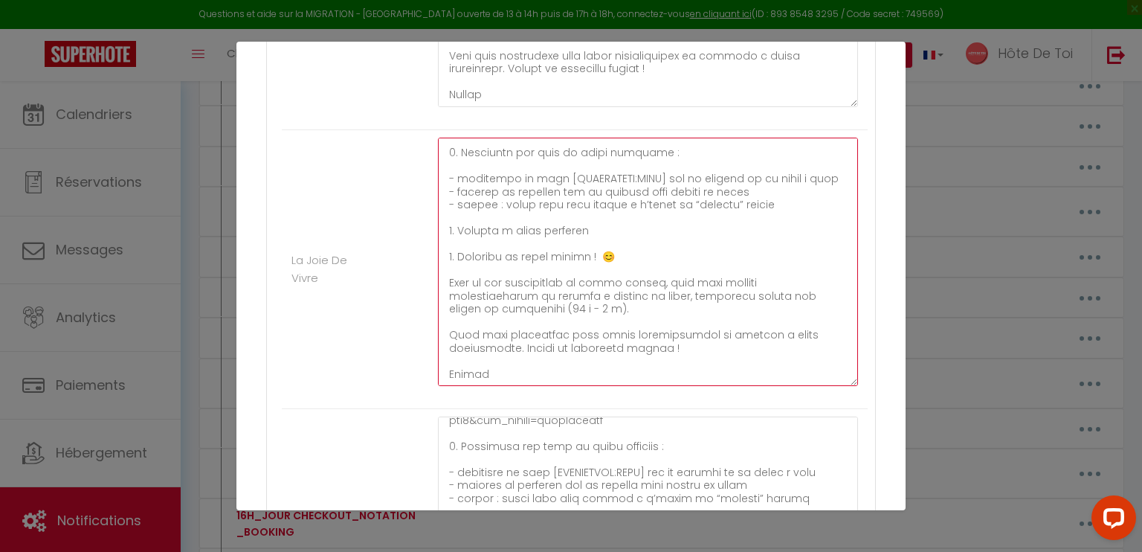
click at [780, 175] on textarea at bounding box center [648, 262] width 420 height 248
paste textarea "- saisissez sur le clavier le code de la boîte à clés : [RENTALDOOR:CODE]"
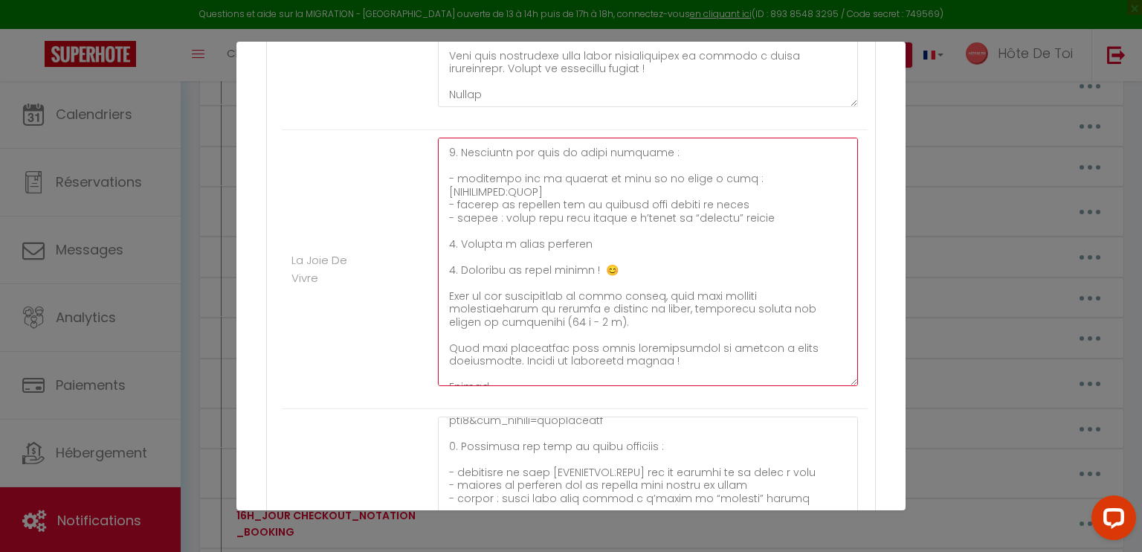
click at [821, 182] on textarea at bounding box center [648, 262] width 420 height 248
click at [746, 204] on textarea at bounding box center [648, 262] width 420 height 248
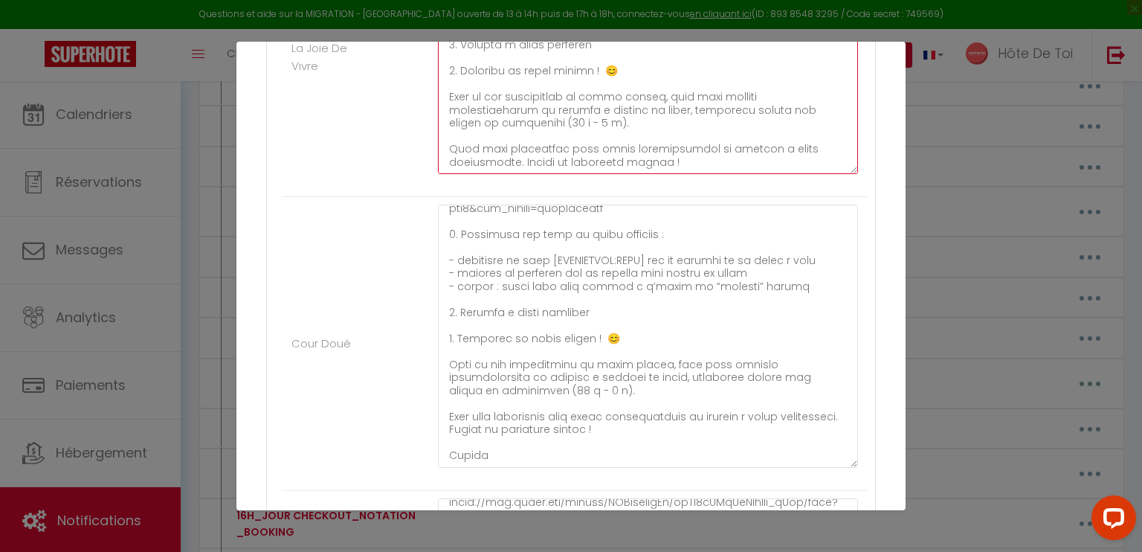
scroll to position [2885, 0]
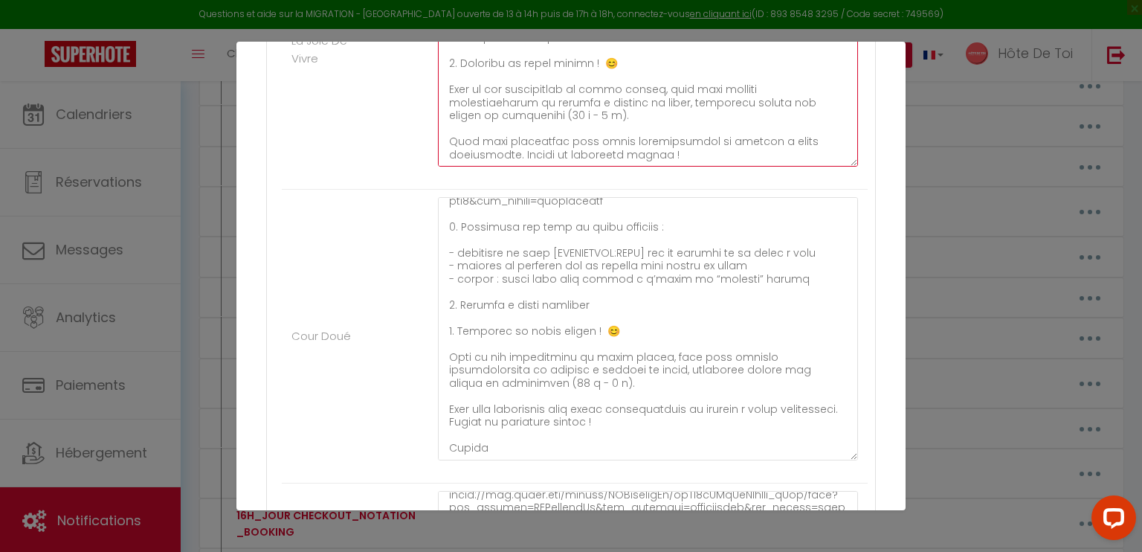
type textarea "Bonjour [GUEST:FIRST_NAME],​ Afin de faciliter votre arrivée à La Joie de Vivre…"
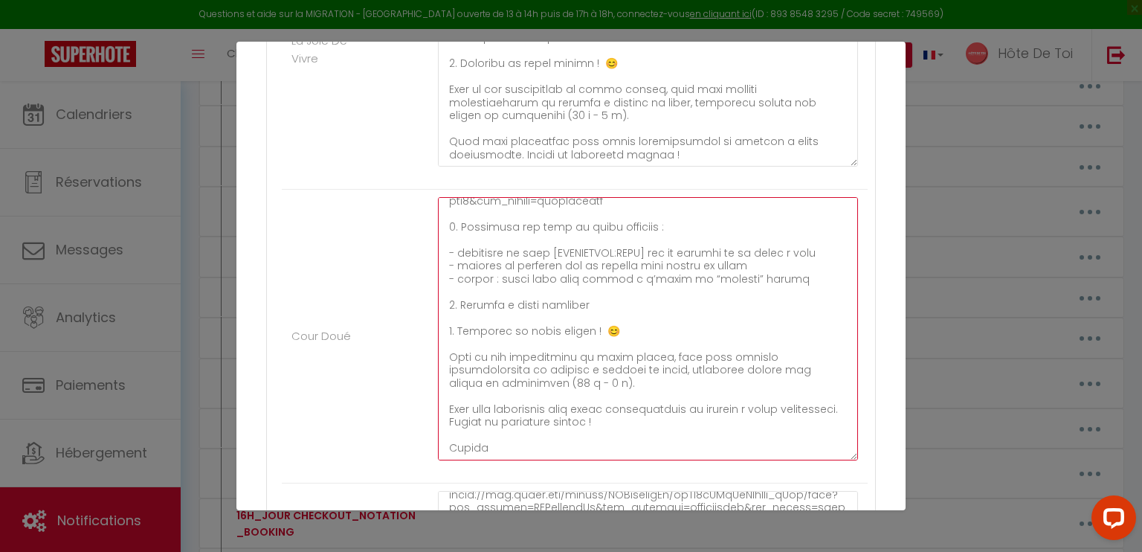
click at [803, 246] on textarea at bounding box center [648, 328] width 420 height 263
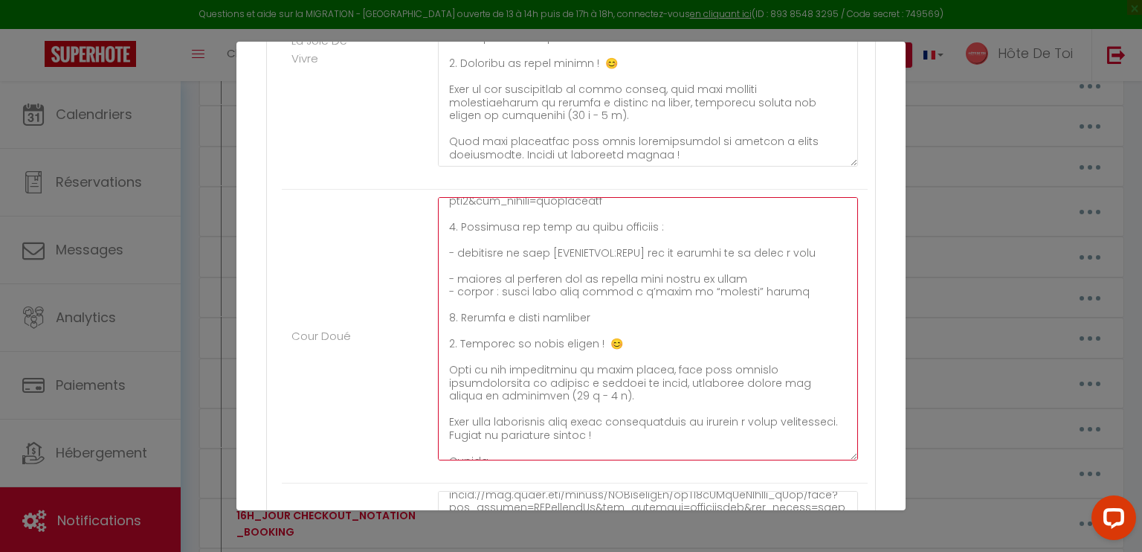
click at [803, 245] on textarea at bounding box center [648, 328] width 420 height 263
click at [802, 246] on textarea at bounding box center [648, 328] width 420 height 263
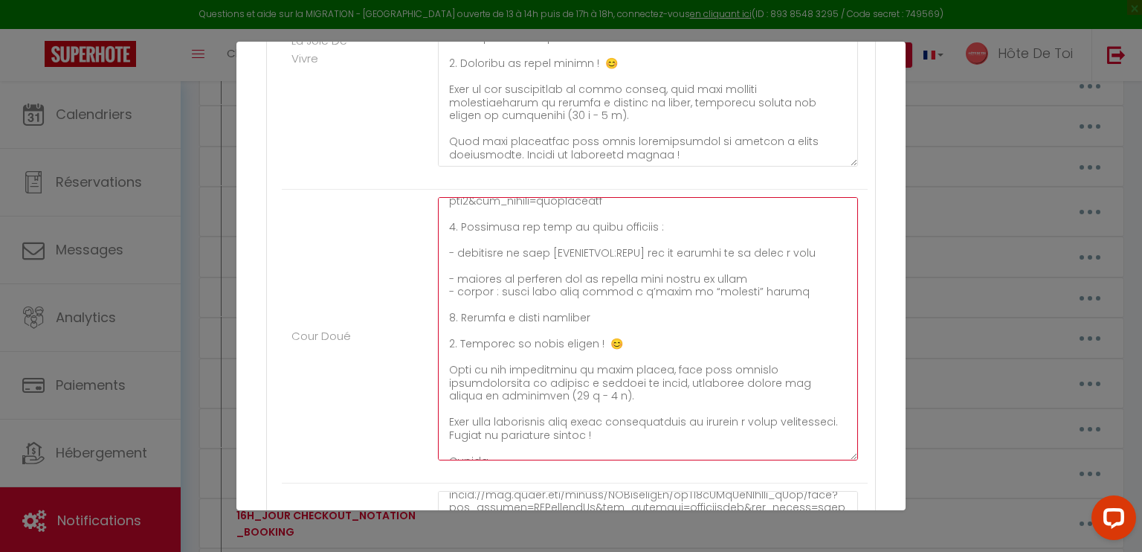
paste textarea "- saisissez sur le clavier le code de la boîte à clés : [RENTALDOOR:CODE]"
click at [752, 274] on textarea at bounding box center [648, 328] width 420 height 263
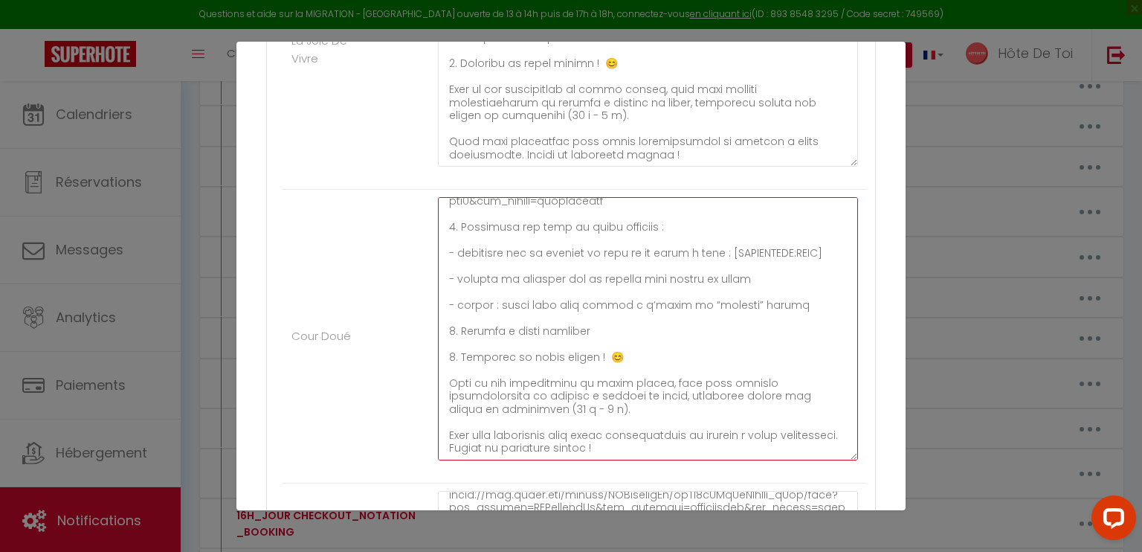
click at [768, 302] on textarea at bounding box center [648, 328] width 420 height 263
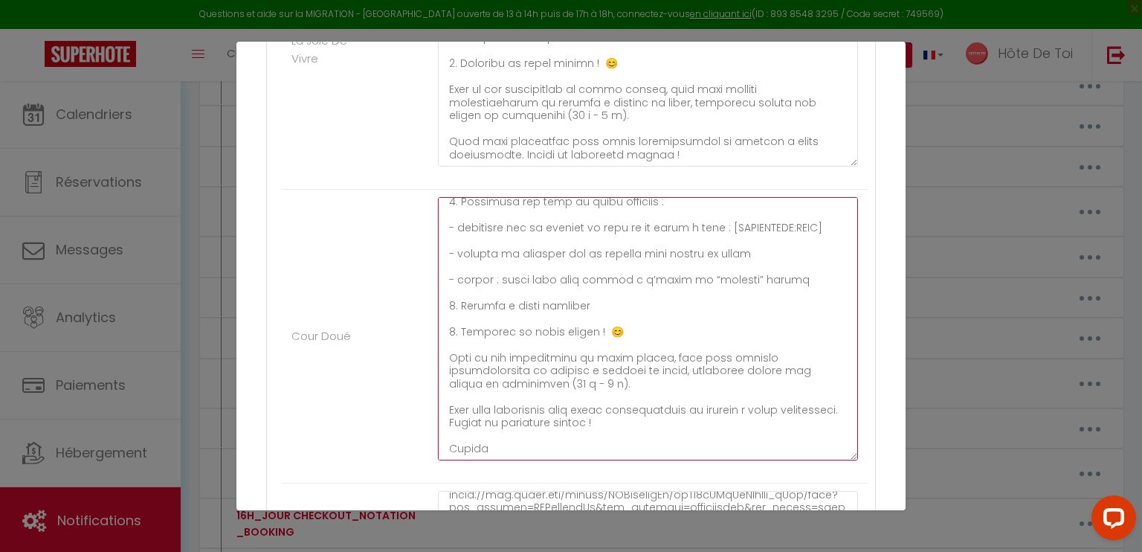
scroll to position [268, 0]
click at [785, 338] on textarea at bounding box center [648, 328] width 420 height 263
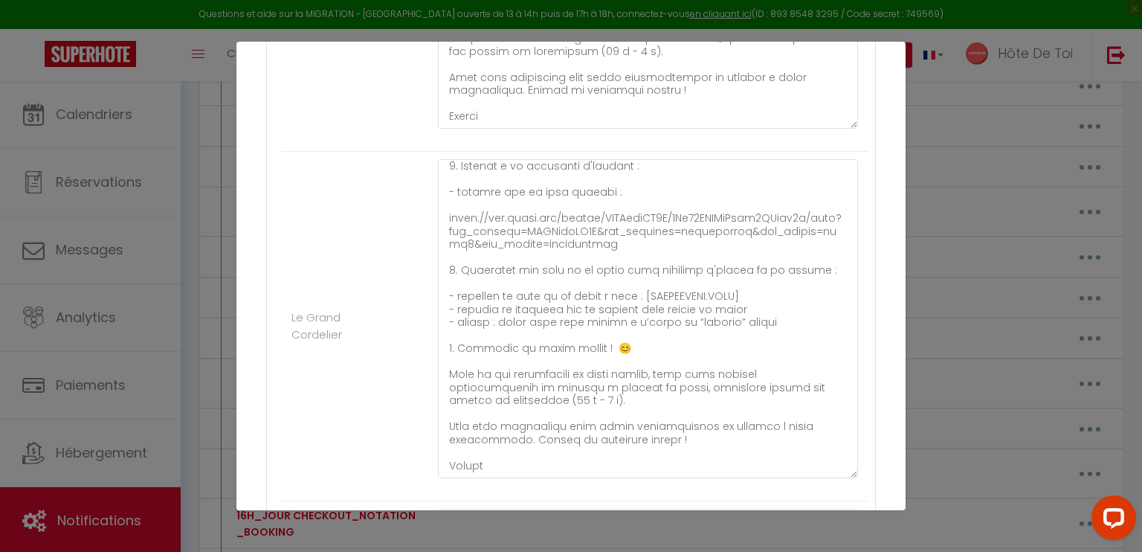
scroll to position [3881, 0]
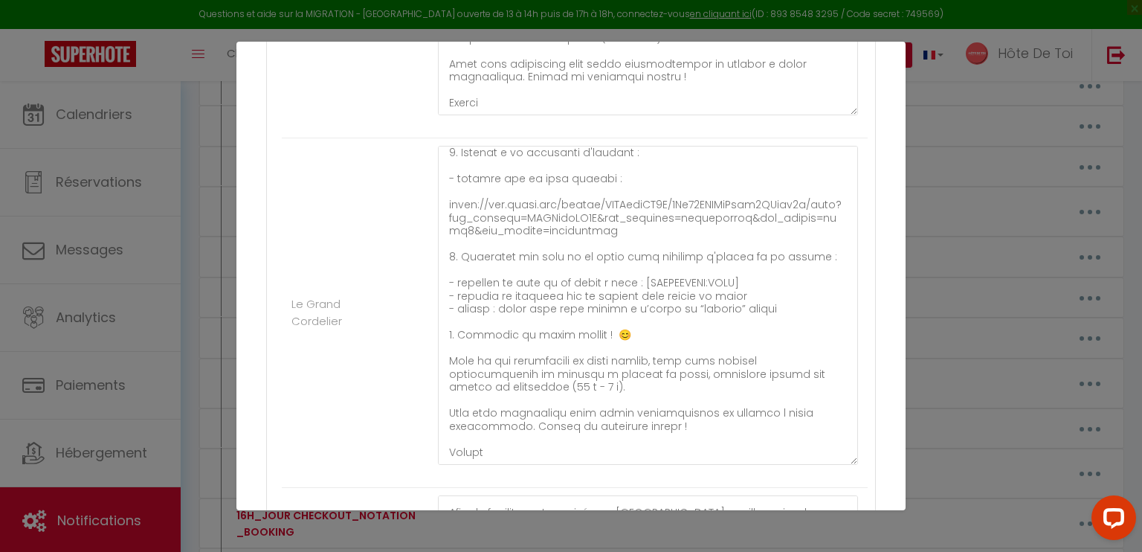
type textarea "Bonjour [GUEST:FIRST_NAME],​ Afin de faciliter votre arrivée à Cour Doué, veuil…"
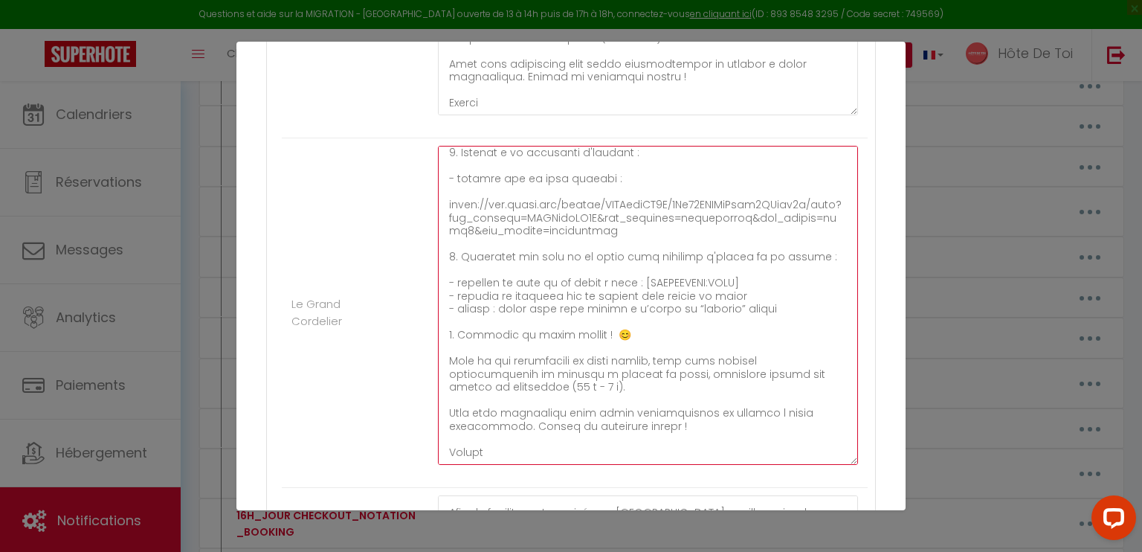
click at [721, 282] on textarea at bounding box center [648, 305] width 420 height 319
click at [747, 276] on textarea at bounding box center [648, 305] width 420 height 319
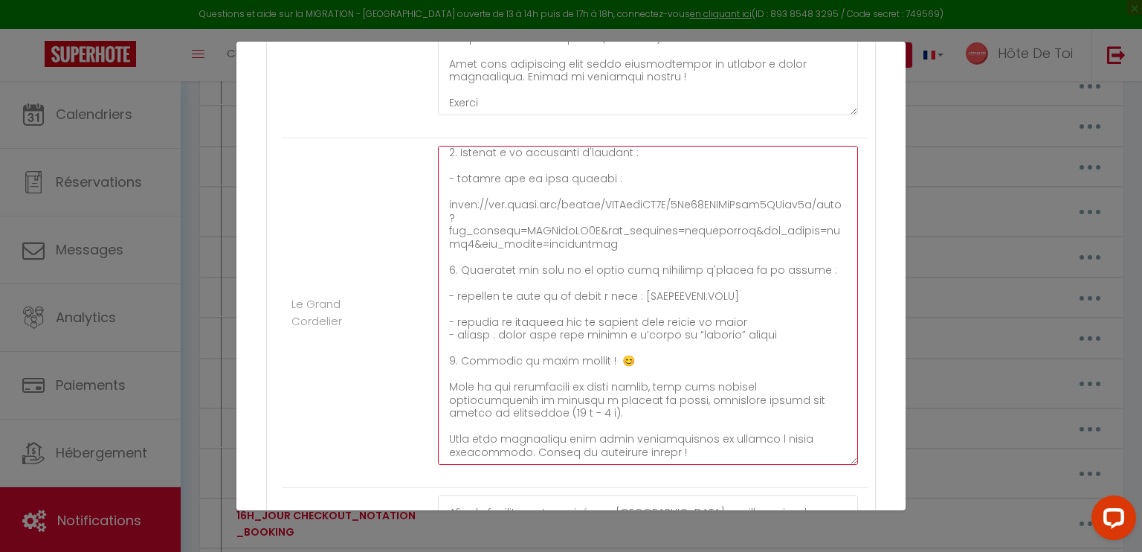
click at [710, 277] on textarea at bounding box center [648, 305] width 420 height 319
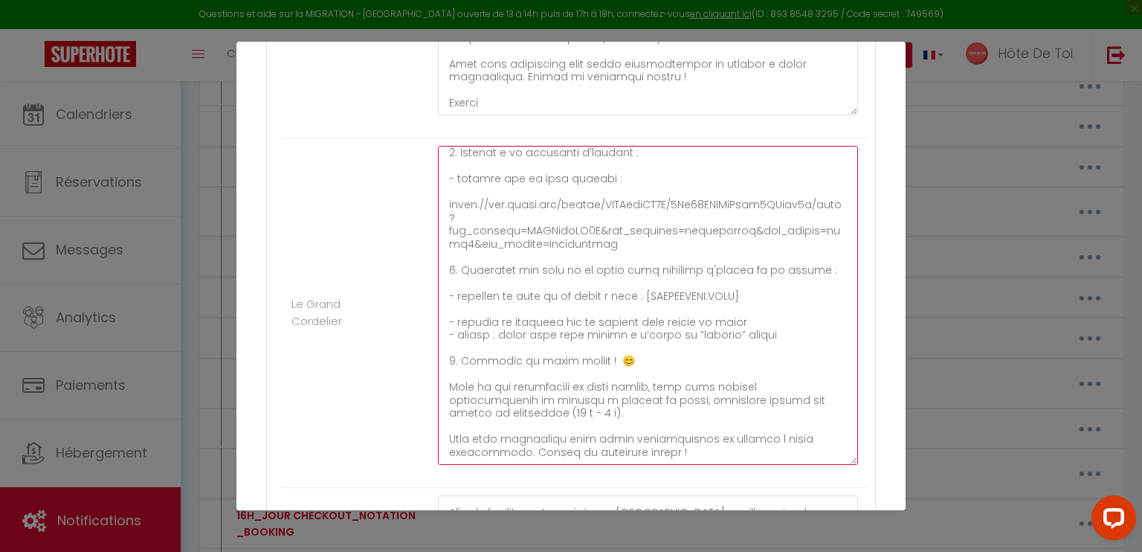
paste textarea "saisissez sur le clavier le code de la boîte à clés : [RENTALDOOR:CODE]"
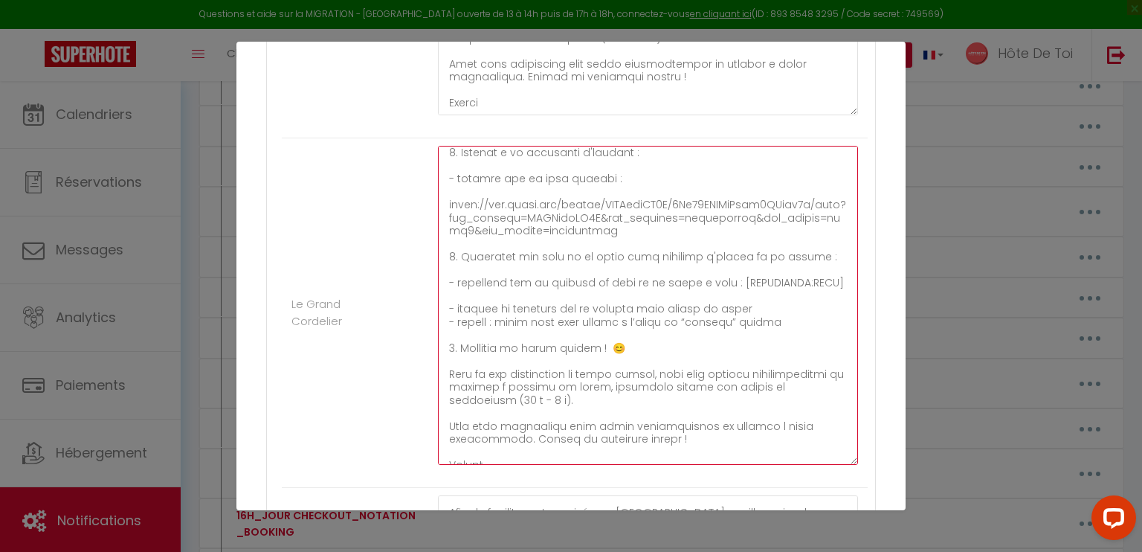
click at [760, 305] on textarea at bounding box center [648, 305] width 420 height 319
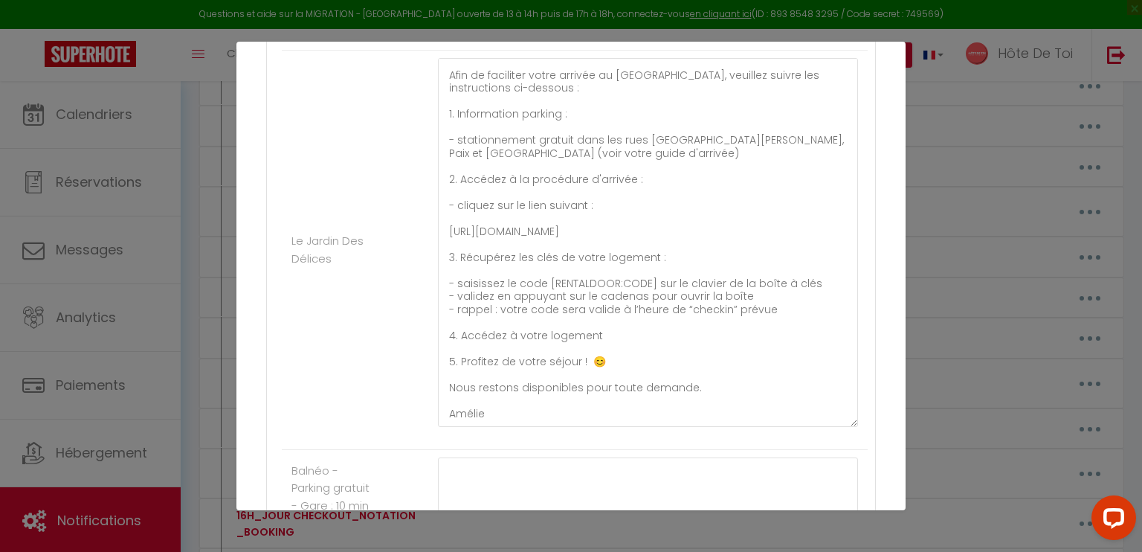
scroll to position [4325, 0]
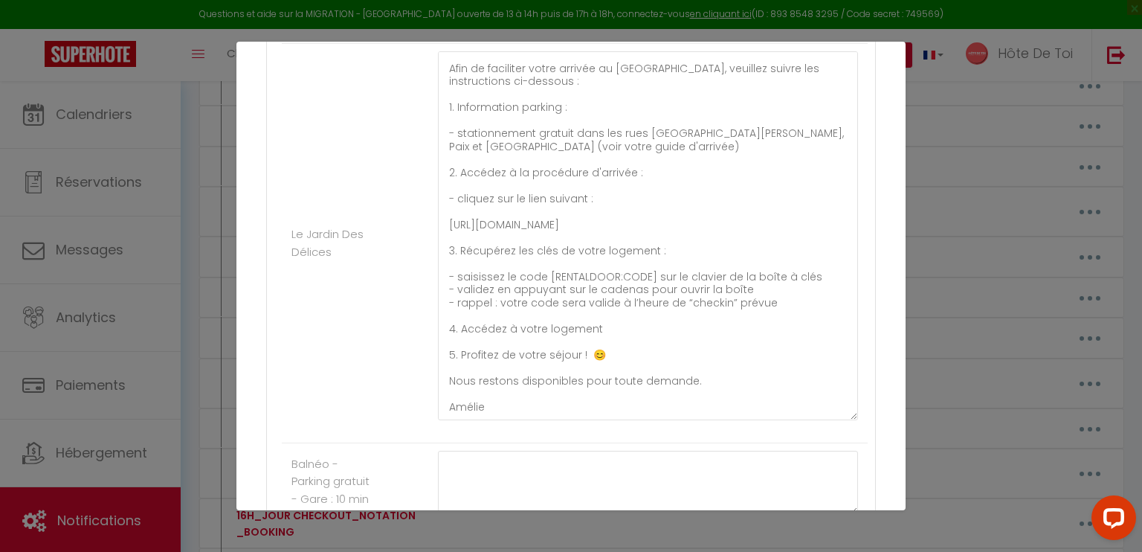
type textarea "​Bonjour [GUEST:FIRST_NAME],​ Afin de faciliter votre arrivée au Grand Cordelie…"
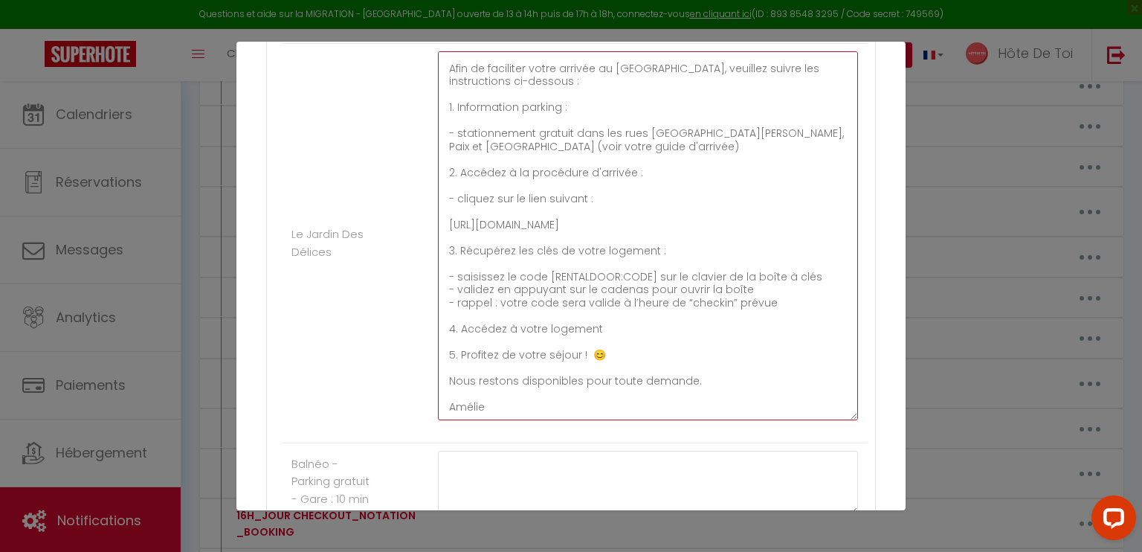
click at [811, 269] on textarea "Bonjour [GUEST:FIRST_NAME],​ Afin de faciliter votre arrivée au Jardin Des Déli…" at bounding box center [648, 235] width 420 height 369
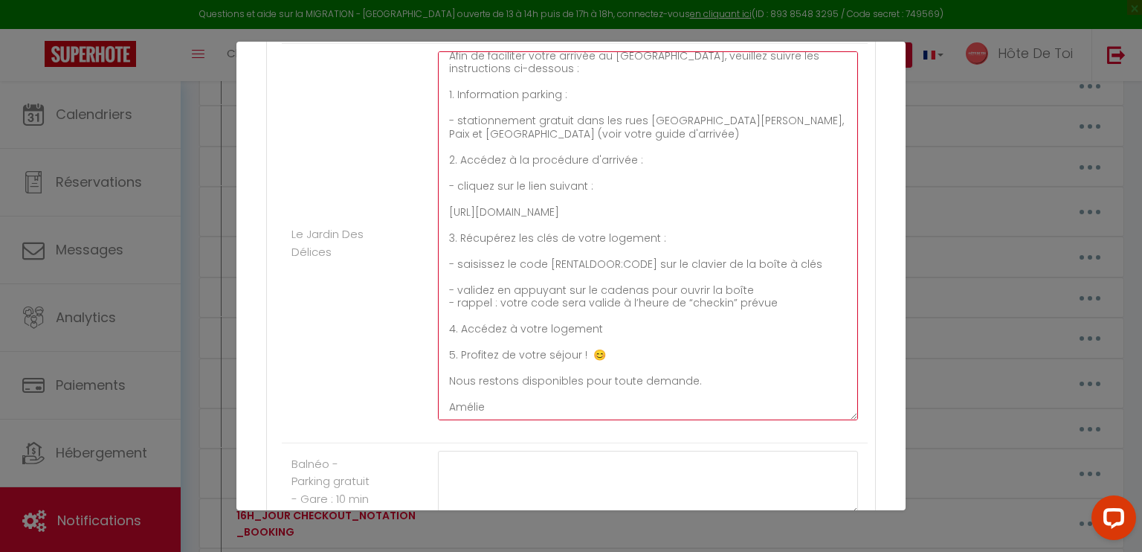
click at [746, 272] on textarea "Bonjour [GUEST:FIRST_NAME],​ Afin de faciliter votre arrivée au Jardin Des Déli…" at bounding box center [648, 235] width 420 height 369
paste textarea "- saisissez sur le clavier le code de la boîte à clés : [RENTALDOOR:CODE]"
click at [768, 295] on textarea "Bonjour [GUEST:FIRST_NAME],​ Afin de faciliter votre arrivée au Jardin Des Déli…" at bounding box center [648, 235] width 420 height 369
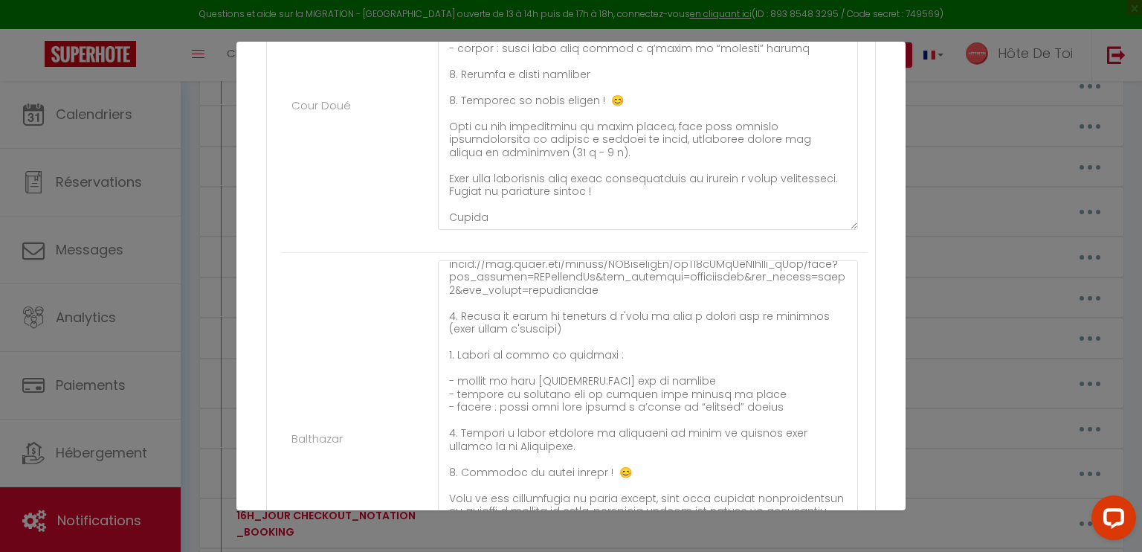
scroll to position [3171, 0]
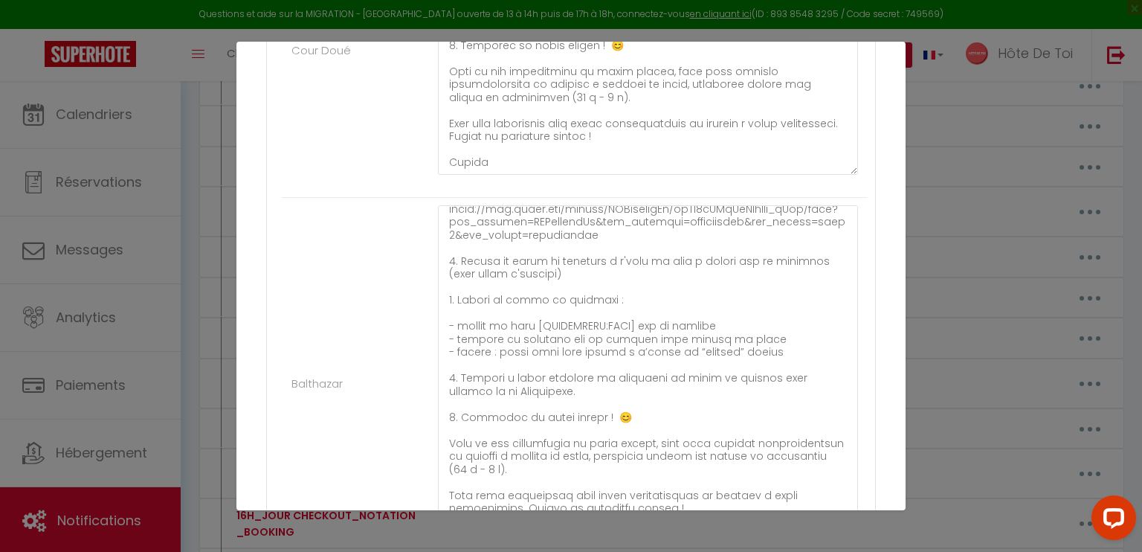
type textarea "Bonjour [GUEST:FIRST_NAME],​ Afin de faciliter votre arrivée au Jardin Des Déli…"
click at [682, 318] on textarea at bounding box center [648, 376] width 420 height 342
click at [722, 321] on textarea at bounding box center [648, 376] width 420 height 342
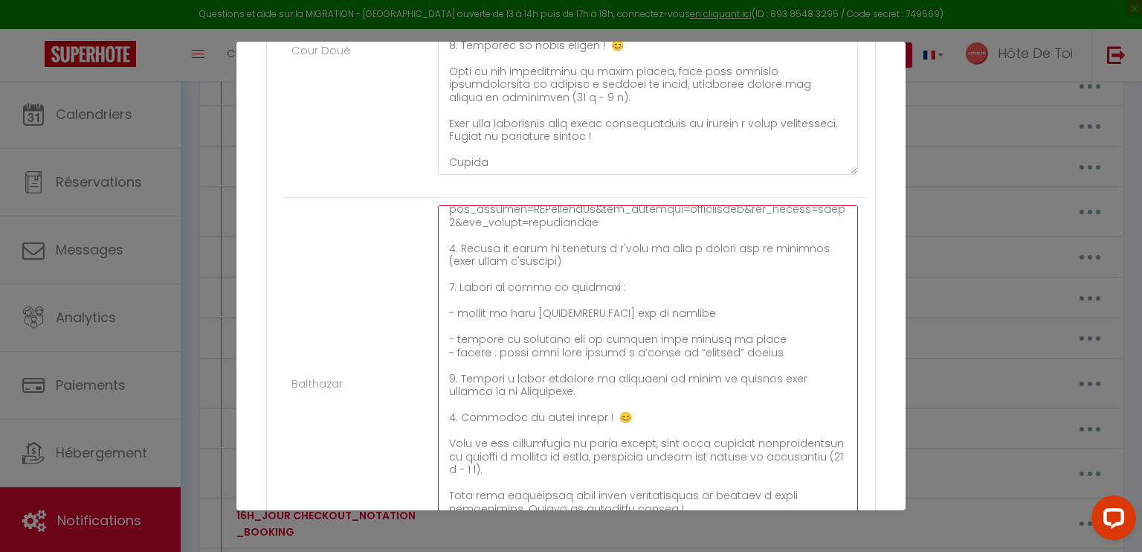
click at [673, 323] on textarea at bounding box center [648, 376] width 420 height 342
paste textarea "- saisissez sur le clavier le code de la boîte à clés : [RENTALDOOR:CODE]"
click at [786, 351] on textarea at bounding box center [648, 376] width 420 height 342
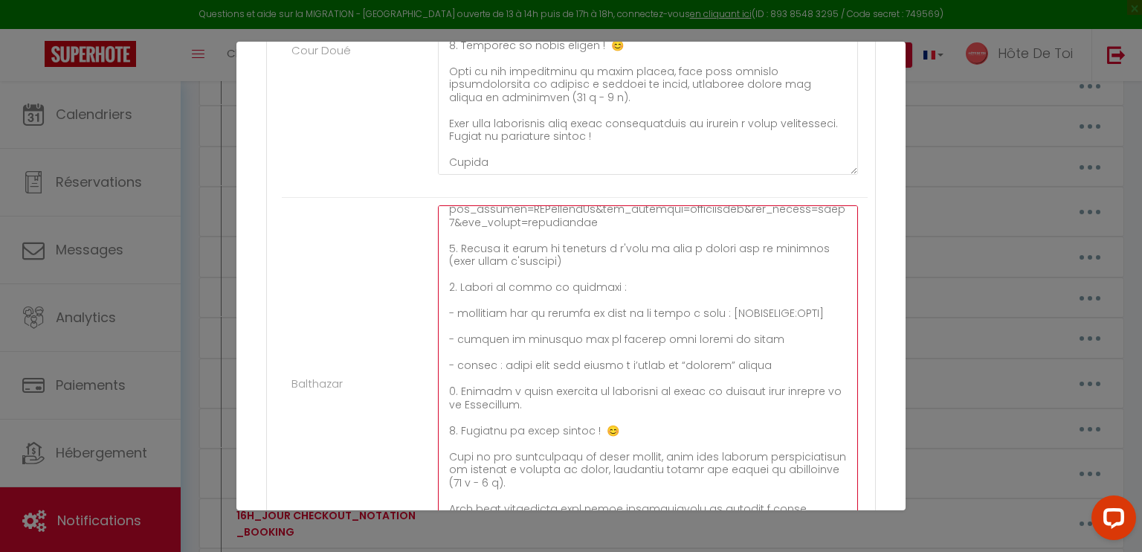
click at [688, 326] on textarea at bounding box center [648, 376] width 420 height 342
click at [488, 349] on textarea at bounding box center [648, 376] width 420 height 342
click at [498, 323] on textarea at bounding box center [648, 376] width 420 height 342
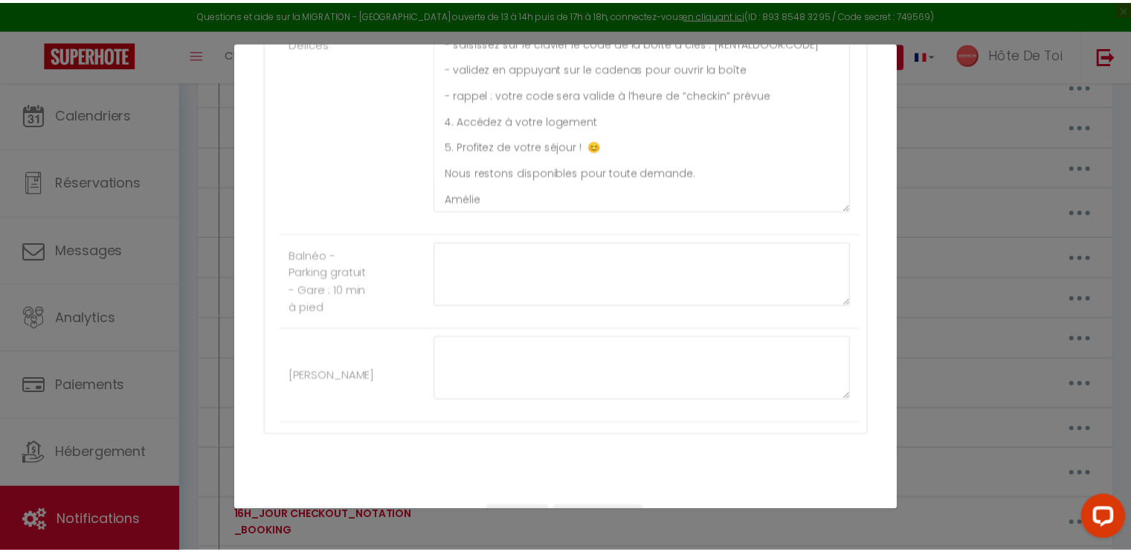
scroll to position [4574, 0]
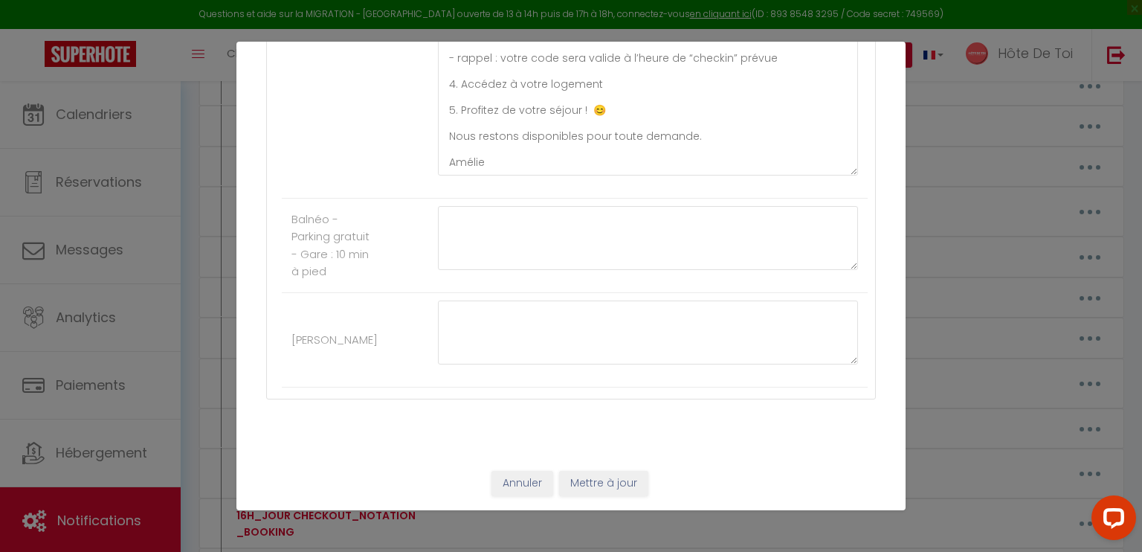
type textarea "Bonjour [GUEST:FIRST_NAME],​ Afin de faciliter votre arrivée à Balthazar, veuil…"
click at [595, 478] on button "Mettre à jour" at bounding box center [603, 483] width 89 height 25
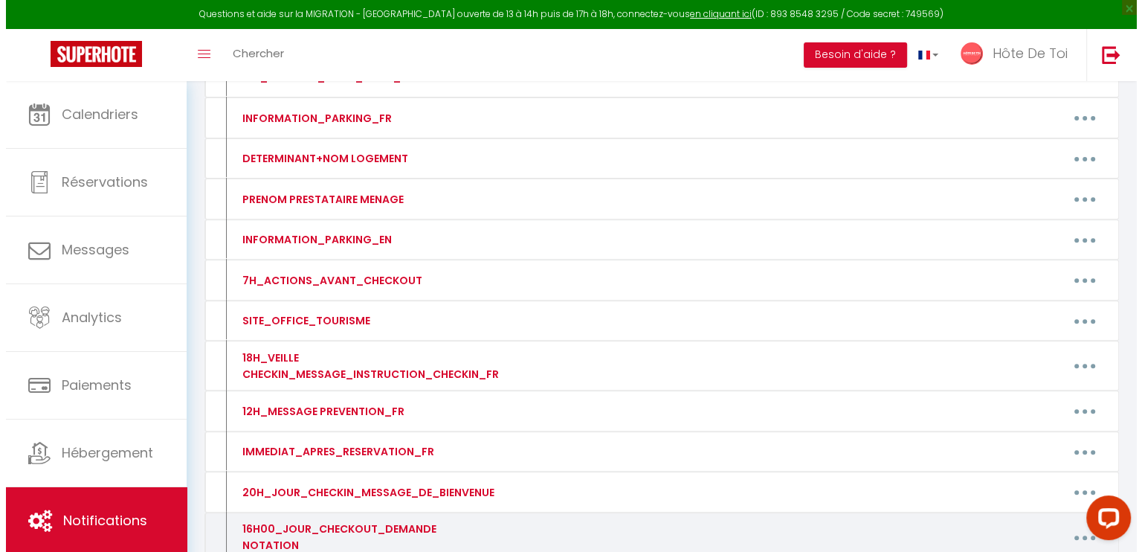
scroll to position [495, 0]
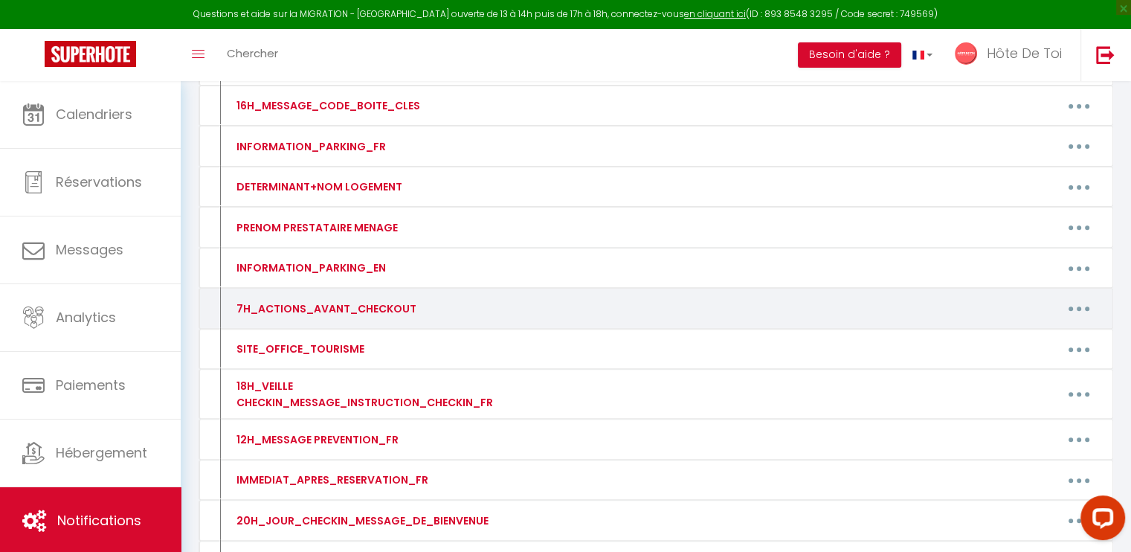
click at [1085, 301] on button "button" at bounding box center [1079, 309] width 42 height 24
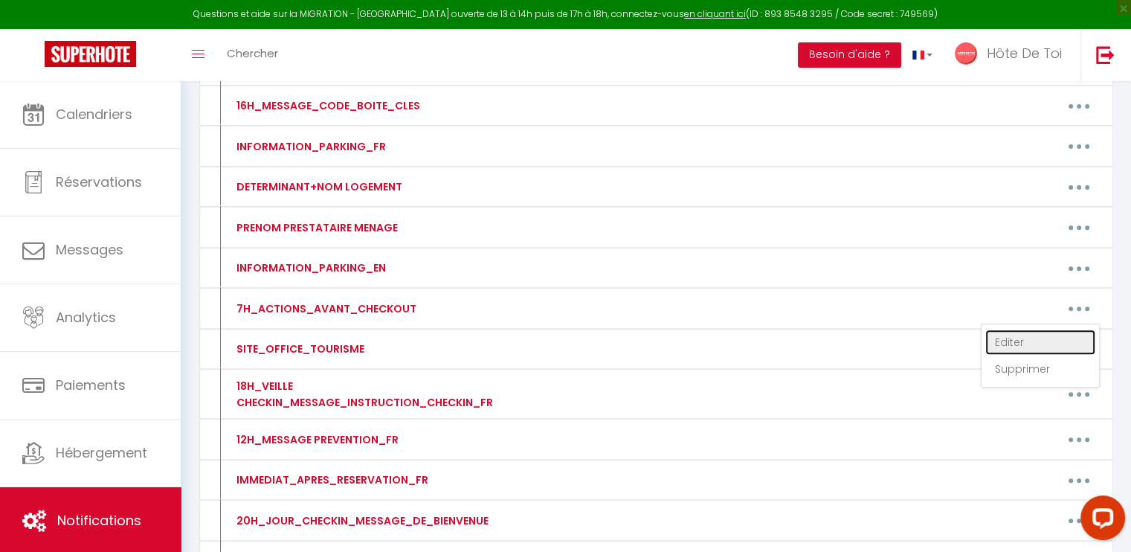
drag, startPoint x: 1030, startPoint y: 332, endPoint x: 892, endPoint y: 314, distance: 139.3
click at [1030, 332] on link "Editer" at bounding box center [1040, 341] width 110 height 25
type input "7H_ACTIONS_AVANT_CHECKOUT"
type textarea "7H_ACTIONS_AVANT_CHECKOUT"
type textarea "Bonjour [GUEST:FIRST_NAME], Nous espérons que vous avez passé un excellent séjo…"
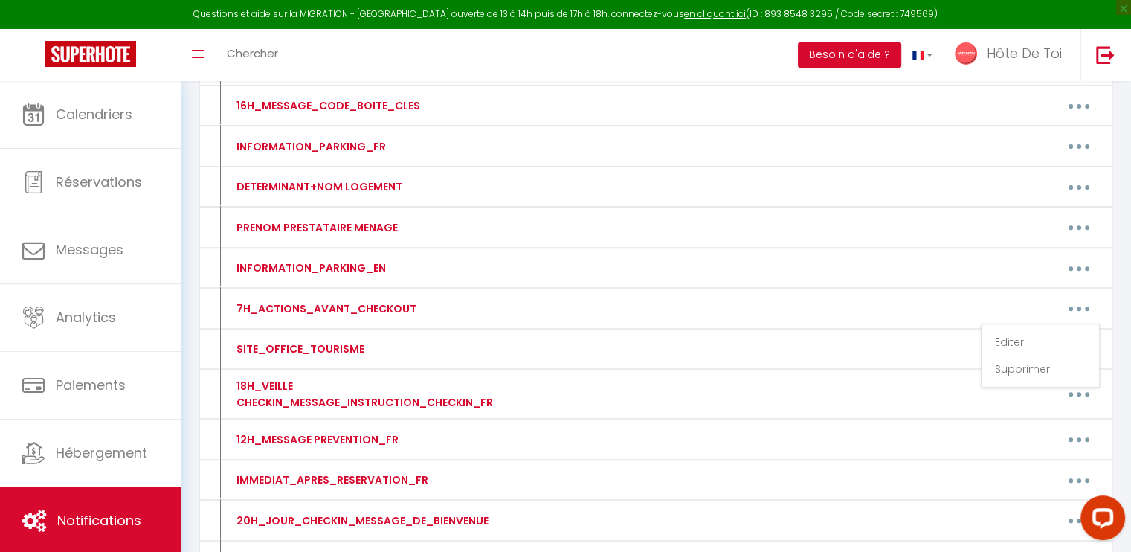
type textarea "Bonjour [GUEST:FIRST_NAME], Nous espérons que vous avez passé un excellent séjo…"
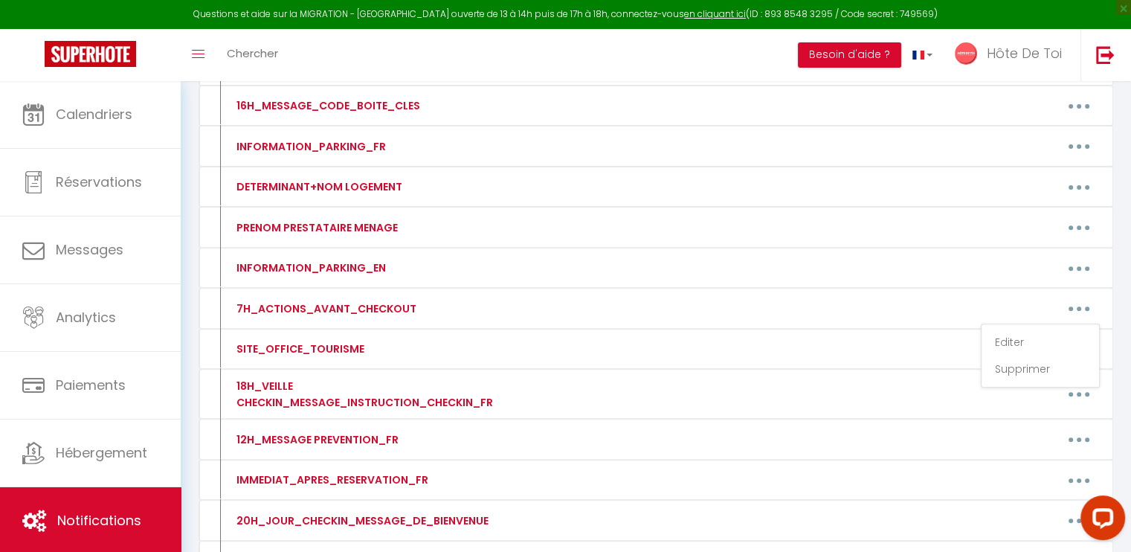
type textarea "Bonjour [GUEST:FIRST_NAME], Nous espérons que vous avez passé un excellent séjo…"
type textarea "Bonjour [GUEST:FIRST_NAME], Merci d’avoir séjourné à Balthazar, nous espérons q…"
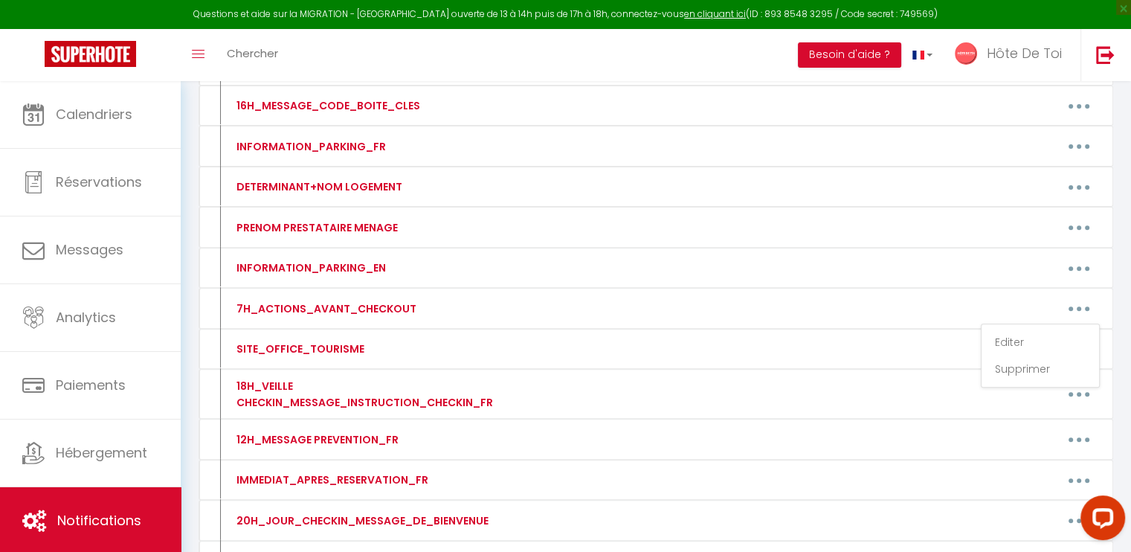
type textarea "Bonjour [GUEST:FIRST_NAME], Nous espérons que vous avez passé un excellent séjo…"
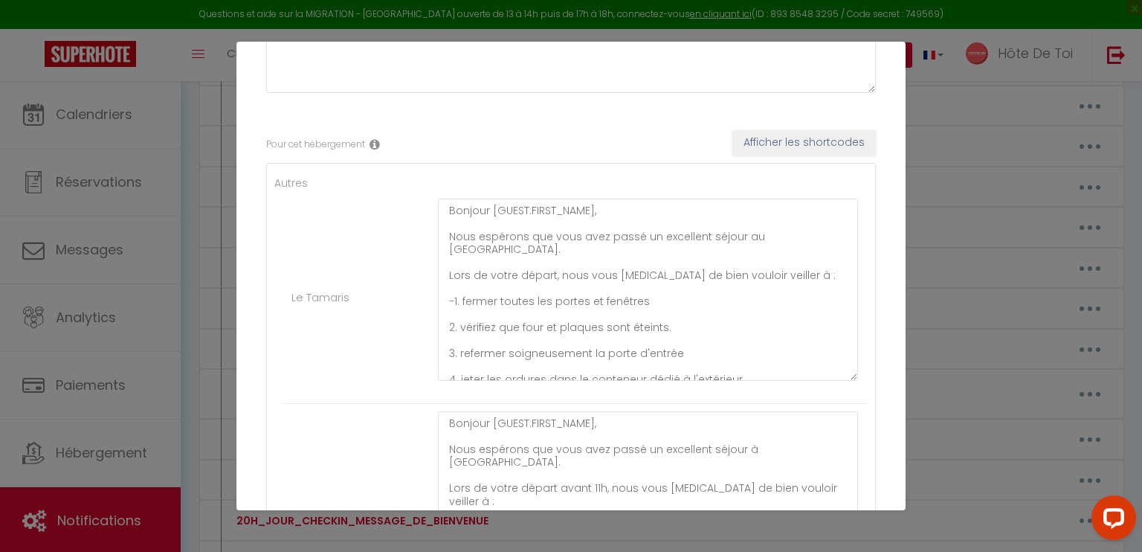
scroll to position [192, 0]
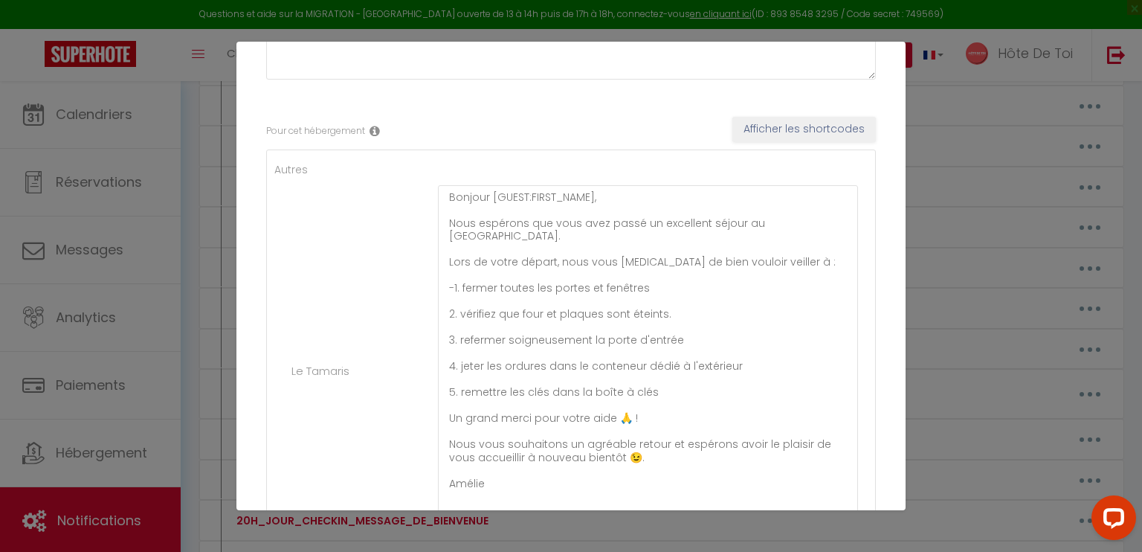
drag, startPoint x: 841, startPoint y: 359, endPoint x: 881, endPoint y: 534, distance: 180.0
click at [881, 534] on div "Mettre à jour le code court personnalisé × Nom * 7H_ACTIONS_AVANT_CHECKOUT Cont…" at bounding box center [570, 276] width 669 height 552
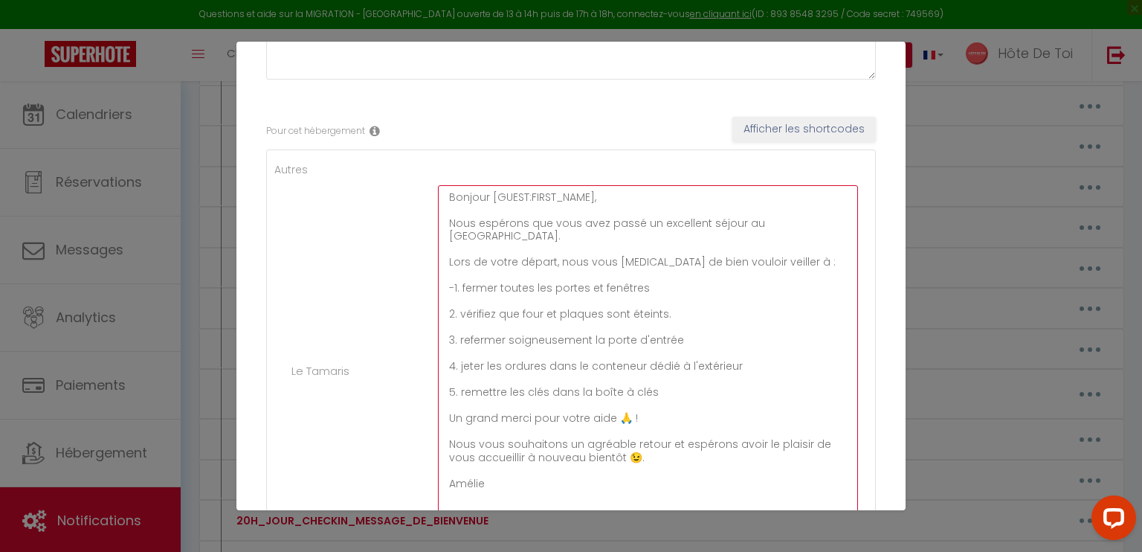
click at [450, 270] on textarea "Bonjour [GUEST:FIRST_NAME], Nous espérons que vous avez passé un excellent séjo…" at bounding box center [648, 363] width 420 height 357
click at [490, 300] on textarea "Bonjour [GUEST:FIRST_NAME], Nous espérons que vous avez passé un excellent séjo…" at bounding box center [648, 363] width 420 height 357
click at [669, 299] on textarea "Bonjour [GUEST:FIRST_NAME], Nous espérons que vous avez passé un excellent séjo…" at bounding box center [648, 363] width 420 height 357
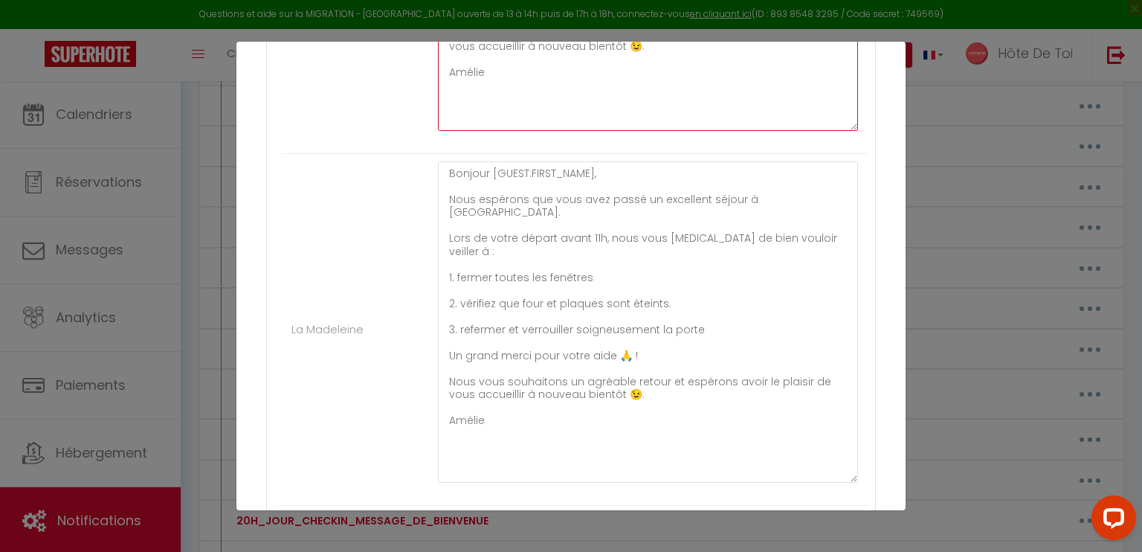
scroll to position [649, 0]
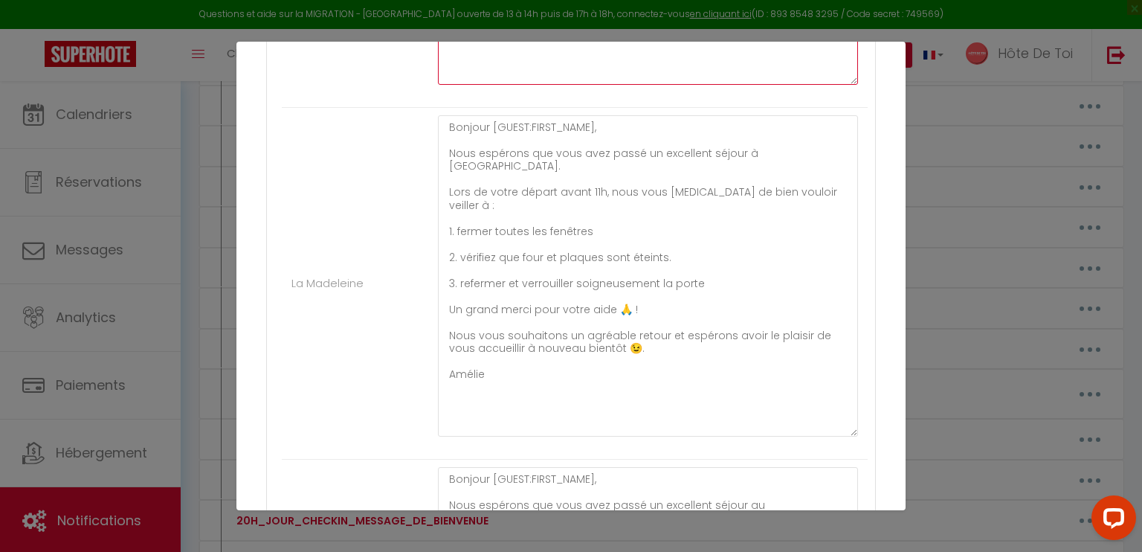
type textarea "Bonjour [GUEST:FIRST_NAME], Nous espérons que vous avez passé un excellent séjo…"
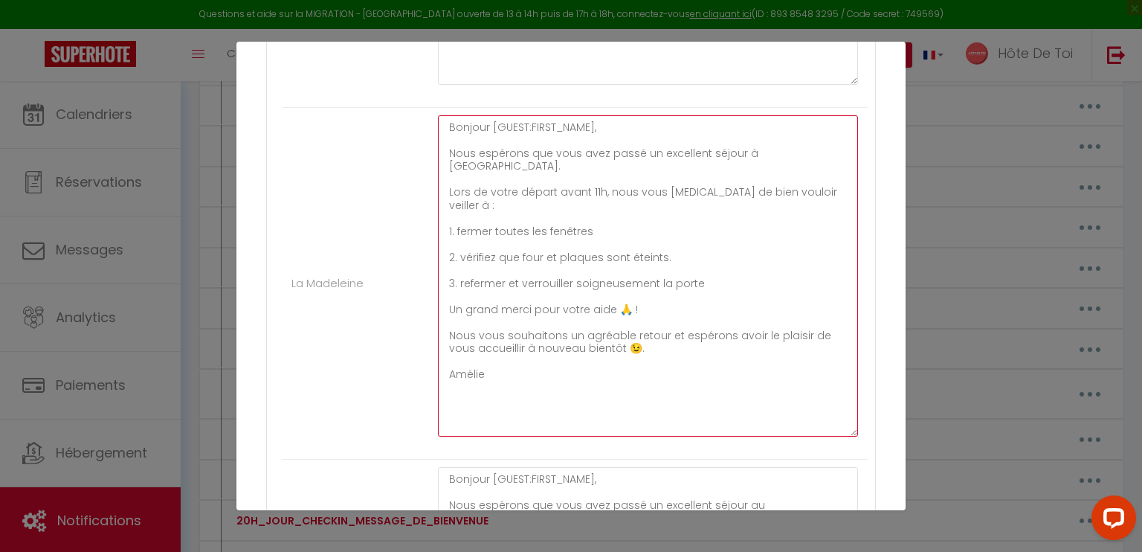
click at [490, 228] on textarea "Bonjour [GUEST:FIRST_NAME], Nous espérons que vous avez passé un excellent séjo…" at bounding box center [648, 275] width 420 height 321
click at [670, 224] on textarea "Bonjour [GUEST:FIRST_NAME], Nous espérons que vous avez passé un excellent séjo…" at bounding box center [648, 275] width 420 height 321
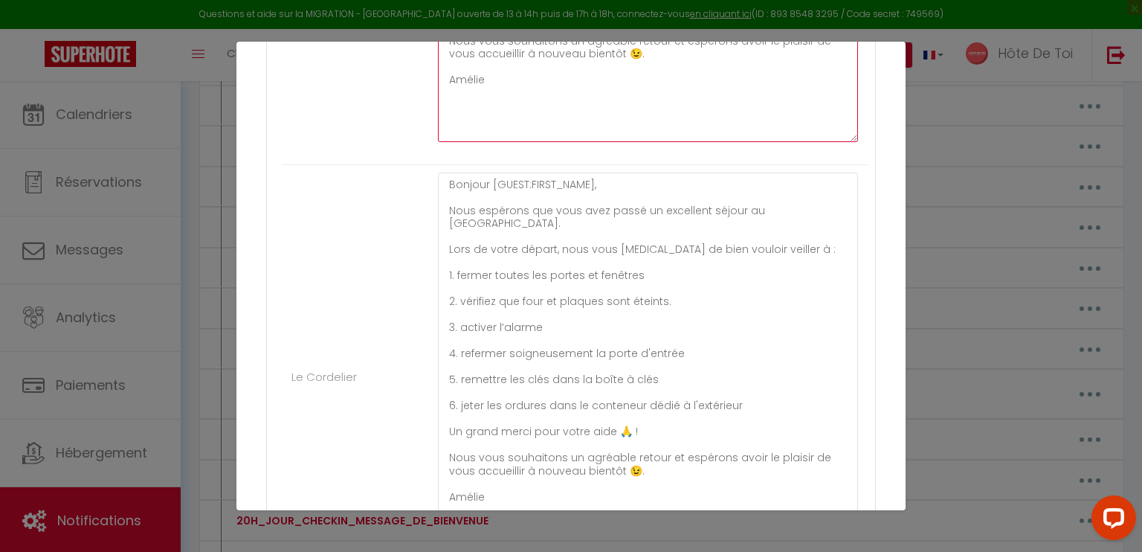
scroll to position [945, 0]
type textarea "Bonjour [GUEST:FIRST_NAME], Nous espérons que vous avez passé un excellent séjo…"
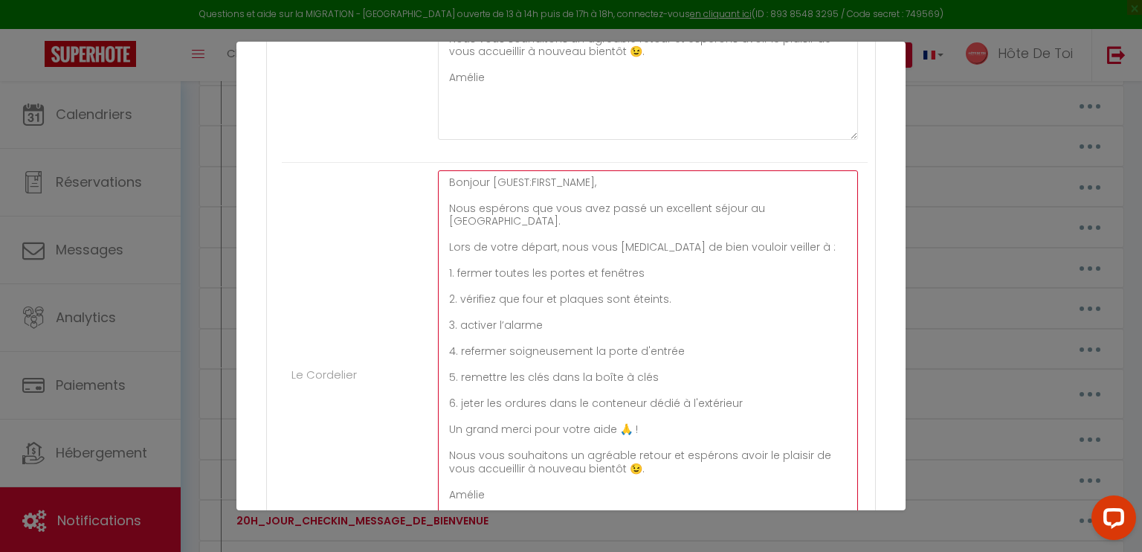
click at [548, 242] on textarea "Bonjour [GUEST:FIRST_NAME], Nous espérons que vous avez passé un excellent séjo…" at bounding box center [648, 366] width 420 height 393
click at [494, 284] on textarea "Bonjour [GUEST:FIRST_NAME], Nous espérons que vous avez passé un excellent séjo…" at bounding box center [648, 366] width 420 height 393
click at [667, 288] on textarea "Bonjour [GUEST:FIRST_NAME], Nous espérons que vous avez passé un excellent séjo…" at bounding box center [648, 366] width 420 height 393
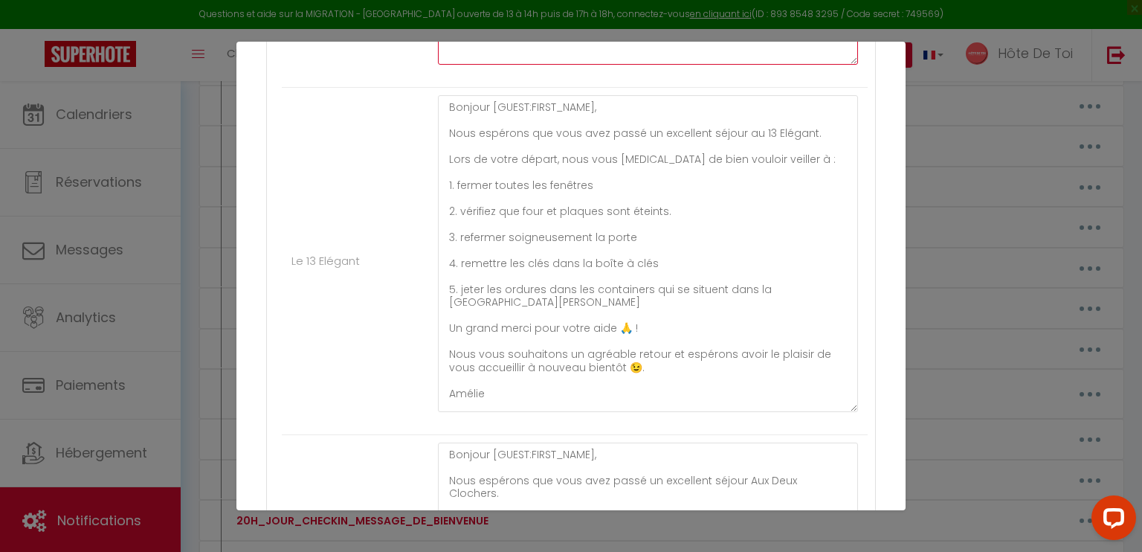
scroll to position [1454, 0]
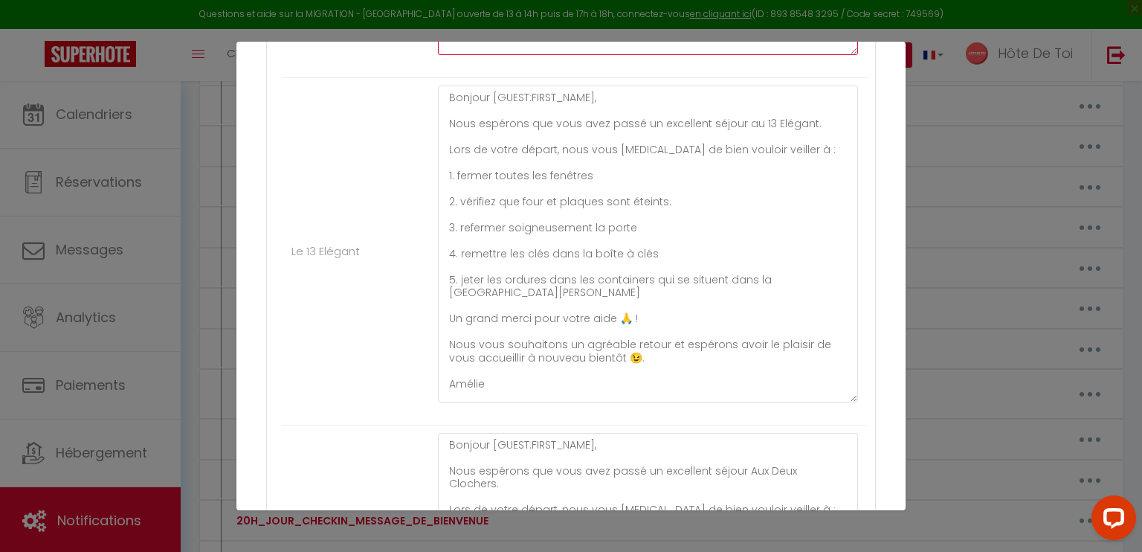
type textarea "Bonjour [GUEST:FIRST_NAME], Nous espérons que vous avez passé un excellent séjo…"
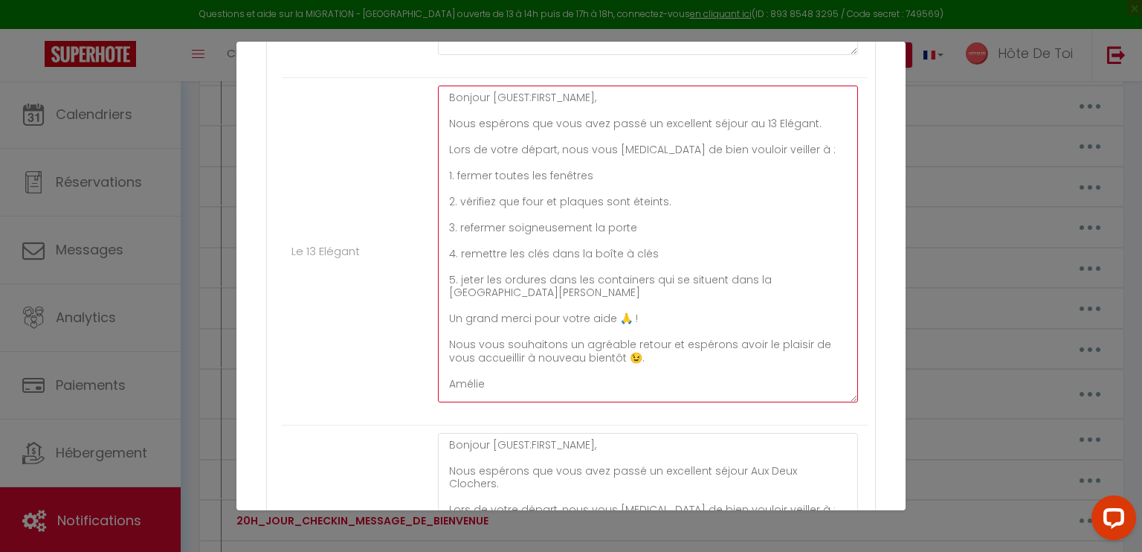
click at [494, 198] on textarea "Bonjour [GUEST:FIRST_NAME], Nous espérons que vous avez passé un excellent séjo…" at bounding box center [648, 243] width 420 height 317
click at [675, 198] on textarea "Bonjour [GUEST:FIRST_NAME], Nous espérons que vous avez passé un excellent séjo…" at bounding box center [648, 243] width 420 height 317
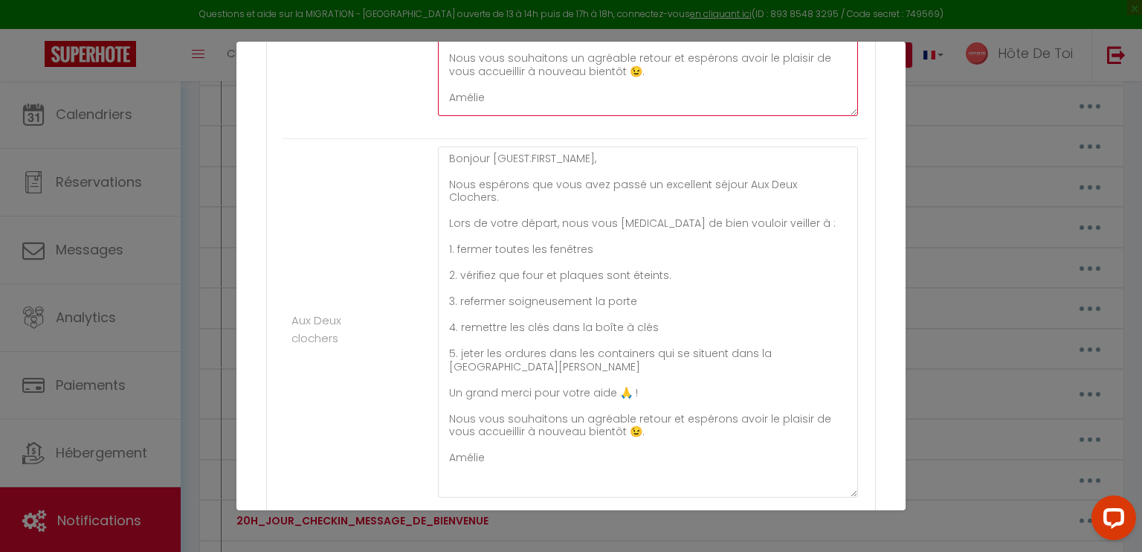
scroll to position [1743, 0]
type textarea "Bonjour [GUEST:FIRST_NAME], Nous espérons que vous avez passé un excellent séjo…"
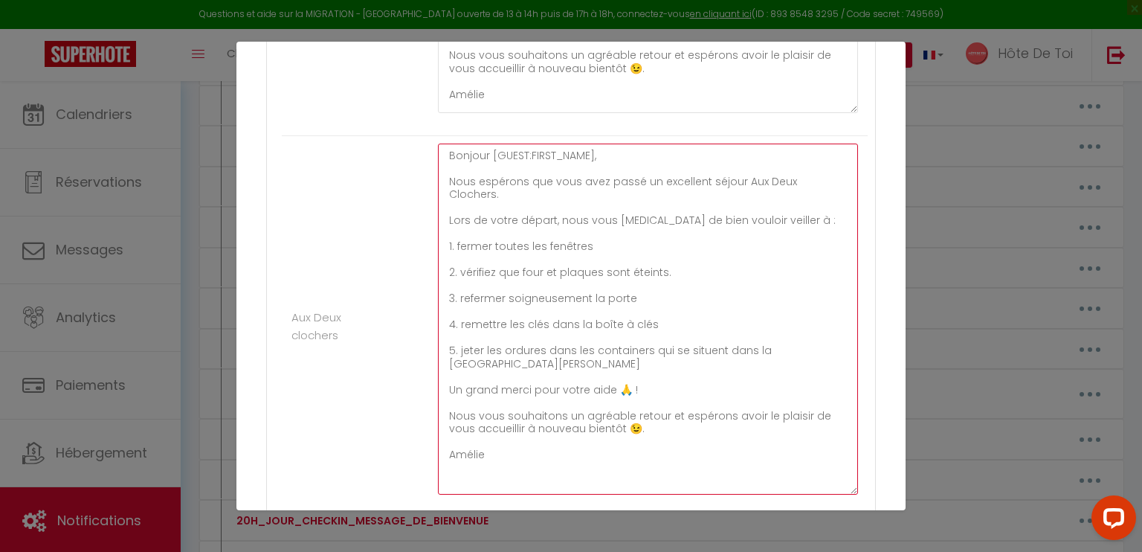
click at [491, 259] on textarea "Bonjour [GUEST:FIRST_NAME], Nous espérons que vous avez passé un excellent séjo…" at bounding box center [648, 318] width 420 height 351
click at [678, 258] on textarea "Bonjour [GUEST:FIRST_NAME], Nous espérons que vous avez passé un excellent séjo…" at bounding box center [648, 318] width 420 height 351
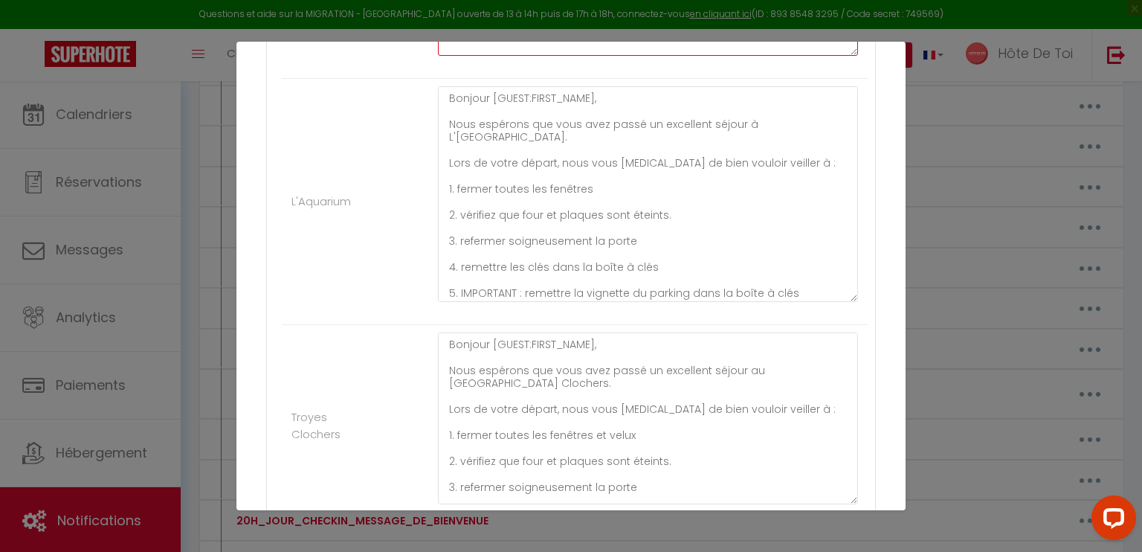
scroll to position [2183, 0]
type textarea "Bonjour [GUEST:FIRST_NAME], Nous espérons que vous avez passé un excellent séjo…"
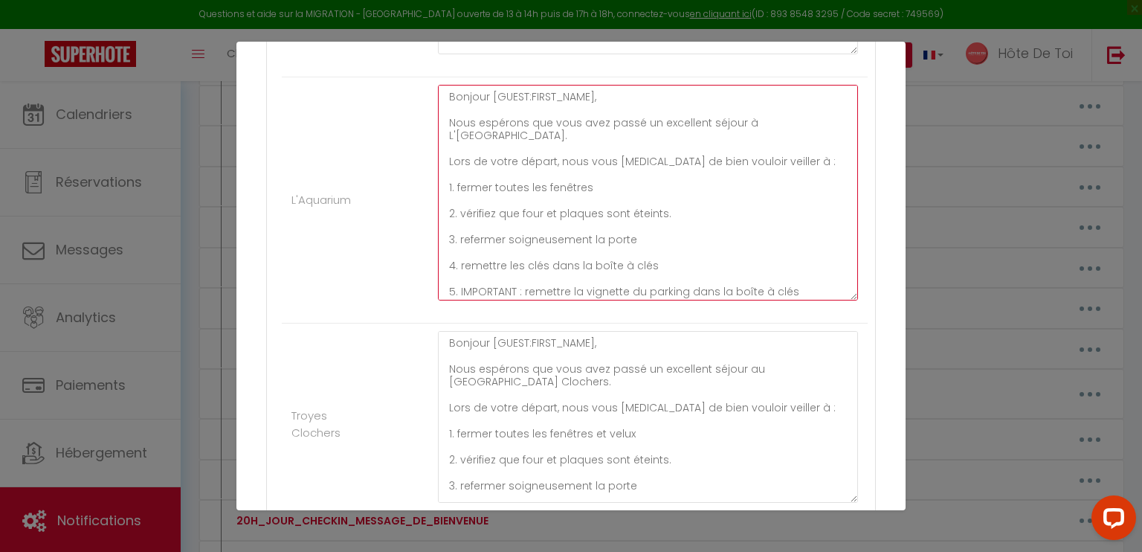
click at [493, 198] on textarea "Bonjour [GUEST:FIRST_NAME], Nous espérons que vous avez passé un excellent séjo…" at bounding box center [648, 193] width 420 height 216
click at [681, 195] on textarea "Bonjour [GUEST:FIRST_NAME], Nous espérons que vous avez passé un excellent séjo…" at bounding box center [648, 193] width 420 height 216
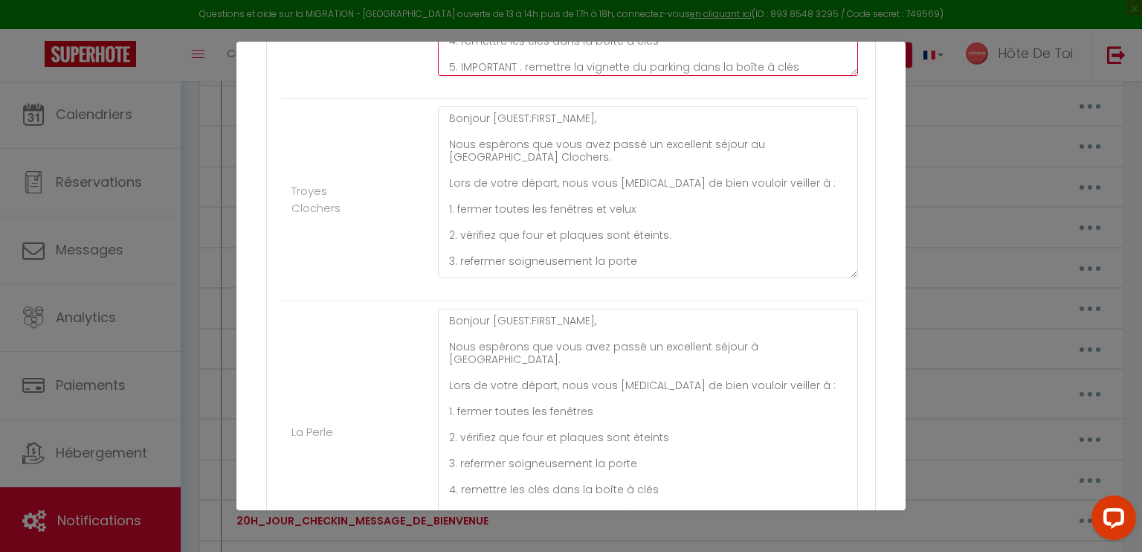
scroll to position [2409, 0]
type textarea "Bonjour [GUEST:FIRST_NAME], Nous espérons que vous avez passé un excellent séjo…"
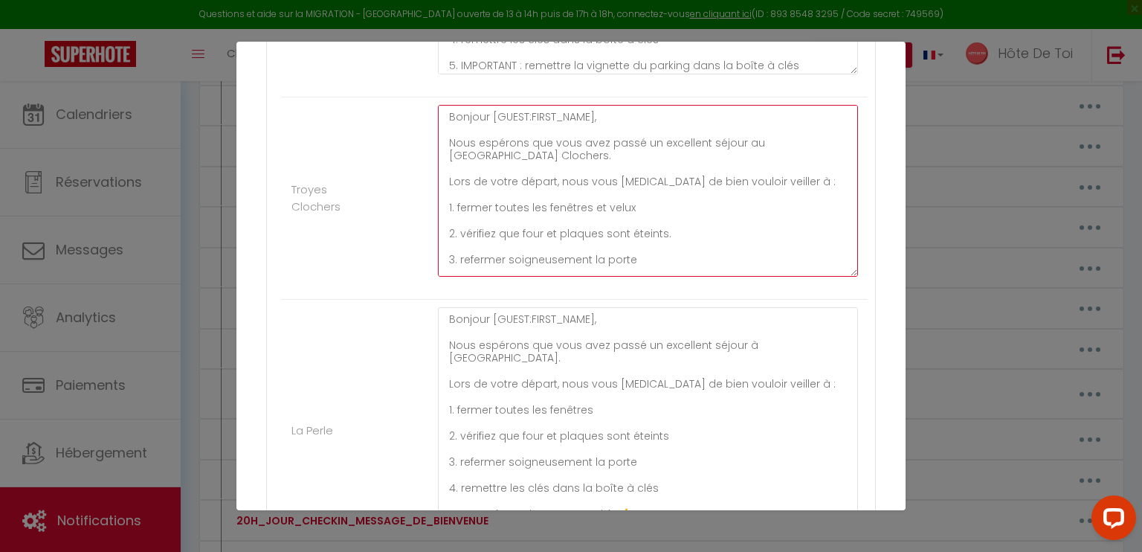
click at [491, 230] on textarea "Bonjour [GUEST:FIRST_NAME], Nous espérons que vous avez passé un excellent séjo…" at bounding box center [648, 191] width 420 height 172
click at [658, 237] on textarea "Bonjour [GUEST:FIRST_NAME], Nous espérons que vous avez passé un excellent séjo…" at bounding box center [648, 191] width 420 height 172
click at [669, 234] on textarea "Bonjour [GUEST:FIRST_NAME], Nous espérons que vous avez passé un excellent séjo…" at bounding box center [648, 191] width 420 height 172
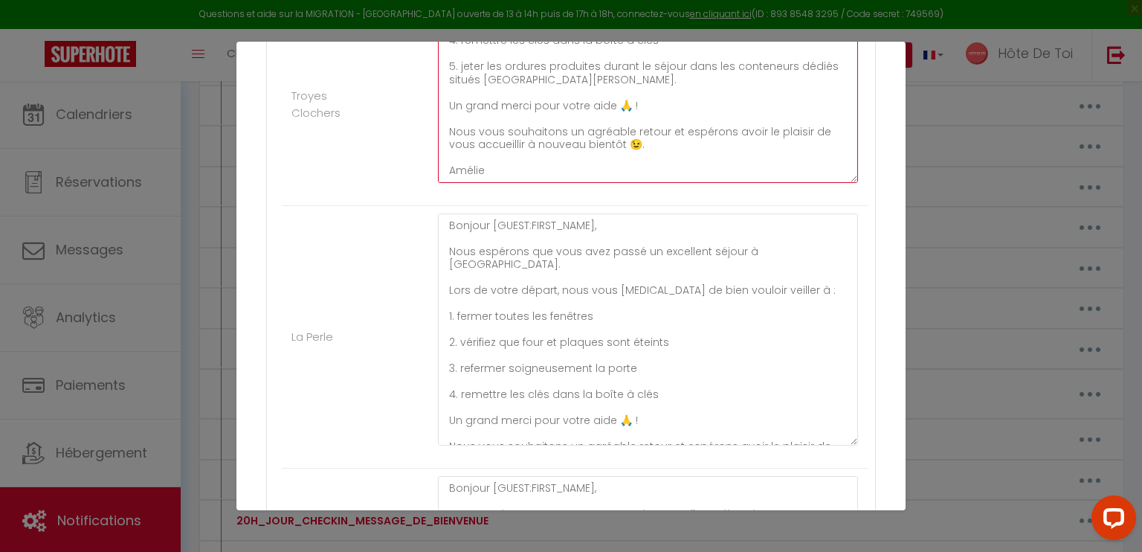
scroll to position [2573, 0]
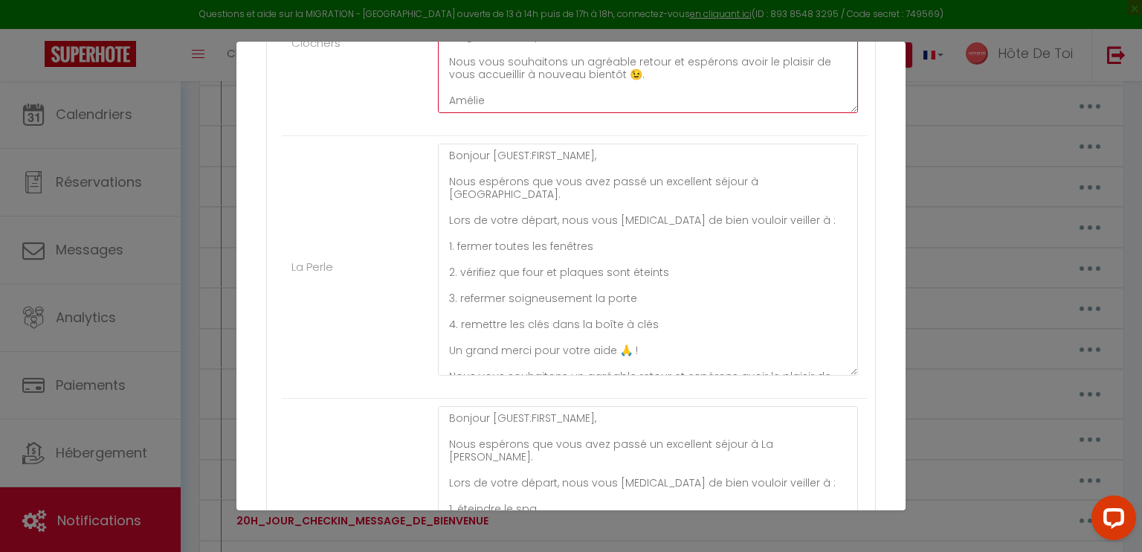
type textarea "Bonjour [GUEST:FIRST_NAME], Nous espérons que vous avez passé un excellent séjo…"
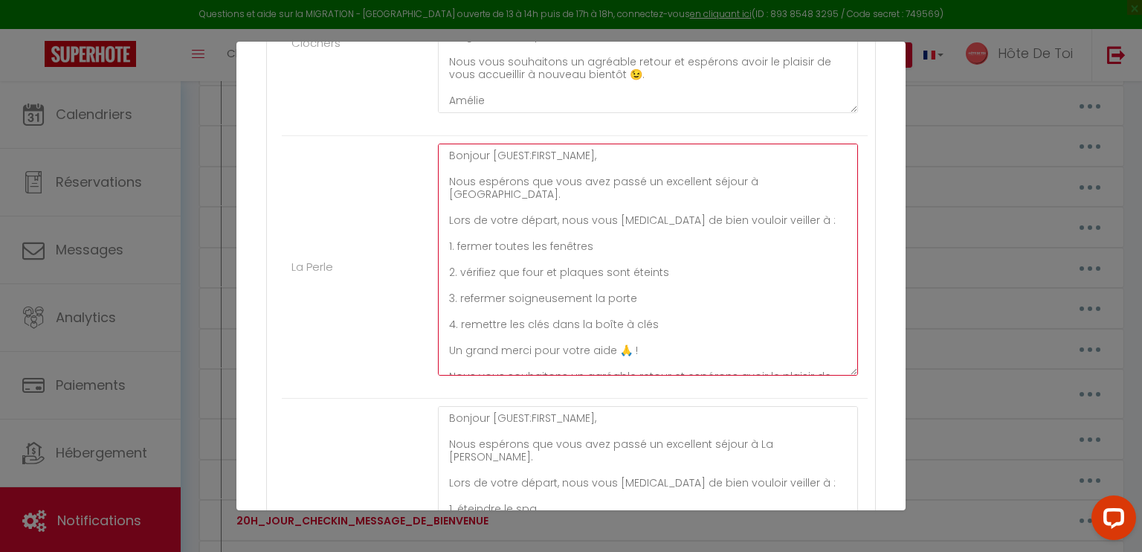
click at [491, 254] on textarea "Bonjour [GUEST:FIRST_NAME], Nous espérons que vous avez passé un excellent séjo…" at bounding box center [648, 259] width 420 height 232
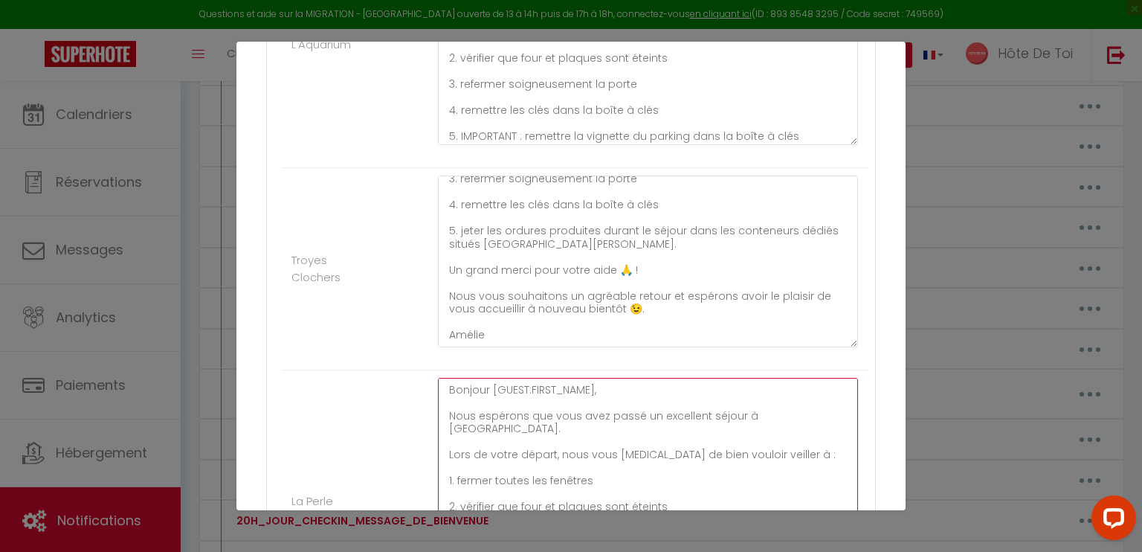
scroll to position [2317, 0]
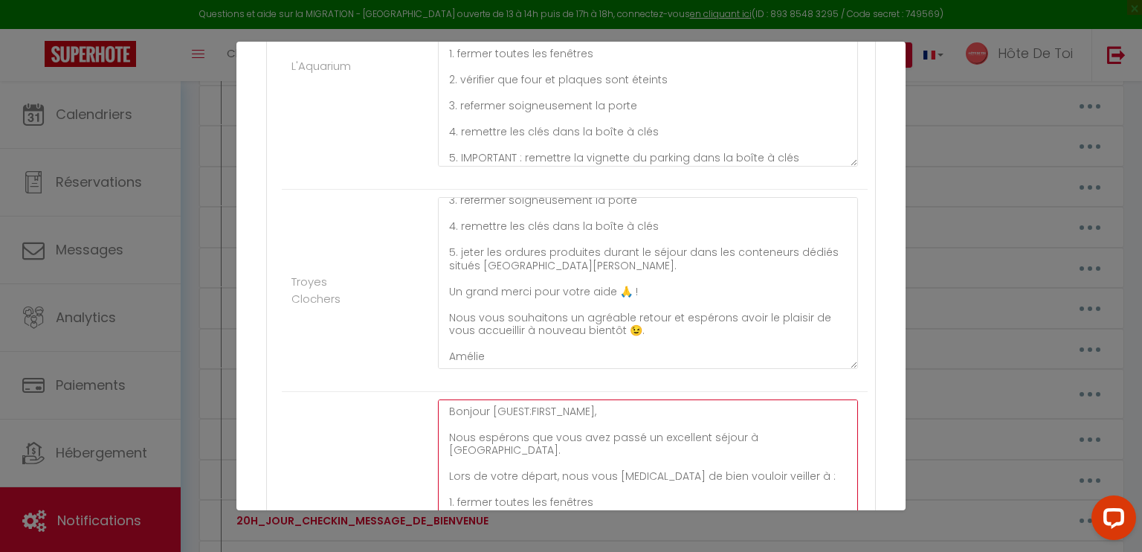
type textarea "Bonjour [GUEST:FIRST_NAME], Nous espérons que vous avez passé un excellent séjo…"
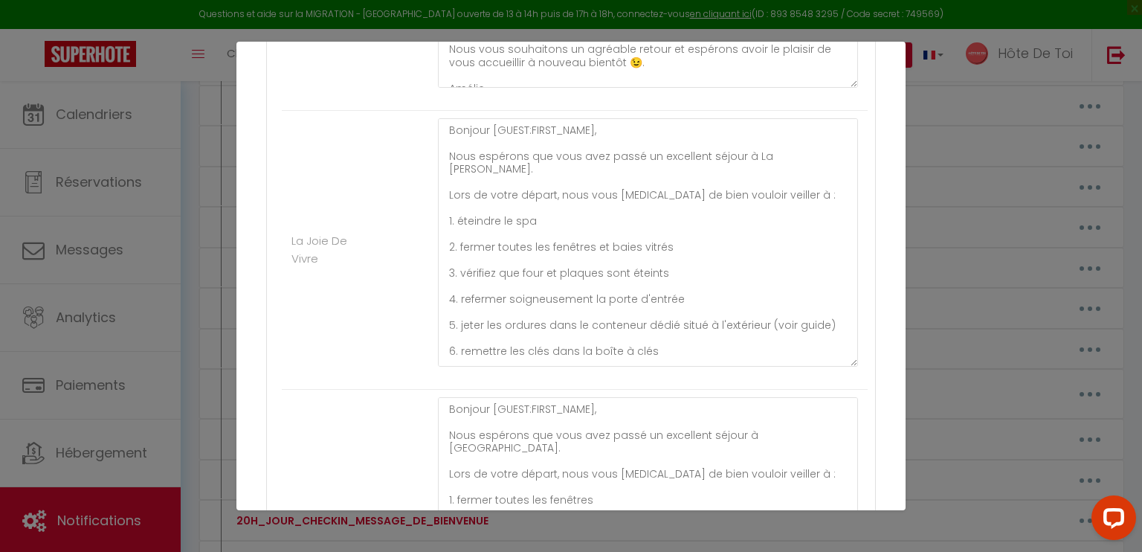
scroll to position [2868, 0]
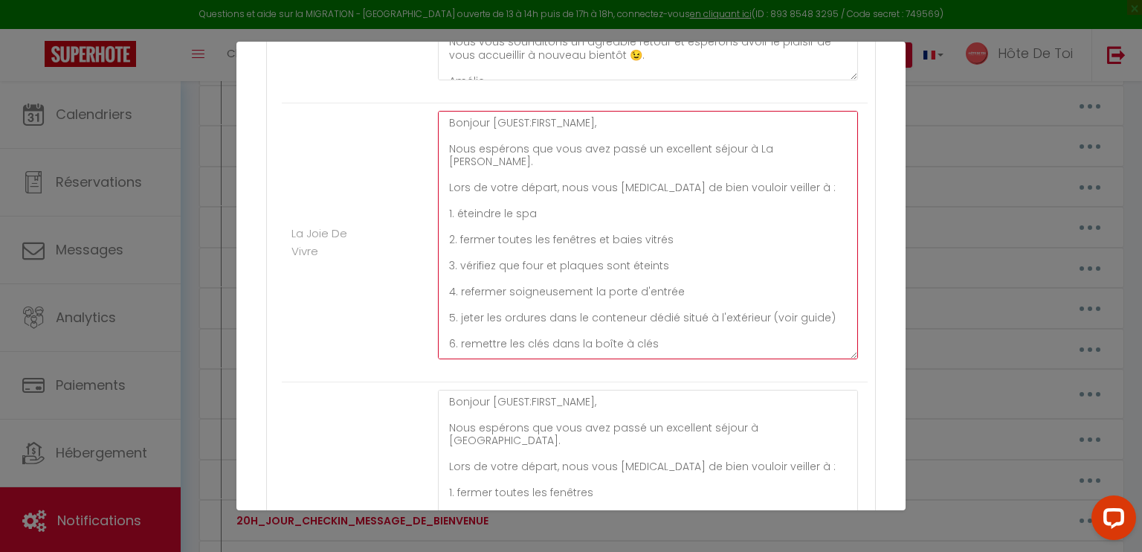
click at [490, 261] on textarea "Bonjour [GUEST:FIRST_NAME], Nous espérons que vous avez passé un excellent séjo…" at bounding box center [648, 235] width 420 height 248
click at [656, 235] on textarea "Bonjour [GUEST:FIRST_NAME], Nous espérons que vous avez passé un excellent séjo…" at bounding box center [648, 235] width 420 height 248
click at [678, 237] on textarea "Bonjour [GUEST:FIRST_NAME], Nous espérons que vous avez passé un excellent séjo…" at bounding box center [648, 235] width 420 height 248
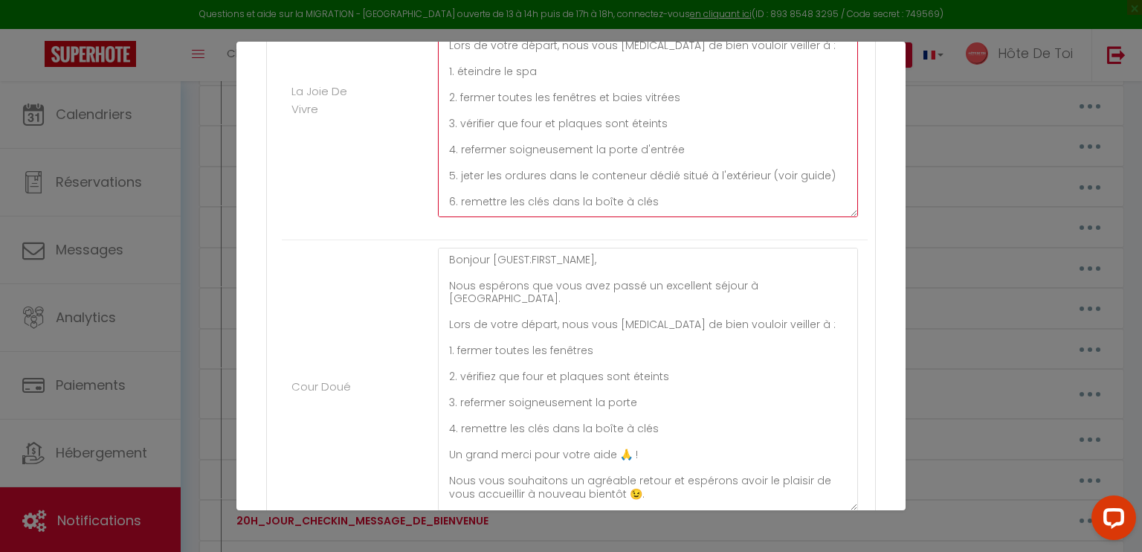
scroll to position [3038, 0]
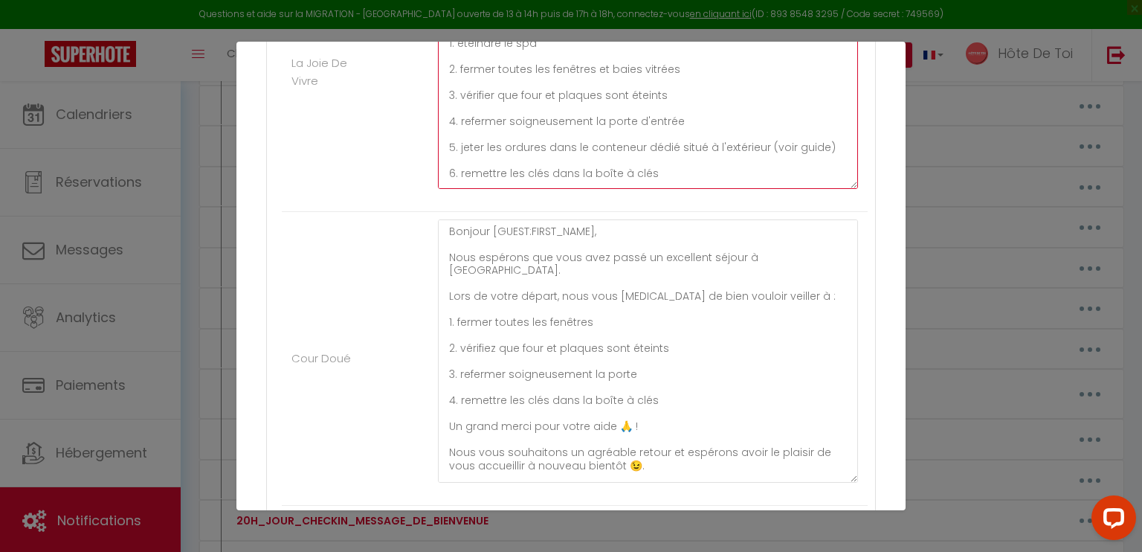
type textarea "Bonjour [GUEST:FIRST_NAME], Nous espérons que vous avez passé un excellent séjo…"
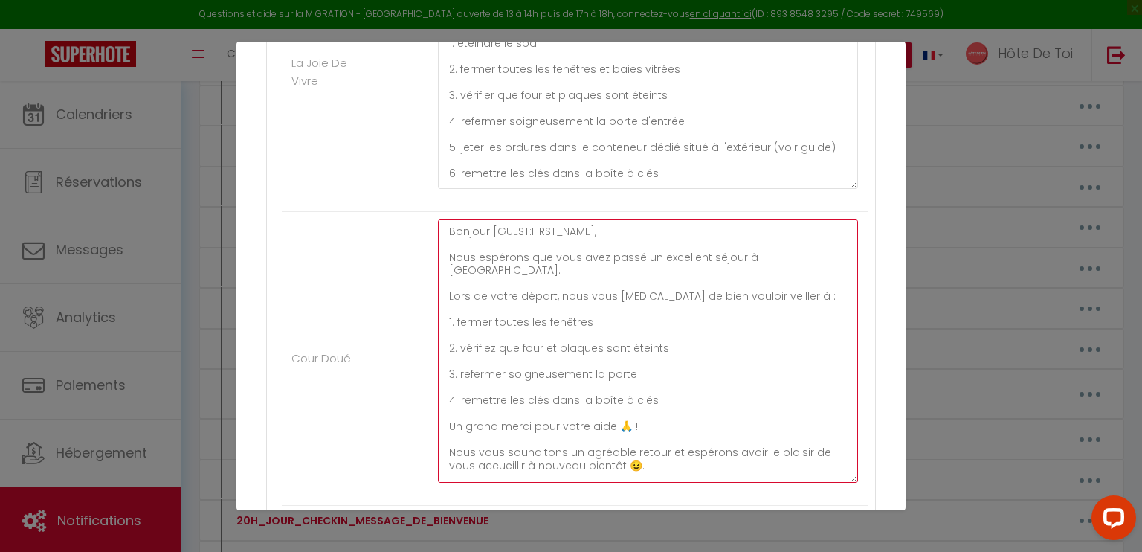
click at [491, 335] on textarea "Bonjour [GUEST:FIRST_NAME], Nous espérons que vous avez passé un excellent séjo…" at bounding box center [648, 350] width 420 height 263
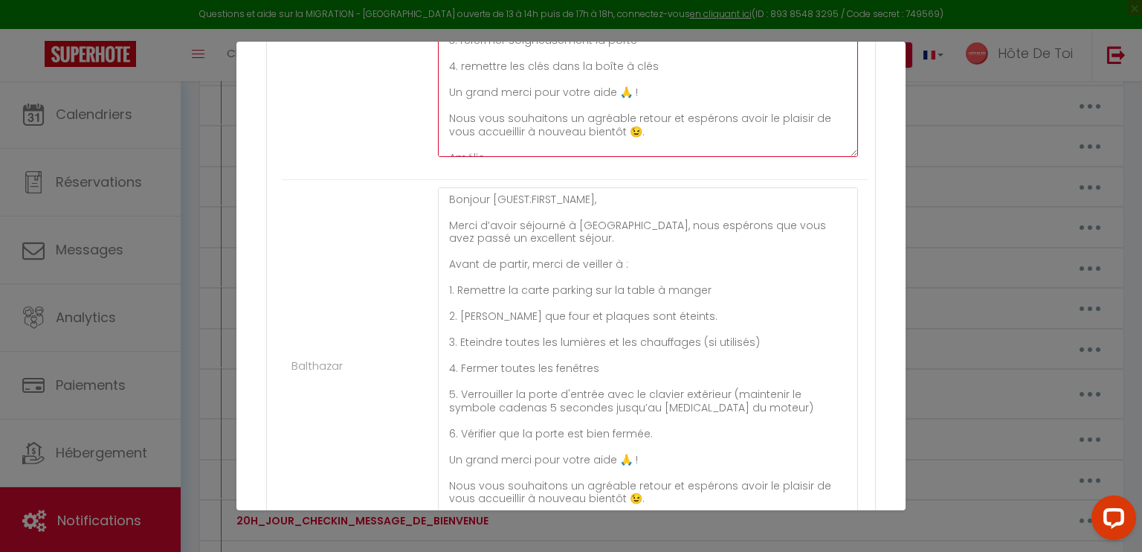
scroll to position [3371, 0]
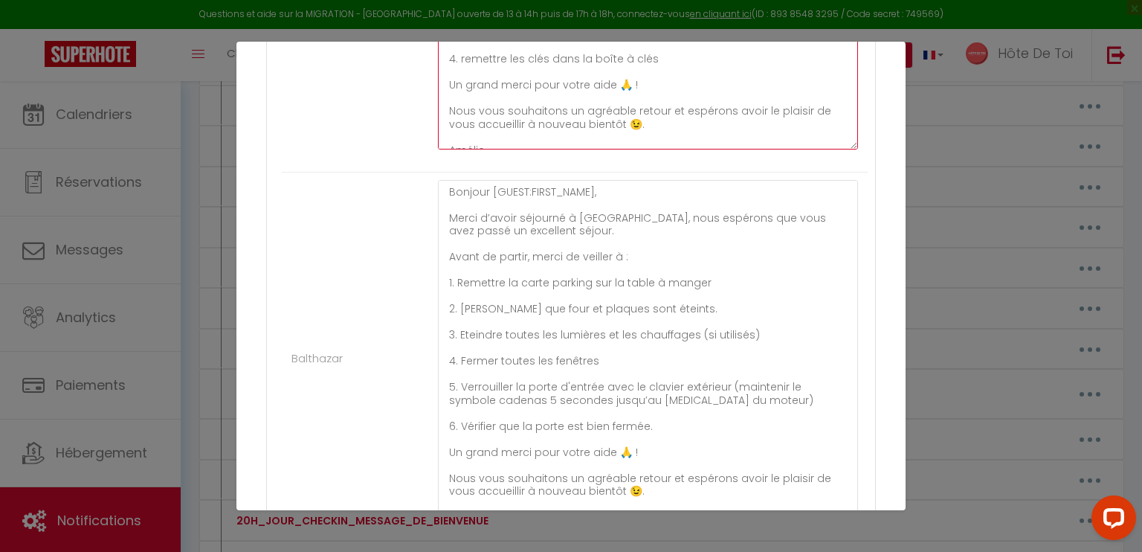
type textarea "Bonjour [GUEST:FIRST_NAME], Nous espérons que vous avez passé un excellent séjo…"
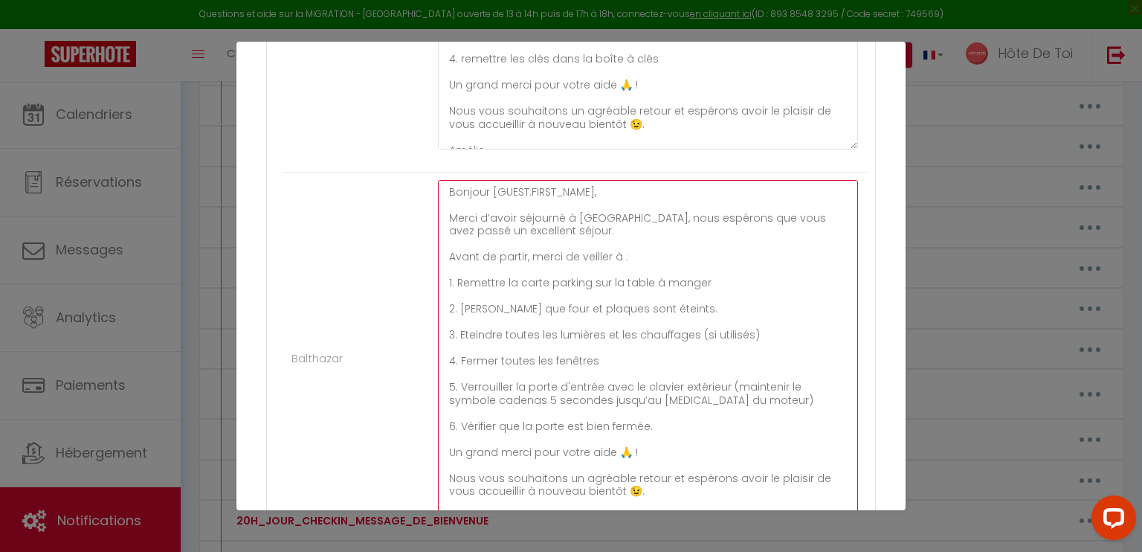
click at [458, 303] on textarea "Bonjour [GUEST:FIRST_NAME], Merci d’avoir séjourné à Balthazar, nous espérons q…" at bounding box center [648, 351] width 420 height 342
click at [491, 302] on textarea "Bonjour [GUEST:FIRST_NAME], Merci d’avoir séjourné à Balthazar, nous espérons q…" at bounding box center [648, 351] width 420 height 342
click at [694, 305] on textarea "Bonjour [GUEST:FIRST_NAME], Merci d’avoir séjourné à Balthazar, nous espérons q…" at bounding box center [648, 351] width 420 height 342
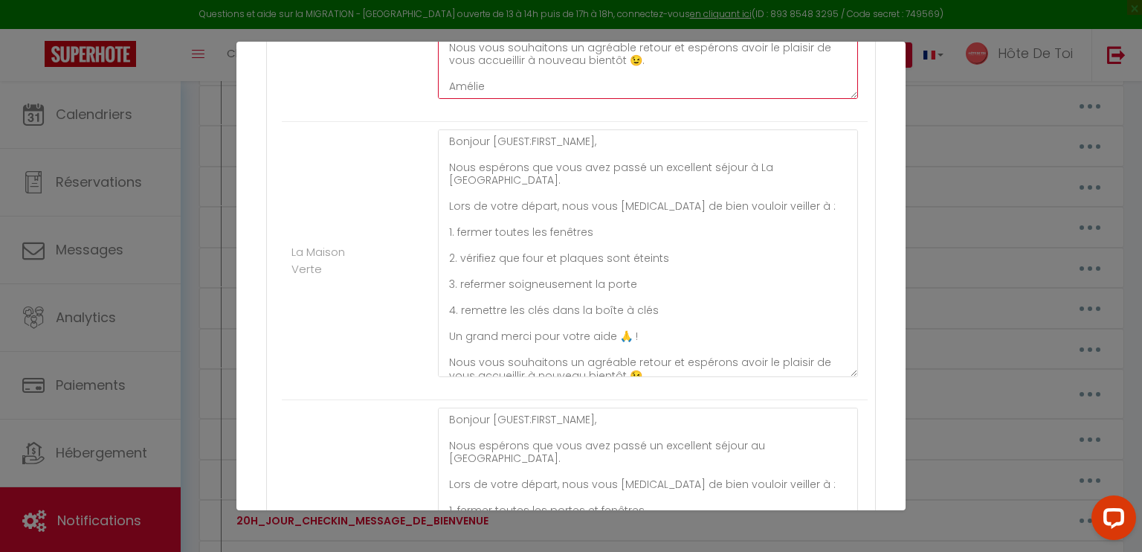
scroll to position [3815, 0]
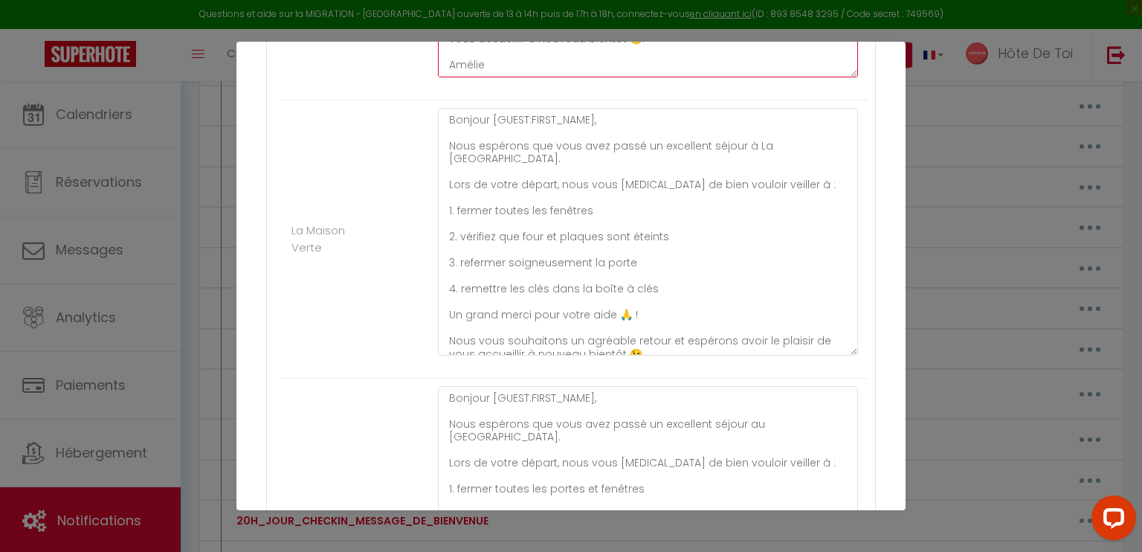
type textarea "Bonjour [GUEST:FIRST_NAME], Merci d’avoir séjourné à Balthazar, nous espérons q…"
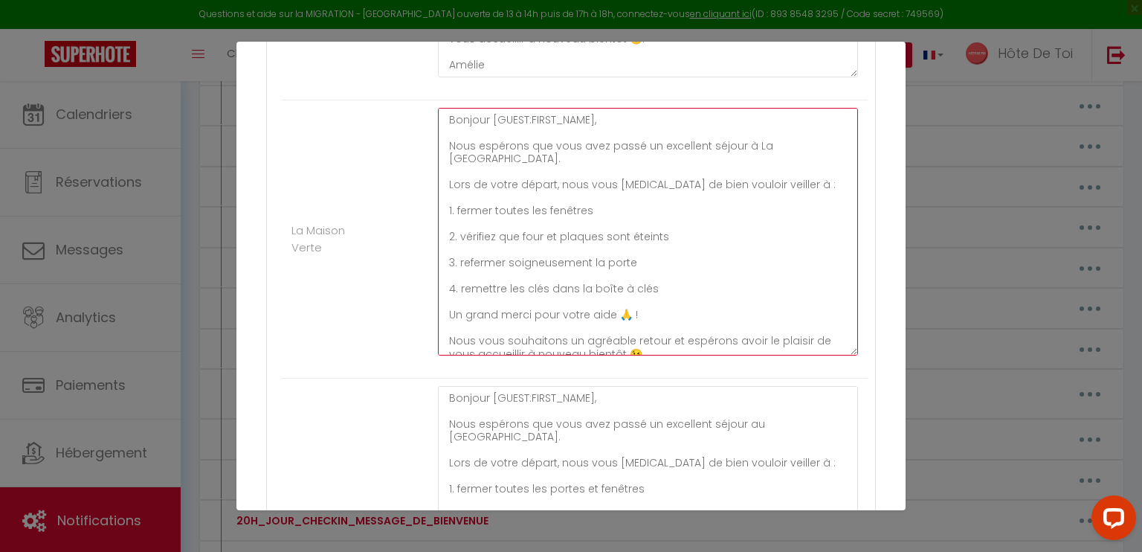
click at [491, 234] on textarea "Bonjour [GUEST:FIRST_NAME], Nous espérons que vous avez passé un excellent séjo…" at bounding box center [648, 232] width 420 height 248
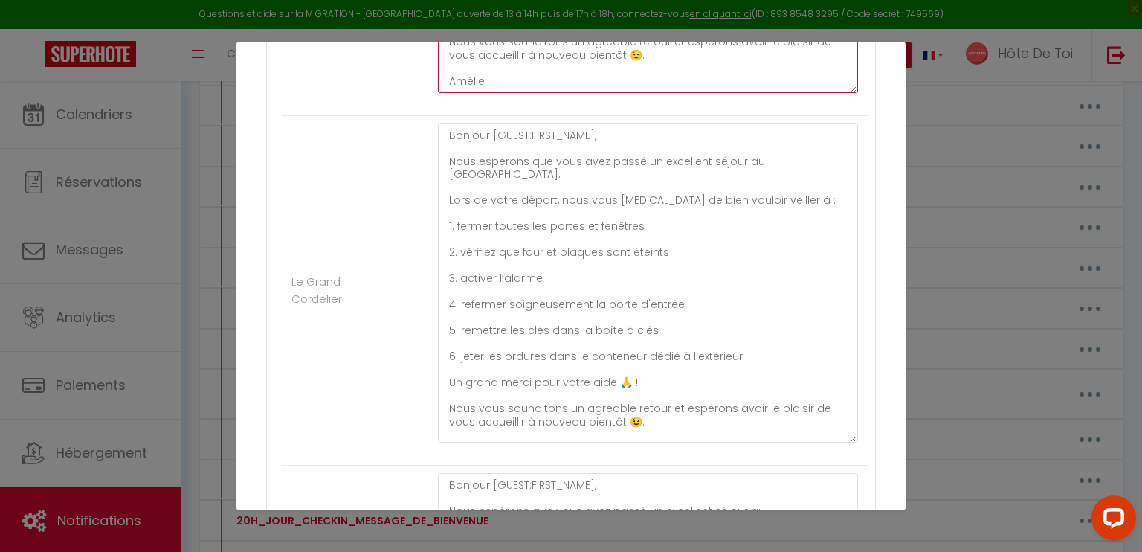
scroll to position [4106, 0]
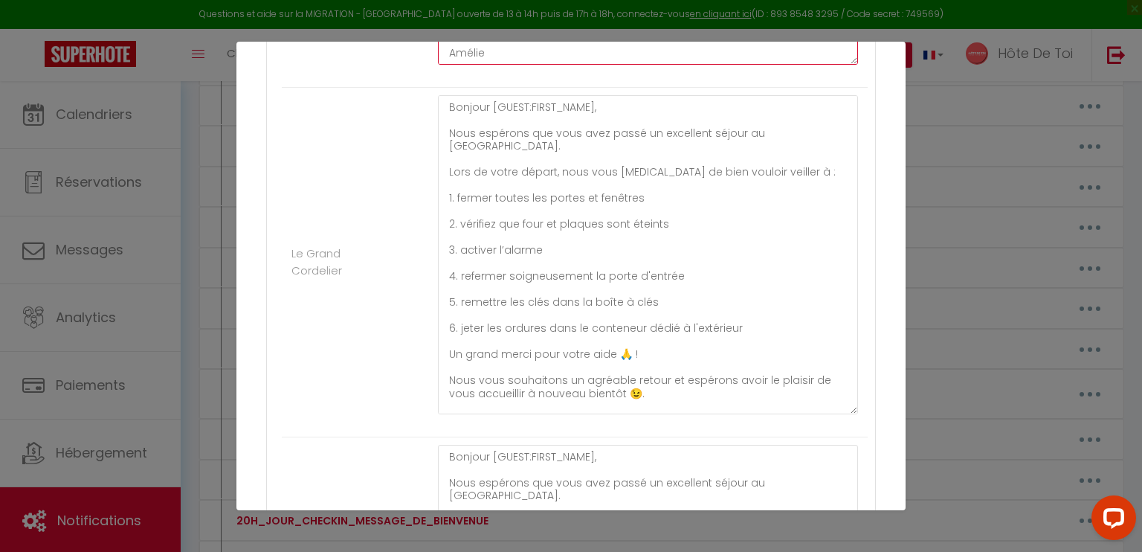
type textarea "Bonjour [GUEST:FIRST_NAME], Nous espérons que vous avez passé un excellent séjo…"
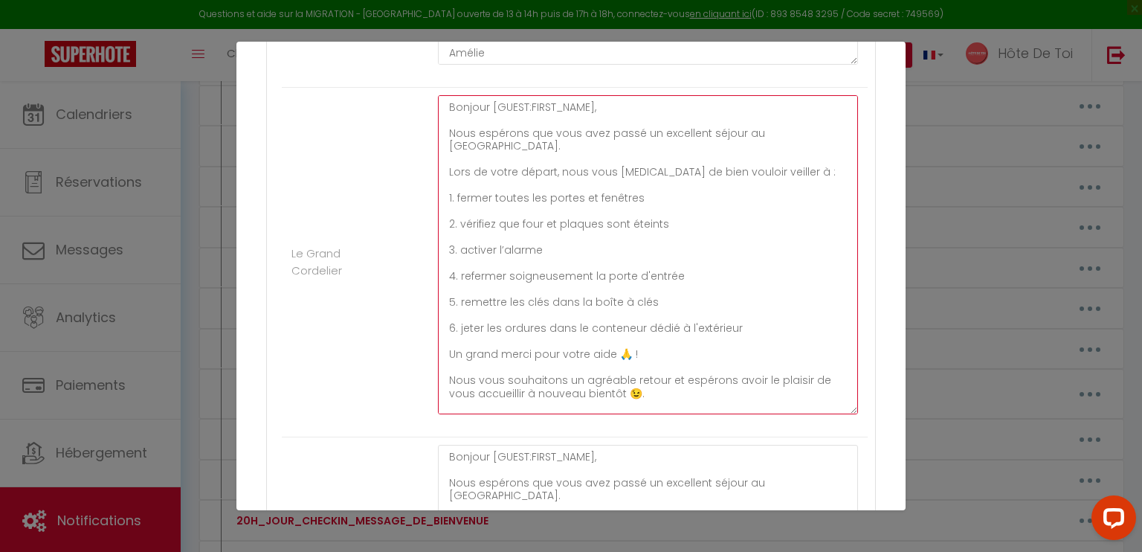
click at [491, 222] on textarea "Bonjour [GUEST:FIRST_NAME], Nous espérons que vous avez passé un excellent séjo…" at bounding box center [648, 254] width 420 height 319
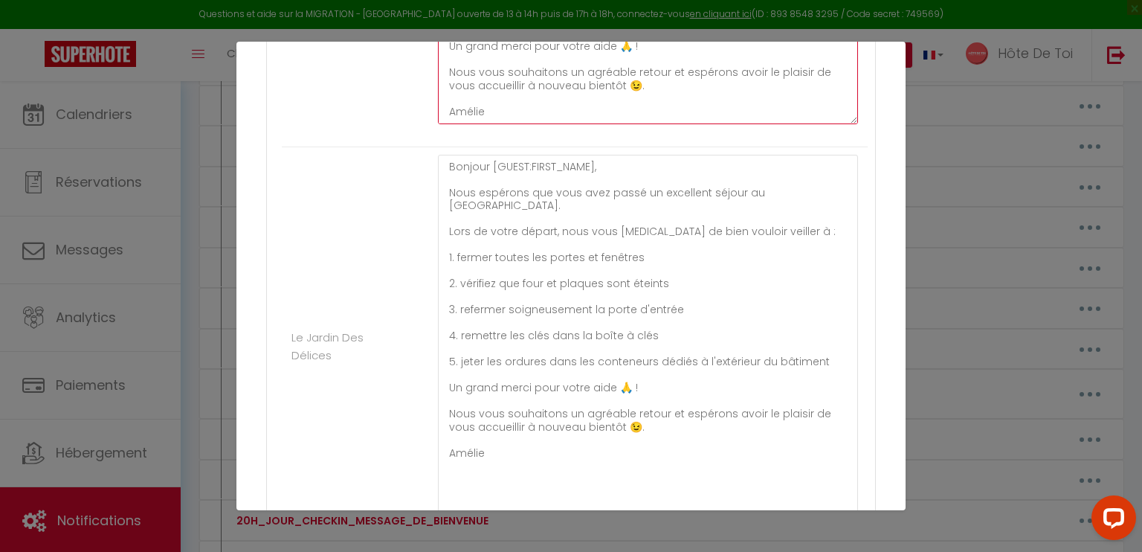
scroll to position [4424, 0]
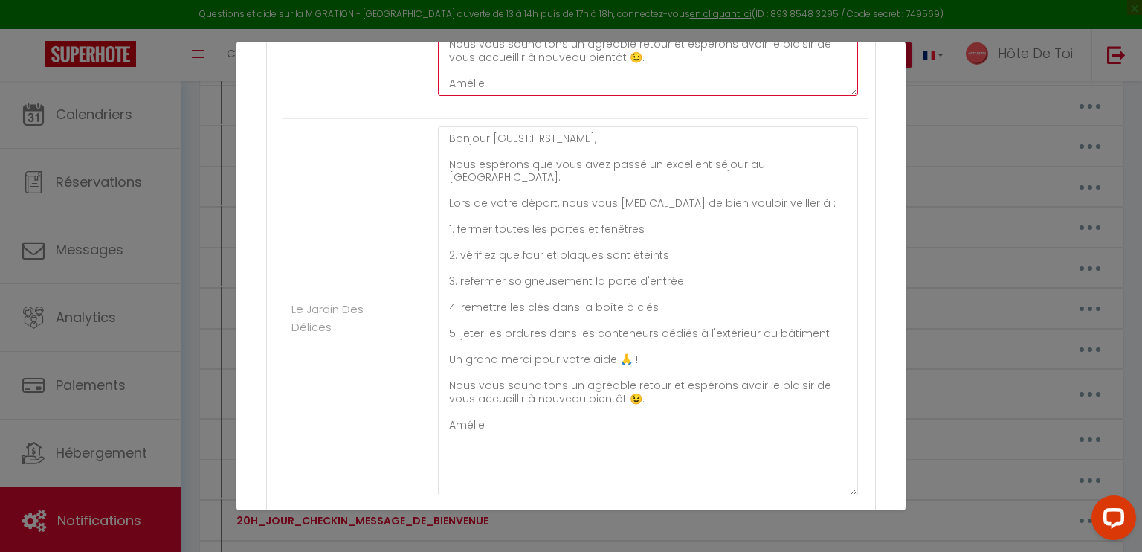
type textarea "Bonjour [GUEST:FIRST_NAME], Nous espérons que vous avez passé un excellent séjo…"
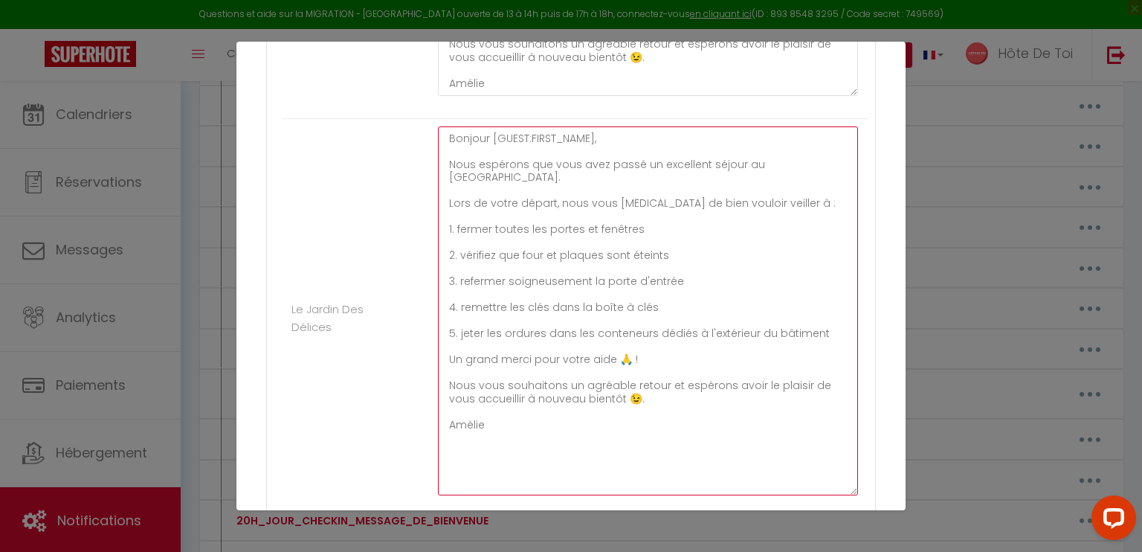
click at [492, 254] on textarea "Bonjour [GUEST:FIRST_NAME], Nous espérons que vous avez passé un excellent séjo…" at bounding box center [648, 310] width 420 height 369
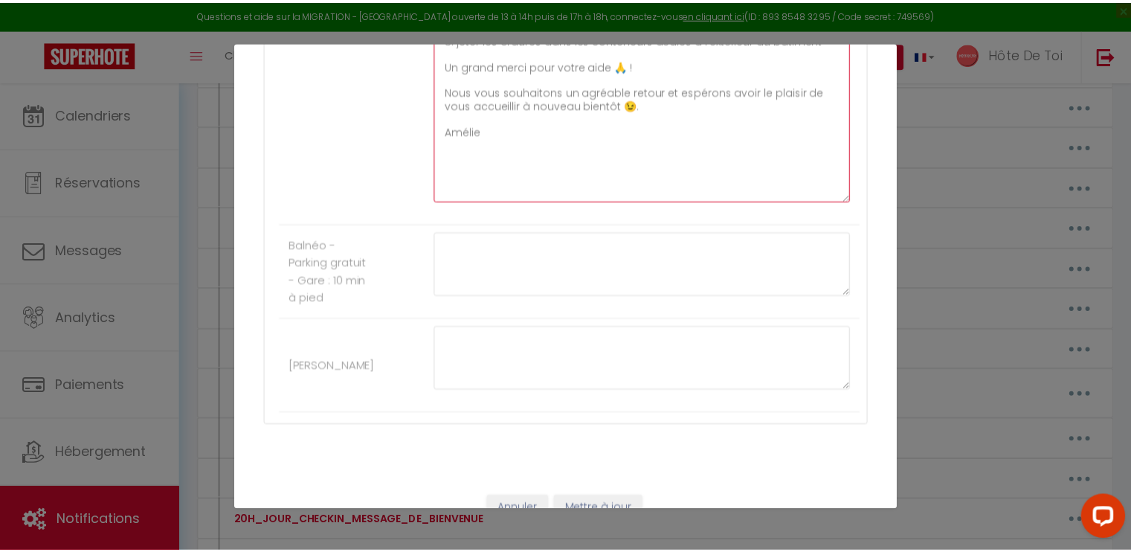
scroll to position [4748, 0]
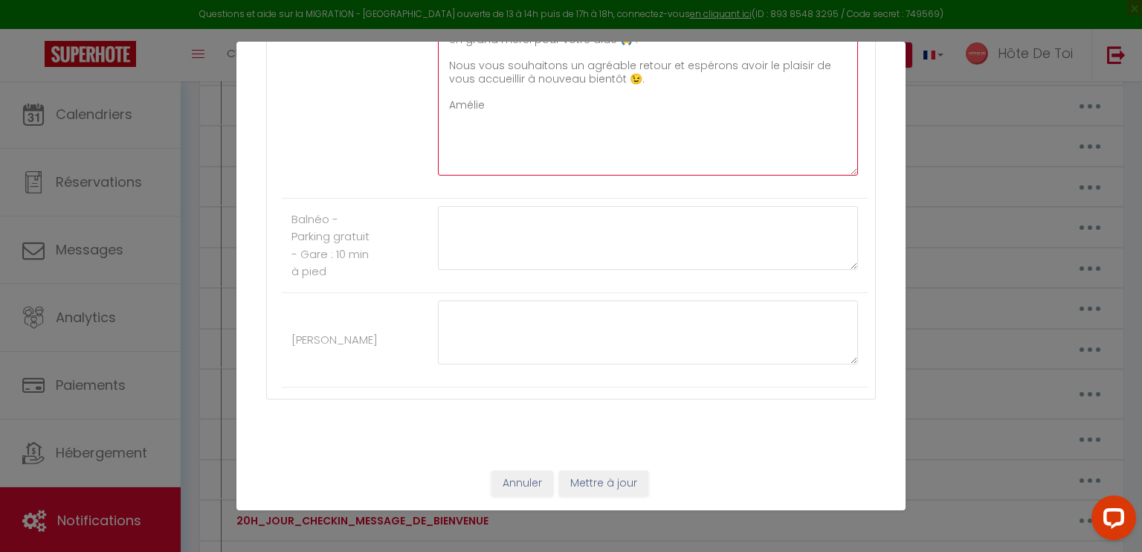
type textarea "Bonjour [GUEST:FIRST_NAME], Nous espérons que vous avez passé un excellent séjo…"
click at [583, 483] on button "Mettre à jour" at bounding box center [603, 483] width 89 height 25
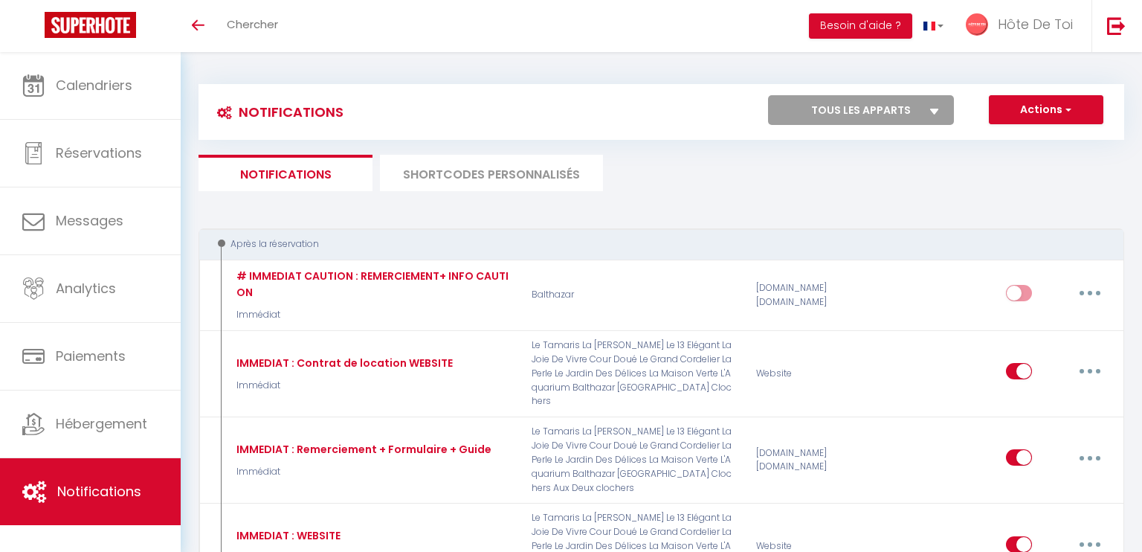
select select
checkbox input "false"
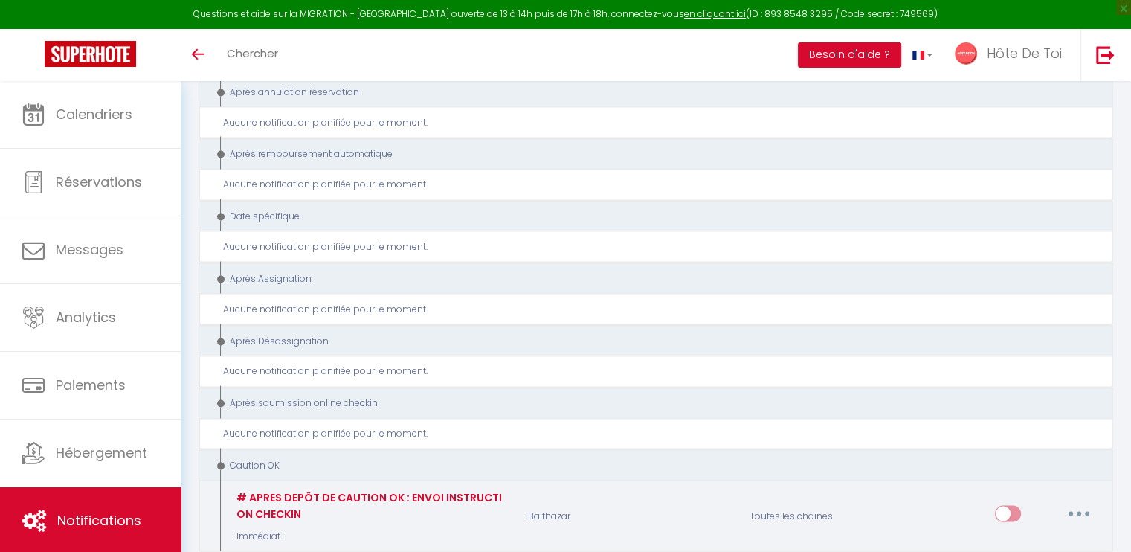
scroll to position [2772, 0]
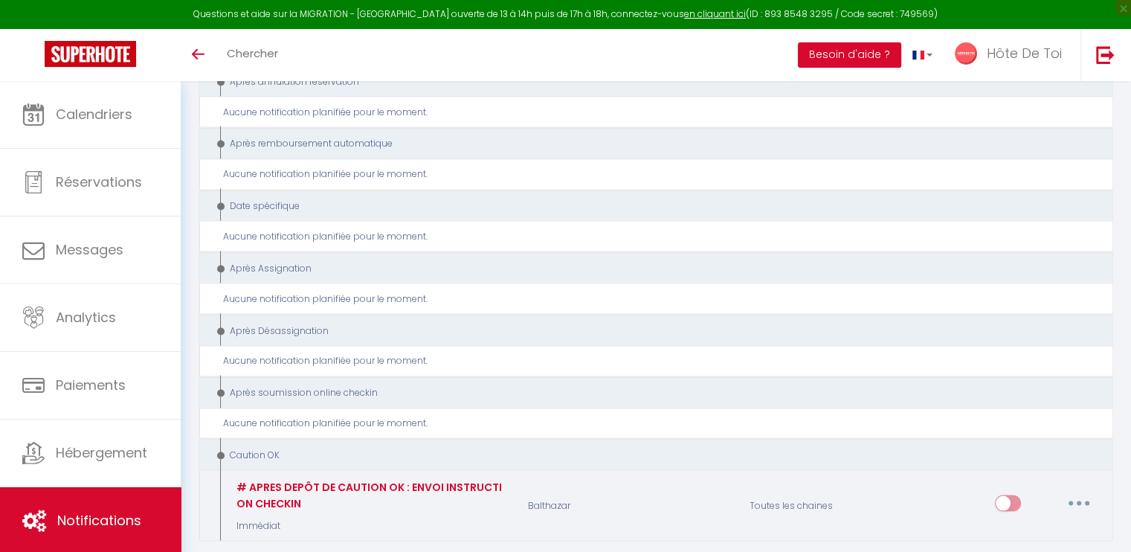
click at [1086, 491] on button "button" at bounding box center [1079, 503] width 42 height 24
select select
checkbox input "false"
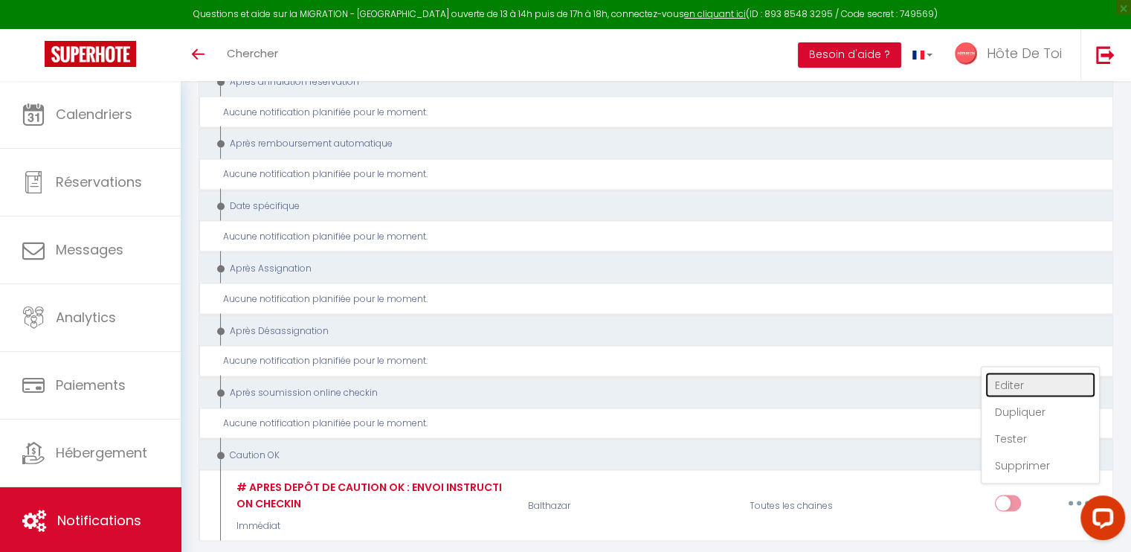
click at [1011, 372] on link "Editer" at bounding box center [1040, 384] width 110 height 25
type input "# APRES DEPÔT DE CAUTION OK : ENVOI INSTRUCTION CHECKIN"
select select "24"
select select "Immédiat"
select select "if_deposit_is_paid"
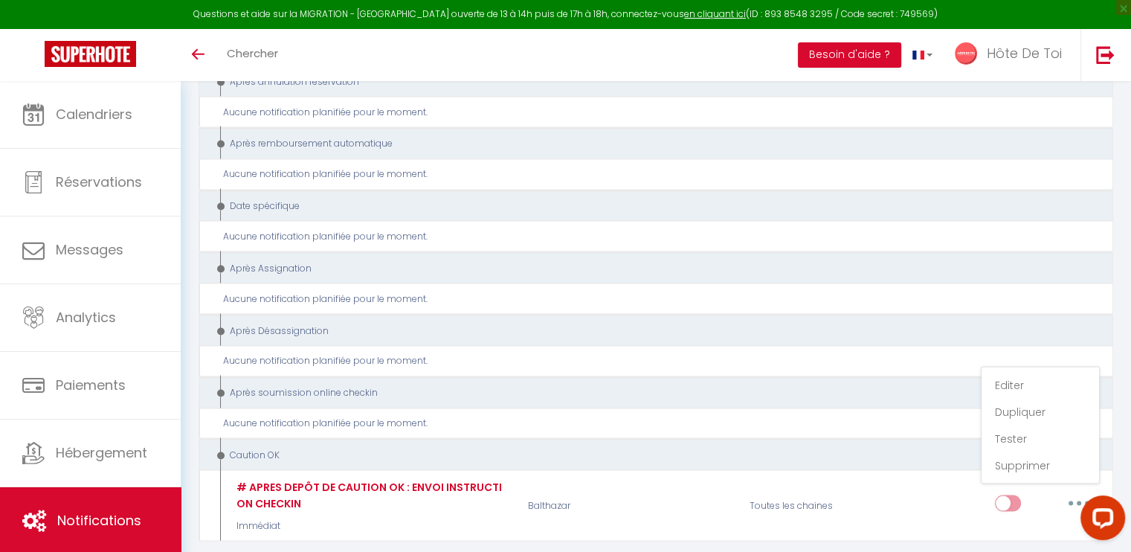
checkbox input "true"
checkbox input "false"
checkbox input "true"
radio input "true"
type input "Procédure checkin + code d'accès - [RENTAL:NAME] [RENTAL:CITY]"
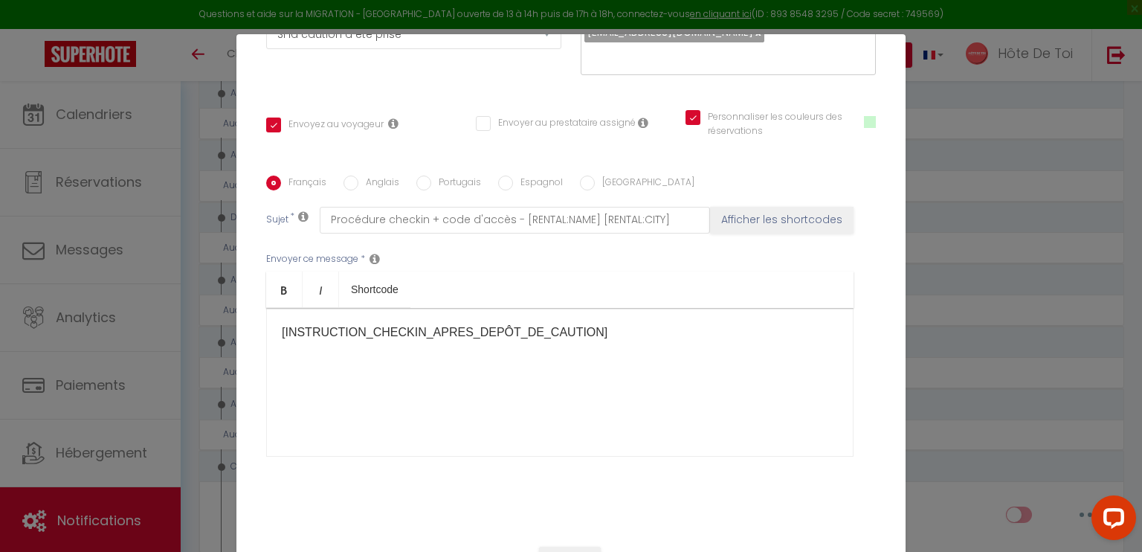
scroll to position [297, 0]
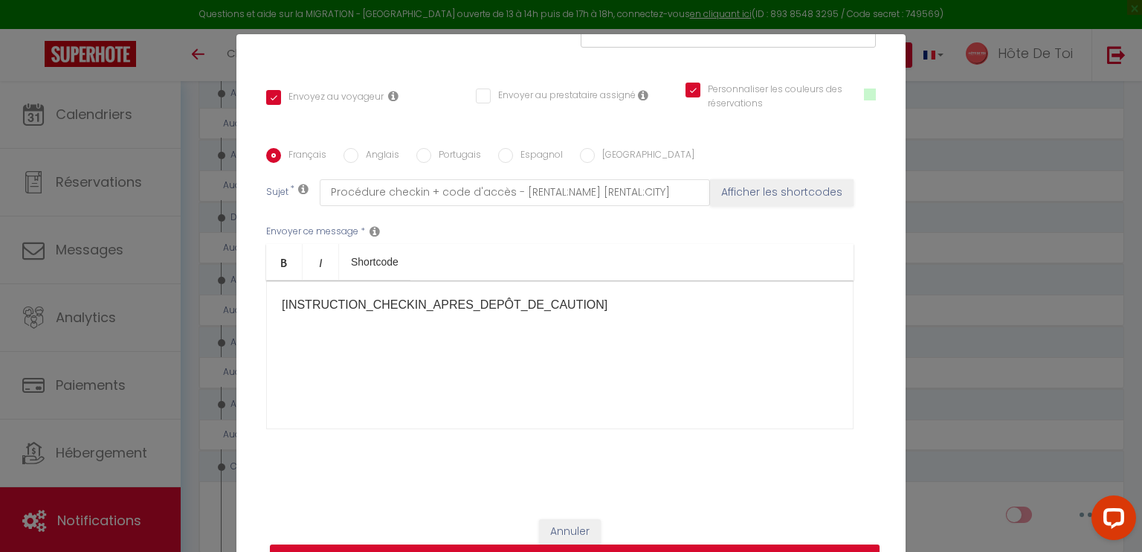
click at [438, 308] on p "[INSTRUCTION_CHECKIN_APRES_DEPÔT_DE_CAUTION]​​" at bounding box center [560, 305] width 556 height 18
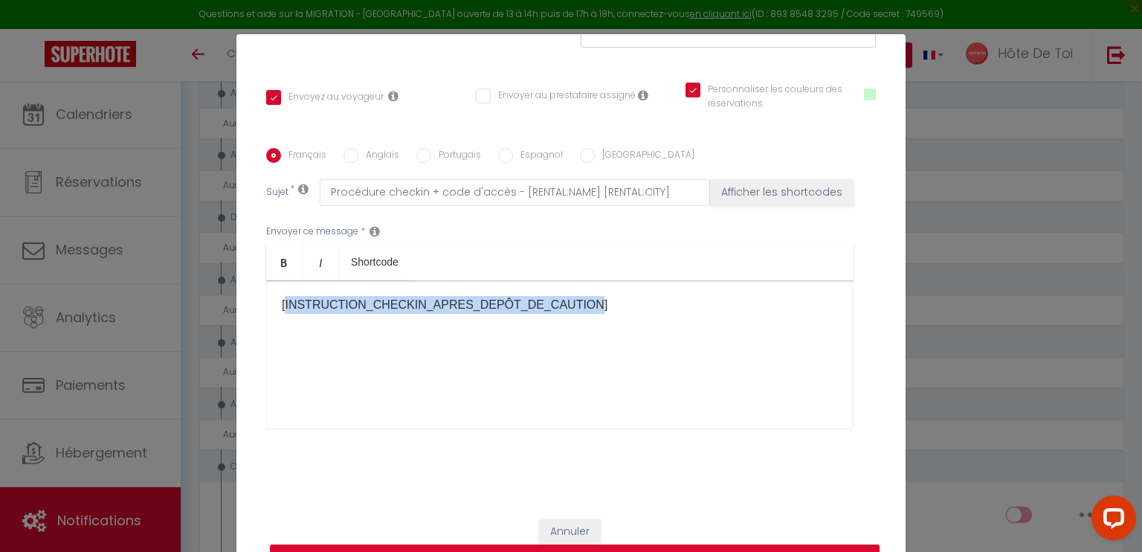
click at [438, 308] on p "[INSTRUCTION_CHECKIN_APRES_DEPÔT_DE_CAUTION]​​" at bounding box center [560, 305] width 556 height 18
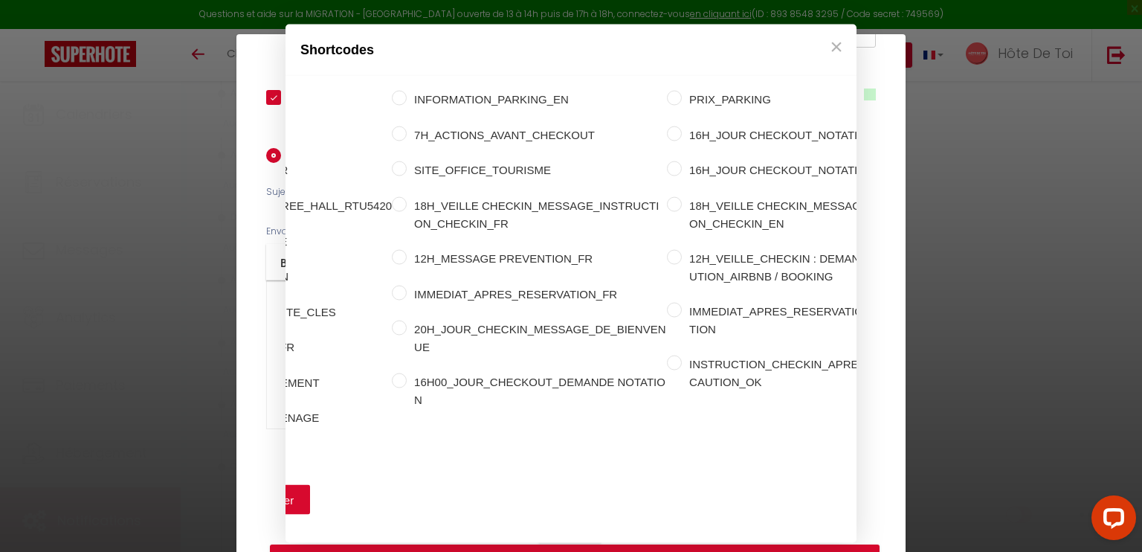
scroll to position [0, 382]
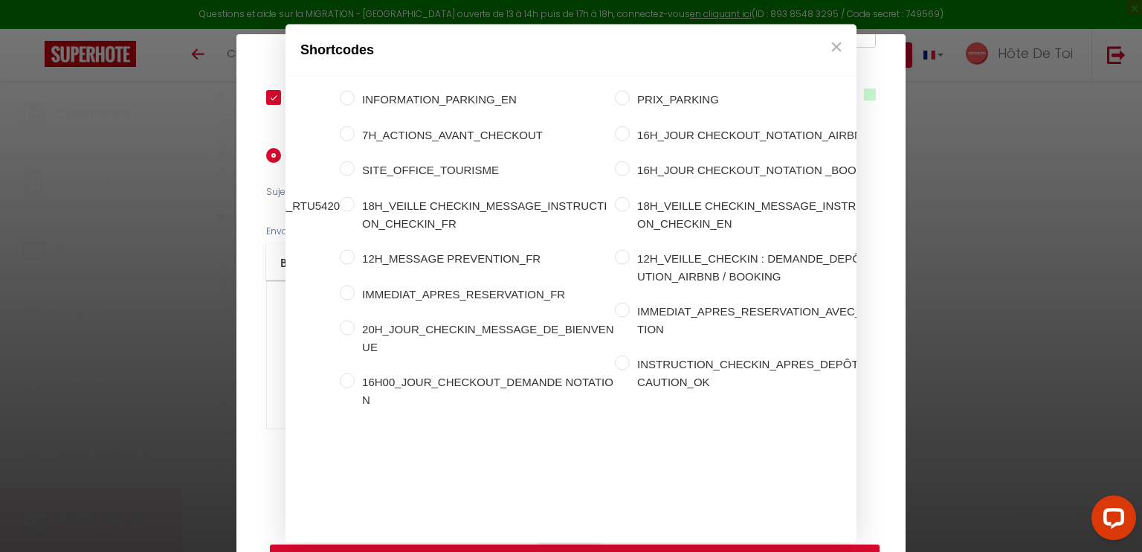
click at [615, 355] on input "INSTRUCTION_CHECKIN_APRES_DEPÔT_DE_CAUTION_OK" at bounding box center [622, 362] width 15 height 15
radio input "true"
drag, startPoint x: 570, startPoint y: 536, endPoint x: 506, endPoint y: 545, distance: 64.5
click at [507, 543] on div "Personnalisé Appartement Voyageur Demande Réservation Lien De Paiement Paiement…" at bounding box center [570, 309] width 571 height 467
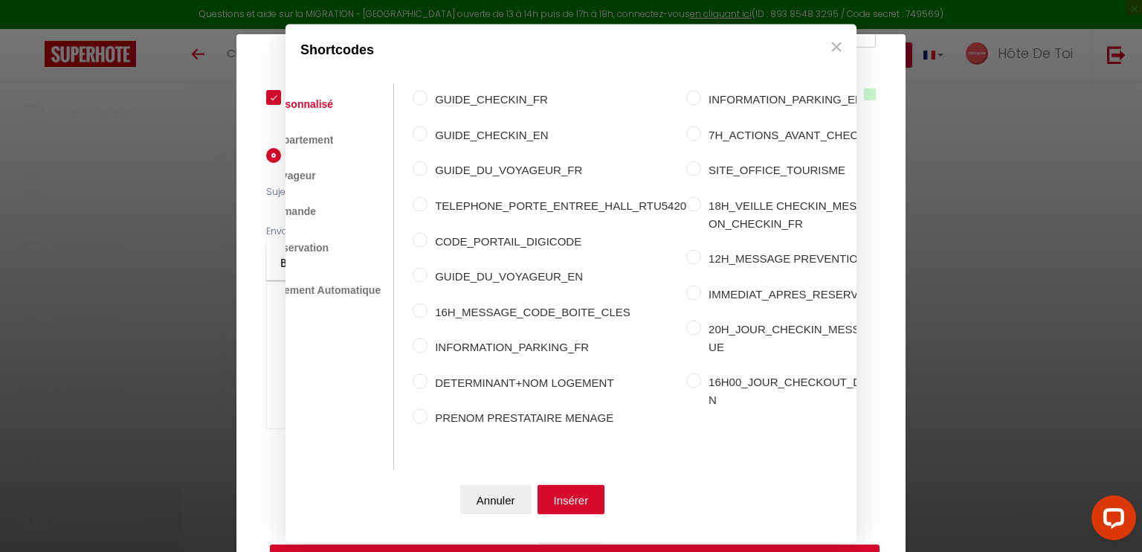
scroll to position [0, 0]
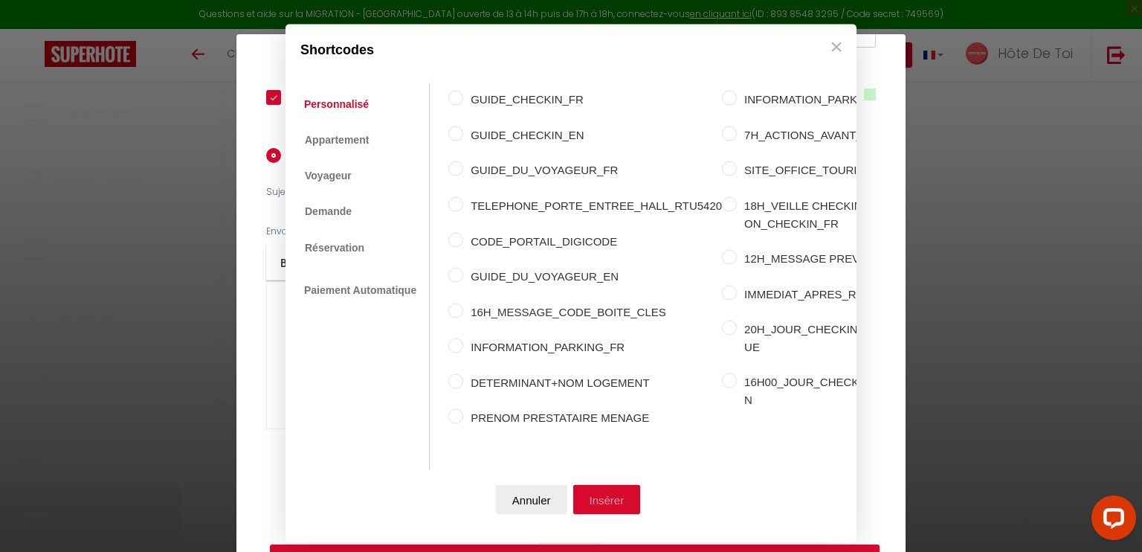
click at [600, 505] on button "Insérer" at bounding box center [607, 499] width 68 height 30
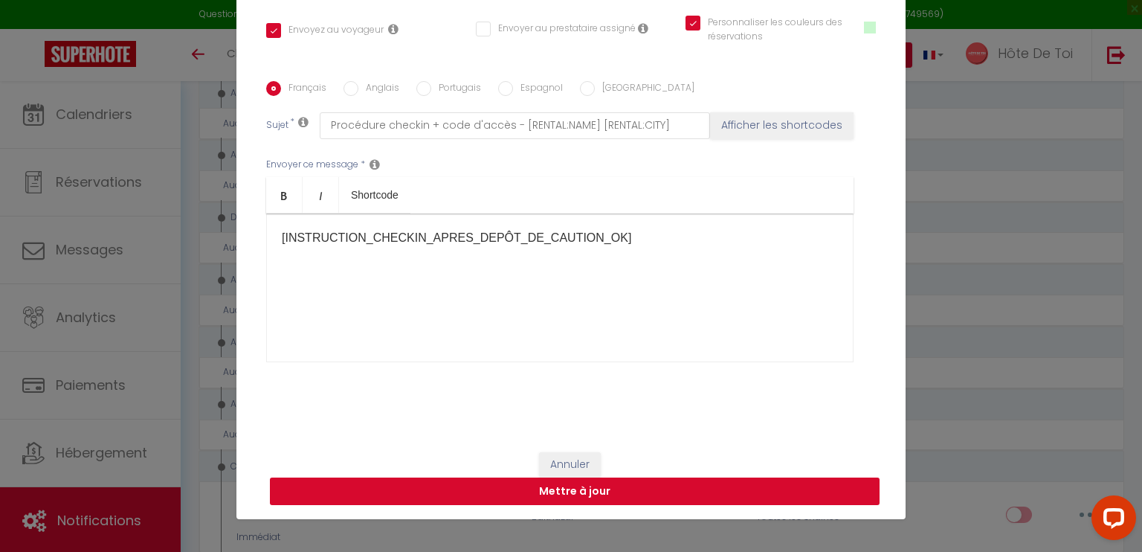
scroll to position [68, 0]
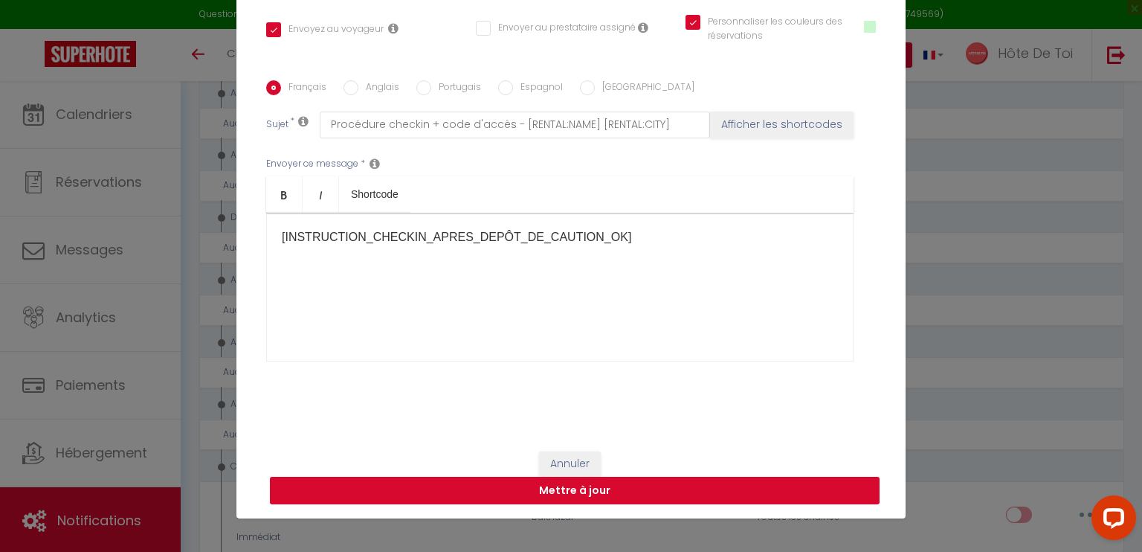
click at [597, 491] on button "Mettre à jour" at bounding box center [575, 490] width 610 height 28
checkbox input "true"
checkbox input "false"
checkbox input "true"
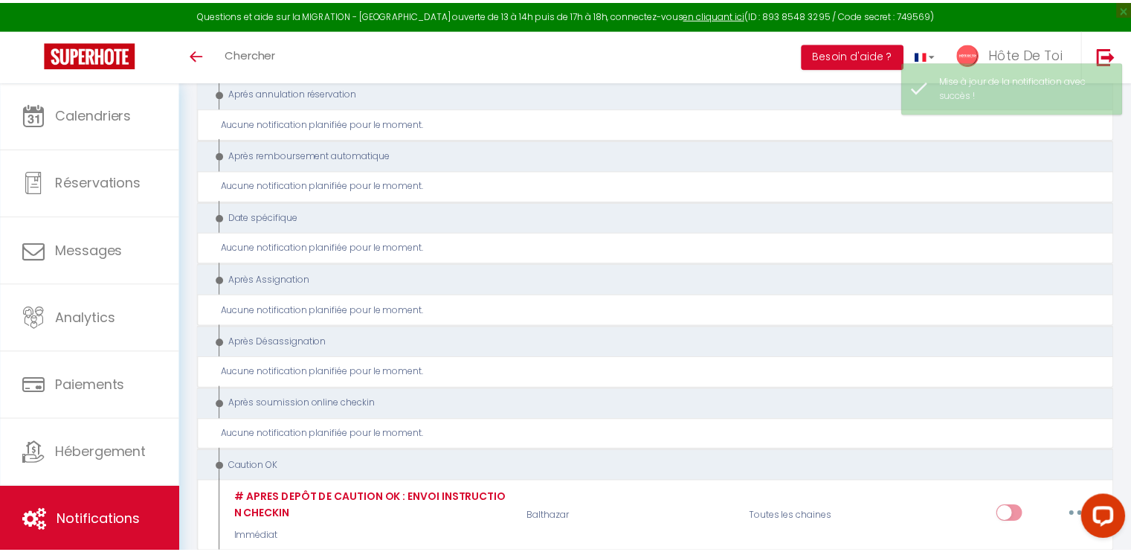
scroll to position [2771, 0]
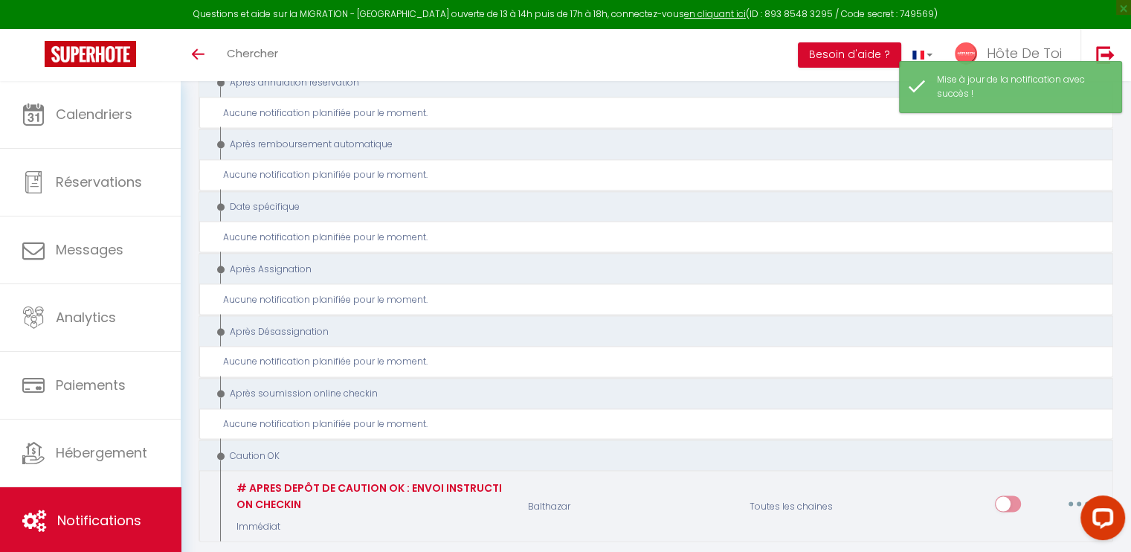
click at [1079, 491] on button "button" at bounding box center [1079, 503] width 42 height 24
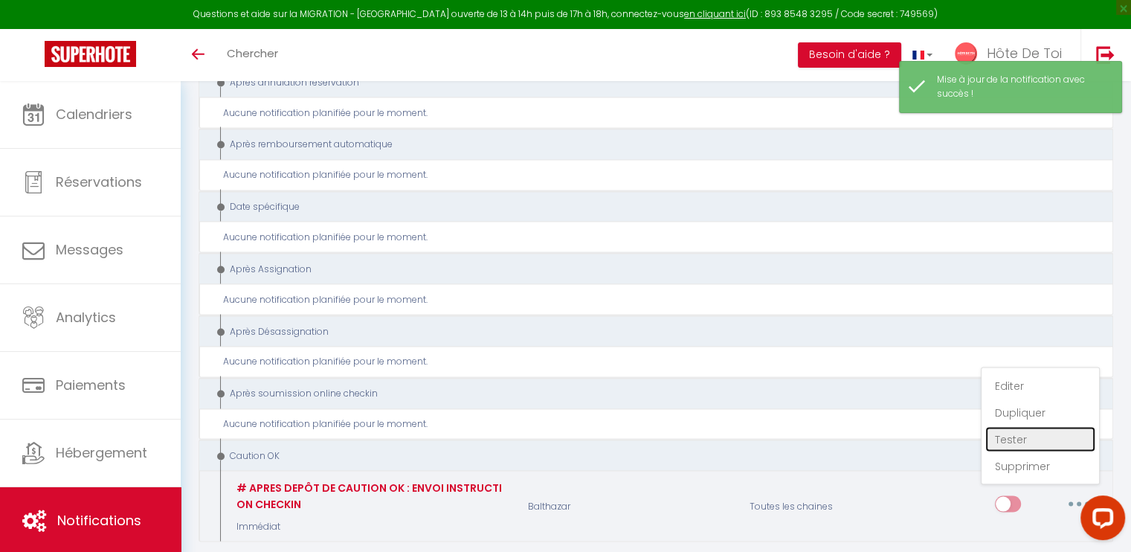
click at [1020, 426] on link "Tester" at bounding box center [1040, 438] width 110 height 25
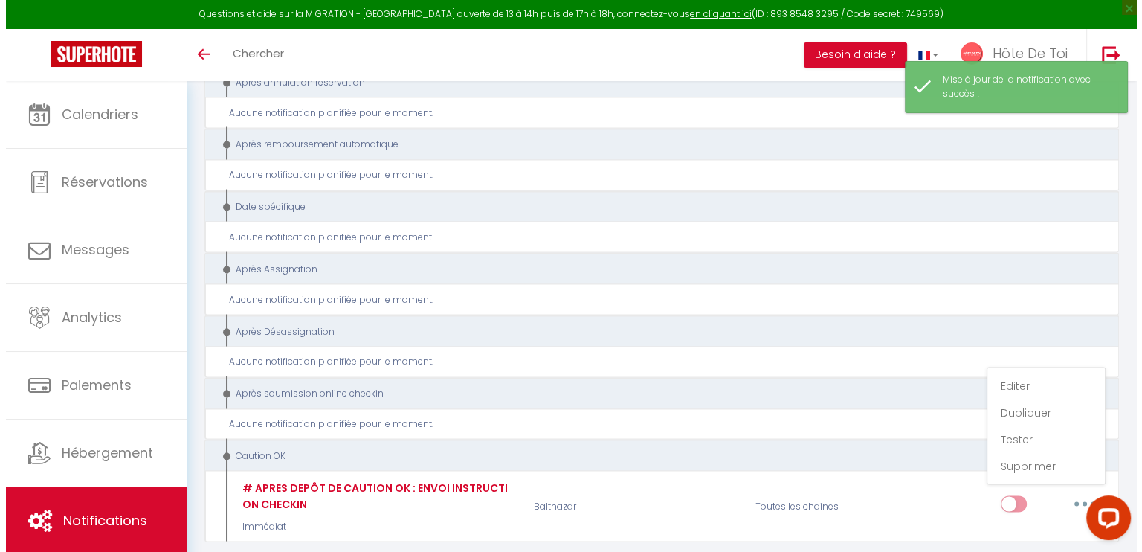
scroll to position [2760, 0]
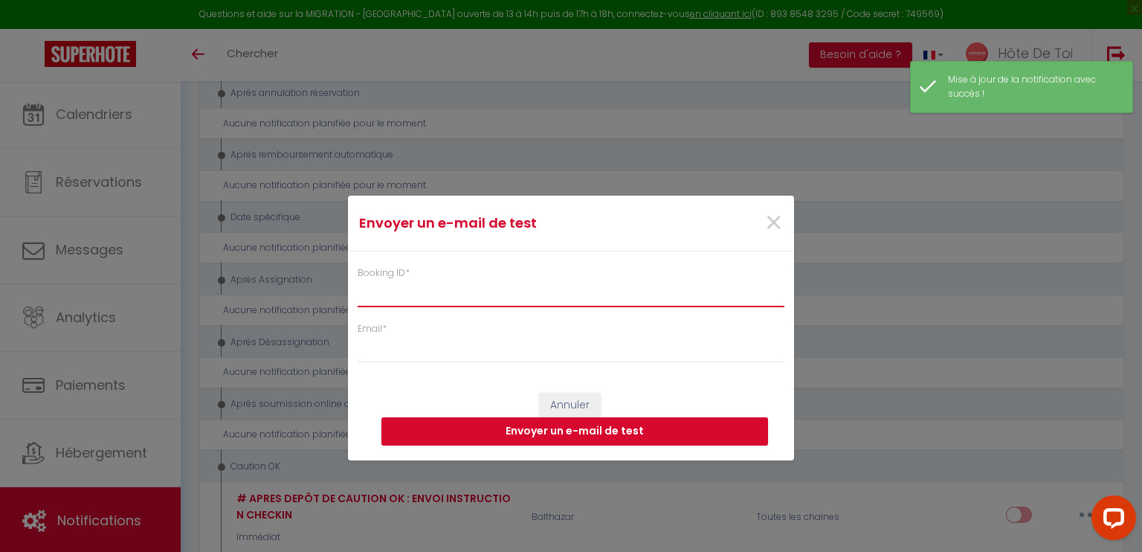
click at [507, 296] on input "Booking ID *" at bounding box center [571, 293] width 427 height 27
paste input "6300983"
type input "6300983"
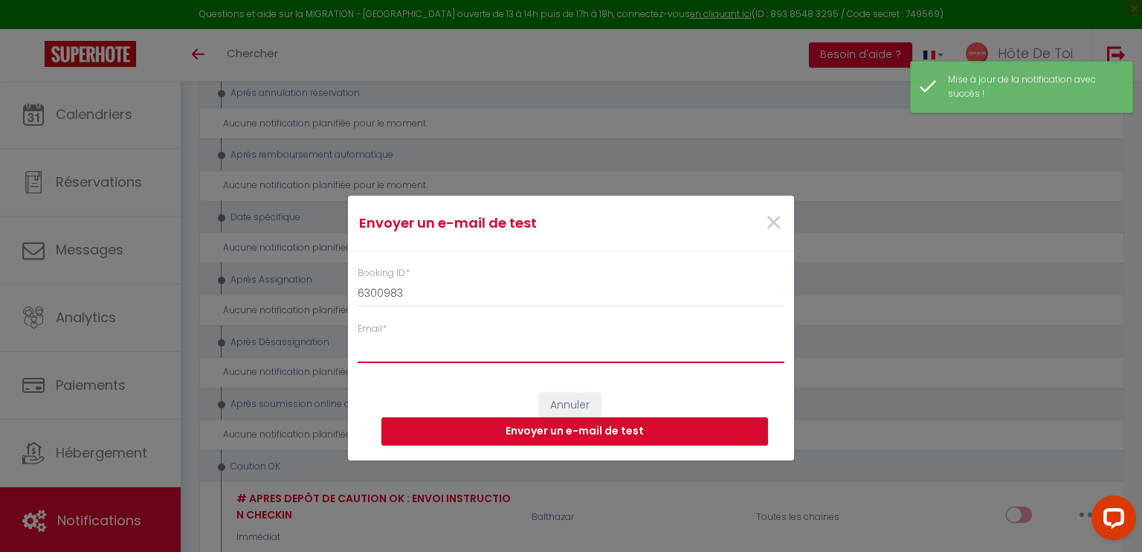
click at [446, 355] on input "Email *" at bounding box center [571, 349] width 427 height 27
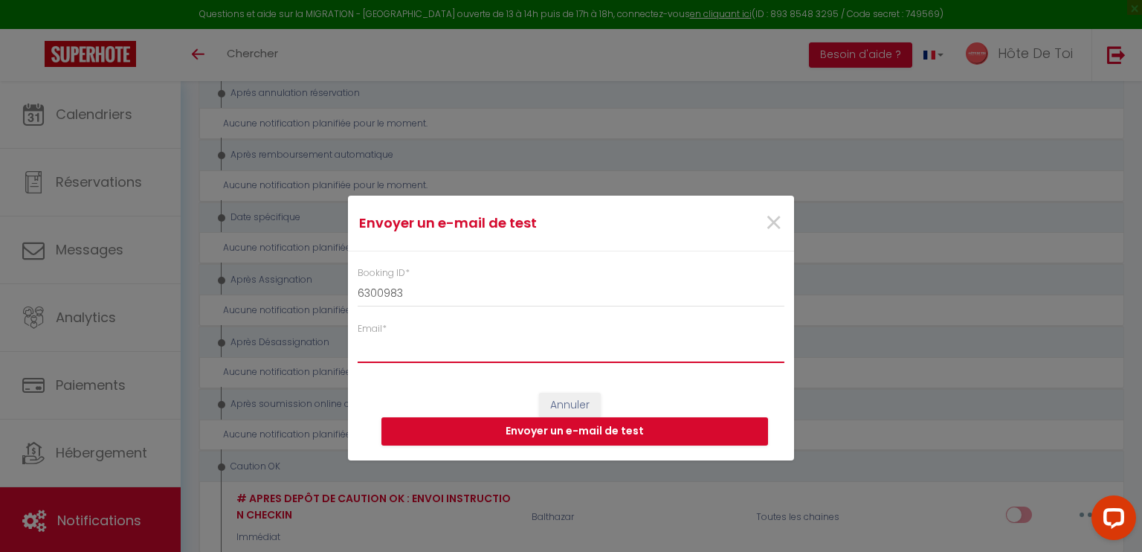
type input "randriantsara.claudio@gmail.com"
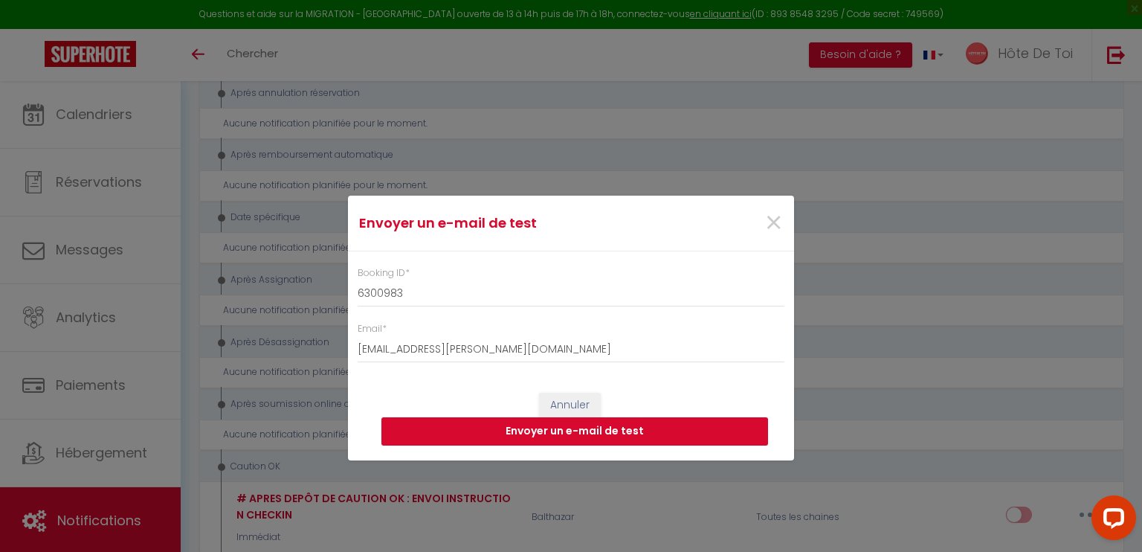
click at [550, 426] on button "Envoyer un e-mail de test" at bounding box center [574, 431] width 387 height 28
click at [773, 224] on span "×" at bounding box center [773, 223] width 19 height 45
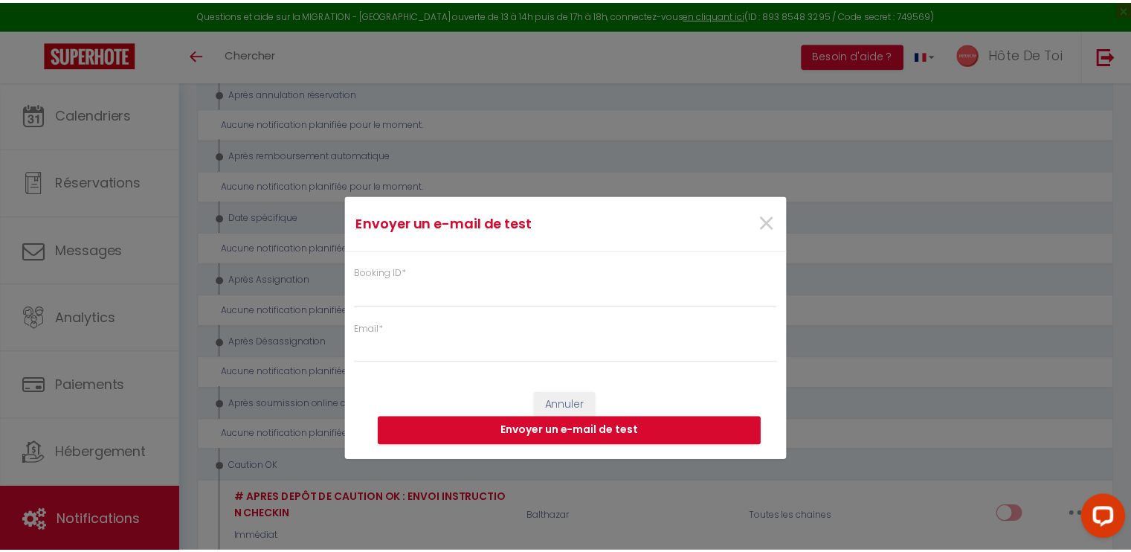
scroll to position [2771, 0]
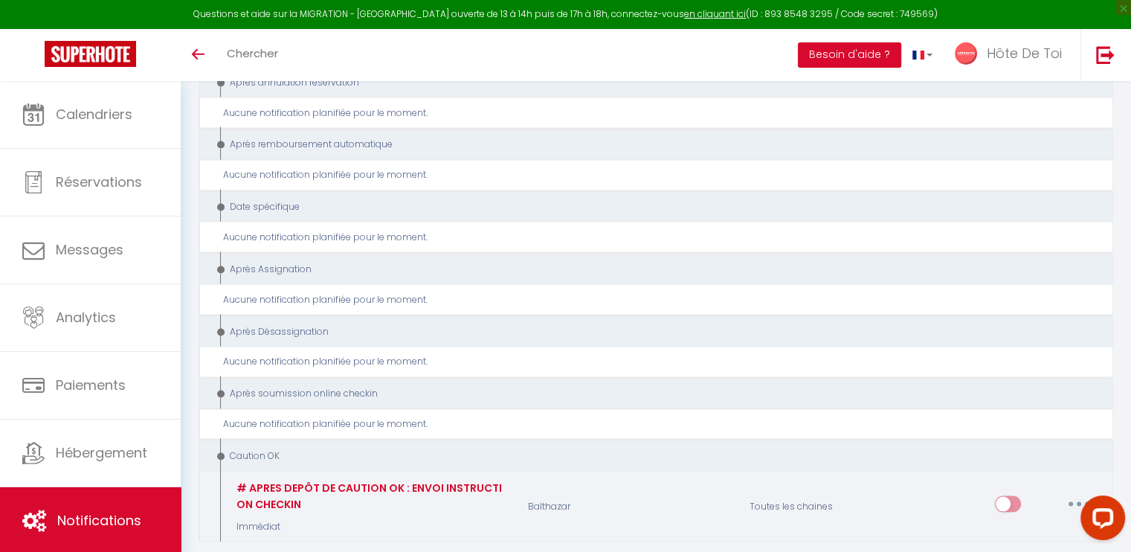
click at [1087, 491] on button "button" at bounding box center [1079, 503] width 42 height 24
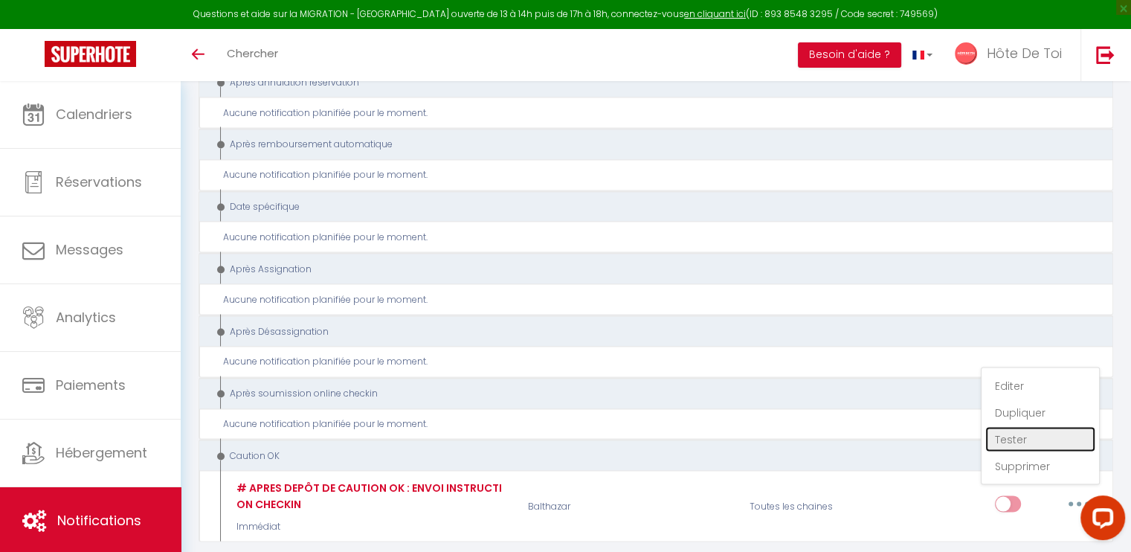
click at [1016, 426] on link "Tester" at bounding box center [1040, 438] width 110 height 25
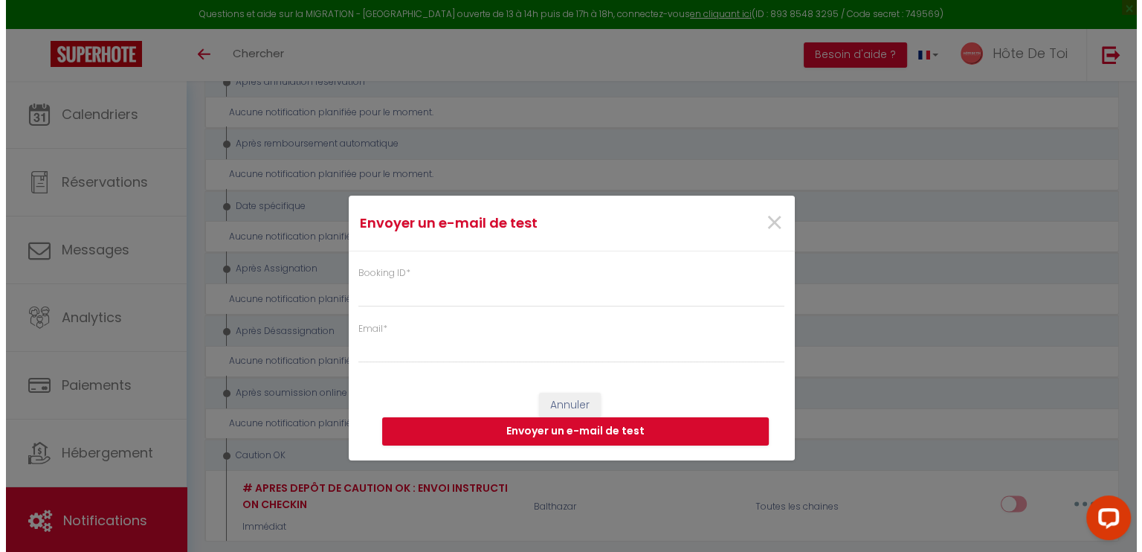
scroll to position [2760, 0]
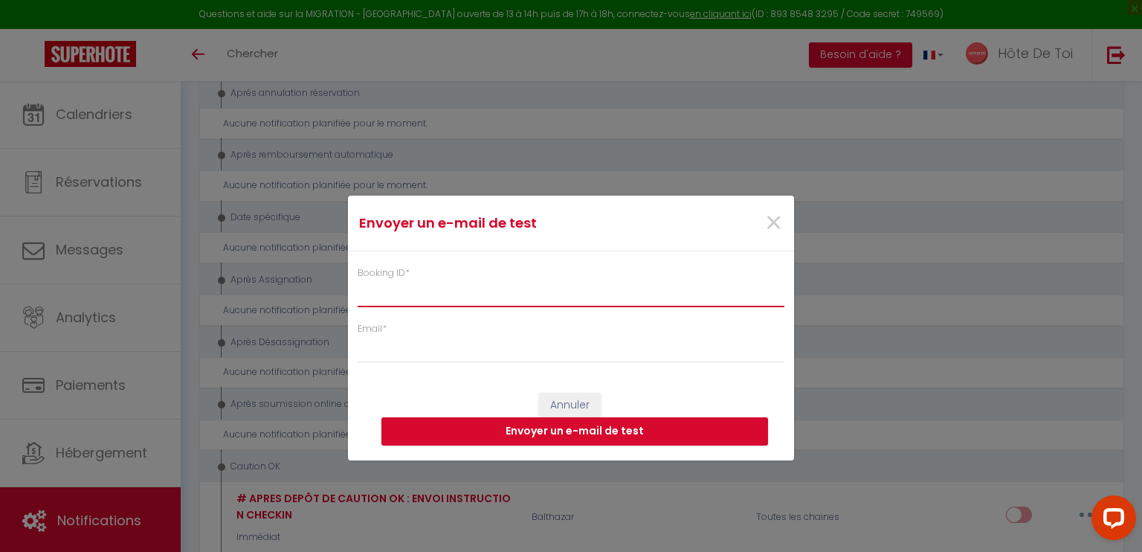
click at [435, 282] on input "Booking ID *" at bounding box center [571, 293] width 427 height 27
paste input "le code [RENTALDOOR:CODE]"
type input "le code [RENTALDOOR:CODE]"
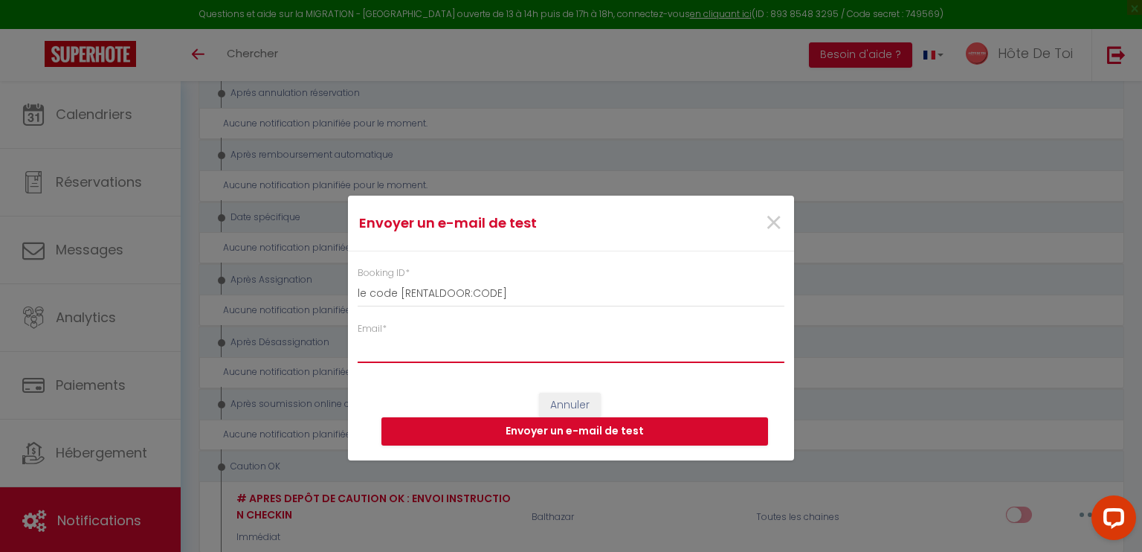
click at [467, 356] on input "Email *" at bounding box center [571, 349] width 427 height 27
type input "randriantsara.claudio@gmail.com"
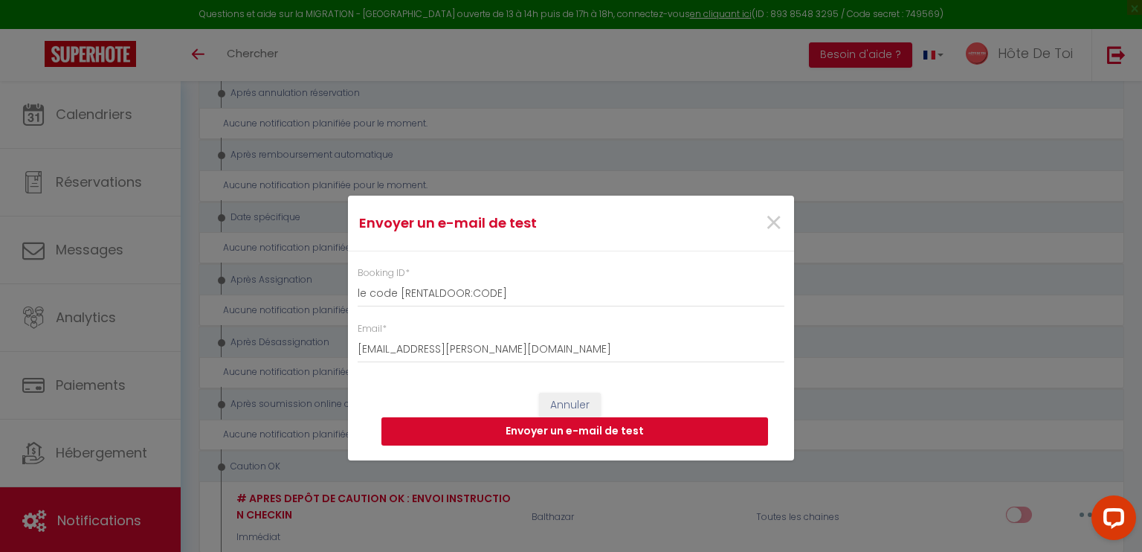
click at [526, 421] on button "Envoyer un e-mail de test" at bounding box center [574, 431] width 387 height 28
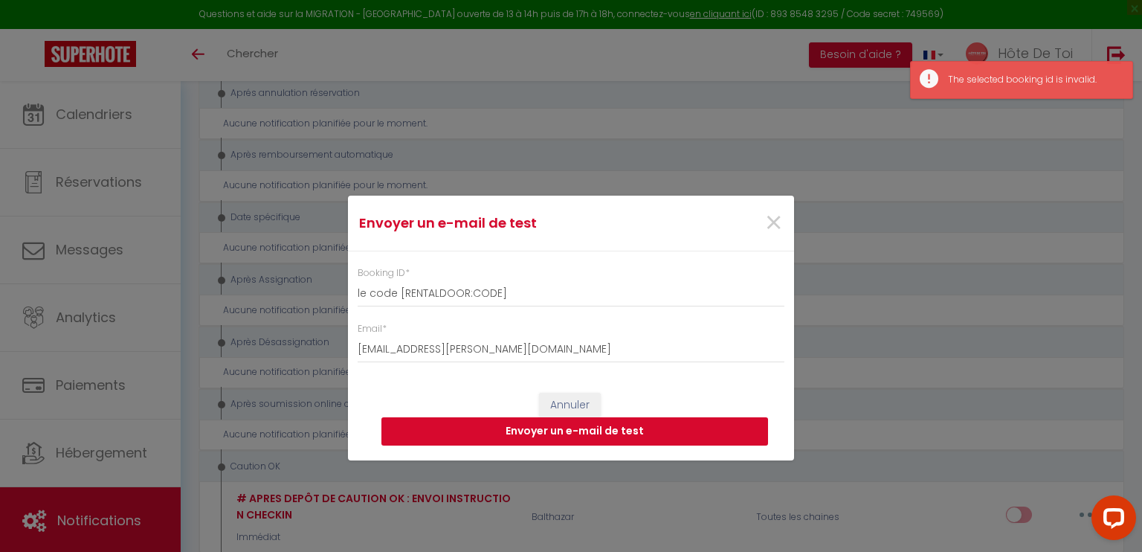
click at [538, 427] on button "Envoyer un e-mail de test" at bounding box center [574, 431] width 387 height 28
click at [778, 226] on span "×" at bounding box center [773, 223] width 19 height 45
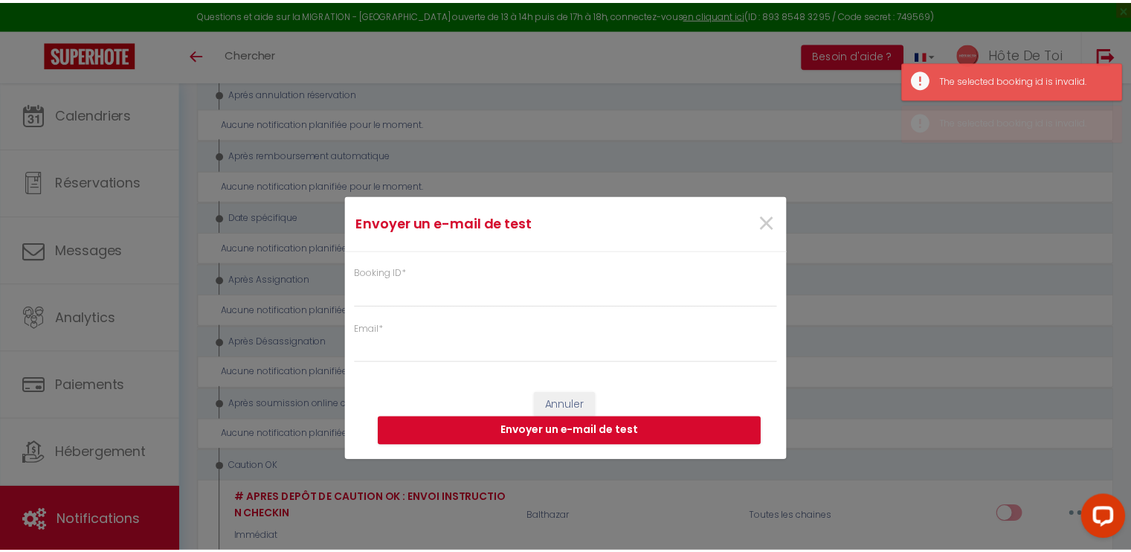
scroll to position [2771, 0]
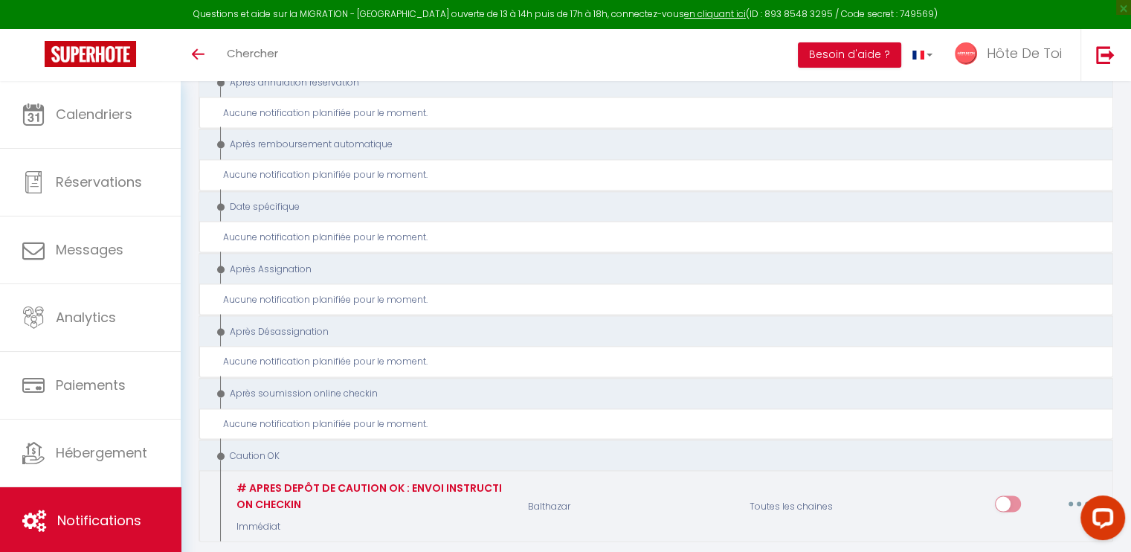
click at [1079, 491] on button "button" at bounding box center [1079, 503] width 42 height 24
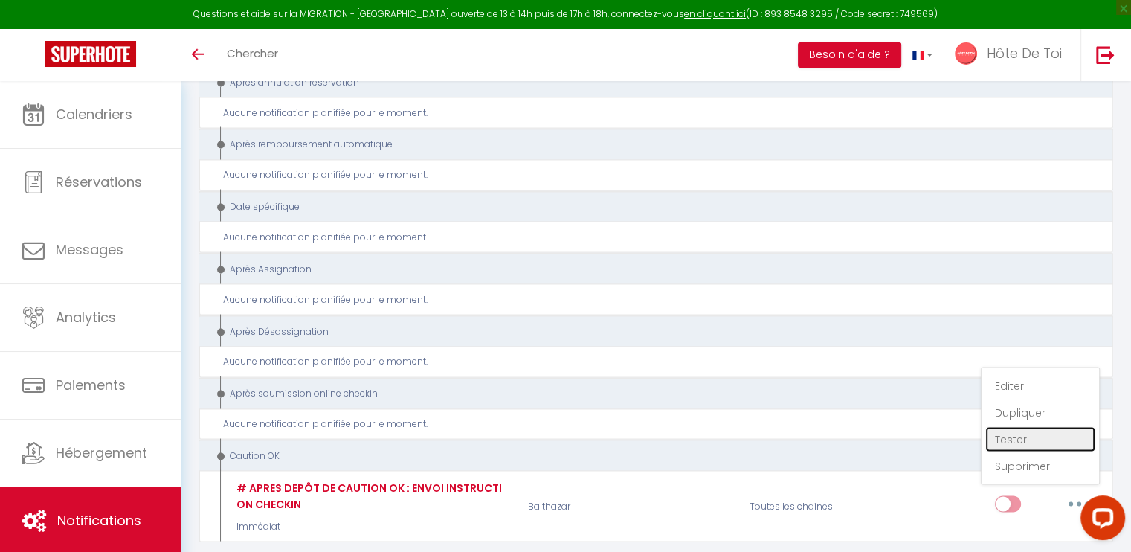
drag, startPoint x: 1017, startPoint y: 367, endPoint x: 977, endPoint y: 368, distance: 39.4
click at [1017, 426] on link "Tester" at bounding box center [1040, 438] width 110 height 25
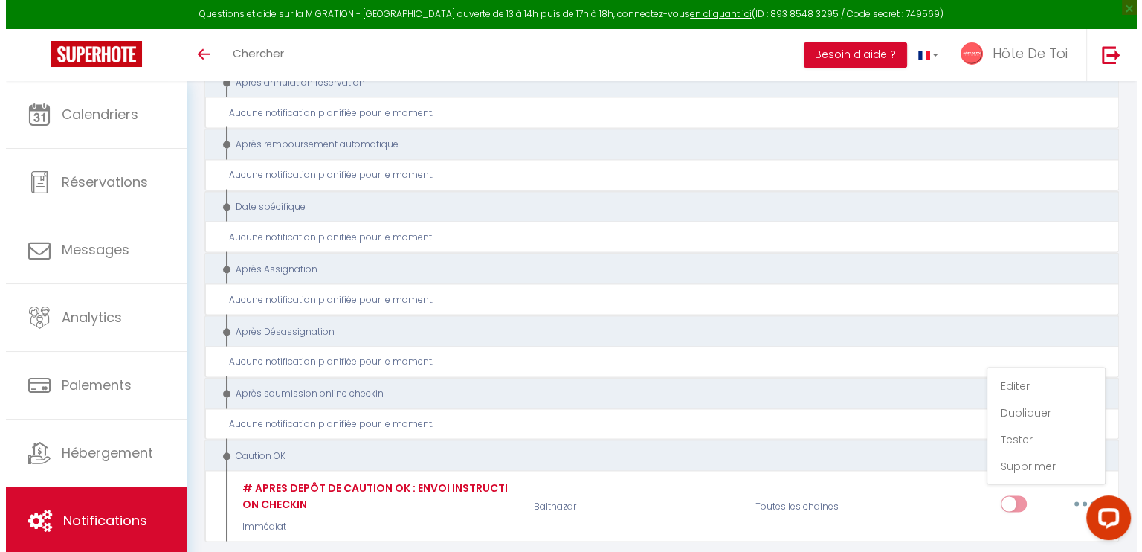
scroll to position [2760, 0]
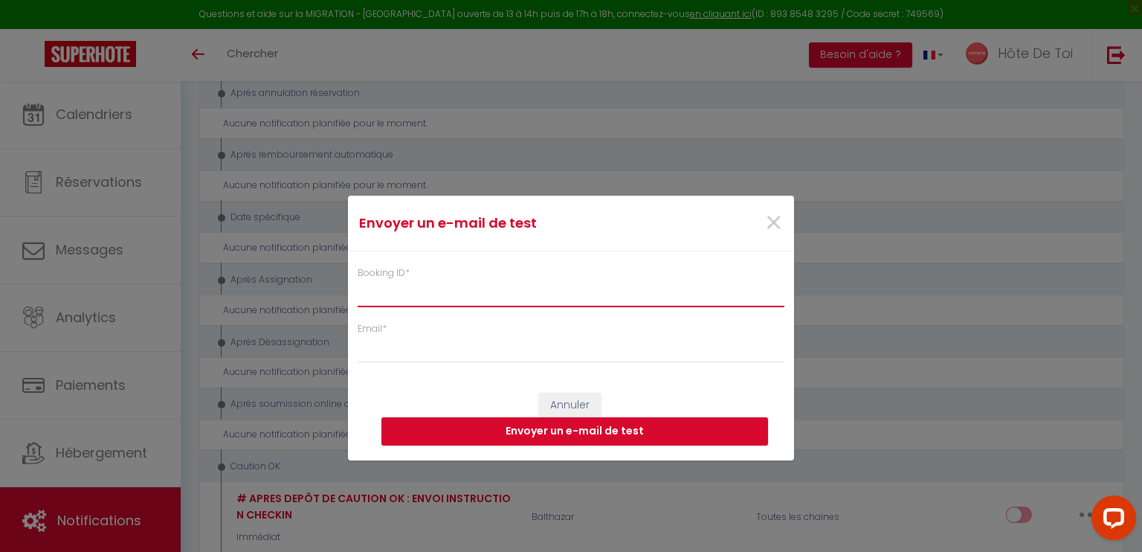
click at [397, 300] on input "Booking ID *" at bounding box center [571, 293] width 427 height 27
paste input "6300983"
type input "6300983"
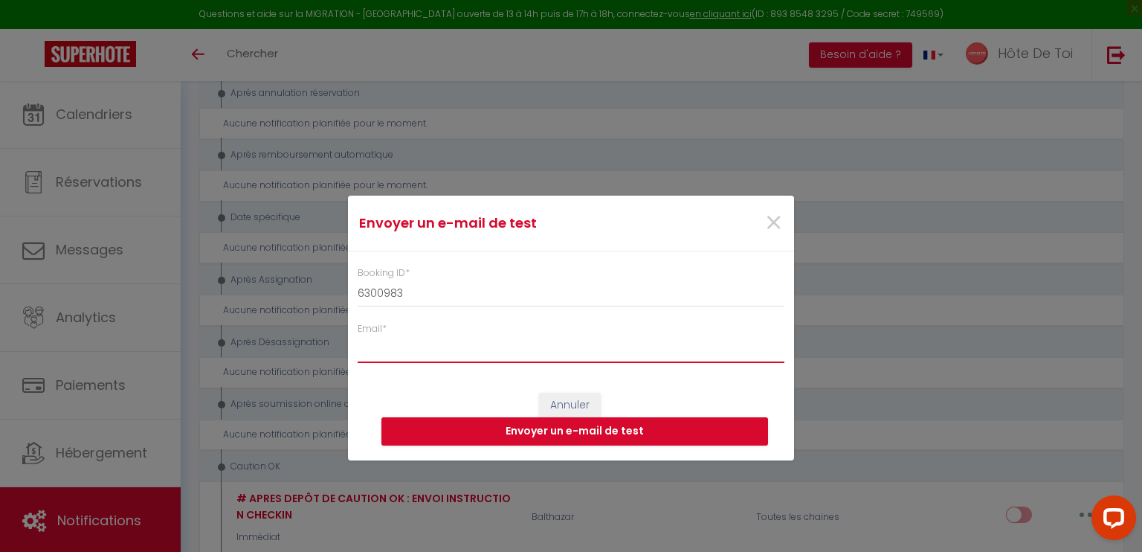
click at [442, 352] on input "Email *" at bounding box center [571, 349] width 427 height 27
type input "randriantsara.claudio@gmail.com"
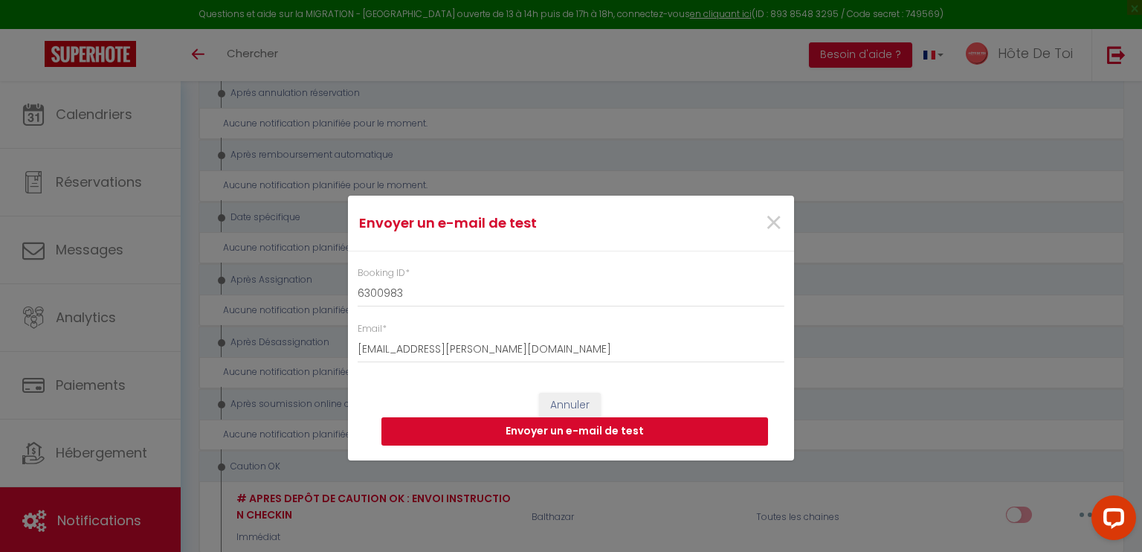
click at [592, 429] on button "Envoyer un e-mail de test" at bounding box center [574, 431] width 387 height 28
click at [772, 216] on span "×" at bounding box center [773, 223] width 19 height 45
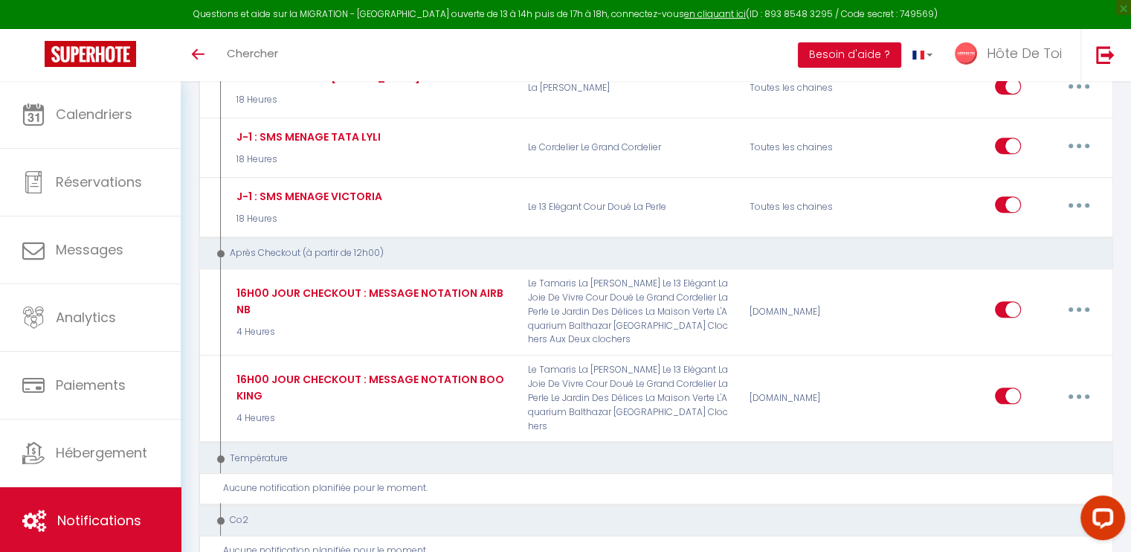
scroll to position [1284, 0]
